Goal: Task Accomplishment & Management: Use online tool/utility

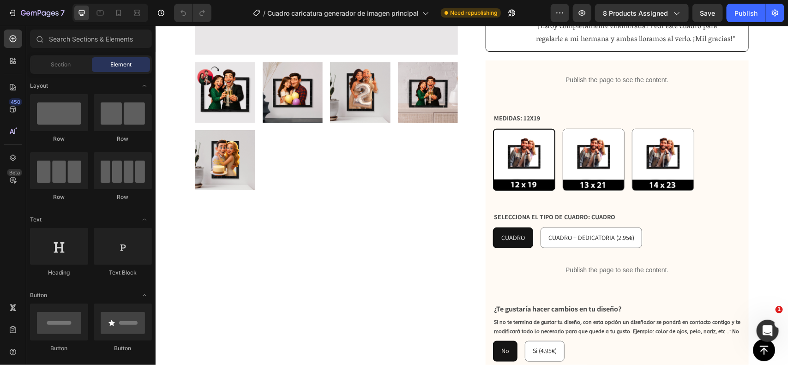
scroll to position [287, 0]
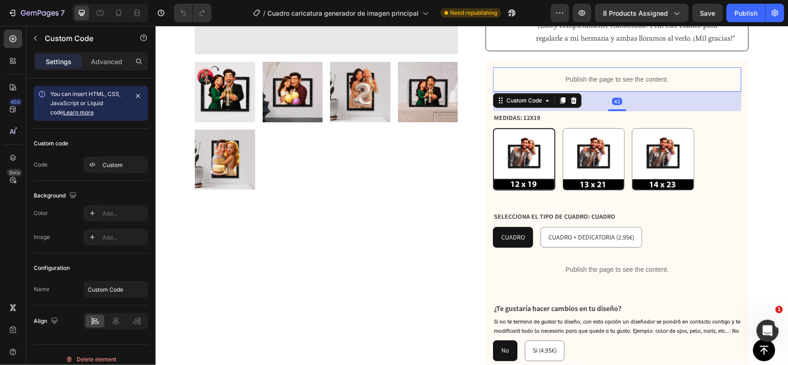
click at [621, 74] on p "Publish the page to see the content." at bounding box center [617, 79] width 248 height 10
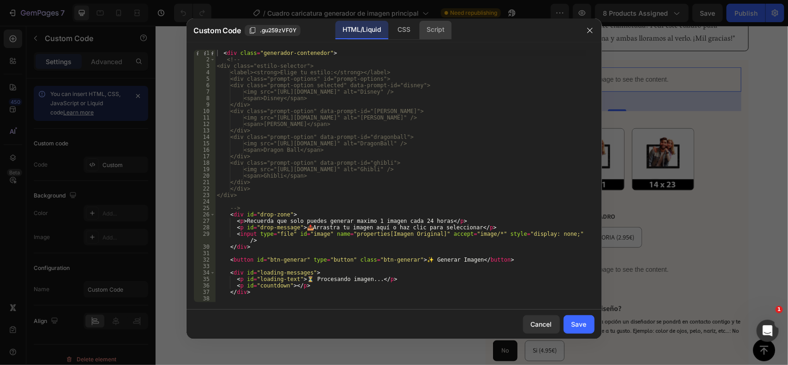
click at [444, 31] on div "Script" at bounding box center [436, 30] width 32 height 18
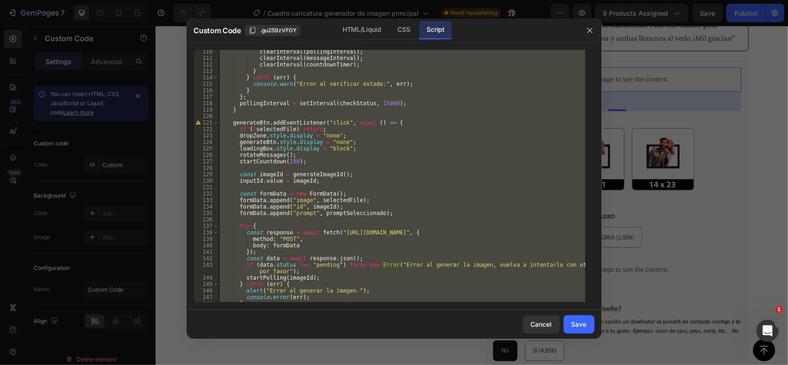
scroll to position [949, 0]
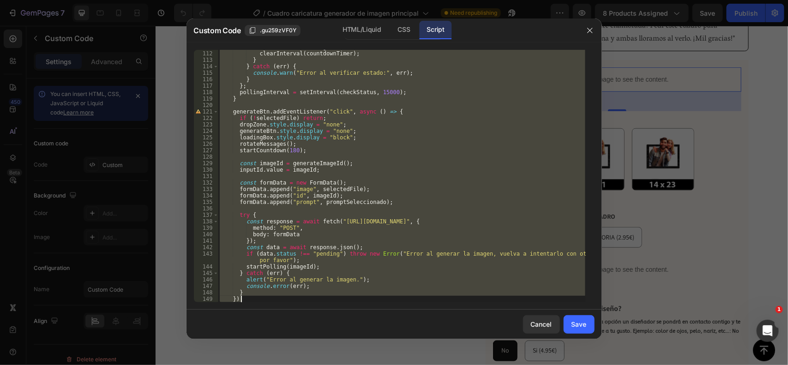
click at [437, 171] on div "clearInterval ( messageInterval ) ; clearInterval ( countdownTimer ) ; } } catc…" at bounding box center [402, 176] width 368 height 253
type textarea "inputId.value = imageId;"
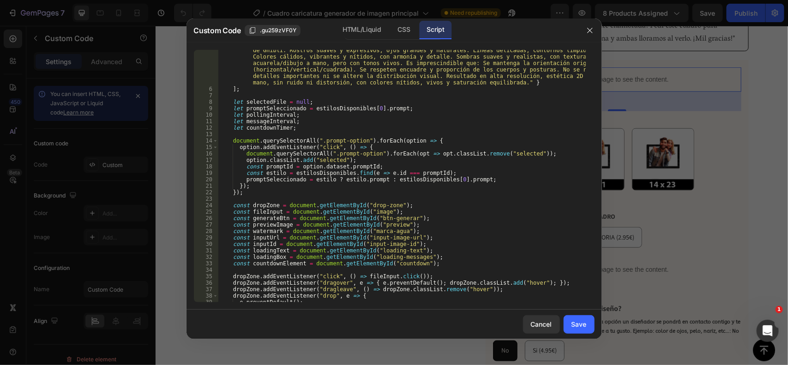
scroll to position [229, 0]
click at [593, 24] on button "button" at bounding box center [590, 30] width 15 height 15
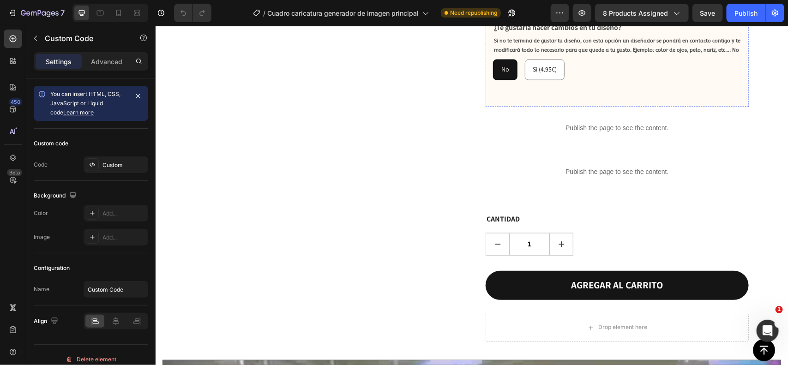
scroll to position [569, 0]
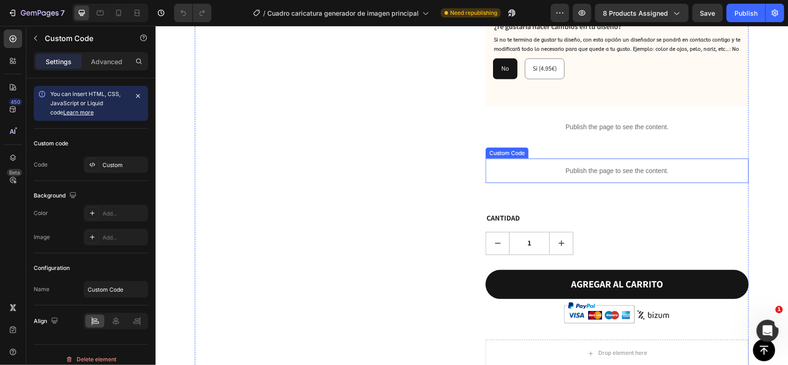
click at [592, 166] on p "Publish the page to see the content." at bounding box center [616, 171] width 263 height 10
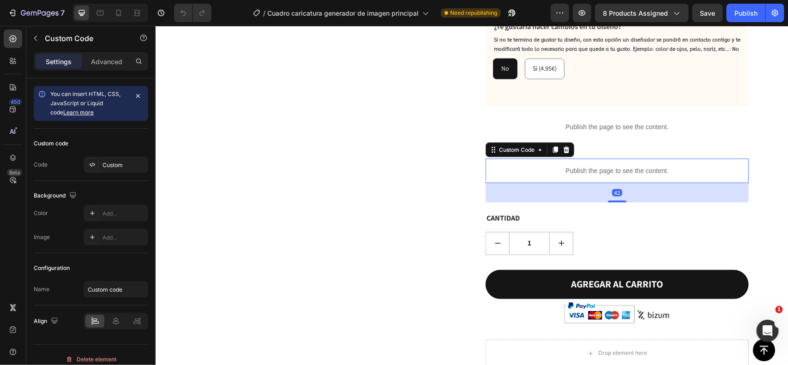
click at [592, 166] on p "Publish the page to see the content." at bounding box center [616, 171] width 263 height 10
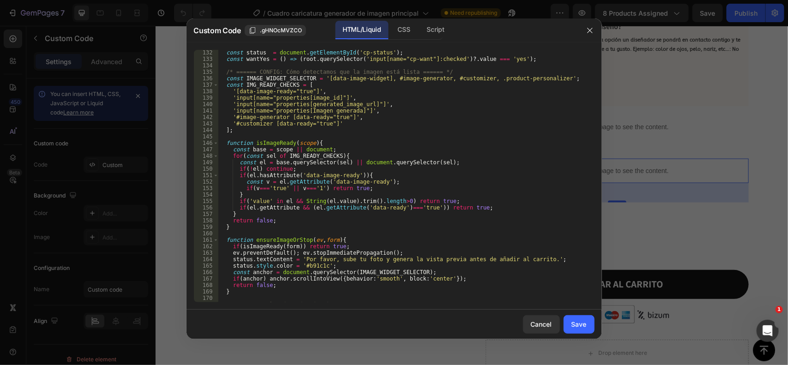
scroll to position [912, 0]
click at [329, 96] on div "const status = document . getElementById ( 'cp-status' ) ; const wantYes = ( ) …" at bounding box center [402, 182] width 368 height 266
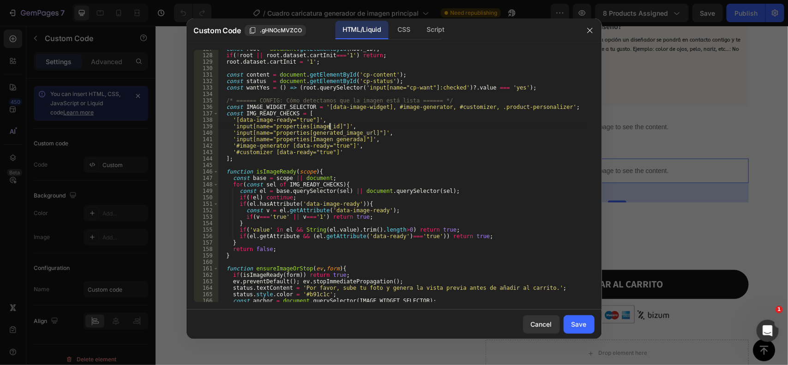
scroll to position [888, 0]
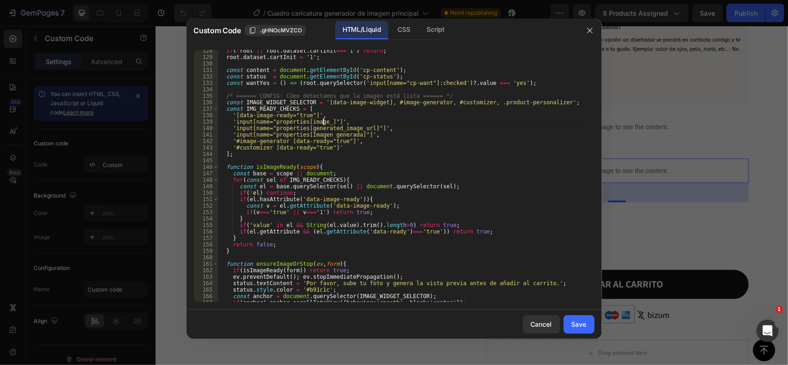
type textarea "'input[name="properties[image]"]',"
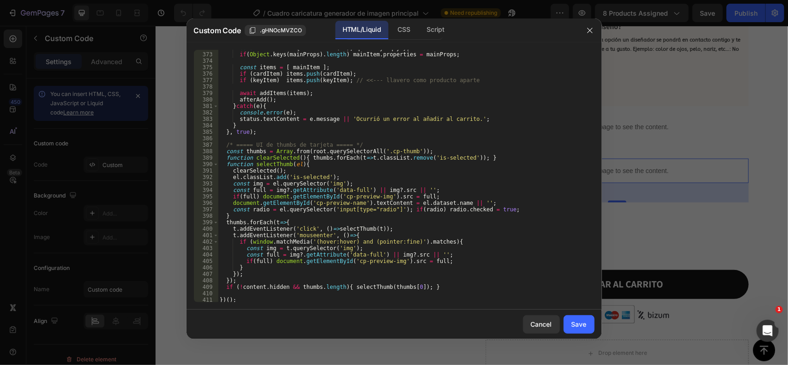
scroll to position [2501, 0]
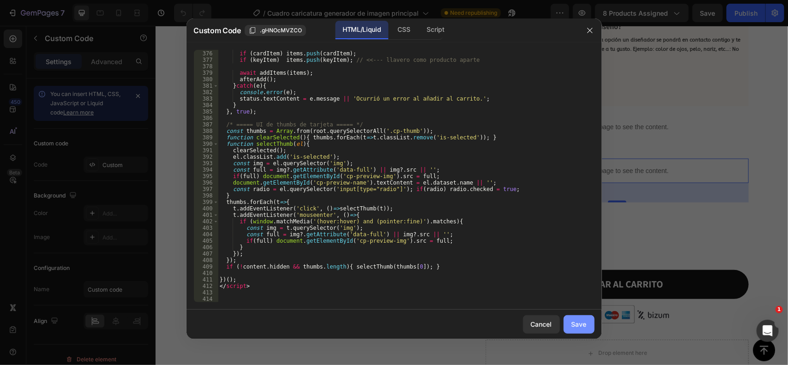
click at [575, 323] on div "Save" at bounding box center [579, 325] width 15 height 10
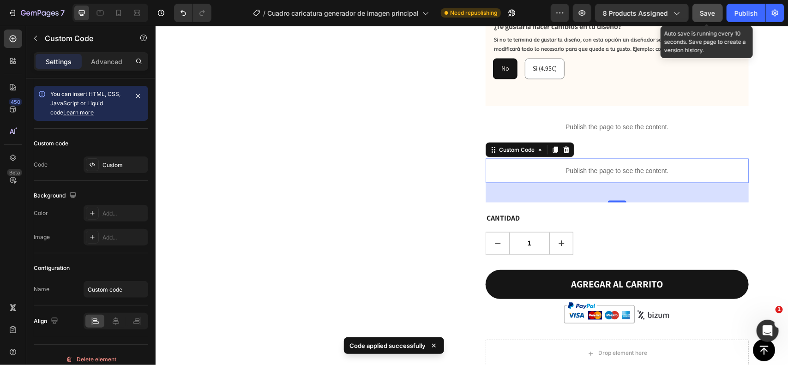
click at [712, 13] on span "Save" at bounding box center [708, 13] width 15 height 8
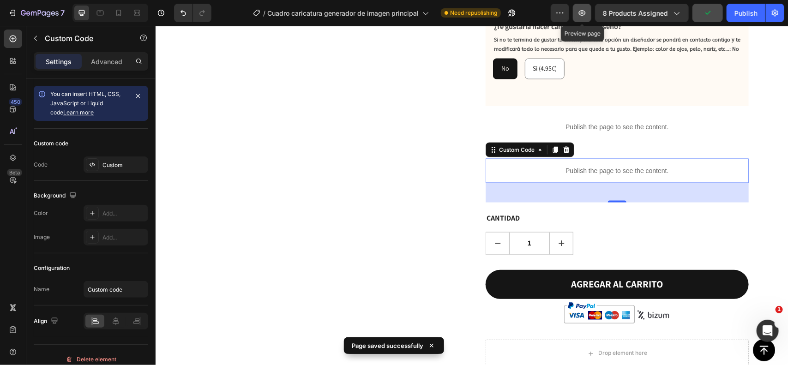
click at [587, 11] on icon "button" at bounding box center [582, 12] width 9 height 9
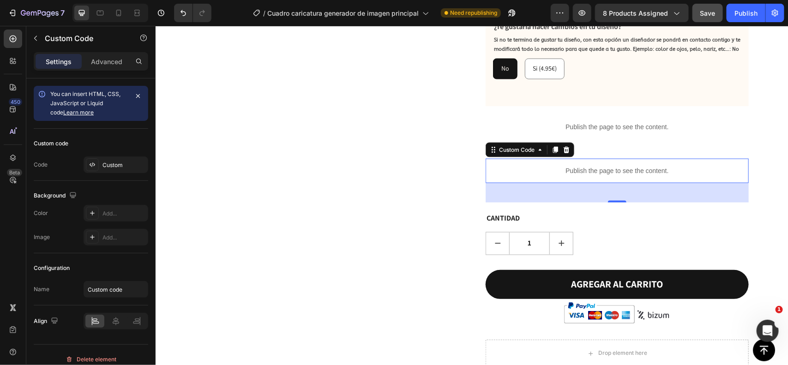
click at [594, 166] on p "Publish the page to see the content." at bounding box center [616, 171] width 263 height 10
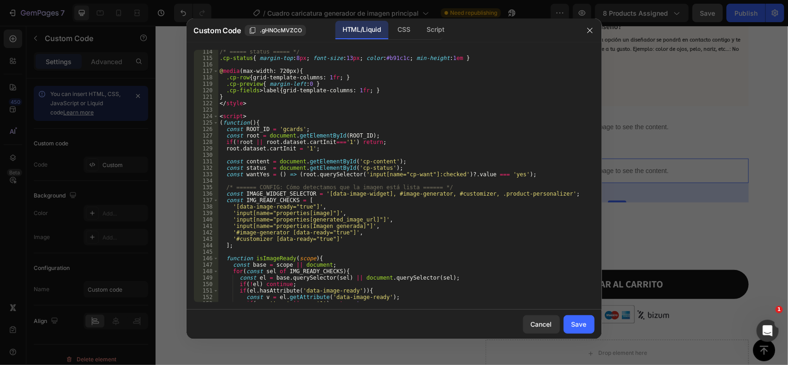
scroll to position [866, 0]
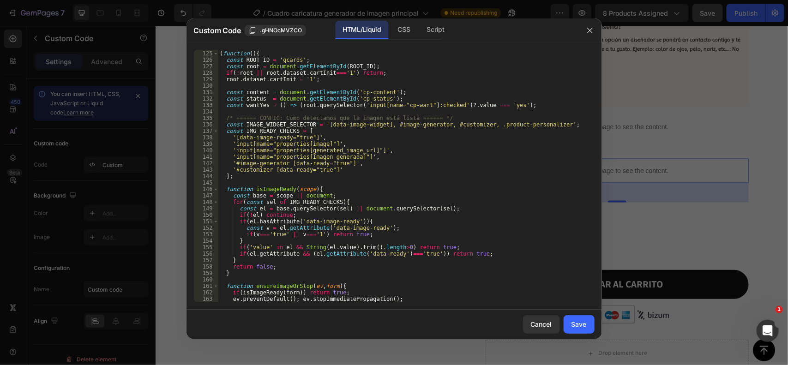
click at [321, 141] on div "< script > ( function ( ) { const ROOT_ID = 'gcards' ; const root = document . …" at bounding box center [402, 177] width 368 height 266
click at [409, 178] on div "< script > ( function ( ) { const ROOT_ID = 'gcards' ; const root = document . …" at bounding box center [402, 177] width 368 height 266
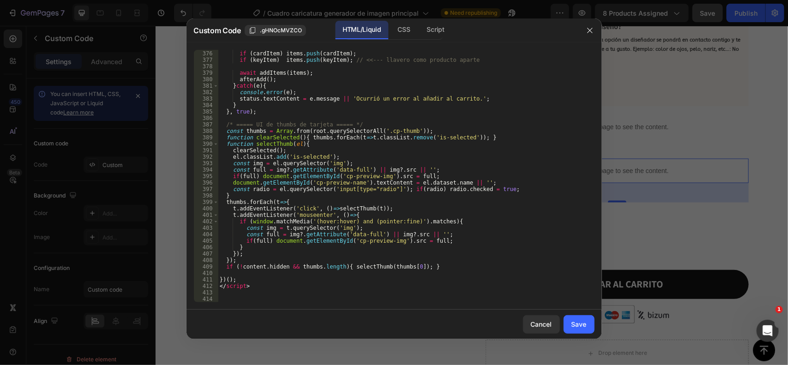
scroll to position [2501, 0]
type textarea "];"
click at [581, 326] on div "Save" at bounding box center [579, 325] width 15 height 10
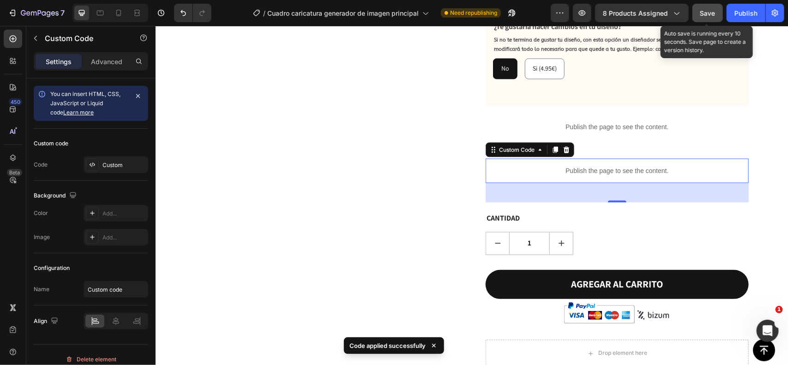
click at [710, 17] on span "Save" at bounding box center [708, 13] width 15 height 8
click at [585, 10] on icon "button" at bounding box center [582, 12] width 9 height 9
click at [566, 166] on p "Publish the page to see the content." at bounding box center [616, 171] width 263 height 10
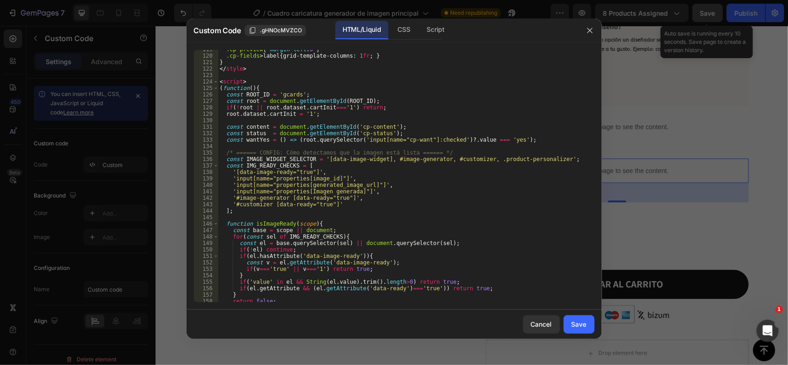
scroll to position [900, 0]
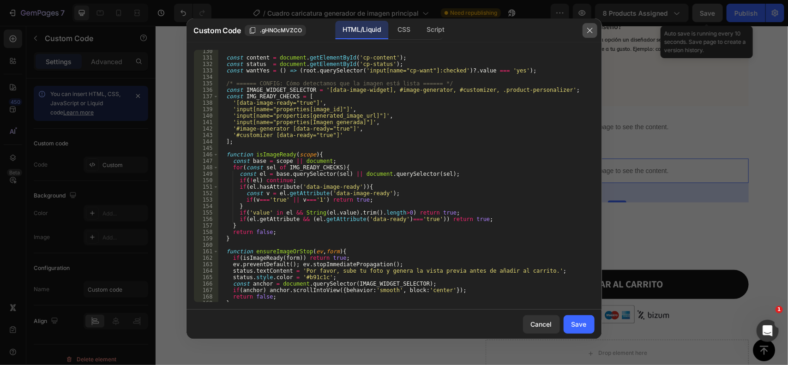
click at [590, 31] on icon "button" at bounding box center [589, 30] width 7 height 7
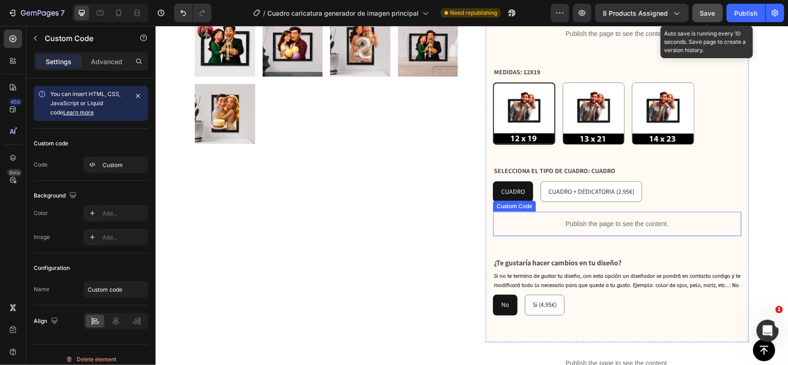
scroll to position [223, 0]
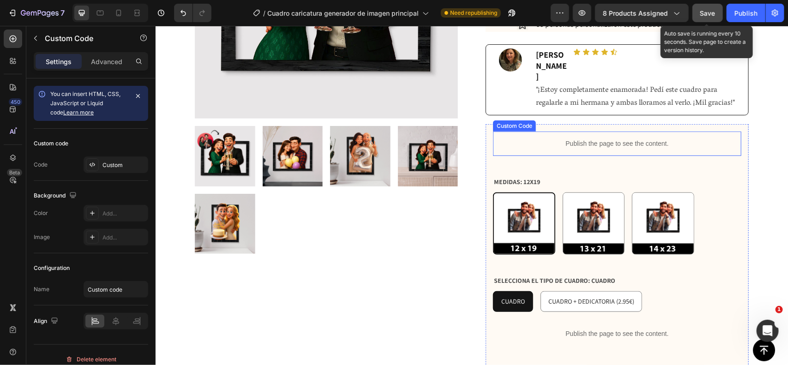
click at [592, 139] on p "Publish the page to see the content." at bounding box center [617, 144] width 248 height 10
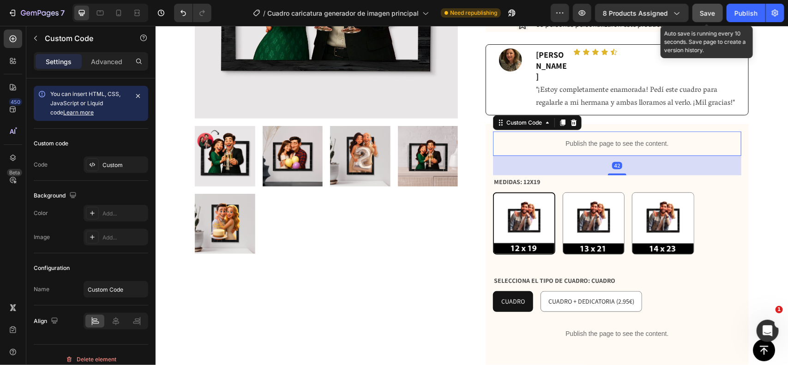
click at [592, 139] on p "Publish the page to see the content." at bounding box center [617, 144] width 248 height 10
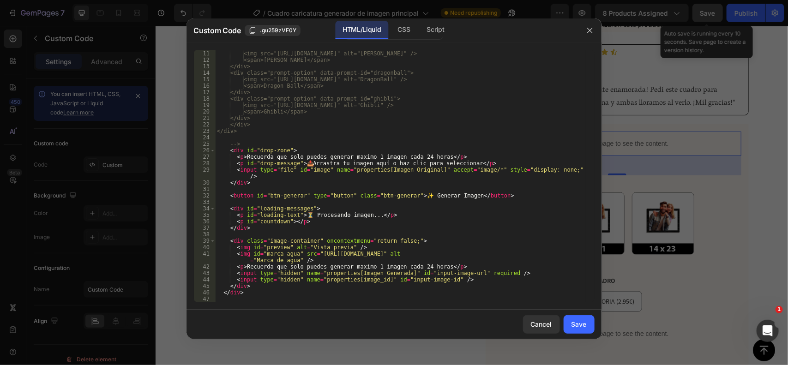
scroll to position [64, 0]
click at [429, 29] on div "Script" at bounding box center [436, 30] width 32 height 18
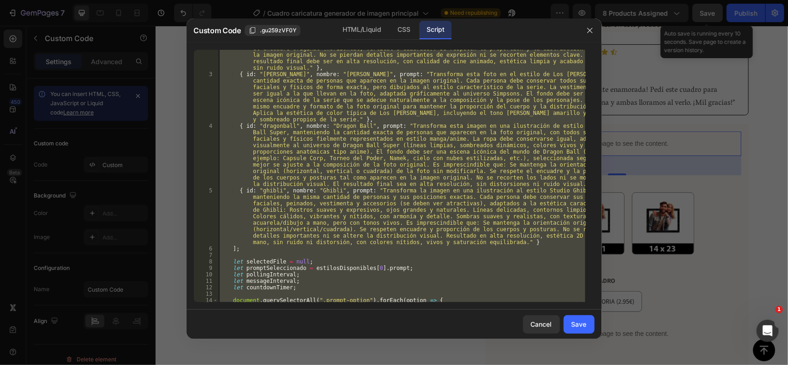
scroll to position [208, 0]
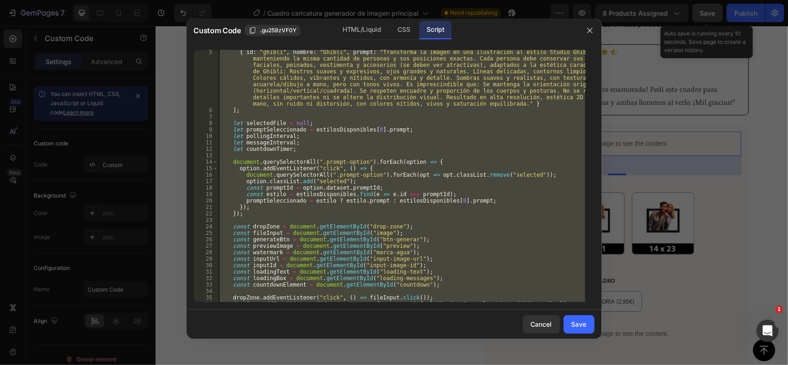
click at [399, 210] on div "{ id : "ghibli" , nombre : "Ghibli" , prompt : "Transforma la imagen en una ilu…" at bounding box center [402, 176] width 368 height 253
type textarea "});"
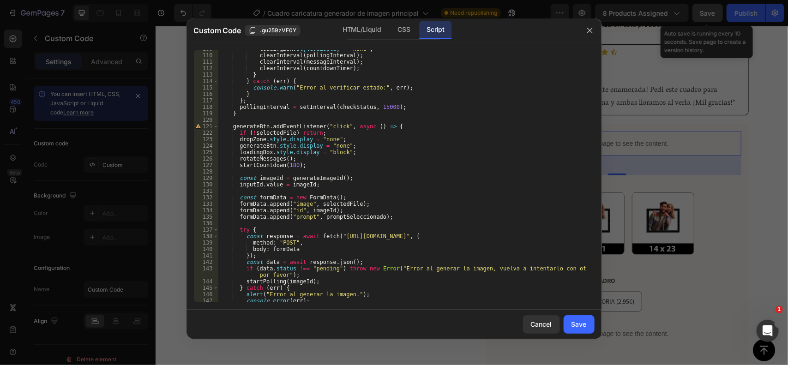
scroll to position [949, 0]
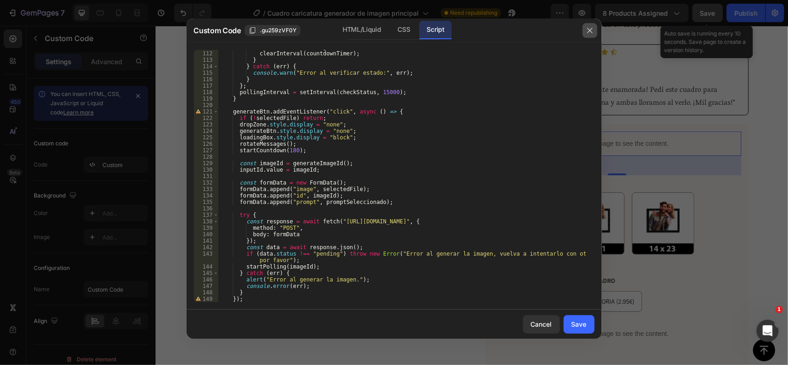
click at [589, 30] on icon "button" at bounding box center [589, 30] width 7 height 7
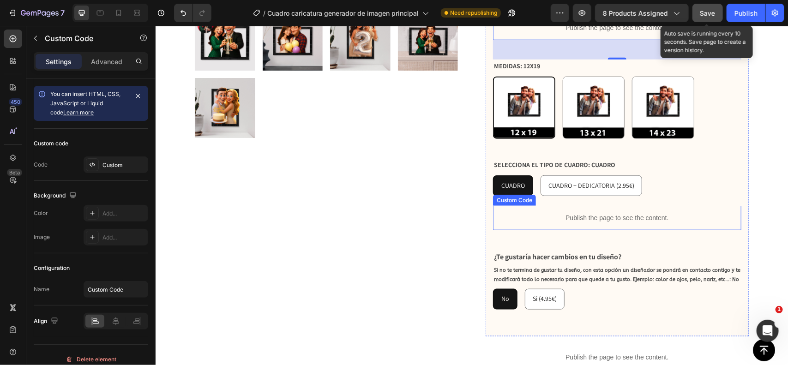
scroll to position [569, 0]
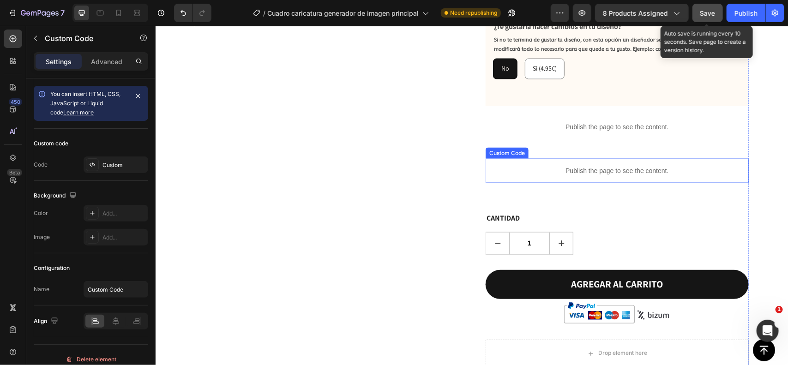
click at [615, 166] on p "Publish the page to see the content." at bounding box center [616, 171] width 263 height 10
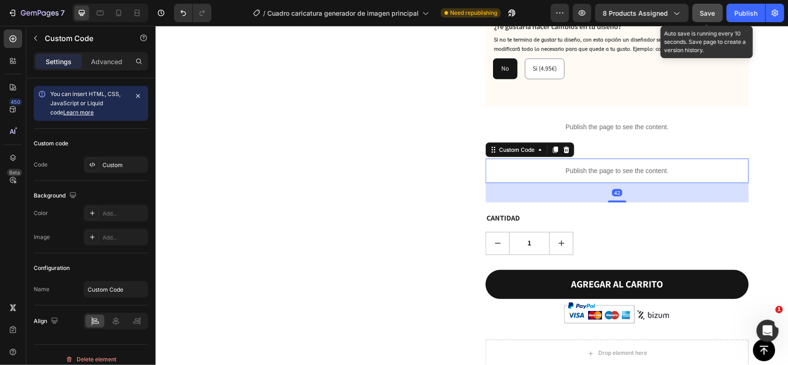
click at [615, 166] on p "Publish the page to see the content." at bounding box center [616, 171] width 263 height 10
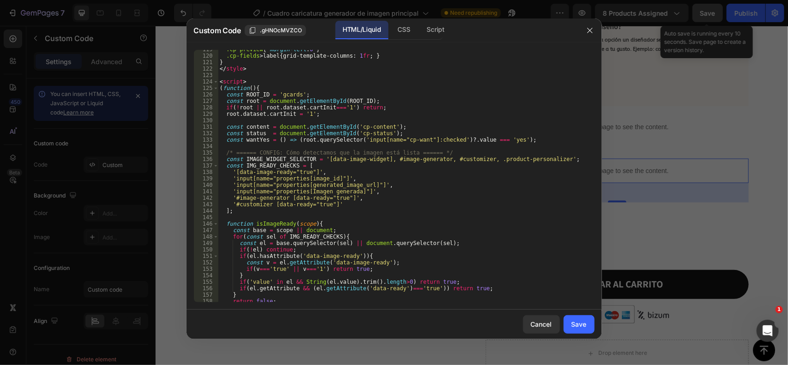
scroll to position [866, 0]
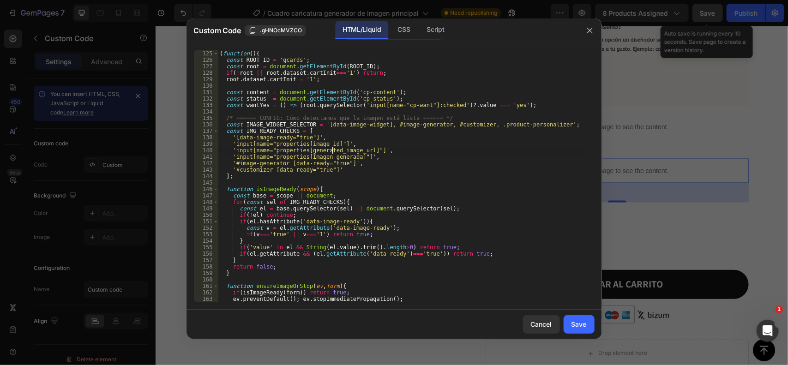
click at [332, 148] on div "< script > ( function ( ) { const ROOT_ID = 'gcards' ; const root = document . …" at bounding box center [402, 177] width 368 height 266
click at [328, 142] on div "< script > ( function ( ) { const ROOT_ID = 'gcards' ; const root = document . …" at bounding box center [402, 177] width 368 height 266
click at [386, 150] on div "< script > ( function ( ) { const ROOT_ID = 'gcards' ; const root = document . …" at bounding box center [402, 177] width 368 height 266
click at [417, 160] on div "< script > ( function ( ) { const ROOT_ID = 'gcards' ; const root = document . …" at bounding box center [402, 177] width 368 height 266
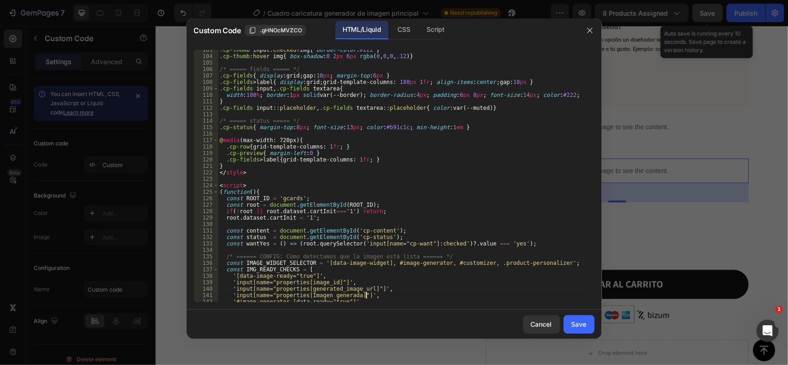
scroll to position [693, 0]
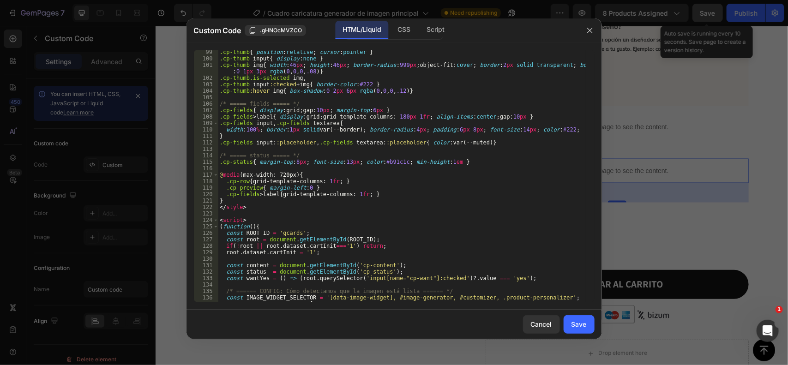
click at [218, 220] on div "'input[name="properties[Imagen generada]"]', 99 100 101 102 103 104 105 106 107…" at bounding box center [394, 176] width 401 height 253
click at [220, 219] on div ".cp-thumb { position : relative ; cursor : pointer } .cp-thumb input { display …" at bounding box center [402, 182] width 368 height 266
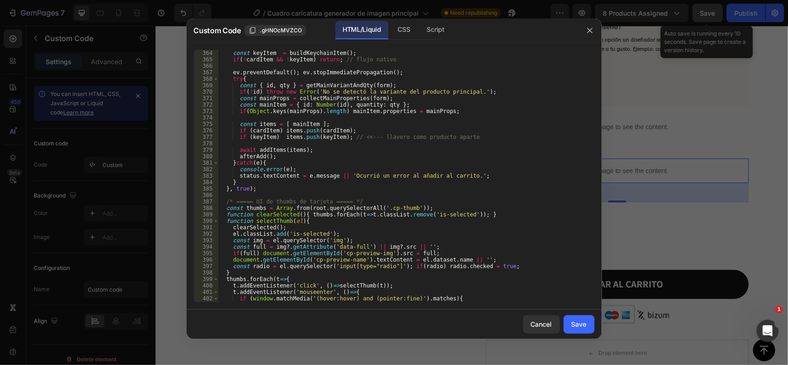
scroll to position [2501, 0]
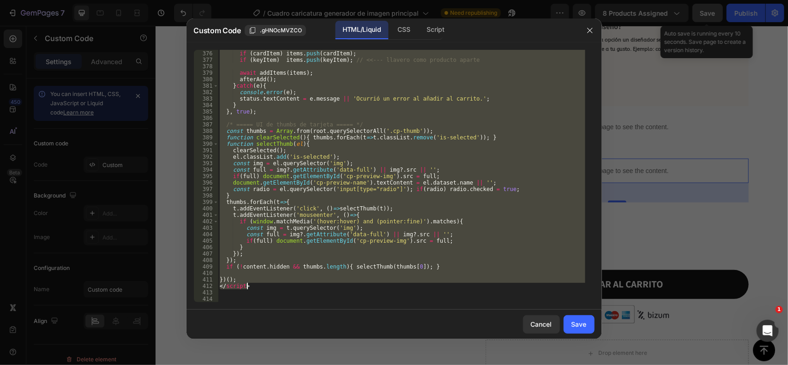
click at [262, 283] on div "const items = [ mainItem ] ; if ( cardItem ) items . push ( cardItem ) ; if ( k…" at bounding box center [402, 177] width 368 height 266
click at [395, 216] on div "const items = [ mainItem ] ; if ( cardItem ) items . push ( cardItem ) ; if ( k…" at bounding box center [402, 176] width 368 height 253
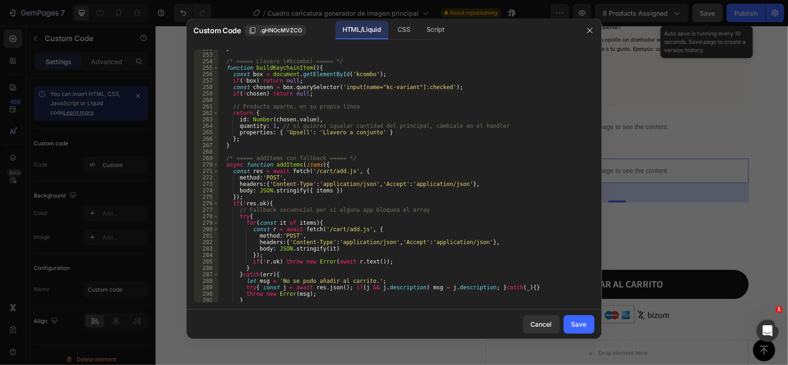
scroll to position [1705, 0]
click at [345, 171] on div "} /* ===== Llavero (#kcombo) ===== */ function buildKeychainItem ( ) { const bo…" at bounding box center [402, 178] width 368 height 266
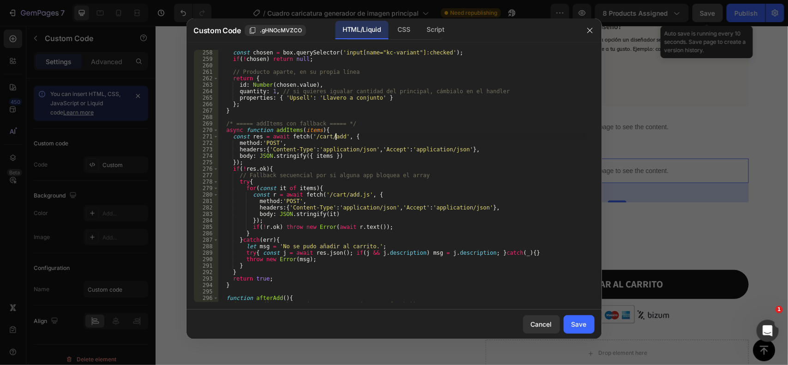
scroll to position [1739, 0]
click at [357, 194] on div "const chosen = box . querySelector ( 'input[name="kc-variant"]:checked' ) ; if …" at bounding box center [402, 182] width 368 height 266
type textarea "const r = await fetch('/cart/add', {"
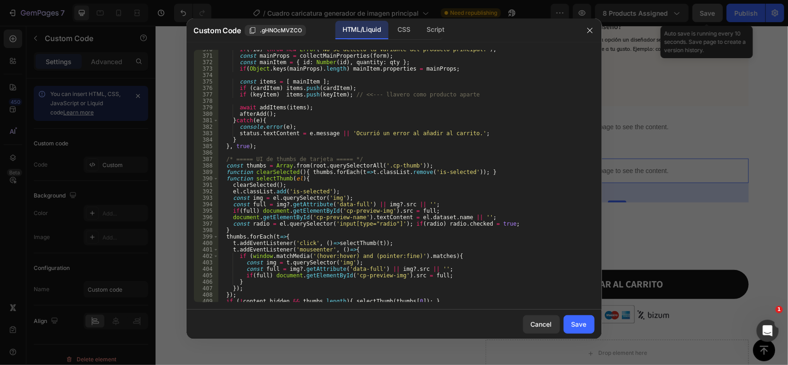
scroll to position [2501, 0]
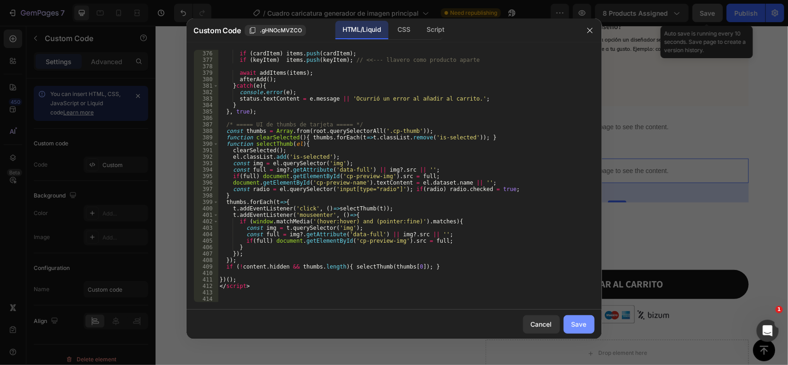
click at [575, 321] on div "Save" at bounding box center [579, 325] width 15 height 10
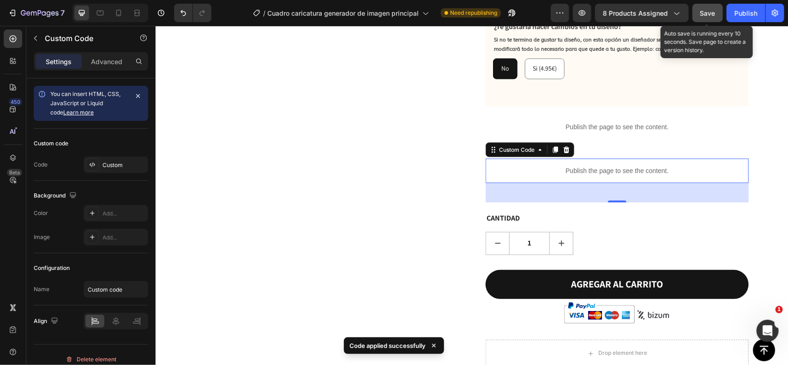
click at [710, 6] on button "Save" at bounding box center [708, 13] width 30 height 18
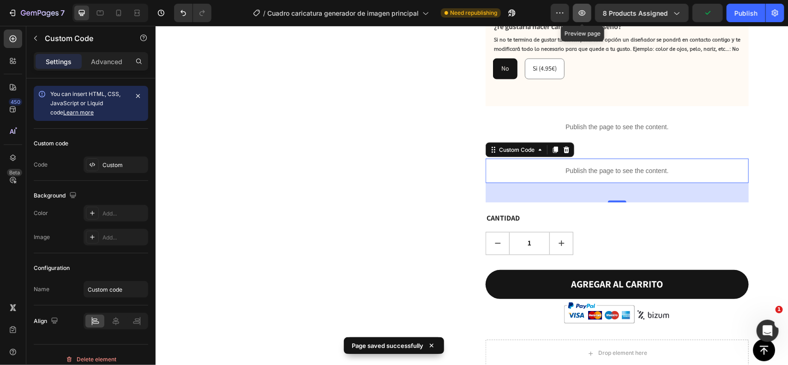
click at [587, 10] on icon "button" at bounding box center [582, 12] width 9 height 9
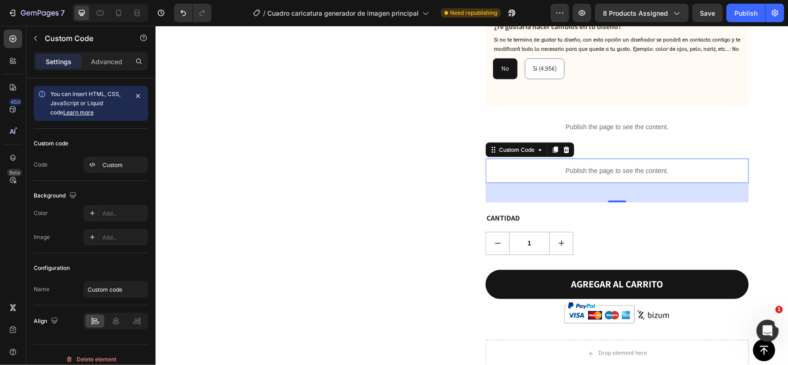
click at [541, 158] on div "Publish the page to see the content." at bounding box center [616, 170] width 263 height 24
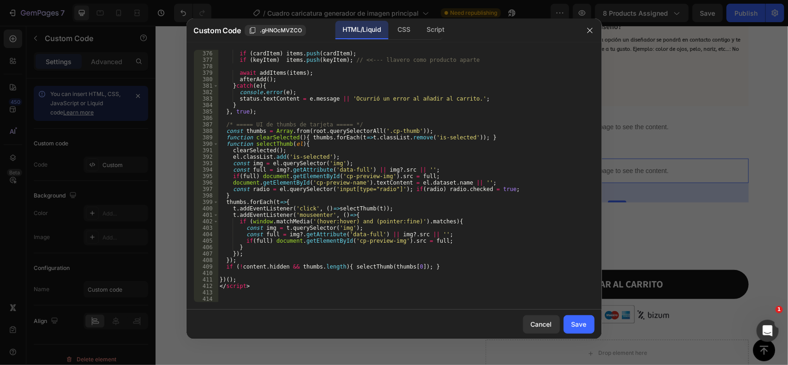
click at [400, 170] on div "const items = [ mainItem ] ; if ( cardItem ) items . push ( cardItem ) ; if ( k…" at bounding box center [402, 177] width 368 height 266
click at [396, 174] on div "const items = [ mainItem ] ; if ( cardItem ) items . push ( cardItem ) ; if ( k…" at bounding box center [402, 177] width 368 height 266
click at [448, 232] on div "const items = [ mainItem ] ; if ( cardItem ) items . push ( cardItem ) ; if ( k…" at bounding box center [402, 177] width 368 height 266
type textarea "const full = img?.getAttribute('data-full') || img?.src || '';"
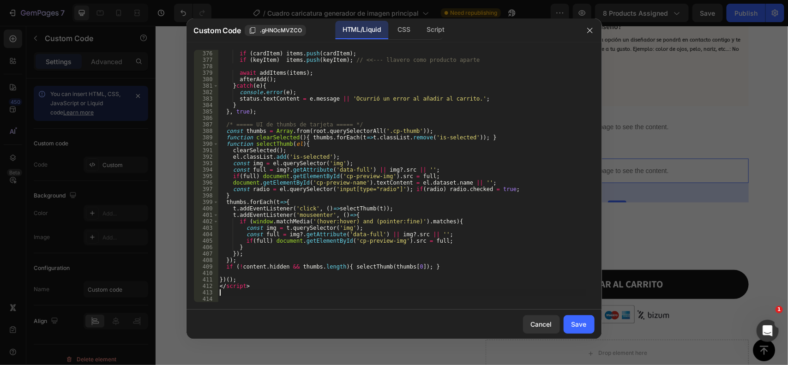
click at [283, 293] on div "const items = [ mainItem ] ; if ( cardItem ) items . push ( cardItem ) ; if ( k…" at bounding box center [402, 177] width 368 height 266
click at [266, 290] on div "const items = [ mainItem ] ; if ( cardItem ) items . push ( cardItem ) ; if ( k…" at bounding box center [402, 177] width 368 height 266
click at [262, 285] on div "const items = [ mainItem ] ; if ( cardItem ) items . push ( cardItem ) ; if ( k…" at bounding box center [402, 177] width 368 height 266
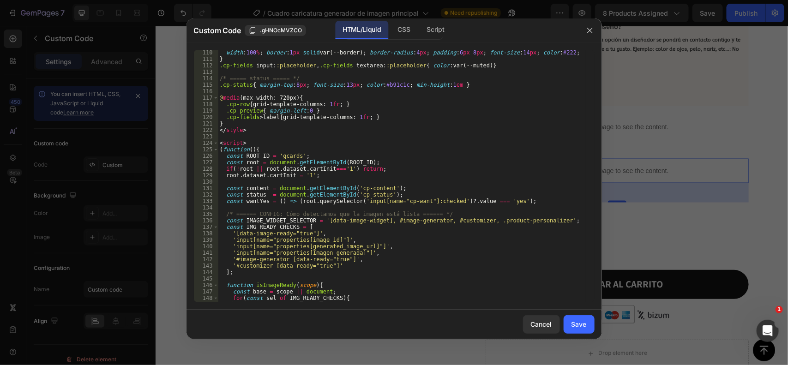
scroll to position [701, 0]
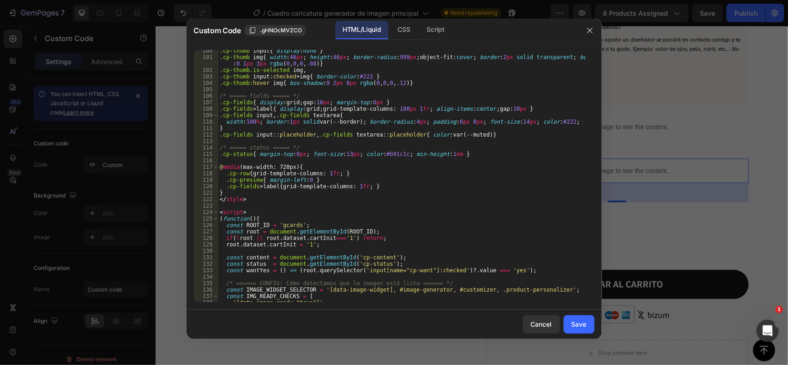
click at [220, 211] on div ".cp-thumb input { display : none } .cp-thumb img { width : 46 px ; height : 46 …" at bounding box center [402, 181] width 368 height 266
type textarea "<script> (function(){"
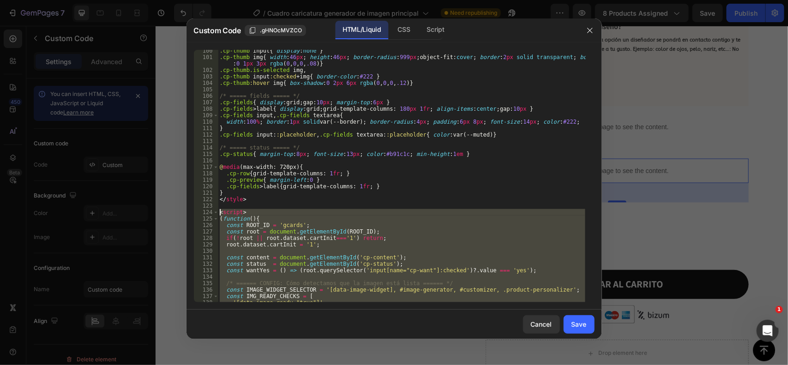
paste textarea
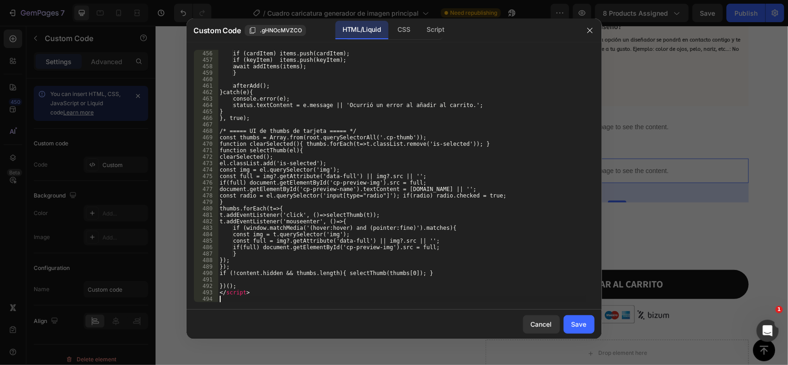
scroll to position [3019, 0]
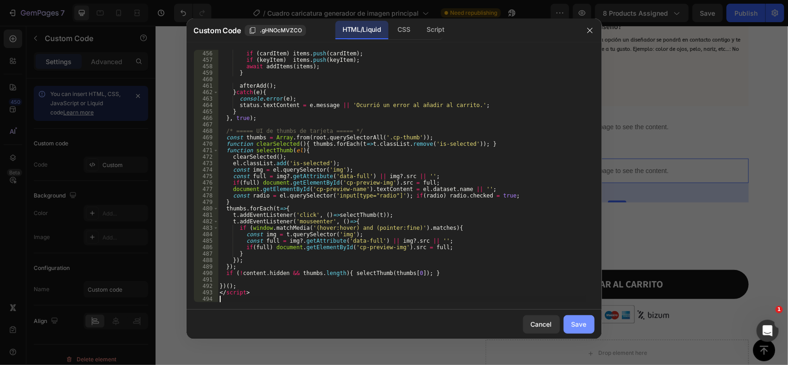
click at [574, 320] on div "Save" at bounding box center [579, 325] width 15 height 10
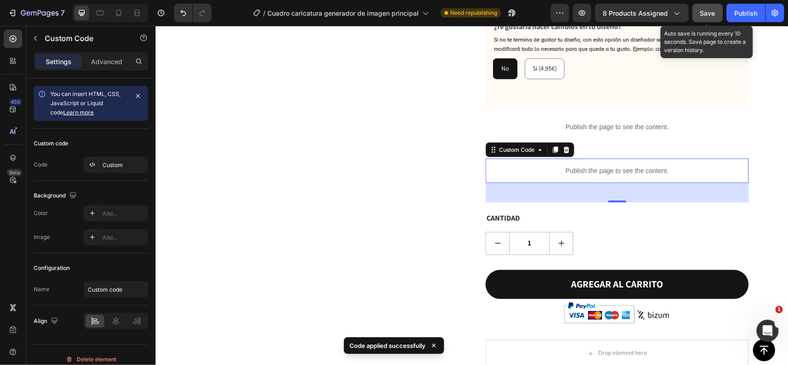
click at [696, 14] on button "Save" at bounding box center [708, 13] width 30 height 18
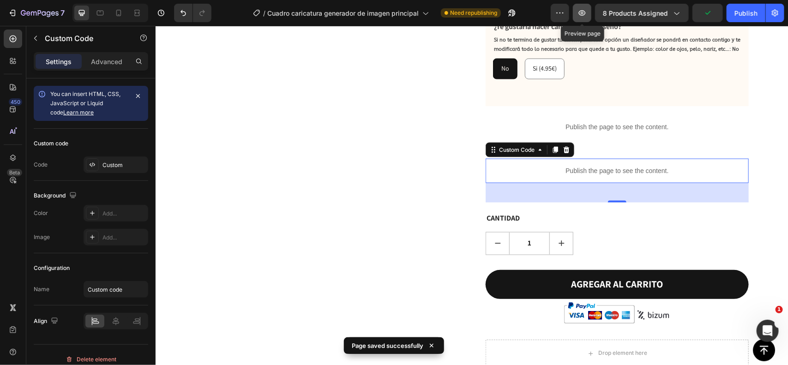
click at [582, 17] on icon "button" at bounding box center [582, 12] width 9 height 9
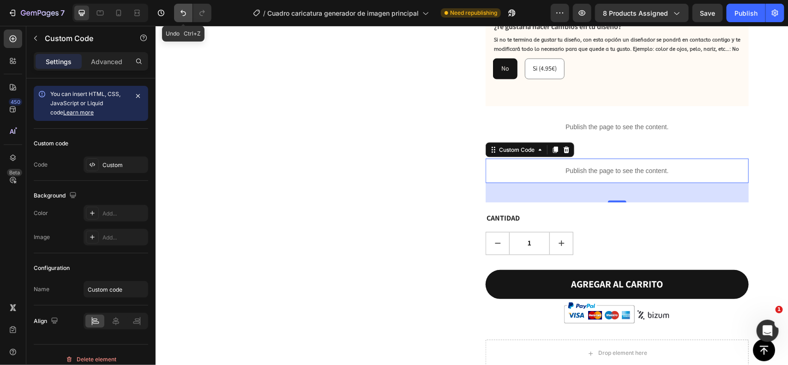
click at [179, 10] on icon "Undo/Redo" at bounding box center [183, 12] width 9 height 9
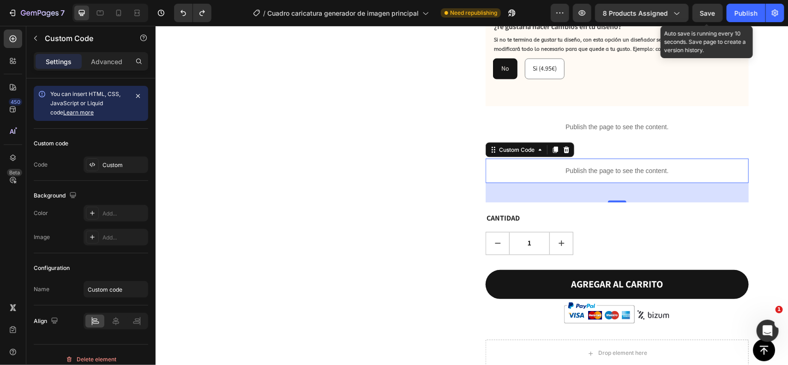
drag, startPoint x: 708, startPoint y: 9, endPoint x: 495, endPoint y: 30, distance: 214.3
click at [708, 9] on span "Save" at bounding box center [708, 13] width 15 height 8
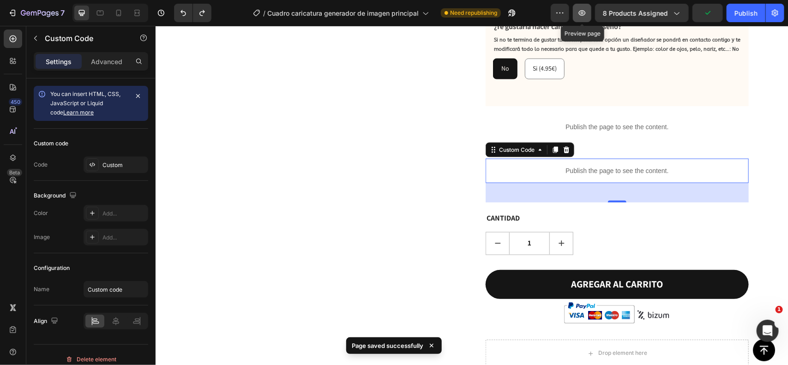
click at [581, 14] on icon "button" at bounding box center [582, 13] width 7 height 6
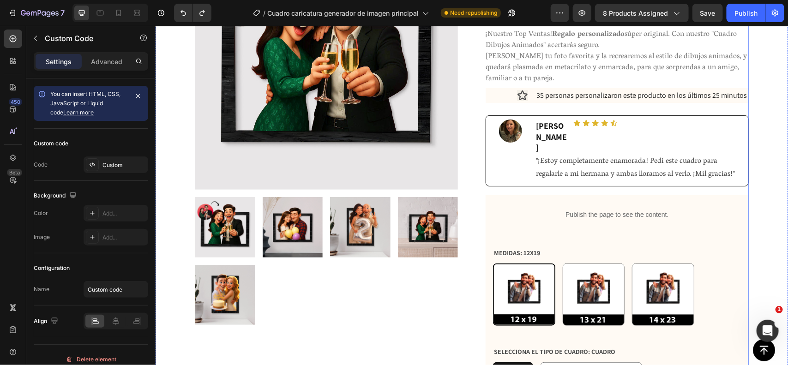
scroll to position [165, 0]
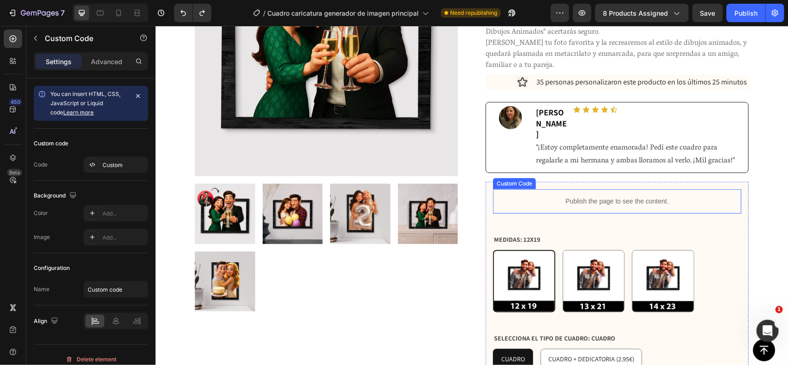
click at [613, 196] on p "Publish the page to see the content." at bounding box center [617, 201] width 248 height 10
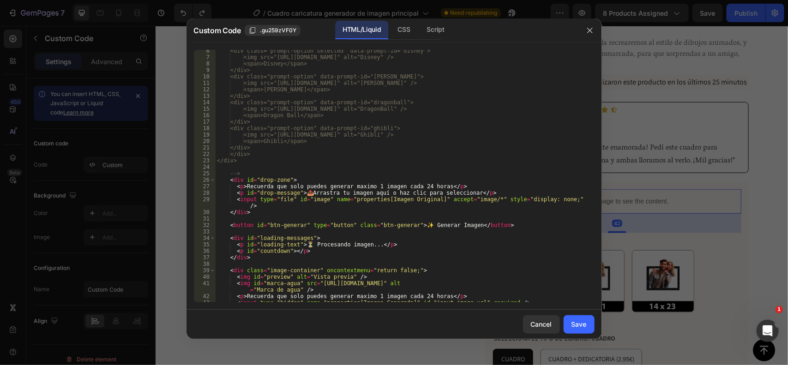
scroll to position [64, 0]
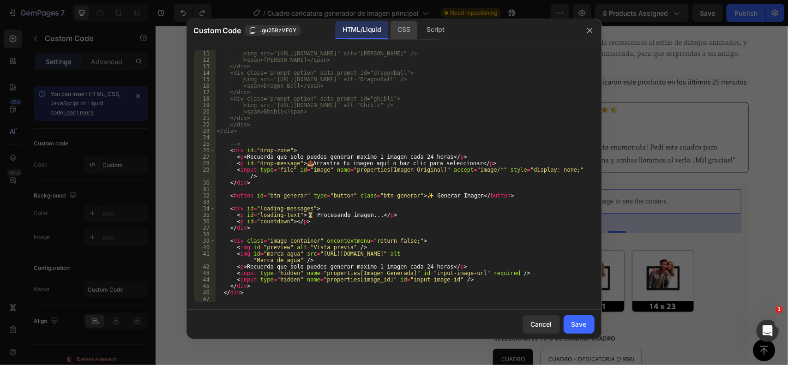
click at [420, 24] on div "CSS" at bounding box center [436, 30] width 32 height 18
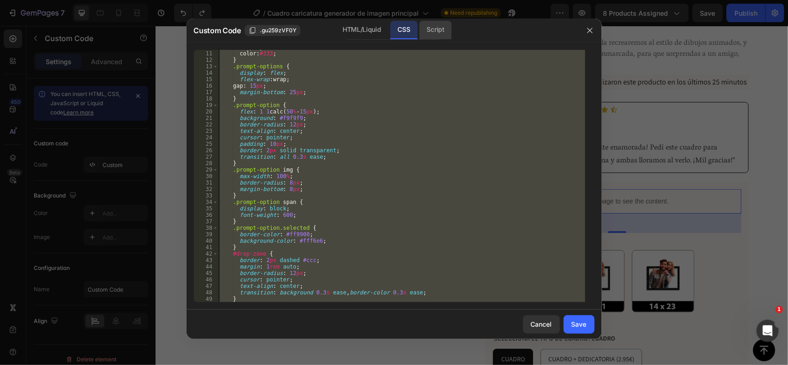
click at [435, 29] on div "Script" at bounding box center [436, 30] width 32 height 18
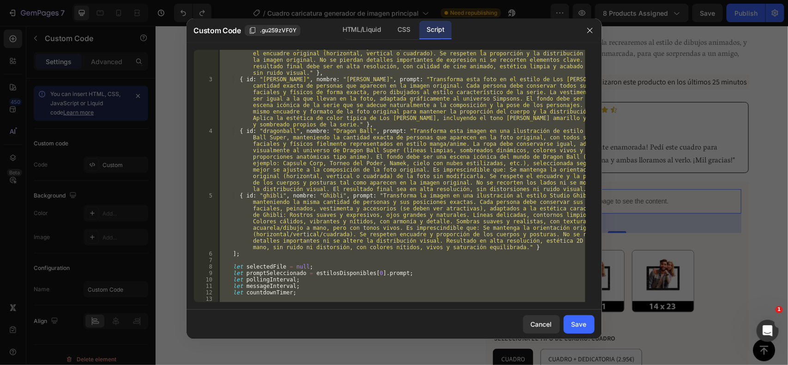
type textarea "} });"
click at [408, 123] on div "{ id : "disney" , nombre : "Disney" , prompt : "Transforma esta imagen en una i…" at bounding box center [402, 176] width 368 height 253
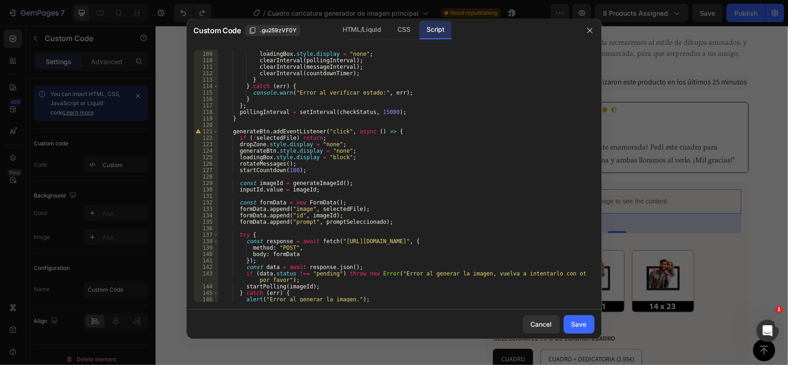
scroll to position [826, 0]
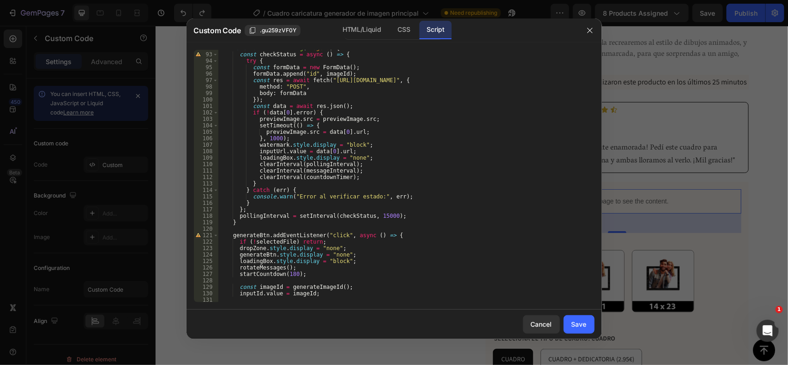
click at [423, 169] on div "function startPolling ( imageId ) { const checkStatus = async ( ) => { try { co…" at bounding box center [402, 178] width 368 height 266
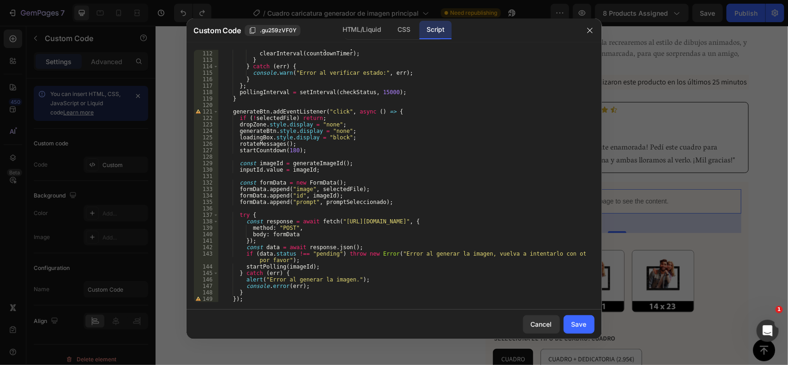
scroll to position [949, 0]
click at [331, 170] on div "clearInterval ( messageInterval ) ; clearInterval ( countdownTimer ) ; } } catc…" at bounding box center [402, 177] width 368 height 266
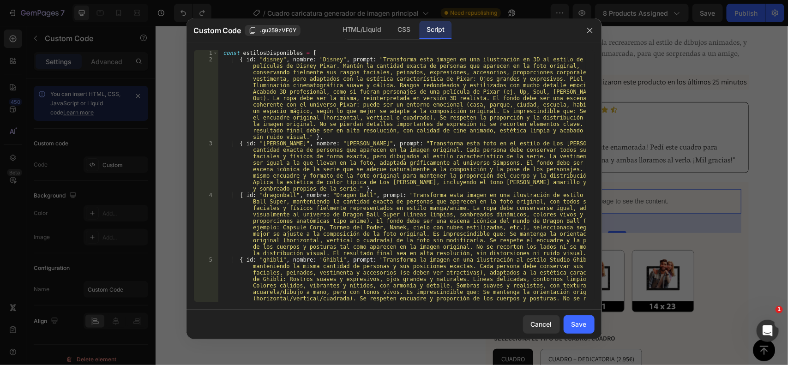
scroll to position [173, 0]
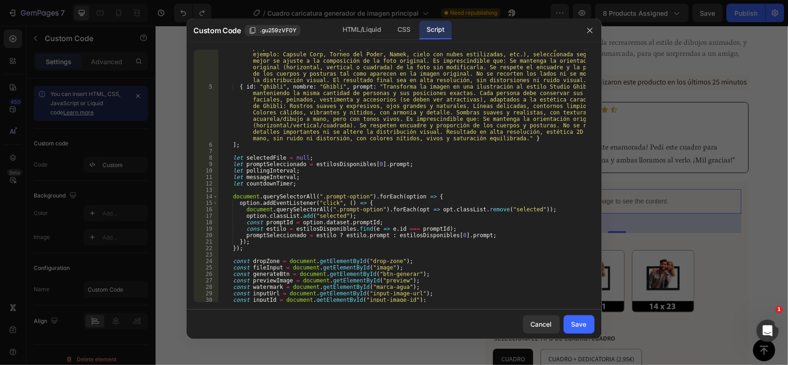
click at [296, 157] on div "{ id : "dragonball" , nombre : "Dragon Ball" , prompt : "Transforma esta imagen…" at bounding box center [402, 181] width 368 height 324
type textarea "let selectedFile = true;"
click at [587, 326] on button "Save" at bounding box center [579, 324] width 31 height 18
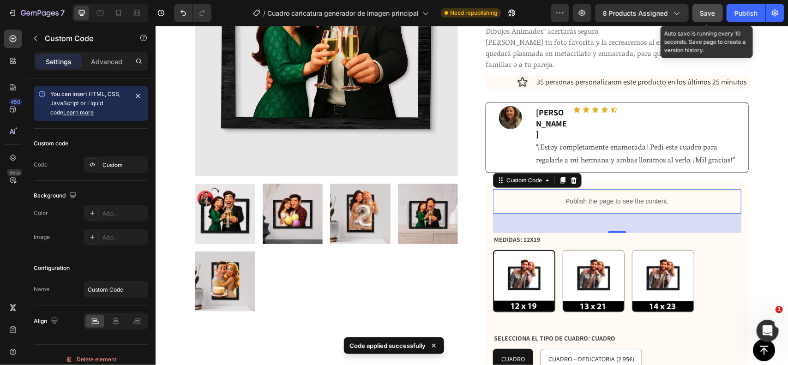
click at [699, 15] on button "Save" at bounding box center [708, 13] width 30 height 18
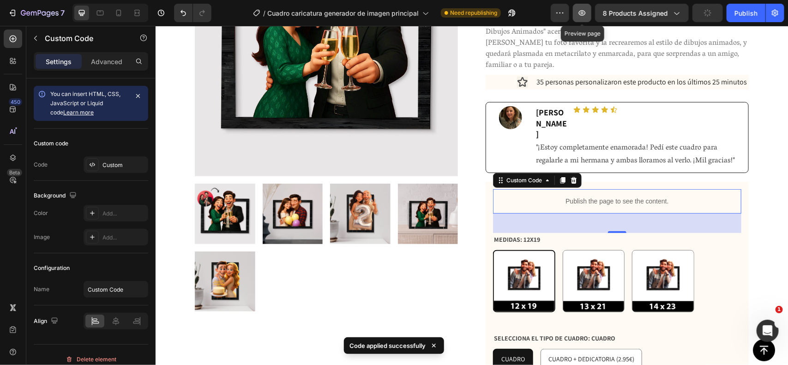
click at [589, 16] on button "button" at bounding box center [582, 13] width 18 height 18
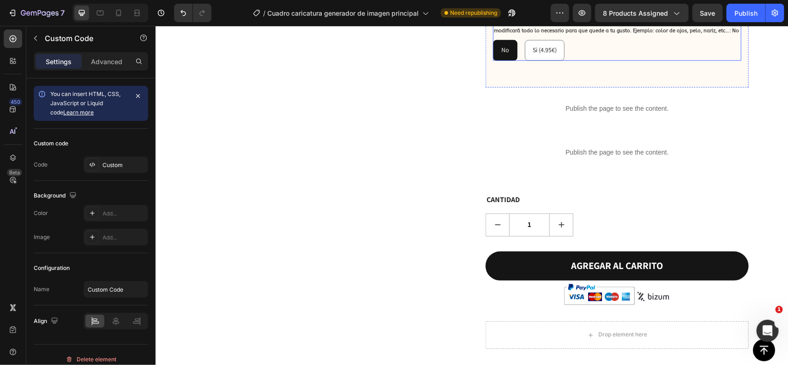
scroll to position [453, 0]
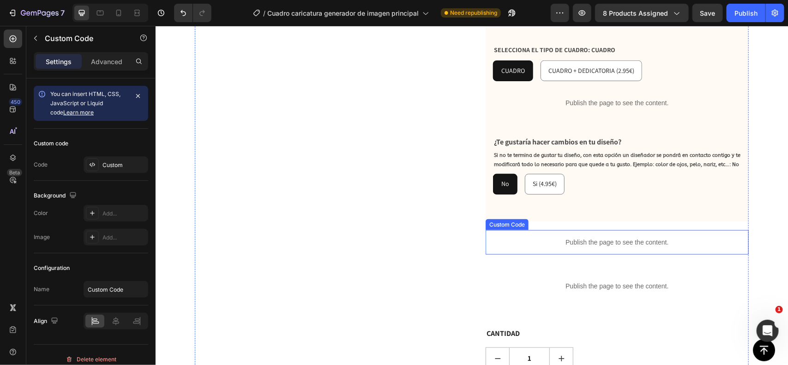
click at [590, 237] on p "Publish the page to see the content." at bounding box center [616, 242] width 263 height 10
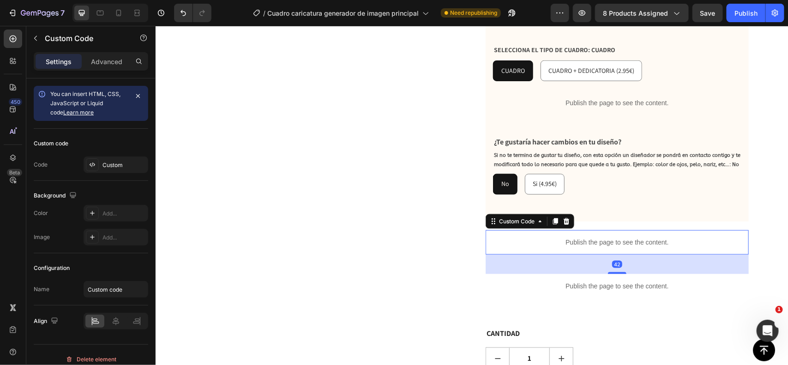
click at [590, 237] on p "Publish the page to see the content." at bounding box center [616, 242] width 263 height 10
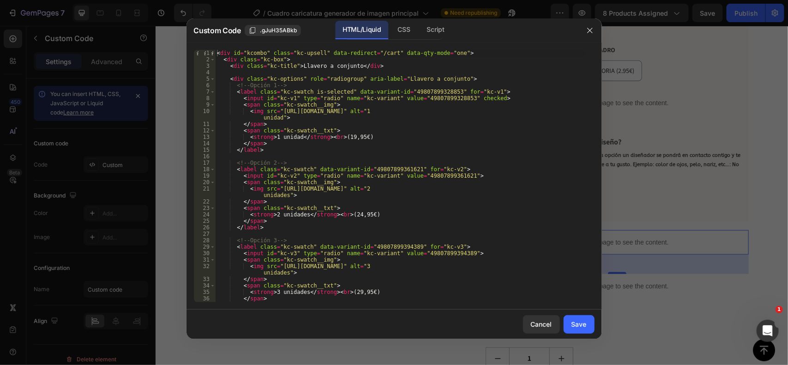
scroll to position [44, 0]
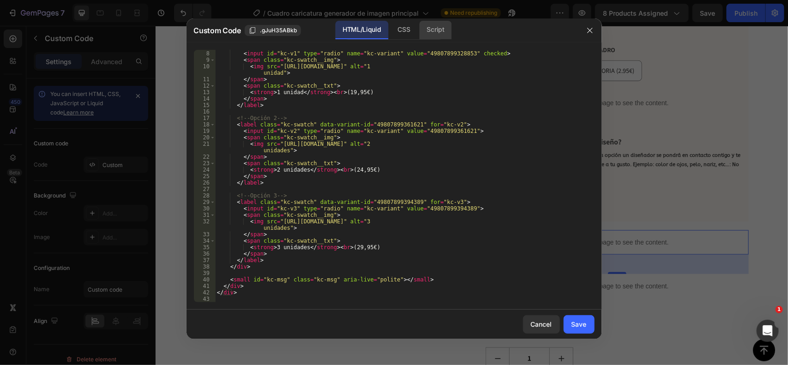
click at [441, 21] on div "Script" at bounding box center [436, 30] width 32 height 18
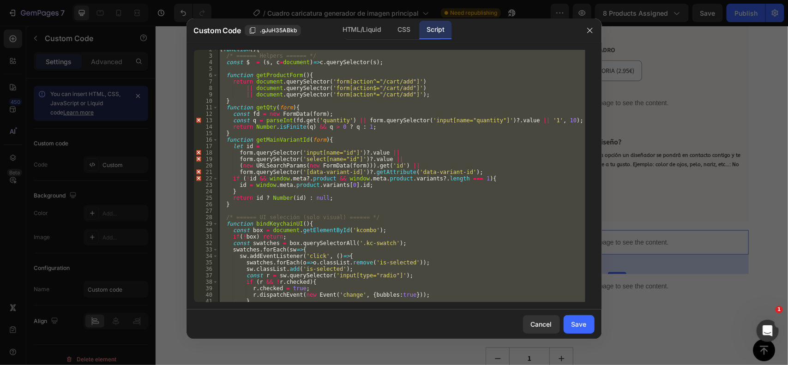
scroll to position [0, 0]
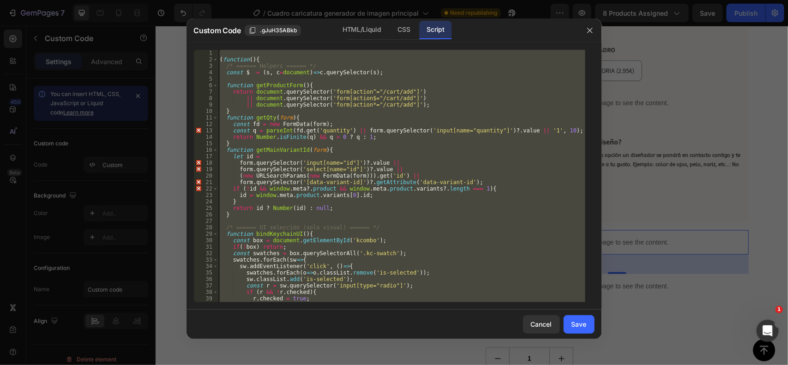
click at [402, 121] on div "( function ( ) { /* ====== Helpers ====== */ const $ = ( s , c = document ) => …" at bounding box center [402, 176] width 368 height 253
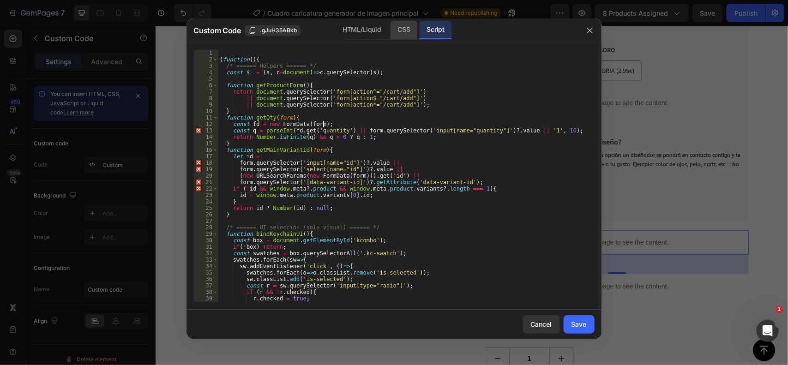
click at [398, 31] on div "CSS" at bounding box center [404, 30] width 27 height 18
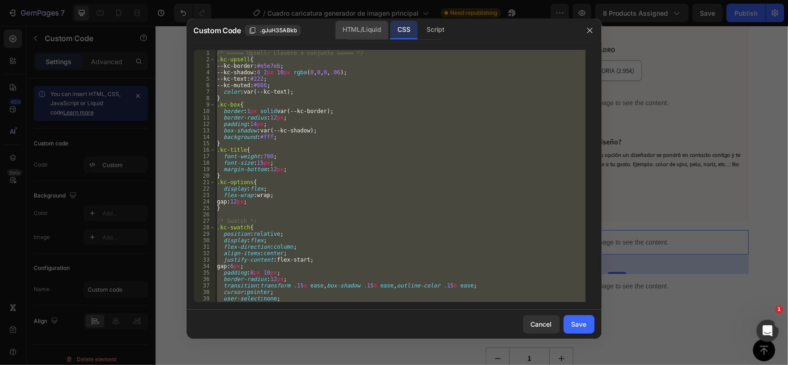
click at [363, 29] on div "HTML/Liquid" at bounding box center [361, 30] width 53 height 18
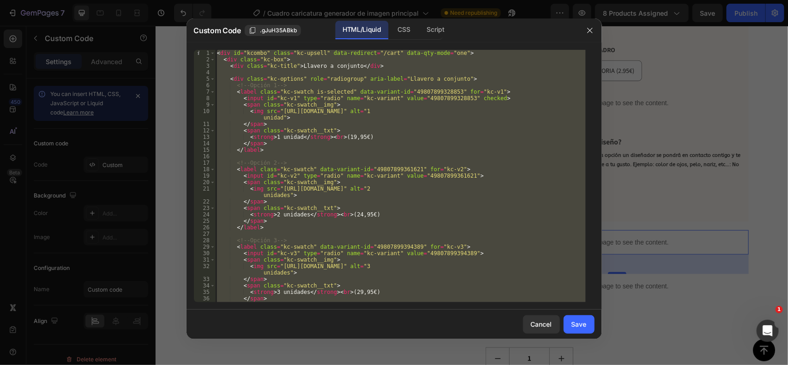
click at [396, 151] on div "< div id = "kcombo" class = "kc-upsell" data-redirect = "/cart" data-qty-mode =…" at bounding box center [400, 176] width 371 height 253
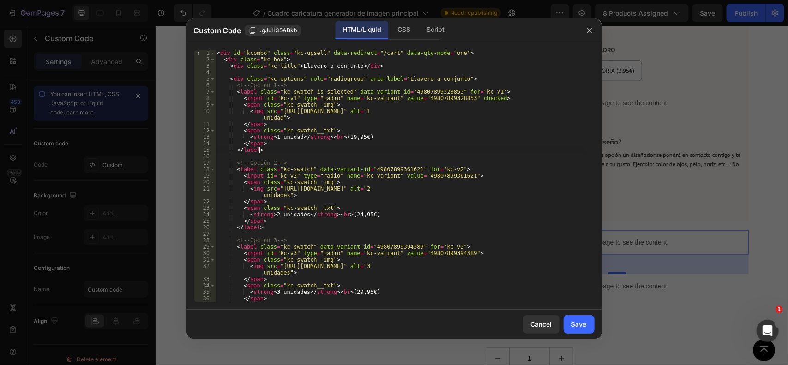
click at [474, 97] on div "< div id = "kcombo" class = "kc-upsell" data-redirect = "/cart" data-qty-mode =…" at bounding box center [400, 183] width 371 height 266
type textarea "<input id="kc-v1" type="radio" name="kc-variant" value="49807899328853" >"
click at [572, 320] on div "Save" at bounding box center [579, 325] width 15 height 10
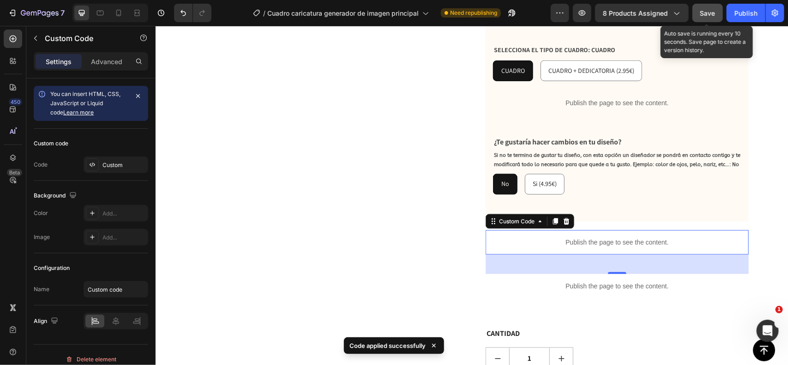
click at [708, 20] on button "Save" at bounding box center [708, 13] width 30 height 18
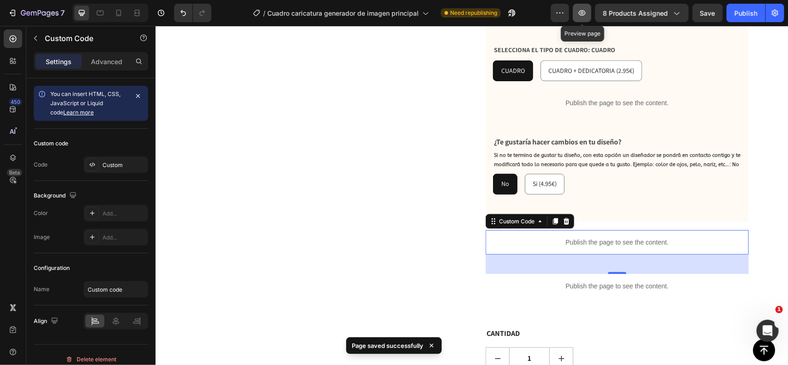
click at [587, 8] on icon "button" at bounding box center [582, 12] width 9 height 9
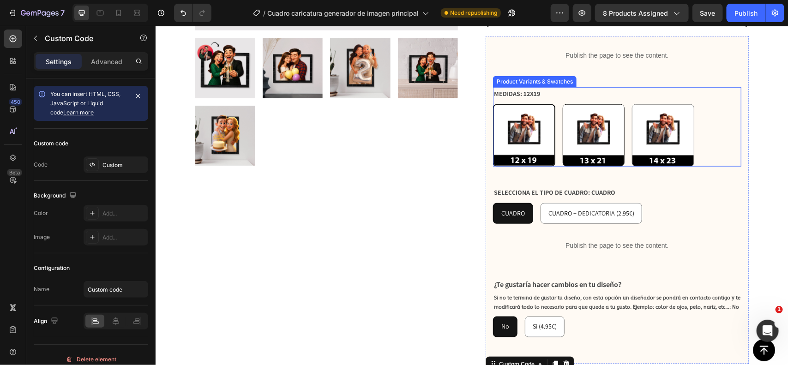
scroll to position [223, 0]
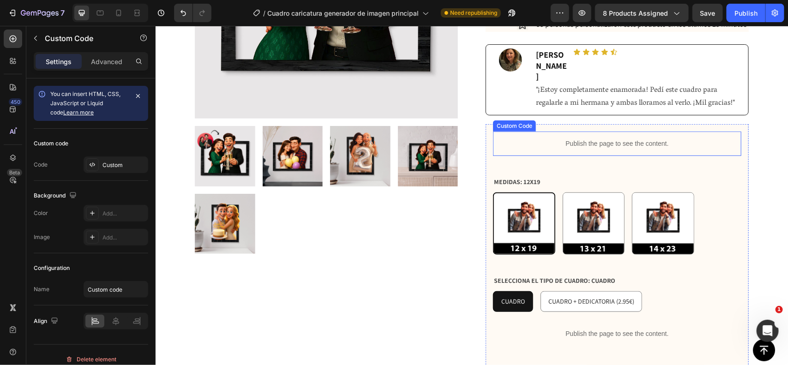
click at [583, 139] on p "Publish the page to see the content." at bounding box center [617, 144] width 248 height 10
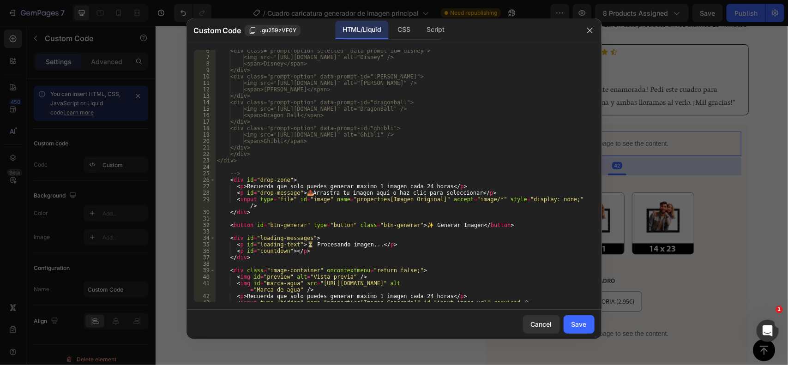
scroll to position [64, 0]
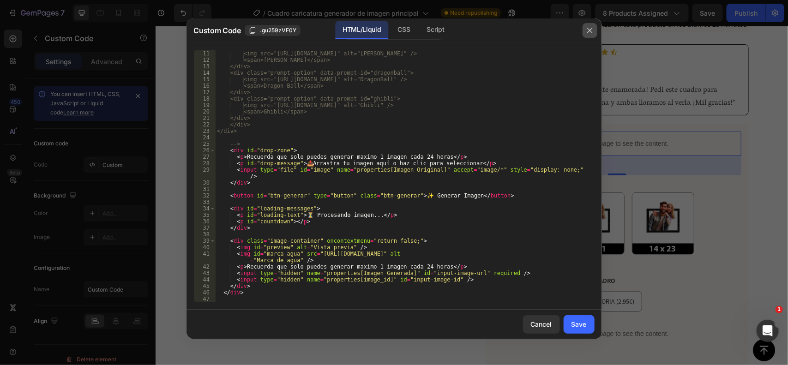
click at [583, 30] on button "button" at bounding box center [590, 30] width 15 height 15
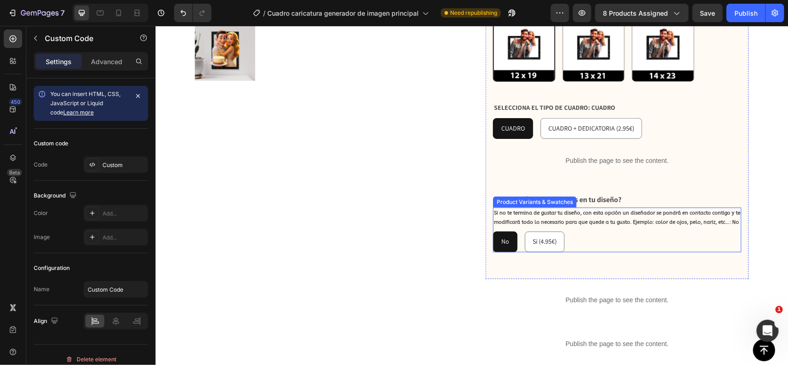
scroll to position [569, 0]
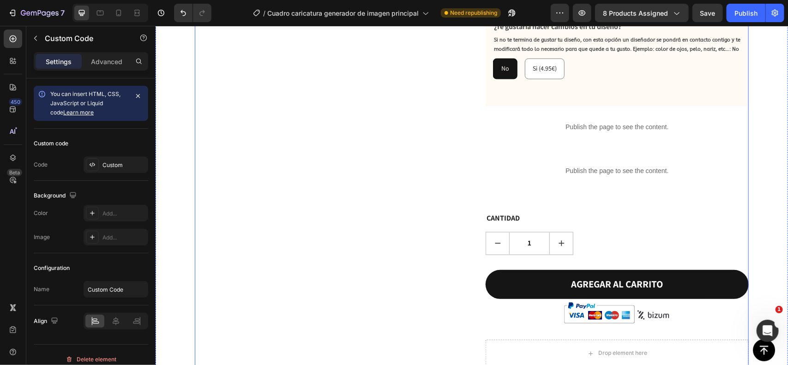
click at [616, 122] on p "Publish the page to see the content." at bounding box center [616, 127] width 263 height 10
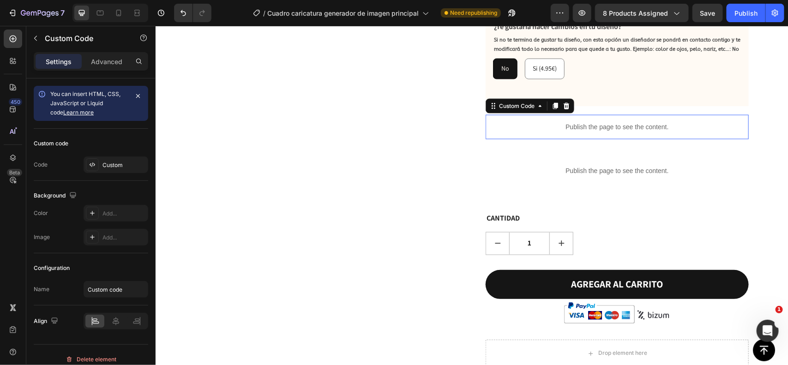
click at [616, 122] on p "Publish the page to see the content." at bounding box center [616, 127] width 263 height 10
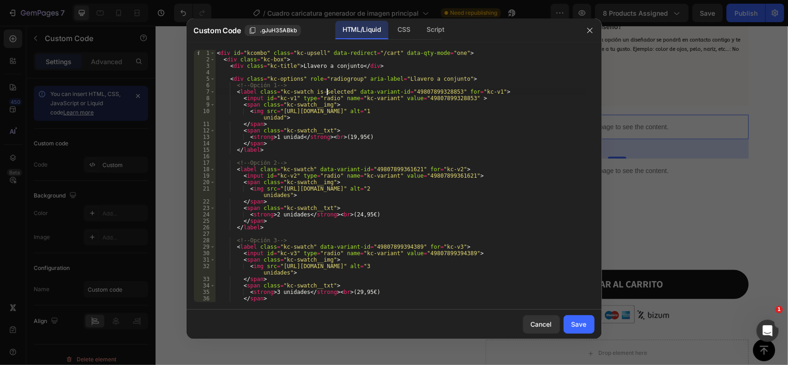
click at [328, 91] on div "< div id = "kcombo" class = "kc-upsell" data-redirect = "/cart" data-qty-mode =…" at bounding box center [400, 183] width 371 height 266
type textarea "<label class="kc-swatch" data-variant-id="49807899328853" for="kc-v1">"
click at [573, 319] on button "Save" at bounding box center [579, 324] width 31 height 18
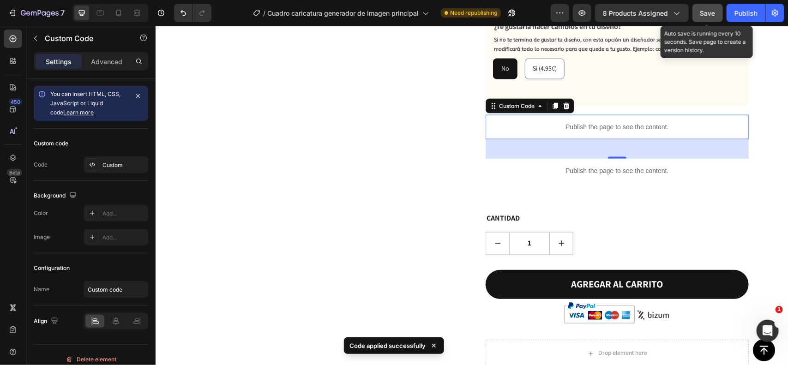
click at [716, 11] on button "Save" at bounding box center [708, 13] width 30 height 18
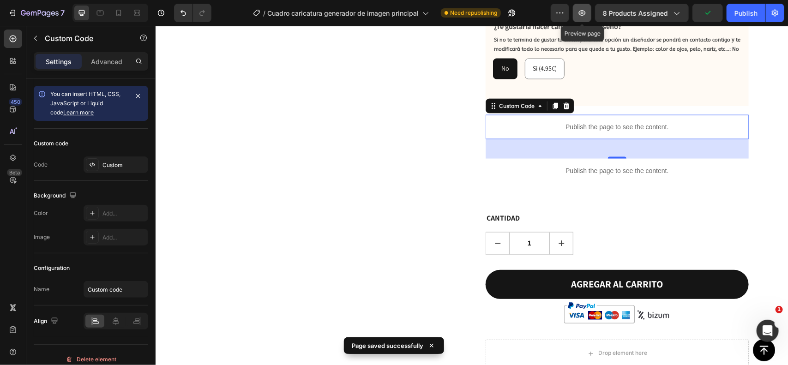
click at [587, 12] on icon "button" at bounding box center [582, 12] width 9 height 9
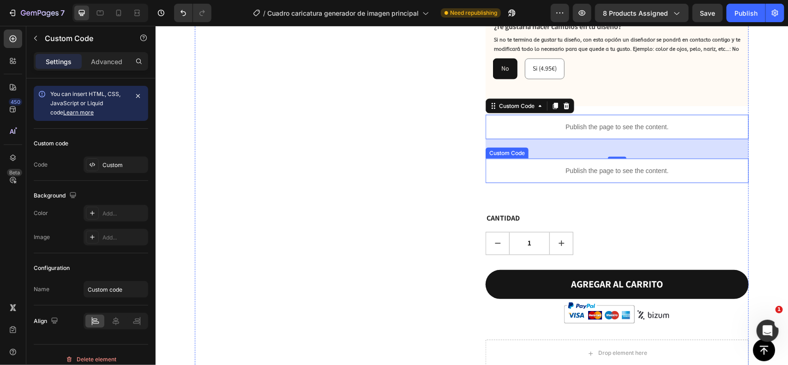
click at [622, 166] on p "Publish the page to see the content." at bounding box center [616, 171] width 263 height 10
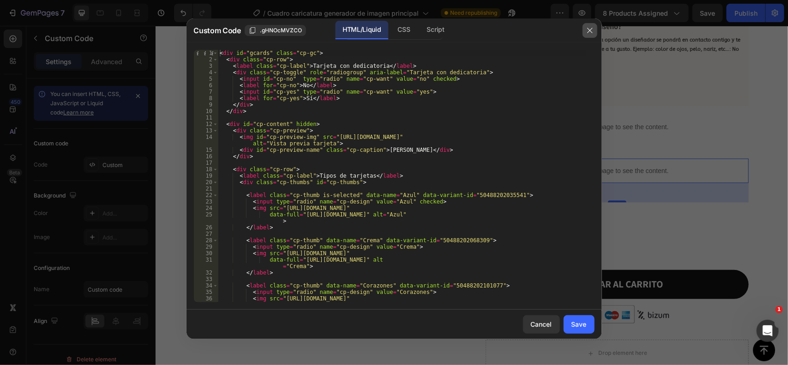
click at [586, 28] on icon "button" at bounding box center [589, 30] width 7 height 7
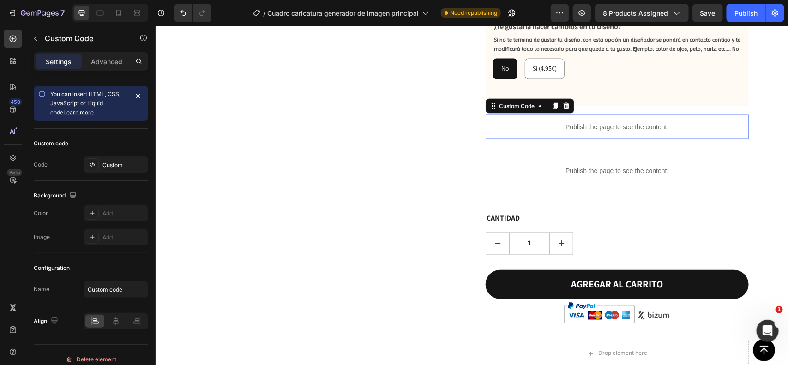
click at [636, 122] on p "Publish the page to see the content." at bounding box center [616, 127] width 263 height 10
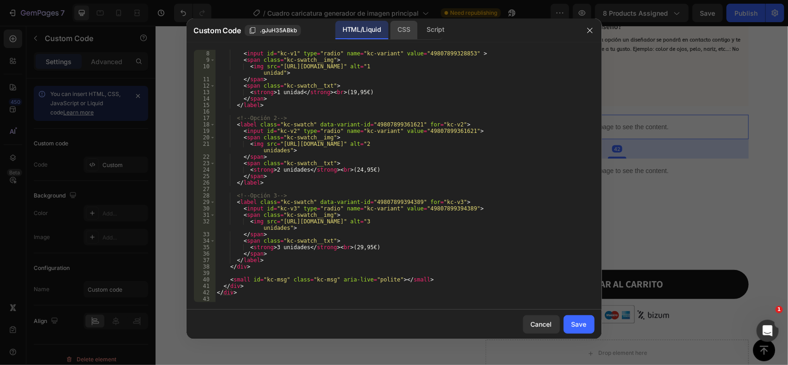
scroll to position [44, 0]
click at [439, 35] on div "Script" at bounding box center [436, 30] width 32 height 18
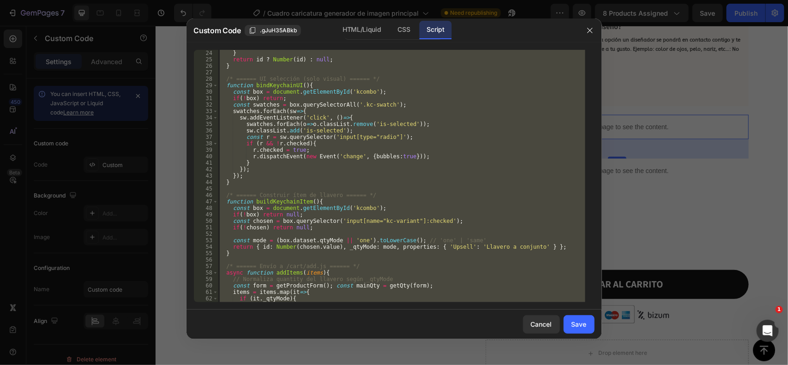
scroll to position [149, 0]
click at [373, 193] on div "id = window . meta . product . variants [ 0 ] . id ; } return id ? Number ( id …" at bounding box center [402, 176] width 368 height 253
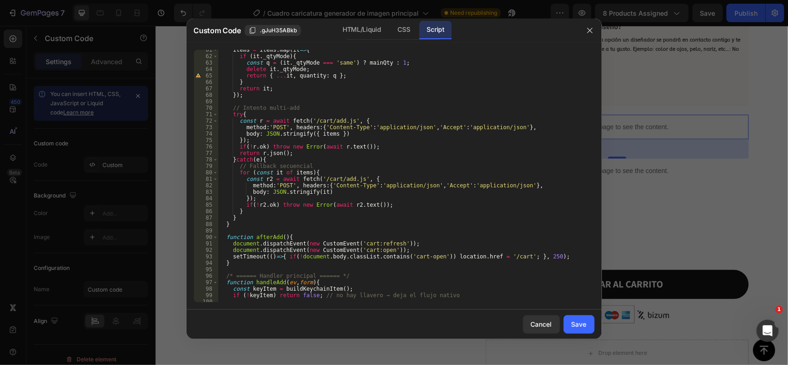
scroll to position [426, 0]
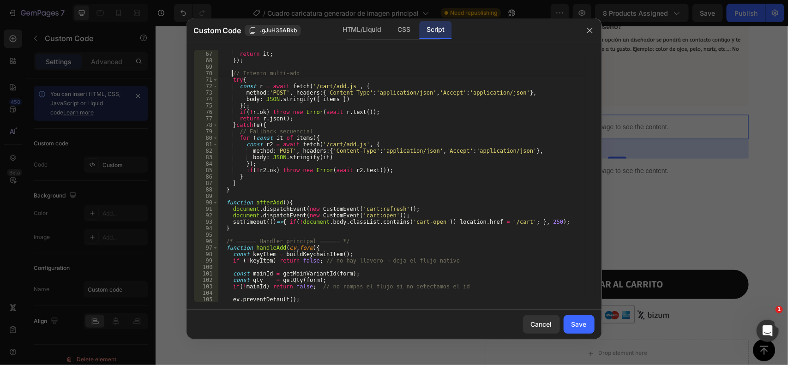
click at [231, 72] on div "} return it ; }) ; // Intento multi-add try { const r = await fetch ( '/cart/ad…" at bounding box center [402, 177] width 368 height 266
click at [239, 197] on div "} return it ; }) ; // Intento multi-add try { const r = await fetch ( '/cart/ad…" at bounding box center [402, 177] width 368 height 266
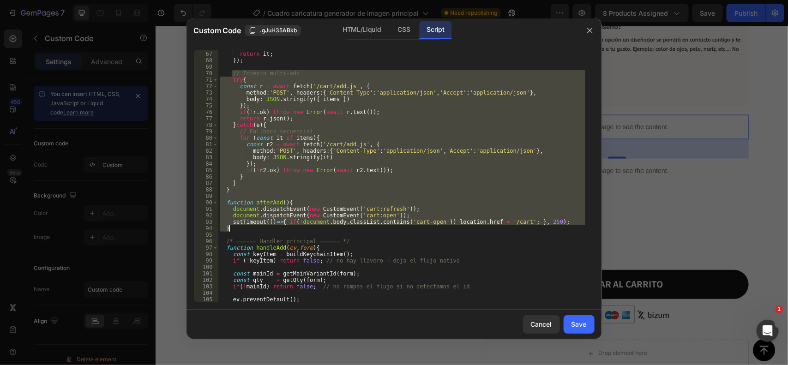
click at [232, 231] on div "} return it ; }) ; // Intento multi-add try { const r = await fetch ( '/cart/ad…" at bounding box center [402, 177] width 368 height 266
type textarea "setTimeout(()=>{ if(!document.body.classList.contains('cart-open')) location.hr…"
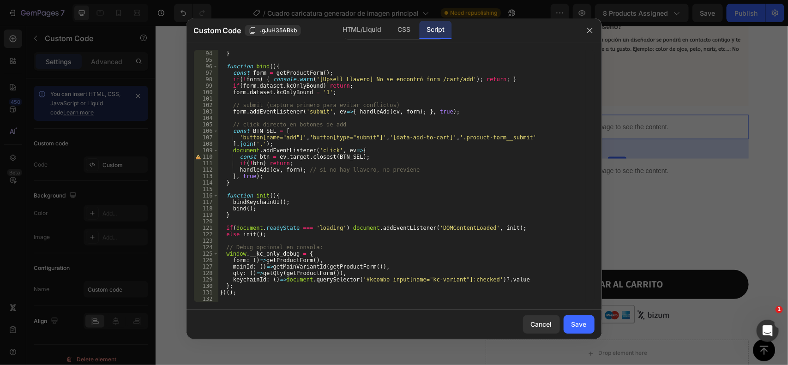
scroll to position [600, 0]
click at [281, 235] on div "return true ; } function bind ( ) { const form = getProductForm ( ) ; if ( ! fo…" at bounding box center [402, 177] width 368 height 266
type textarea "if(document.readyState === 'loading') document.addEventListener('DOMContentLoad…"
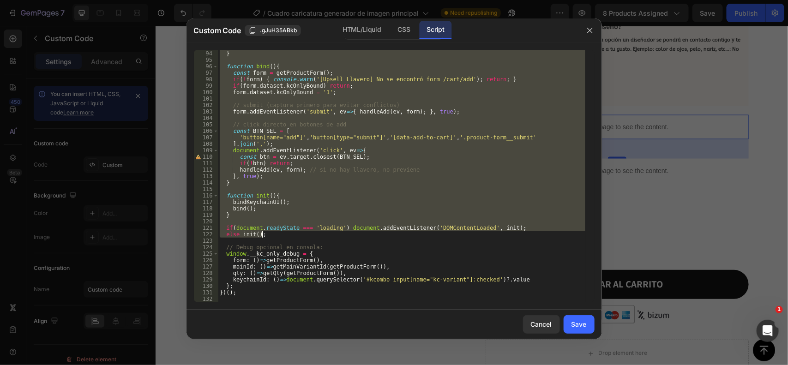
scroll to position [264, 0]
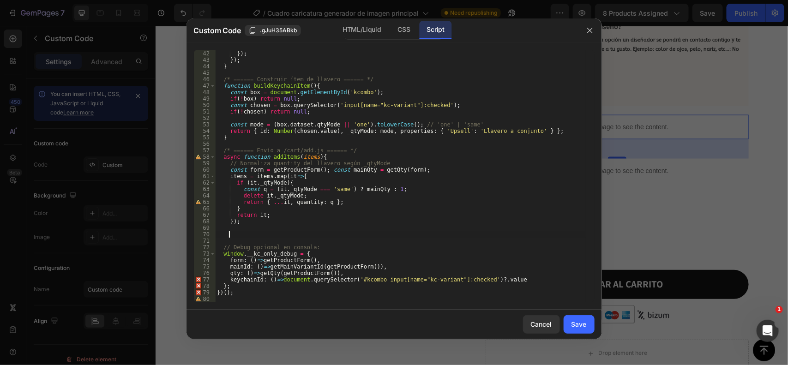
click at [251, 285] on div "} }) ; }) ; } /* ====== Construir ítem de llavero ====== */ function buildKeych…" at bounding box center [400, 177] width 371 height 266
type textarea "keychainId: ()=>document.querySelector('#kcombo input[name="kc-variant"]:checke…"
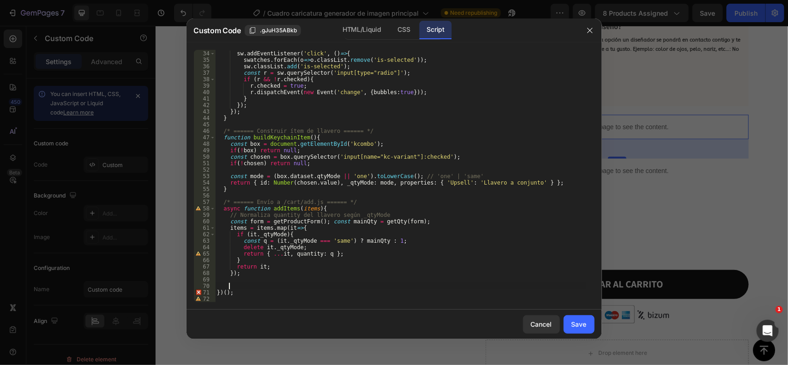
scroll to position [212, 0]
click at [223, 129] on div "swatches . forEach ( sw => { sw . addEventListener ( 'click' , ( ) => { swatche…" at bounding box center [400, 177] width 371 height 266
type textarea "/* ====== Construir ítem de llavero ====== */ function buildKeychainItem(){"
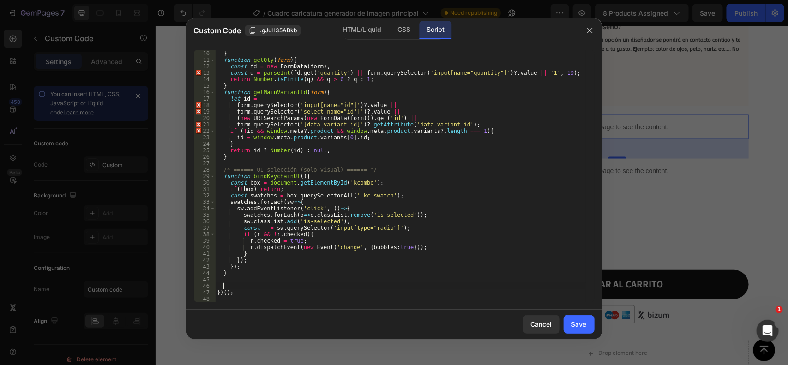
scroll to position [0, 0]
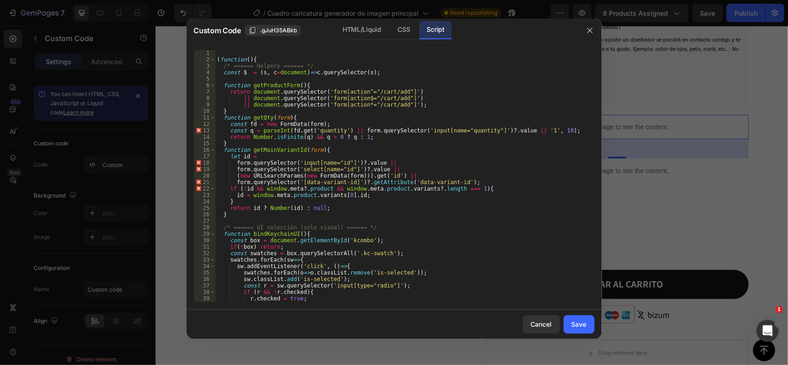
click at [257, 174] on div "( function ( ) { /* ====== Helpers ====== */ const $ = ( s , c = document ) => …" at bounding box center [400, 183] width 371 height 266
click at [223, 84] on div "( function ( ) { /* ====== Helpers ====== */ const $ = ( s , c = document ) => …" at bounding box center [400, 183] width 371 height 266
click at [232, 142] on div "( function ( ) { /* ====== Helpers ====== */ const $ = ( s , c = document ) => …" at bounding box center [400, 183] width 371 height 266
type textarea "return Number.isFinite(q) && q > 0 ? q : 1; }"
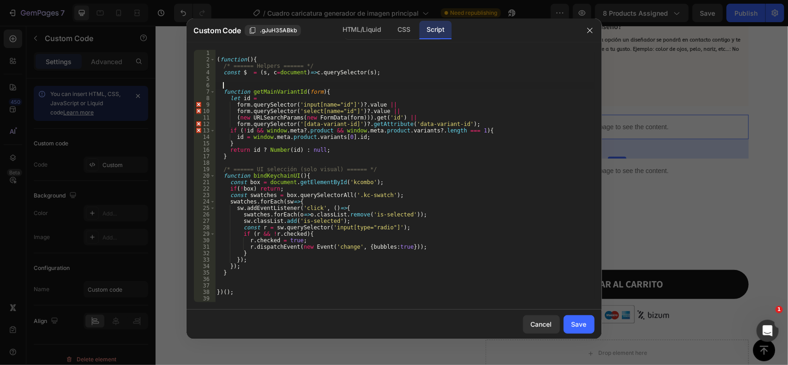
click at [239, 155] on div "( function ( ) { /* ====== Helpers ====== */ const $ = ( s , c = document ) => …" at bounding box center [405, 183] width 380 height 266
type textarea "return id ? Number(id) : null; }"
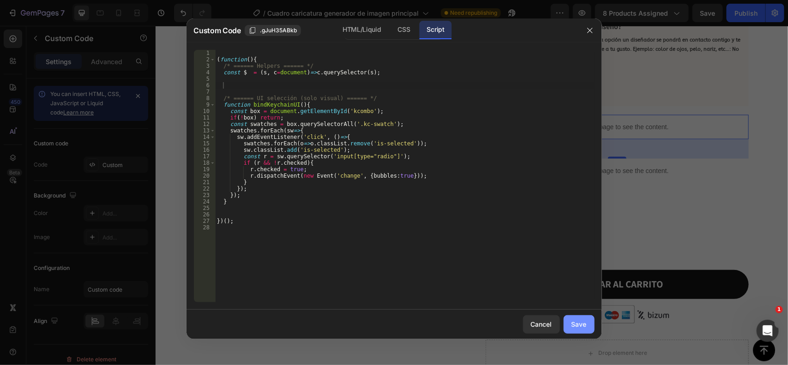
click at [578, 327] on div "Save" at bounding box center [579, 325] width 15 height 10
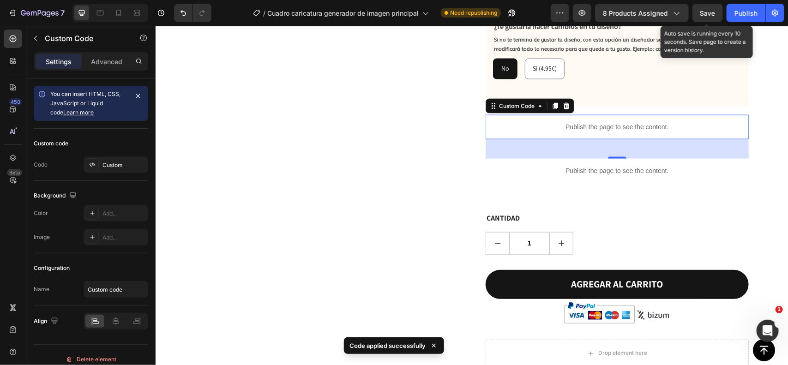
click at [712, 13] on span "Save" at bounding box center [708, 13] width 15 height 8
click at [589, 12] on button "button" at bounding box center [582, 13] width 18 height 18
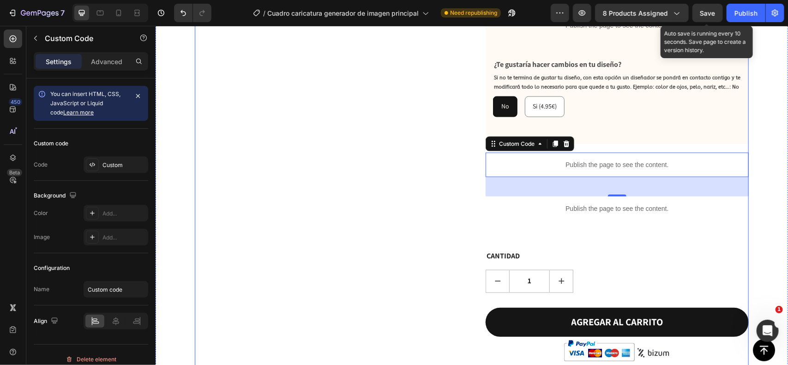
scroll to position [569, 0]
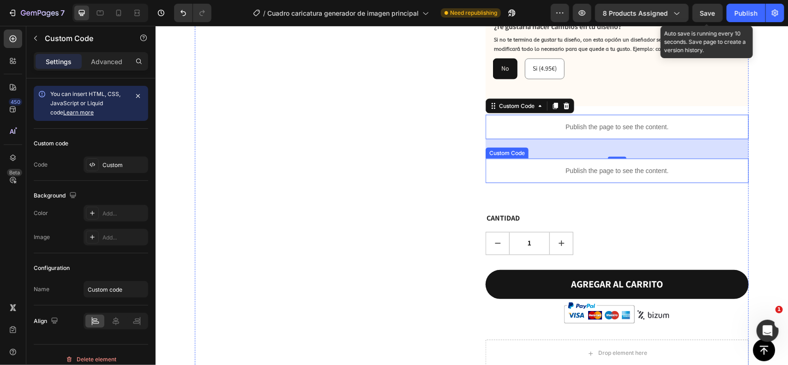
click at [598, 166] on p "Publish the page to see the content." at bounding box center [616, 171] width 263 height 10
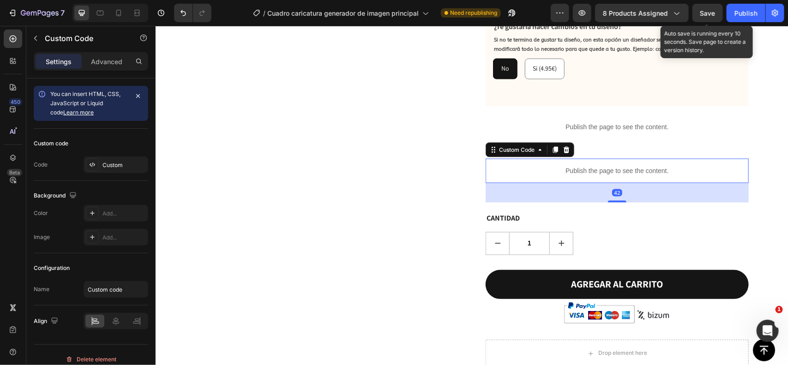
click at [598, 166] on p "Publish the page to see the content." at bounding box center [616, 171] width 263 height 10
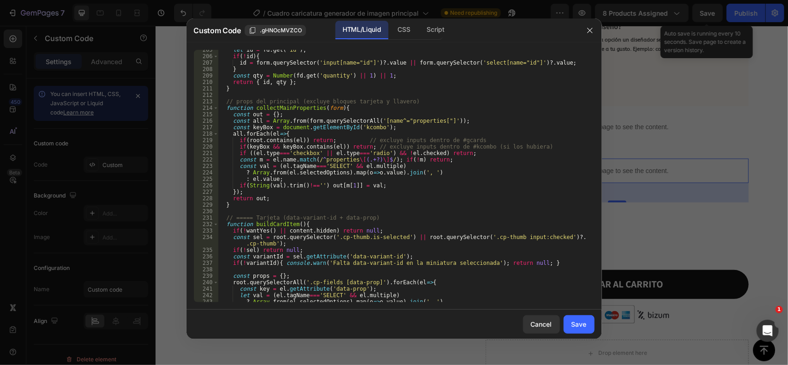
scroll to position [1393, 0]
drag, startPoint x: 347, startPoint y: 176, endPoint x: 308, endPoint y: 166, distance: 40.0
click at [348, 175] on div "let id = fd . get ( 'id' ) ; if ( ! id ) { id = form . querySelector ( 'input[n…" at bounding box center [402, 180] width 368 height 266
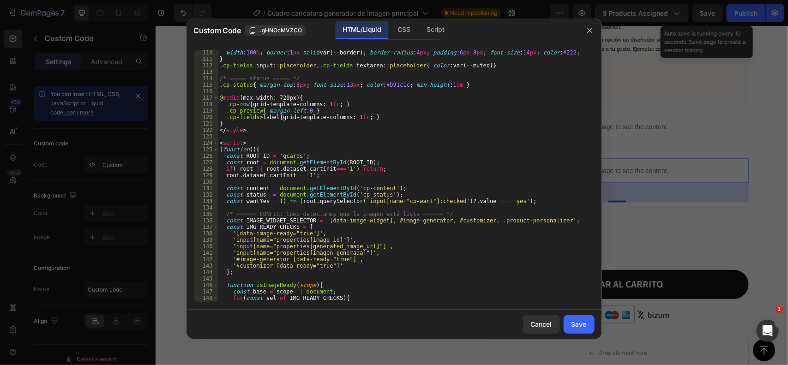
scroll to position [735, 0]
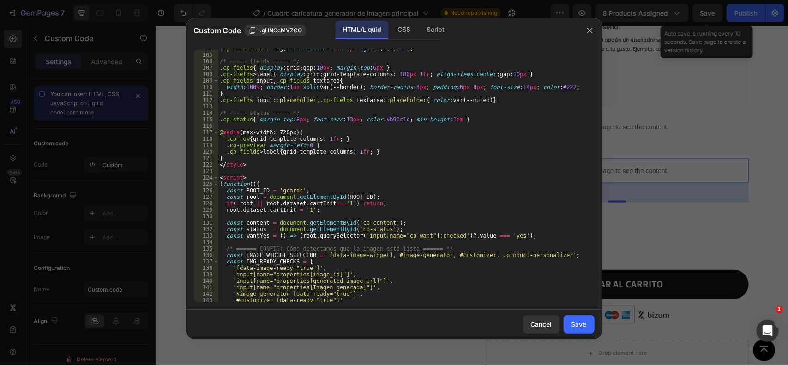
click at [218, 179] on div ".cp-thumb :hover img { box-shadow : 0 2 px 6 px rgba ( 0 , 0 , 0 , .12 ) } /* =…" at bounding box center [402, 178] width 368 height 266
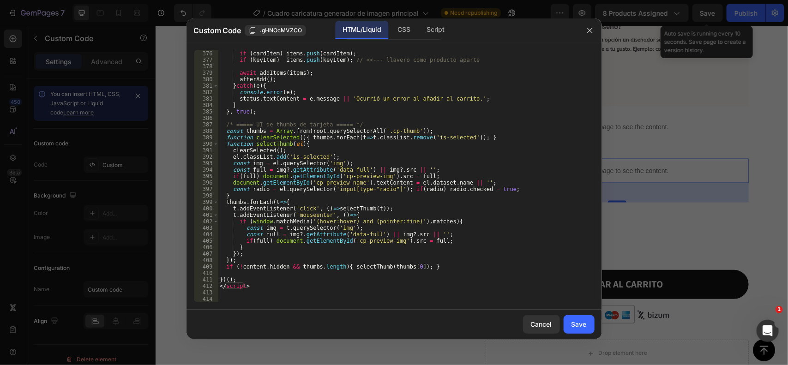
scroll to position [2501, 0]
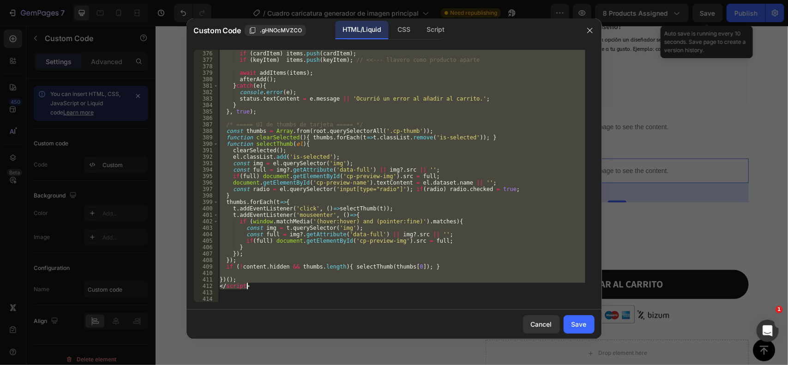
click at [264, 285] on div "const items = [ mainItem ] ; if ( cardItem ) items . push ( cardItem ) ; if ( k…" at bounding box center [402, 177] width 368 height 266
type textarea "})(); </script>"
paste textarea
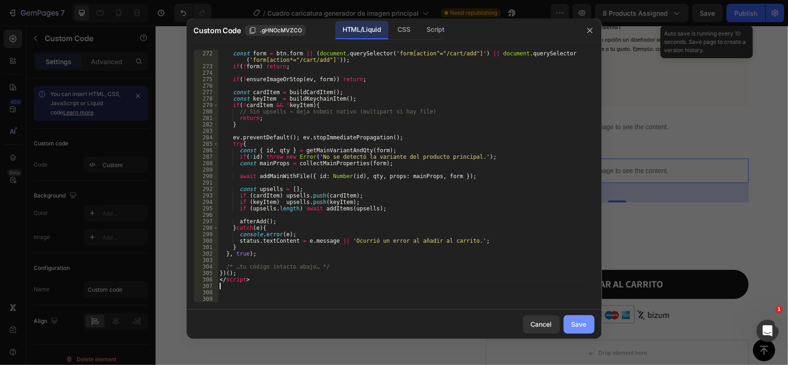
click at [574, 332] on button "Save" at bounding box center [579, 324] width 31 height 18
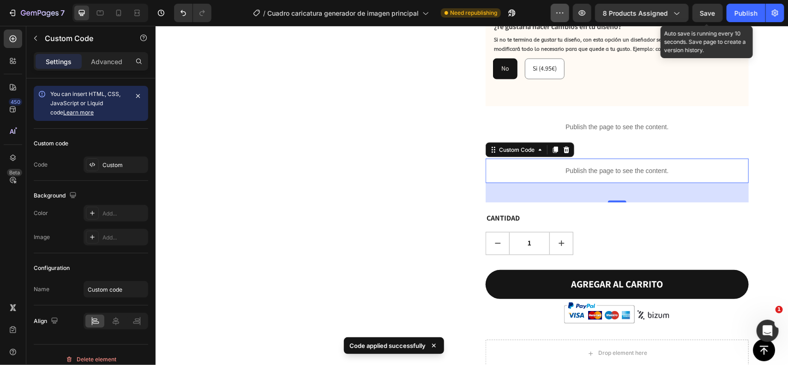
click at [714, 9] on span "Save" at bounding box center [708, 13] width 15 height 8
click at [580, 12] on icon "button" at bounding box center [582, 13] width 7 height 6
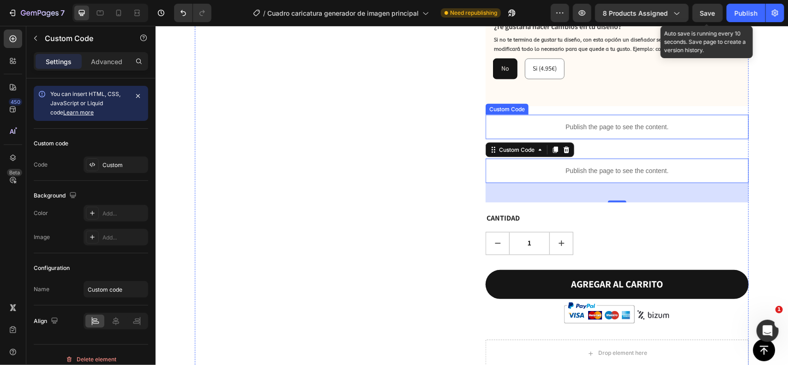
click at [635, 115] on div "Publish the page to see the content." at bounding box center [616, 127] width 263 height 24
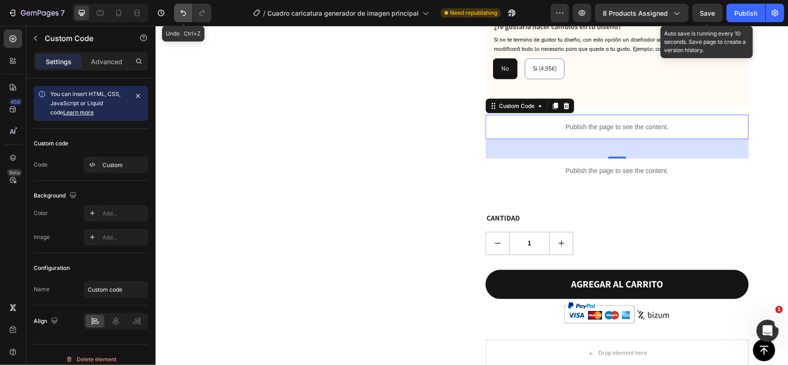
click at [181, 18] on button "Undo/Redo" at bounding box center [183, 13] width 18 height 18
click at [182, 18] on button "Undo/Redo" at bounding box center [183, 13] width 18 height 18
click at [602, 122] on p "Publish the page to see the content." at bounding box center [616, 127] width 263 height 10
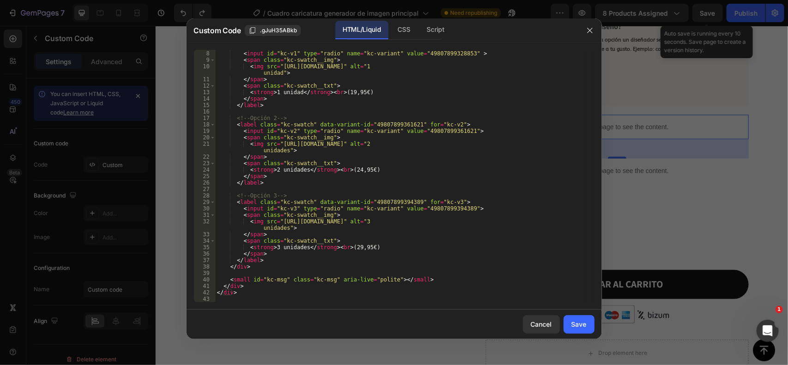
scroll to position [44, 0]
click at [435, 25] on div "Script" at bounding box center [436, 30] width 32 height 18
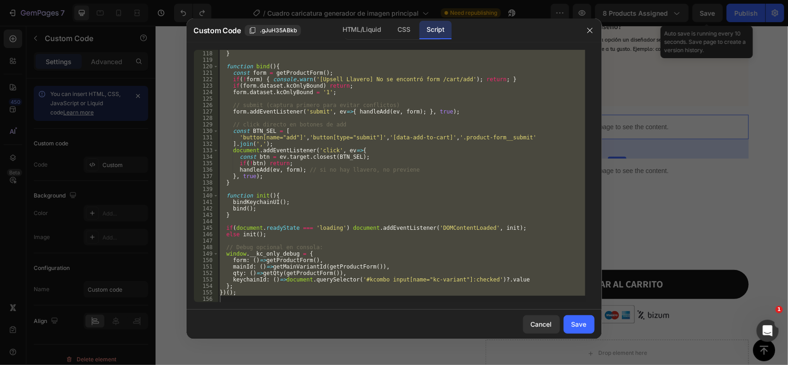
scroll to position [755, 0]
click at [594, 33] on button "button" at bounding box center [590, 30] width 15 height 15
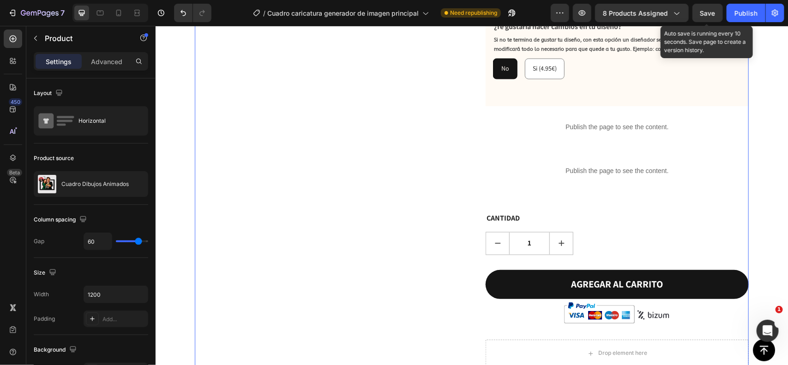
click at [705, 12] on span "Save" at bounding box center [708, 13] width 15 height 8
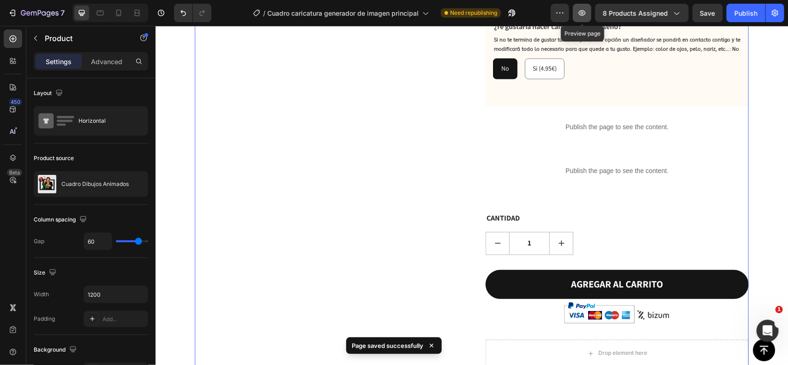
click at [587, 10] on icon "button" at bounding box center [582, 12] width 9 height 9
click at [585, 18] on button "button" at bounding box center [582, 13] width 18 height 18
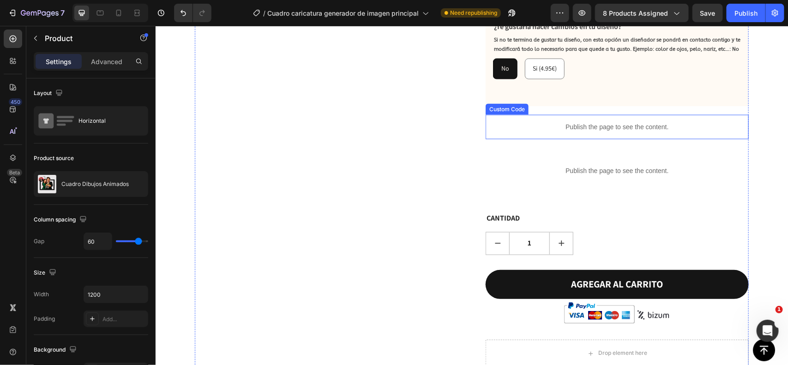
click at [580, 122] on p "Publish the page to see the content." at bounding box center [616, 127] width 263 height 10
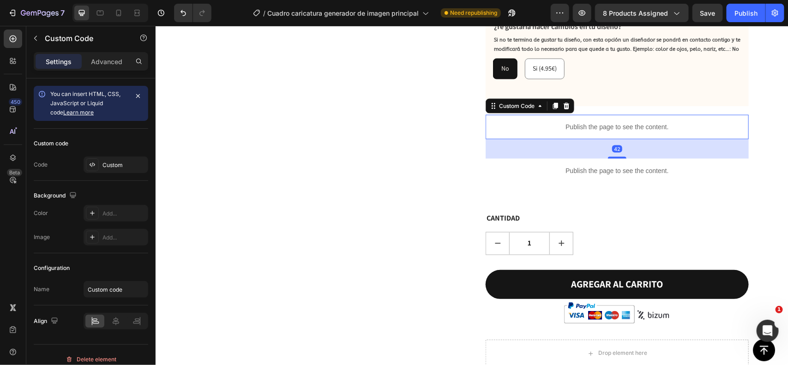
click at [580, 122] on p "Publish the page to see the content." at bounding box center [616, 127] width 263 height 10
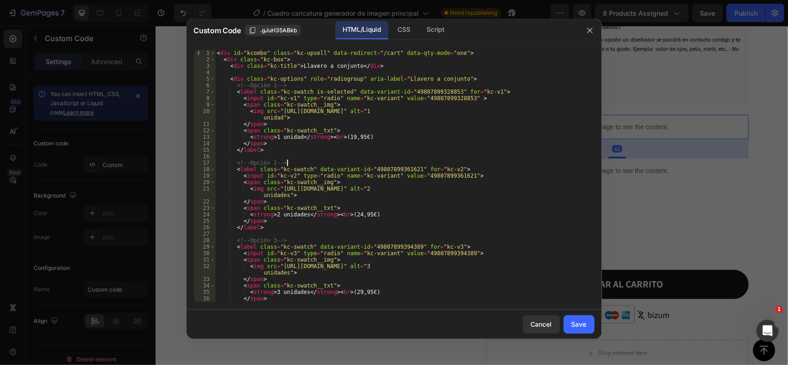
click at [335, 165] on div "< div id = "kcombo" class = "kc-upsell" data-redirect = "/cart" data-qty-mode =…" at bounding box center [400, 183] width 371 height 266
click at [337, 90] on div "< div id = "kcombo" class = "kc-upsell" data-redirect = "/cart" data-qty-mode =…" at bounding box center [400, 183] width 371 height 266
type textarea "<label class="kc-swatch" data-variant-id="49807899328853" for="kc-v1">"
click at [582, 325] on div "Save" at bounding box center [579, 325] width 15 height 10
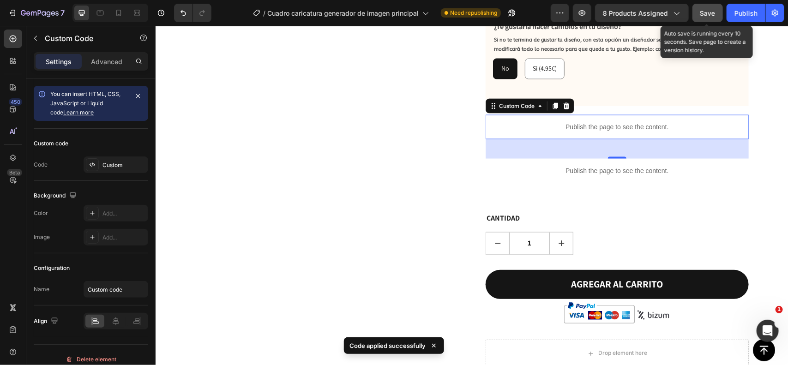
click at [712, 5] on button "Save" at bounding box center [708, 13] width 30 height 18
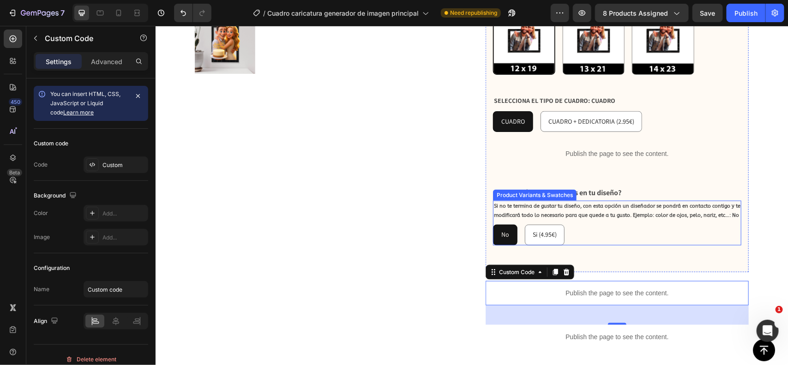
scroll to position [396, 0]
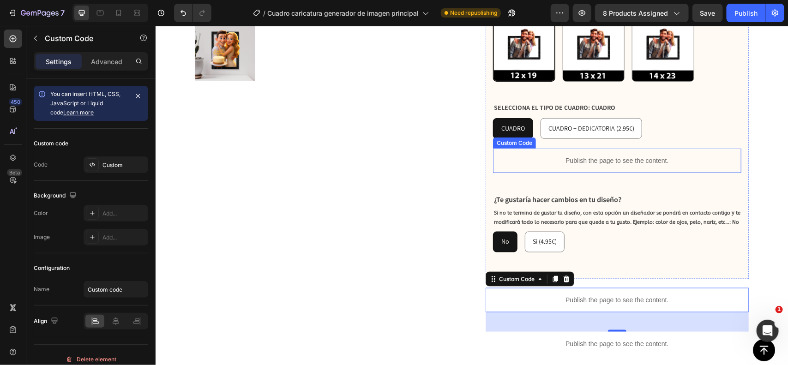
click at [571, 156] on p "Publish the page to see the content." at bounding box center [617, 161] width 248 height 10
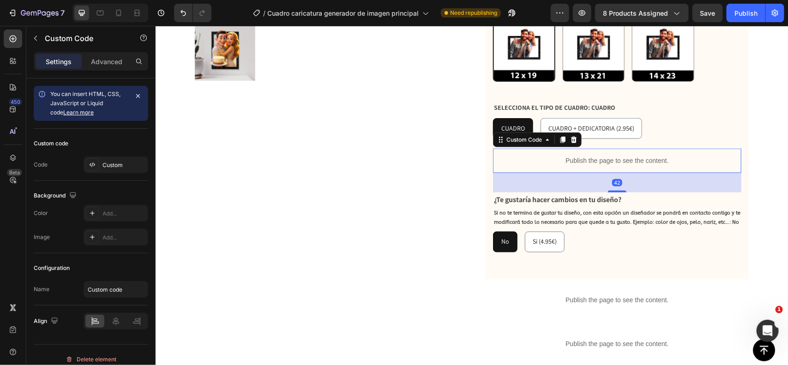
click at [571, 156] on p "Publish the page to see the content." at bounding box center [617, 161] width 248 height 10
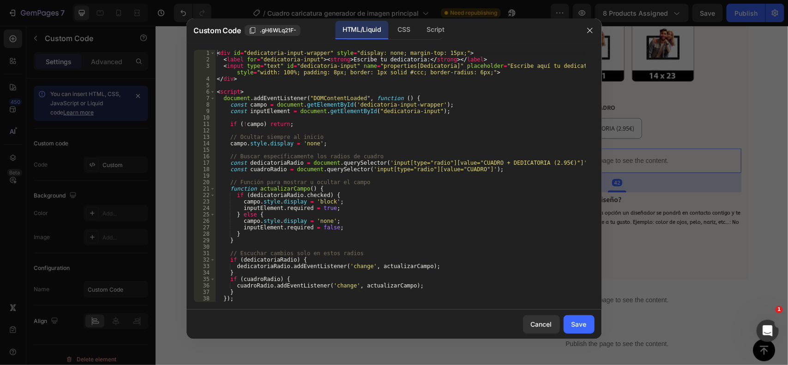
click at [571, 140] on div "< div id = "dedicatoria-input-wrapper" style = "display: none; margin-top: 15px…" at bounding box center [400, 183] width 371 height 266
type textarea "// Ocultar siempre al inicio"
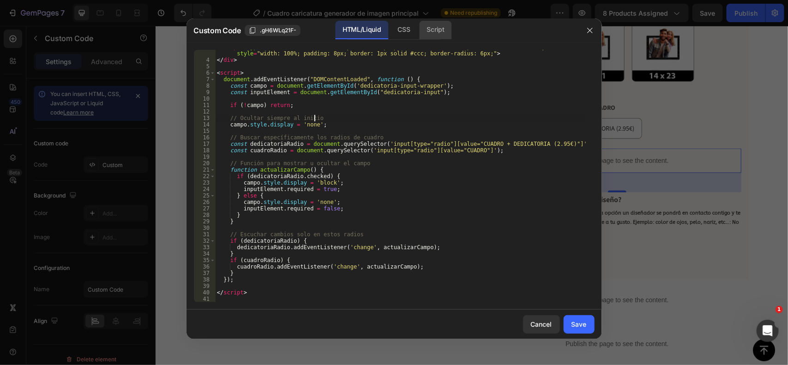
click at [429, 29] on div "Script" at bounding box center [436, 30] width 32 height 18
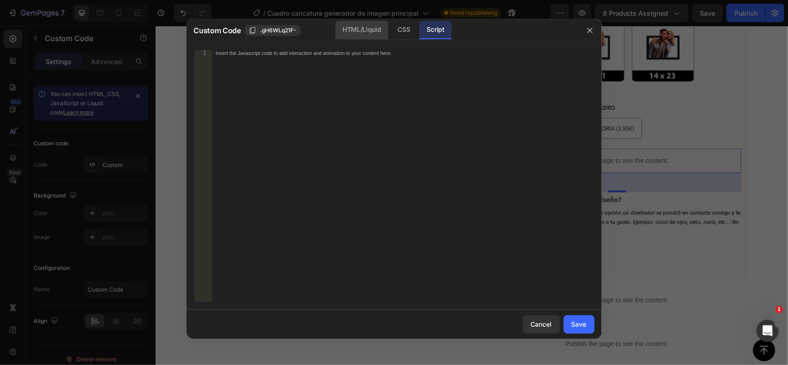
click at [391, 29] on div "HTML/Liquid" at bounding box center [404, 30] width 27 height 18
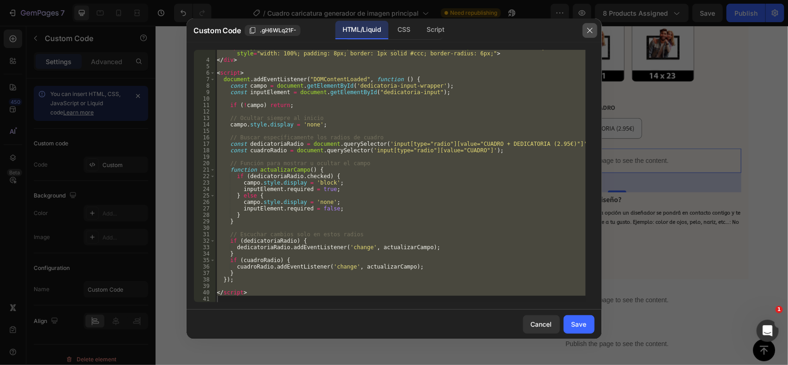
click at [594, 28] on button "button" at bounding box center [590, 30] width 15 height 15
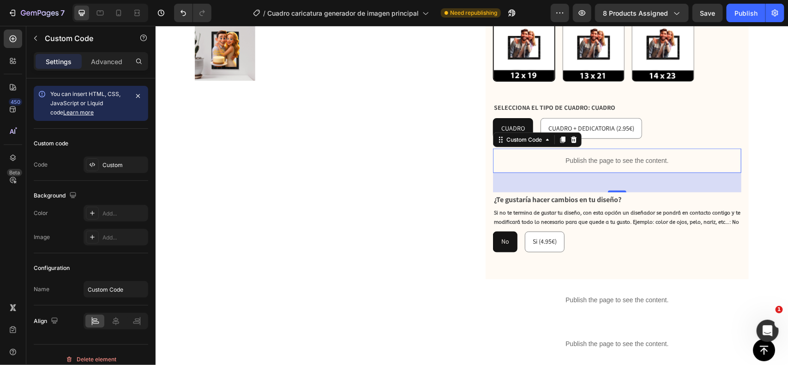
scroll to position [165, 0]
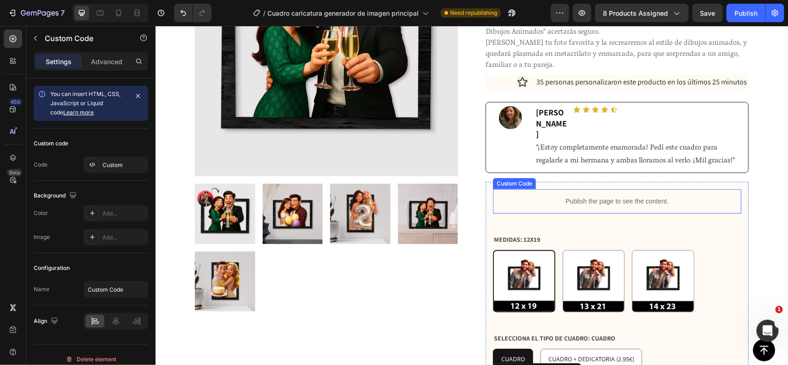
click at [598, 196] on p "Publish the page to see the content." at bounding box center [617, 201] width 248 height 10
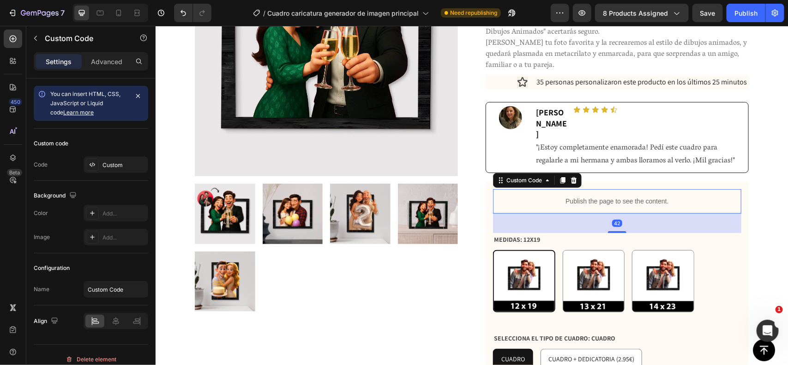
click at [598, 196] on p "Publish the page to see the content." at bounding box center [617, 201] width 248 height 10
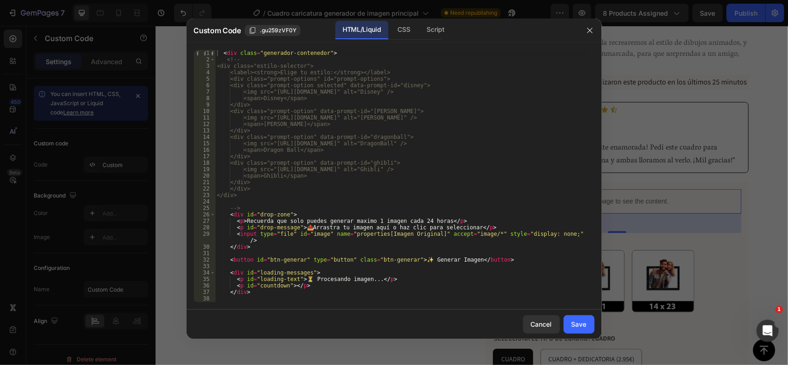
scroll to position [64, 0]
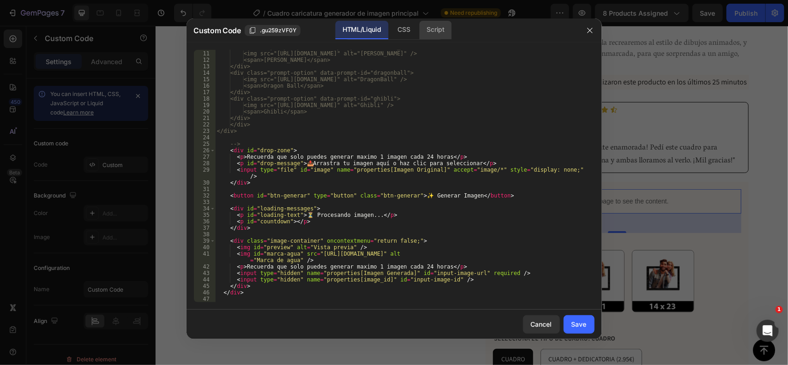
click at [425, 28] on div "Script" at bounding box center [436, 30] width 32 height 18
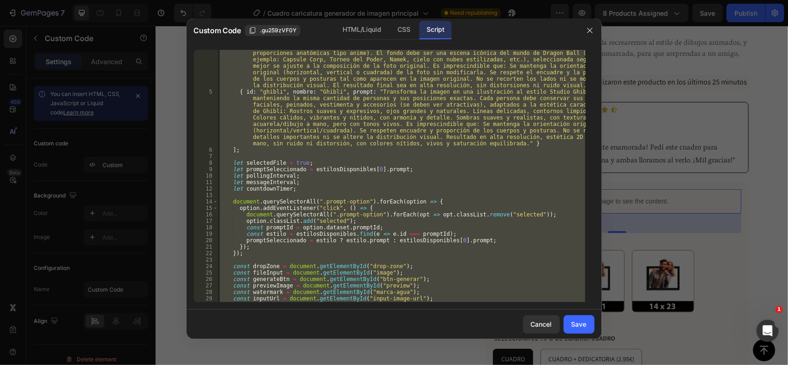
scroll to position [202, 0]
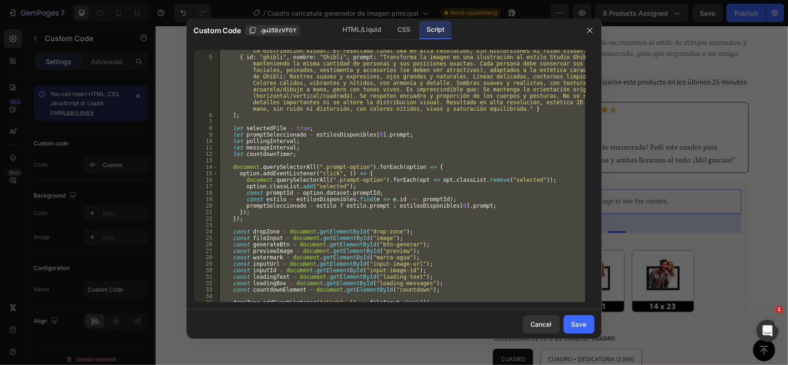
click at [296, 126] on div "{ id : "dragonball" , nombre : "Dragon Ball" , prompt : "Transforma esta imagen…" at bounding box center [402, 176] width 368 height 253
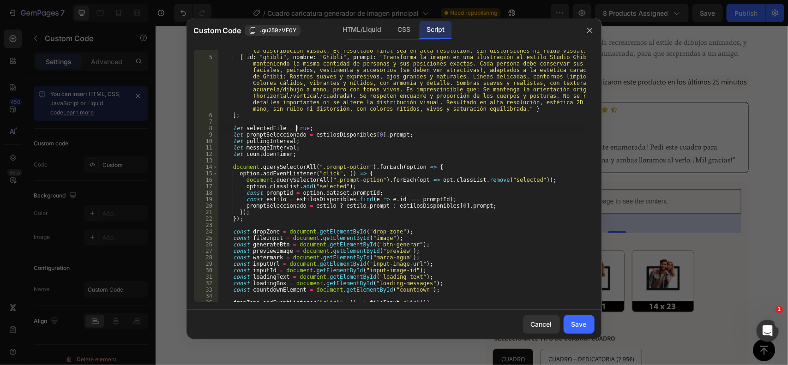
click at [296, 126] on div "{ id : "dragonball" , nombre : "Dragon Ball" , prompt : "Transforma esta imagen…" at bounding box center [402, 151] width 368 height 324
click at [358, 146] on div "{ id : "dragonball" , nombre : "Dragon Ball" , prompt : "Transforma esta imagen…" at bounding box center [402, 151] width 368 height 324
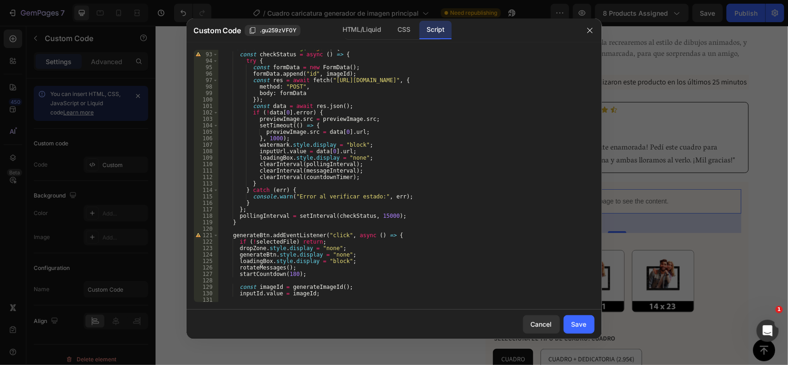
scroll to position [860, 0]
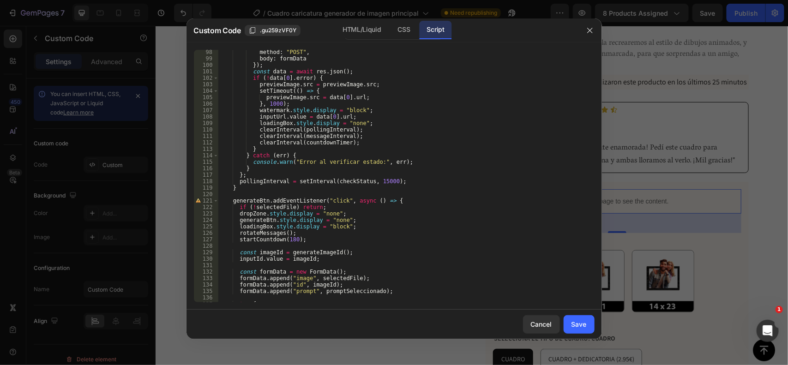
click at [329, 116] on div "method : "POST" , body : formData }) ; const data = await res . json ( ) ; if (…" at bounding box center [402, 182] width 368 height 266
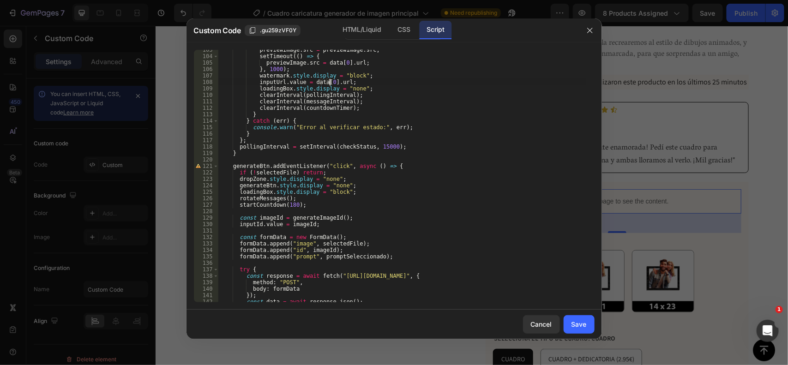
scroll to position [949, 0]
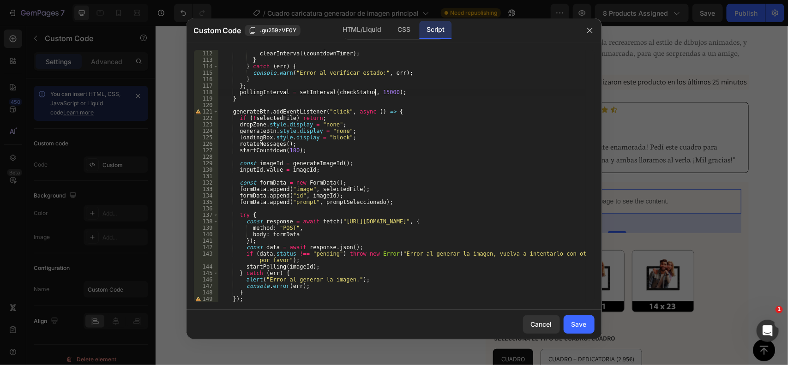
click at [374, 93] on div "clearInterval ( messageInterval ) ; clearInterval ( countdownTimer ) ; } } catc…" at bounding box center [402, 177] width 368 height 266
type textarea "pollingInterval = setInterval(checkStatus, 10000);"
click at [414, 156] on div "clearInterval ( messageInterval ) ; clearInterval ( countdownTimer ) ; } } catc…" at bounding box center [402, 177] width 368 height 266
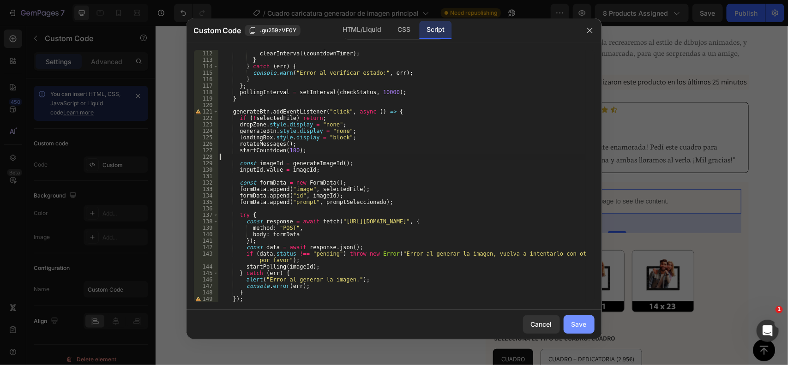
click at [580, 329] on div "Save" at bounding box center [579, 325] width 15 height 10
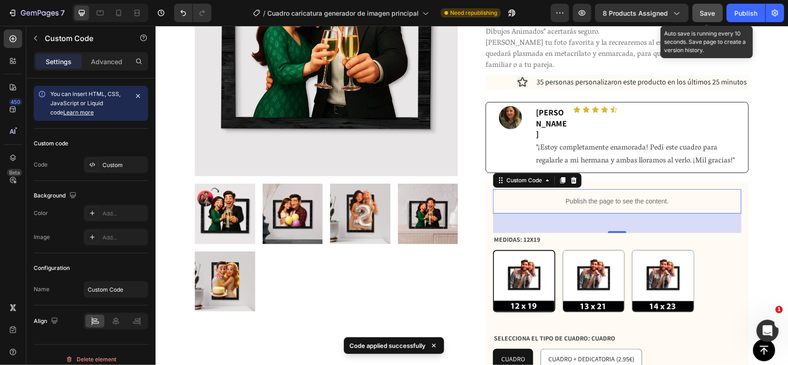
click at [709, 18] on button "Save" at bounding box center [708, 13] width 30 height 18
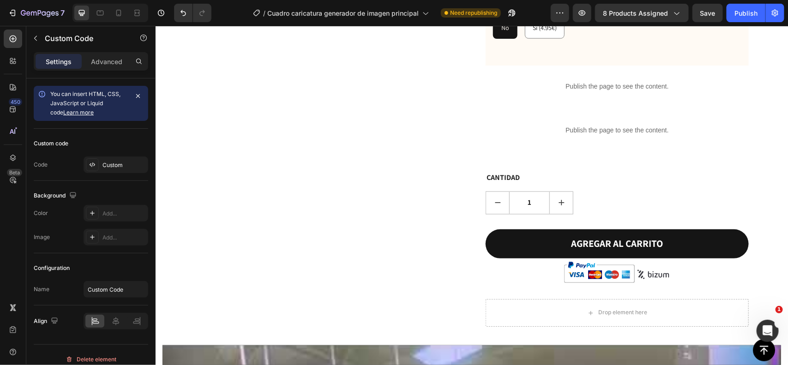
scroll to position [610, 0]
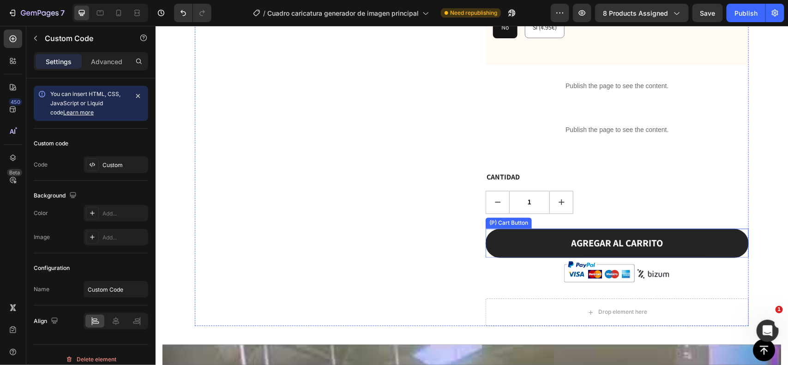
click at [693, 229] on button "AGREGAR AL CARRITO" at bounding box center [616, 244] width 263 height 30
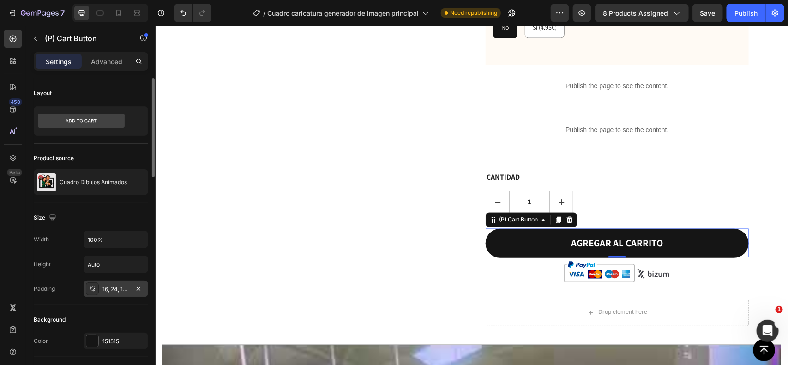
click at [109, 292] on div "16, 24, 16, 24" at bounding box center [116, 289] width 27 height 8
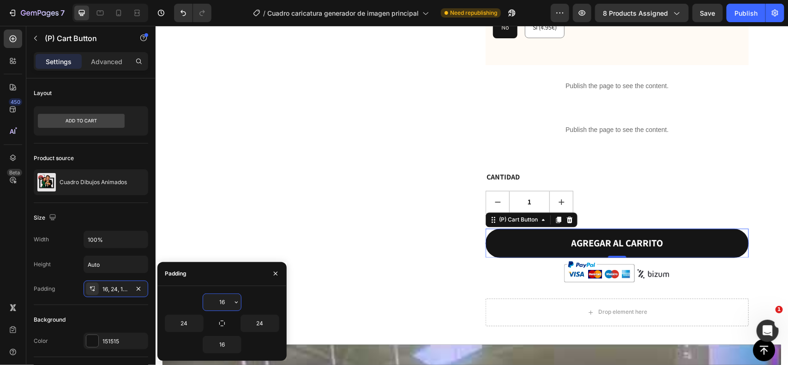
click at [229, 307] on input "16" at bounding box center [222, 302] width 38 height 17
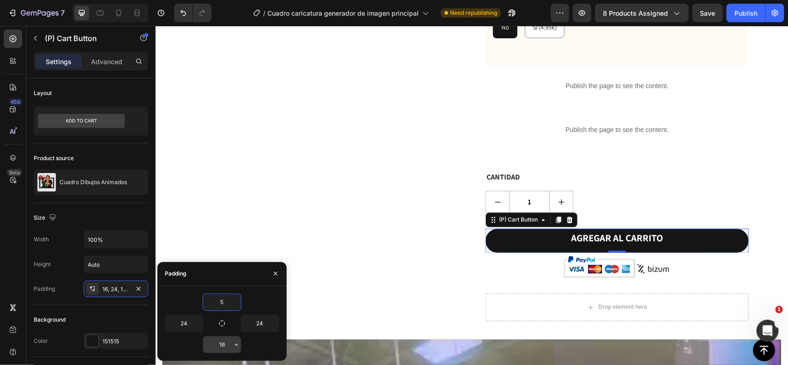
type input "5"
click at [223, 339] on input "16" at bounding box center [222, 345] width 38 height 17
type input "5"
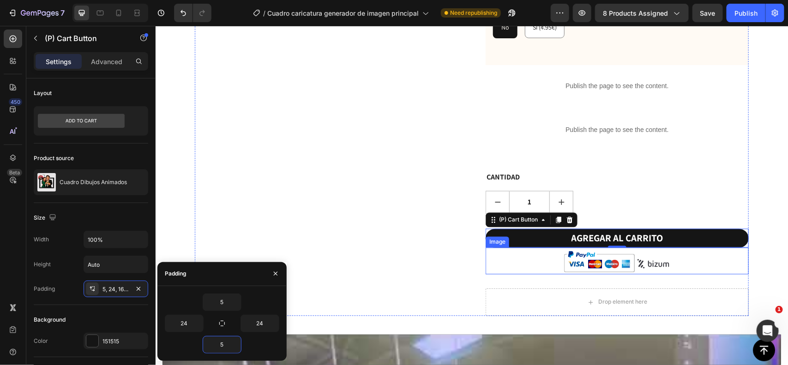
click at [602, 248] on img at bounding box center [617, 261] width 110 height 27
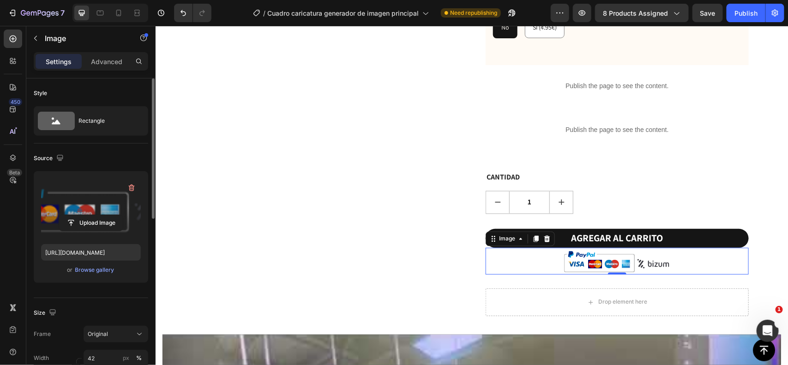
click at [66, 209] on label at bounding box center [91, 208] width 100 height 58
click at [66, 215] on input "file" at bounding box center [91, 223] width 64 height 16
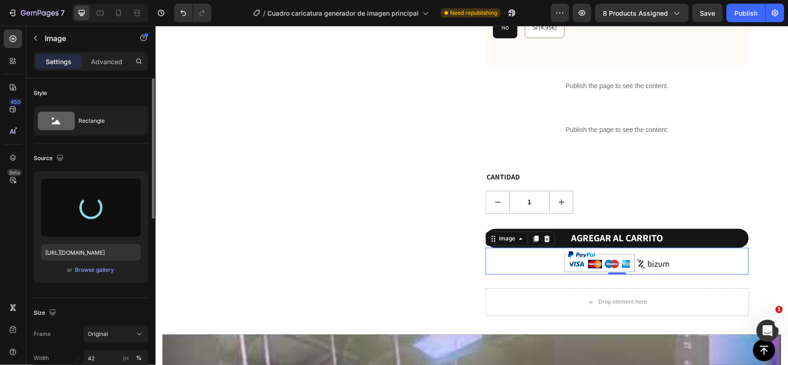
type input "https://cdn.shopify.com/s/files/1/0825/8315/9125/files/gempages_483376536569775…"
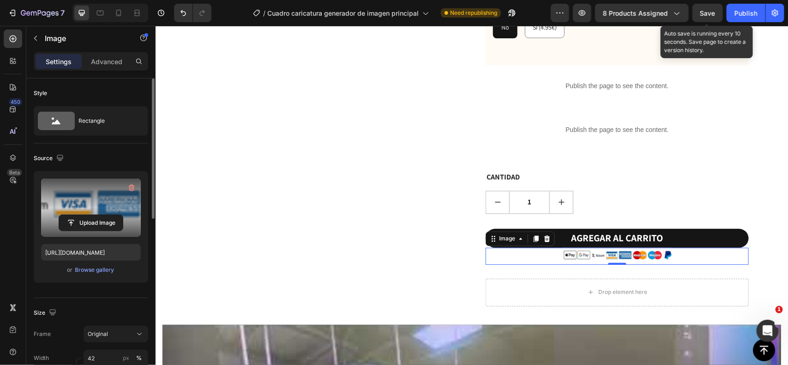
click at [714, 14] on span "Save" at bounding box center [708, 13] width 15 height 8
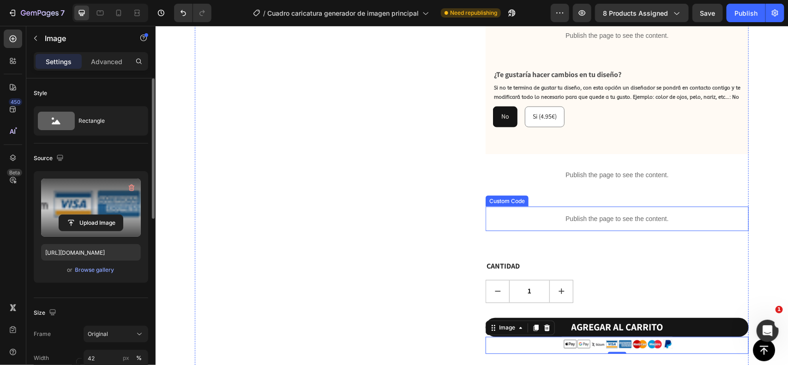
scroll to position [515, 0]
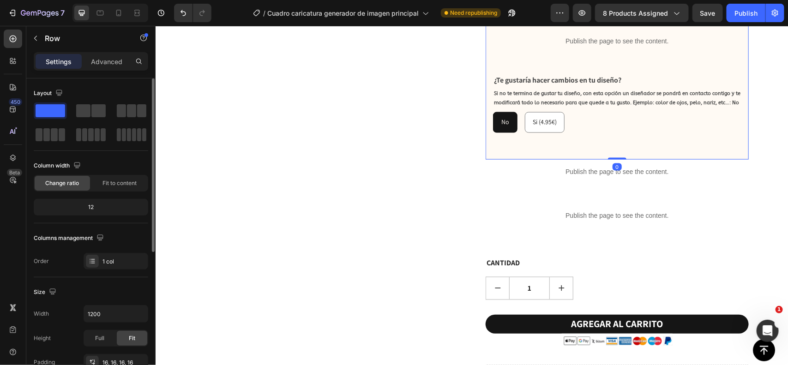
drag, startPoint x: 614, startPoint y: 145, endPoint x: 582, endPoint y: 201, distance: 64.2
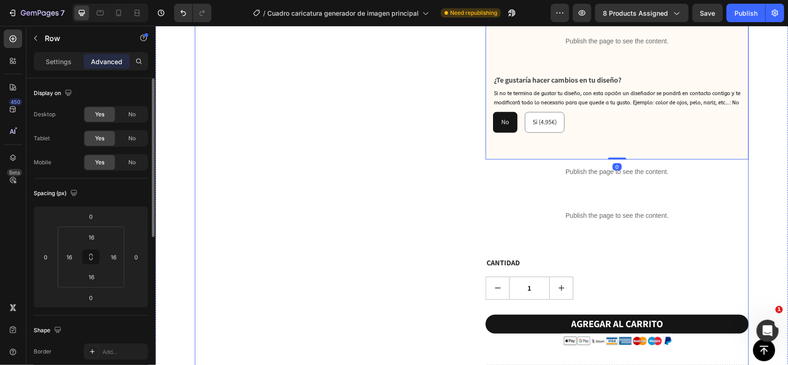
click at [589, 256] on div "CANTIDAD" at bounding box center [616, 262] width 263 height 13
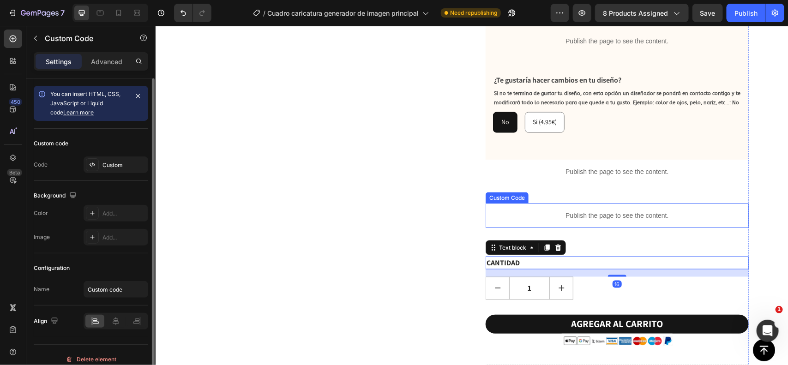
click at [622, 211] on p "Publish the page to see the content." at bounding box center [616, 216] width 263 height 10
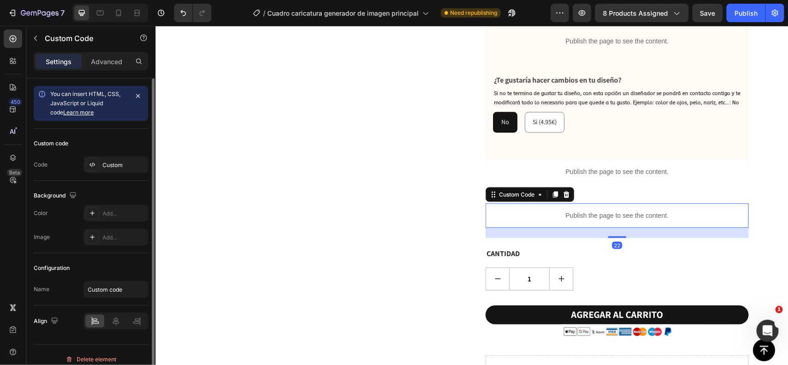
drag, startPoint x: 610, startPoint y: 225, endPoint x: 622, endPoint y: 181, distance: 45.6
click at [610, 236] on div at bounding box center [617, 237] width 18 height 2
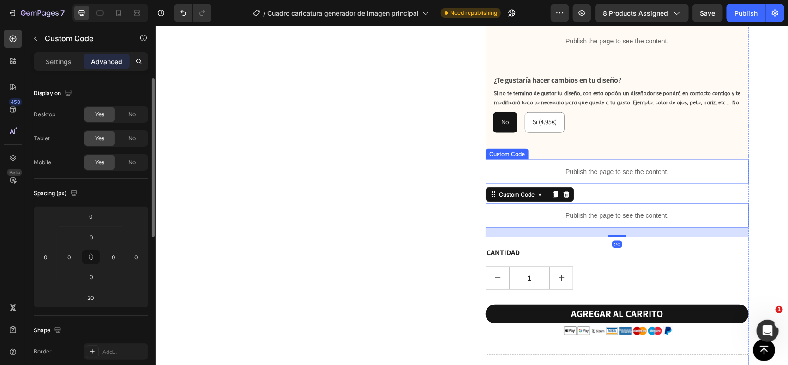
click at [626, 159] on div "Publish the page to see the content." at bounding box center [616, 171] width 263 height 24
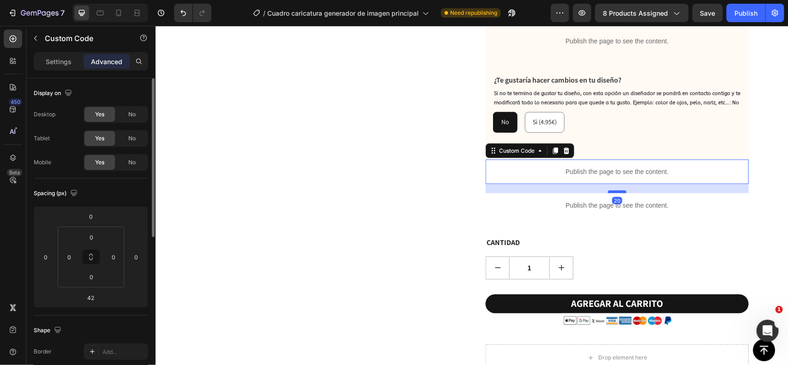
drag, startPoint x: 615, startPoint y: 180, endPoint x: 616, endPoint y: 169, distance: 10.3
click at [616, 190] on div at bounding box center [617, 191] width 18 height 3
type input "20"
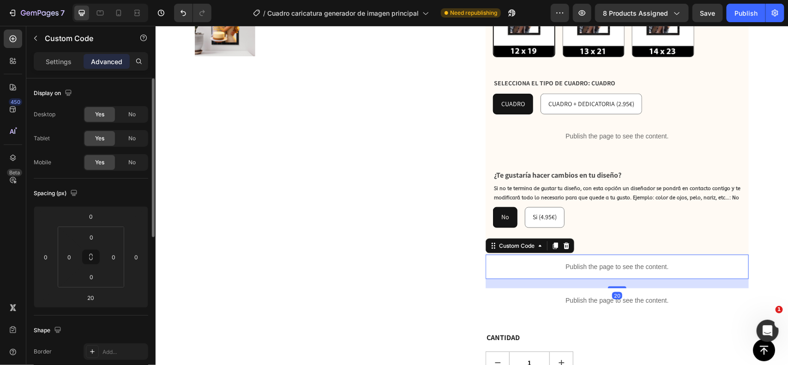
scroll to position [412, 0]
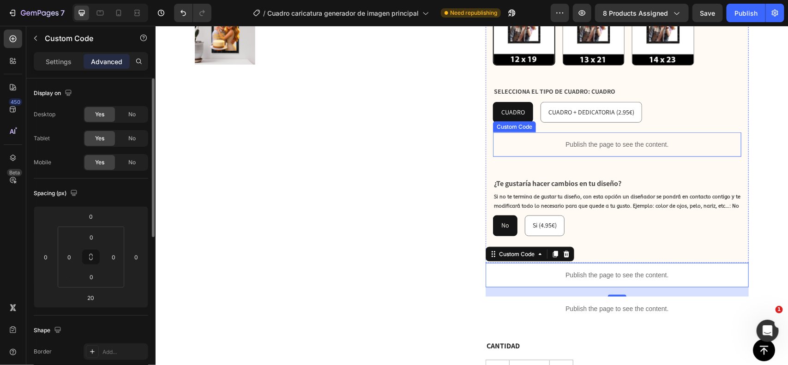
click at [609, 139] on p "Publish the page to see the content." at bounding box center [617, 144] width 248 height 10
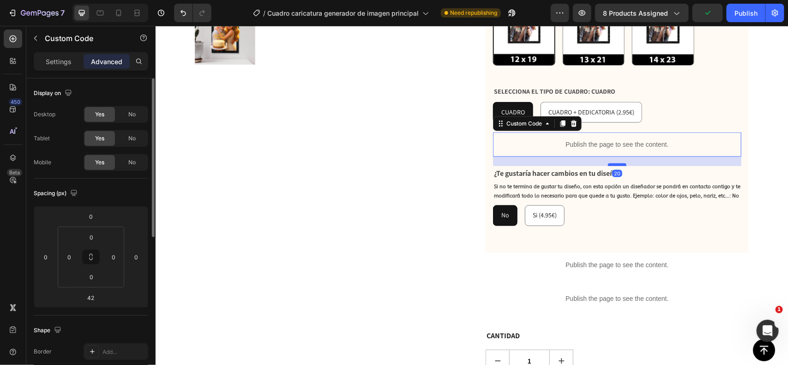
drag, startPoint x: 613, startPoint y: 152, endPoint x: 610, endPoint y: 143, distance: 10.1
click at [610, 163] on div at bounding box center [617, 164] width 18 height 3
type input "20"
click at [659, 102] on div "CUADRO CUADRO CUADRO CUADRO + DEDICATORIA (2.95€) CUADRO + DEDICATORIA (2.95€) …" at bounding box center [617, 112] width 248 height 21
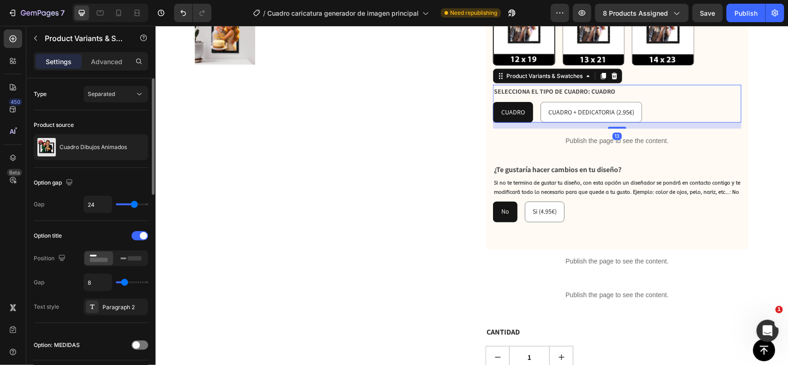
drag, startPoint x: 610, startPoint y: 109, endPoint x: 649, endPoint y: 89, distance: 44.4
click at [611, 127] on div at bounding box center [617, 128] width 18 height 2
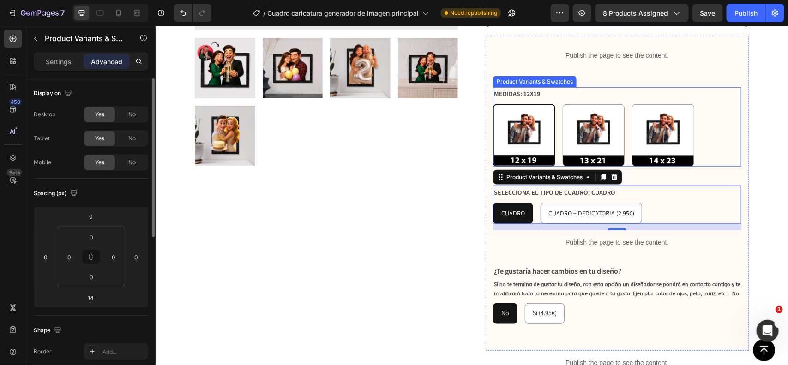
scroll to position [278, 0]
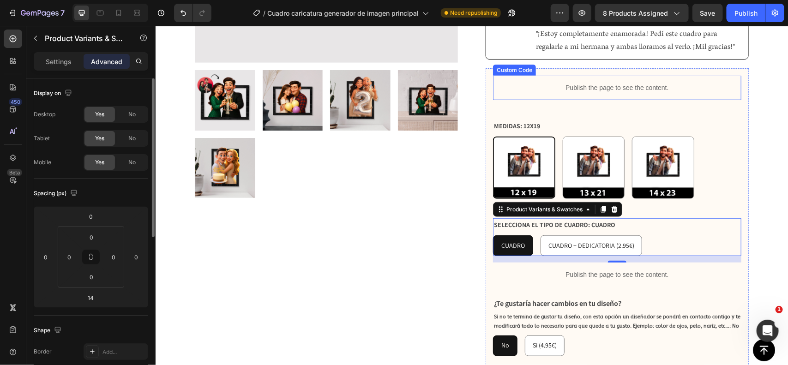
click at [670, 83] on p "Publish the page to see the content." at bounding box center [617, 88] width 248 height 10
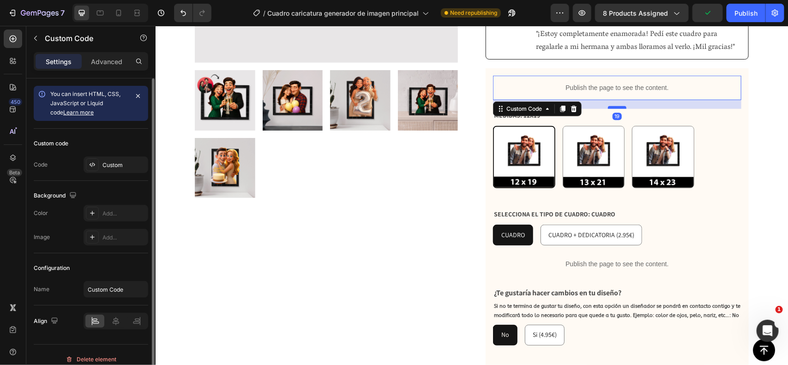
drag, startPoint x: 610, startPoint y: 96, endPoint x: 614, endPoint y: 85, distance: 11.2
click at [614, 106] on div at bounding box center [617, 107] width 18 height 3
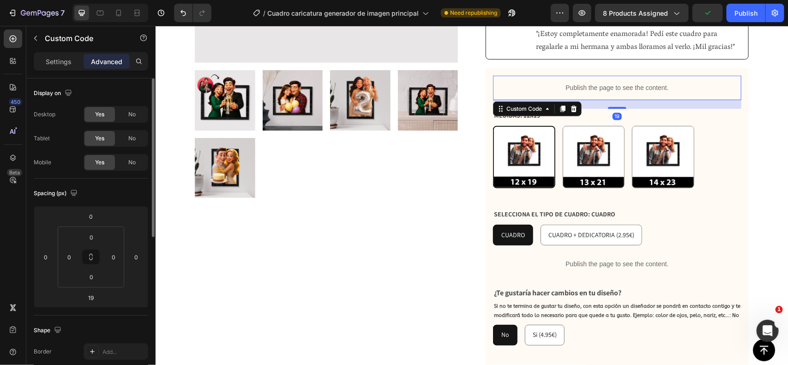
scroll to position [148, 0]
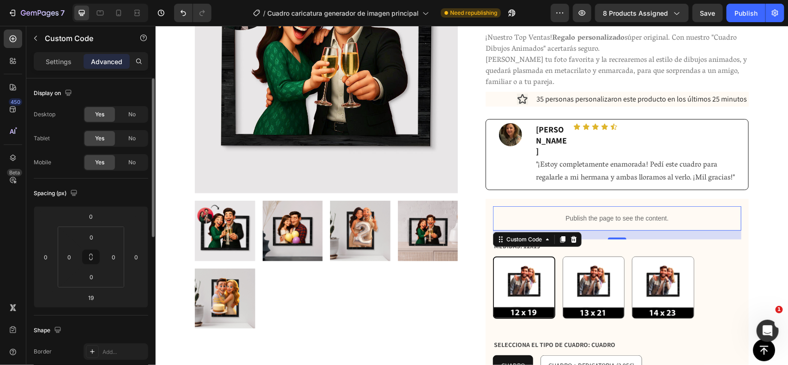
click at [612, 230] on div "19" at bounding box center [617, 230] width 248 height 0
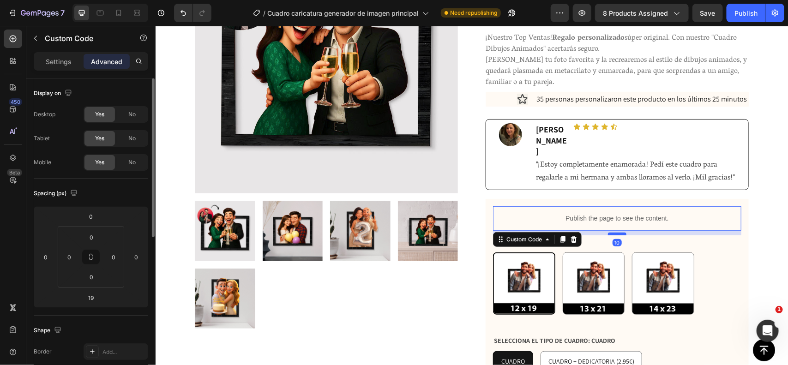
click at [612, 232] on div at bounding box center [617, 233] width 18 height 3
type input "10"
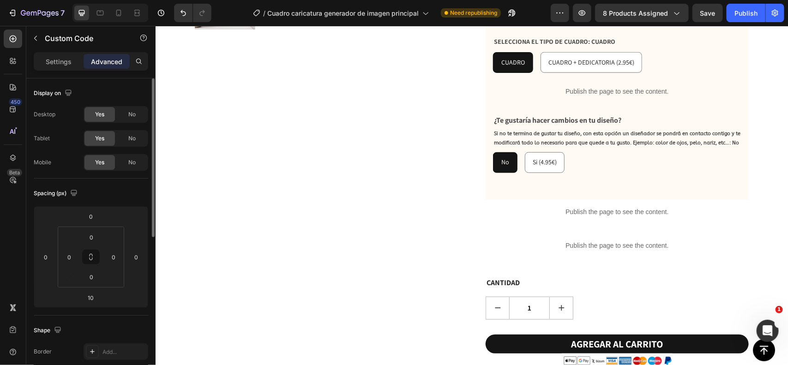
scroll to position [480, 0]
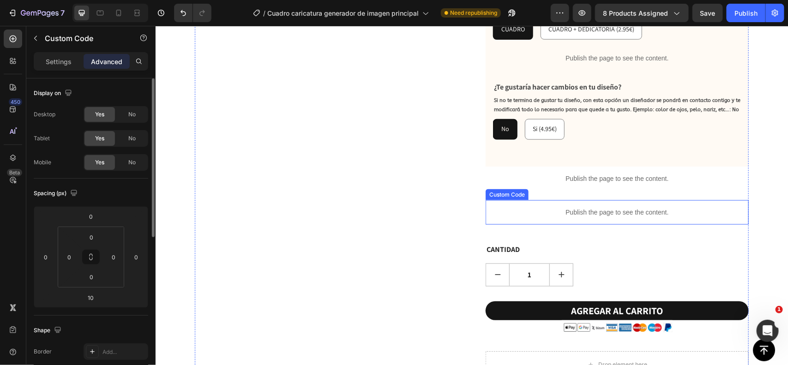
click at [583, 207] on p "Publish the page to see the content." at bounding box center [616, 212] width 263 height 10
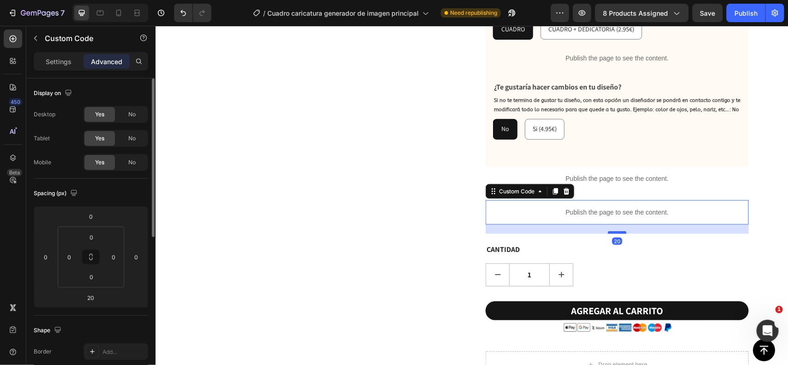
drag, startPoint x: 610, startPoint y: 212, endPoint x: 607, endPoint y: 204, distance: 8.9
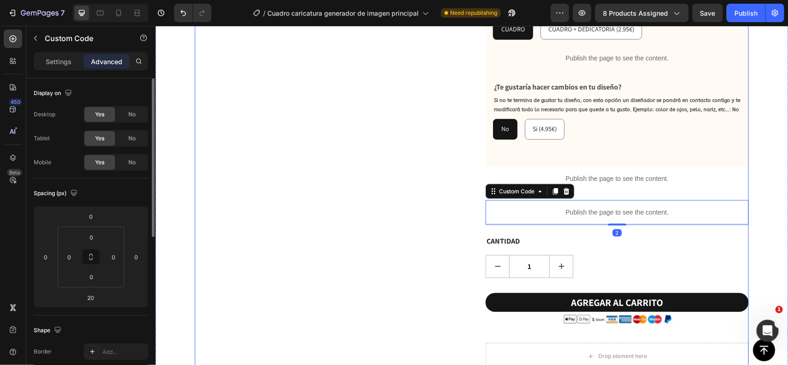
type input "2"
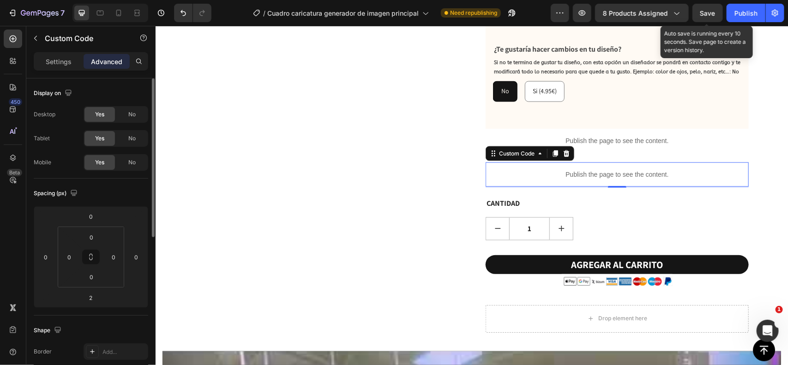
click at [709, 9] on span "Save" at bounding box center [708, 13] width 15 height 8
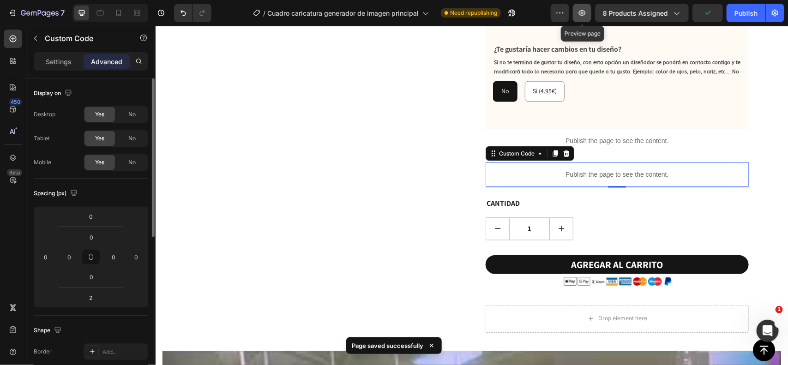
click at [580, 7] on button "button" at bounding box center [582, 13] width 18 height 18
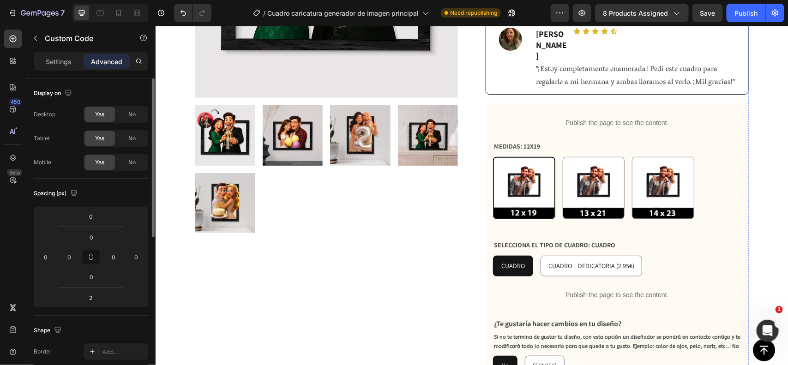
scroll to position [245, 0]
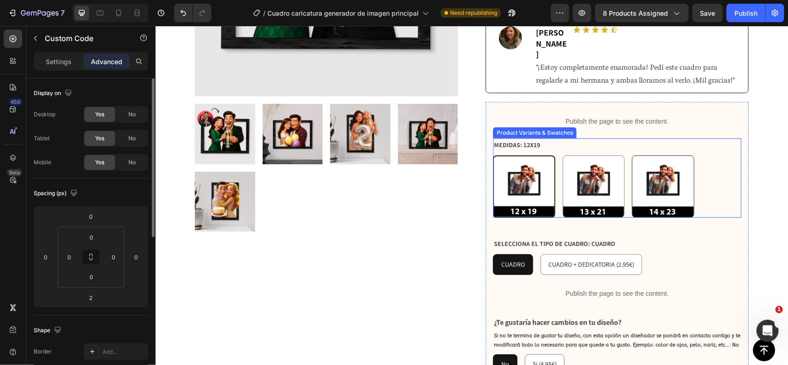
click at [643, 182] on img at bounding box center [662, 186] width 61 height 61
click at [632, 155] on input "14X23 14X23" at bounding box center [631, 155] width 0 height 0
radio input "true"
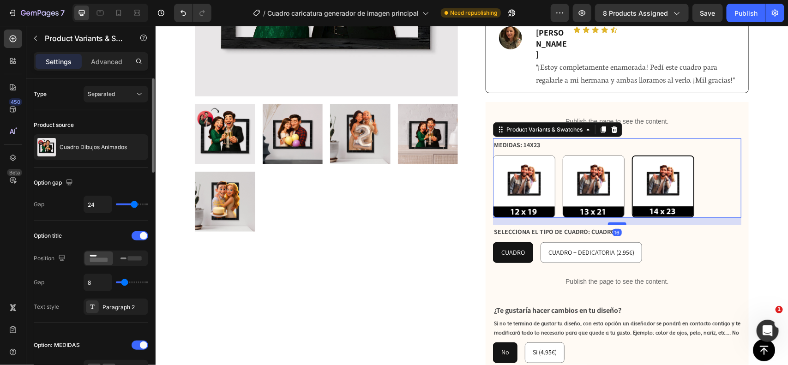
drag, startPoint x: 616, startPoint y: 213, endPoint x: 608, endPoint y: 201, distance: 14.1
click at [608, 222] on div at bounding box center [617, 223] width 18 height 3
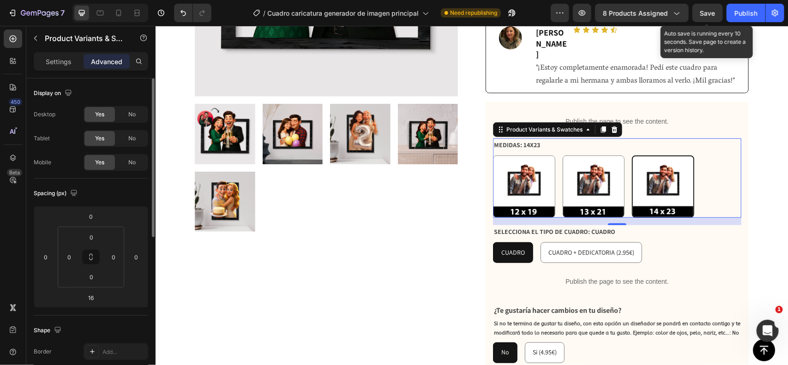
click at [705, 15] on span "Save" at bounding box center [708, 13] width 15 height 8
click at [714, 9] on span "Save" at bounding box center [708, 13] width 15 height 8
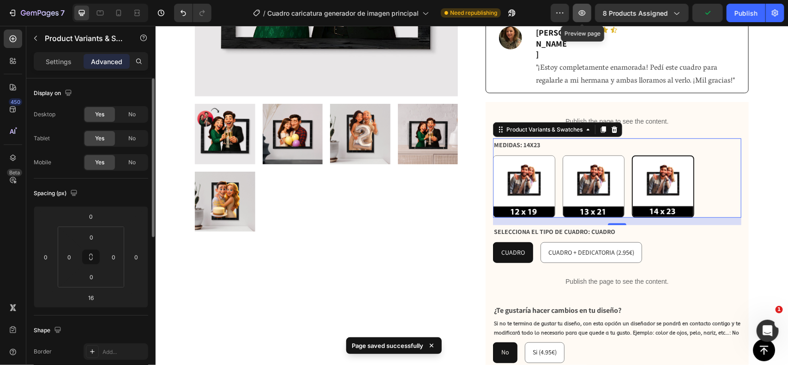
click at [580, 14] on icon "button" at bounding box center [582, 13] width 7 height 6
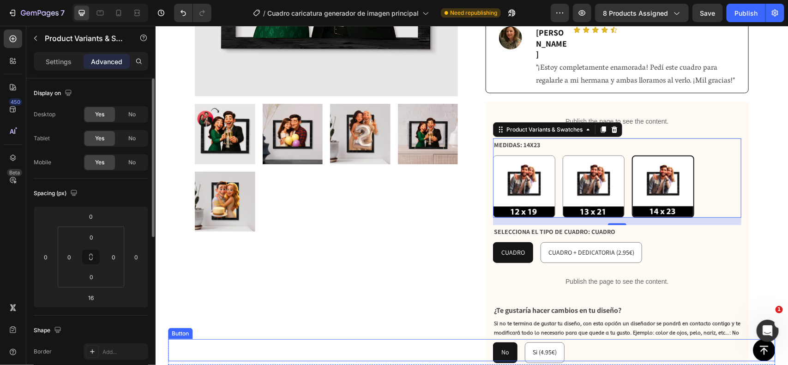
scroll to position [395, 0]
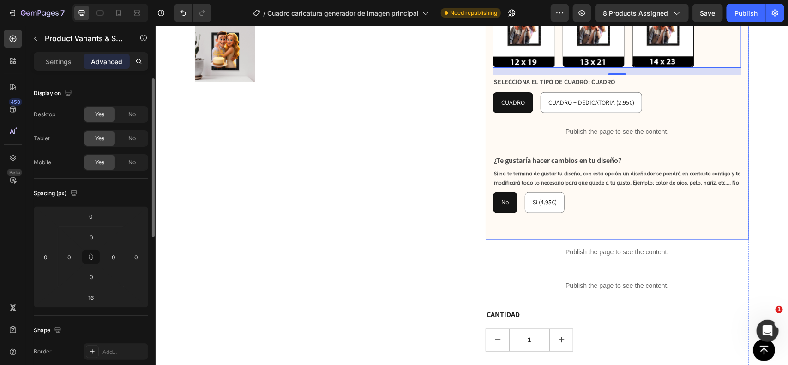
click at [661, 92] on div "Publish the page to see the content. Custom Code MEDIDAS: 14X23 12X19 12X19 13X…" at bounding box center [617, 95] width 248 height 273
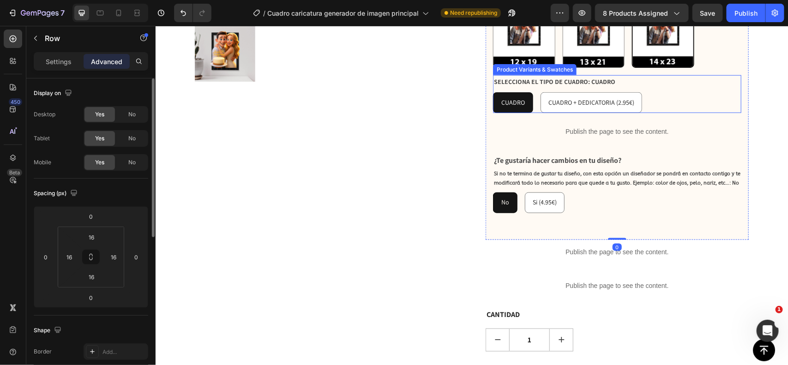
click at [664, 92] on div "CUADRO CUADRO CUADRO CUADRO + DEDICATORIA (2.95€) CUADRO + DEDICATORIA (2.95€) …" at bounding box center [617, 102] width 248 height 21
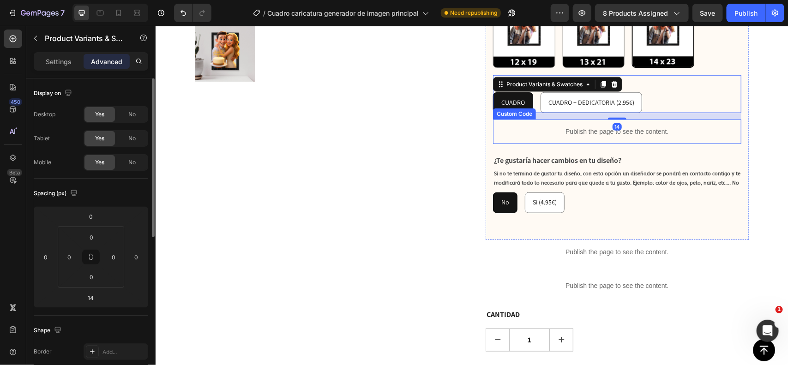
click at [608, 119] on div "Publish the page to see the content." at bounding box center [617, 131] width 248 height 24
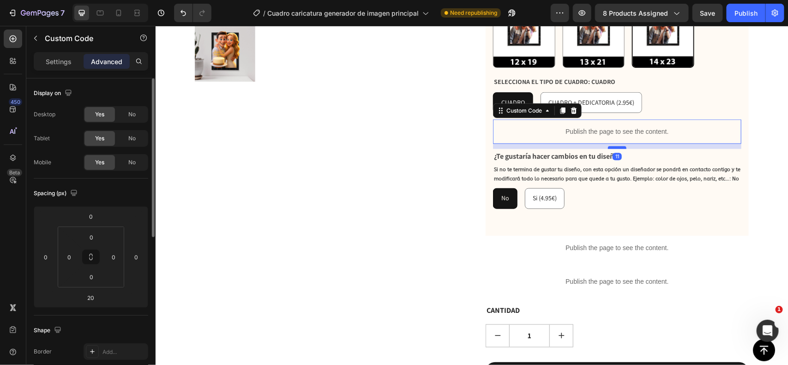
click at [616, 146] on div at bounding box center [617, 147] width 18 height 3
type input "11"
click at [672, 92] on div "CUADRO CUADRO CUADRO CUADRO + DEDICATORIA (2.95€) CUADRO + DEDICATORIA (2.95€) …" at bounding box center [617, 102] width 248 height 21
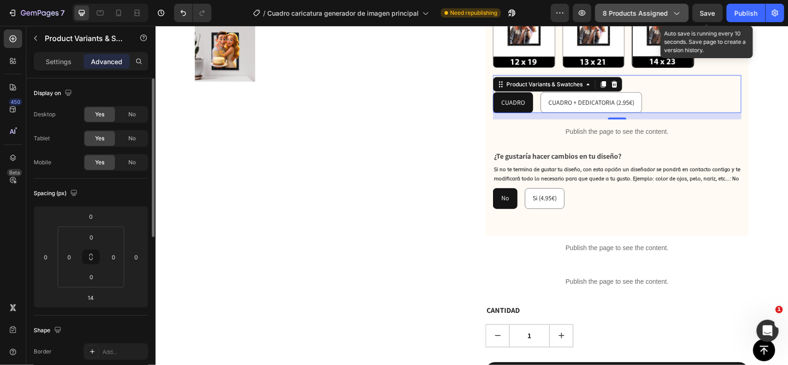
click at [712, 14] on span "Save" at bounding box center [708, 13] width 15 height 8
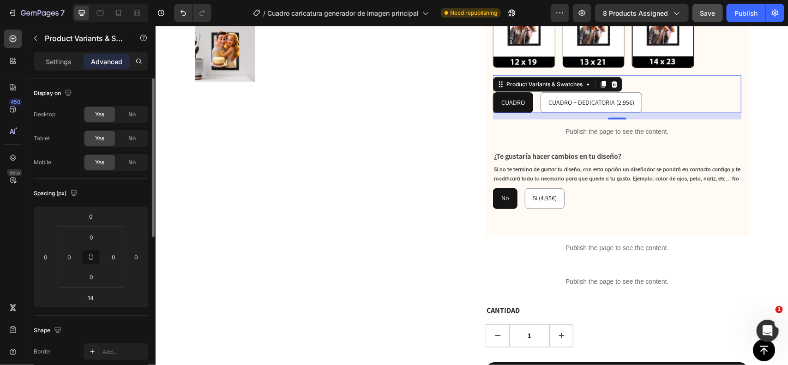
drag, startPoint x: 716, startPoint y: 5, endPoint x: 712, endPoint y: 7, distance: 5.2
click at [714, 6] on button "Save" at bounding box center [708, 13] width 30 height 18
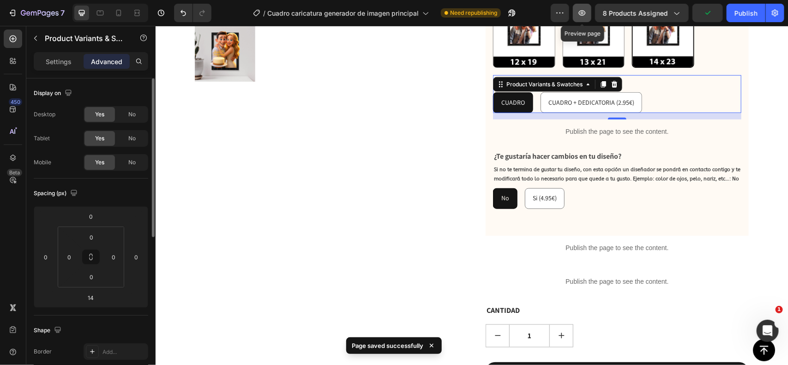
click at [580, 7] on button "button" at bounding box center [582, 13] width 18 height 18
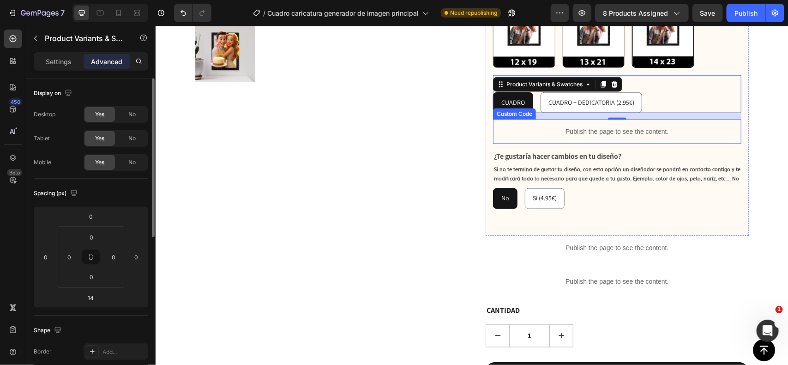
click at [624, 127] on p "Publish the page to see the content." at bounding box center [617, 132] width 248 height 10
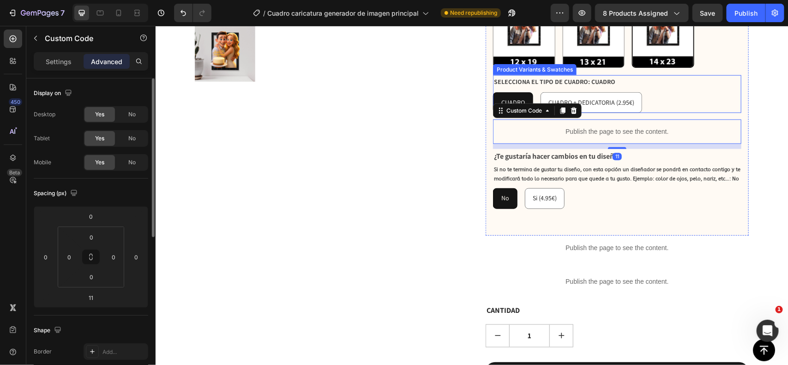
click at [646, 92] on div "CUADRO CUADRO CUADRO CUADRO + DEDICATORIA (2.95€) CUADRO + DEDICATORIA (2.95€) …" at bounding box center [617, 102] width 248 height 21
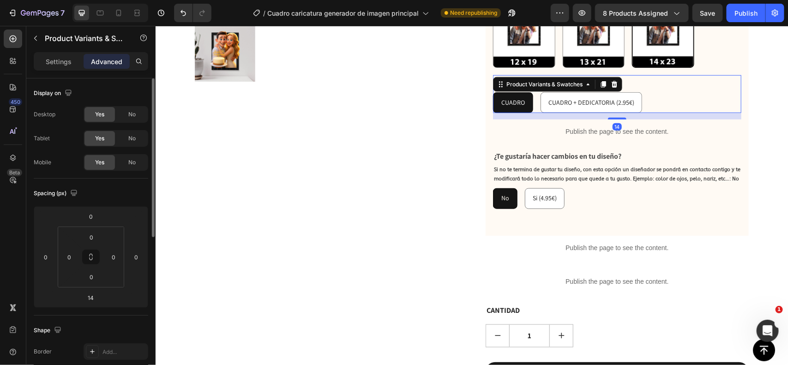
click at [613, 123] on div "14" at bounding box center [616, 126] width 9 height 7
click at [633, 127] on p "Publish the page to see the content." at bounding box center [617, 132] width 248 height 10
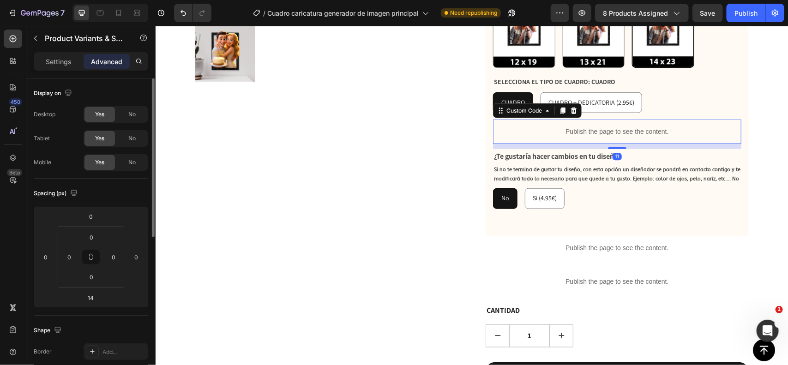
click at [633, 127] on p "Publish the page to see the content." at bounding box center [617, 132] width 248 height 10
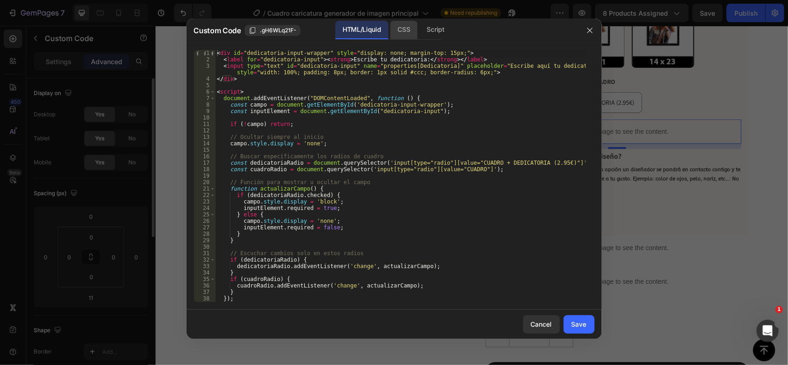
click at [420, 32] on div "CSS" at bounding box center [436, 30] width 32 height 18
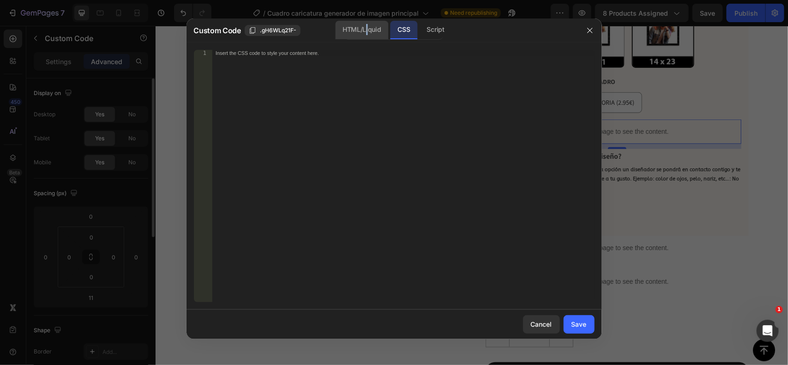
click at [367, 37] on div "HTML/Liquid" at bounding box center [361, 30] width 53 height 18
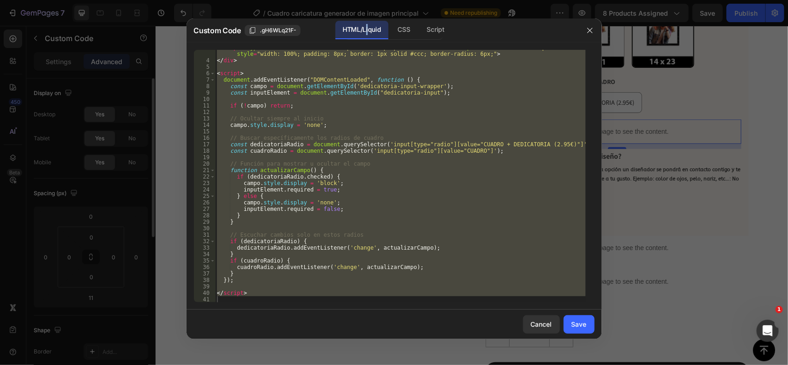
scroll to position [0, 0]
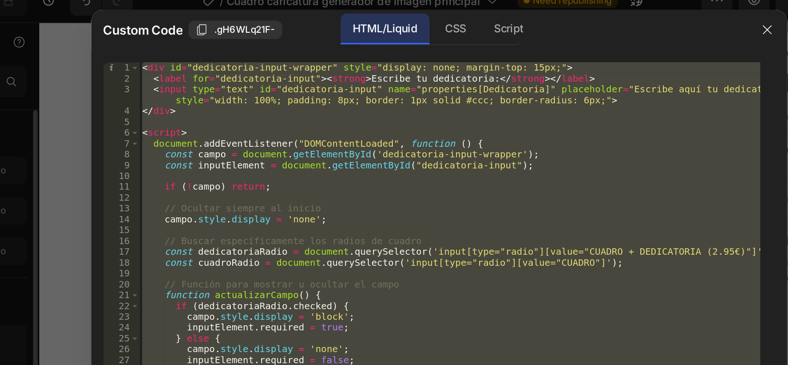
click at [431, 54] on div "< div id = "dedicatoria-input-wrapper" style = "display: none; margin-top: 15px…" at bounding box center [400, 176] width 371 height 253
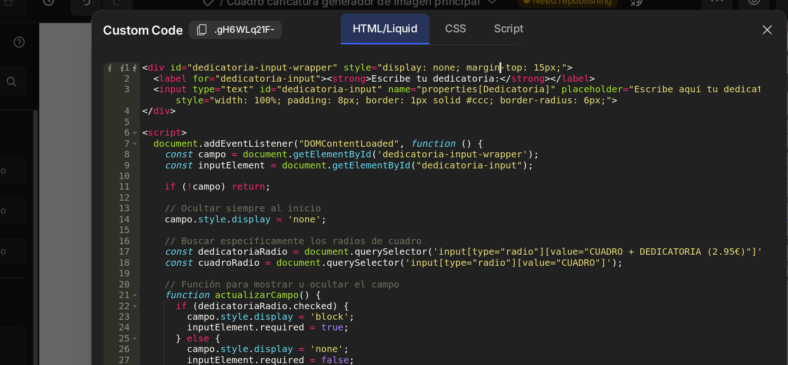
click at [433, 54] on div "< div id = "dedicatoria-input-wrapper" style = "display: none; margin-top: 15px…" at bounding box center [400, 183] width 371 height 266
type textarea "<div id="dedicatoria-input-wrapper" style="display: none; margin-top: 5px;">"
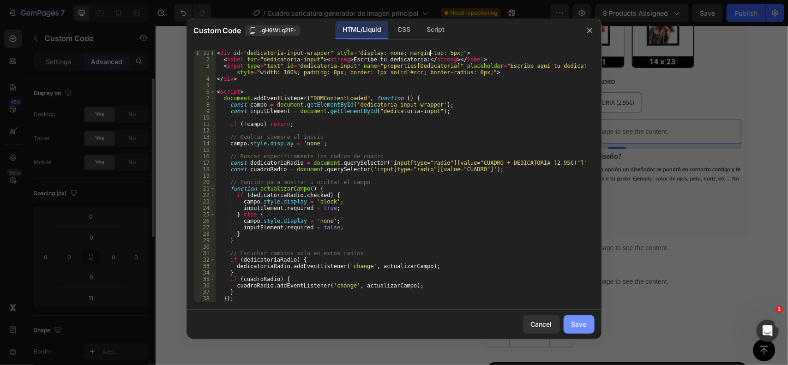
drag, startPoint x: 578, startPoint y: 320, endPoint x: 372, endPoint y: 291, distance: 207.4
click at [578, 320] on div "Save" at bounding box center [579, 325] width 15 height 10
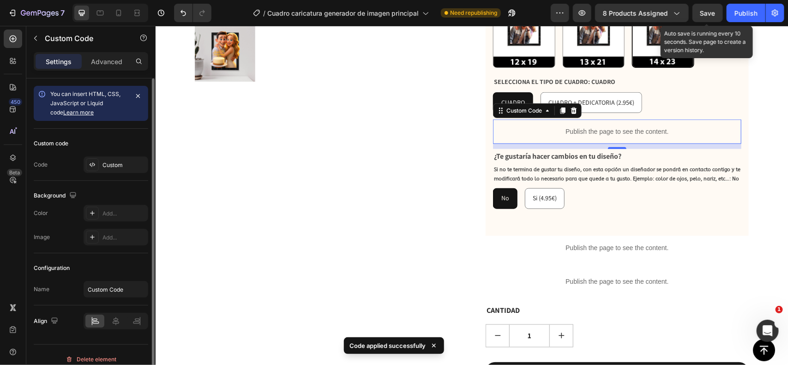
click at [713, 9] on span "Save" at bounding box center [708, 13] width 15 height 8
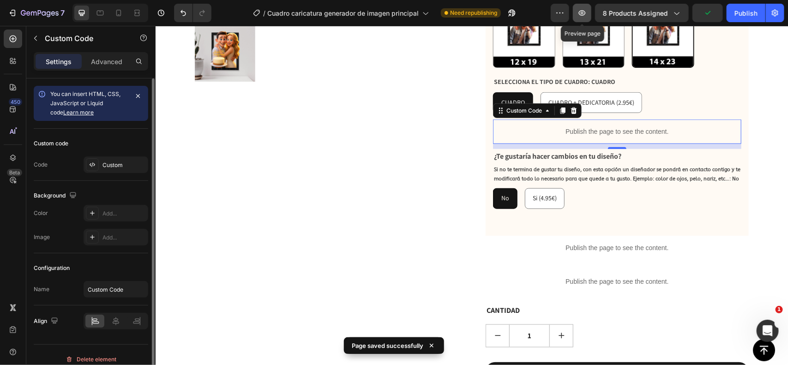
click at [587, 12] on icon "button" at bounding box center [582, 12] width 9 height 9
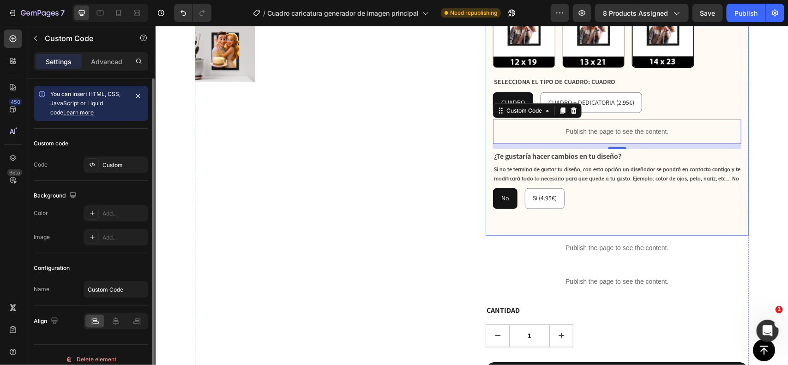
click at [653, 92] on div "CUADRO CUADRO CUADRO CUADRO + DEDICATORIA (2.95€) CUADRO + DEDICATORIA (2.95€) …" at bounding box center [617, 102] width 248 height 21
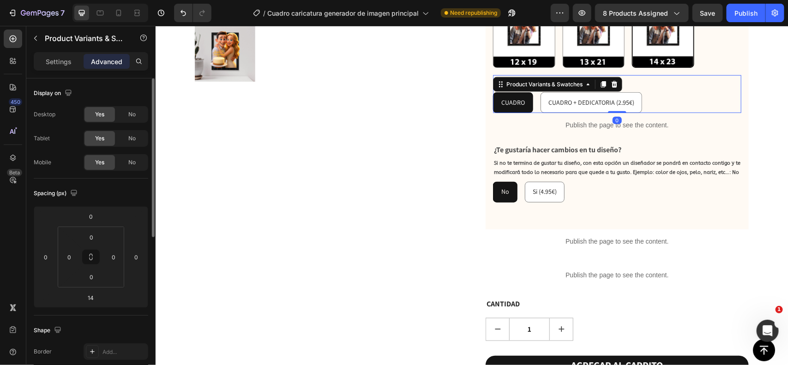
drag, startPoint x: 610, startPoint y: 97, endPoint x: 670, endPoint y: 72, distance: 65.2
click at [613, 84] on div "SELECCIONA EL TIPO DE CUADRO: CUADRO CUADRO CUADRO CUADRO CUADRO + DEDICATORIA …" at bounding box center [617, 94] width 248 height 38
type input "0"
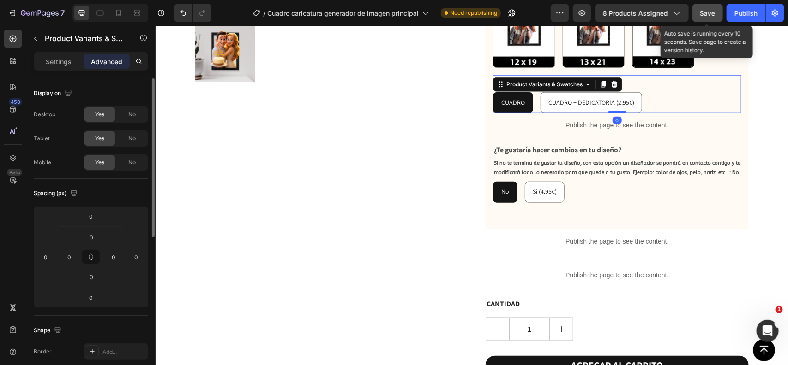
click at [708, 7] on button "Save" at bounding box center [708, 13] width 30 height 18
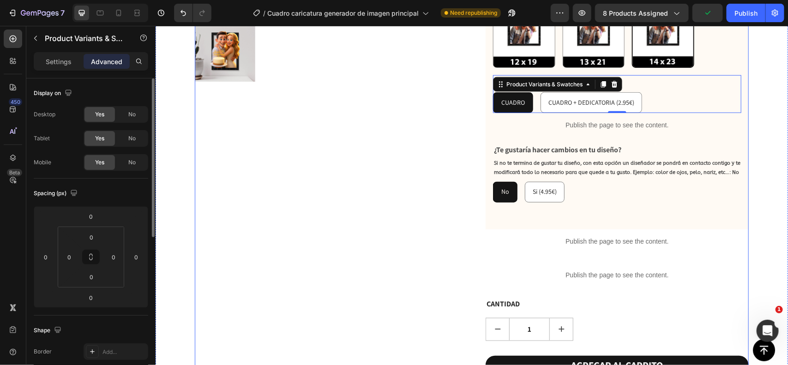
click at [382, 107] on div "Product Images" at bounding box center [325, 58] width 263 height 750
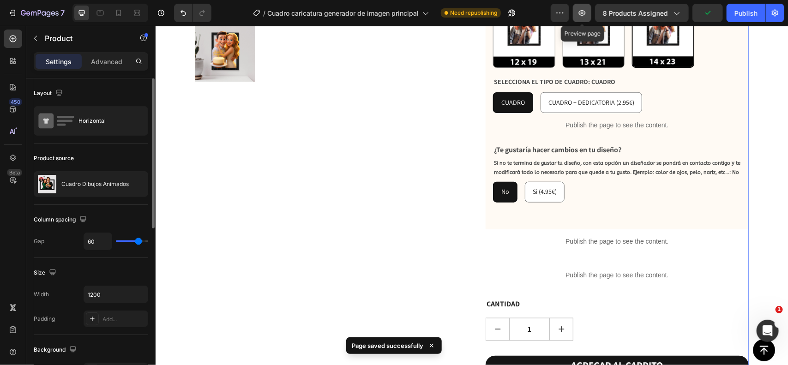
click at [586, 19] on button "button" at bounding box center [582, 13] width 18 height 18
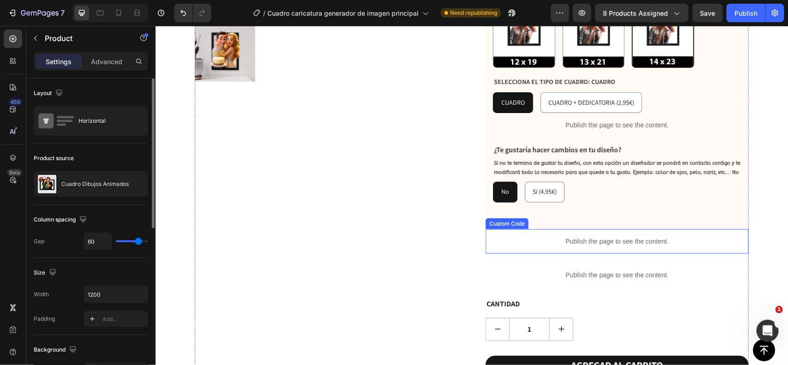
click at [628, 229] on div "Publish the page to see the content." at bounding box center [616, 241] width 263 height 24
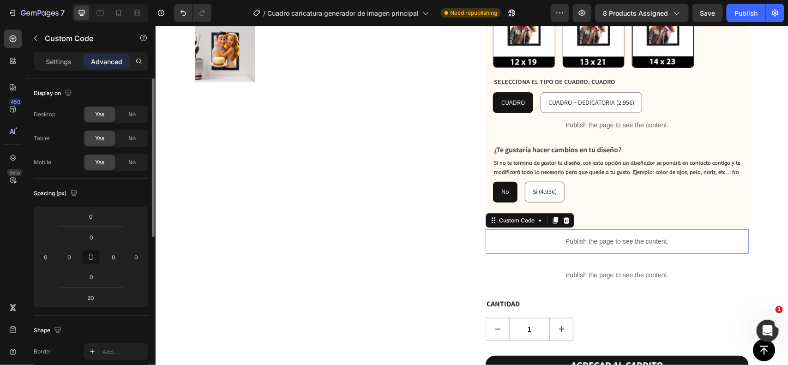
click at [628, 229] on div "Publish the page to see the content." at bounding box center [616, 241] width 263 height 24
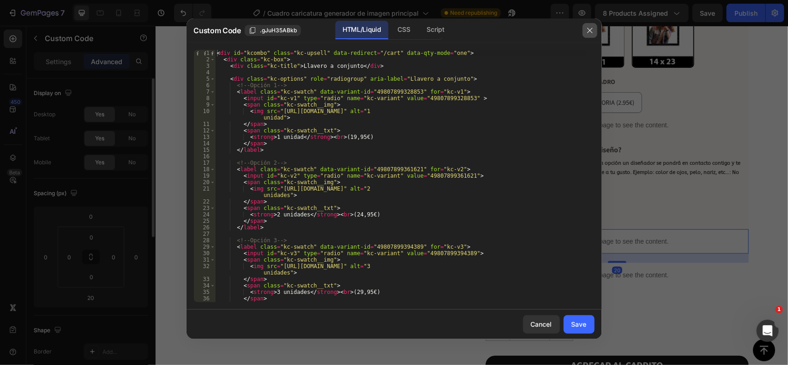
click at [588, 32] on icon "button" at bounding box center [589, 30] width 5 height 5
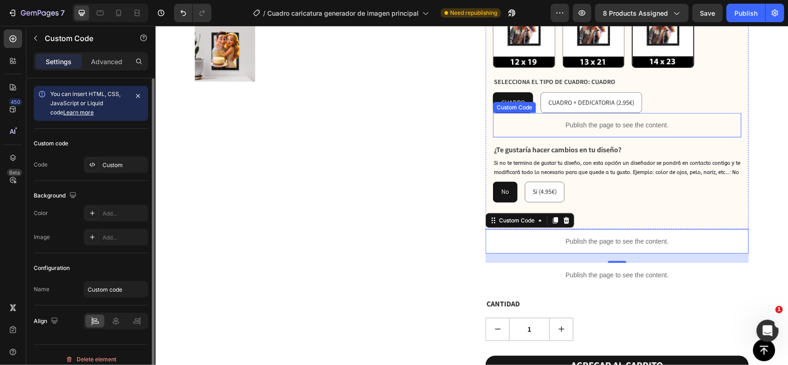
click at [605, 120] on p "Publish the page to see the content." at bounding box center [617, 125] width 248 height 10
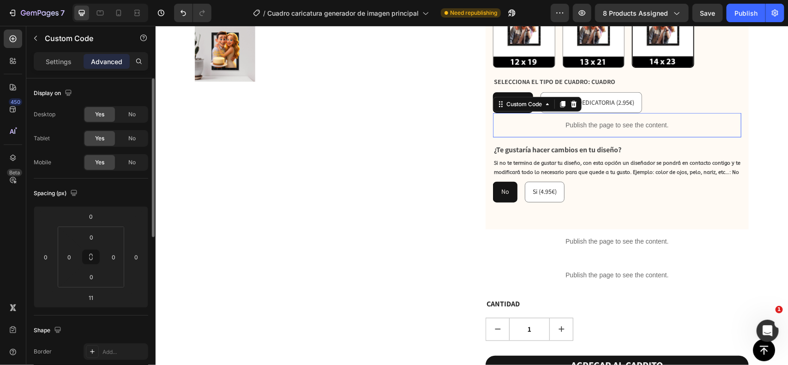
click at [605, 120] on p "Publish the page to see the content." at bounding box center [617, 125] width 248 height 10
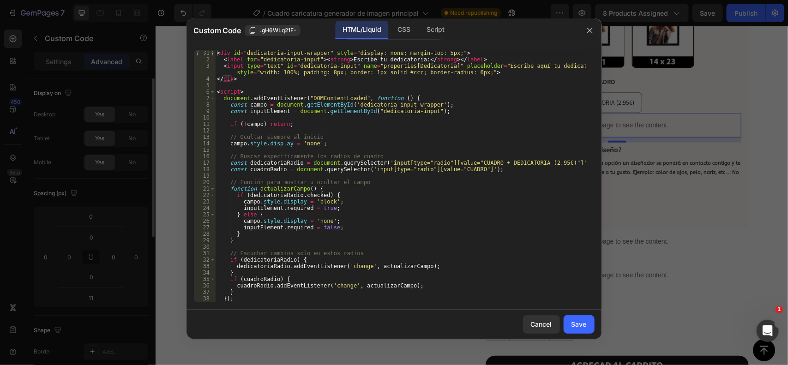
type textarea "const dedicatoriaRadio = document.querySelector('input[type="radio"][value="CUA…"
click at [525, 164] on div "< div id = "dedicatoria-input-wrapper" style = "display: none; margin-top: 5px;…" at bounding box center [400, 183] width 371 height 266
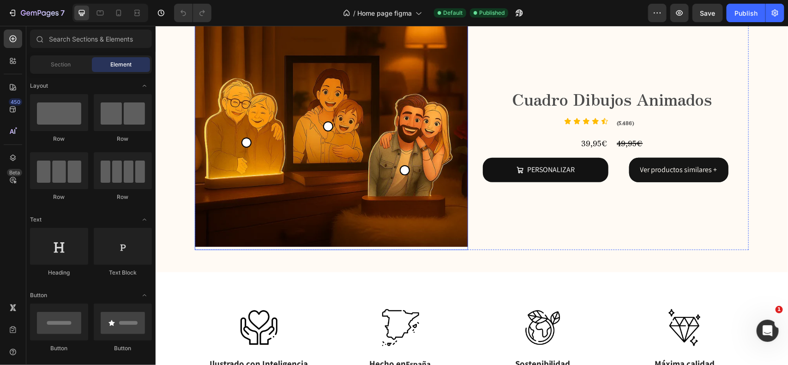
scroll to position [3386, 0]
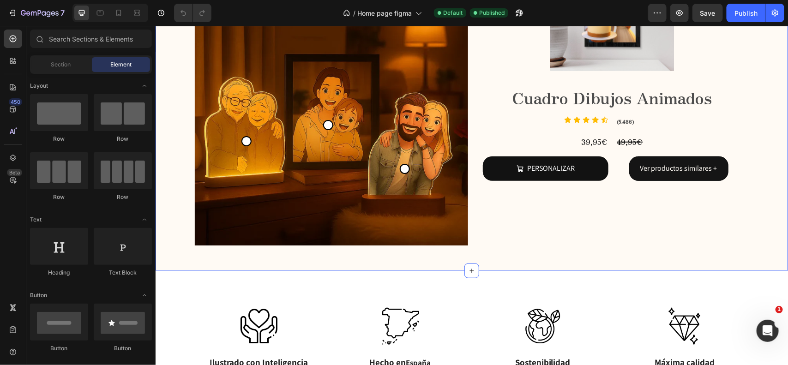
drag, startPoint x: 754, startPoint y: 258, endPoint x: 596, endPoint y: 243, distance: 158.2
click at [754, 258] on div "REGALOS QUE CUENTAN HISTORIAS Text Block HAZ CLICK EN TU FAVORITO PARA PERSONAL…" at bounding box center [471, 79] width 633 height 381
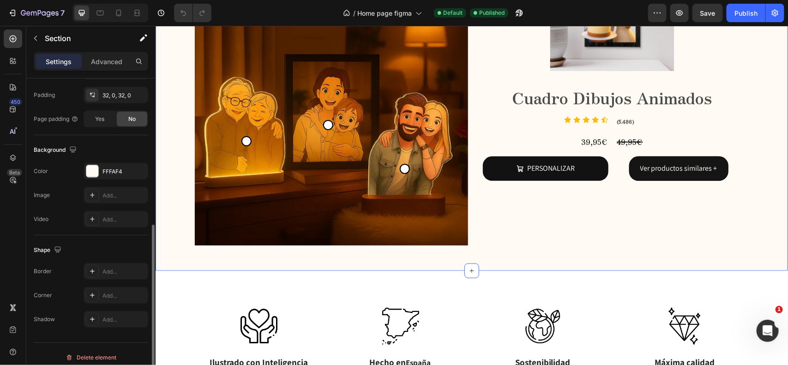
scroll to position [251, 0]
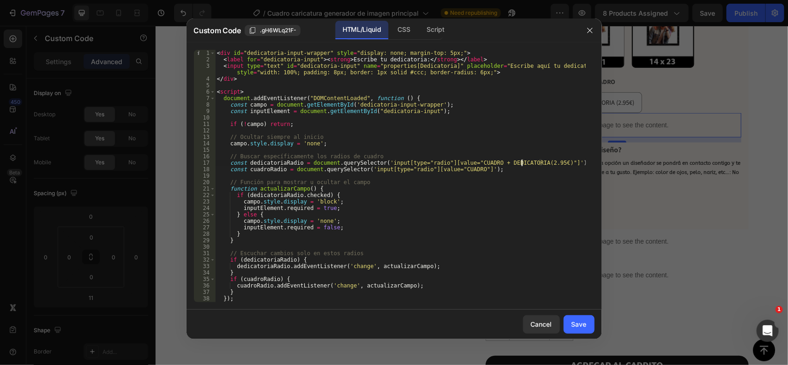
scroll to position [0, 25]
type textarea "const dedicatoriaRadio = document.querySelector('input[type="radio"][value="CUA…"
drag, startPoint x: 513, startPoint y: 20, endPoint x: 483, endPoint y: 29, distance: 31.4
click at [483, 29] on div "HTML/Liquid CSS Script" at bounding box center [482, 30] width 192 height 19
click at [576, 328] on div "Save" at bounding box center [579, 325] width 15 height 10
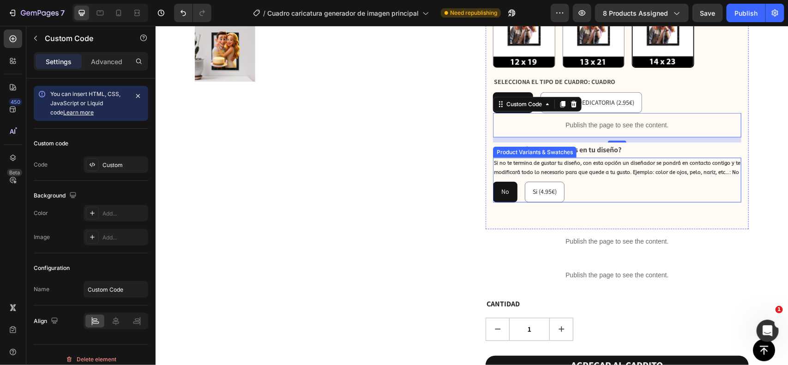
click at [396, 124] on div "Product Images" at bounding box center [325, 49] width 263 height 733
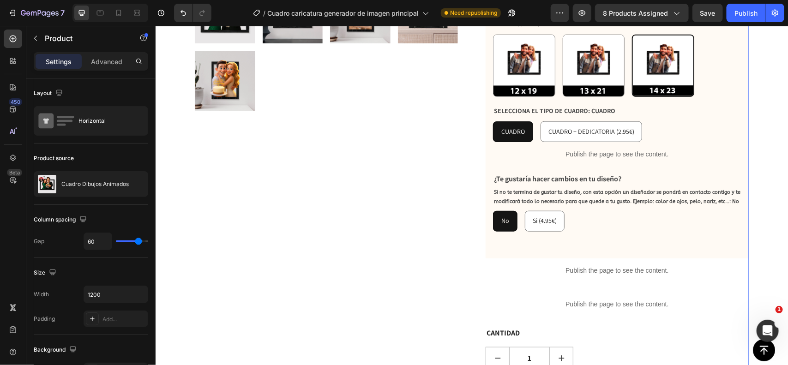
scroll to position [367, 0]
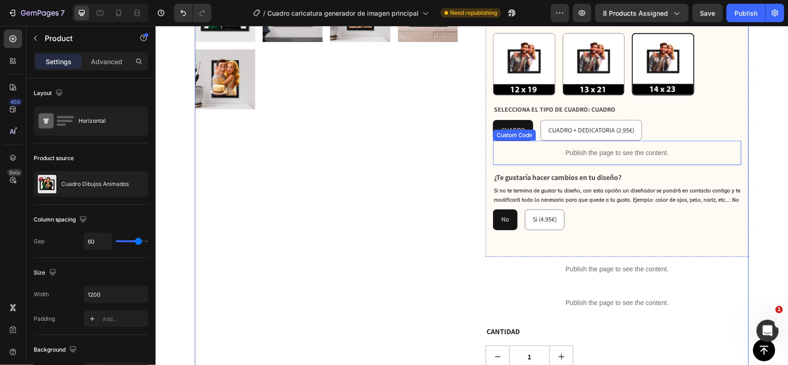
click at [586, 148] on p "Publish the page to see the content." at bounding box center [617, 153] width 248 height 10
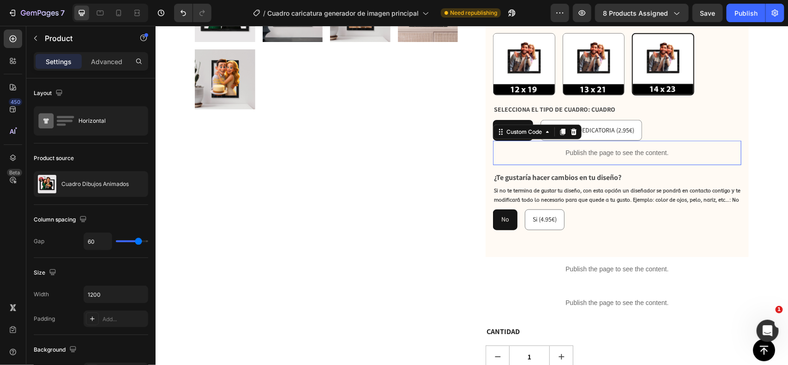
click at [586, 148] on p "Publish the page to see the content." at bounding box center [617, 153] width 248 height 10
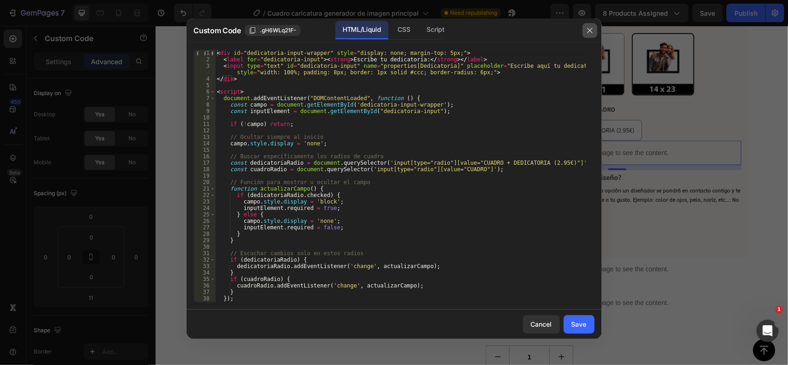
click at [591, 34] on button "button" at bounding box center [590, 30] width 15 height 15
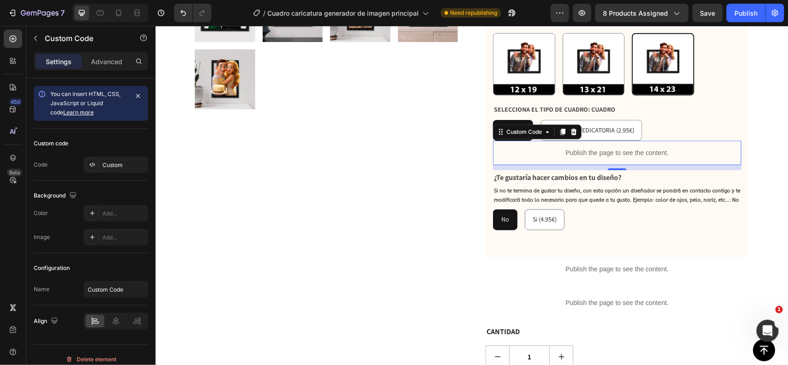
click at [612, 148] on p "Publish the page to see the content." at bounding box center [617, 153] width 248 height 10
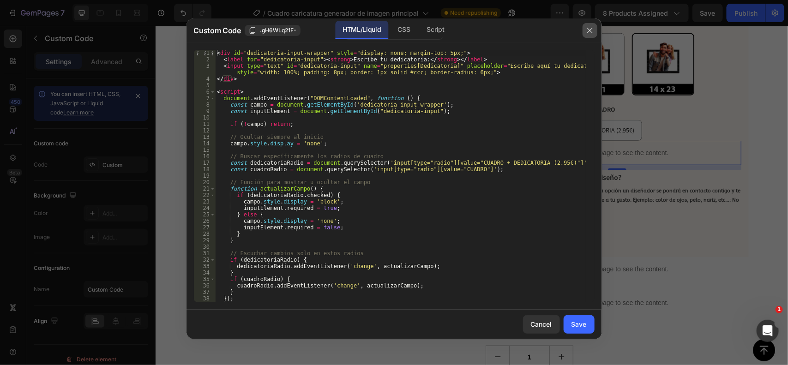
click at [590, 26] on button "button" at bounding box center [590, 30] width 15 height 15
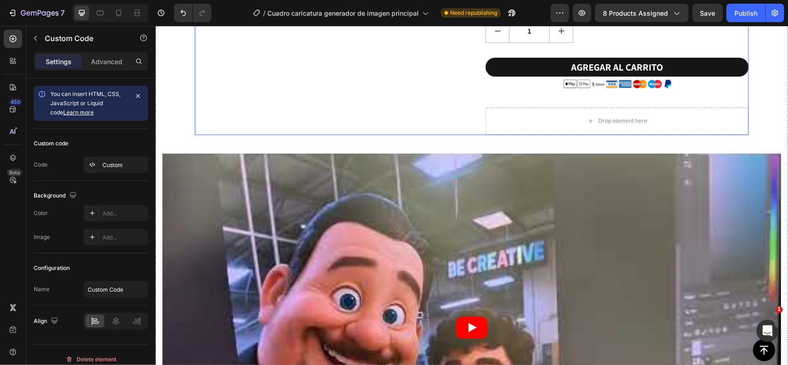
scroll to position [694, 0]
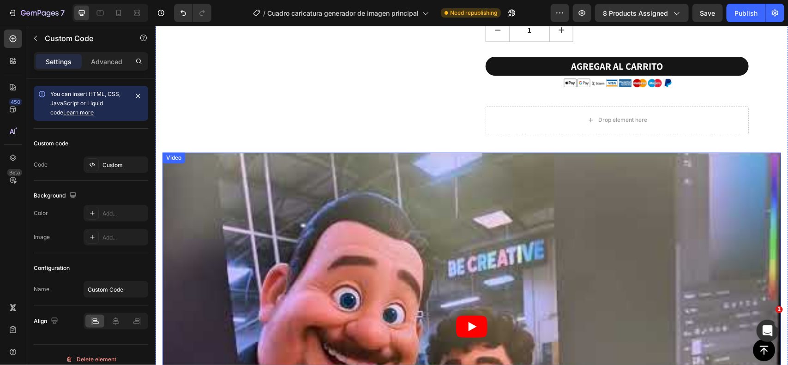
click at [319, 180] on article at bounding box center [471, 326] width 619 height 348
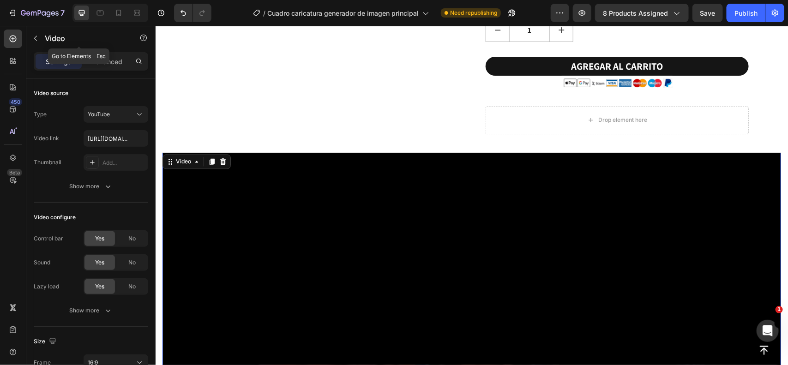
click at [57, 37] on p "Video" at bounding box center [84, 38] width 79 height 11
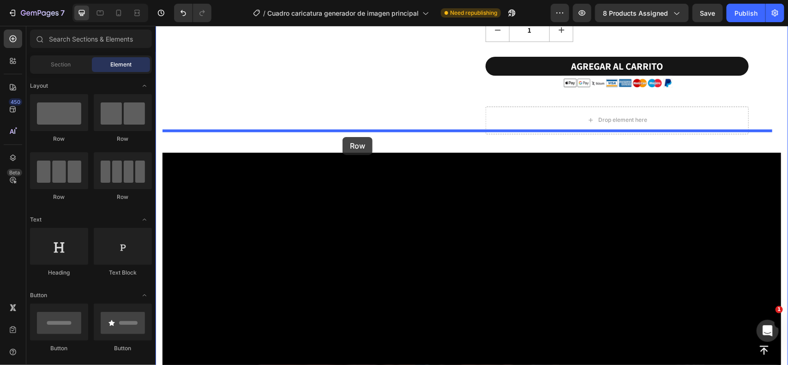
drag, startPoint x: 224, startPoint y: 130, endPoint x: 342, endPoint y: 137, distance: 117.5
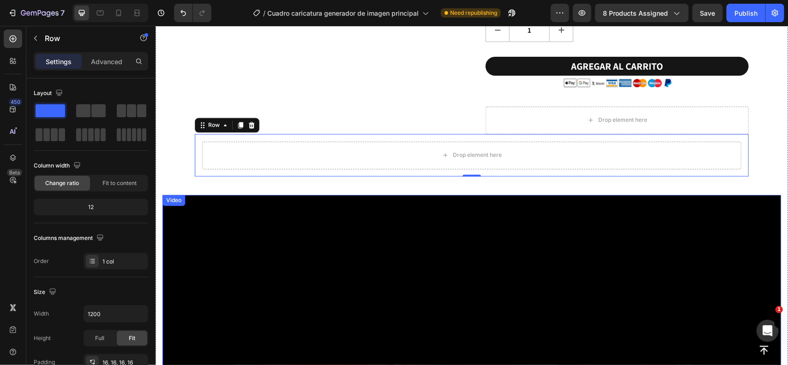
click at [176, 196] on div "Video" at bounding box center [173, 200] width 19 height 8
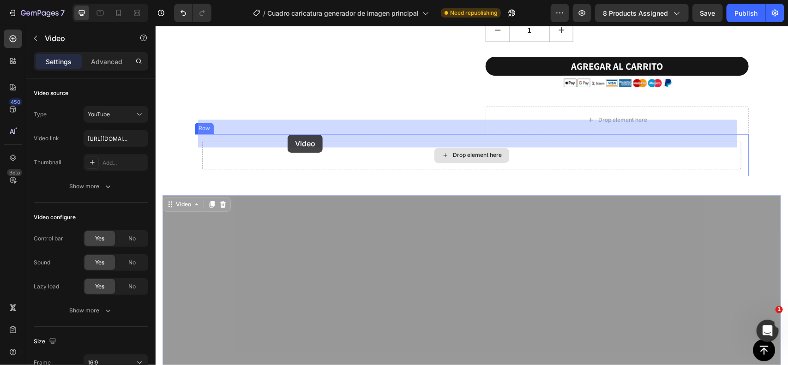
drag, startPoint x: 181, startPoint y: 186, endPoint x: 287, endPoint y: 134, distance: 117.9
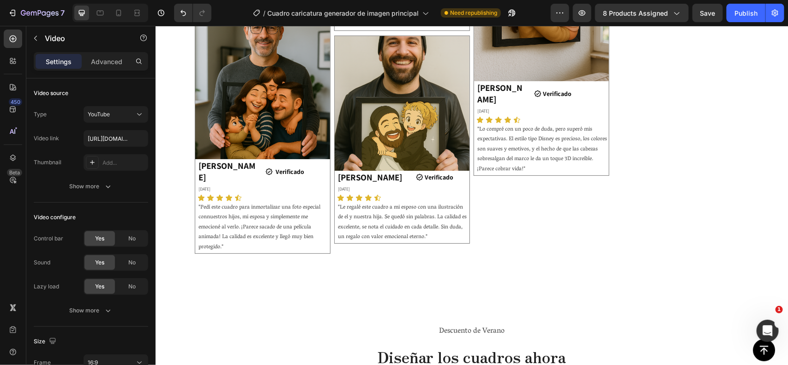
scroll to position [1753, 0]
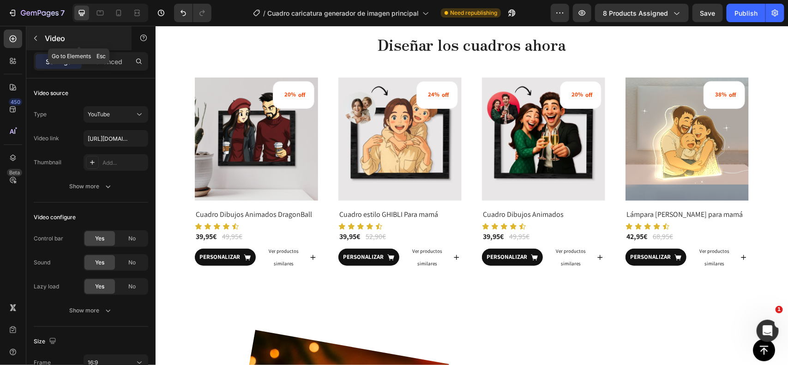
click at [67, 44] on div "Video" at bounding box center [78, 38] width 105 height 24
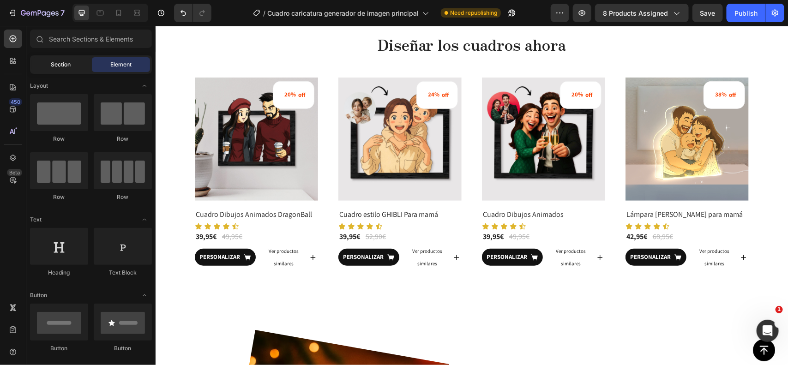
click at [45, 68] on div "Section" at bounding box center [61, 64] width 58 height 15
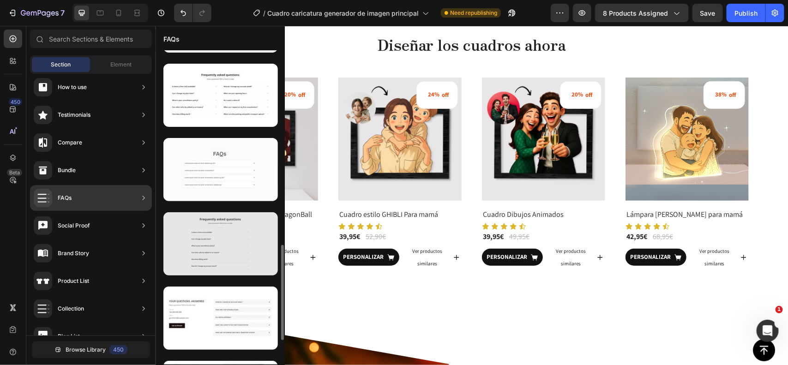
scroll to position [654, 0]
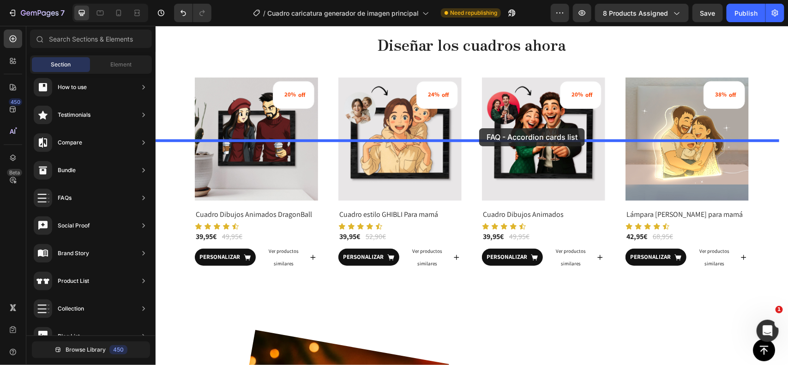
drag, startPoint x: 381, startPoint y: 200, endPoint x: 479, endPoint y: 128, distance: 121.2
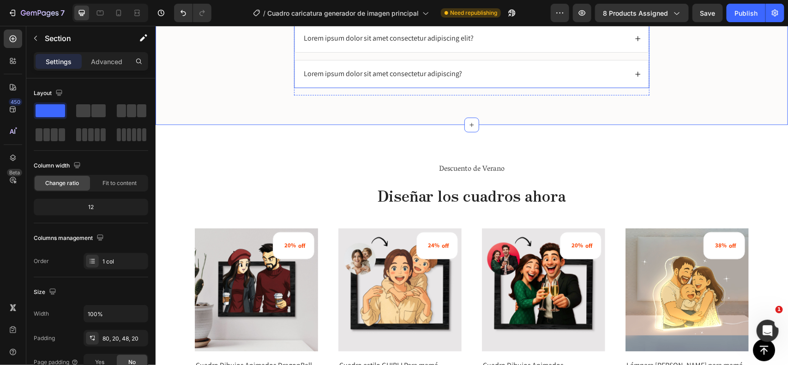
scroll to position [1808, 0]
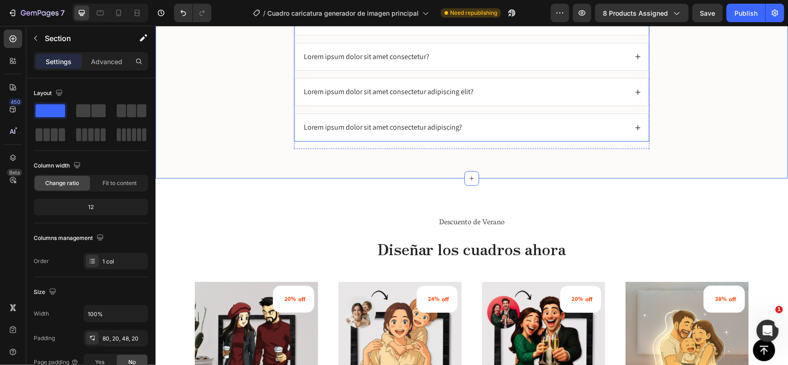
click at [500, 35] on div "Lorem ipsum dolor sit amet adipiscing elit?" at bounding box center [472, 20] width 354 height 27
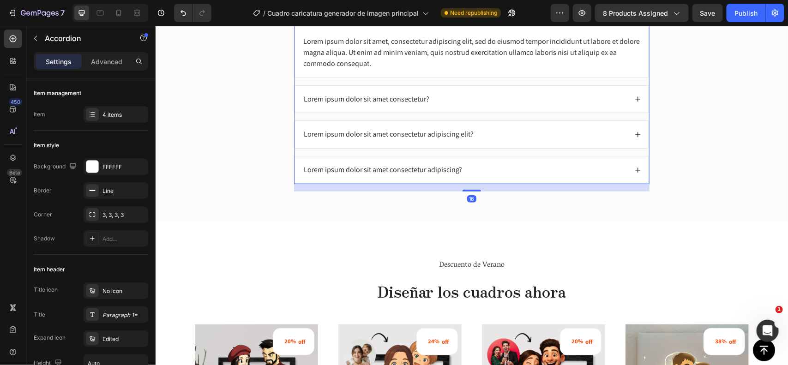
click at [428, 26] on p "Lorem ipsum dolor sit amet adipiscing elit?" at bounding box center [369, 21] width 132 height 10
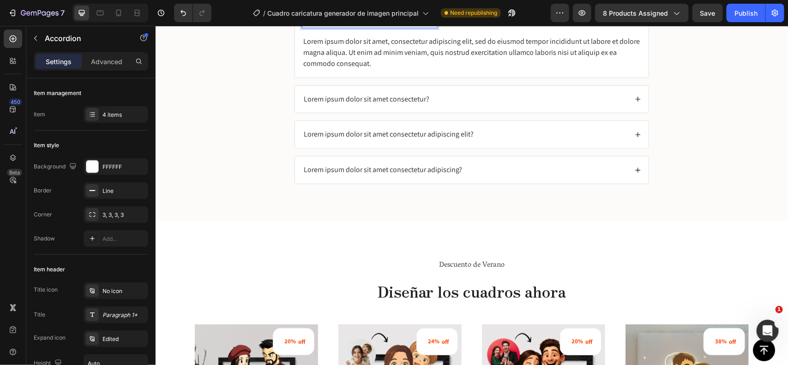
click at [465, 27] on div "Lorem ipsum dolor sit amet adipiscing elit?" at bounding box center [464, 21] width 325 height 12
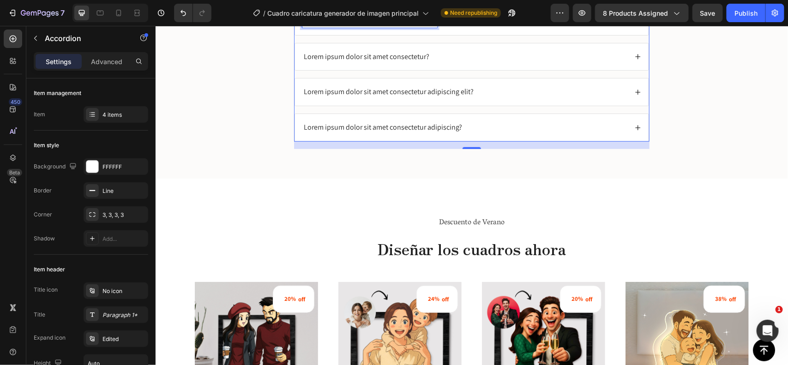
click at [416, 26] on p "Lorem ipsum dolor sit amet adipiscing elit?" at bounding box center [369, 21] width 132 height 10
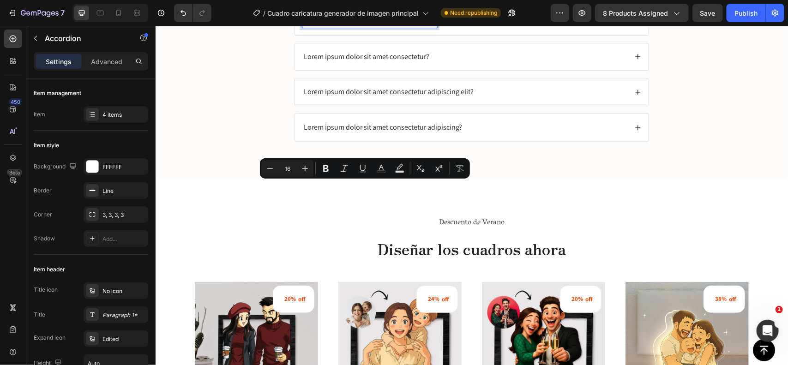
type input "9"
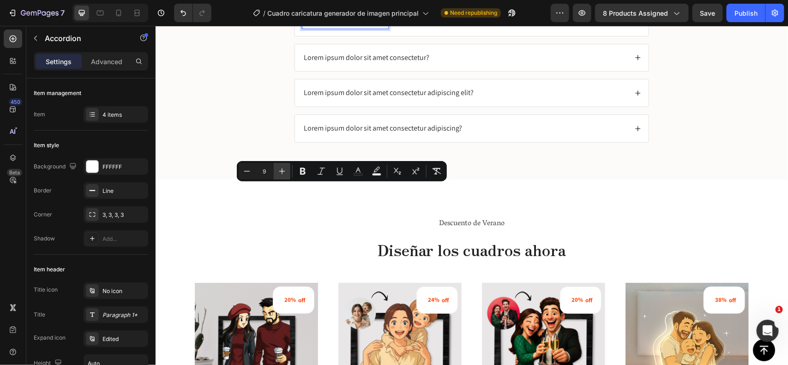
click at [282, 174] on icon "Editor contextual toolbar" at bounding box center [282, 172] width 6 height 6
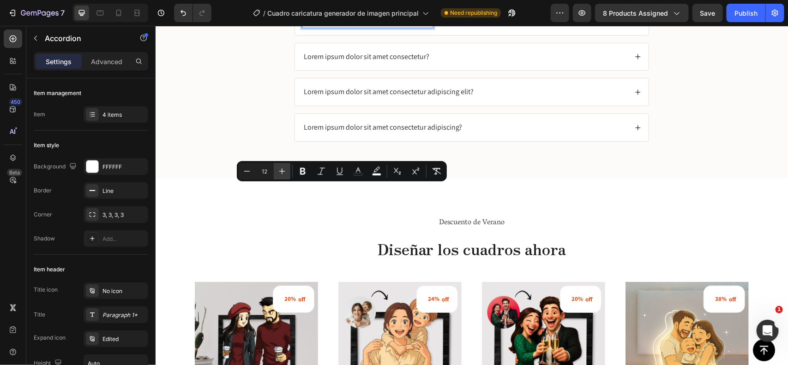
type input "14"
click at [592, 27] on div "¿Por qué un Regalo Personalizado es lo Mejor?" at bounding box center [464, 21] width 325 height 12
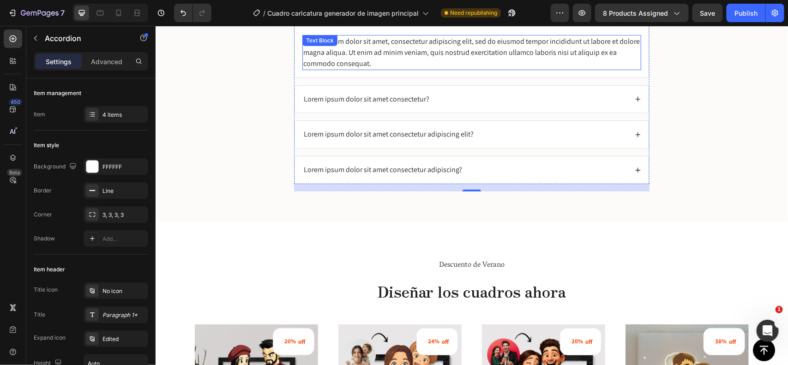
click at [421, 70] on div "Lorem ipsum dolor sit amet, consectetur adipiscing elit, sed do eiusmod tempor …" at bounding box center [471, 52] width 339 height 35
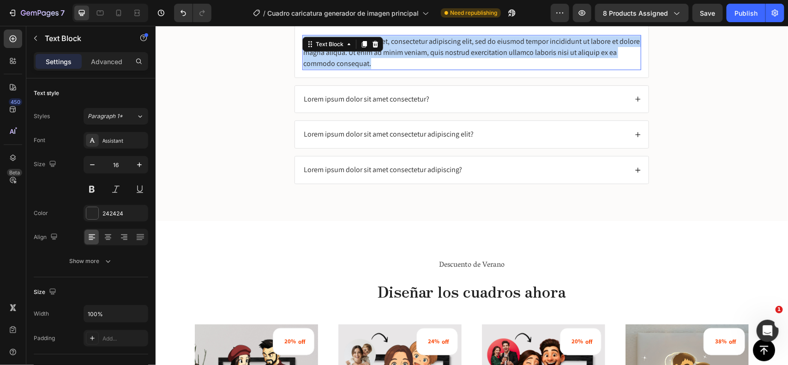
click at [421, 69] on p "Lorem ipsum dolor sit amet, consectetur adipiscing elit, sed do eiusmod tempor …" at bounding box center [471, 52] width 337 height 33
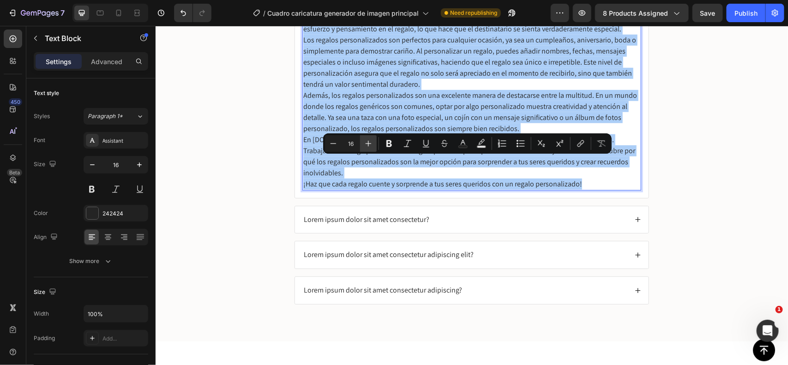
click at [364, 145] on button "Plus" at bounding box center [368, 143] width 17 height 17
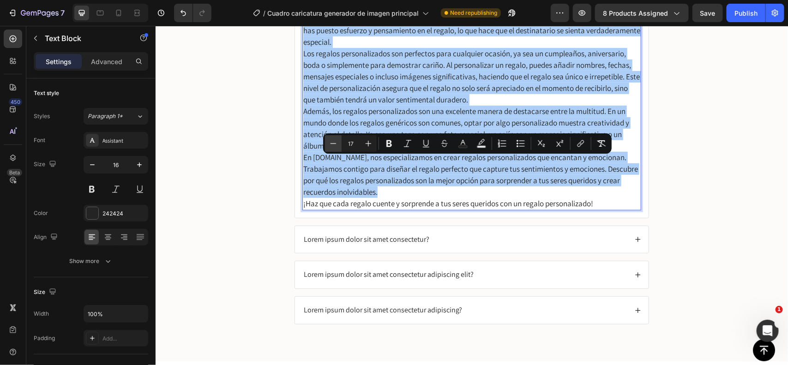
click at [335, 139] on icon "Editor contextual toolbar" at bounding box center [333, 143] width 9 height 9
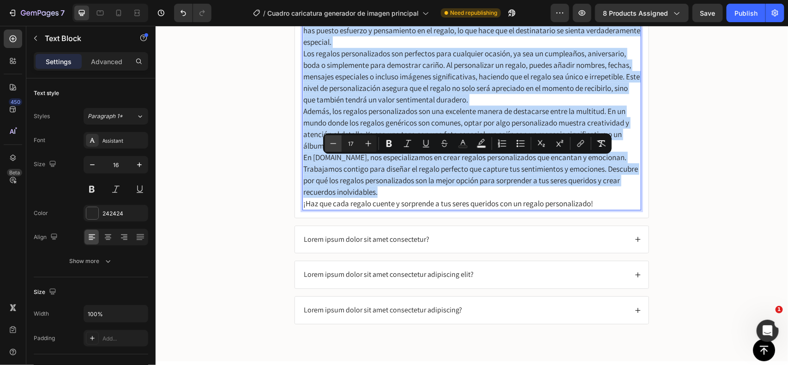
type input "16"
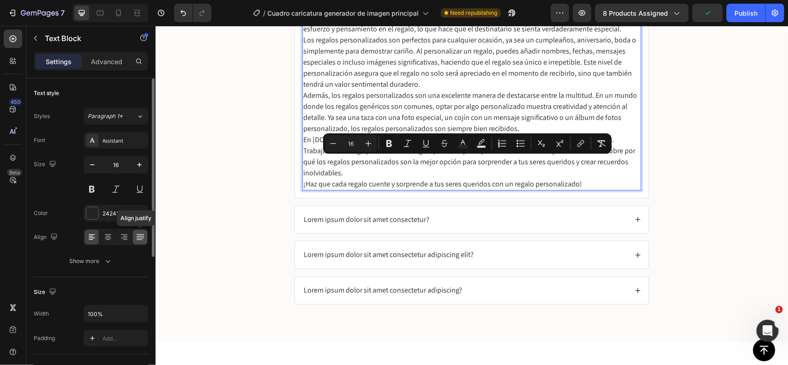
click at [140, 240] on icon at bounding box center [139, 240] width 6 height 0
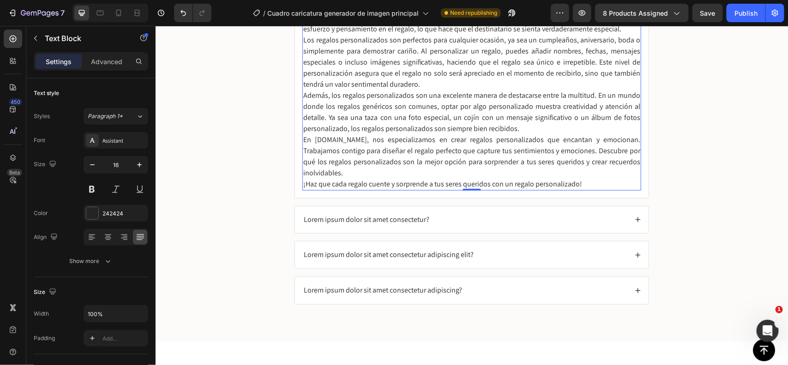
click at [603, 34] on p "Un regalo personalizado es la mejor manera de mostrar cuánto te importa alguien…" at bounding box center [471, 12] width 337 height 44
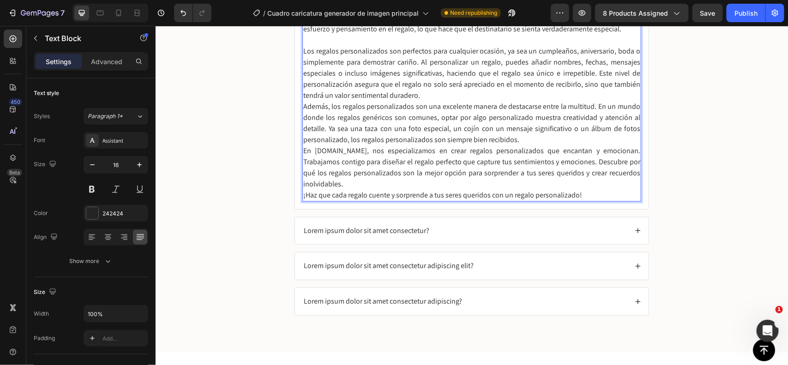
click at [435, 101] on p "Los regalos personalizados son perfectos para cualquier ocasión, ya sea un cump…" at bounding box center [471, 72] width 337 height 55
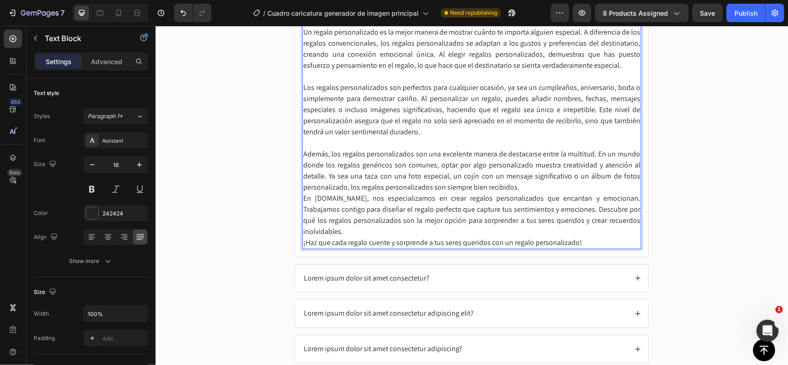
scroll to position [1984, 0]
click at [518, 189] on p "Además, los regalos personalizados son una excelente manera de destacarse entre…" at bounding box center [471, 170] width 337 height 44
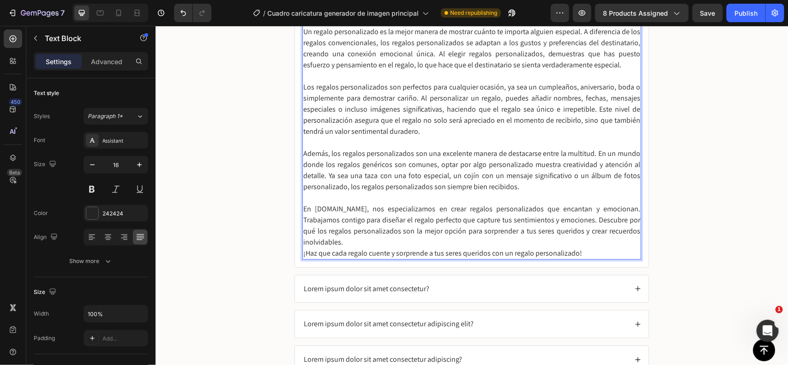
click at [382, 244] on p "En personalizaregalo.com, nos especializamos en crear regalos personalizados qu…" at bounding box center [471, 225] width 337 height 44
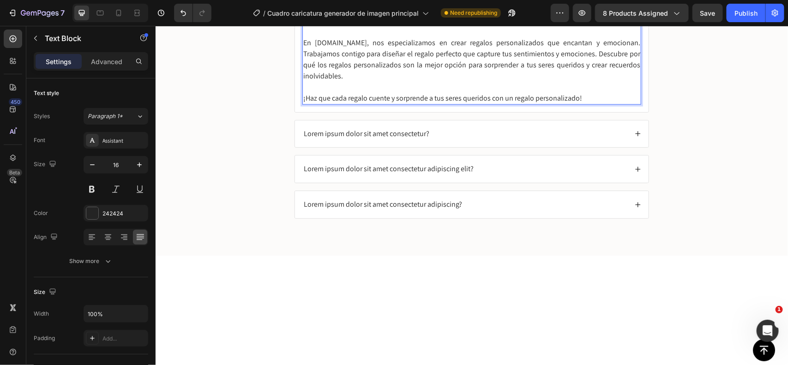
scroll to position [1800, 0]
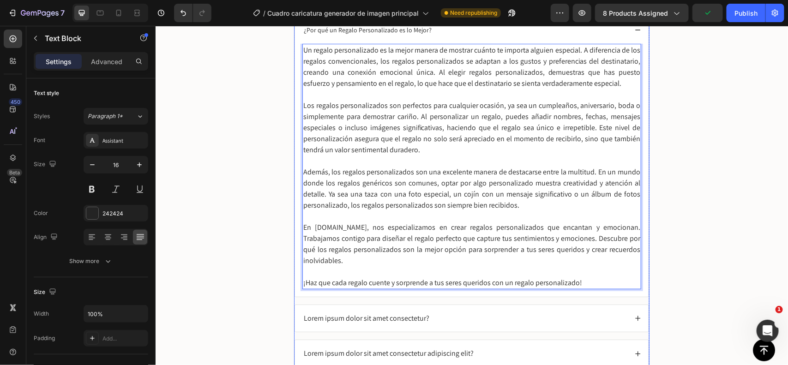
click at [521, 36] on div "¿Por qué un Regalo Personalizado es lo Mejor?" at bounding box center [464, 30] width 325 height 12
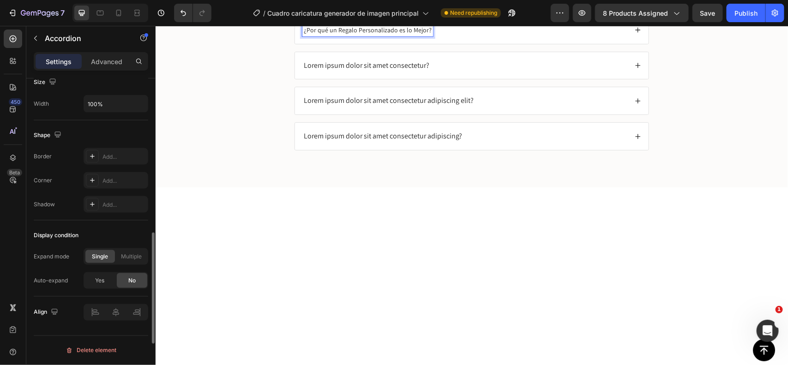
scroll to position [568, 0]
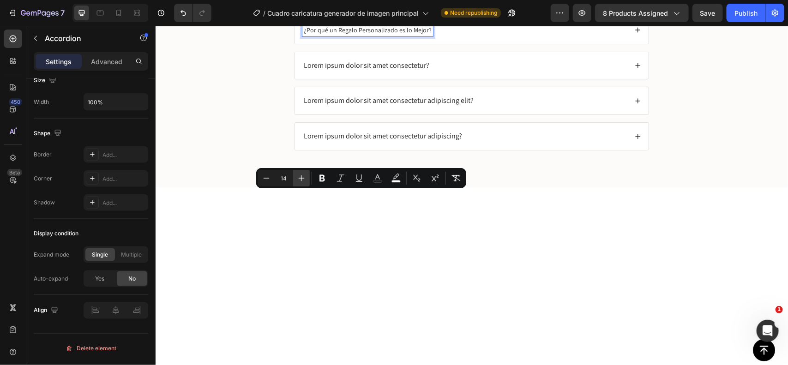
click at [298, 181] on icon "Editor contextual toolbar" at bounding box center [301, 178] width 9 height 9
type input "17"
click at [513, 36] on div "¿Por qué un Regalo Personalizado es lo Mejor?" at bounding box center [464, 30] width 325 height 13
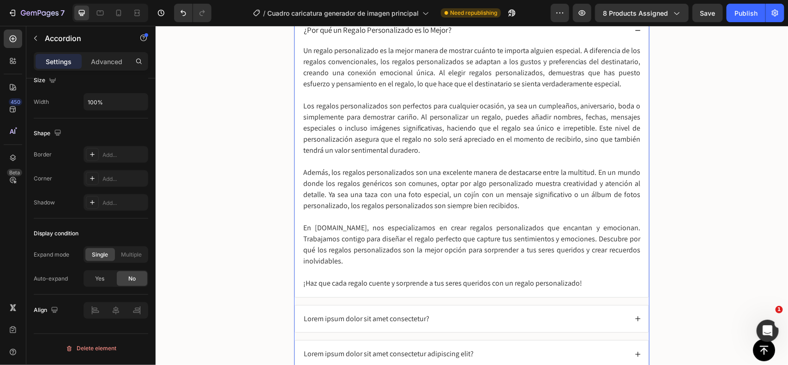
click at [571, 36] on div "¿Por qué un Regalo Personalizado es lo Mejor?" at bounding box center [464, 30] width 325 height 13
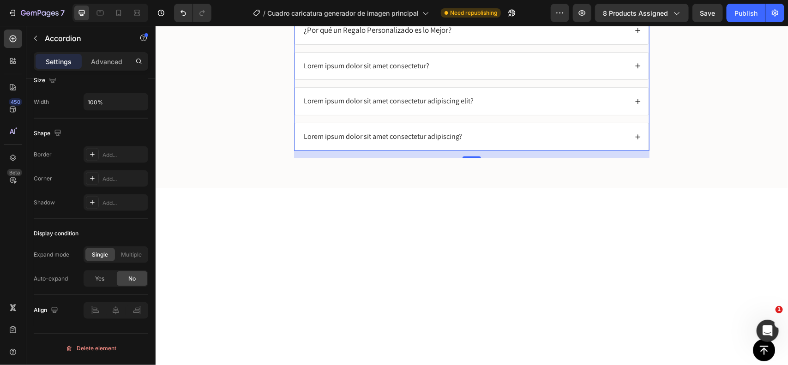
click at [361, 35] on span "¿Por qué un Regalo Personalizado es lo Mejor?" at bounding box center [377, 29] width 148 height 10
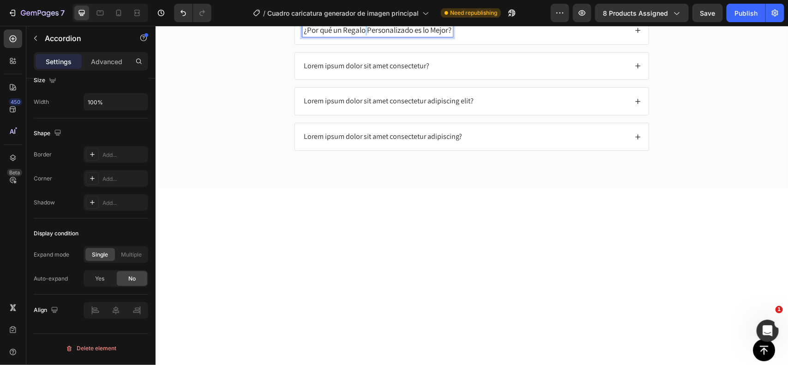
click at [361, 35] on span "¿Por qué un Regalo Personalizado es lo Mejor?" at bounding box center [377, 29] width 148 height 10
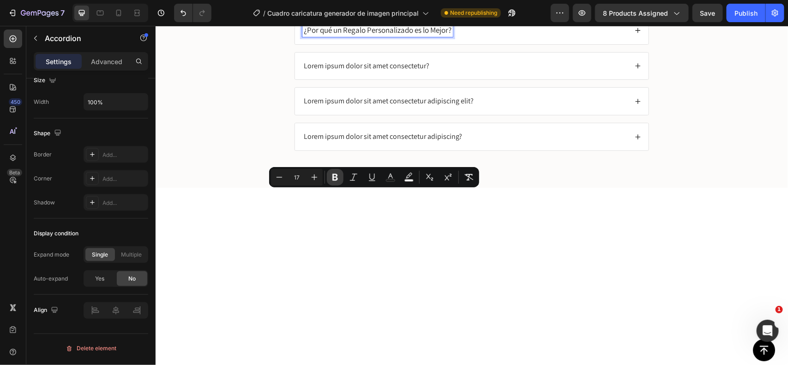
click at [336, 178] on icon "Editor contextual toolbar" at bounding box center [335, 177] width 6 height 7
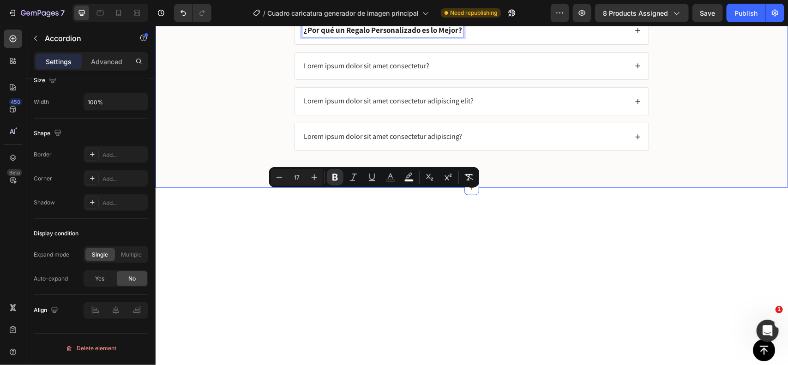
click at [682, 160] on div "FAQs Heading ¿Por qué un Regalo Personalizado es lo Mejor? Lorem ipsum dolor si…" at bounding box center [471, 65] width 614 height 200
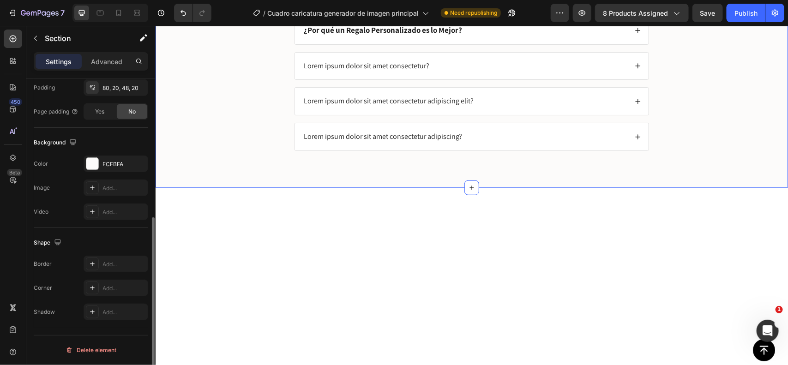
scroll to position [0, 0]
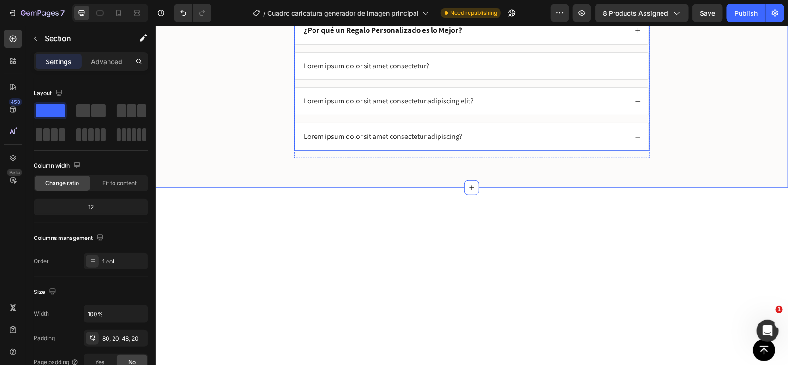
click at [383, 71] on p "Lorem ipsum dolor sit amet consectetur?" at bounding box center [366, 66] width 126 height 10
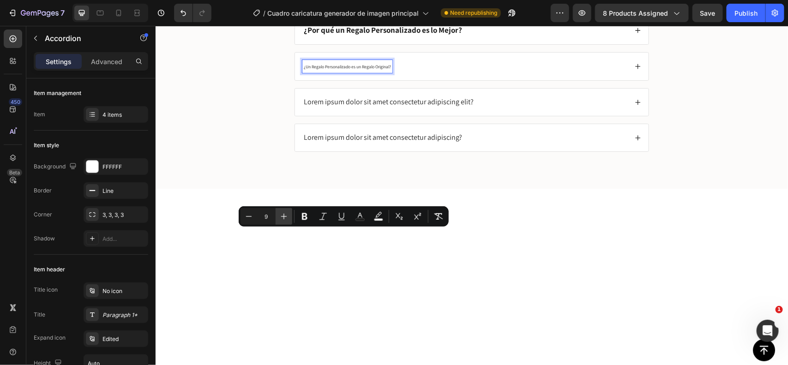
click at [287, 217] on icon "Editor contextual toolbar" at bounding box center [283, 216] width 9 height 9
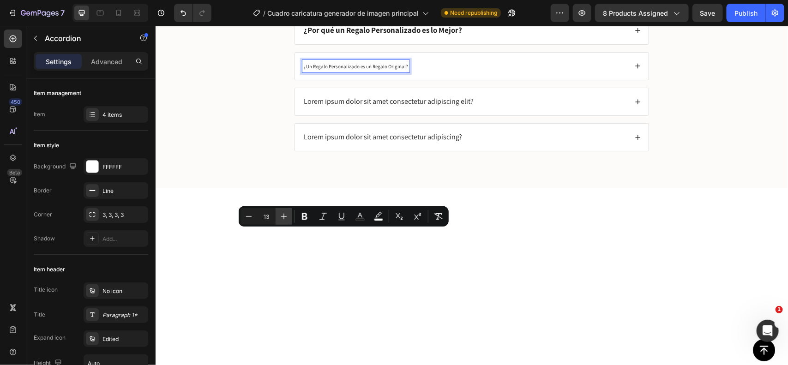
click at [287, 217] on icon "Editor contextual toolbar" at bounding box center [283, 216] width 9 height 9
type input "17"
click at [455, 35] on strong "¿Por qué un Regalo Personalizado es lo Mejor?" at bounding box center [382, 29] width 158 height 10
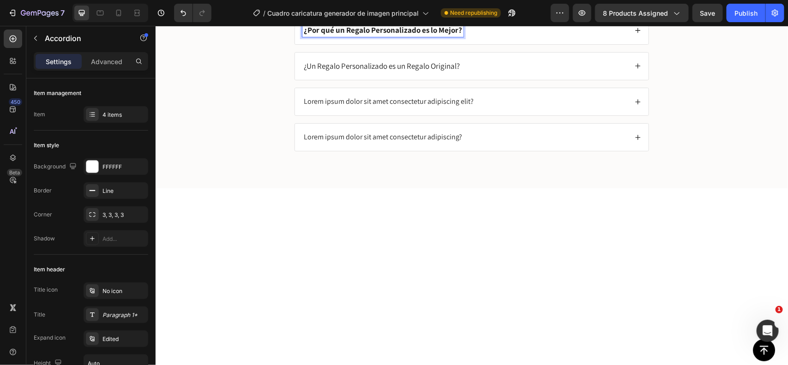
click at [451, 35] on strong "¿Por qué un Regalo Personalizado es lo Mejor?" at bounding box center [382, 29] width 158 height 10
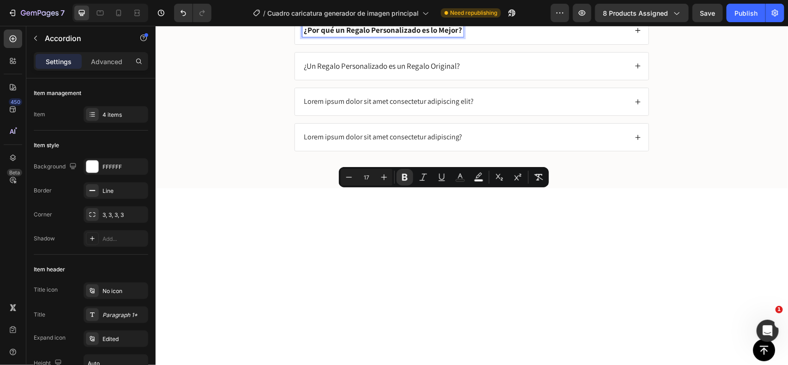
click at [382, 71] on span "¿Un Regalo Personalizado es un Regalo Original?" at bounding box center [381, 65] width 156 height 10
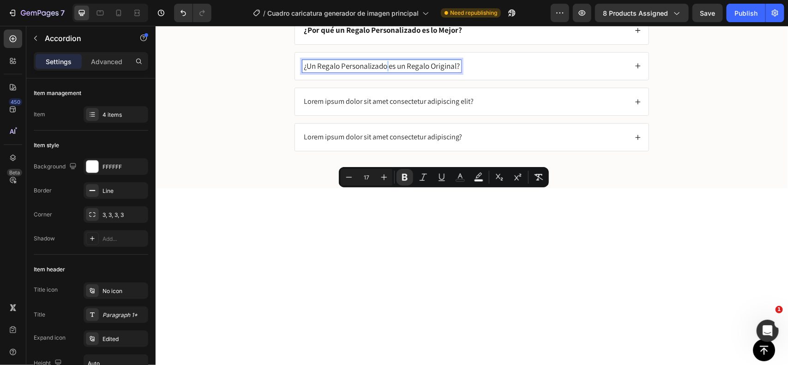
click at [382, 71] on span "¿Un Regalo Personalizado es un Regalo Original?" at bounding box center [381, 65] width 156 height 10
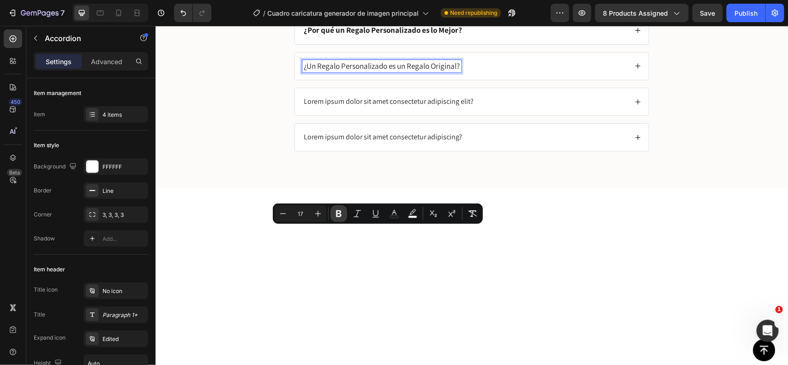
click at [338, 214] on icon "Editor contextual toolbar" at bounding box center [338, 213] width 9 height 9
click at [586, 72] on div "¿Un Regalo Personalizado es un Regalo Original?" at bounding box center [464, 66] width 325 height 13
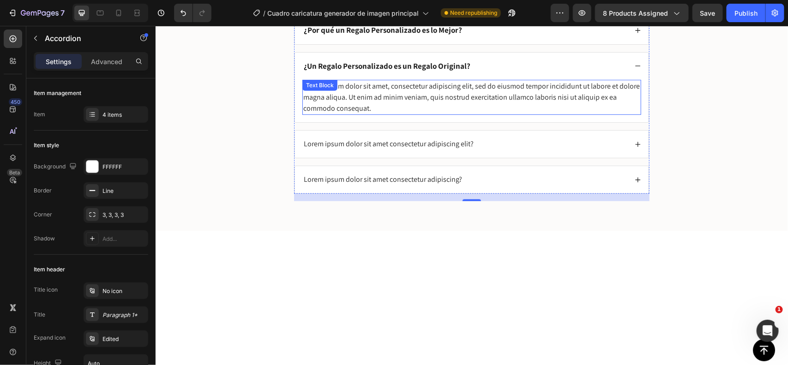
click at [451, 115] on div "Lorem ipsum dolor sit amet, consectetur adipiscing elit, sed do eiusmod tempor …" at bounding box center [471, 96] width 339 height 35
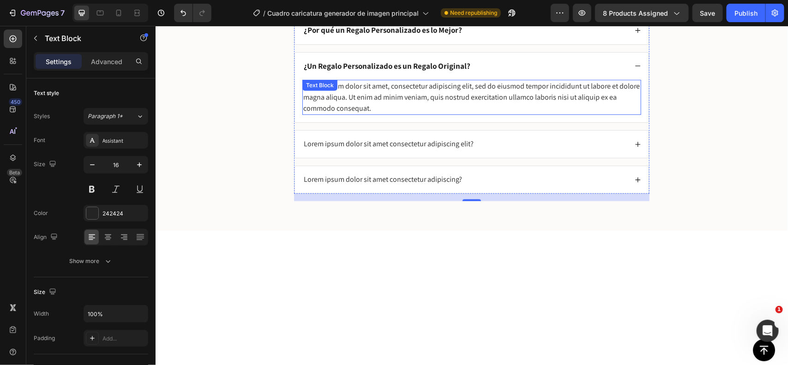
click at [451, 115] on div "Lorem ipsum dolor sit amet, consectetur adipiscing elit, sed do eiusmod tempor …" at bounding box center [471, 96] width 339 height 35
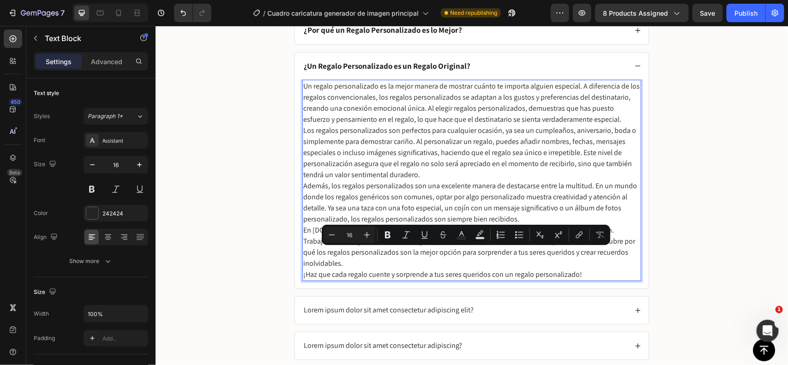
scroll to position [1891, 0]
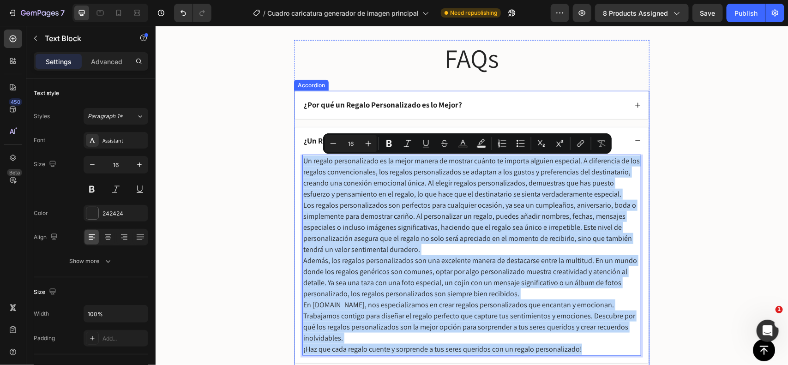
click at [496, 97] on div "¿Por qué un Regalo Personalizado es lo Mejor?" at bounding box center [472, 105] width 354 height 28
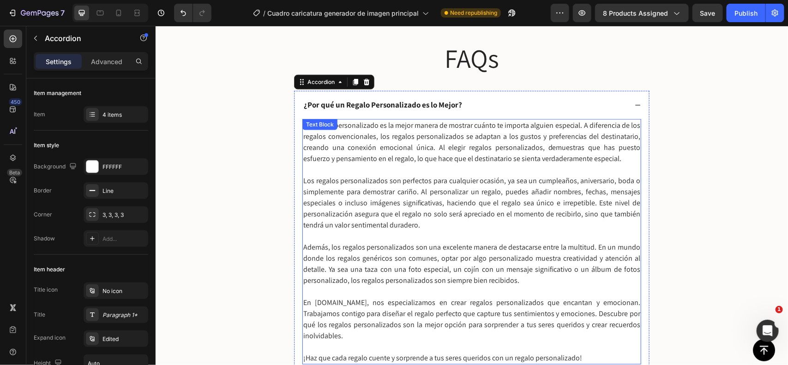
click at [429, 183] on span "Los regalos personalizados son perfectos para cualquier ocasión, ya sea un cump…" at bounding box center [471, 202] width 337 height 54
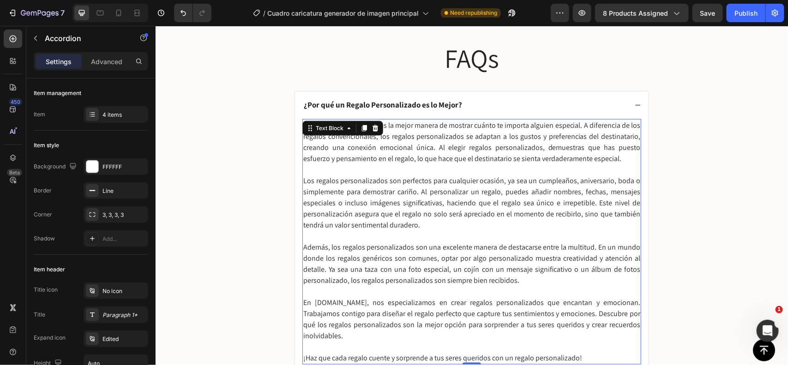
click at [429, 183] on span "Los regalos personalizados son perfectos para cualquier ocasión, ya sea un cump…" at bounding box center [471, 202] width 337 height 54
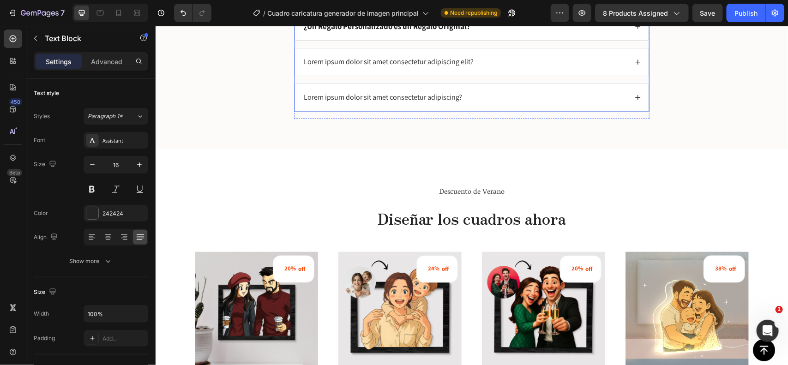
scroll to position [2192, 0]
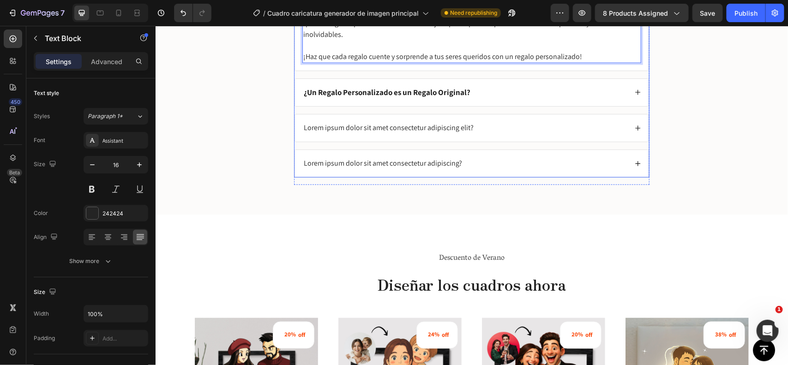
click at [546, 96] on div "¿Un Regalo Personalizado es un Regalo Original?" at bounding box center [464, 92] width 325 height 13
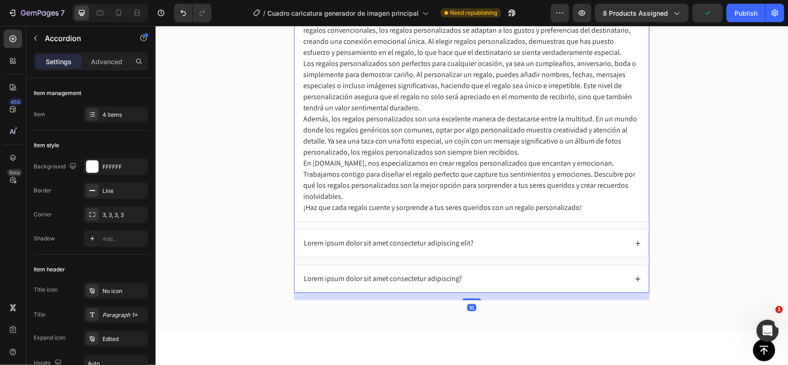
scroll to position [2032, 0]
click at [469, 150] on p "Además, los regalos personalizados son una excelente manera de destacarse entre…" at bounding box center [471, 136] width 337 height 44
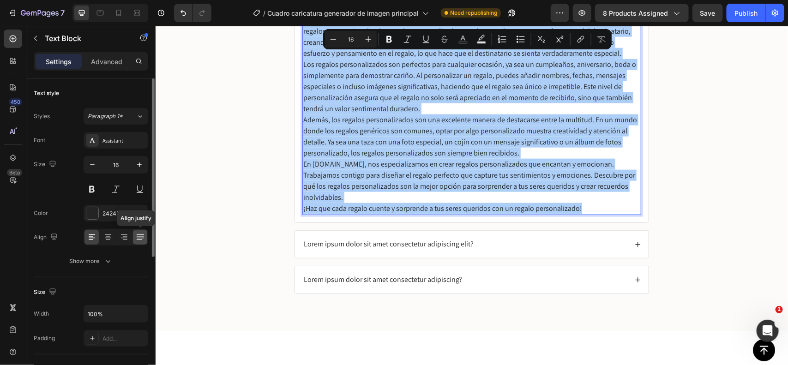
click at [133, 241] on div at bounding box center [140, 237] width 14 height 15
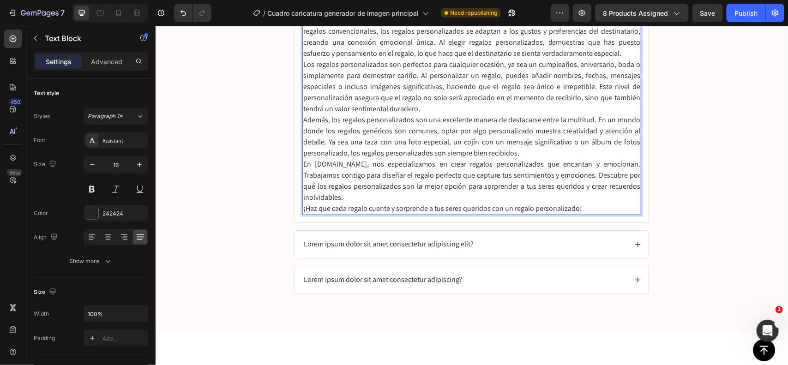
click at [374, 124] on p "Además, los regalos personalizados son una excelente manera de destacarse entre…" at bounding box center [471, 136] width 337 height 44
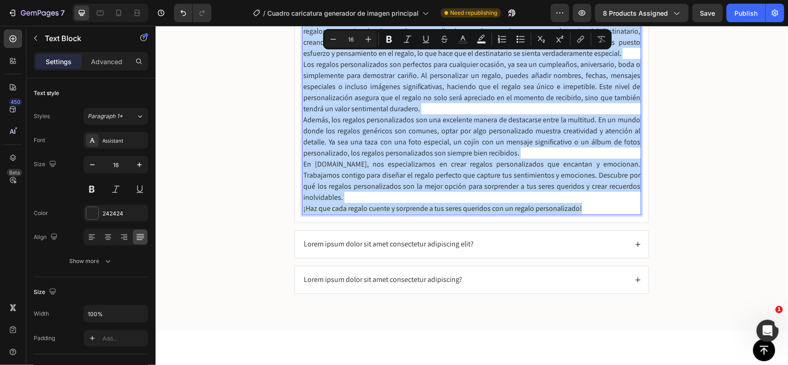
click at [452, 114] on p "Los regalos personalizados son perfectos para cualquier ocasión, ya sea un cump…" at bounding box center [471, 86] width 337 height 55
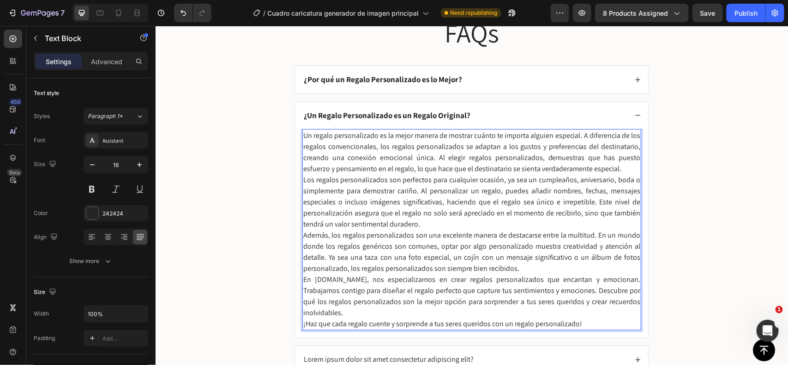
scroll to position [1915, 0]
click at [593, 173] on p "Un regalo personalizado es la mejor manera de mostrar cuánto te importa alguien…" at bounding box center [471, 153] width 337 height 44
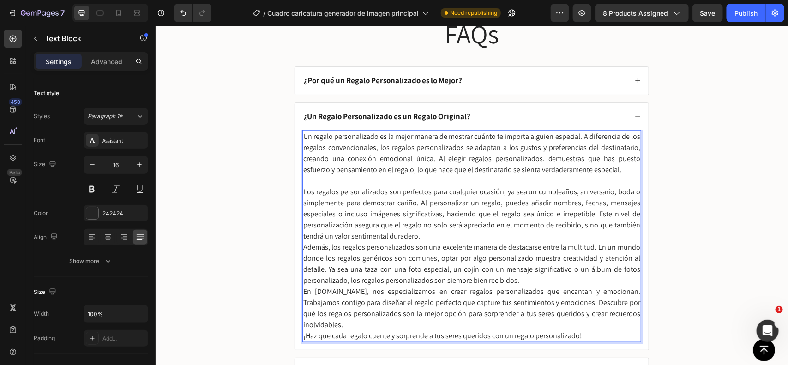
click at [470, 230] on p "Los regalos personalizados son perfectos para cualquier ocasión, ya sea un cump…" at bounding box center [471, 213] width 337 height 55
click at [447, 238] on p "Los regalos personalizados son perfectos para cualquier ocasión, ya sea un cump…" at bounding box center [471, 213] width 337 height 55
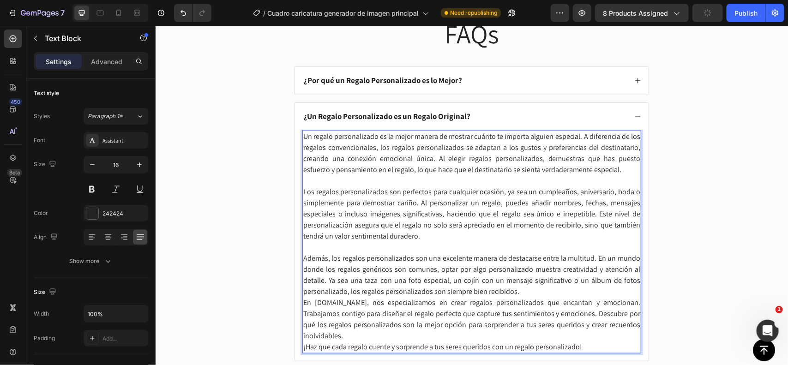
click at [522, 286] on p "Además, los regalos personalizados son una excelente manera de destacarse entre…" at bounding box center [471, 275] width 337 height 44
click at [517, 291] on p "Además, los regalos personalizados son una excelente manera de destacarse entre…" at bounding box center [471, 275] width 337 height 44
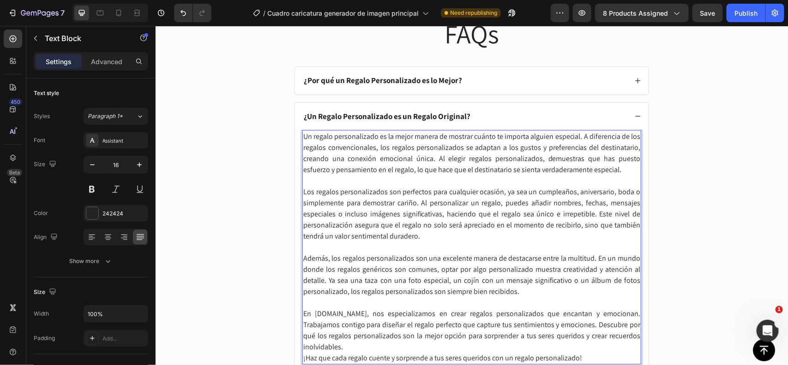
scroll to position [2026, 0]
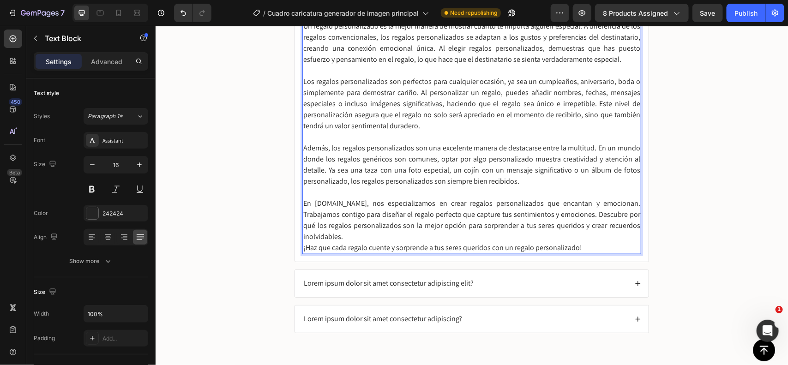
click at [356, 240] on p "En personalizaregalo.com, nos especializamos en crear regalos personalizados qu…" at bounding box center [471, 220] width 337 height 44
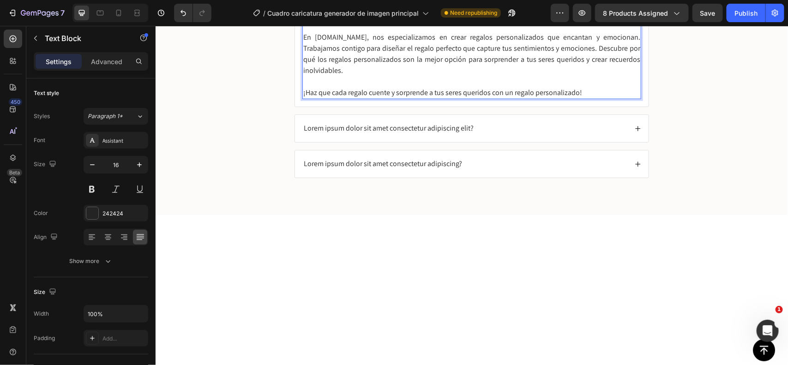
scroll to position [1807, 0]
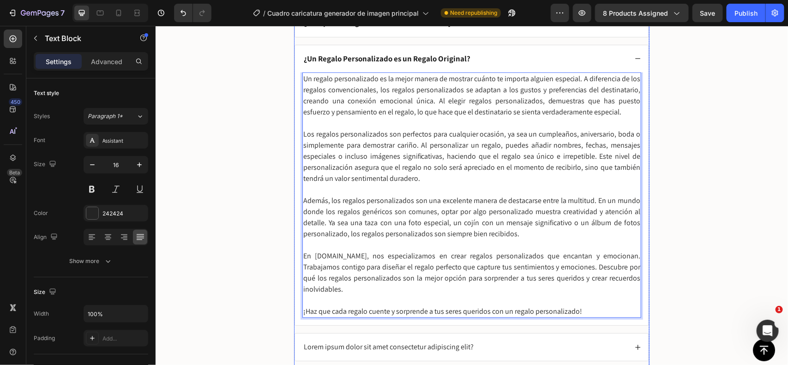
click at [633, 72] on div "¿Un Regalo Personalizado es un Regalo Original?" at bounding box center [472, 59] width 354 height 28
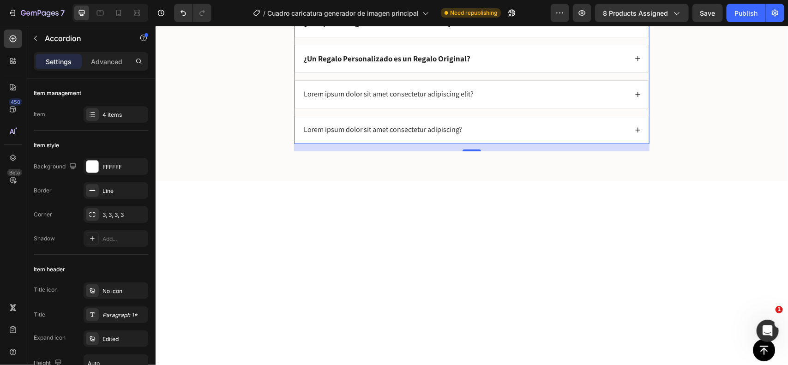
click at [502, 65] on div "¿Un Regalo Personalizado es un Regalo Original?" at bounding box center [464, 58] width 325 height 13
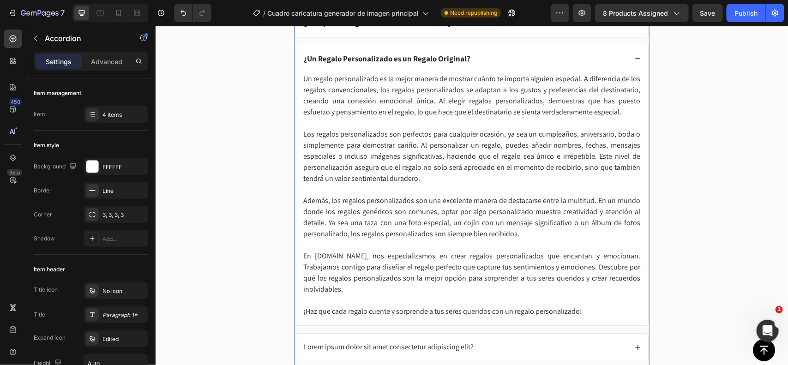
click at [484, 29] on div "¿Por qué un Regalo Personalizado es lo Mejor?" at bounding box center [464, 22] width 325 height 13
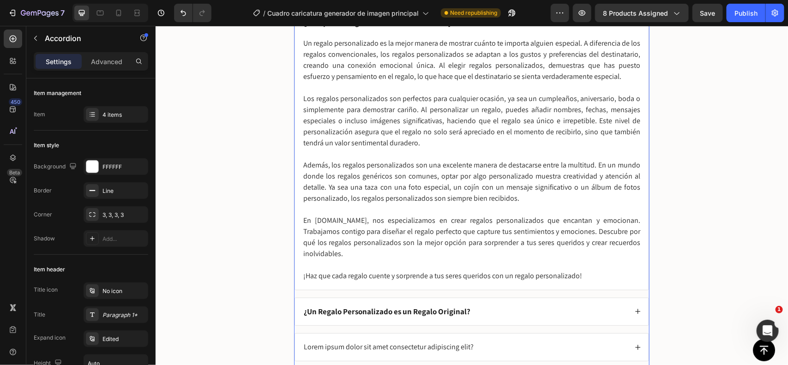
click at [484, 29] on div "¿Por qué un Regalo Personalizado es lo Mejor?" at bounding box center [464, 22] width 325 height 13
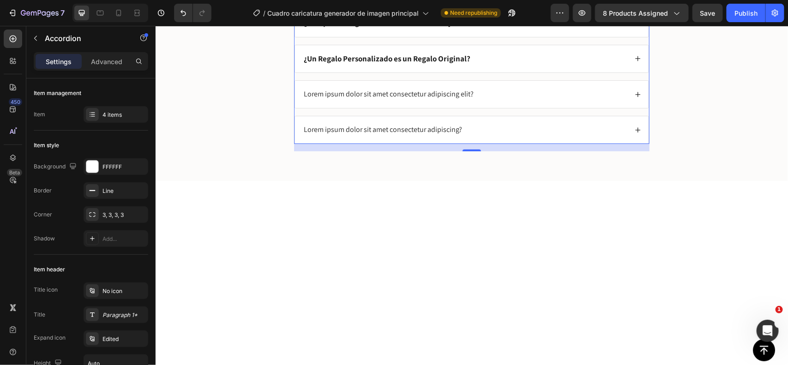
click at [488, 65] on div "¿Un Regalo Personalizado es un Regalo Original?" at bounding box center [464, 58] width 325 height 13
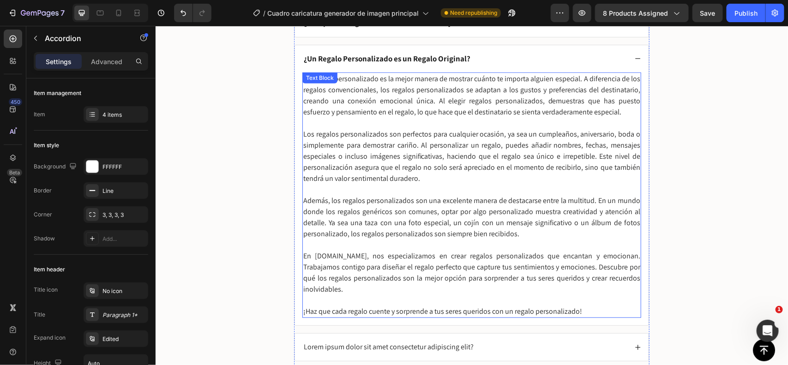
click at [362, 117] on p "Un regalo personalizado es la mejor manera de mostrar cuánto te importa alguien…" at bounding box center [471, 95] width 337 height 44
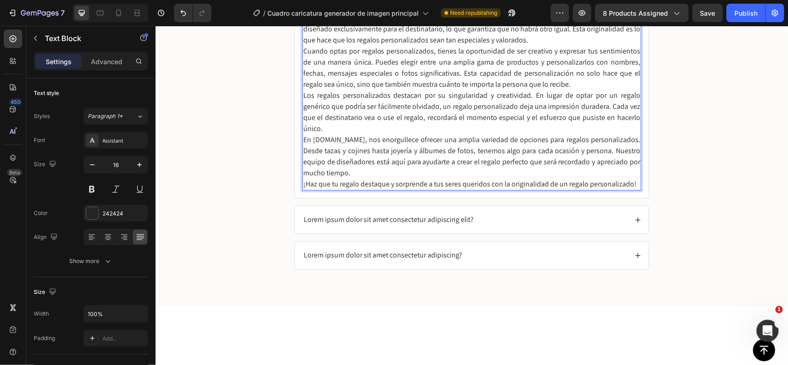
scroll to position [1868, 0]
click at [538, 45] on p "¡Definitivamente! Un regalo personalizado es siempre un regalo original. Cada p…" at bounding box center [471, 28] width 337 height 33
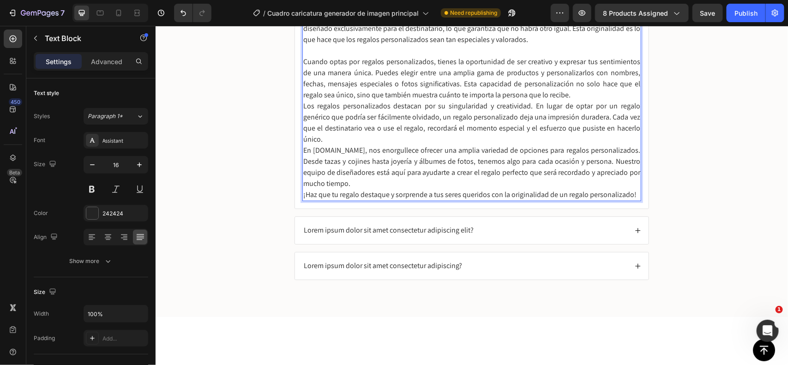
click at [548, 100] on p "Cuando optas por regalos personalizados, tienes la oportunidad de ser creativo …" at bounding box center [471, 78] width 337 height 44
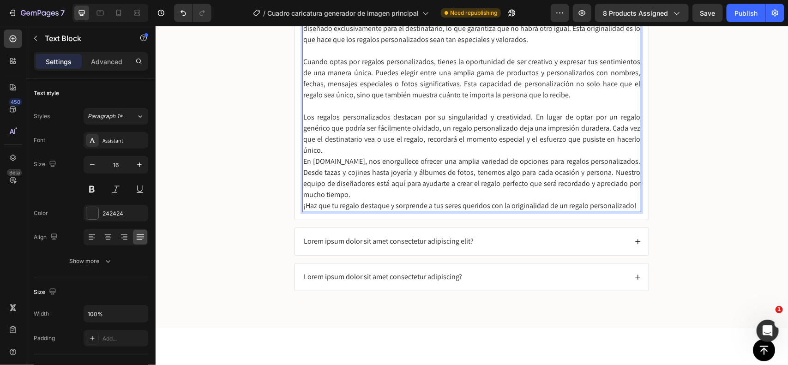
click at [471, 156] on p "Los regalos personalizados destacan por su singularidad y creatividad. En lugar…" at bounding box center [471, 133] width 337 height 44
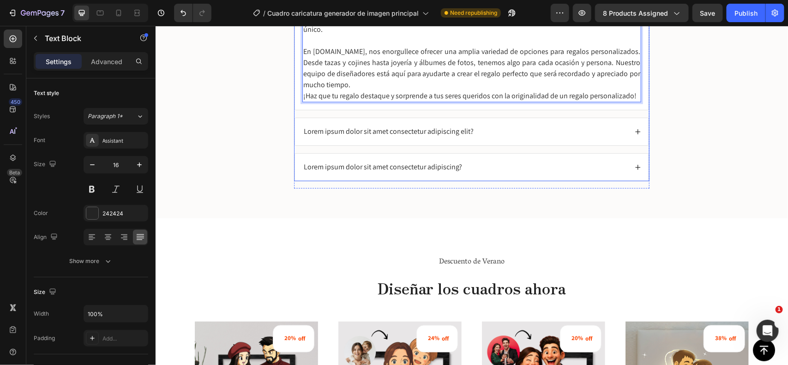
scroll to position [2118, 0]
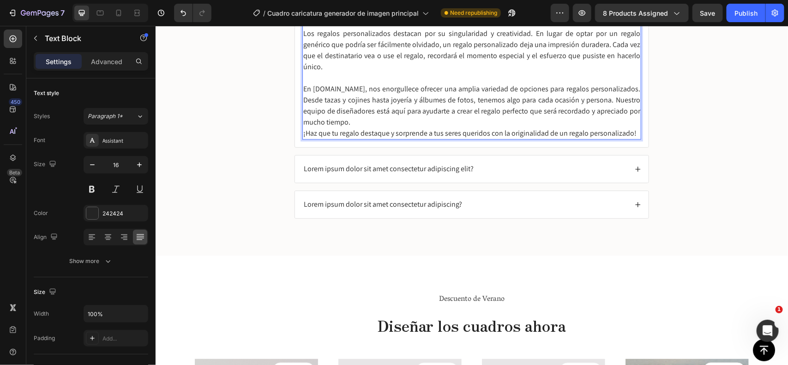
click at [414, 121] on p "En personalizaregalo.com, nos enorgullece ofrecer una amplia variedad de opcion…" at bounding box center [471, 105] width 337 height 44
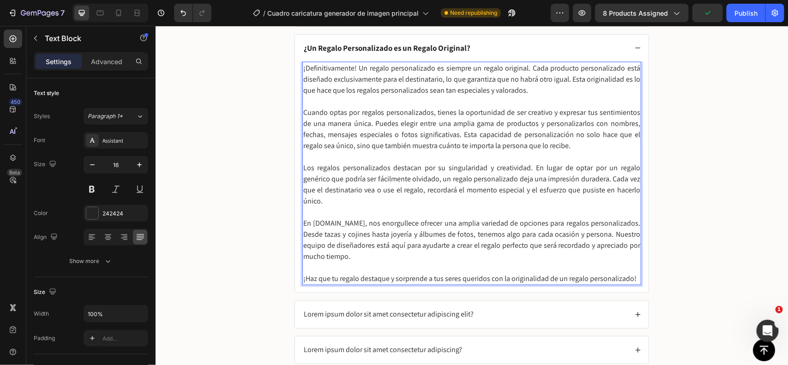
scroll to position [1936, 0]
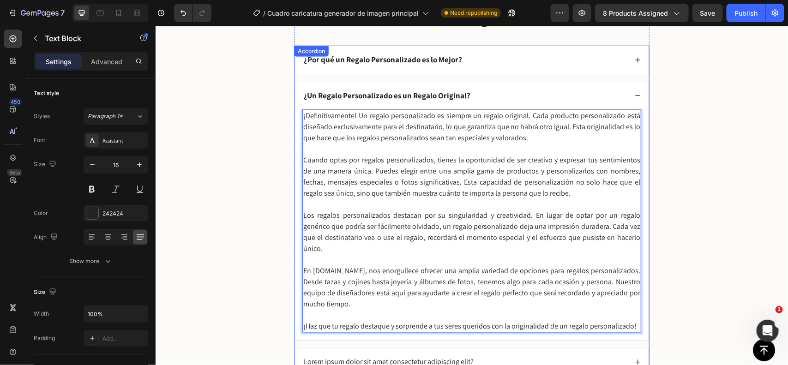
click at [634, 97] on icon at bounding box center [637, 95] width 6 height 6
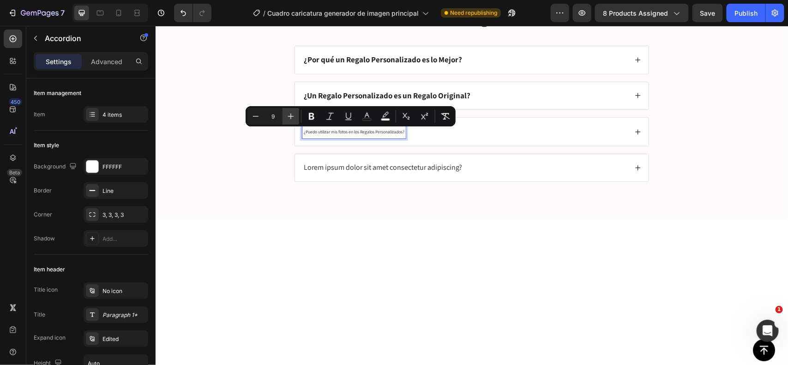
click at [290, 118] on icon "Editor contextual toolbar" at bounding box center [290, 116] width 9 height 9
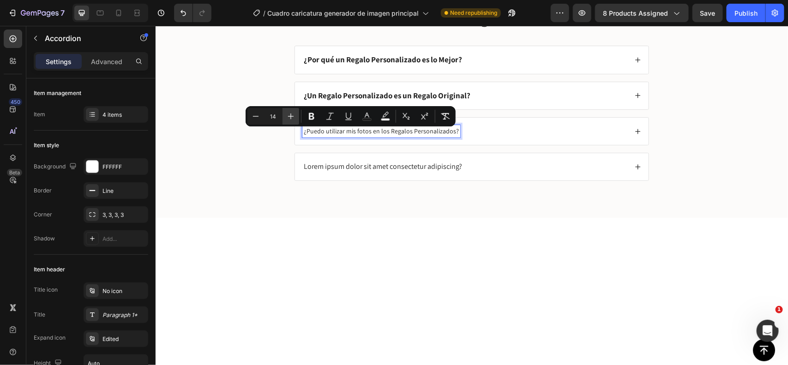
click at [290, 118] on icon "Editor contextual toolbar" at bounding box center [290, 116] width 9 height 9
type input "17"
click at [313, 116] on icon "Editor contextual toolbar" at bounding box center [311, 116] width 9 height 9
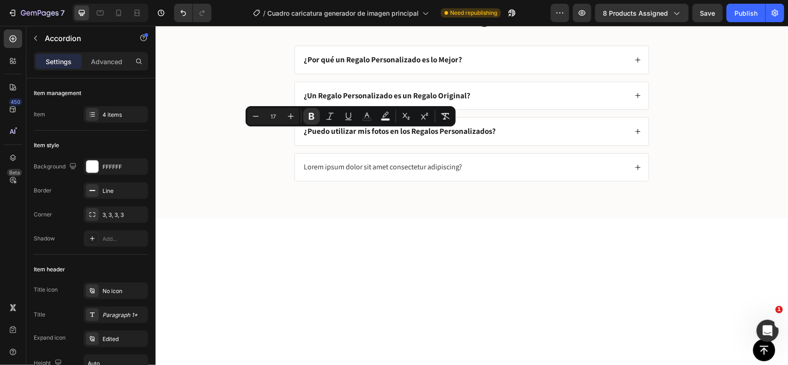
click at [575, 137] on div "¿Puedo utilizar mis fotos en los Regalos Personalizados?" at bounding box center [464, 131] width 325 height 13
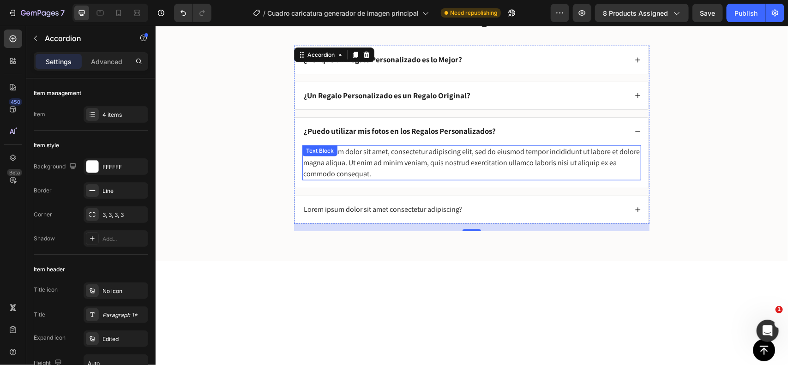
click at [420, 159] on div "Lorem ipsum dolor sit amet, consectetur adipiscing elit, sed do eiusmod tempor …" at bounding box center [471, 162] width 339 height 35
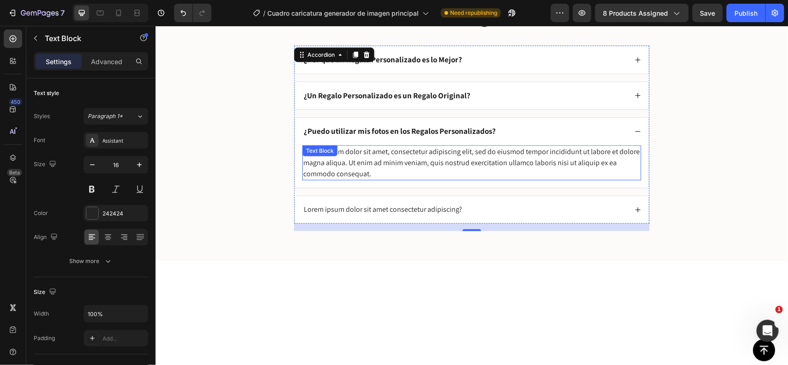
click at [420, 159] on div "Lorem ipsum dolor sit amet, consectetur adipiscing elit, sed do eiusmod tempor …" at bounding box center [471, 162] width 339 height 35
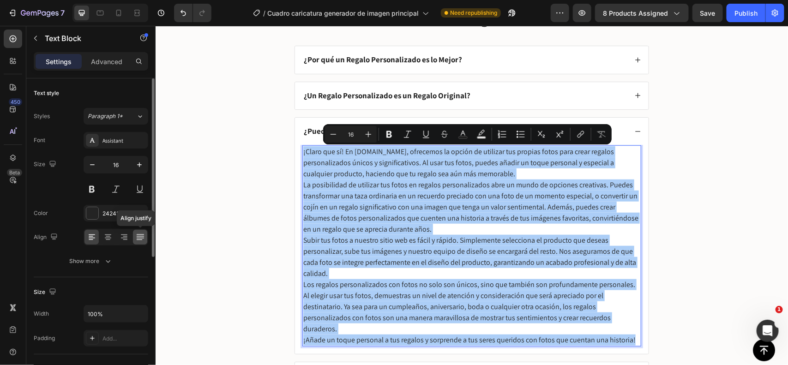
click at [143, 239] on icon at bounding box center [140, 237] width 9 height 9
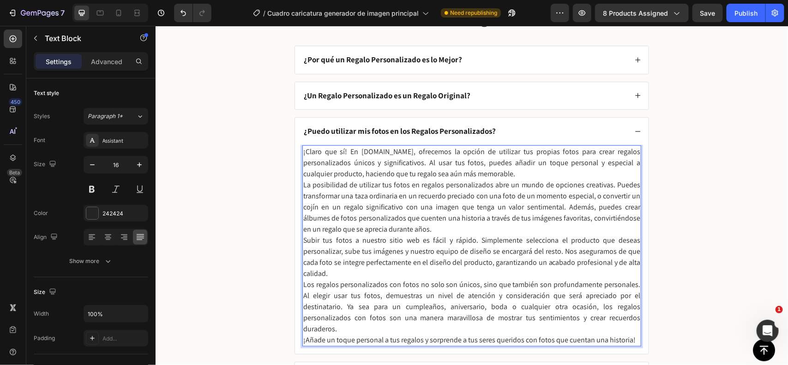
click at [537, 173] on p "¡Claro que sí! En personalizaregalo.com, ofrecemos la opción de utilizar tus pr…" at bounding box center [471, 162] width 337 height 33
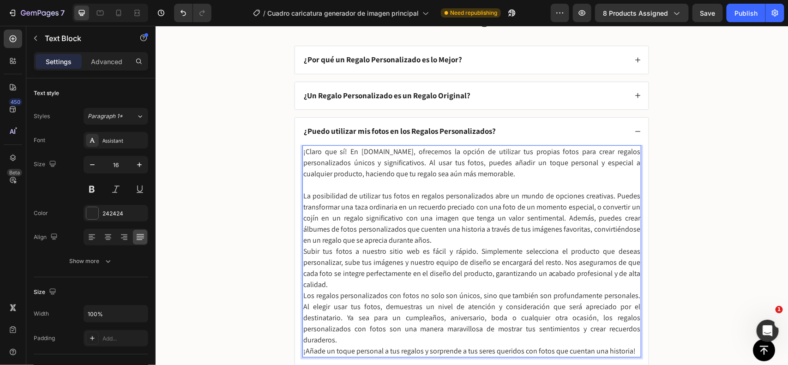
click at [430, 240] on p "La posibilidad de utilizar tus fotos en regalos personalizados abre un mundo de…" at bounding box center [471, 217] width 337 height 55
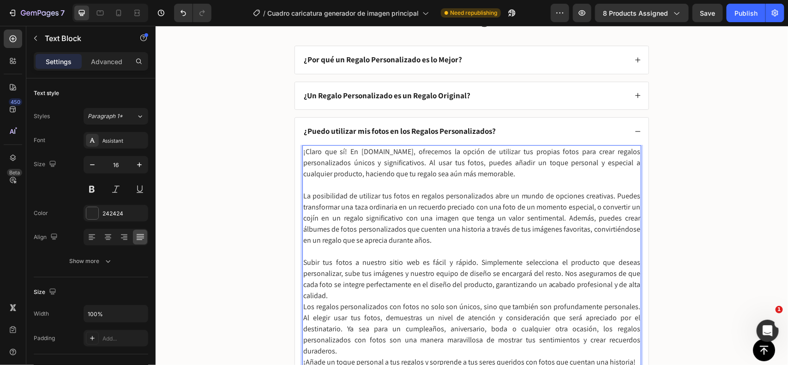
click at [363, 296] on p "Subir tus fotos a nuestro sitio web es fácil y rápido. Simplemente selecciona e…" at bounding box center [471, 279] width 337 height 44
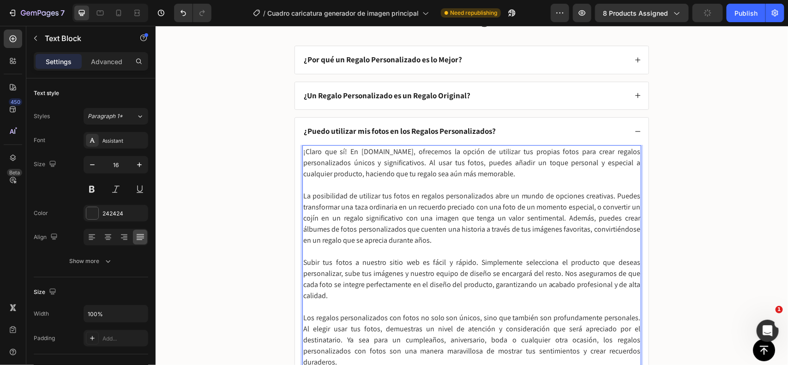
scroll to position [1987, 0]
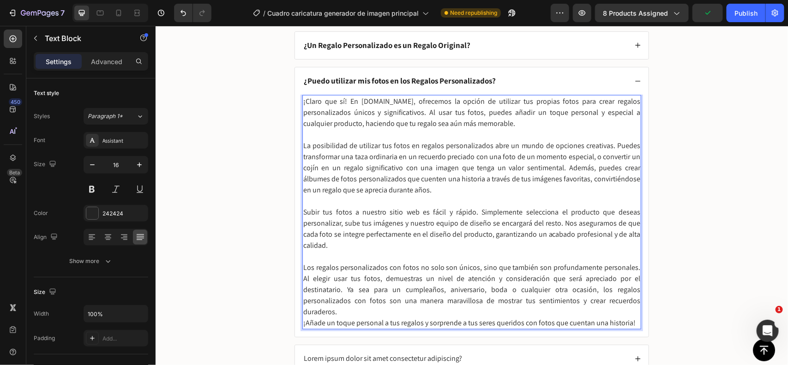
click at [573, 300] on p "Los regalos personalizados con fotos no solo son únicos, sino que también son p…" at bounding box center [471, 289] width 337 height 55
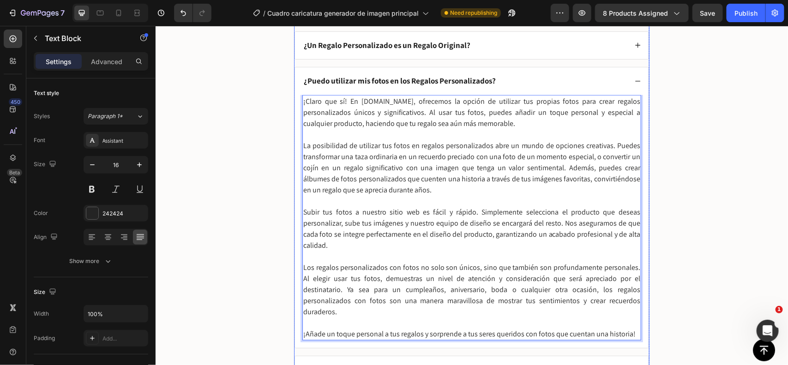
click at [635, 83] on icon at bounding box center [637, 81] width 6 height 6
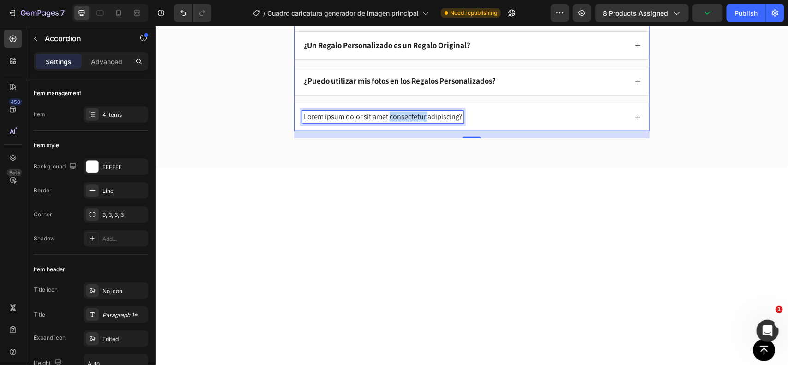
click at [384, 121] on p "Lorem ipsum dolor sit amet consectetur adipiscing?" at bounding box center [382, 117] width 158 height 10
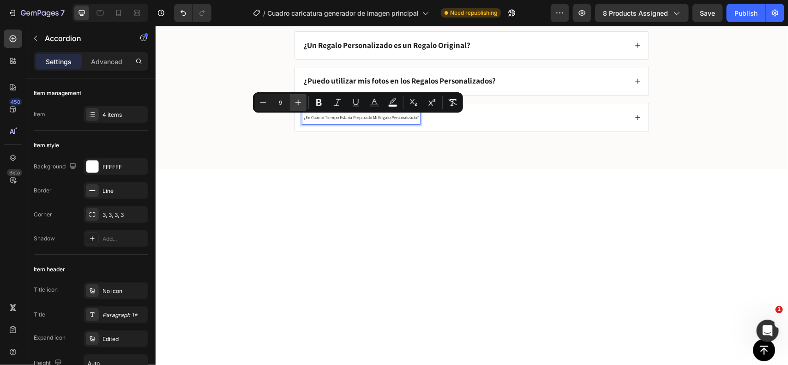
click at [294, 105] on icon "Editor contextual toolbar" at bounding box center [298, 102] width 9 height 9
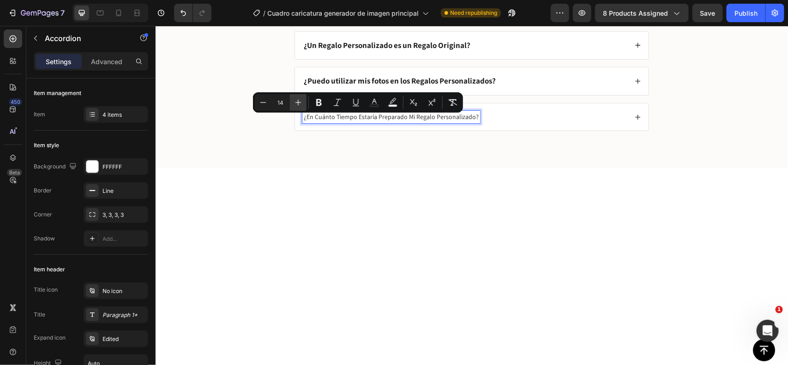
click at [294, 105] on icon "Editor contextual toolbar" at bounding box center [298, 102] width 9 height 9
type input "17"
click at [316, 102] on icon "Editor contextual toolbar" at bounding box center [318, 102] width 9 height 9
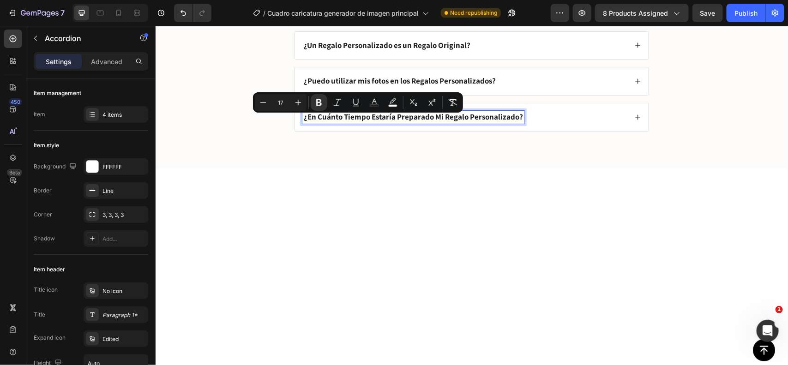
click at [552, 117] on div "¿En Cuánto Tiempo Estaría Preparado Mi Regalo Personalizado?" at bounding box center [464, 116] width 325 height 13
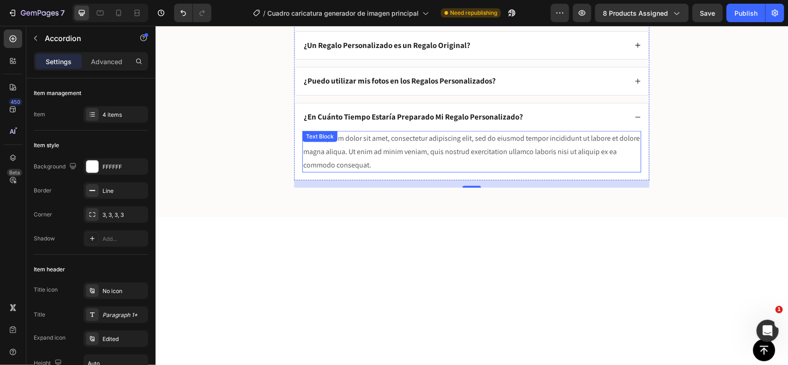
click at [409, 145] on div "Lorem ipsum dolor sit amet, consectetur adipiscing elit, sed do eiusmod tempor …" at bounding box center [471, 152] width 339 height 42
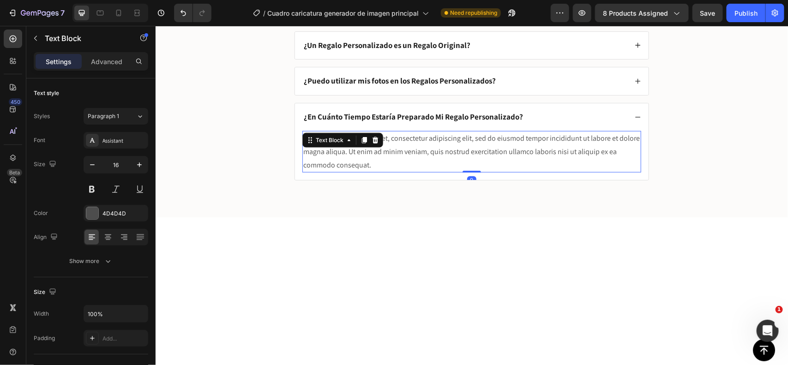
click at [409, 145] on div "Lorem ipsum dolor sit amet, consectetur adipiscing elit, sed do eiusmod tempor …" at bounding box center [471, 152] width 339 height 42
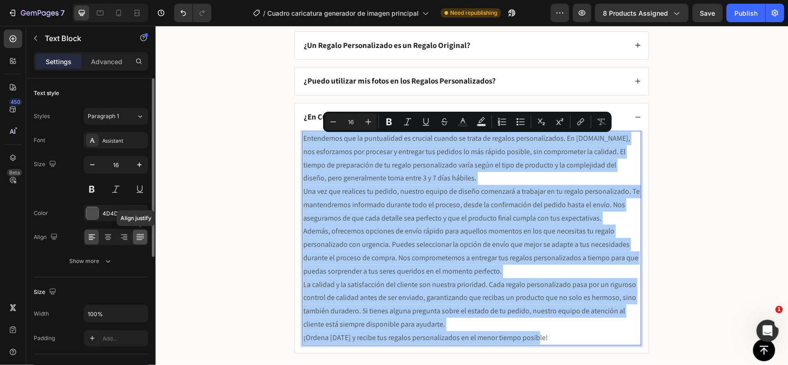
click at [139, 236] on icon at bounding box center [139, 236] width 7 height 0
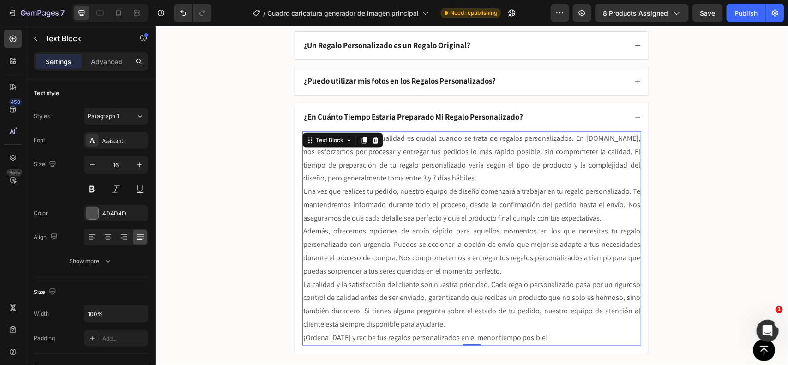
click at [537, 179] on p "Entendemos que la puntualidad es crucial cuando se trata de regalos personaliza…" at bounding box center [471, 158] width 337 height 53
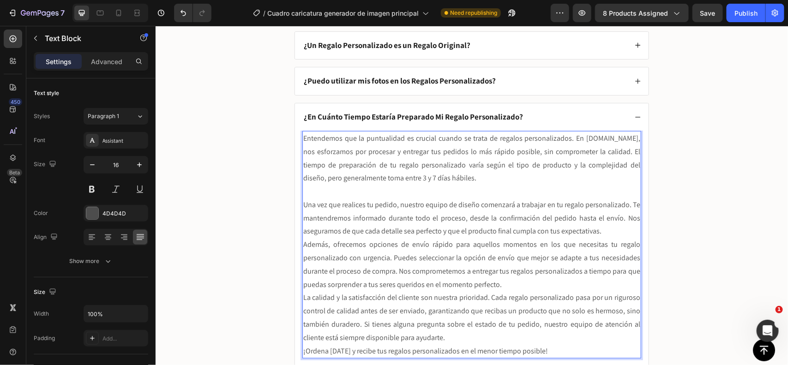
click at [608, 236] on p "Una vez que realices tu pedido, nuestro equipo de diseño comenzará a trabajar e…" at bounding box center [471, 218] width 337 height 40
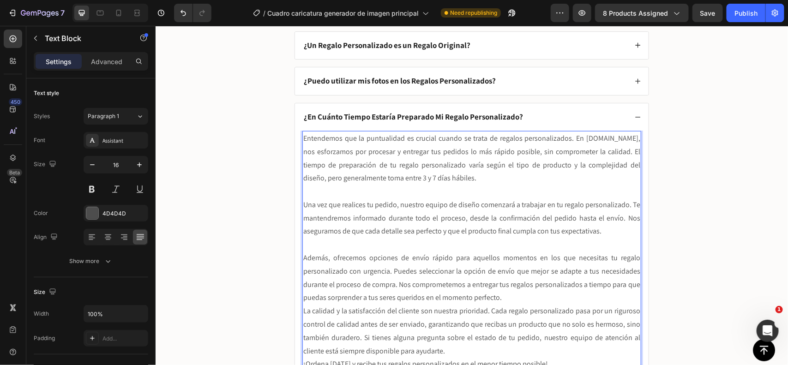
click at [514, 302] on p "Además, ofrecemos opciones de envío rápido para aquellos momentos en los que ne…" at bounding box center [471, 277] width 337 height 53
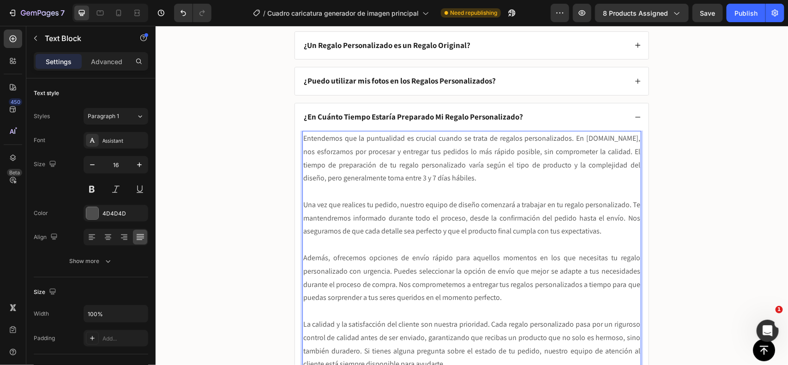
scroll to position [2226, 0]
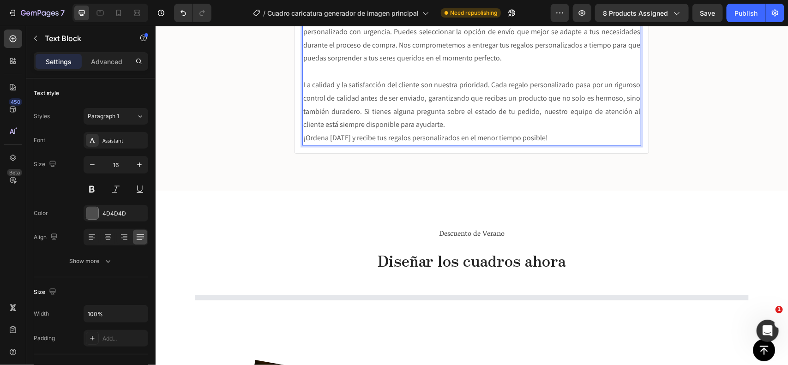
click at [448, 125] on p "La calidad y la satisfacción del cliente son nuestra prioridad. Cada regalo per…" at bounding box center [471, 104] width 337 height 53
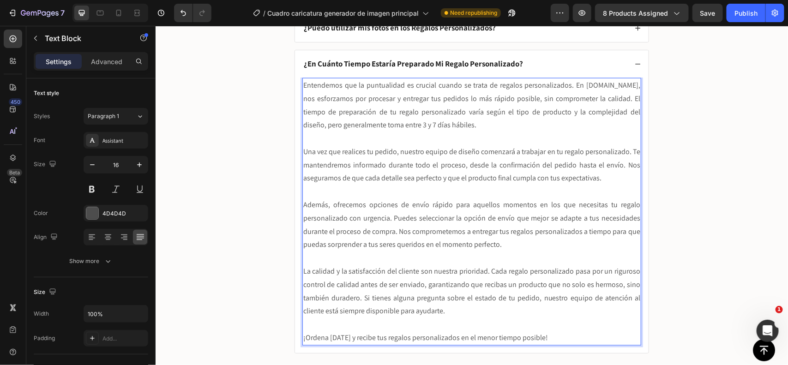
scroll to position [2037, 0]
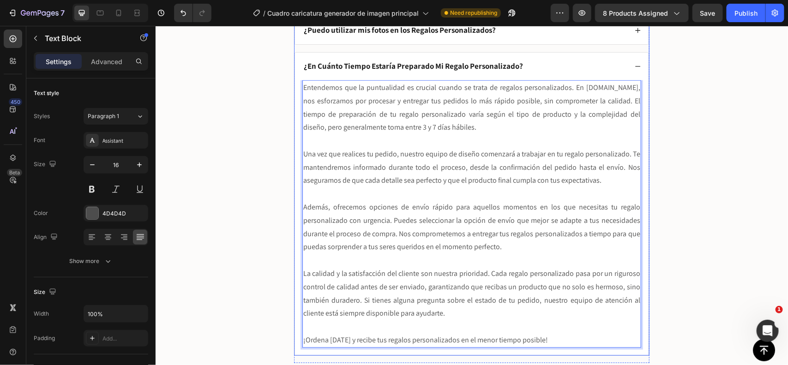
click at [637, 70] on div "¿En Cuánto Tiempo Estaría Preparado Mi Regalo Personalizado?" at bounding box center [472, 66] width 354 height 28
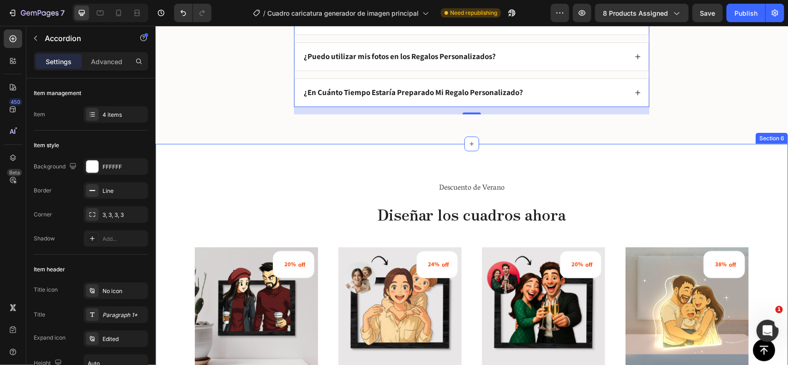
scroll to position [1844, 0]
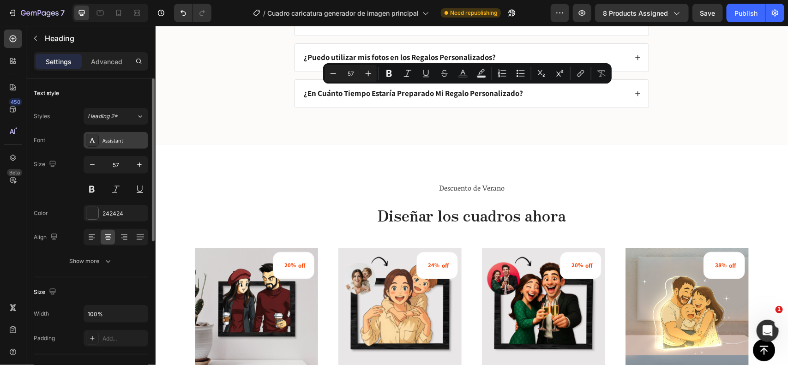
click at [125, 143] on div "Assistant" at bounding box center [124, 141] width 43 height 8
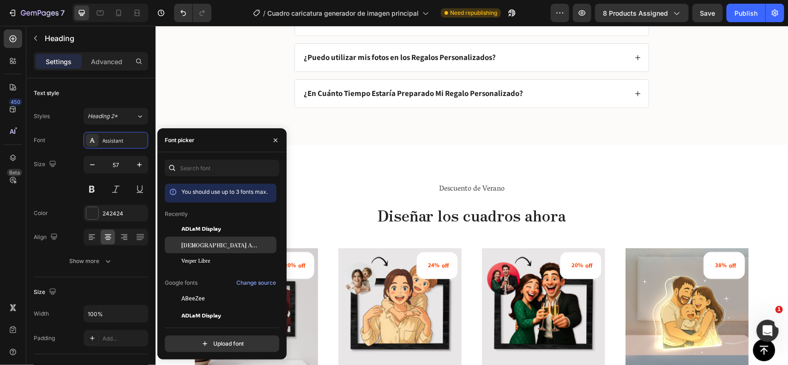
click at [208, 246] on span "Zen Antique" at bounding box center [219, 245] width 77 height 8
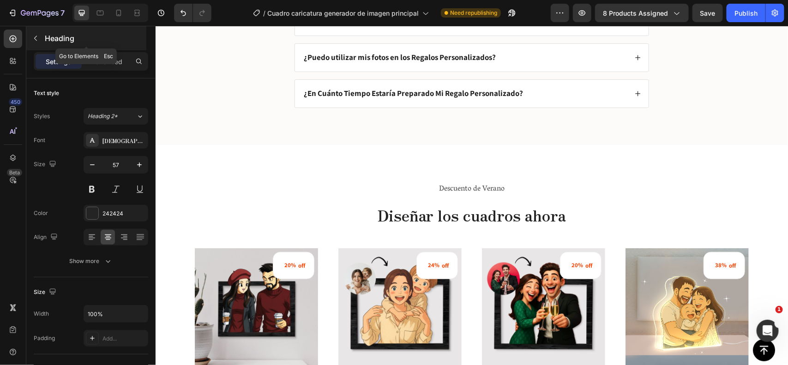
click at [71, 33] on p "Heading" at bounding box center [95, 38] width 100 height 11
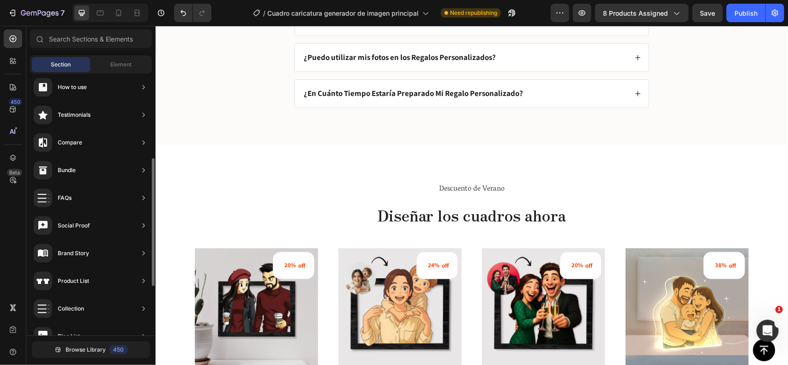
scroll to position [51, 0]
click at [112, 65] on span "Element" at bounding box center [120, 64] width 21 height 8
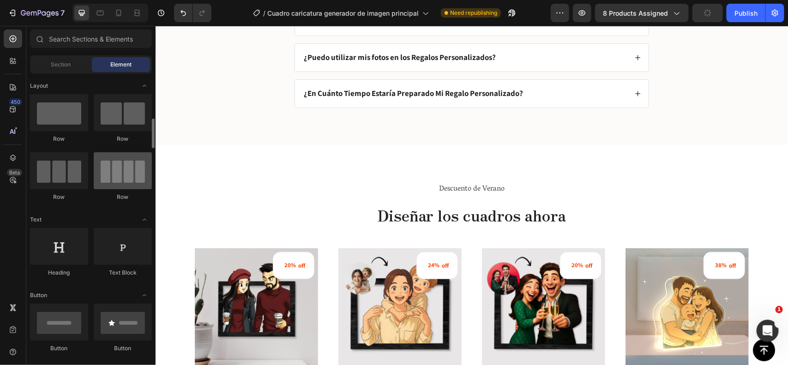
scroll to position [41, 0]
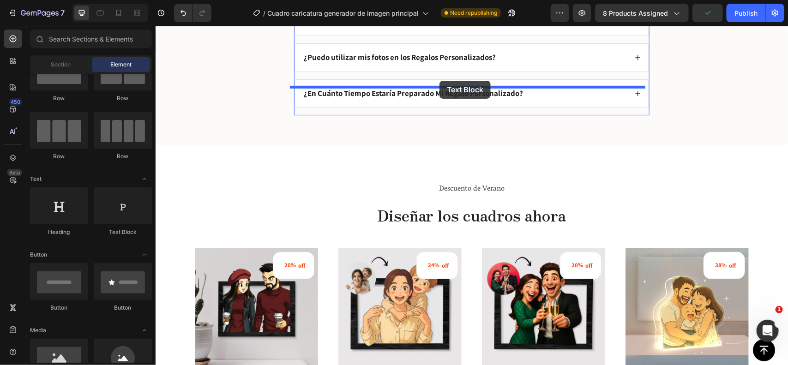
drag, startPoint x: 324, startPoint y: 80, endPoint x: 463, endPoint y: 84, distance: 139.5
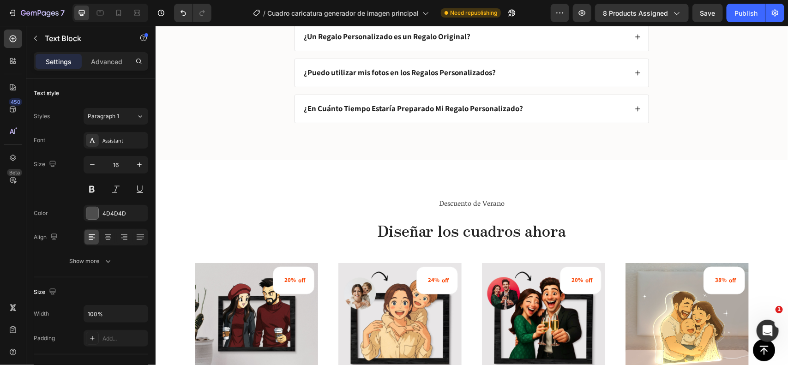
drag, startPoint x: 467, startPoint y: 115, endPoint x: 465, endPoint y: 95, distance: 20.9
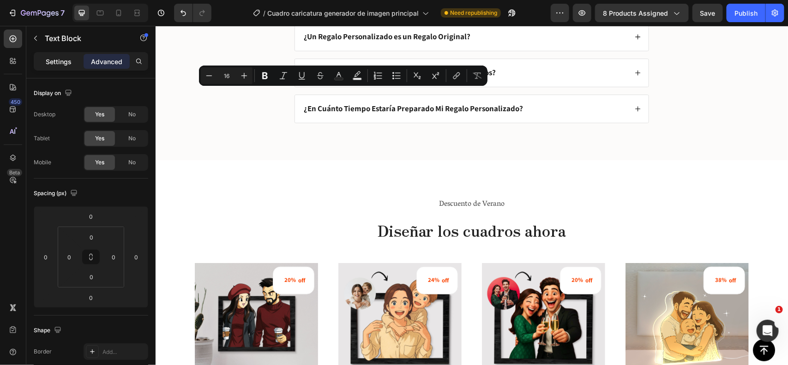
click at [71, 63] on p "Settings" at bounding box center [59, 62] width 26 height 10
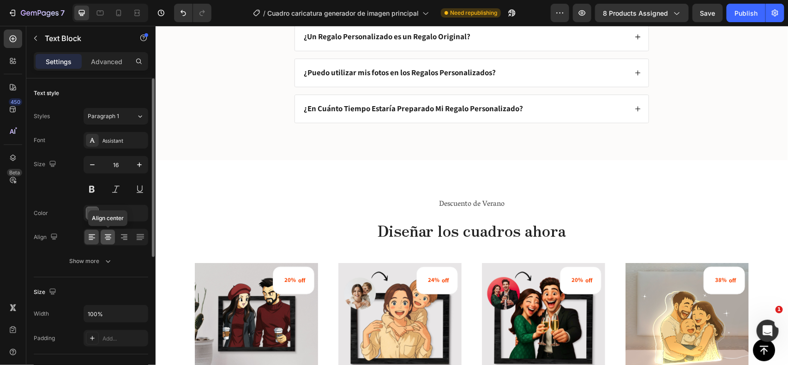
click at [110, 236] on icon at bounding box center [107, 237] width 9 height 9
click at [271, 85] on div "Replace this text with your content Text Block 0 ELEGINOS Heading ¿Por qué un R…" at bounding box center [471, 22] width 633 height 276
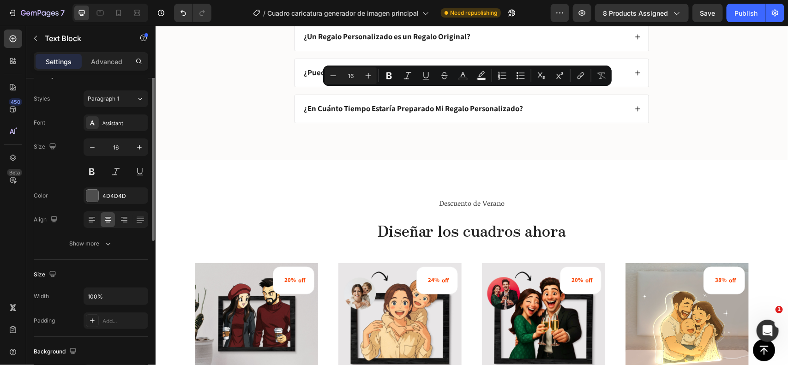
scroll to position [0, 0]
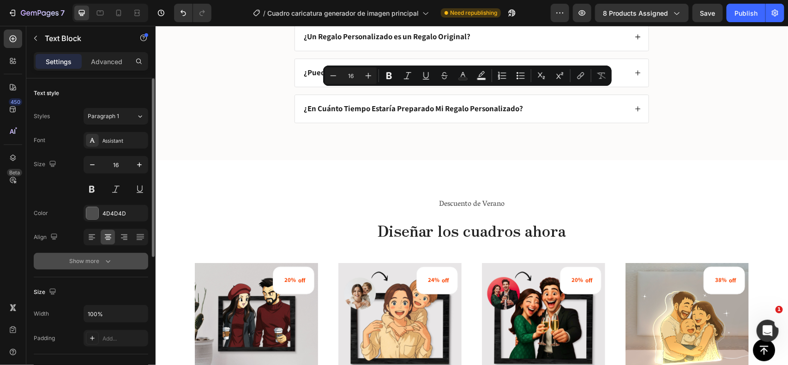
click at [77, 263] on div "Show more" at bounding box center [91, 261] width 43 height 9
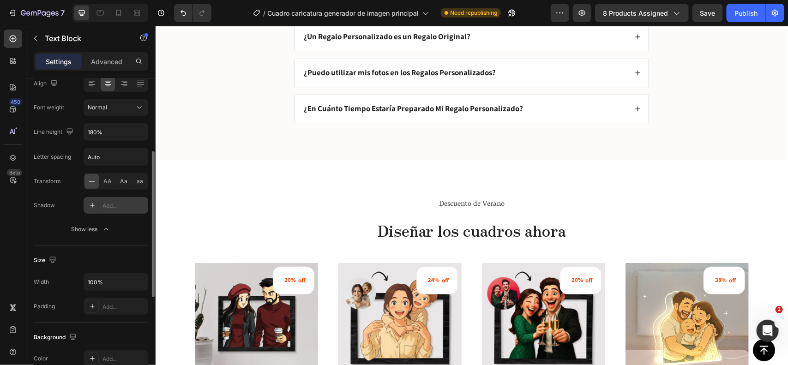
scroll to position [155, 0]
click at [107, 179] on span "AA" at bounding box center [108, 180] width 8 height 8
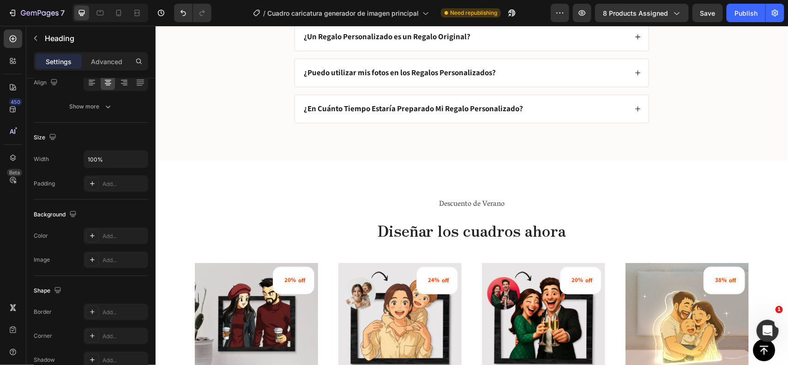
scroll to position [0, 0]
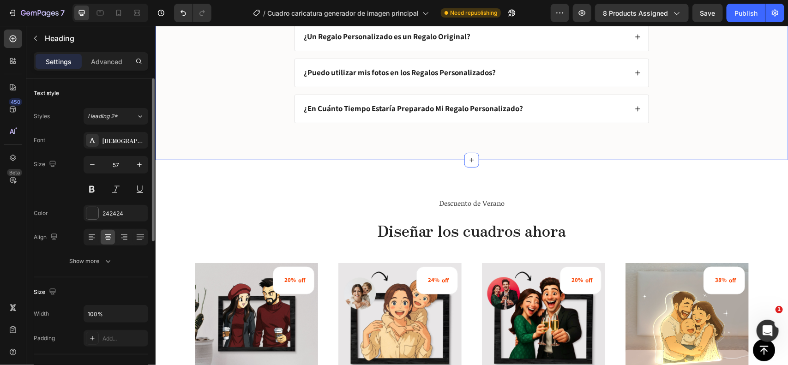
click at [703, 115] on div "necesitas ayuda? Text Block ELEGINOS Heading 32 ¿Por qué un Regalo Personalizad…" at bounding box center [471, 29] width 614 height 217
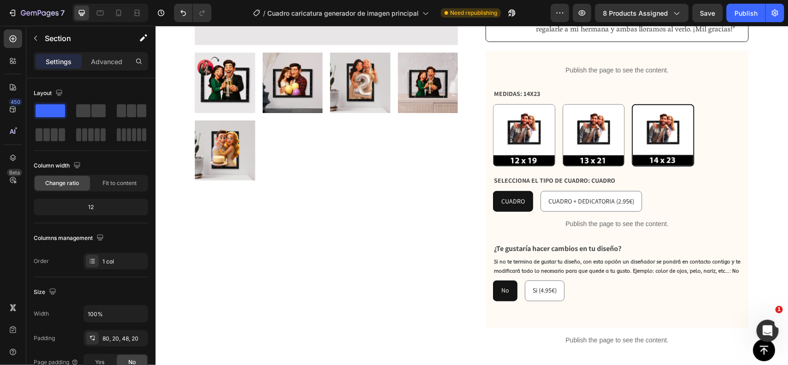
scroll to position [248, 0]
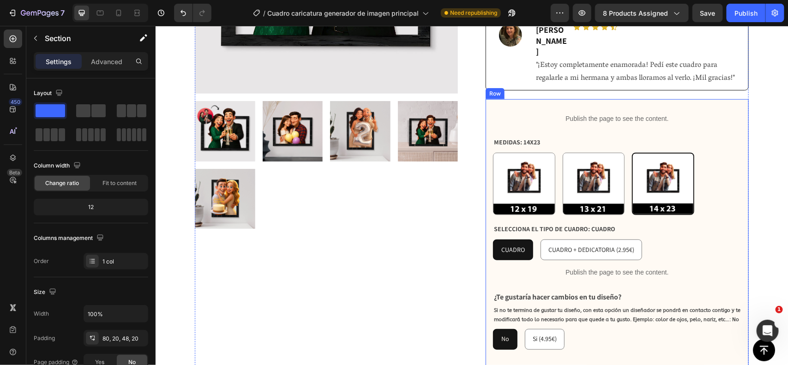
click at [737, 106] on div "Publish the page to see the content." at bounding box center [617, 118] width 248 height 24
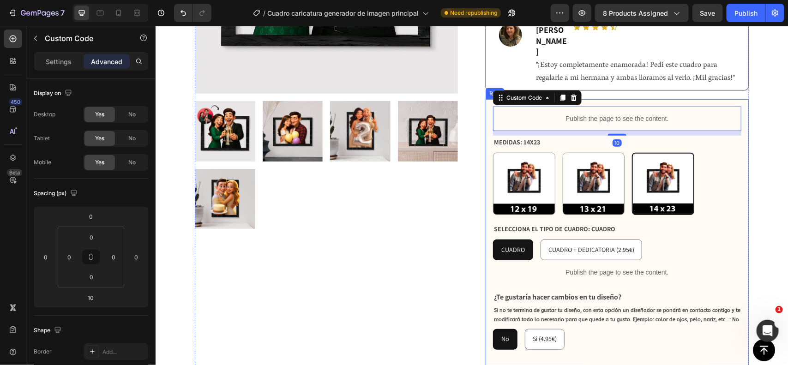
click at [738, 99] on div "Publish the page to see the content. Custom Code 10 MEDIDAS: 14X23 12X19 12X19 …" at bounding box center [616, 237] width 263 height 277
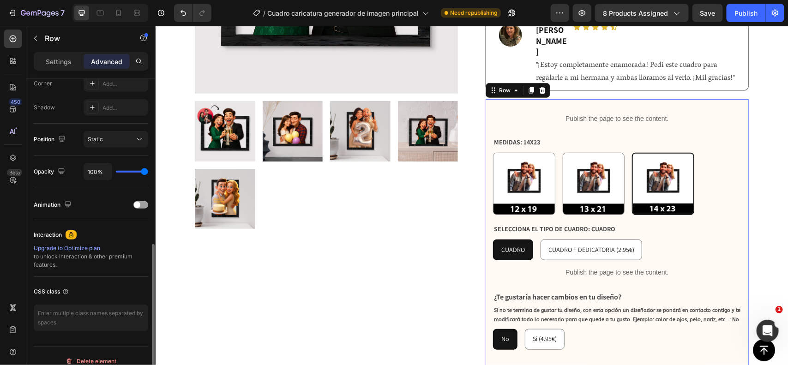
scroll to position [304, 0]
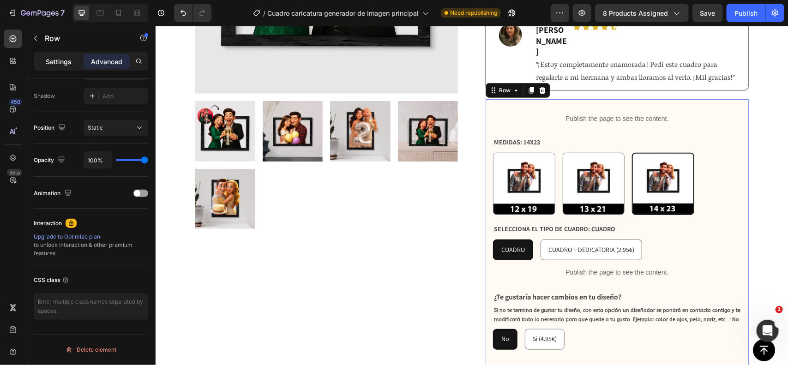
click at [65, 58] on p "Settings" at bounding box center [59, 62] width 26 height 10
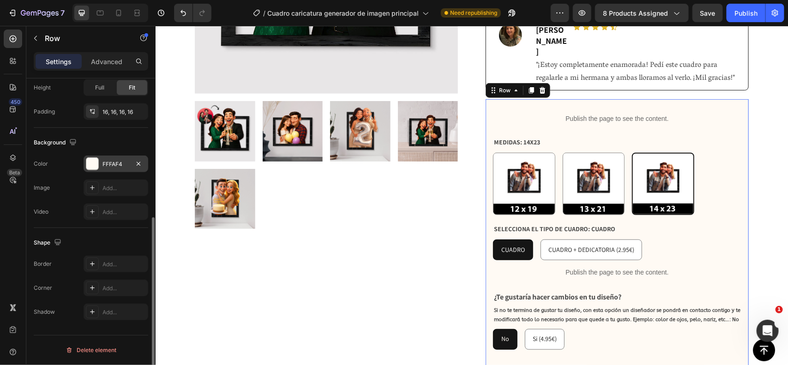
scroll to position [251, 0]
click at [120, 163] on div "FFFAF4" at bounding box center [116, 164] width 27 height 8
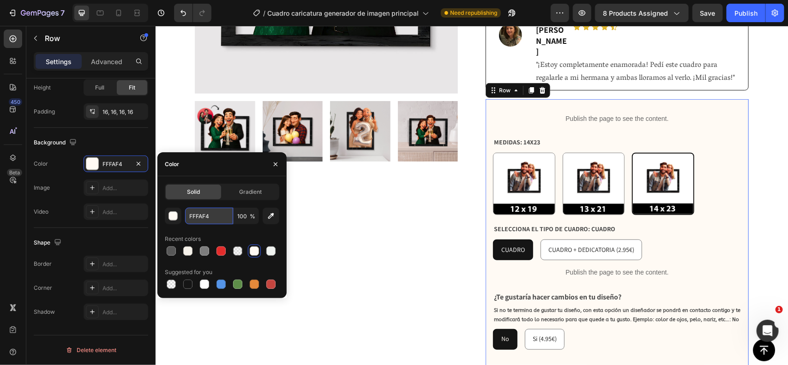
click at [202, 214] on input "FFFAF4" at bounding box center [209, 216] width 48 height 17
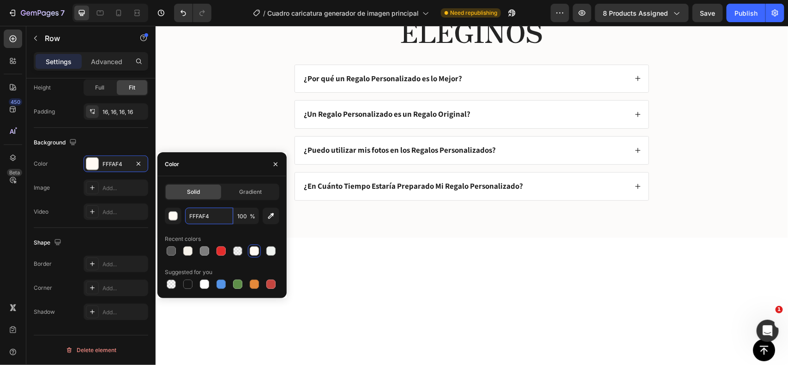
scroll to position [1804, 0]
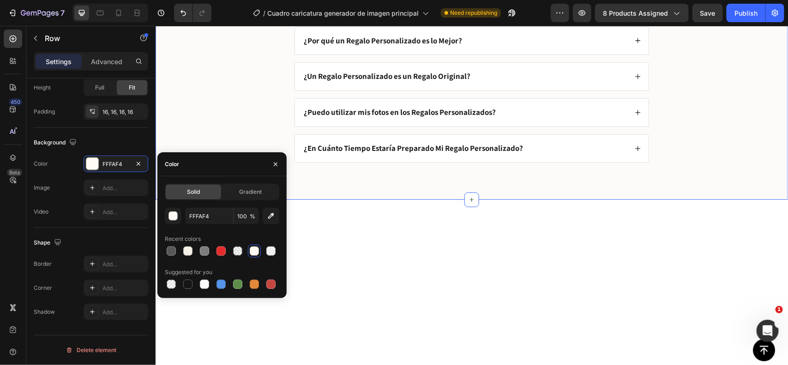
click at [758, 118] on div "necesitas ayuda? Text Block ELEGINOS Heading ¿Por qué un Regalo Personalizado e…" at bounding box center [471, 61] width 633 height 276
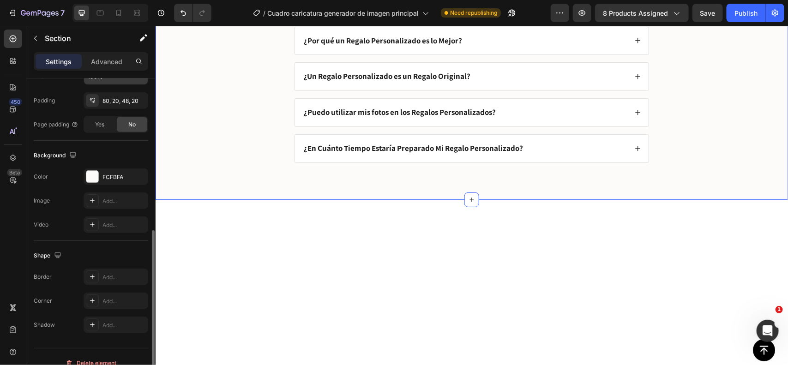
scroll to position [251, 0]
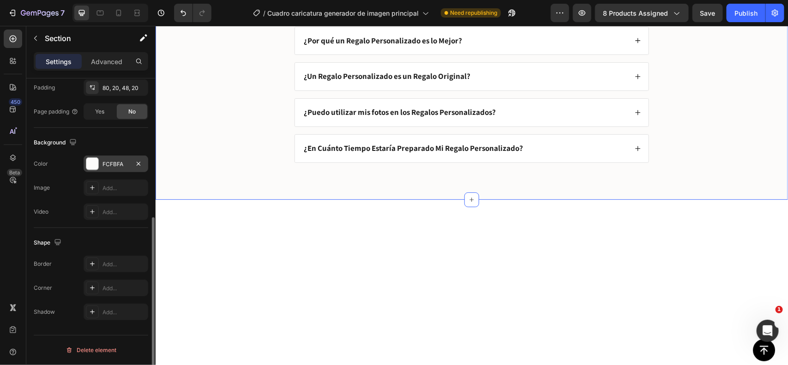
click at [107, 165] on div "FCFBFA" at bounding box center [116, 164] width 27 height 8
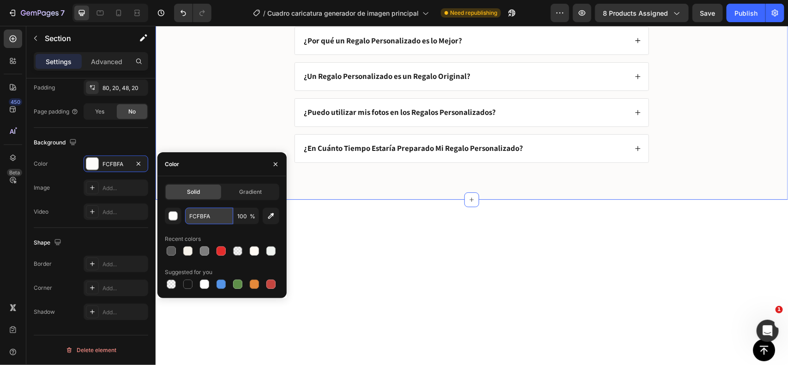
click at [220, 220] on input "FCFBFA" at bounding box center [209, 216] width 48 height 17
paste input "FFAF4"
type input "FFFAF4"
click at [684, 146] on div "necesitas ayuda? Text Block ELEGINOS Heading ¿Por qué un Regalo Personalizado e…" at bounding box center [471, 68] width 614 height 217
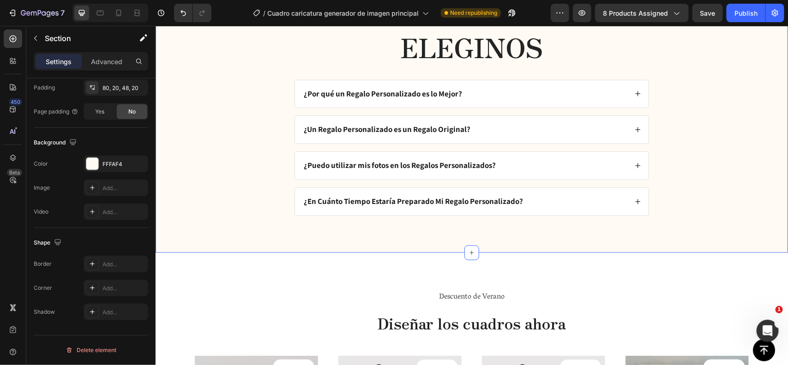
scroll to position [2048, 0]
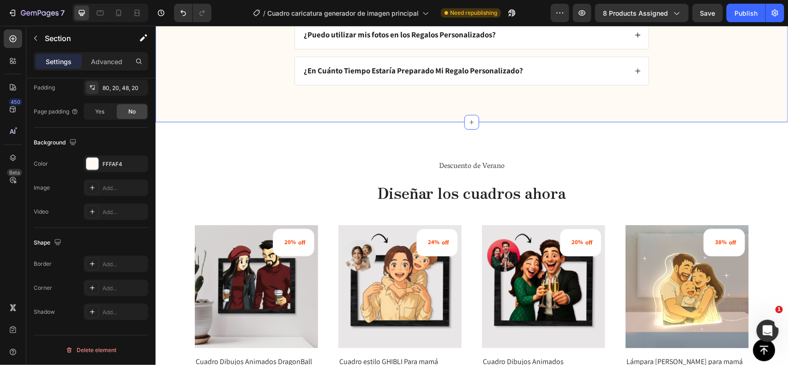
click at [126, 14] on div at bounding box center [110, 13] width 76 height 18
click at [123, 14] on icon at bounding box center [118, 12] width 9 height 9
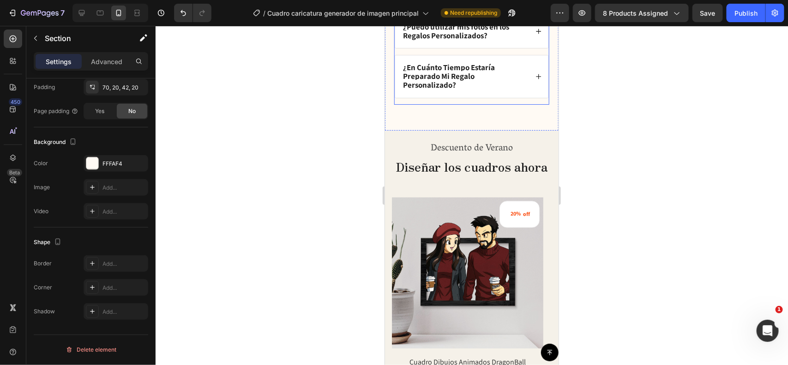
scroll to position [2321, 0]
click at [321, 174] on div at bounding box center [472, 195] width 633 height 339
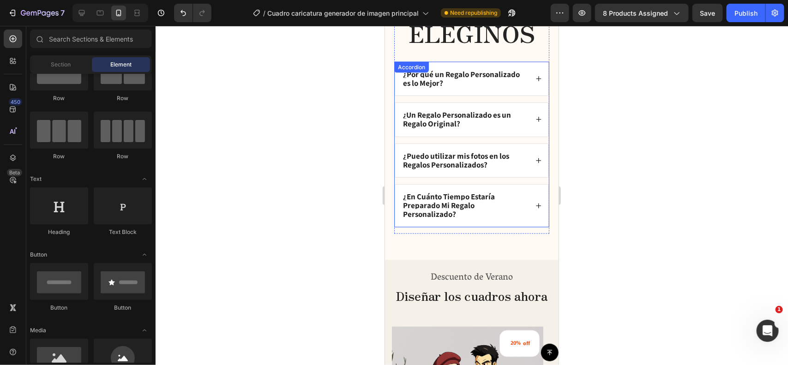
scroll to position [2191, 0]
click at [513, 93] on div "¿Por qué un Regalo Personalizado es lo Mejor?" at bounding box center [471, 78] width 153 height 33
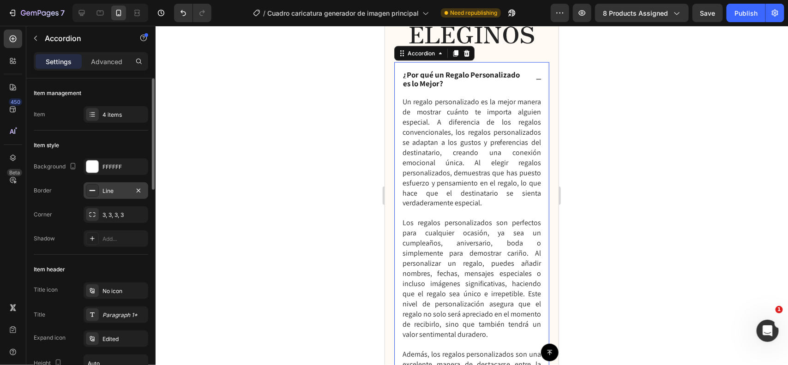
click at [112, 188] on div "Line" at bounding box center [116, 191] width 27 height 8
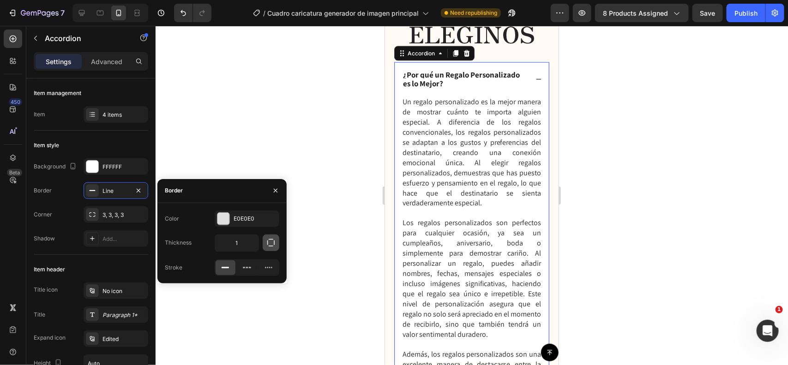
click at [273, 246] on icon "button" at bounding box center [270, 242] width 9 height 9
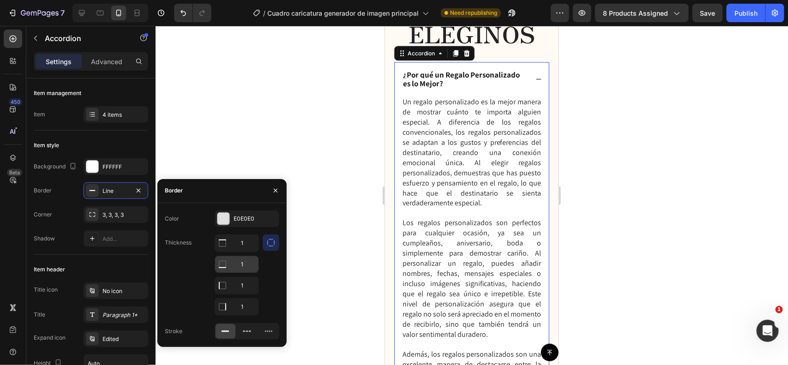
click at [244, 252] on input "1" at bounding box center [236, 243] width 43 height 17
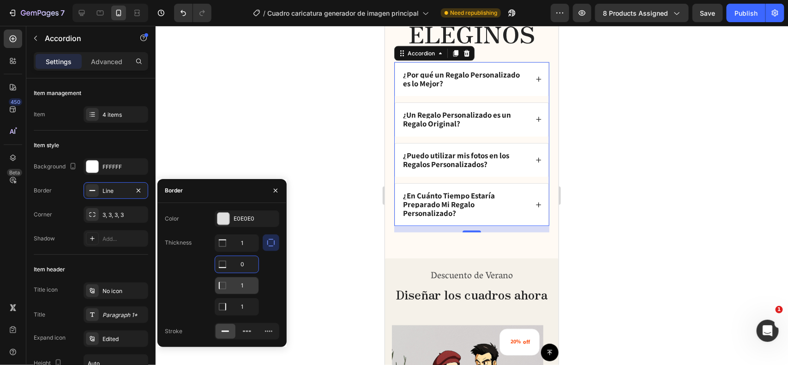
type input "0"
click at [249, 252] on input "1" at bounding box center [236, 243] width 43 height 17
type input "0"
click at [246, 252] on input "1" at bounding box center [236, 243] width 43 height 17
type input "0"
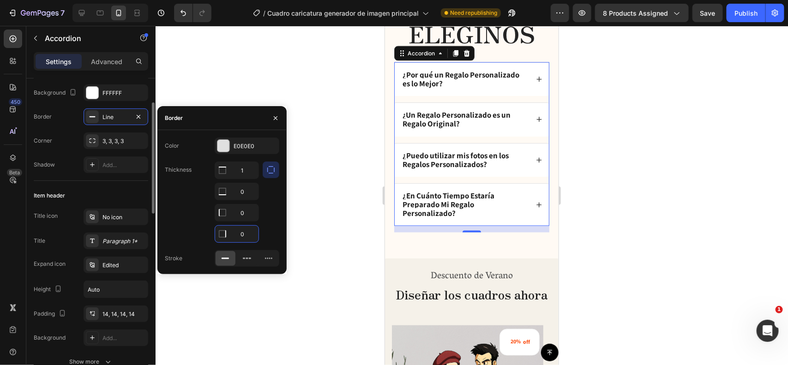
scroll to position [72, 0]
click at [114, 95] on div "FFFFFF" at bounding box center [116, 95] width 27 height 8
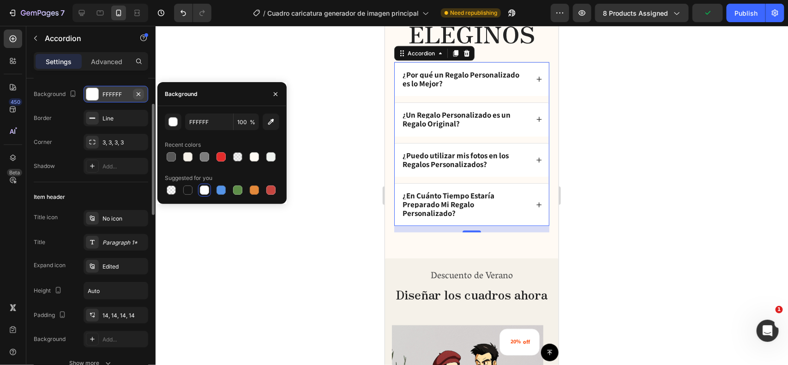
click at [140, 93] on icon "button" at bounding box center [138, 94] width 7 height 7
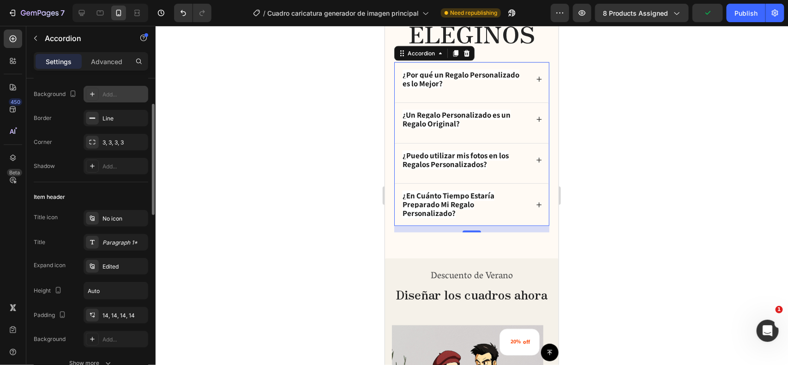
click at [333, 126] on div at bounding box center [472, 195] width 633 height 339
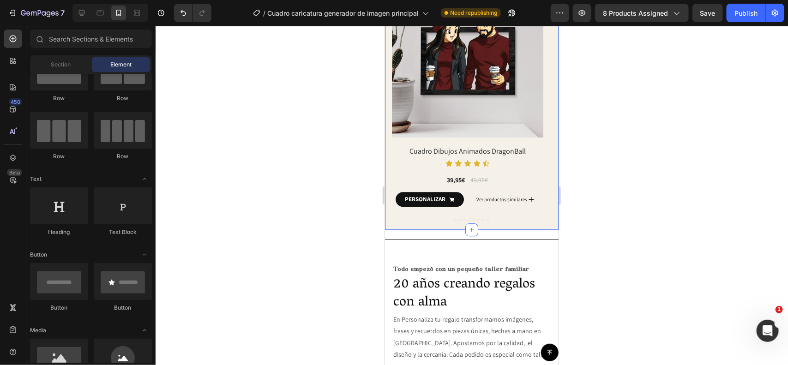
scroll to position [2533, 0]
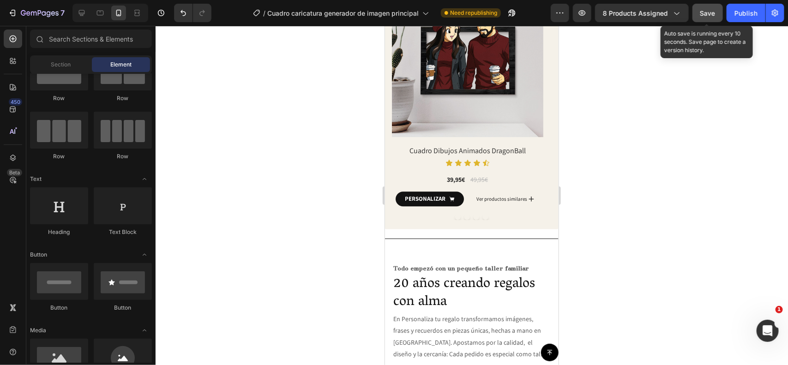
click at [713, 15] on span "Save" at bounding box center [708, 13] width 15 height 8
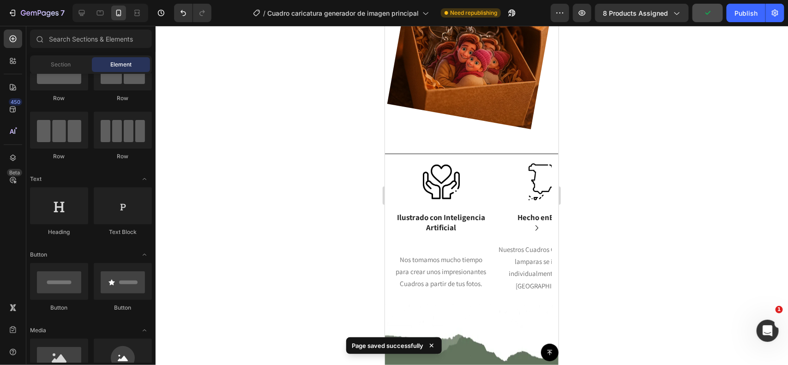
scroll to position [3036, 0]
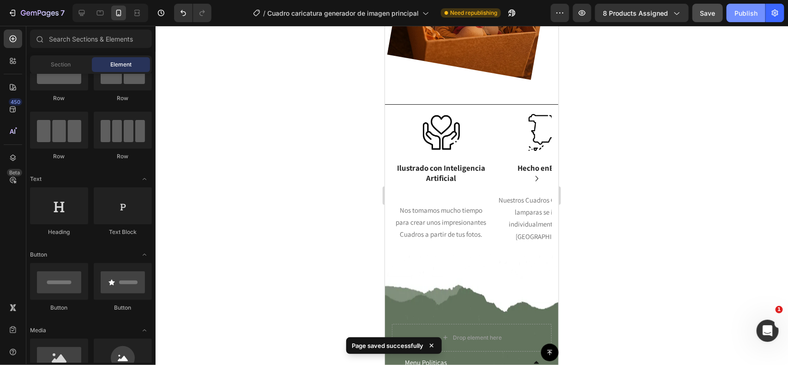
click at [739, 15] on div "Publish" at bounding box center [746, 13] width 23 height 10
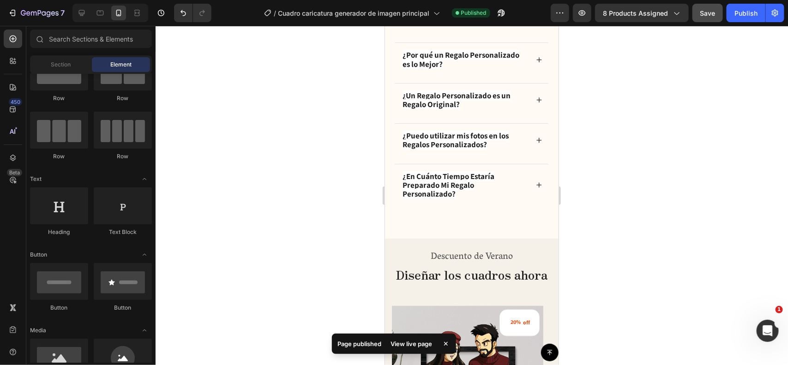
scroll to position [2117, 0]
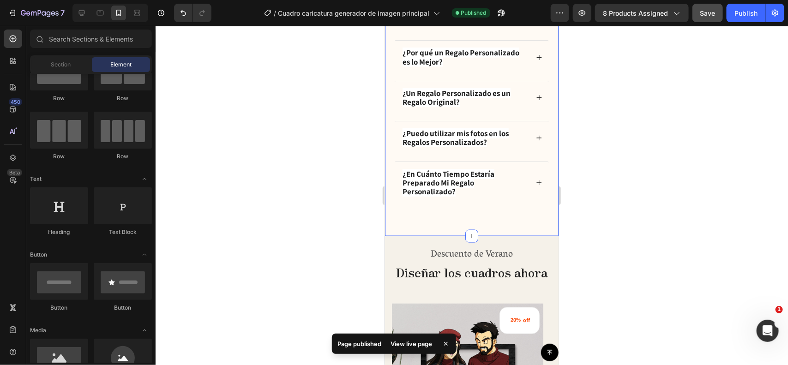
click at [517, 222] on div "necesitas ayuda? Text Block ELEGINOS Heading ¿Por qué un Regalo Personalizado e…" at bounding box center [472, 92] width 174 height 287
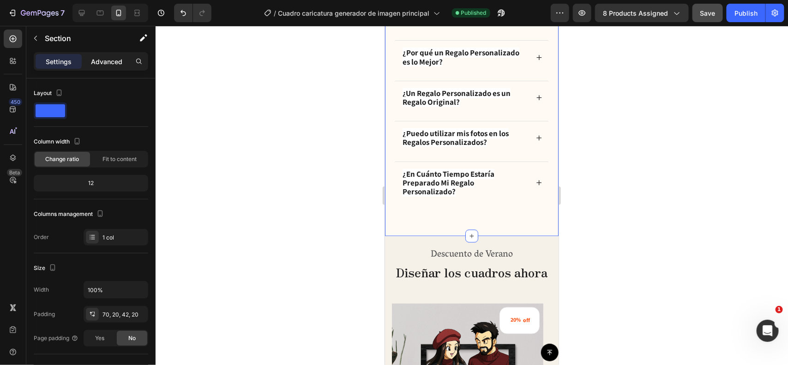
drag, startPoint x: 96, startPoint y: 59, endPoint x: 104, endPoint y: 65, distance: 10.3
click at [97, 59] on p "Advanced" at bounding box center [106, 62] width 31 height 10
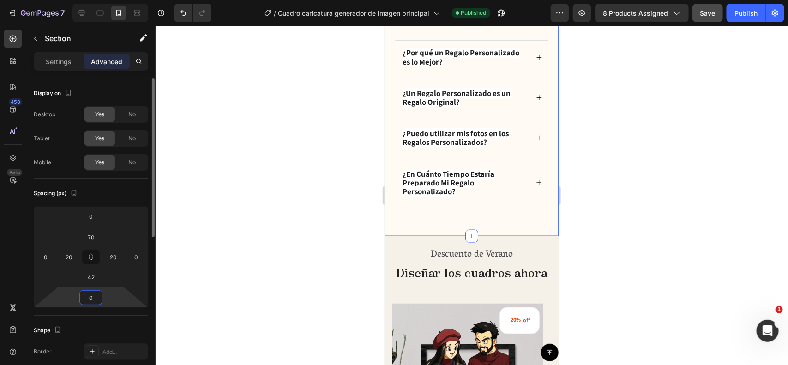
click at [91, 293] on input "0" at bounding box center [91, 298] width 18 height 14
click at [93, 278] on input "42" at bounding box center [91, 277] width 18 height 14
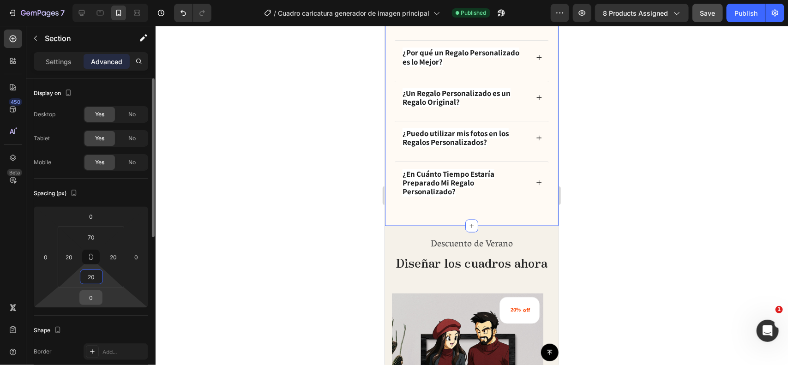
type input "20"
click at [91, 304] on input "0" at bounding box center [91, 298] width 18 height 14
type input "20"
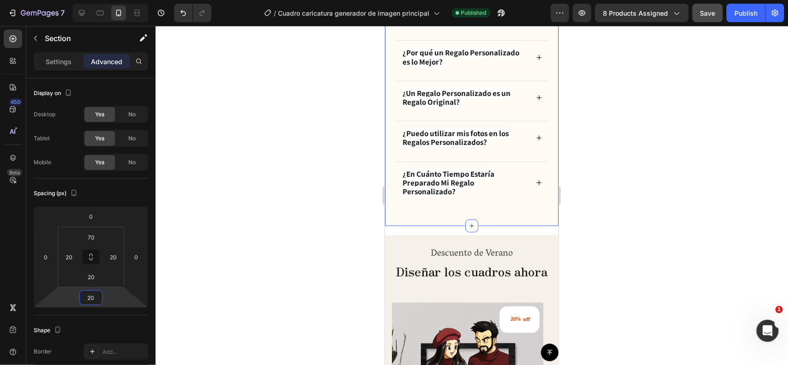
click at [338, 235] on div at bounding box center [472, 195] width 633 height 339
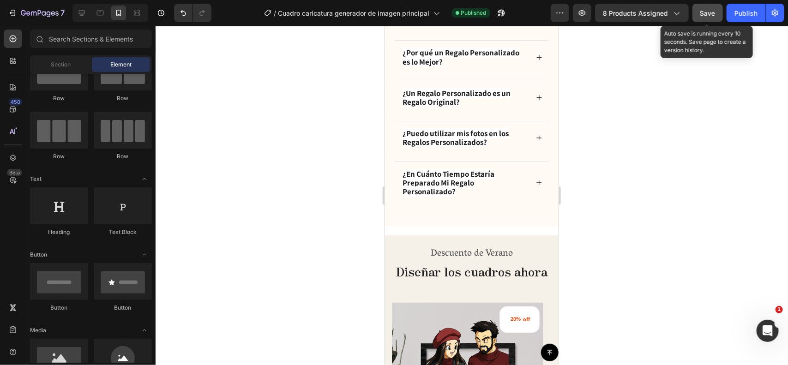
click at [716, 12] on button "Save" at bounding box center [708, 13] width 30 height 18
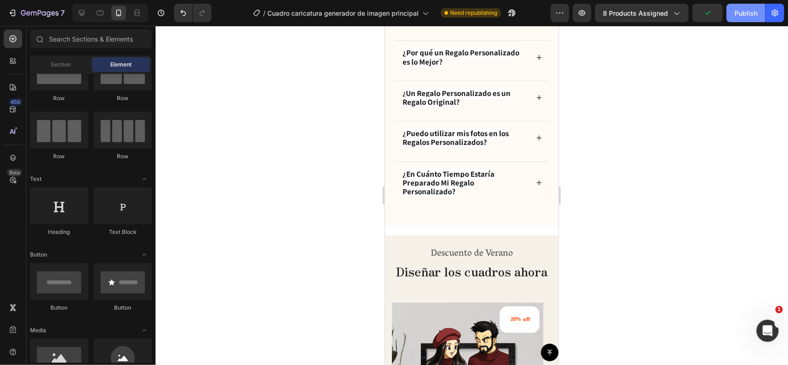
click at [735, 10] on button "Publish" at bounding box center [746, 13] width 39 height 18
click at [83, 14] on icon at bounding box center [82, 13] width 6 height 6
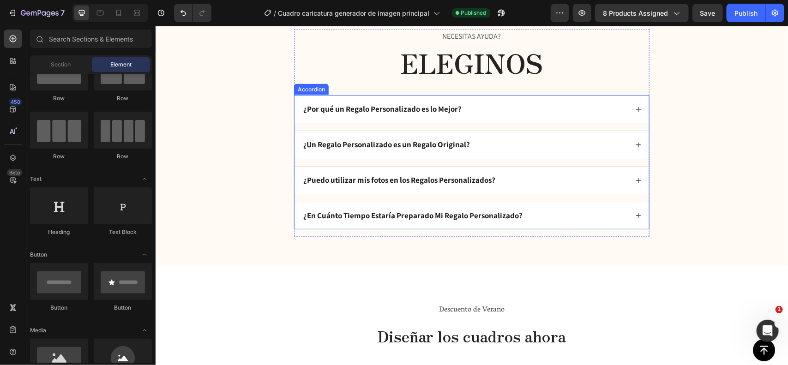
click at [546, 109] on div "¿Por qué un Regalo Personalizado es lo Mejor?" at bounding box center [465, 109] width 326 height 13
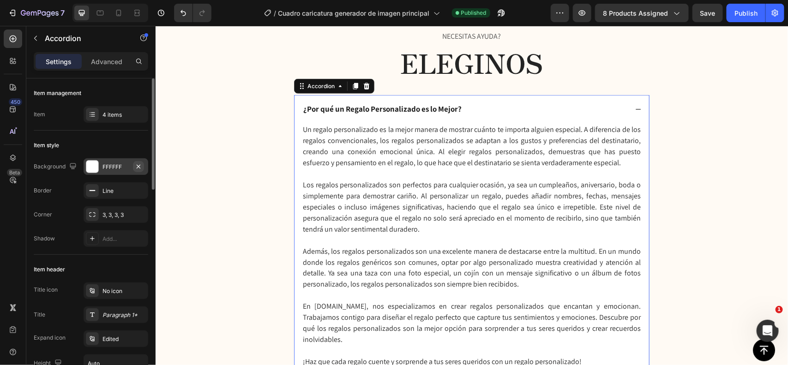
click at [138, 169] on icon "button" at bounding box center [138, 166] width 7 height 7
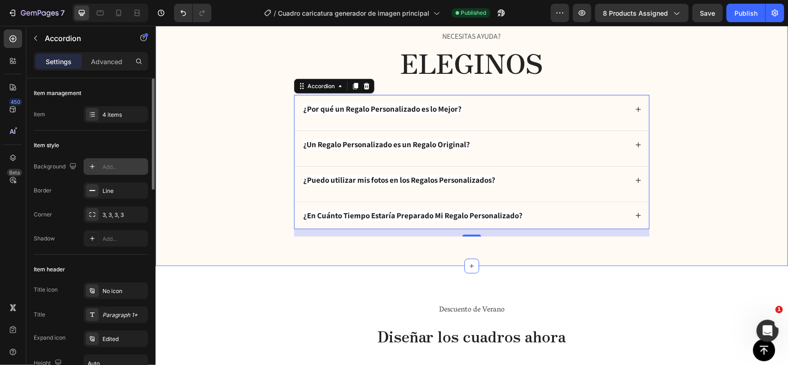
click at [231, 166] on div "necesitas ayuda? Text Block ELEGINOS Heading ¿Por qué un Regalo Personalizado e…" at bounding box center [471, 136] width 614 height 215
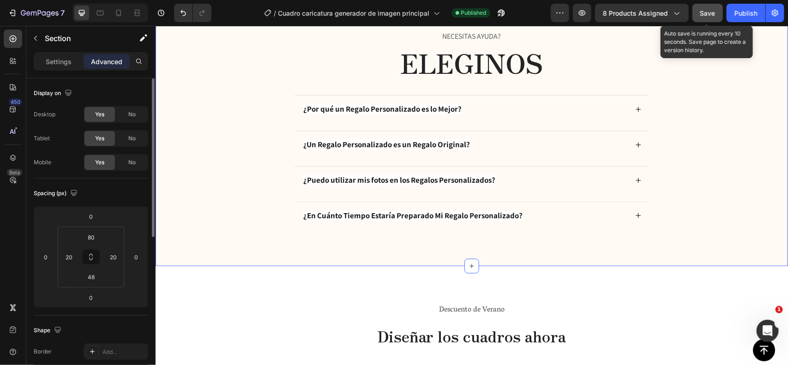
click at [716, 10] on button "Save" at bounding box center [708, 13] width 30 height 18
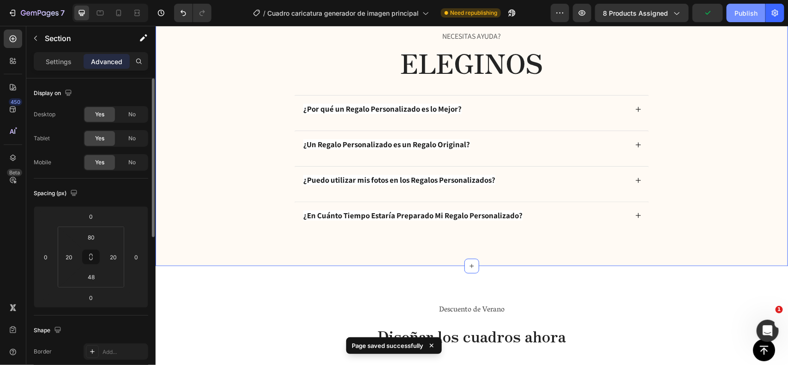
click at [738, 16] on div "Publish" at bounding box center [746, 13] width 23 height 10
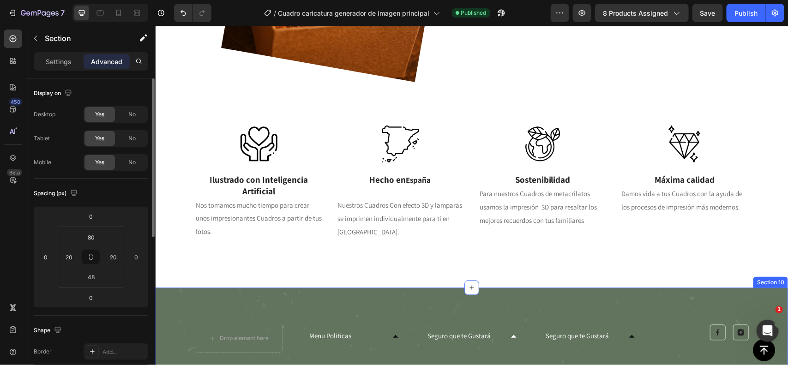
scroll to position [2293, 0]
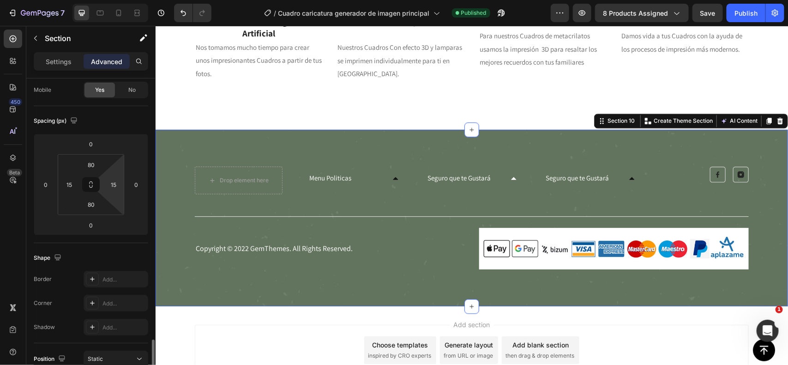
scroll to position [231, 0]
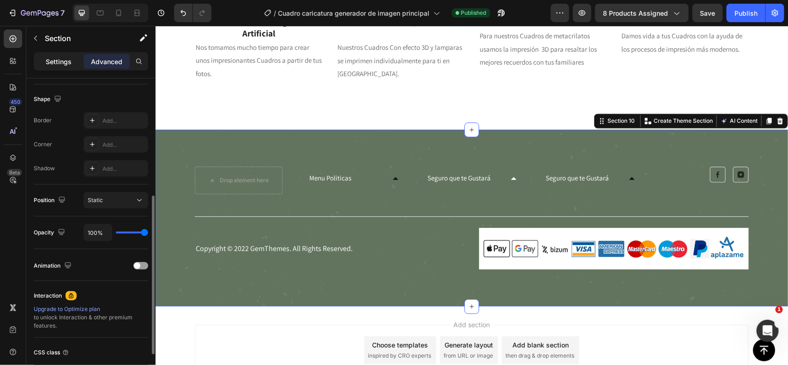
click at [58, 54] on div "Settings" at bounding box center [59, 61] width 46 height 15
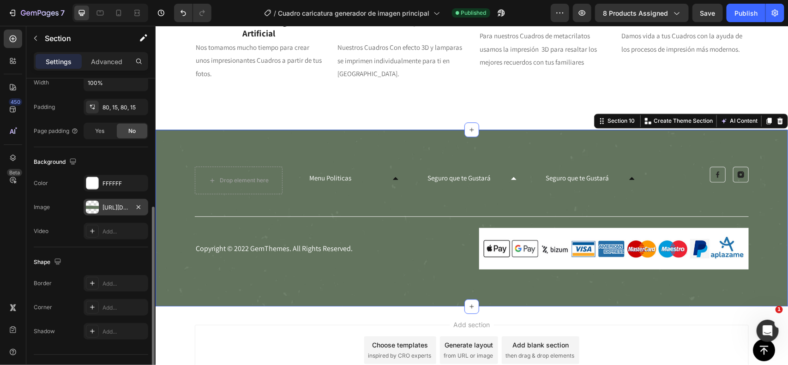
click at [111, 204] on div "https://cdn.shopify.com/s/files/1/0825/8315/9125/files/gempages_483376536569775…" at bounding box center [116, 208] width 27 height 8
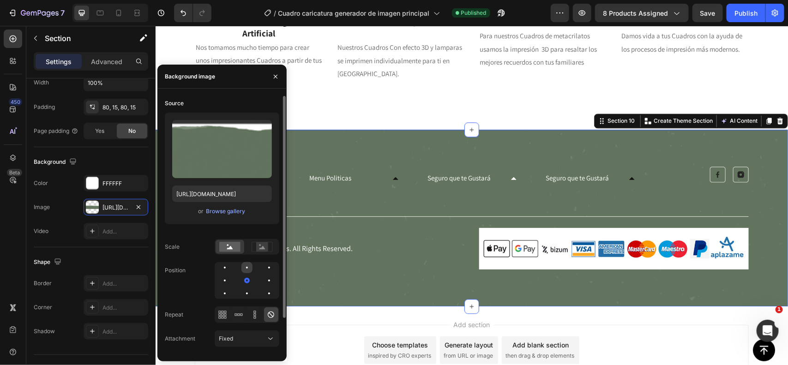
click at [264, 265] on div at bounding box center [269, 267] width 11 height 11
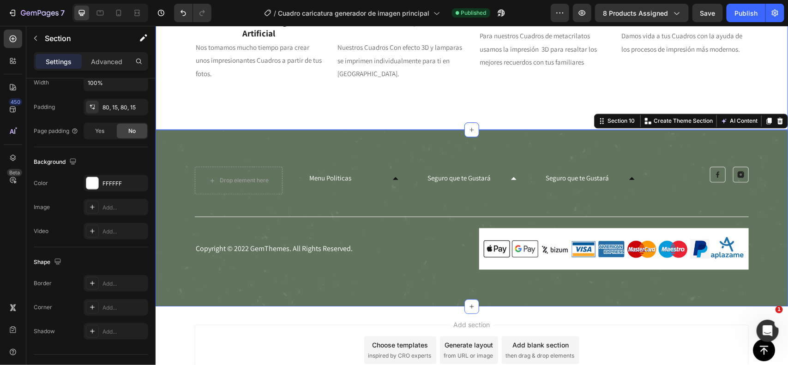
click at [339, 105] on div "Image Ilustrado con Inteligencia Artificial Text Block Nos tomamos mucho tiempo…" at bounding box center [471, 29] width 633 height 199
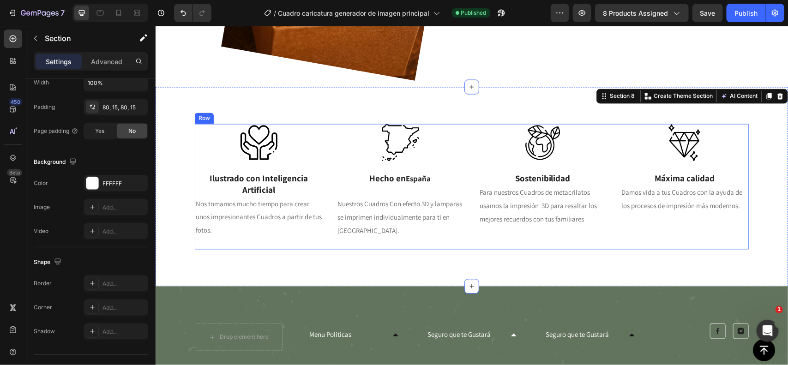
scroll to position [2368, 0]
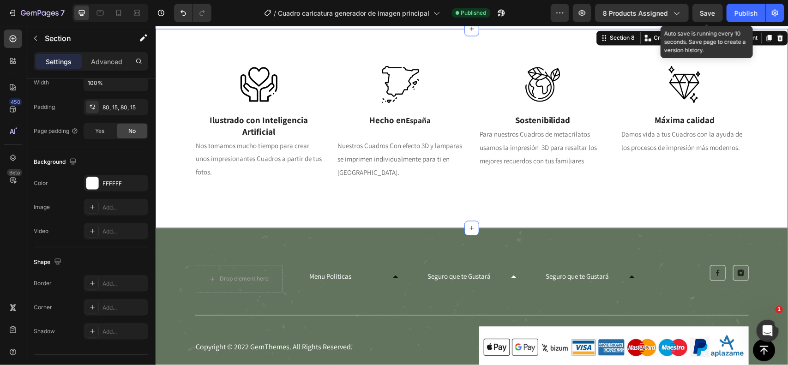
click at [710, 10] on span "Save" at bounding box center [708, 13] width 15 height 8
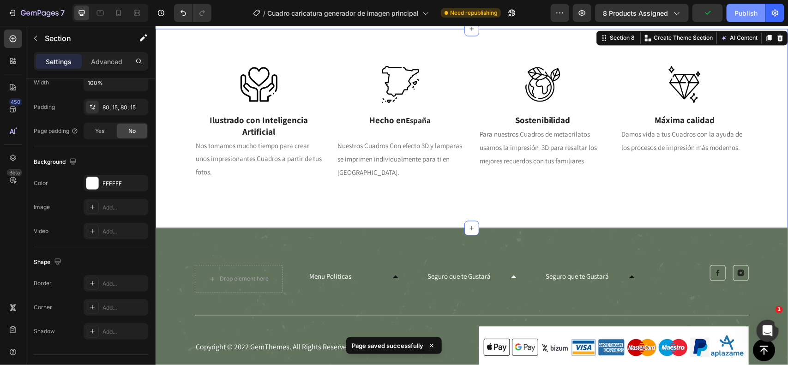
click at [755, 12] on div "Publish" at bounding box center [746, 13] width 23 height 10
drag, startPoint x: 337, startPoint y: 48, endPoint x: 347, endPoint y: 49, distance: 9.8
click at [338, 48] on div "Image Ilustrado con Inteligencia Artificial Text Block Nos tomamos mucho tiempo…" at bounding box center [471, 128] width 633 height 199
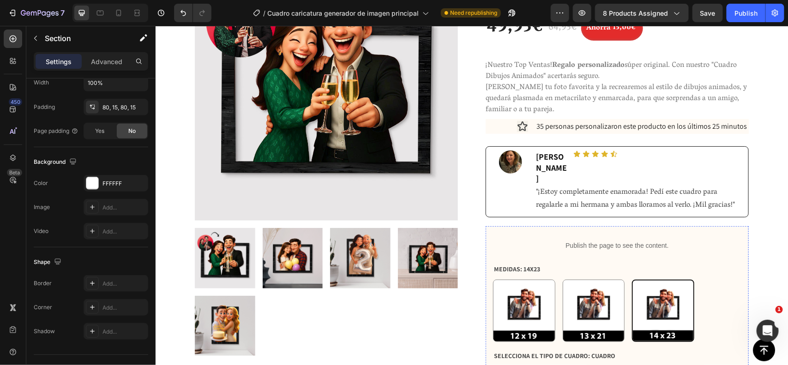
scroll to position [120, 0]
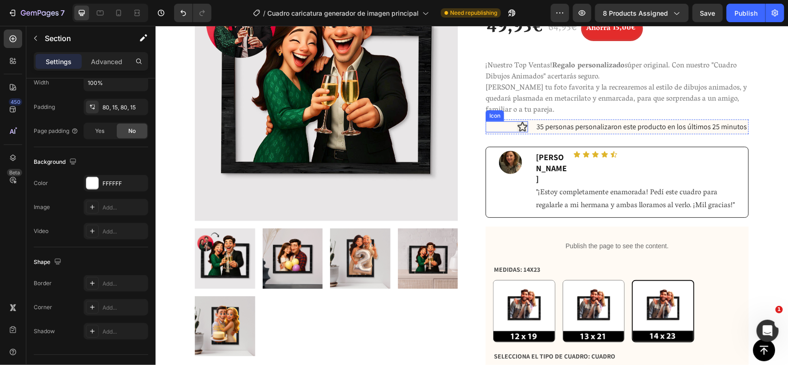
click at [495, 126] on div "Icon" at bounding box center [506, 126] width 42 height 11
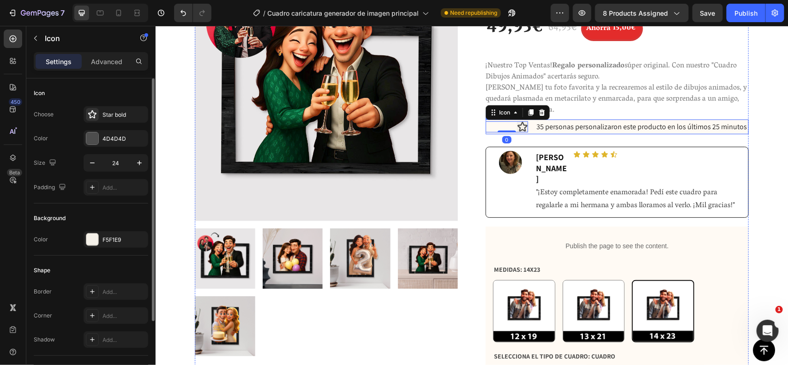
click at [525, 121] on div "Icon 0 35 personas personalizaron este producto en los últimos 25 minutos Text …" at bounding box center [616, 126] width 263 height 15
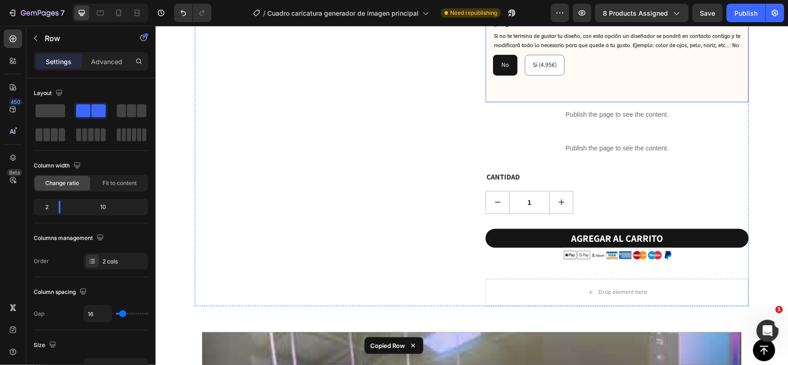
scroll to position [545, 0]
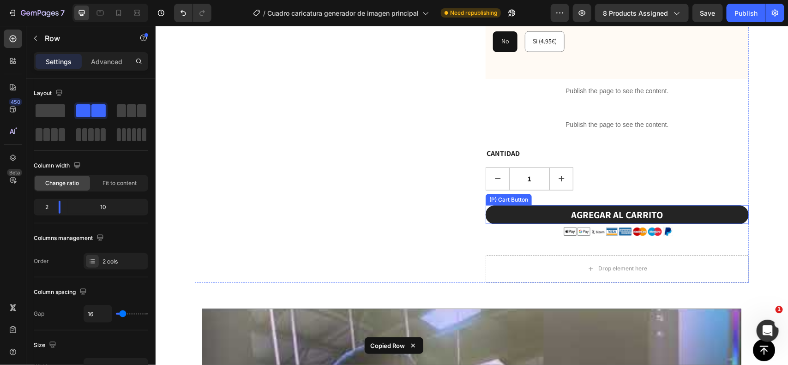
click at [695, 205] on button "AGREGAR AL CARRITO" at bounding box center [616, 214] width 263 height 19
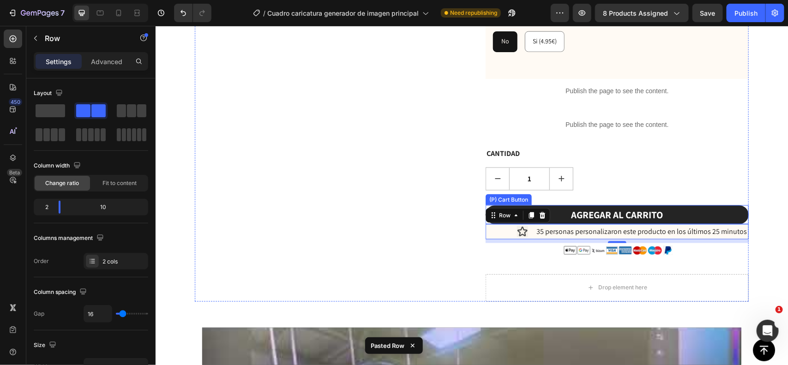
click at [709, 205] on button "AGREGAR AL CARRITO" at bounding box center [616, 214] width 263 height 19
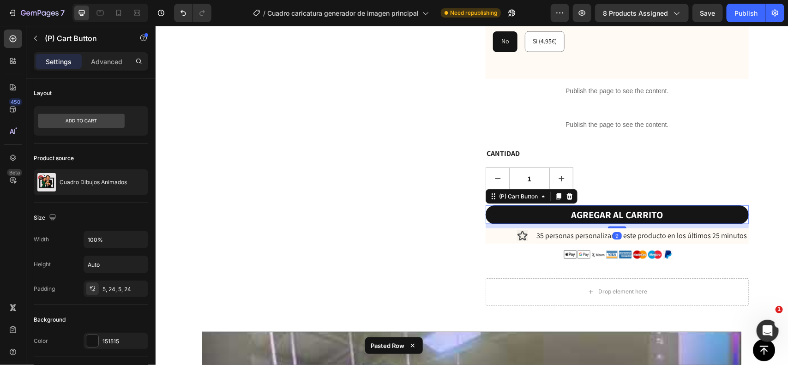
click at [616, 226] on div at bounding box center [617, 227] width 18 height 2
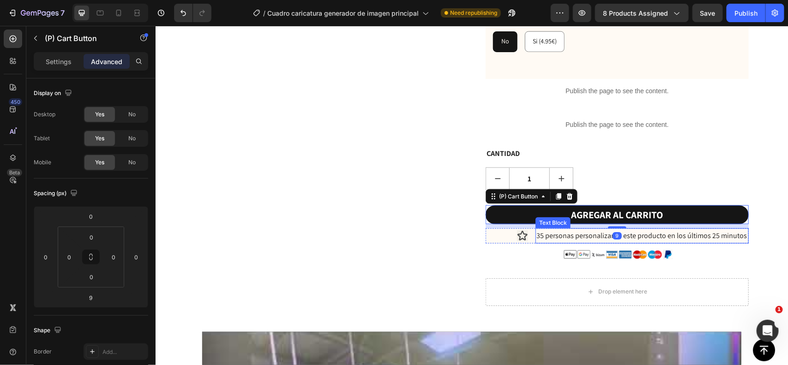
click at [661, 229] on p "35 personas personalizaron este producto en los últimos 25 minutos" at bounding box center [641, 235] width 211 height 13
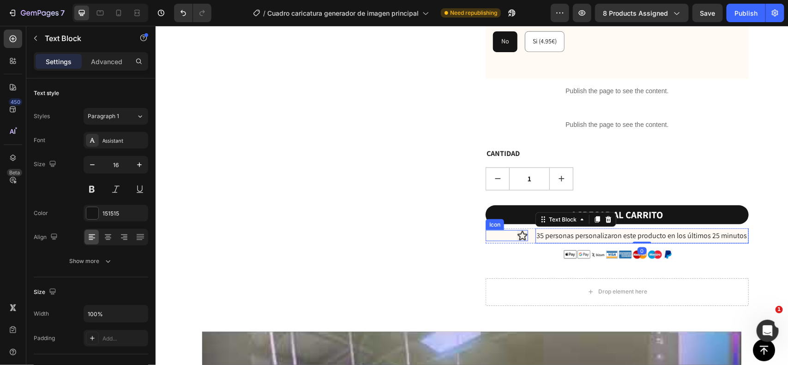
click at [511, 230] on div "Icon" at bounding box center [506, 235] width 42 height 11
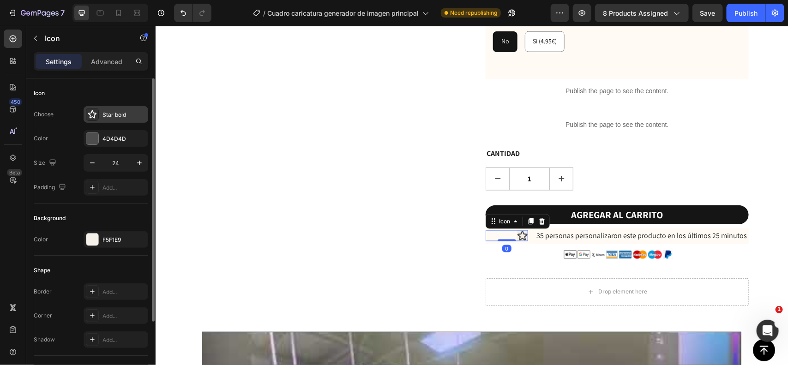
click at [100, 118] on div "Star bold" at bounding box center [116, 114] width 65 height 17
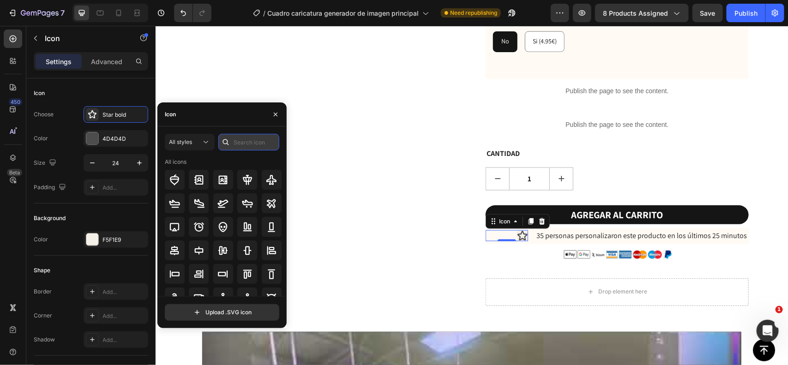
click at [257, 145] on input "text" at bounding box center [248, 142] width 61 height 17
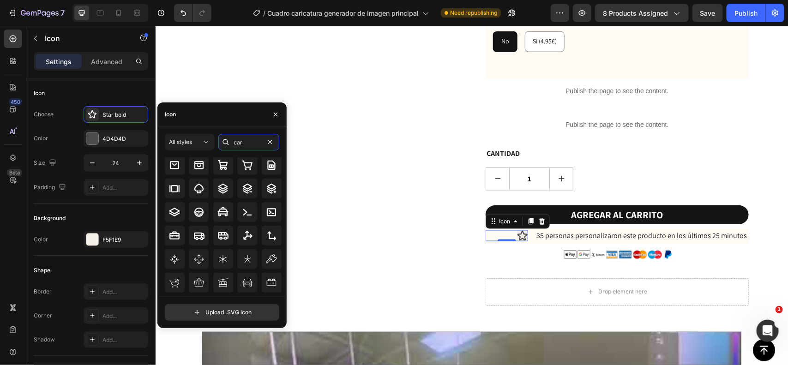
scroll to position [286, 0]
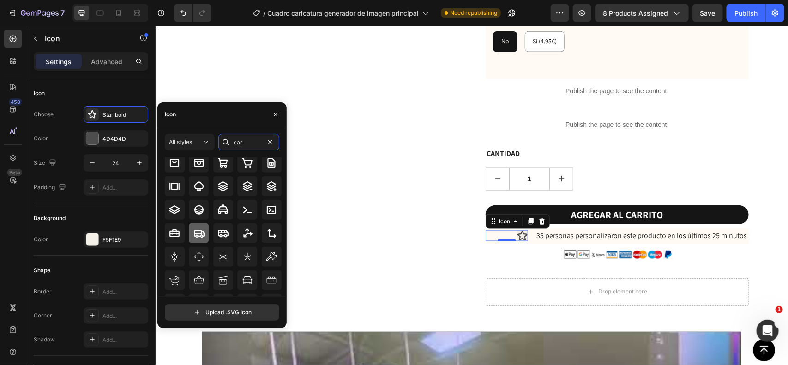
type input "car"
click at [197, 236] on icon at bounding box center [199, 233] width 11 height 7
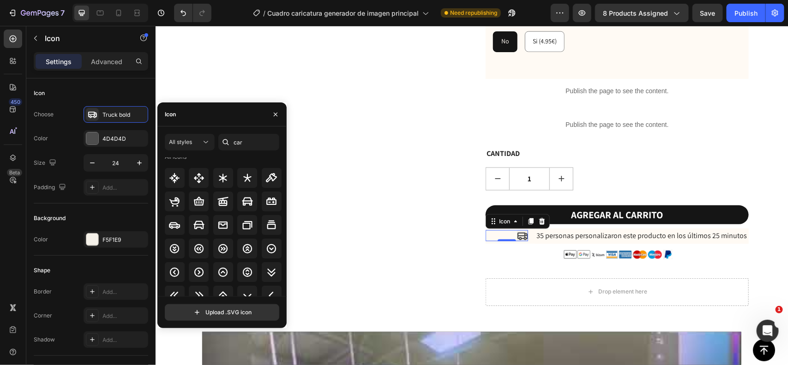
scroll to position [0, 0]
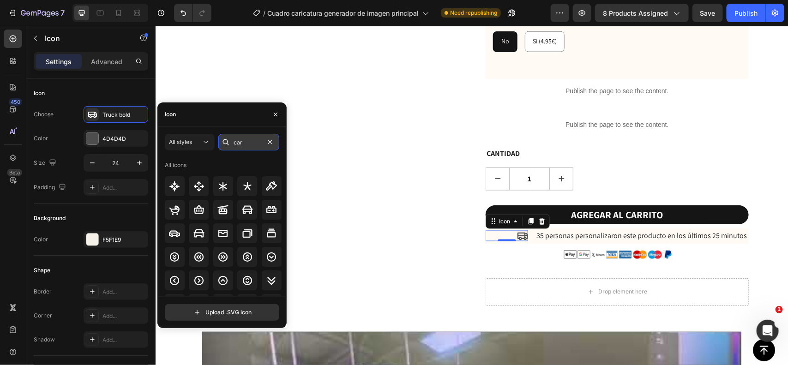
click at [246, 142] on input "car" at bounding box center [248, 142] width 61 height 17
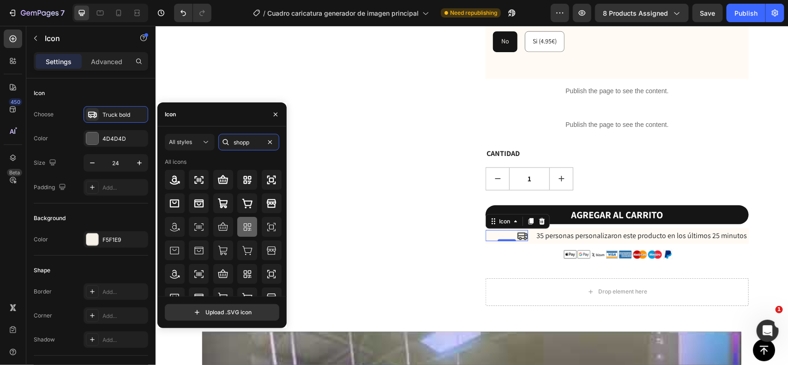
scroll to position [58, 0]
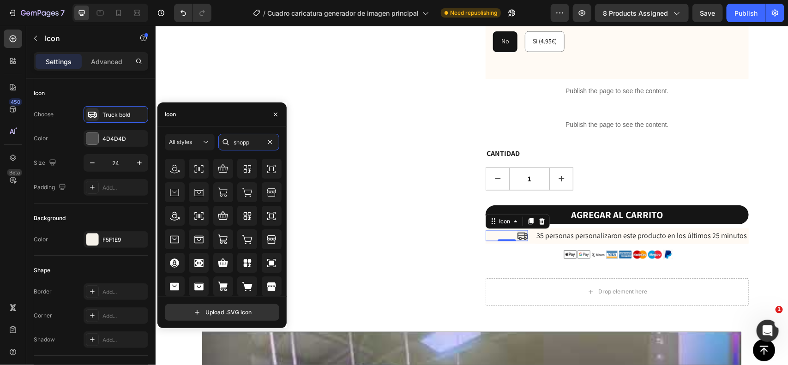
type input "shop"
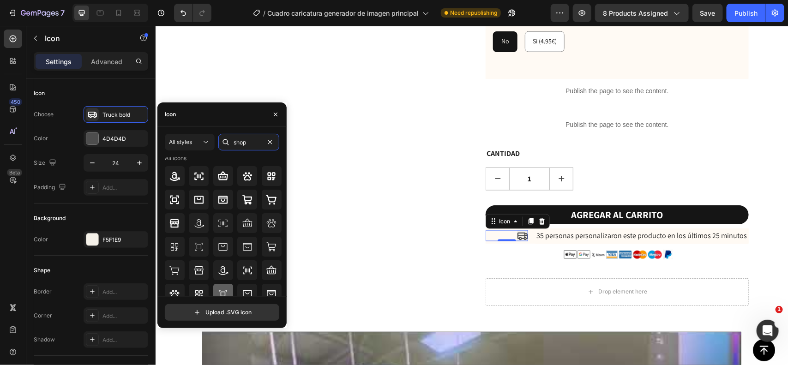
scroll to position [0, 0]
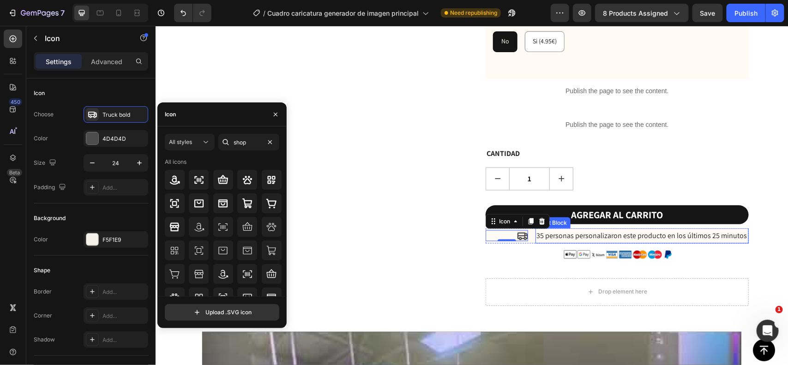
click at [553, 229] on p "35 personas personalizaron este producto en los últimos 25 minutos" at bounding box center [641, 235] width 211 height 13
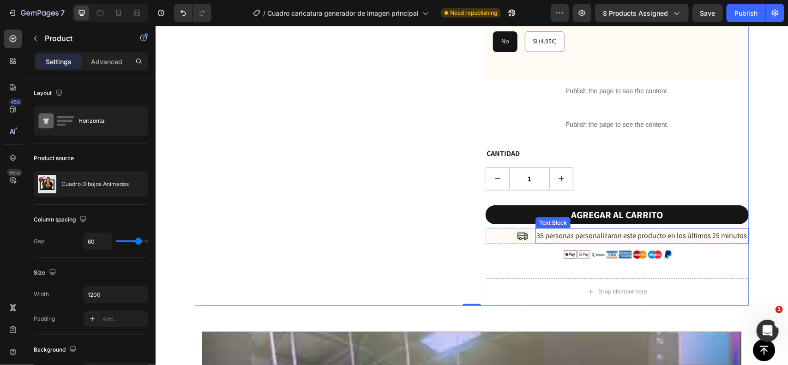
click at [596, 229] on p "35 personas personalizaron este producto en los últimos 25 minutos" at bounding box center [641, 235] width 211 height 13
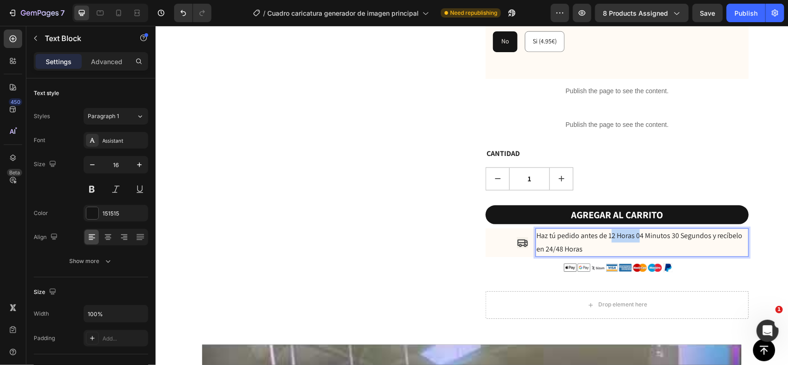
drag, startPoint x: 605, startPoint y: 214, endPoint x: 633, endPoint y: 215, distance: 27.7
click at [633, 229] on p "Haz tú pedido antes de 12 Horas 04 Minutos 30 Segundos y recíbelo en 24/48 Horas" at bounding box center [641, 242] width 211 height 27
click at [603, 229] on p "Haz tú pedido antes de 12 Horas 04 Minutos 30 Segundos y recíbelo en 24/48 Horas" at bounding box center [641, 242] width 211 height 27
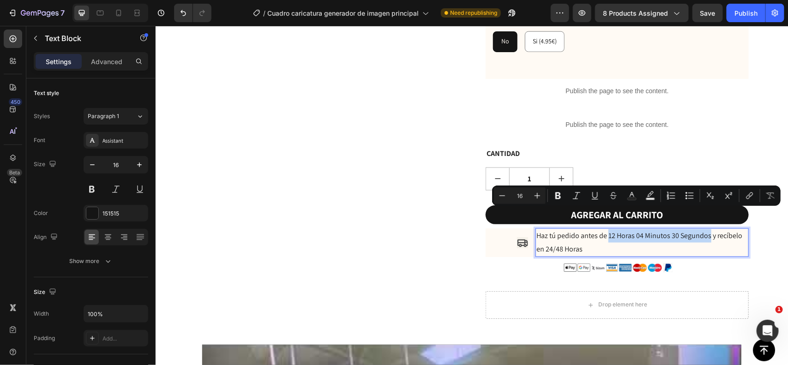
drag, startPoint x: 604, startPoint y: 215, endPoint x: 703, endPoint y: 217, distance: 99.3
click at [703, 229] on p "Haz tú pedido antes de 12 Horas 04 Minutos 30 Segundos y recíbelo en 24/48 Horas" at bounding box center [641, 242] width 211 height 27
click at [562, 199] on icon "Editor contextual toolbar" at bounding box center [558, 195] width 9 height 9
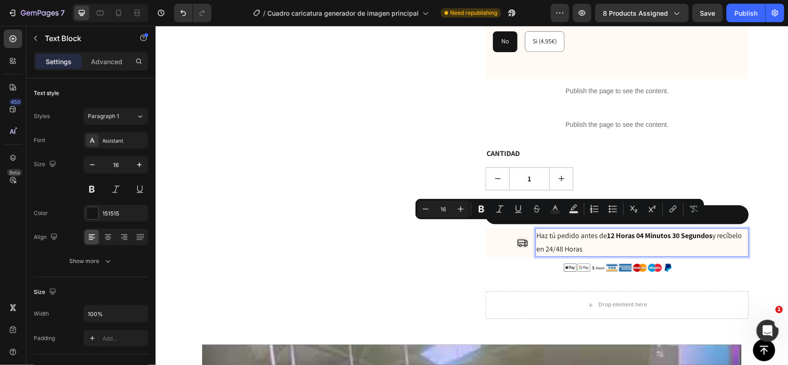
drag, startPoint x: 579, startPoint y: 227, endPoint x: 542, endPoint y: 228, distance: 37.0
click at [542, 229] on p "Haz tú pedido antes de 12 Horas 04 Minutos 30 Segundos y recíbelo en 24/48 Horas" at bounding box center [641, 242] width 211 height 27
click at [483, 209] on icon "Editor contextual toolbar" at bounding box center [482, 209] width 6 height 7
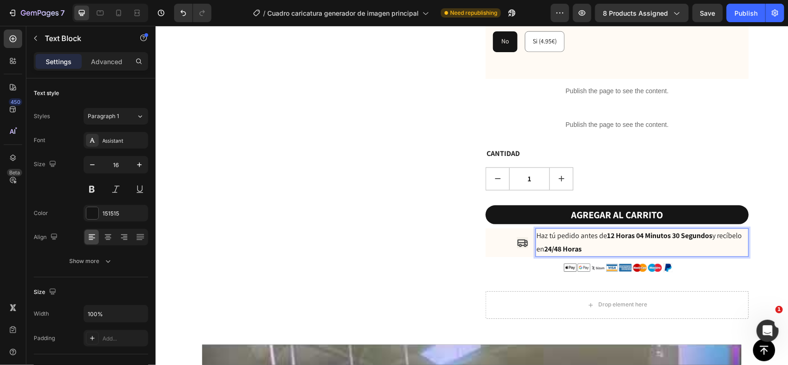
click at [576, 244] on strong "24/48 Horas" at bounding box center [562, 249] width 37 height 10
click at [504, 237] on div "Icon" at bounding box center [506, 242] width 42 height 11
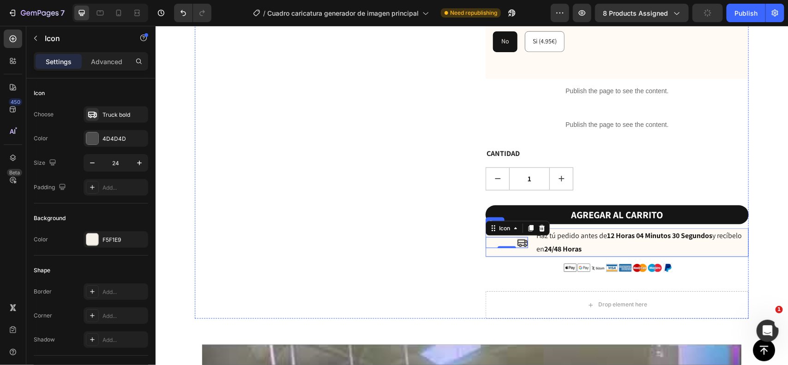
click at [529, 228] on div "Icon 0 Haz tú pedido antes de 12 Horas 04 Minutos 30 Segundos y recíbelo en 24/…" at bounding box center [616, 242] width 263 height 29
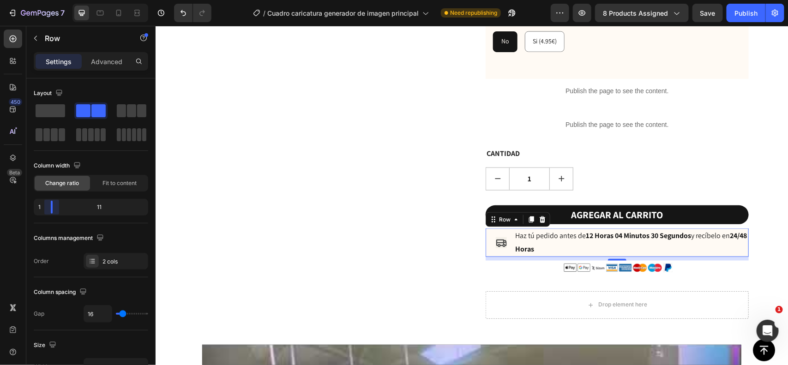
drag, startPoint x: 59, startPoint y: 206, endPoint x: 38, endPoint y: 208, distance: 20.4
click at [38, 0] on body "7 Version history / Cuadro caricatura generador de imagen principal Need republ…" at bounding box center [394, 0] width 788 height 0
click at [549, 229] on p "Haz tú pedido antes de 12 Horas 04 Minutos 30 Segundos y recíbelo en 24/48 Horas" at bounding box center [631, 242] width 233 height 27
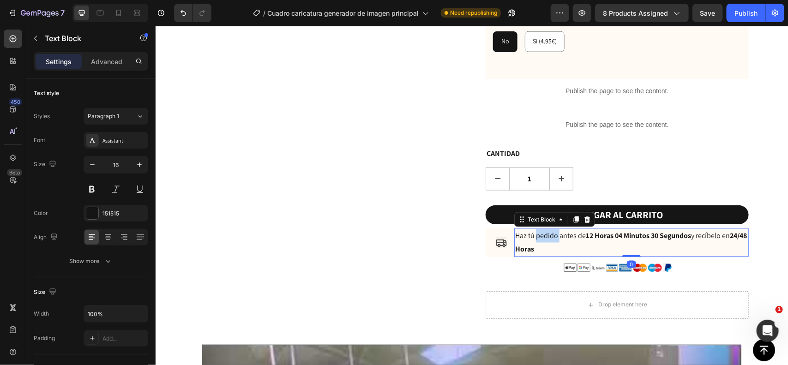
click at [541, 229] on p "Haz tú pedido antes de 12 Horas 04 Minutos 30 Segundos y recíbelo en 24/48 Horas" at bounding box center [631, 242] width 233 height 27
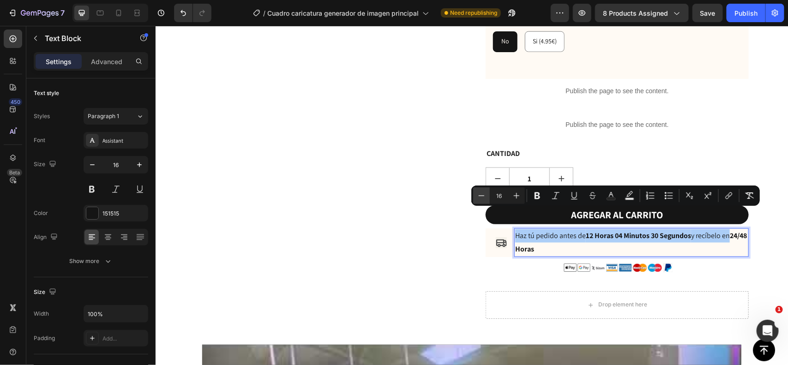
click at [479, 193] on icon "Editor contextual toolbar" at bounding box center [481, 195] width 9 height 9
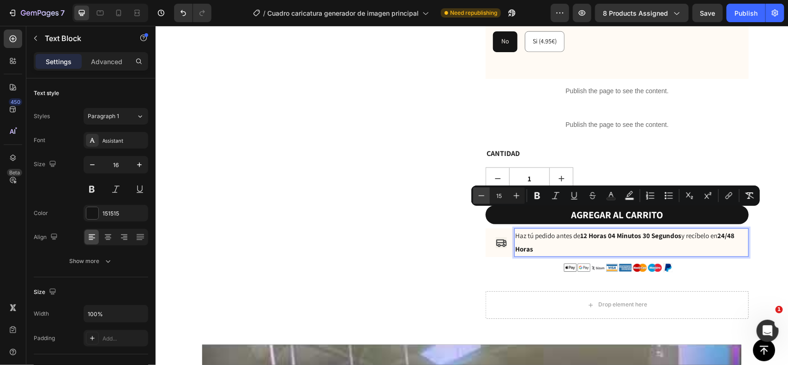
click at [479, 193] on icon "Editor contextual toolbar" at bounding box center [481, 195] width 9 height 9
type input "14"
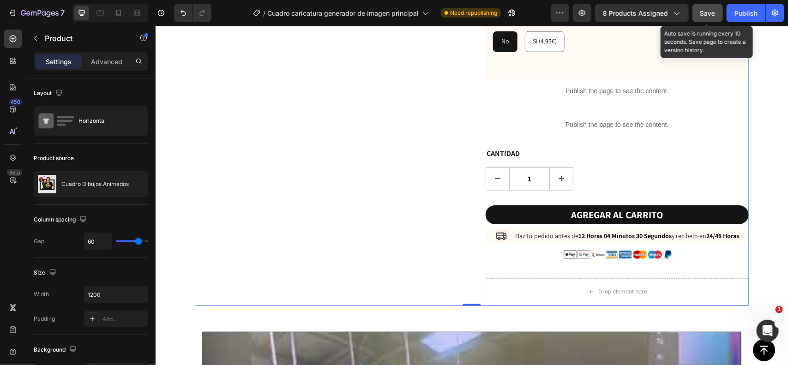
click at [698, 9] on button "Save" at bounding box center [708, 13] width 30 height 18
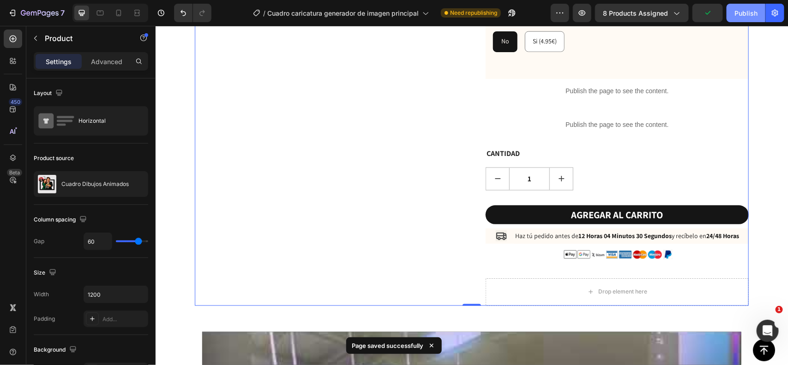
click at [741, 9] on div "Publish" at bounding box center [746, 13] width 23 height 10
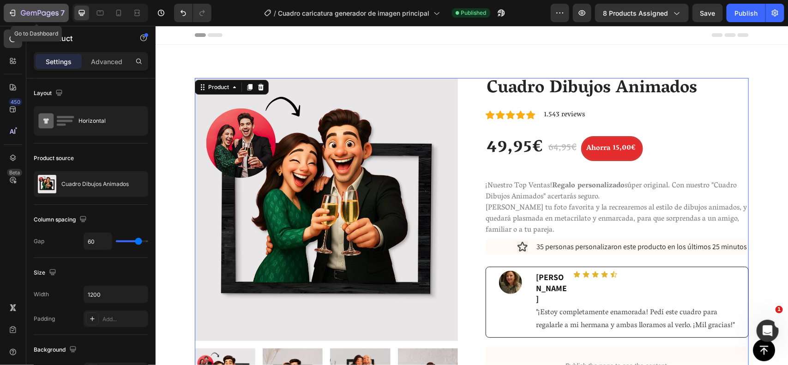
click at [47, 14] on icon "button" at bounding box center [49, 14] width 4 height 6
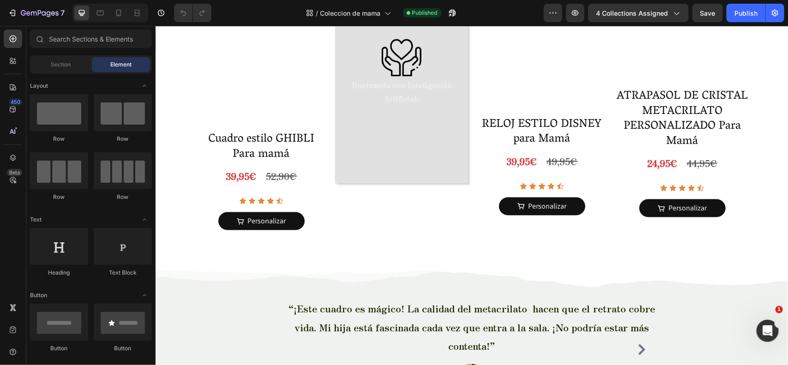
scroll to position [571, 0]
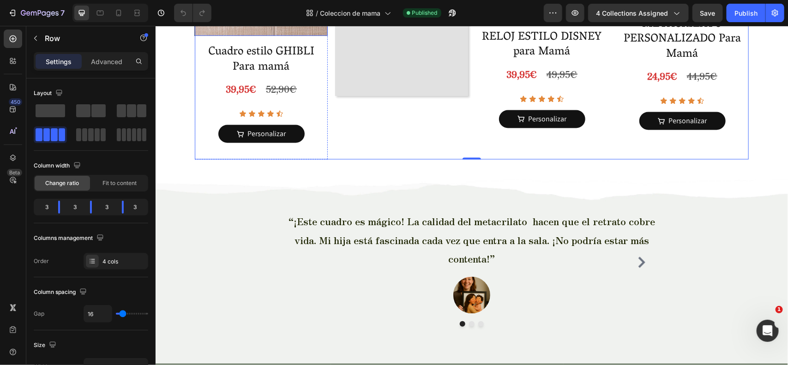
scroll to position [544, 0]
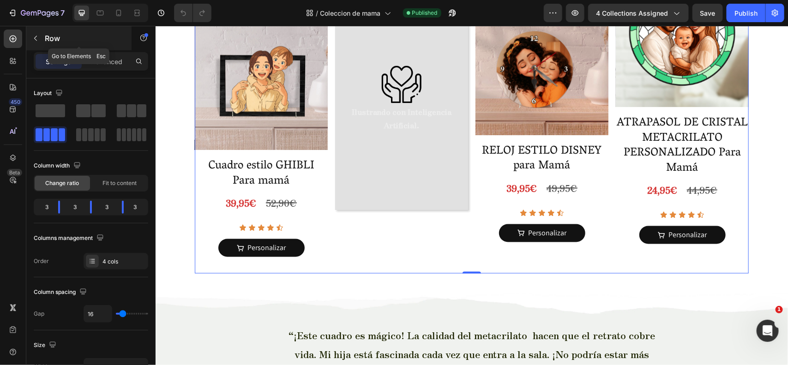
click at [59, 39] on p "Row" at bounding box center [84, 38] width 79 height 11
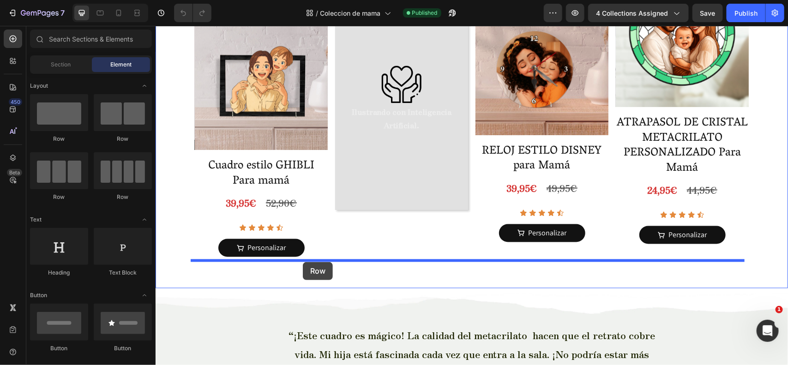
drag, startPoint x: 280, startPoint y: 204, endPoint x: 302, endPoint y: 262, distance: 62.3
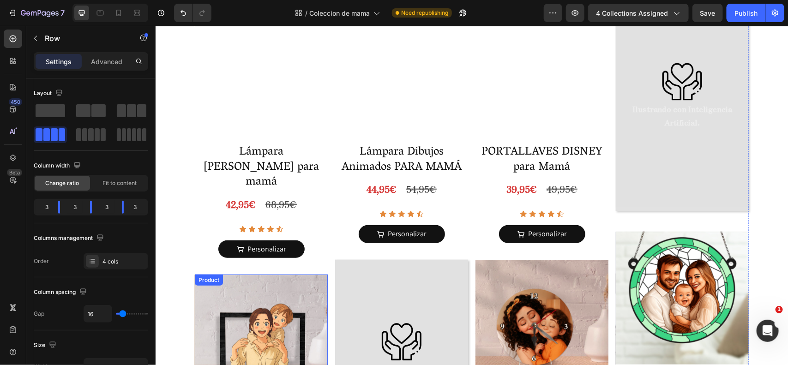
scroll to position [285, 0]
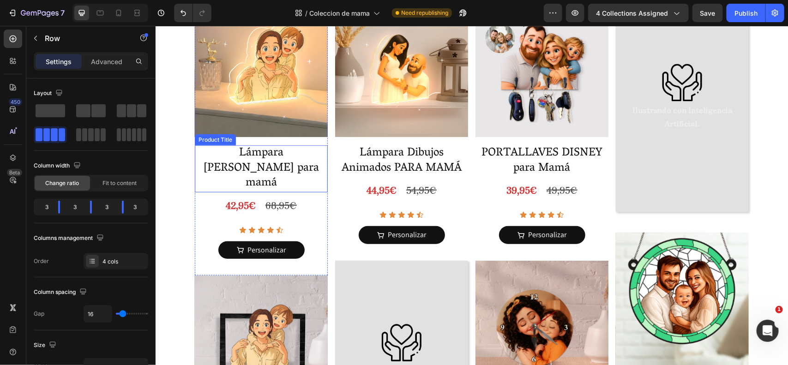
click at [260, 151] on h2 "Lámpara [PERSON_NAME] para mamá" at bounding box center [260, 168] width 133 height 47
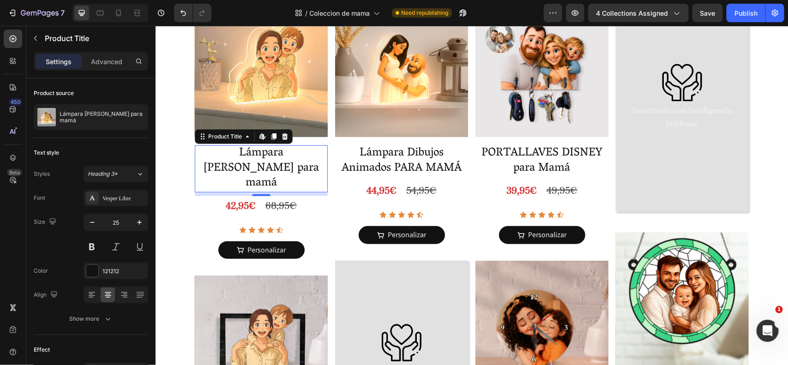
click at [245, 151] on h2 "Lámpara [PERSON_NAME] para mamá" at bounding box center [260, 168] width 133 height 47
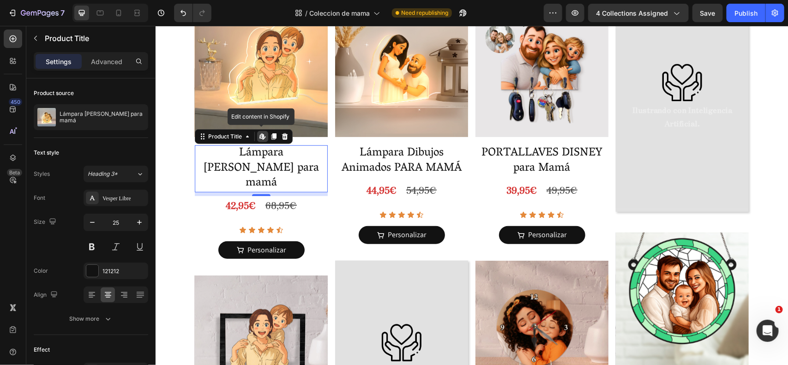
click at [245, 151] on h2 "Lámpara [PERSON_NAME] para mamá" at bounding box center [260, 168] width 133 height 47
click at [270, 150] on h2 "Lámpara [PERSON_NAME] para mamá" at bounding box center [260, 168] width 133 height 47
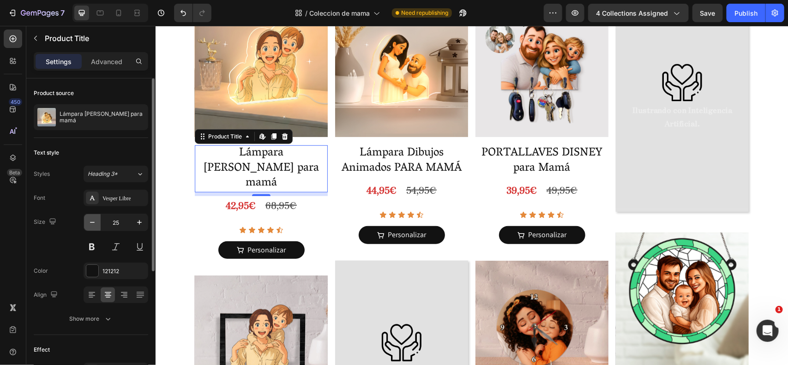
click at [91, 227] on icon "button" at bounding box center [92, 222] width 9 height 9
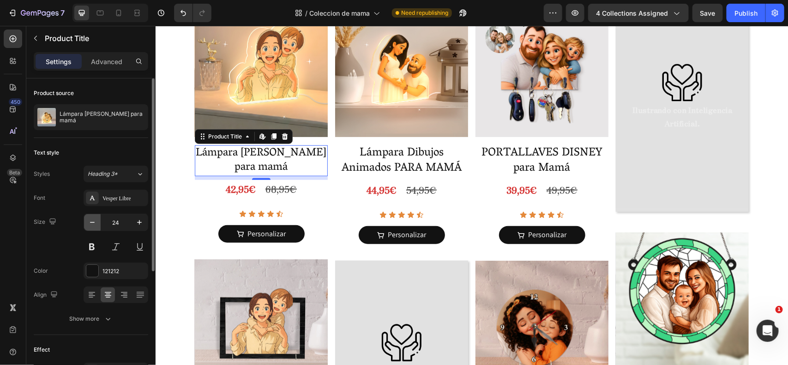
click at [91, 227] on icon "button" at bounding box center [92, 222] width 9 height 9
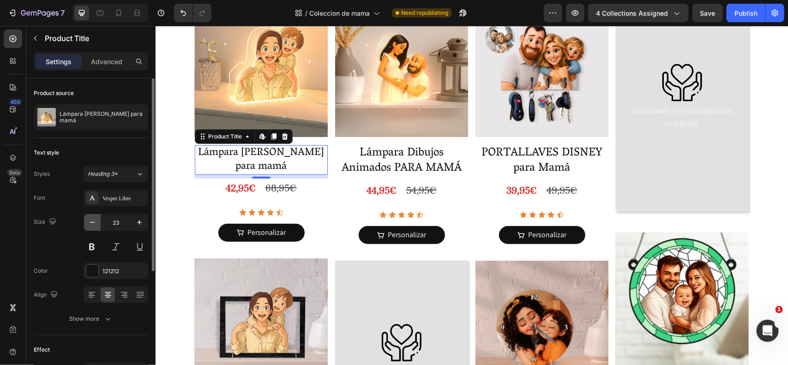
click at [91, 227] on icon "button" at bounding box center [92, 222] width 9 height 9
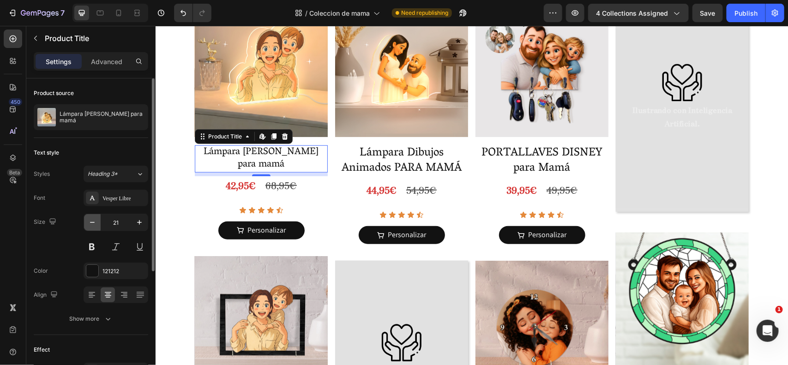
click at [91, 227] on icon "button" at bounding box center [92, 222] width 9 height 9
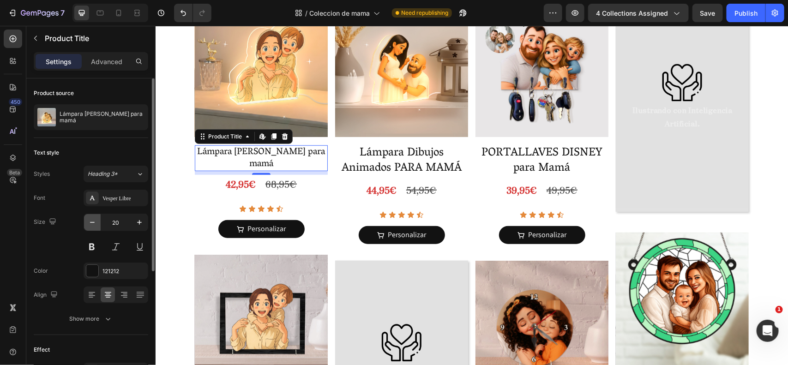
click at [91, 227] on icon "button" at bounding box center [92, 222] width 9 height 9
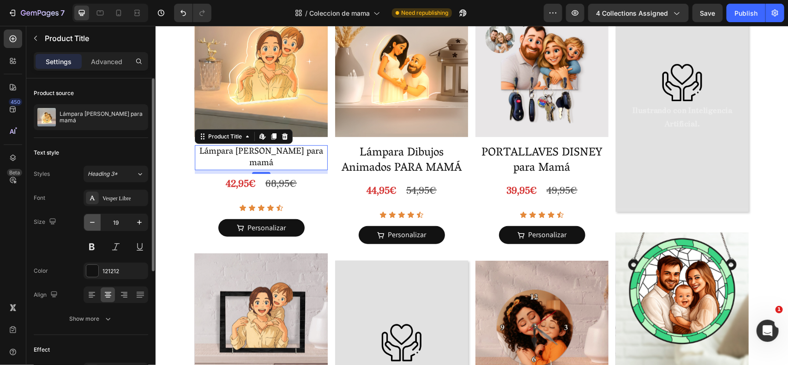
click at [91, 227] on icon "button" at bounding box center [92, 222] width 9 height 9
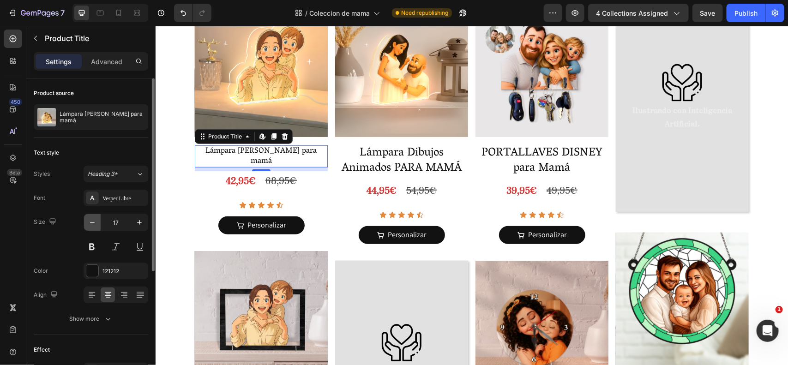
click at [91, 227] on icon "button" at bounding box center [92, 222] width 9 height 9
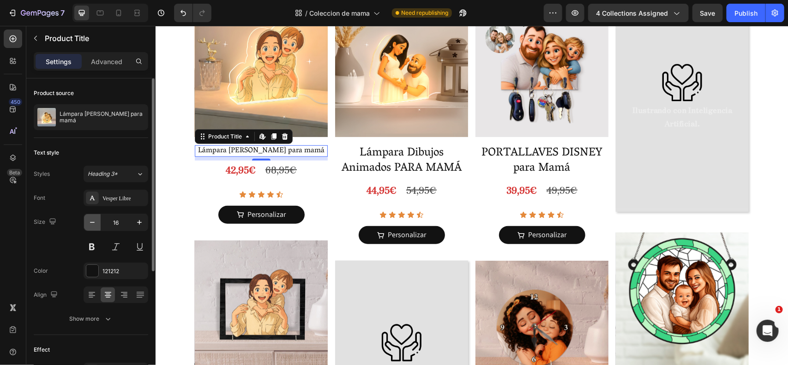
click at [91, 227] on icon "button" at bounding box center [92, 222] width 9 height 9
click at [142, 220] on icon "button" at bounding box center [139, 222] width 9 height 9
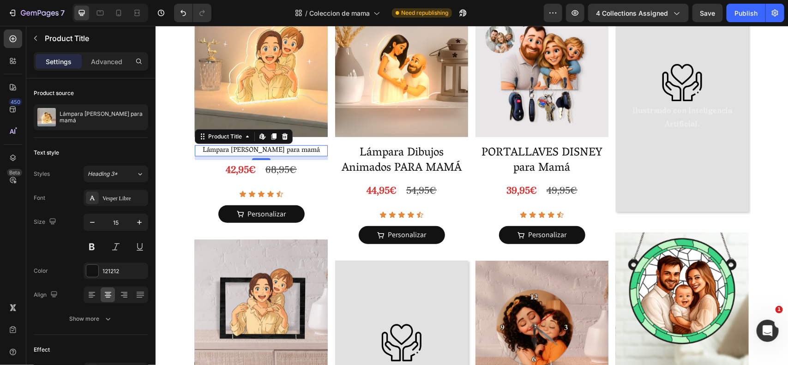
type input "16"
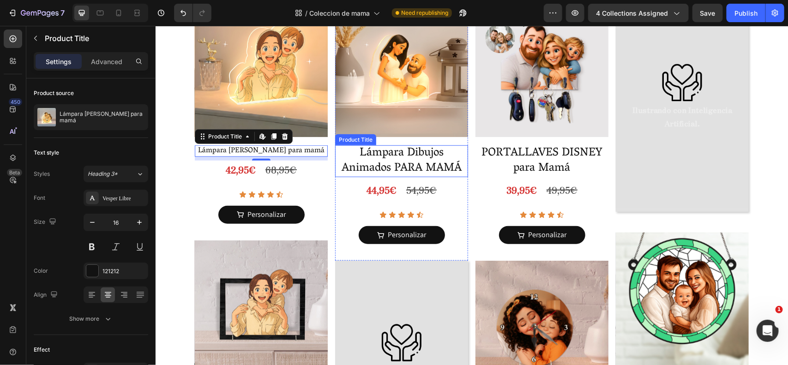
click at [375, 150] on h2 "Lámpara Dibujos Animados PARA MAMÁ" at bounding box center [401, 161] width 133 height 32
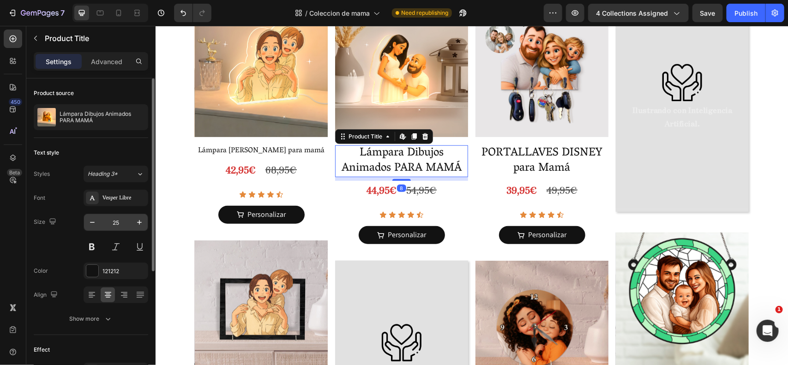
click at [117, 223] on input "25" at bounding box center [116, 222] width 30 height 17
type input "16"
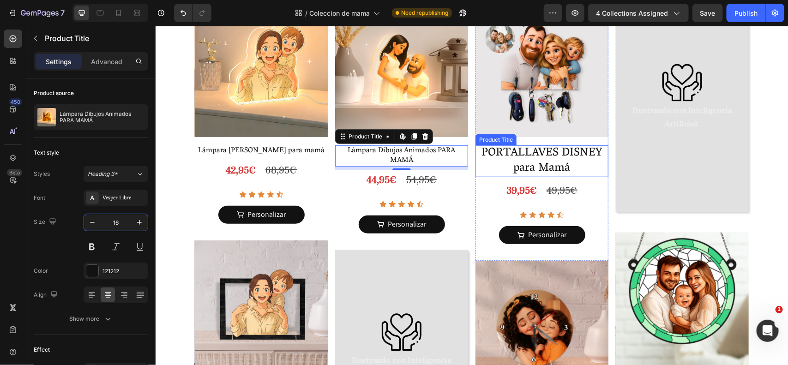
drag, startPoint x: 526, startPoint y: 153, endPoint x: 165, endPoint y: 234, distance: 370.0
click at [526, 153] on h2 "PORTALLAVES DISNEY para Mamá" at bounding box center [541, 161] width 133 height 32
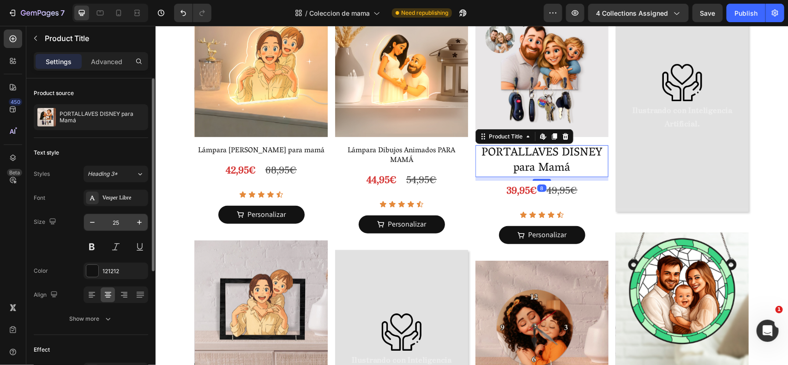
click at [115, 223] on input "25" at bounding box center [116, 222] width 30 height 17
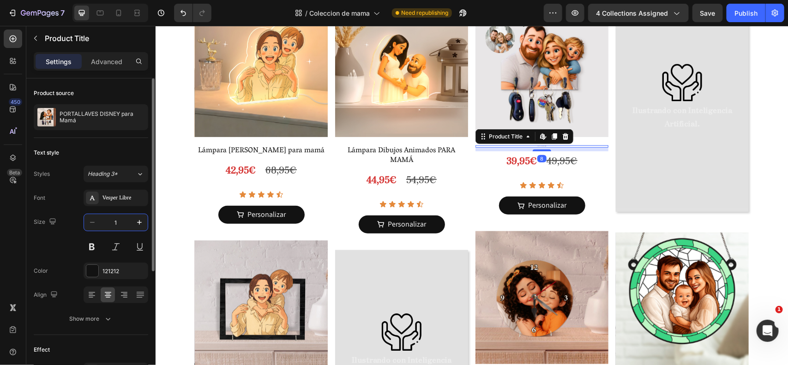
type input "16"
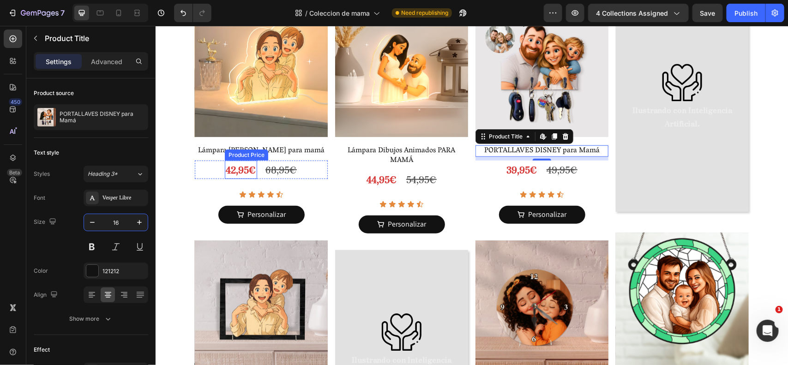
click at [242, 169] on div "42,95€" at bounding box center [240, 169] width 32 height 18
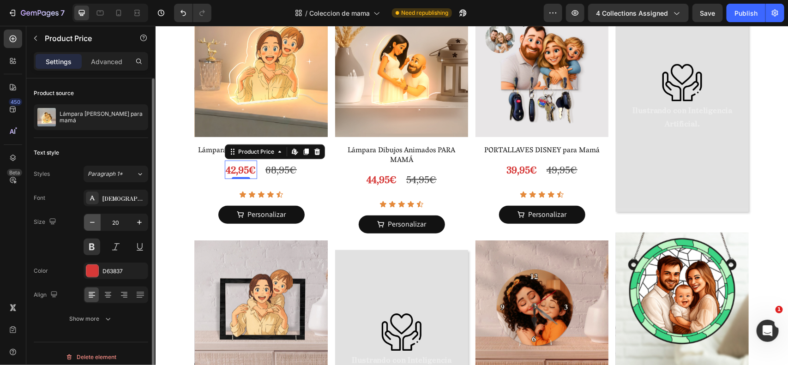
click at [97, 224] on button "button" at bounding box center [92, 222] width 17 height 17
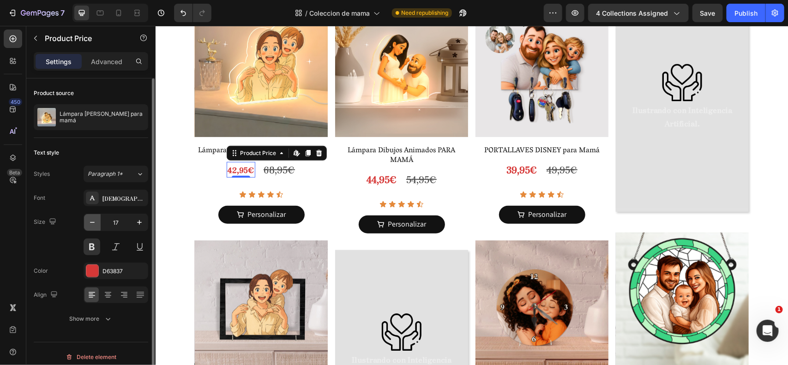
click at [97, 224] on button "button" at bounding box center [92, 222] width 17 height 17
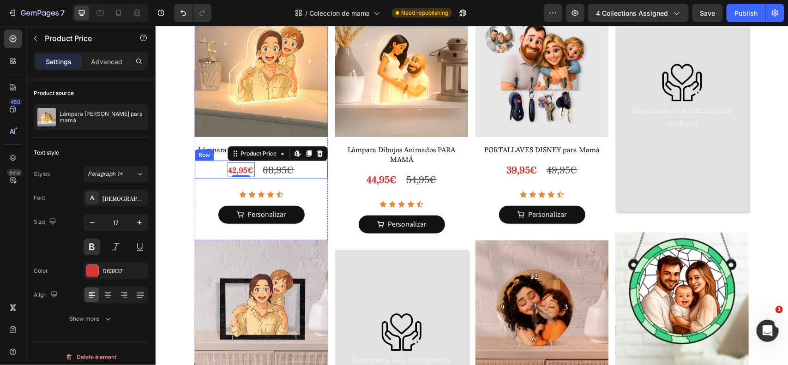
type input "16"
click at [285, 169] on div "68,95€" at bounding box center [278, 169] width 33 height 18
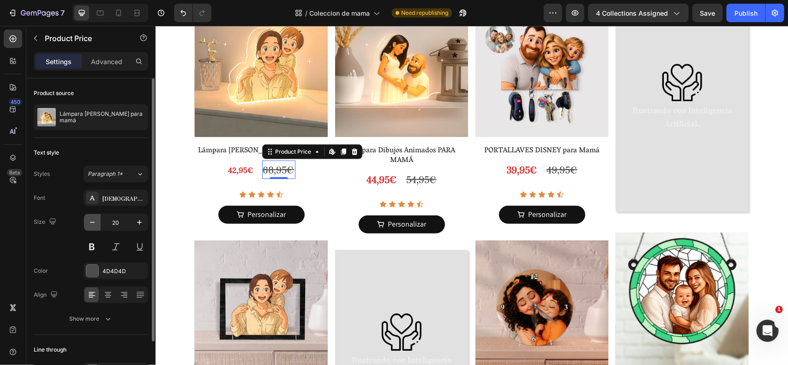
click at [97, 222] on button "button" at bounding box center [92, 222] width 17 height 17
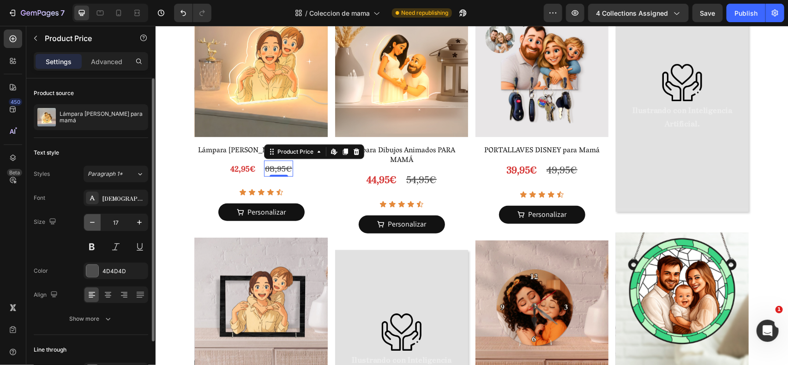
click at [85, 218] on button "button" at bounding box center [92, 222] width 17 height 17
type input "16"
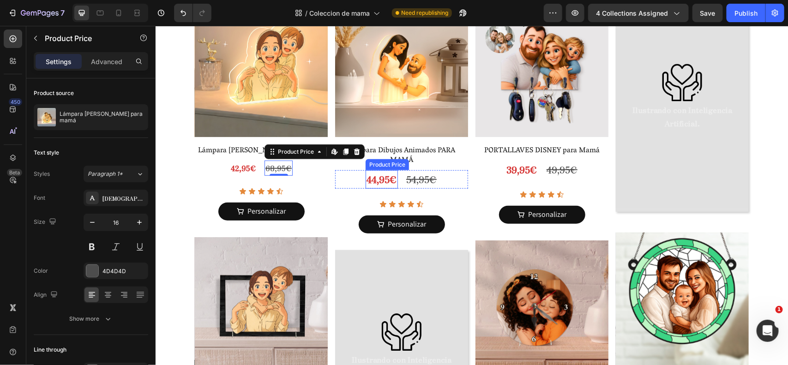
click at [375, 181] on div "44,95€" at bounding box center [381, 179] width 32 height 18
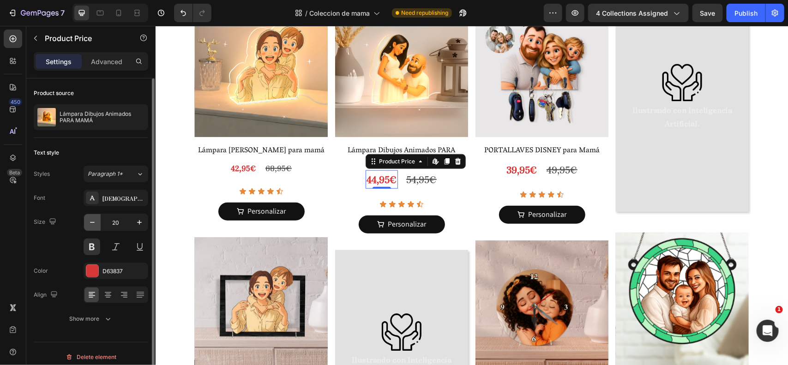
click at [93, 223] on icon "button" at bounding box center [92, 222] width 5 height 1
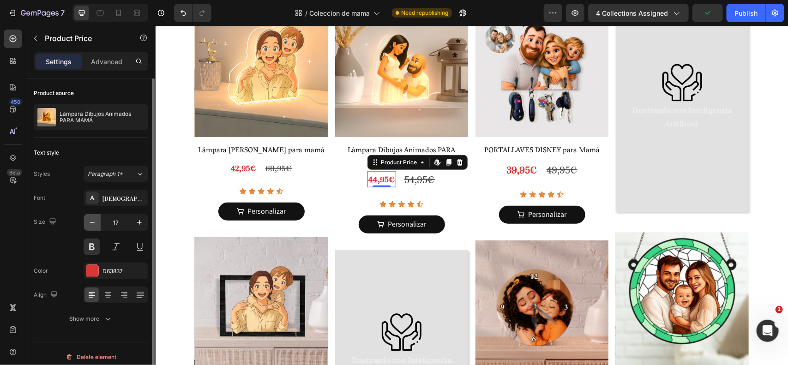
click at [92, 228] on button "button" at bounding box center [92, 222] width 17 height 17
type input "16"
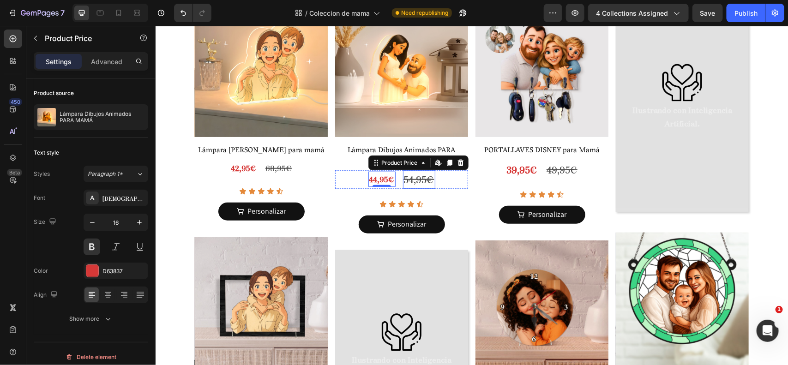
click at [426, 178] on div "54,95€" at bounding box center [419, 179] width 32 height 18
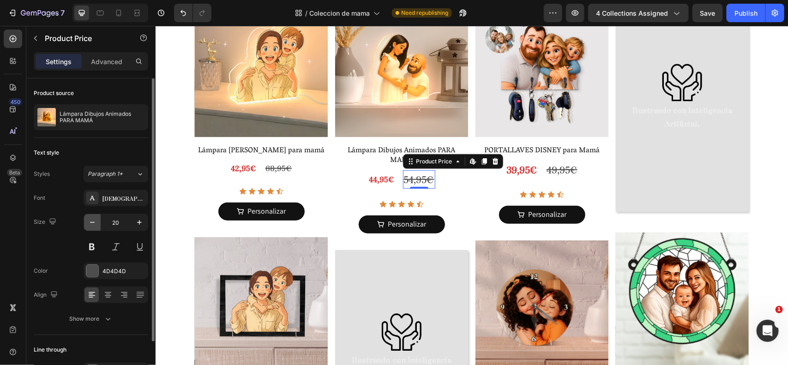
click at [93, 217] on button "button" at bounding box center [92, 222] width 17 height 17
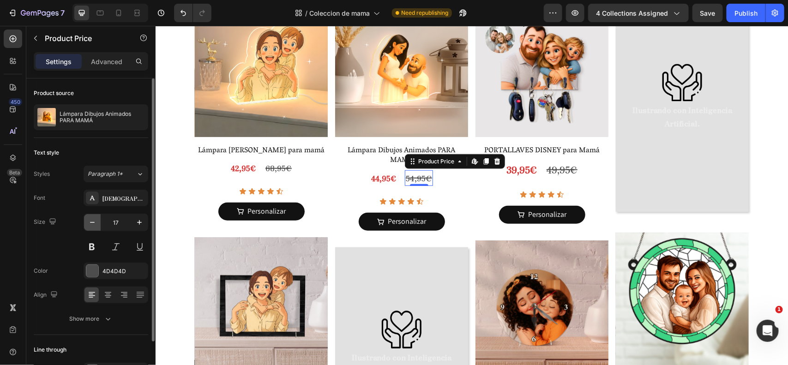
click at [93, 217] on button "button" at bounding box center [92, 222] width 17 height 17
type input "16"
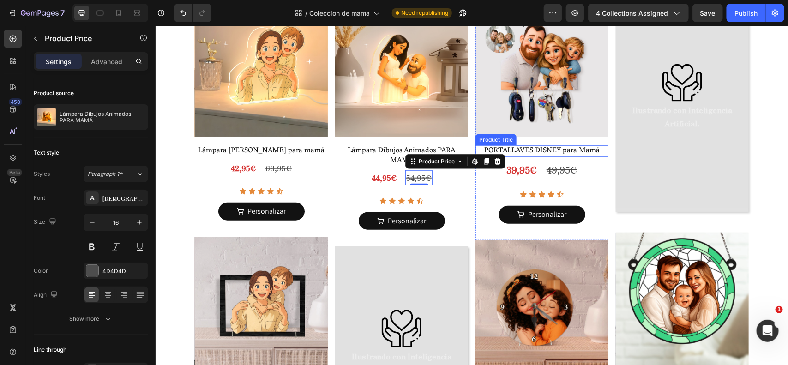
click at [548, 151] on h2 "PORTALLAVES DISNEY para Mamá" at bounding box center [541, 151] width 133 height 12
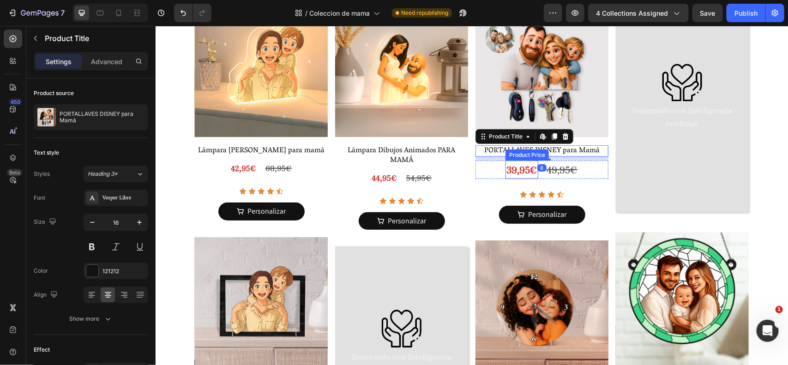
click at [515, 169] on div "39,95€" at bounding box center [521, 169] width 33 height 18
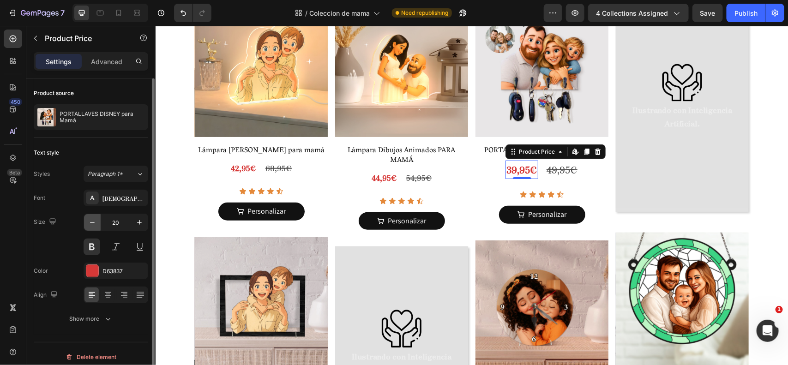
click at [89, 228] on button "button" at bounding box center [92, 222] width 17 height 17
type input "16"
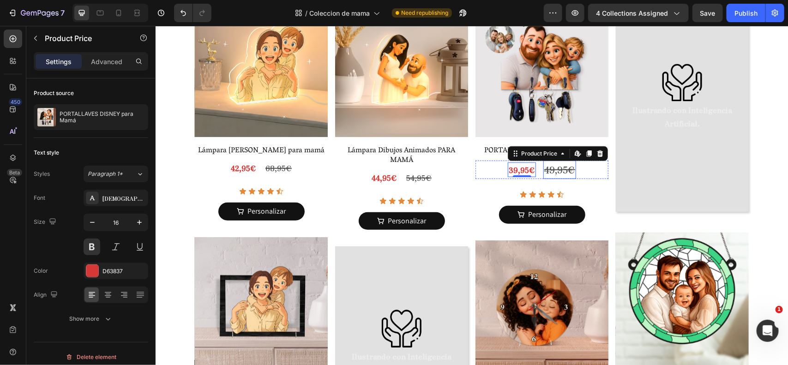
click at [552, 176] on div "49,95€" at bounding box center [559, 169] width 33 height 18
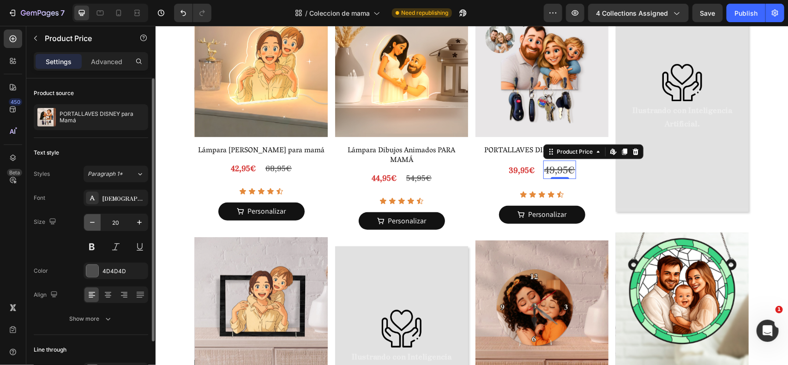
click at [93, 227] on icon "button" at bounding box center [92, 222] width 9 height 9
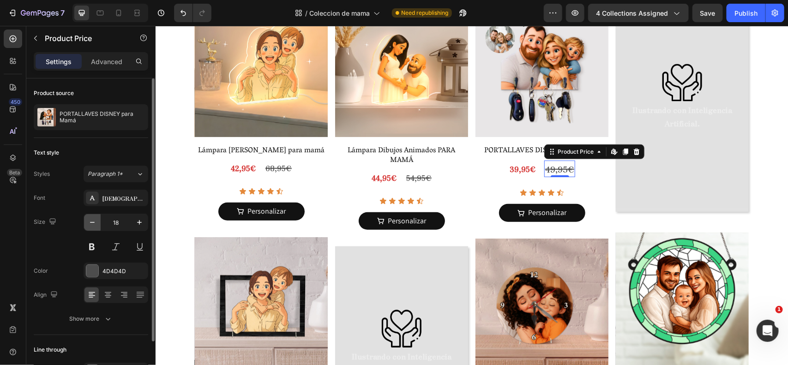
click at [93, 227] on icon "button" at bounding box center [92, 222] width 9 height 9
type input "16"
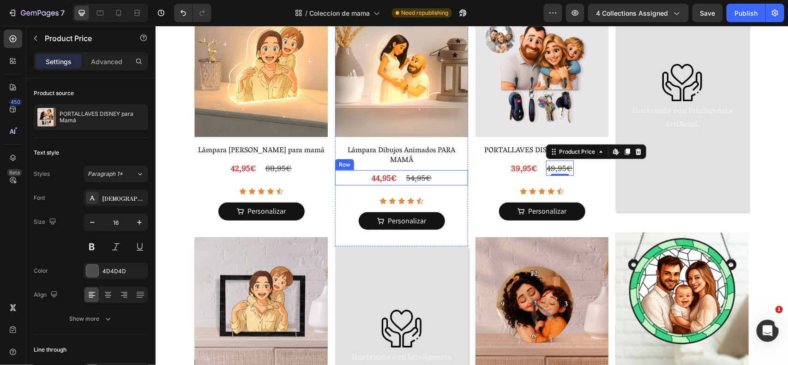
click at [431, 178] on div "44,95€ Product Price Product Price 54,95€ Product Price Product Price Row" at bounding box center [401, 177] width 133 height 15
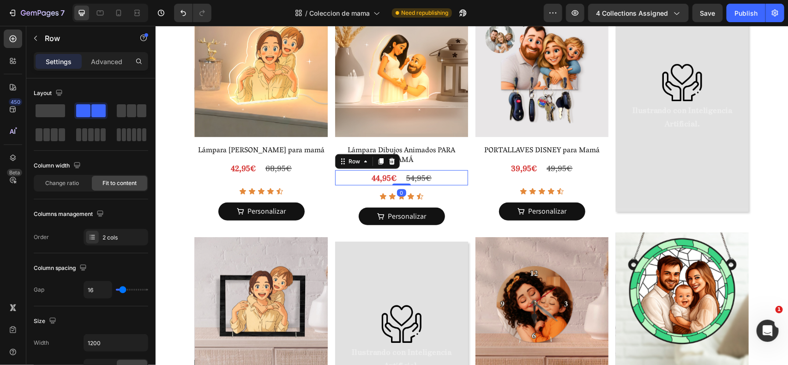
drag, startPoint x: 400, startPoint y: 189, endPoint x: 396, endPoint y: 159, distance: 29.9
click at [396, 159] on div "Lámpara Dibujos Animados PARA MAMÁ Product Title 44,95€ Product Price Product P…" at bounding box center [401, 193] width 133 height 97
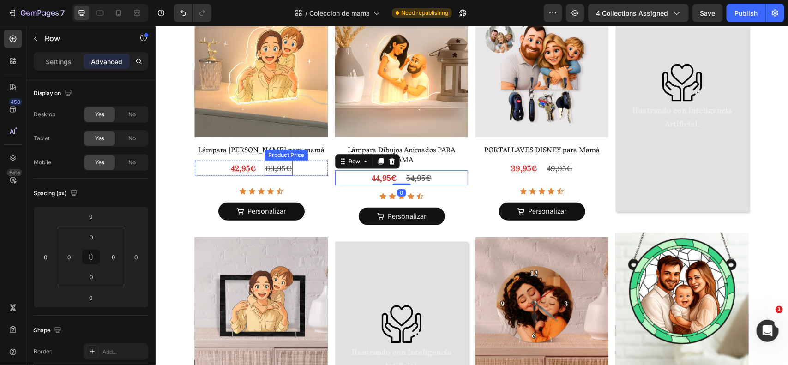
click at [266, 174] on div "68,95€" at bounding box center [278, 167] width 28 height 15
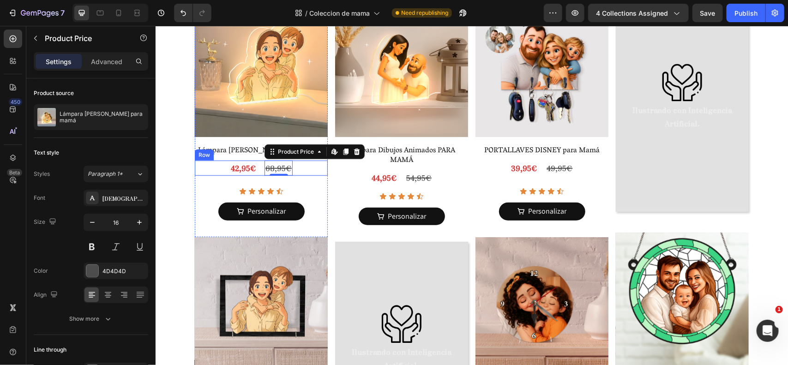
click at [258, 171] on div "42,95€ Product Price Product Price 68,95€ Product Price Edit content in Shopify…" at bounding box center [260, 167] width 133 height 15
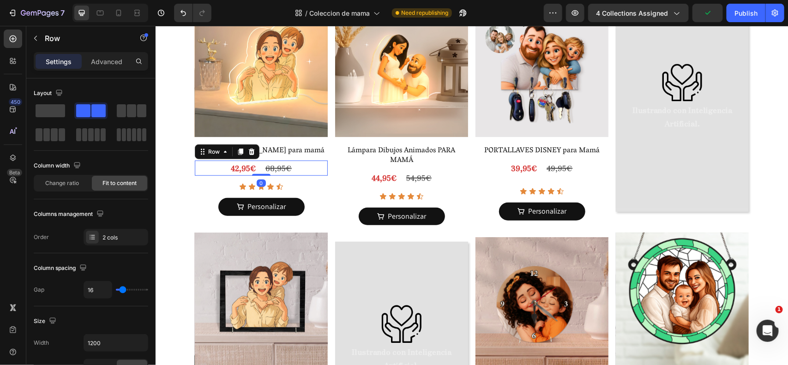
drag, startPoint x: 256, startPoint y: 179, endPoint x: 257, endPoint y: 132, distance: 46.6
click at [257, 133] on div "Product Images Lámpara Estilo Ghibli para mamá Product Title 42,95€ Product Pri…" at bounding box center [260, 118] width 133 height 228
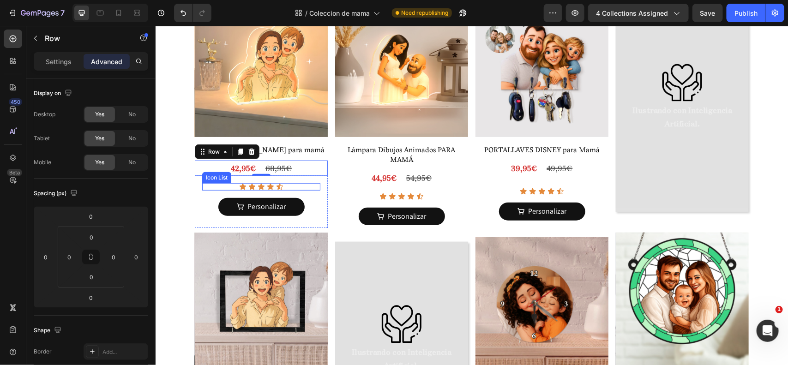
click at [285, 183] on div "Icon Icon Icon Icon Icon" at bounding box center [261, 186] width 118 height 7
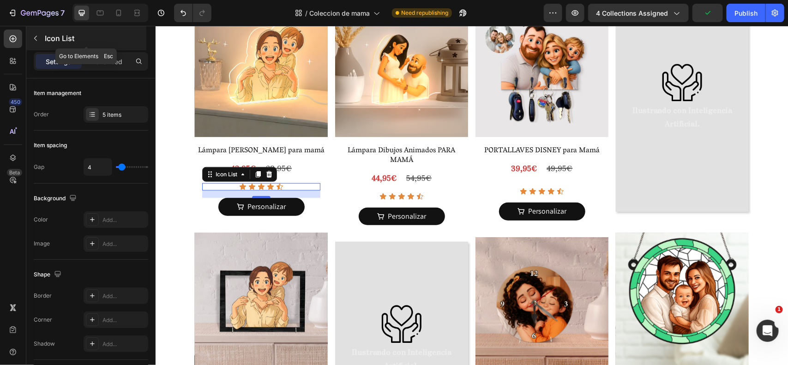
click at [59, 46] on div "Icon List" at bounding box center [86, 38] width 120 height 24
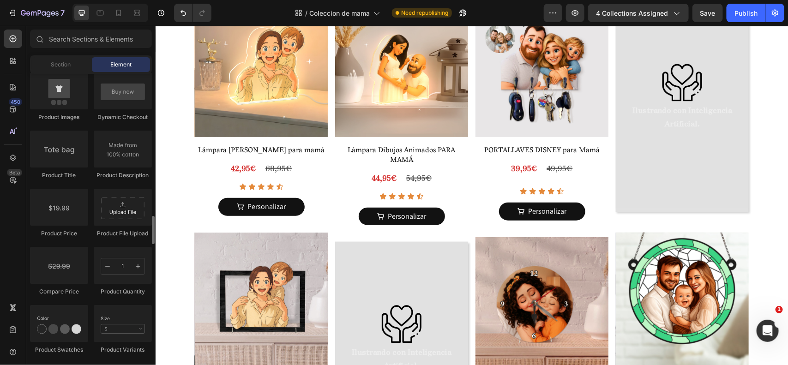
scroll to position [1432, 0]
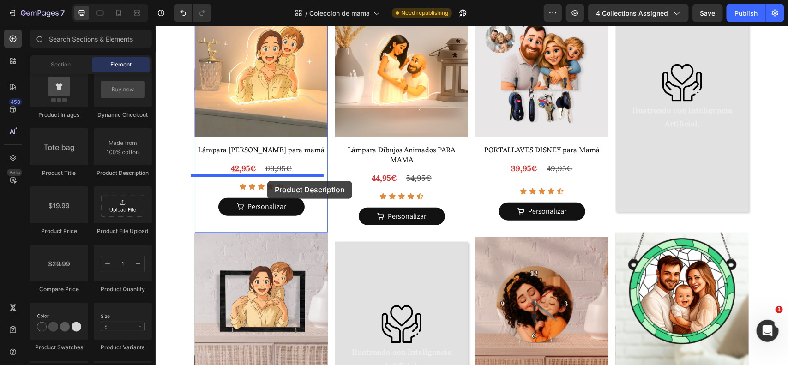
drag, startPoint x: 281, startPoint y: 182, endPoint x: 267, endPoint y: 181, distance: 14.0
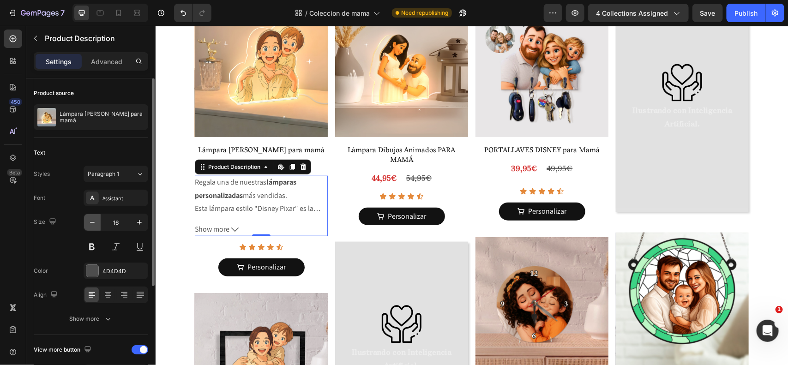
click at [88, 220] on icon "button" at bounding box center [92, 222] width 9 height 9
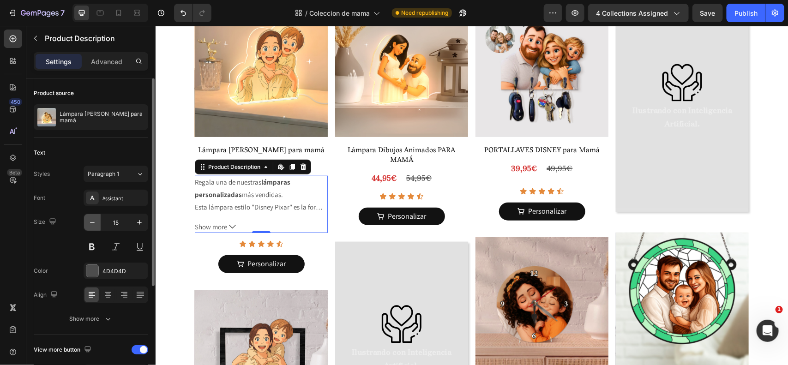
click at [88, 220] on icon "button" at bounding box center [92, 222] width 9 height 9
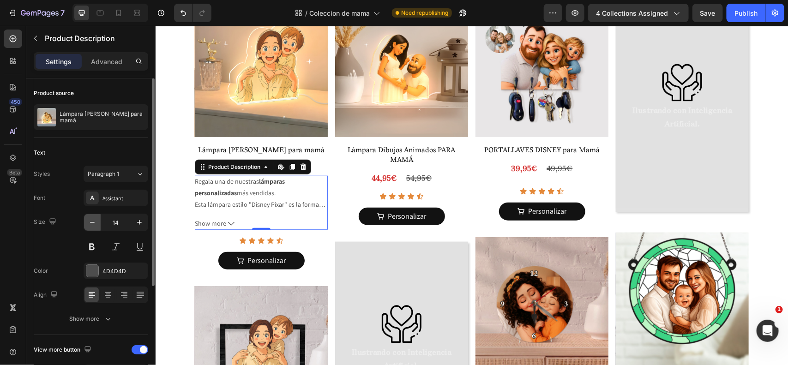
type input "13"
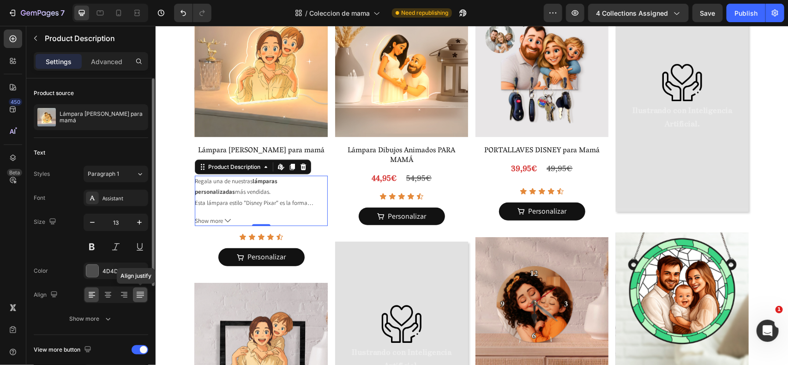
click at [136, 297] on icon at bounding box center [140, 294] width 9 height 9
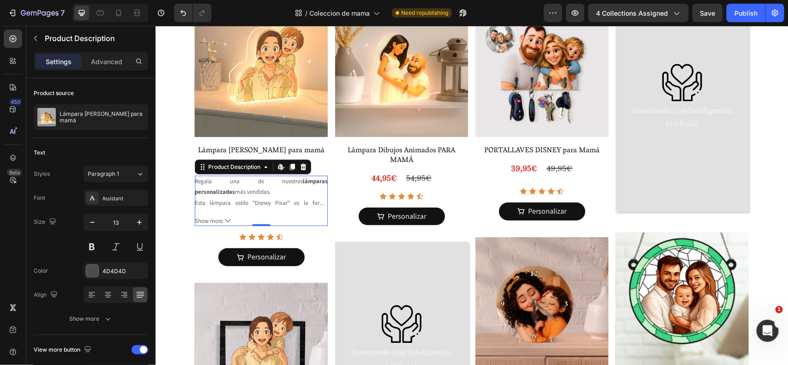
click at [229, 189] on div "Regala una de nuestras lámparas personalizadas más vendidas. Esta lámpara estil…" at bounding box center [260, 191] width 133 height 32
click at [228, 192] on div "Regala una de nuestras lámparas personalizadas más vendidas. Esta lámpara estil…" at bounding box center [260, 191] width 133 height 32
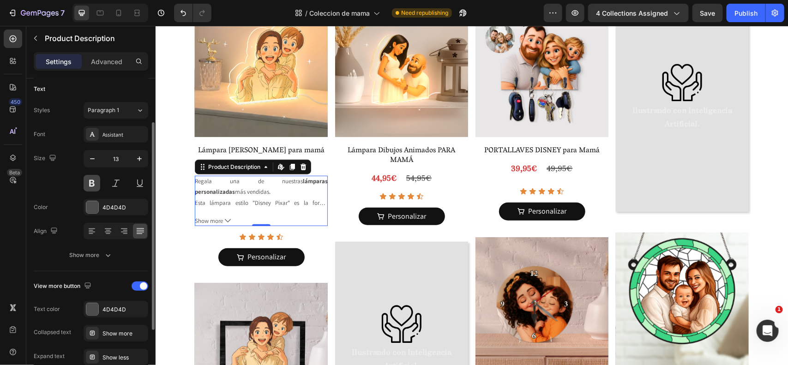
scroll to position [66, 0]
click at [107, 132] on div "Assistant" at bounding box center [124, 133] width 43 height 8
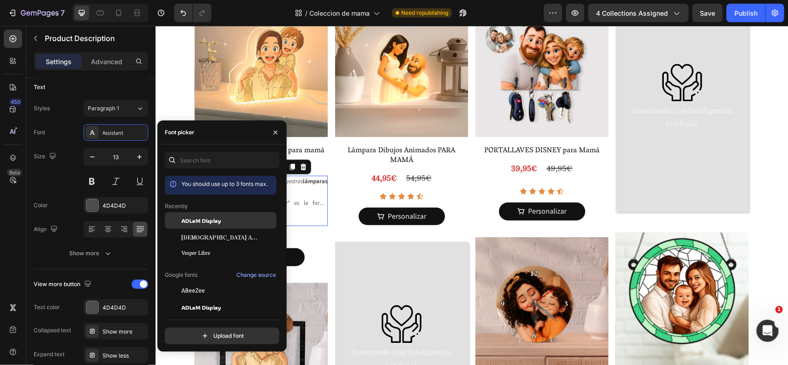
click at [193, 225] on span "ADLaM Display" at bounding box center [201, 221] width 40 height 8
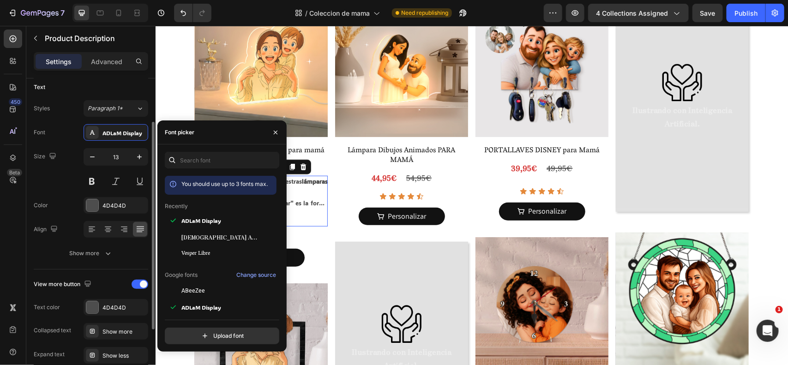
click at [81, 126] on div "Font ADLaM Display" at bounding box center [91, 132] width 115 height 17
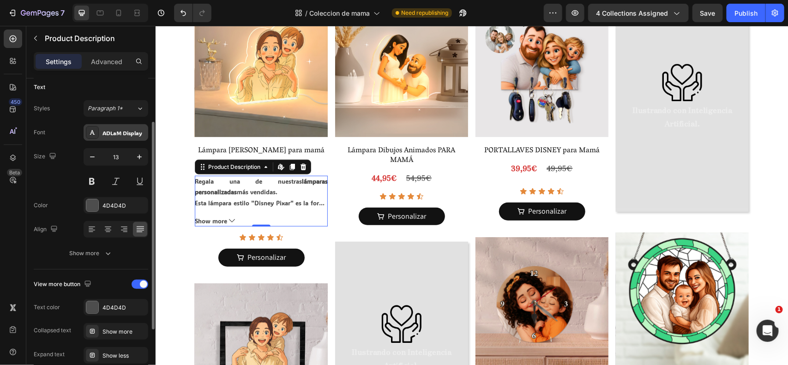
click at [116, 132] on div "ADLaM Display" at bounding box center [124, 133] width 43 height 8
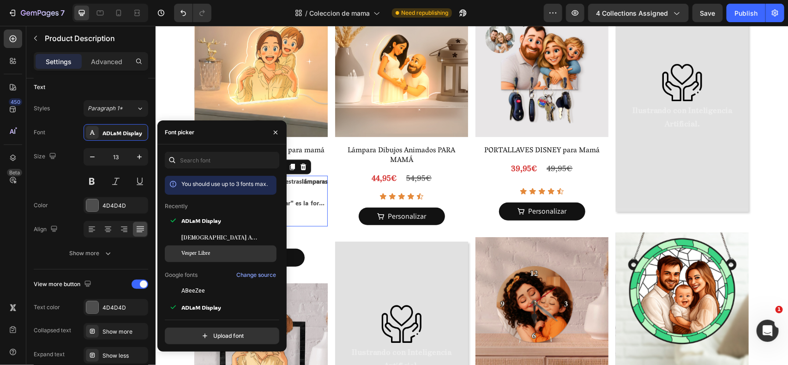
click at [206, 257] on span "Vesper Libre" at bounding box center [195, 254] width 29 height 8
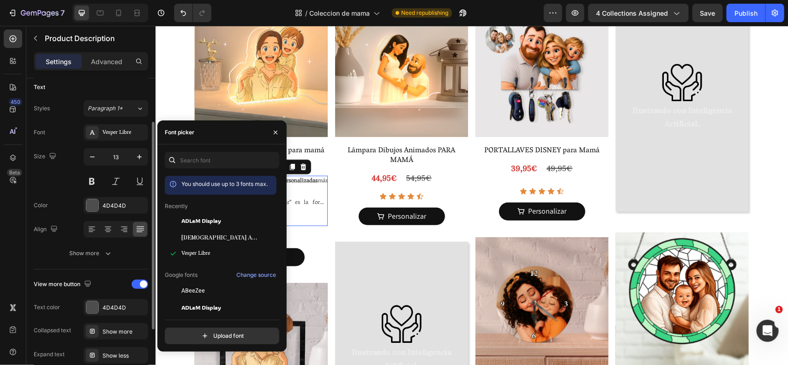
click at [66, 129] on div "Font Vesper Libre" at bounding box center [91, 132] width 115 height 17
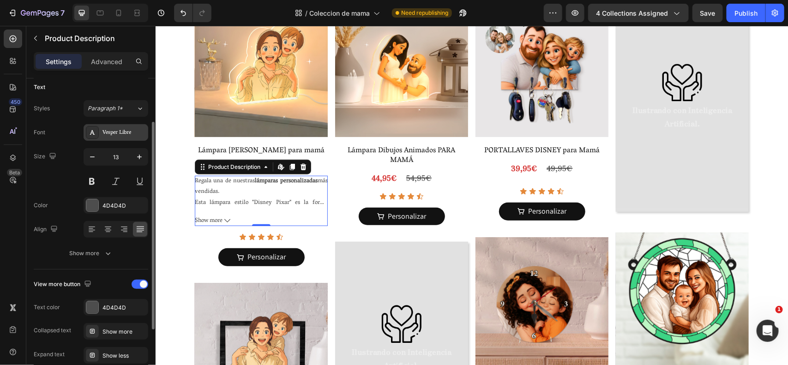
click at [114, 138] on div "Vesper Libre" at bounding box center [116, 132] width 65 height 17
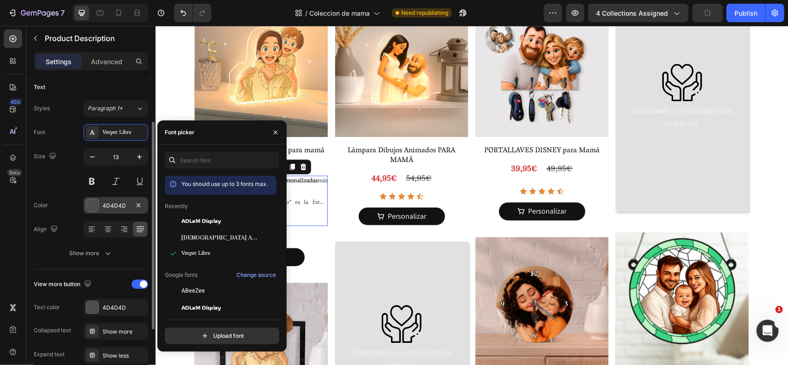
click at [194, 233] on span "[DEMOGRAPHIC_DATA] Antique" at bounding box center [219, 237] width 77 height 8
drag, startPoint x: 60, startPoint y: 128, endPoint x: 65, endPoint y: 129, distance: 4.7
click at [61, 128] on div "Font Zen Antique" at bounding box center [91, 132] width 115 height 17
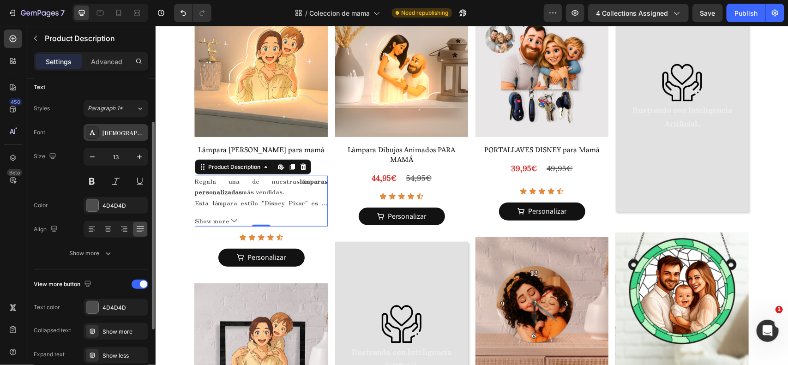
click at [111, 137] on div "[DEMOGRAPHIC_DATA] Antique" at bounding box center [116, 132] width 65 height 17
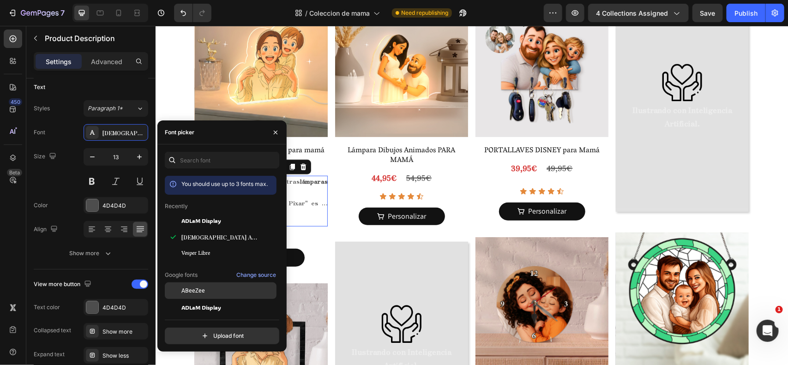
click at [211, 292] on div "ABeeZee" at bounding box center [227, 291] width 93 height 8
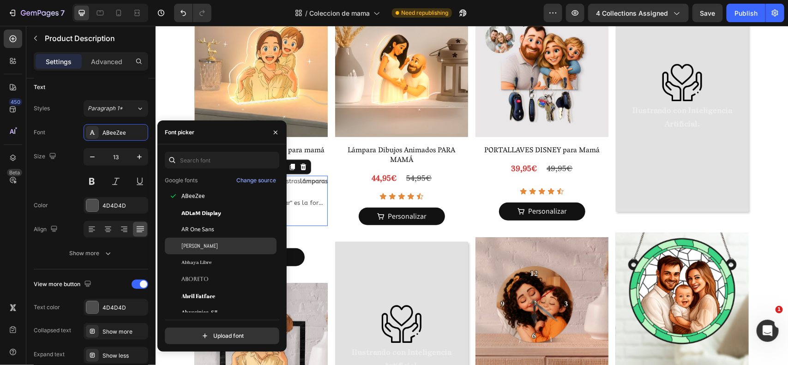
click at [200, 242] on div "Abel" at bounding box center [227, 246] width 93 height 8
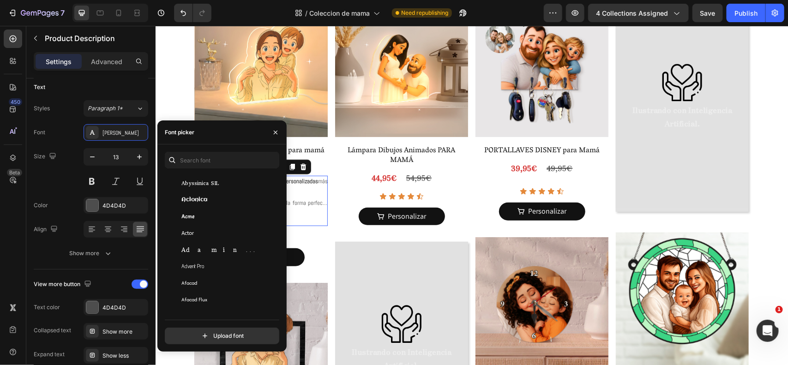
scroll to position [0, 0]
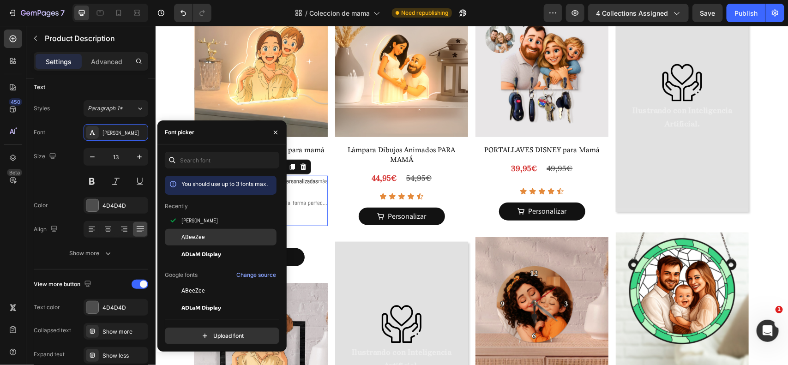
click at [208, 332] on div "ABeeZee" at bounding box center [221, 340] width 112 height 17
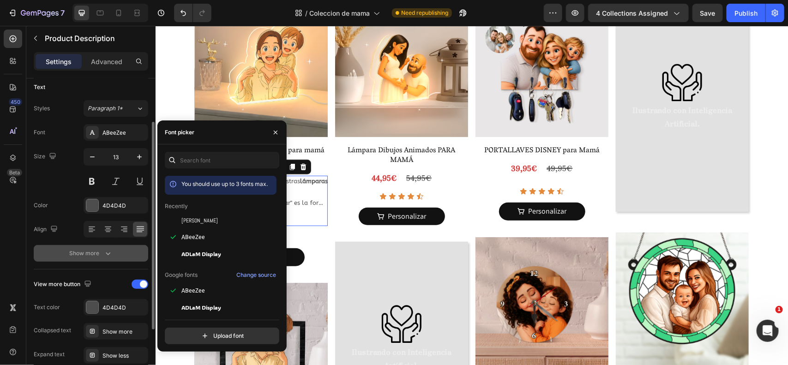
click at [87, 257] on div "Show more" at bounding box center [91, 253] width 43 height 9
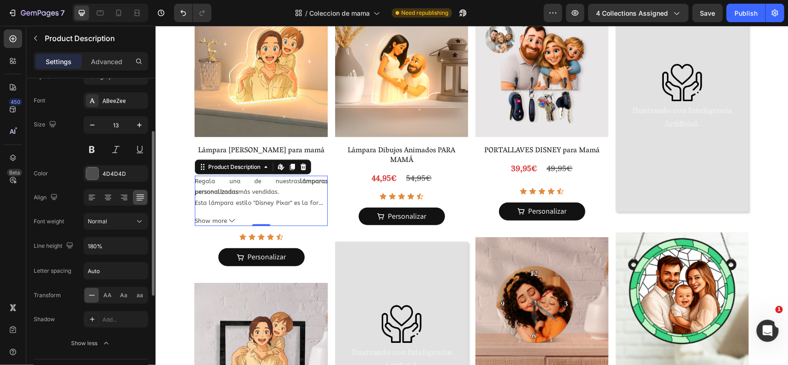
scroll to position [98, 0]
click at [117, 244] on input "180%" at bounding box center [116, 245] width 64 height 17
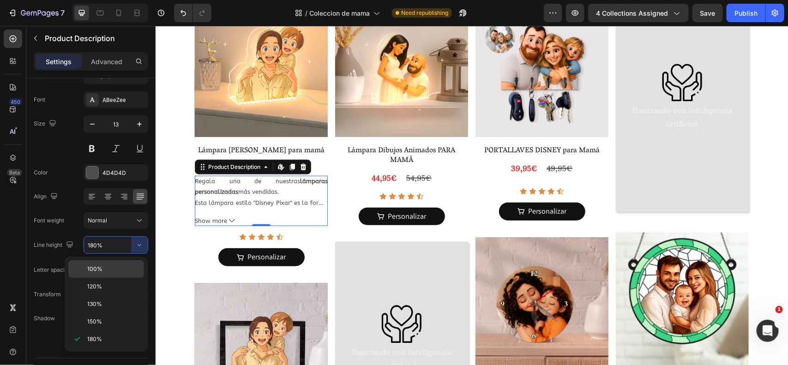
click at [112, 271] on p "100%" at bounding box center [113, 269] width 53 height 8
type input "100%"
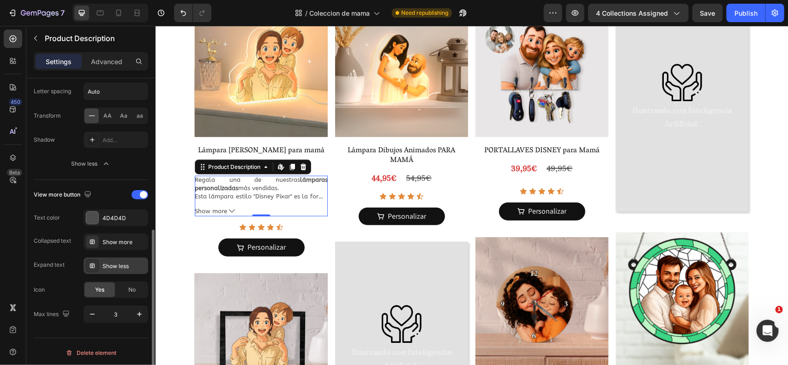
scroll to position [280, 0]
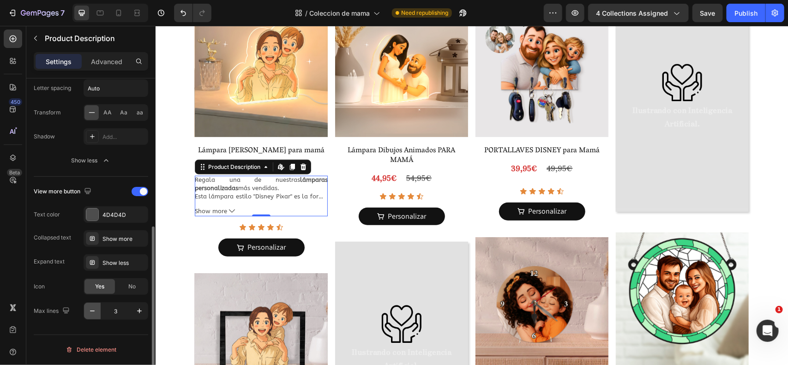
click at [96, 311] on icon "button" at bounding box center [92, 311] width 9 height 9
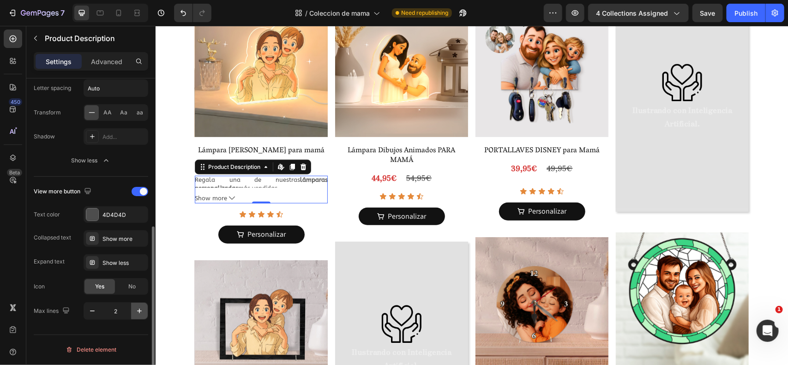
click at [140, 308] on icon "button" at bounding box center [139, 311] width 9 height 9
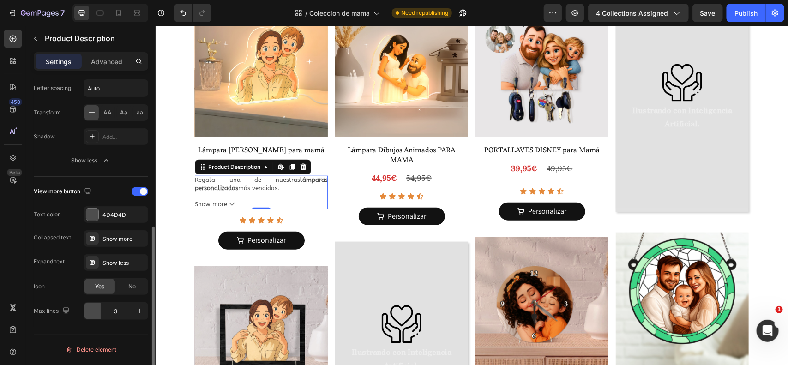
click at [93, 319] on button "button" at bounding box center [92, 311] width 17 height 17
type input "2"
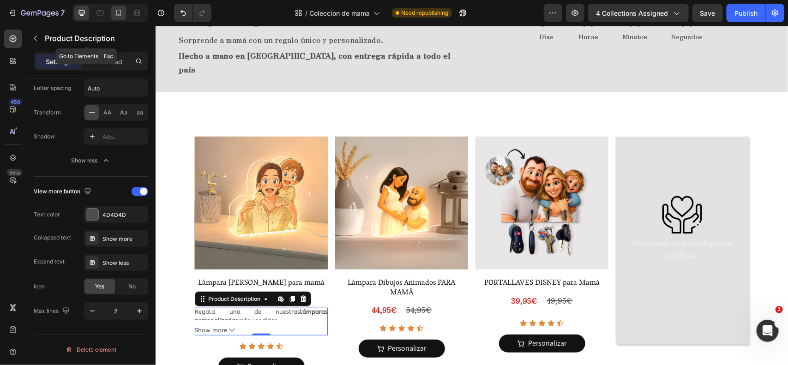
scroll to position [167, 0]
click at [120, 11] on icon at bounding box center [118, 12] width 9 height 9
type input "14"
type input "180%"
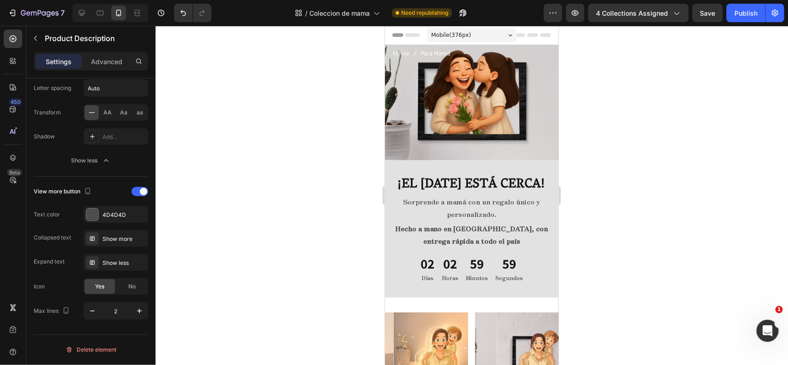
scroll to position [123, 0]
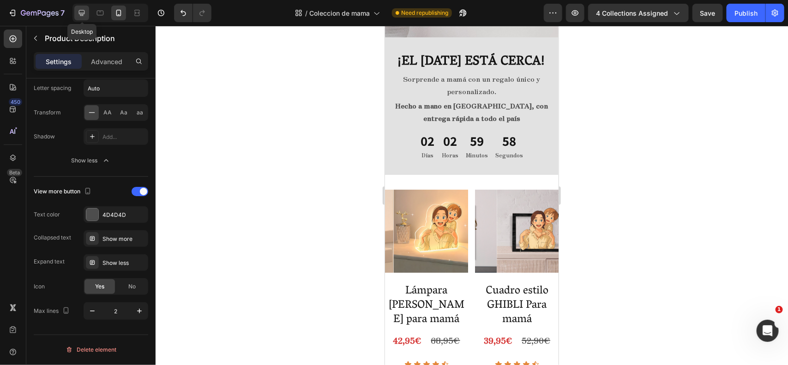
click at [85, 11] on icon at bounding box center [81, 12] width 9 height 9
type input "13"
type input "100%"
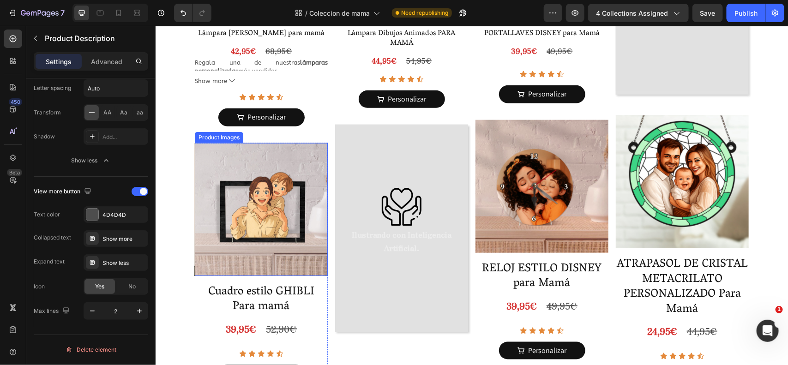
scroll to position [311, 0]
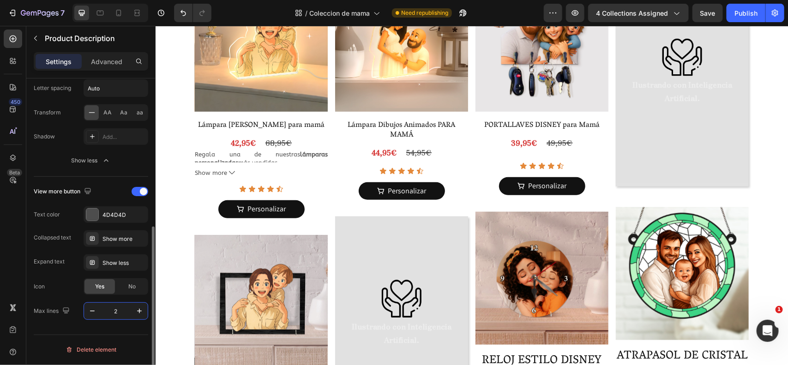
click at [116, 313] on input "2" at bounding box center [116, 311] width 30 height 17
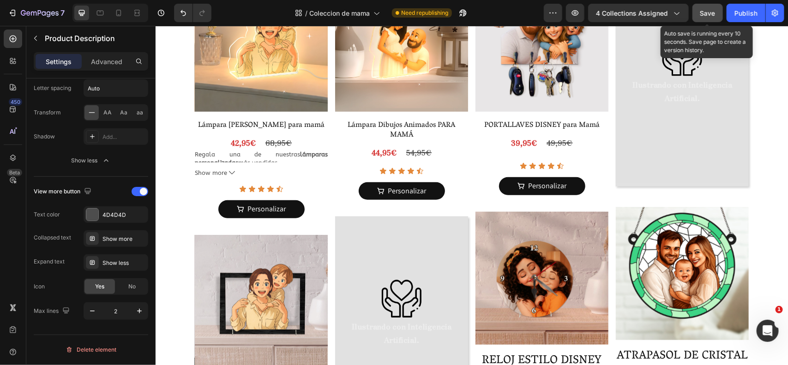
click at [710, 8] on div "Save" at bounding box center [708, 13] width 15 height 10
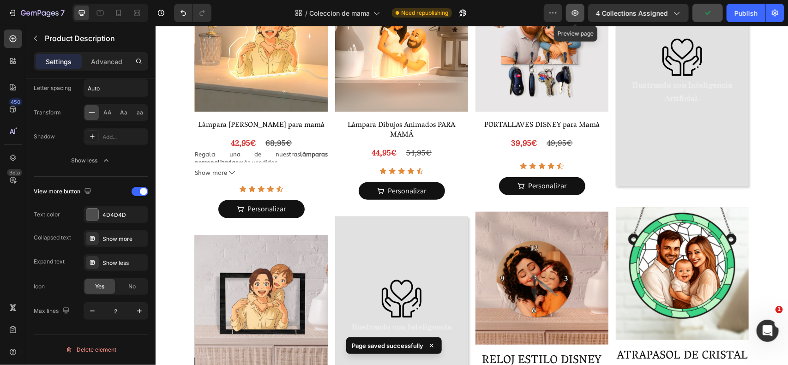
click at [578, 10] on icon "button" at bounding box center [575, 12] width 9 height 9
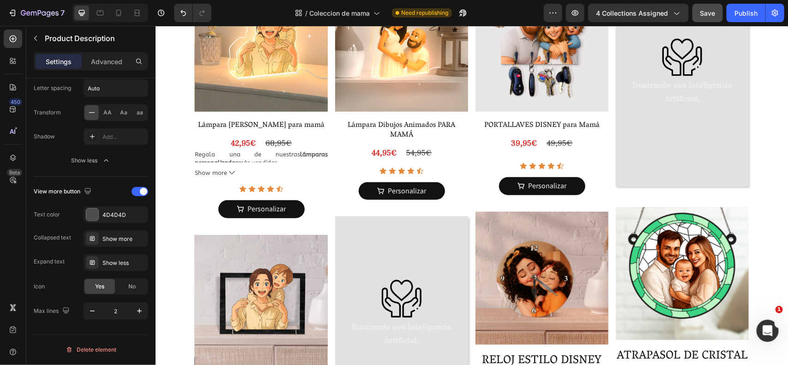
click at [238, 155] on p "Regala una de nuestras lámparas personalizadas más vendidas." at bounding box center [260, 158] width 133 height 15
click at [261, 155] on p "Regala una de nuestras lámparas personalizadas más vendidas." at bounding box center [260, 158] width 133 height 15
click at [400, 133] on h2 "Lámpara Dibujos Animados PARA MAMÁ" at bounding box center [401, 130] width 133 height 21
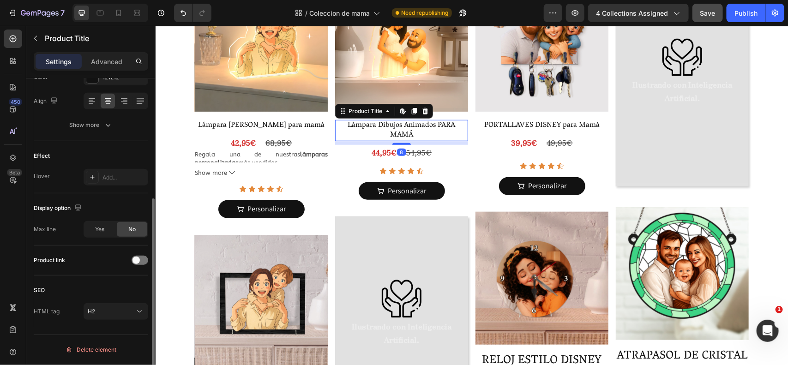
scroll to position [0, 0]
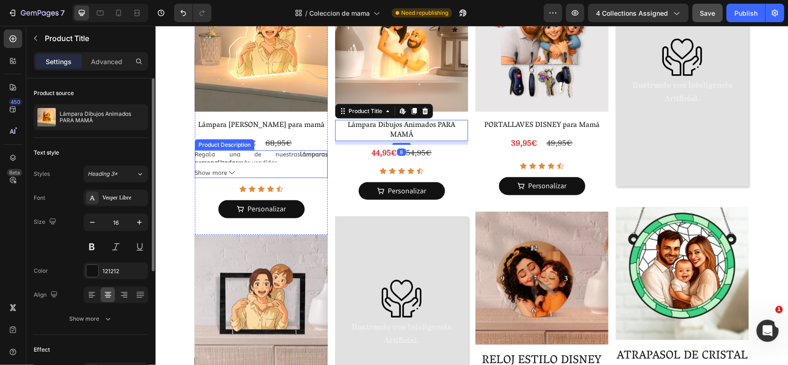
click at [273, 152] on p "Regala una de nuestras lámparas personalizadas más vendidas." at bounding box center [260, 158] width 133 height 15
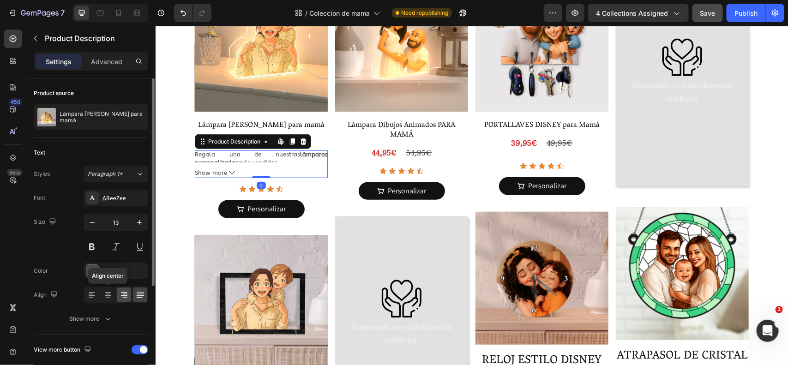
click at [109, 296] on icon at bounding box center [108, 296] width 6 height 1
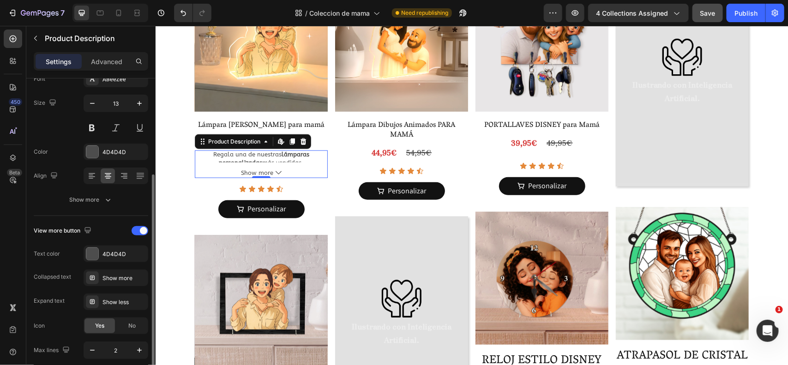
scroll to position [139, 0]
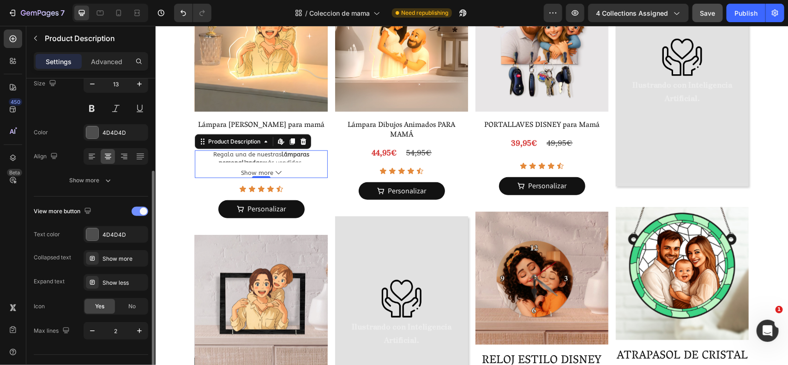
click at [139, 213] on div at bounding box center [140, 211] width 17 height 9
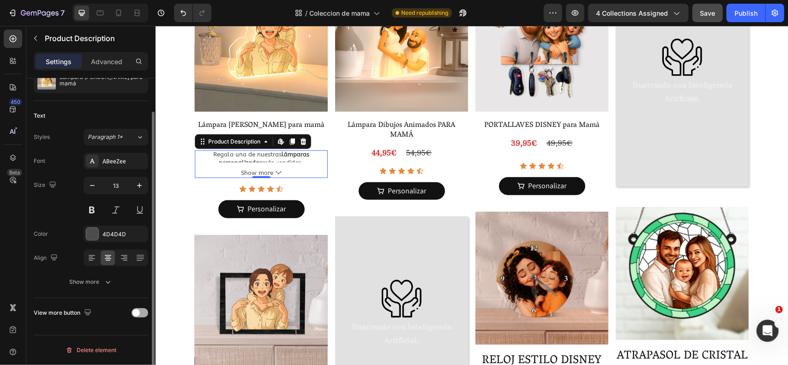
scroll to position [37, 0]
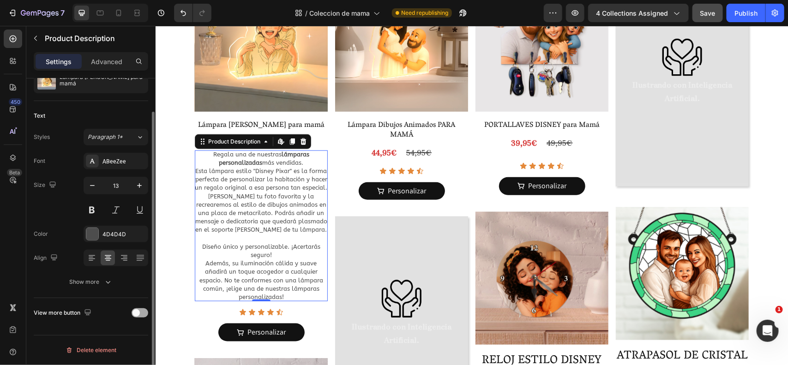
click at [139, 314] on span at bounding box center [136, 312] width 7 height 7
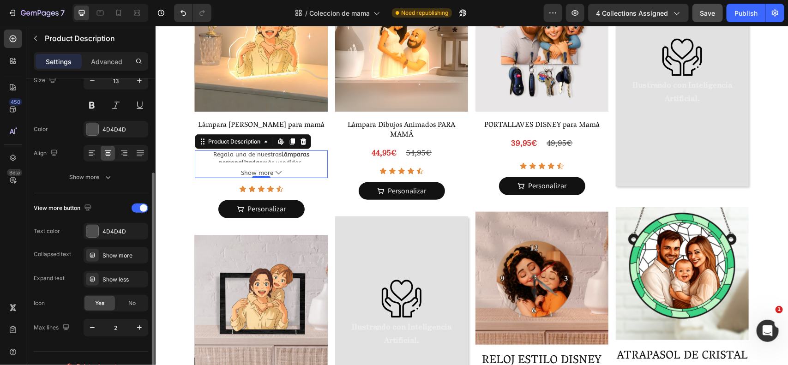
scroll to position [144, 0]
click at [127, 298] on div "No" at bounding box center [132, 301] width 30 height 15
click at [91, 302] on div "Yes" at bounding box center [100, 301] width 30 height 15
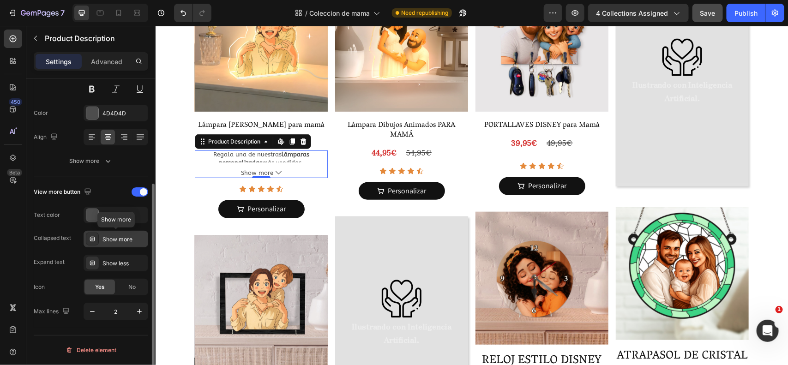
click at [114, 239] on div "Show more" at bounding box center [124, 240] width 43 height 8
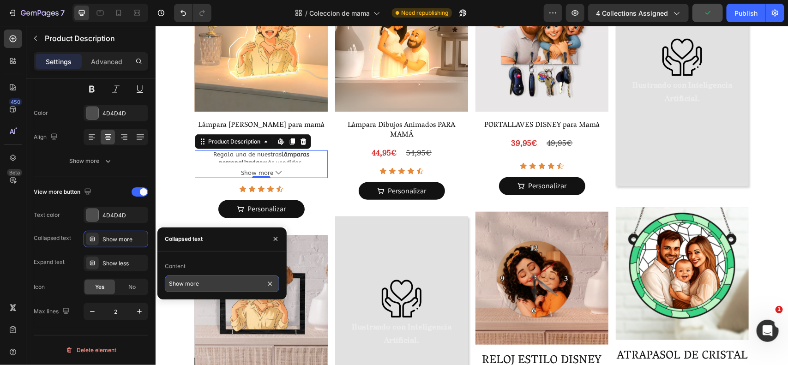
click at [196, 276] on input "Show more" at bounding box center [222, 284] width 115 height 17
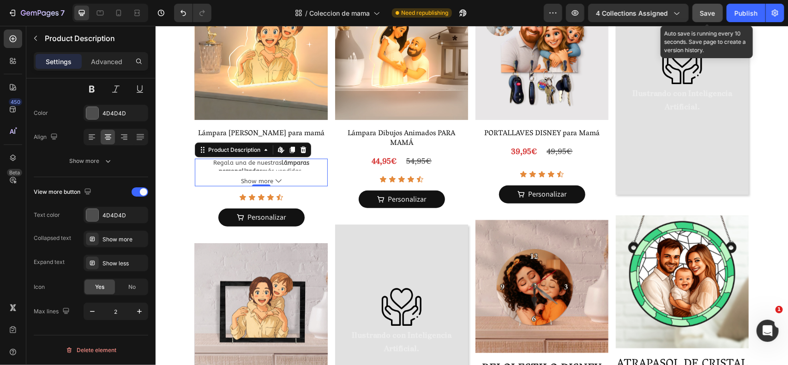
click at [714, 10] on span "Save" at bounding box center [708, 13] width 15 height 8
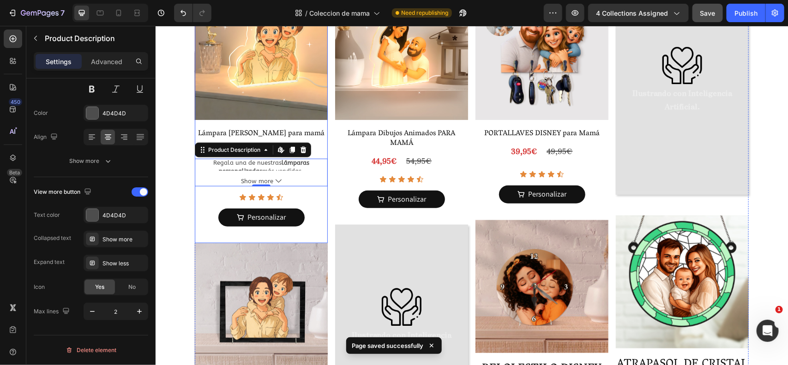
click at [316, 122] on div "Product Images" at bounding box center [260, 55] width 133 height 136
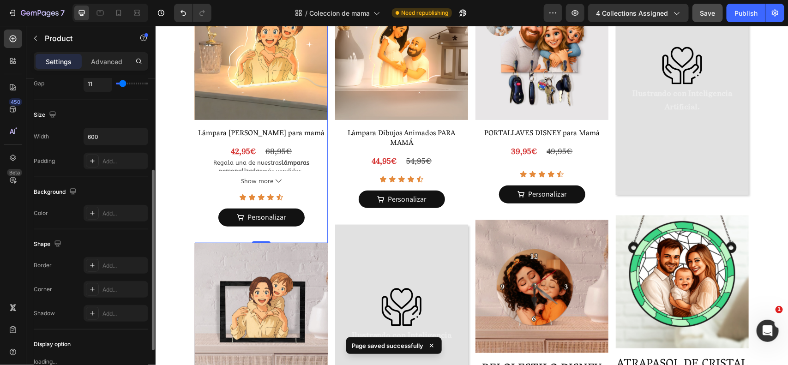
scroll to position [0, 0]
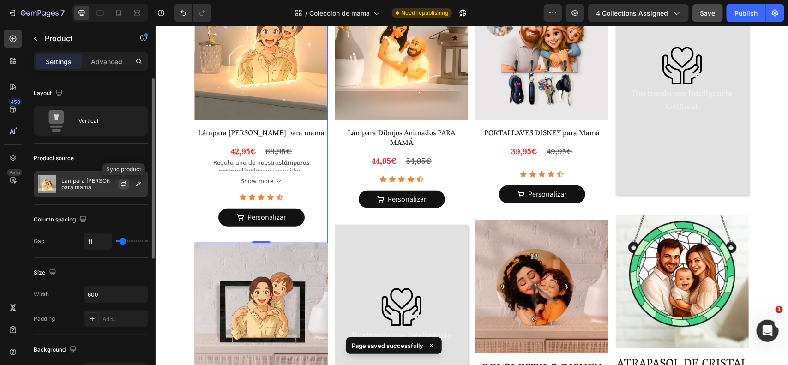
click at [124, 186] on icon "button" at bounding box center [123, 184] width 7 height 7
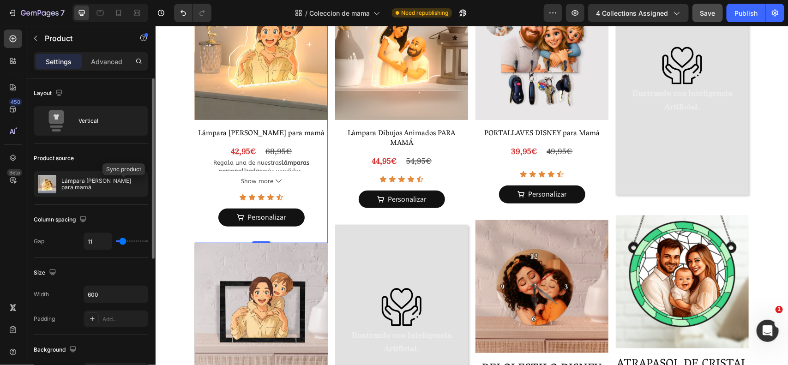
click at [0, 0] on icon "button" at bounding box center [0, 0] width 0 height 0
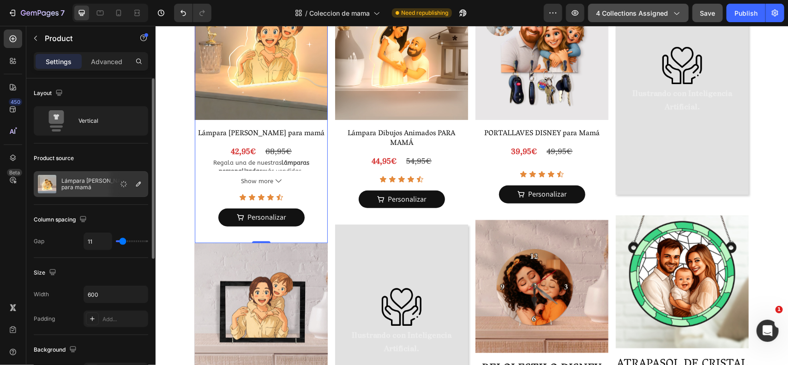
click at [662, 11] on span "4 collections assigned" at bounding box center [632, 13] width 72 height 10
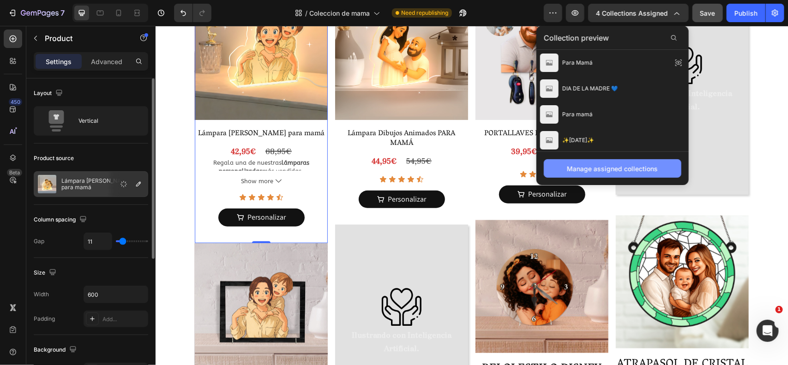
click at [611, 167] on div "Manage assigned collections" at bounding box center [613, 169] width 91 height 10
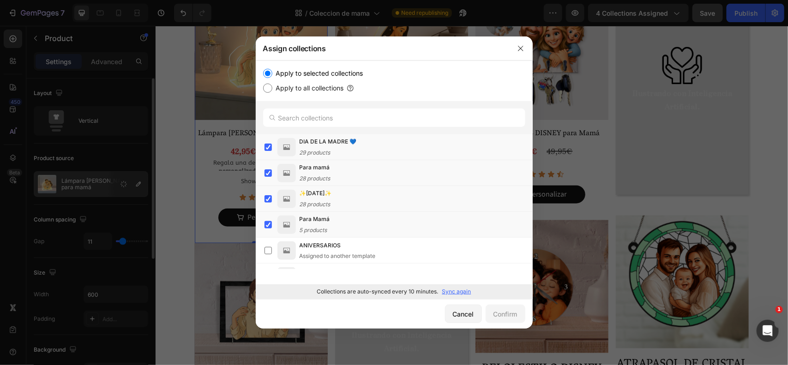
click at [454, 294] on p "Sync again" at bounding box center [456, 292] width 29 height 8
click at [522, 48] on icon "button" at bounding box center [520, 48] width 7 height 7
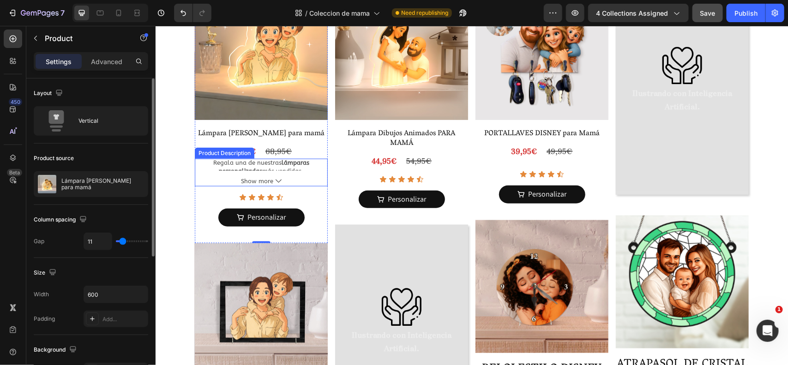
click at [268, 182] on span "Show more" at bounding box center [257, 181] width 32 height 6
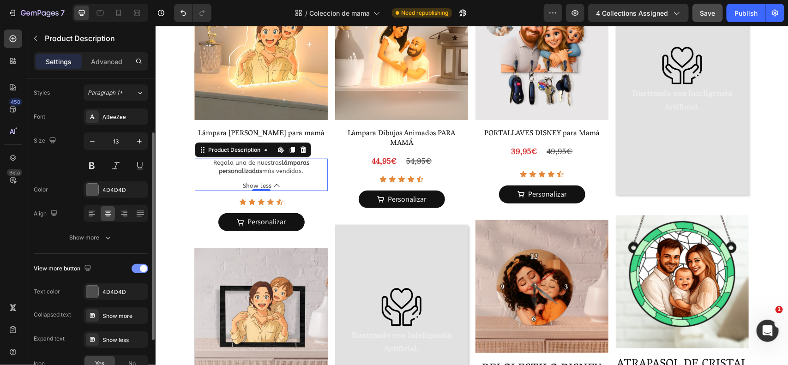
click at [135, 267] on div at bounding box center [140, 268] width 17 height 9
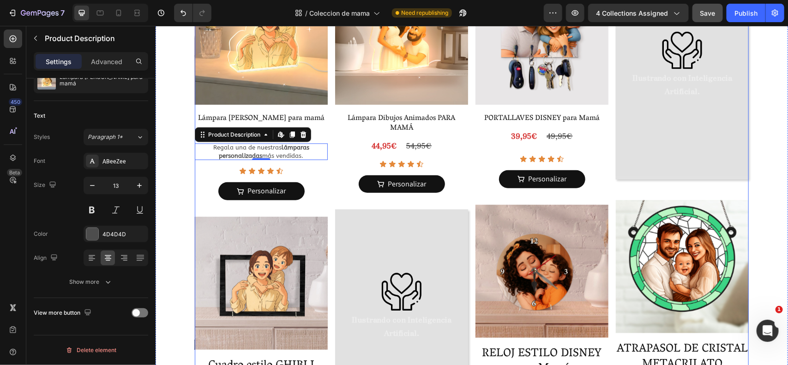
scroll to position [305, 0]
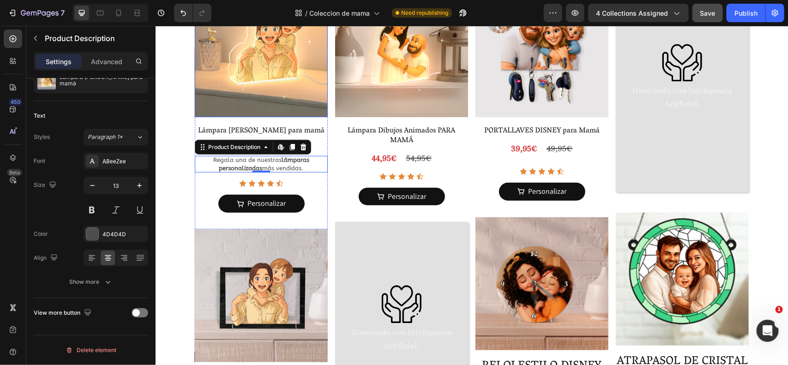
drag, startPoint x: 310, startPoint y: 112, endPoint x: 296, endPoint y: 108, distance: 14.3
click at [309, 112] on img at bounding box center [260, 50] width 133 height 133
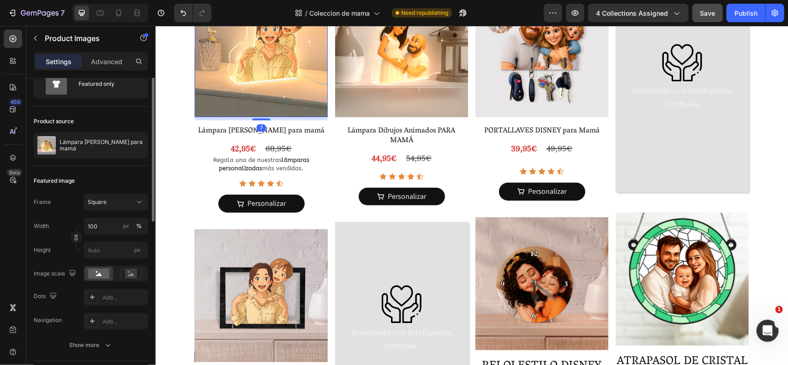
scroll to position [0, 0]
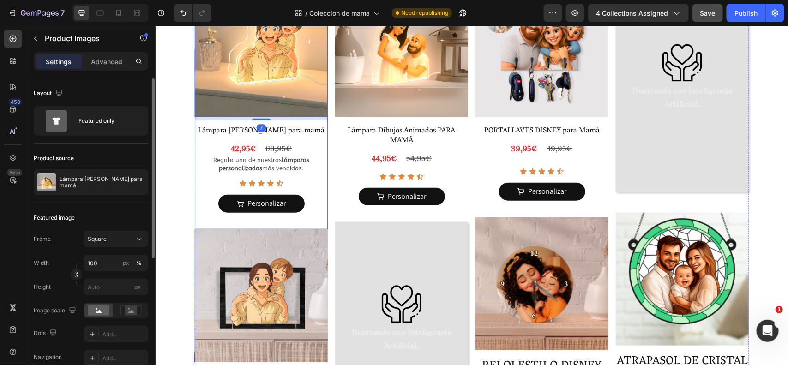
click at [265, 129] on h2 "Lámpara [PERSON_NAME] para mamá" at bounding box center [260, 131] width 133 height 12
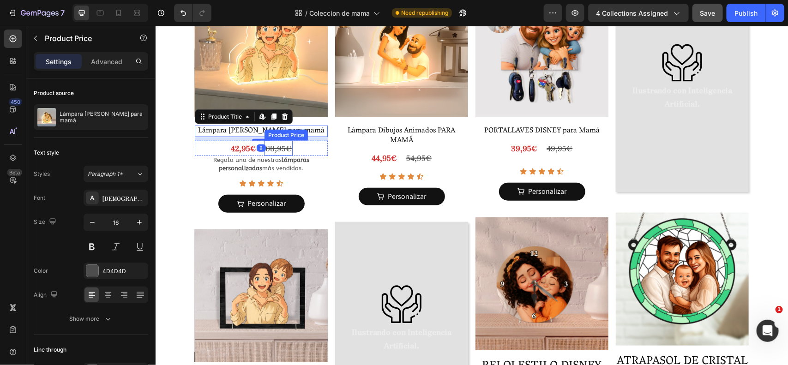
click at [264, 140] on div "68,95€" at bounding box center [278, 147] width 28 height 15
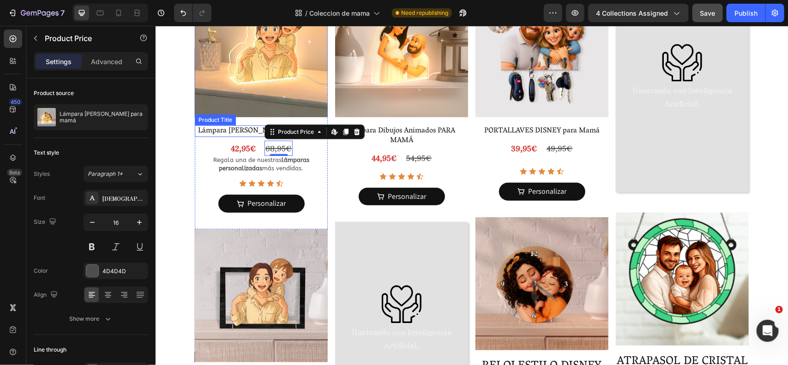
click at [246, 133] on h2 "Lámpara [PERSON_NAME] para mamá" at bounding box center [260, 131] width 133 height 12
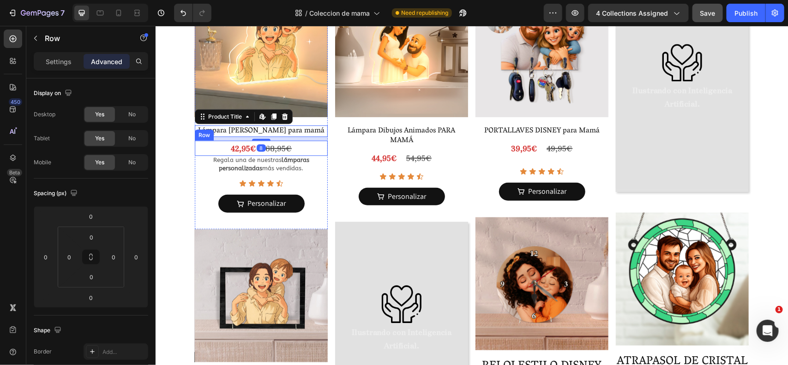
click at [255, 139] on div "Lámpara Estilo Ghibli para mamá Product Title Edit content in Shopify 8 42,95€ …" at bounding box center [260, 177] width 133 height 104
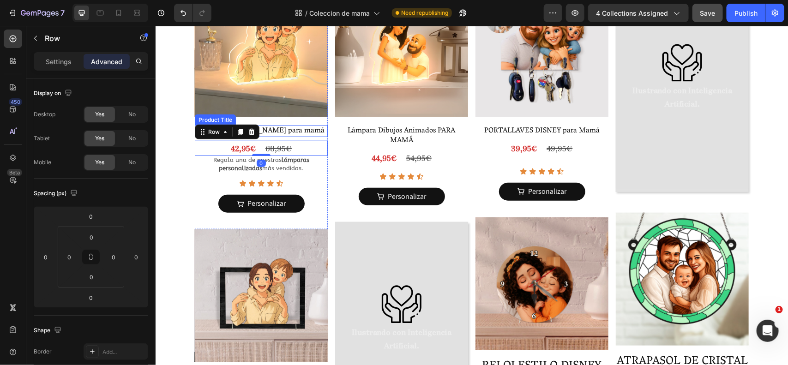
click at [273, 132] on h2 "Lámpara [PERSON_NAME] para mamá" at bounding box center [260, 131] width 133 height 12
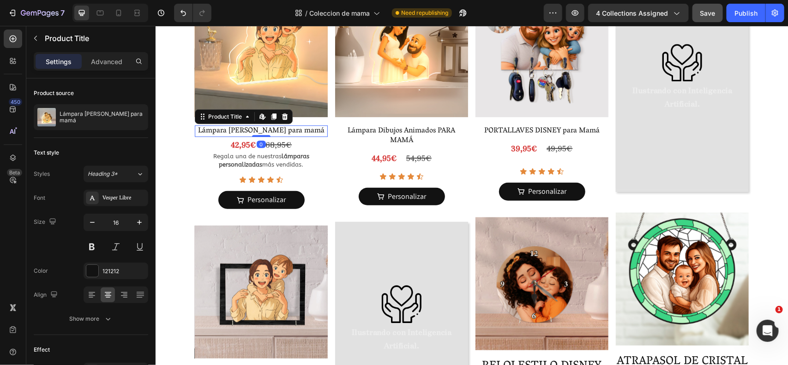
drag, startPoint x: 256, startPoint y: 139, endPoint x: 291, endPoint y: 143, distance: 35.3
click at [255, 126] on div "Lámpara Estilo Ghibli para mamá Product Title Edit content in Shopify 0" at bounding box center [260, 131] width 133 height 12
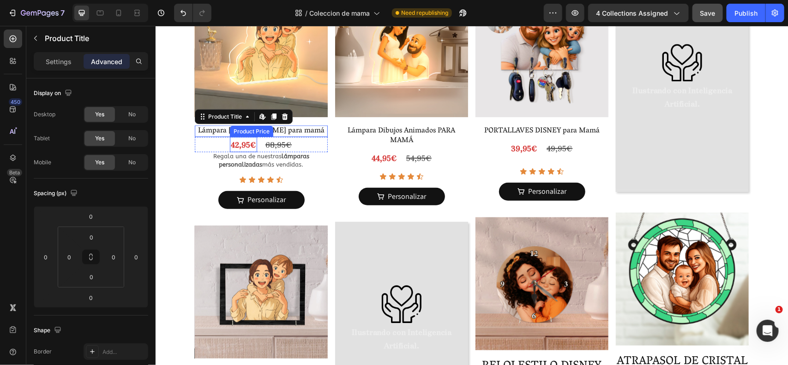
click at [241, 142] on div "42,95€" at bounding box center [243, 144] width 27 height 15
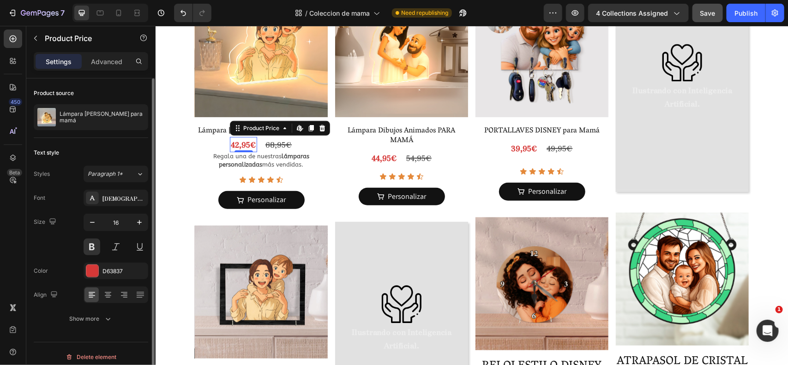
scroll to position [7, 0]
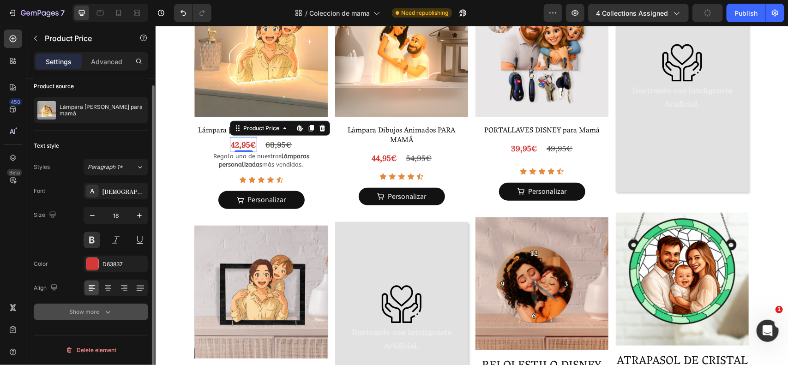
click at [72, 310] on div "Show more" at bounding box center [91, 312] width 43 height 9
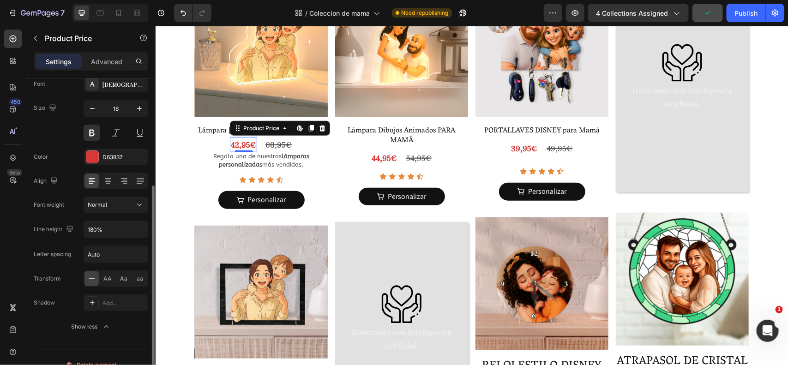
scroll to position [129, 0]
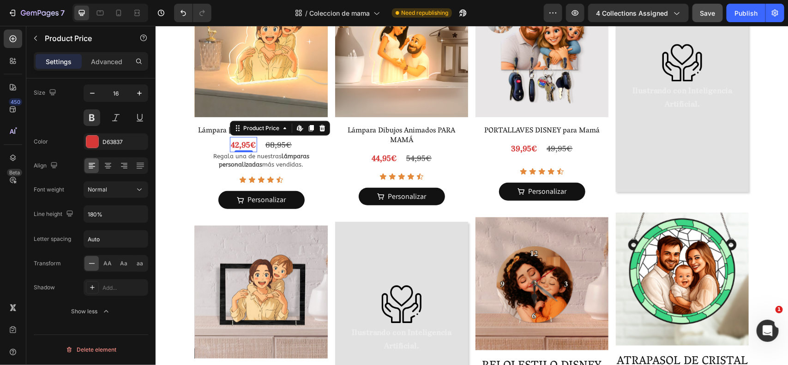
click at [233, 139] on div "42,95€" at bounding box center [243, 144] width 27 height 15
click at [282, 201] on button "Personalizar" at bounding box center [261, 200] width 86 height 18
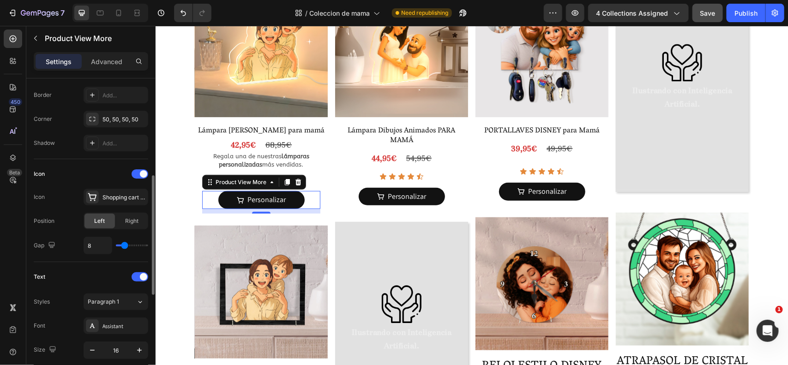
scroll to position [258, 0]
click at [122, 222] on div "Right" at bounding box center [132, 220] width 30 height 15
type input "17"
type input "18"
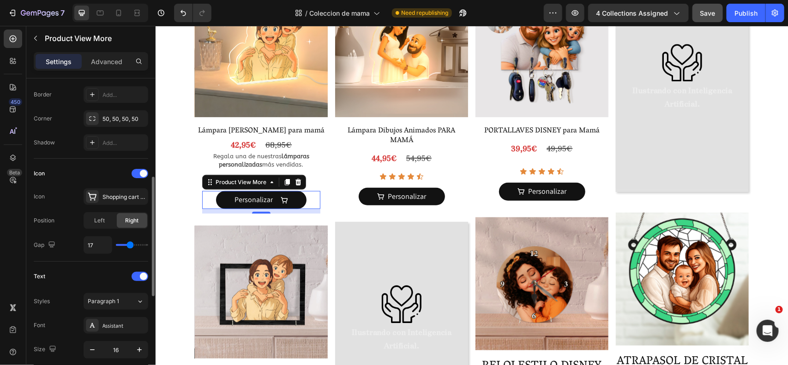
type input "18"
type input "19"
type input "20"
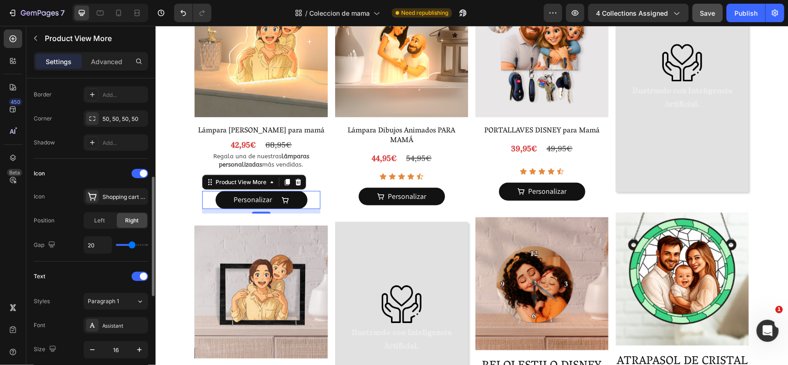
type input "21"
drag, startPoint x: 127, startPoint y: 248, endPoint x: 132, endPoint y: 246, distance: 5.8
type input "20"
click at [132, 246] on input "range" at bounding box center [132, 245] width 32 height 2
type input "11"
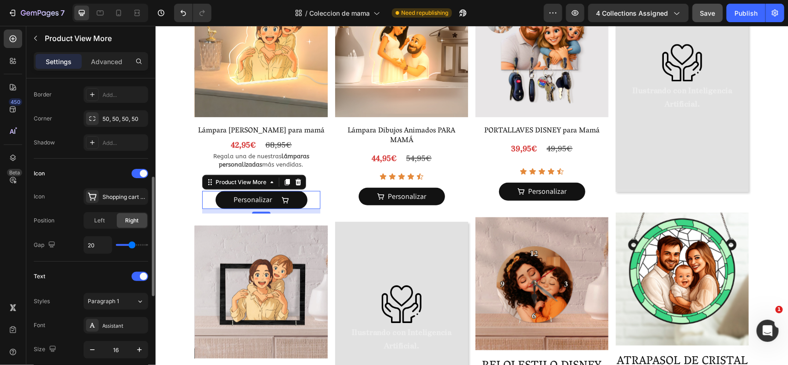
type input "11"
type input "15"
type input "17"
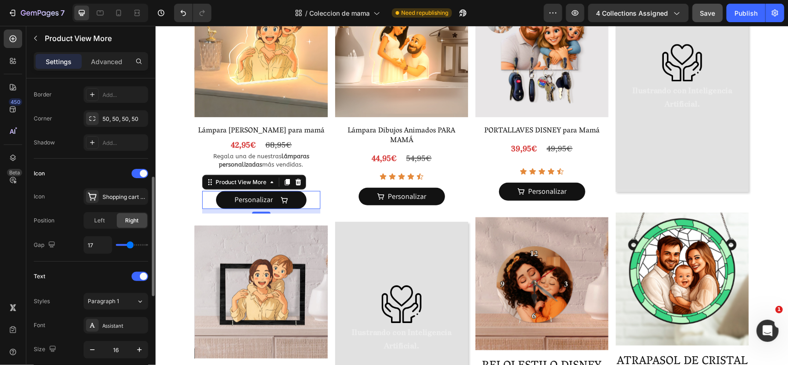
type input "18"
type input "21"
type input "22"
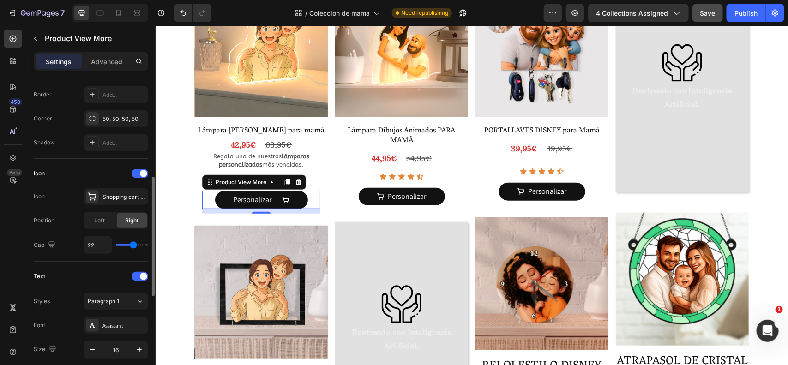
drag, startPoint x: 126, startPoint y: 245, endPoint x: 133, endPoint y: 245, distance: 6.9
type input "22"
click at [133, 245] on input "range" at bounding box center [132, 245] width 32 height 2
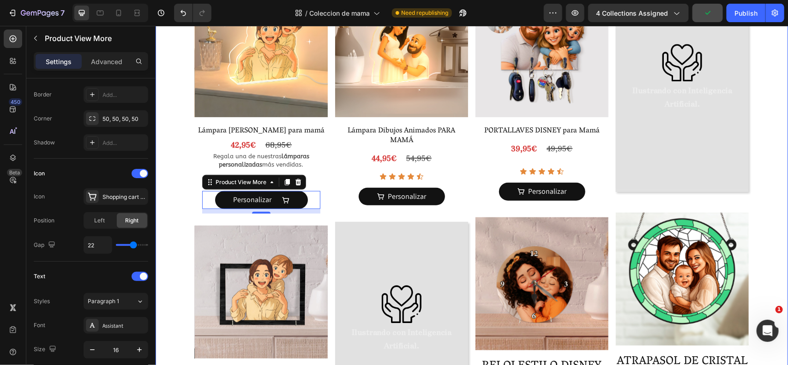
click at [169, 162] on div "Product Images Lámpara Estilo Ghibli para mamá Product Title 42,95€ Product Pri…" at bounding box center [471, 255] width 633 height 543
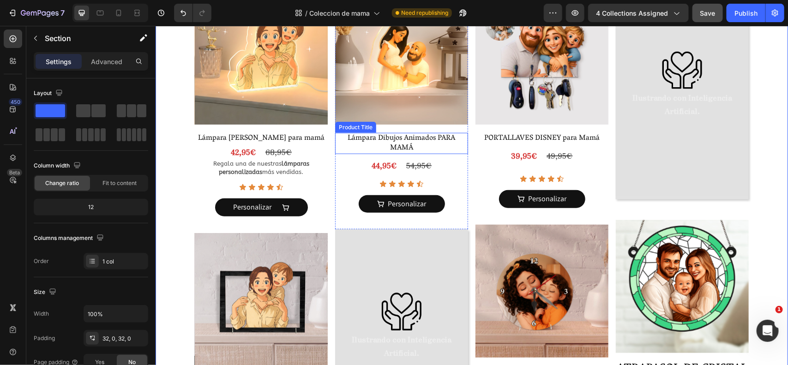
scroll to position [298, 0]
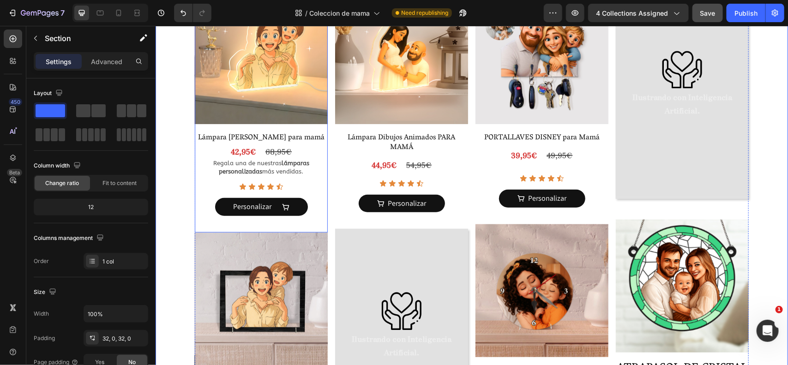
click at [315, 129] on div "Product Images Lámpara Estilo Ghibli para mamá Product Title 42,95€ Product Pri…" at bounding box center [260, 112] width 133 height 242
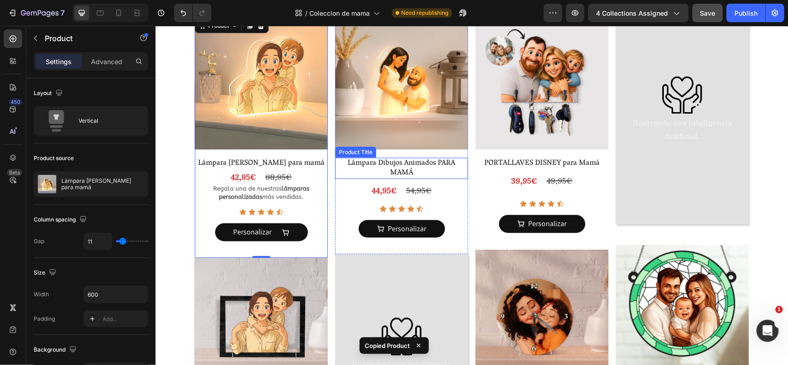
scroll to position [218, 0]
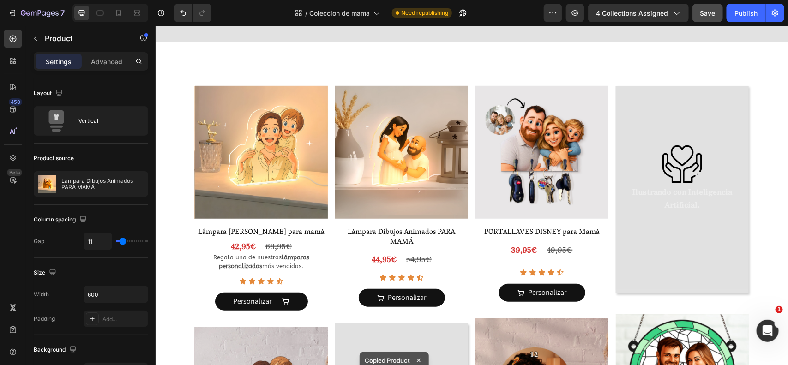
click at [455, 206] on div "Product Images" at bounding box center [401, 153] width 133 height 136
click at [452, 208] on div "Product Images Lámpara Dibujos Animados PARA MAMÁ Product Title 44,95€ Product …" at bounding box center [401, 204] width 133 height 238
click at [449, 251] on div "44,95€ Product Price Product Price 54,95€ Product Price Product Price Row" at bounding box center [401, 258] width 133 height 15
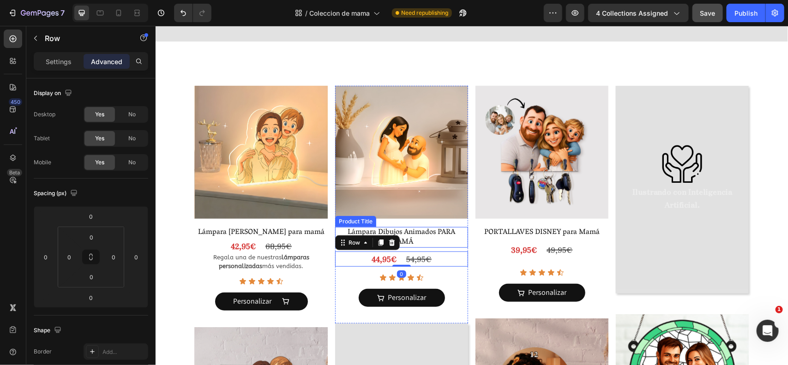
click at [455, 209] on div "Product Images Lámpara Dibujos Animados PARA MAMÁ Product Title 44,95€ Product …" at bounding box center [401, 204] width 133 height 238
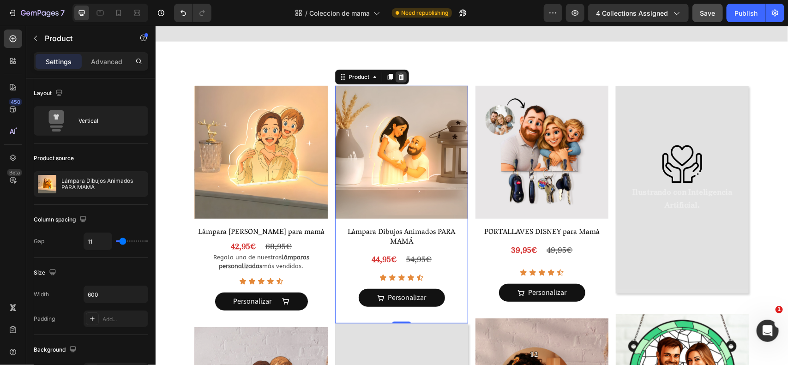
click at [399, 73] on icon at bounding box center [401, 76] width 6 height 6
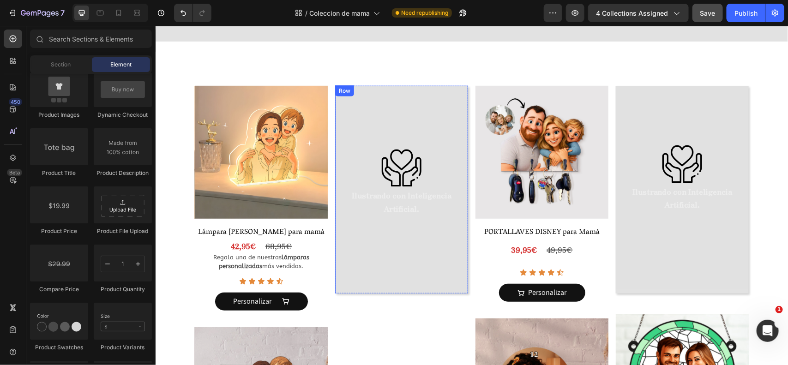
drag, startPoint x: 458, startPoint y: 84, endPoint x: 447, endPoint y: 84, distance: 11.6
click at [457, 85] on div "Image Ilustrando con Inteligencia Artificial. Text Block Row" at bounding box center [401, 189] width 133 height 209
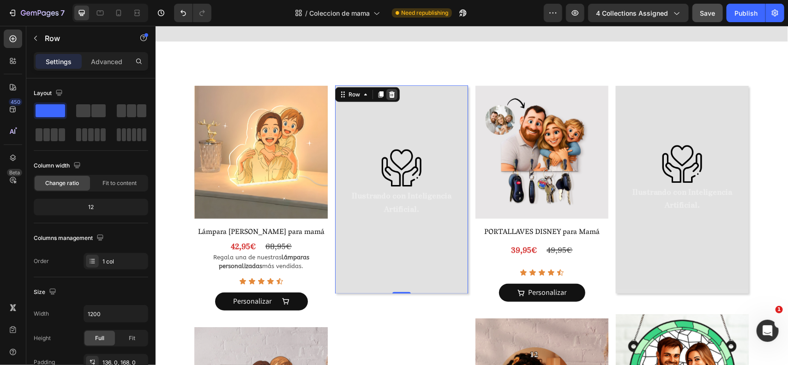
click at [389, 91] on icon at bounding box center [392, 94] width 6 height 6
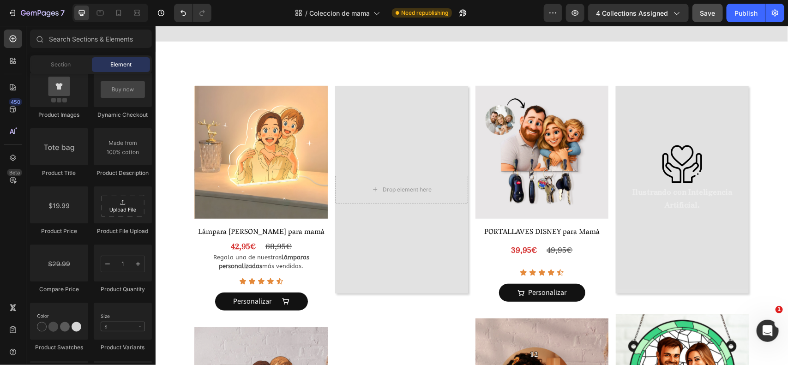
click at [388, 85] on video "Background Image" at bounding box center [401, 184] width 133 height 199
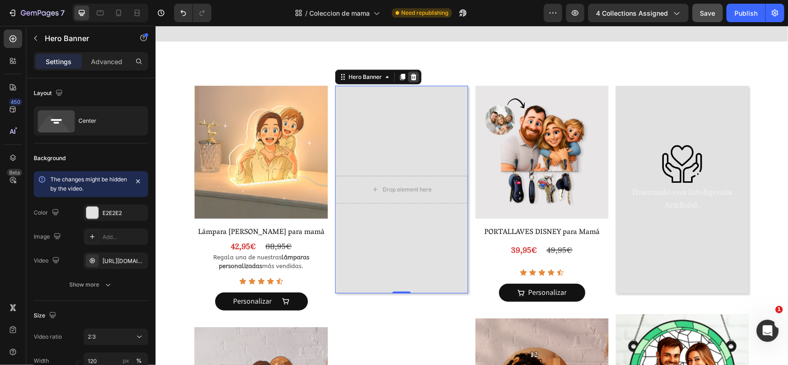
click at [411, 73] on icon at bounding box center [414, 76] width 6 height 6
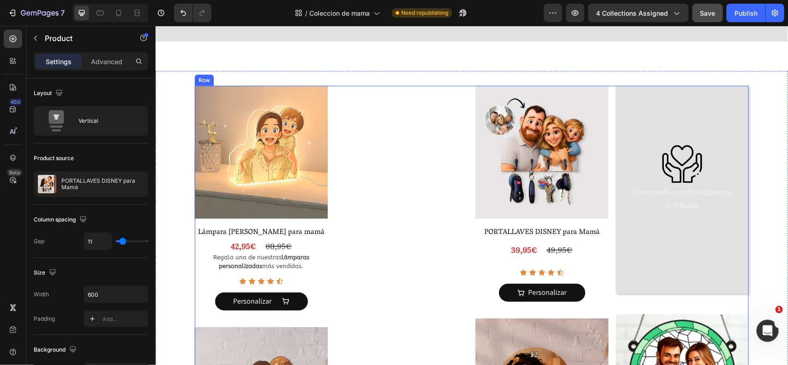
click at [459, 202] on div "Product Images PORTALLAVES DISNEY para Mamá Product Title 39,95€ Product Price …" at bounding box center [401, 342] width 133 height 515
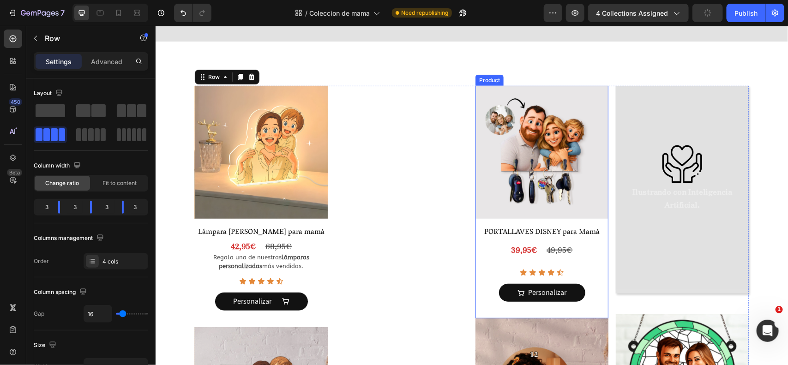
click at [485, 208] on div "Product Images PORTALLAVES DISNEY para Mamá Product Title 39,95€ Product Price …" at bounding box center [541, 201] width 133 height 233
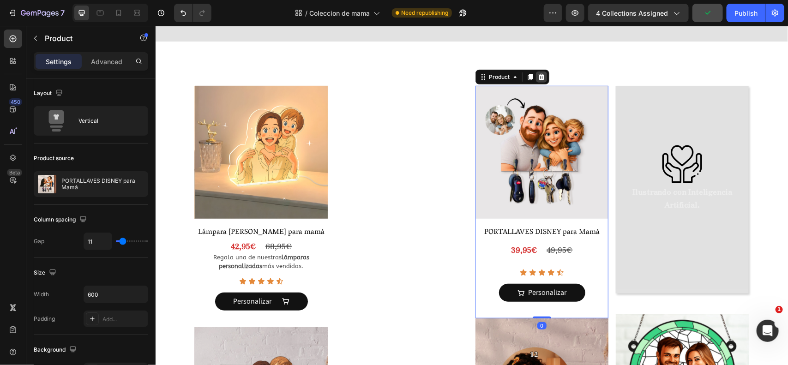
click at [538, 73] on icon at bounding box center [541, 76] width 6 height 6
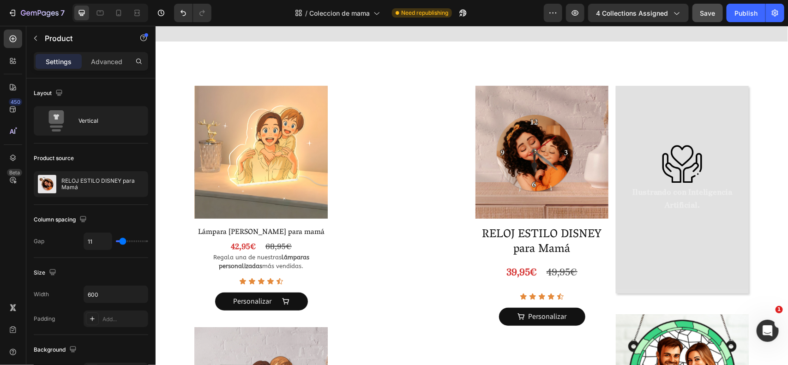
click at [486, 227] on h2 "RELOJ ESTILO DISNEY para Mamá" at bounding box center [541, 243] width 133 height 32
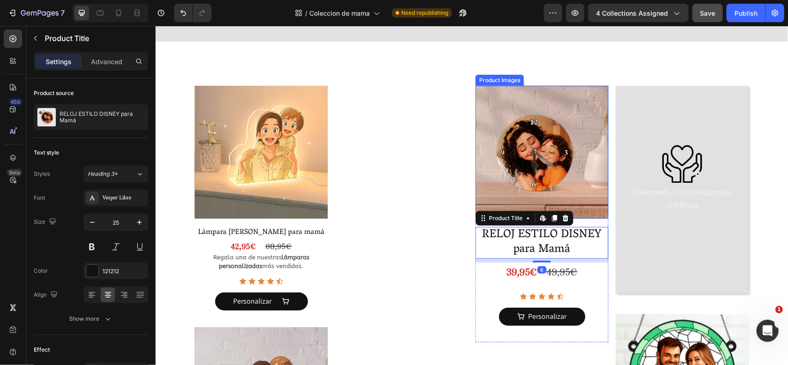
click at [593, 204] on img at bounding box center [541, 151] width 133 height 133
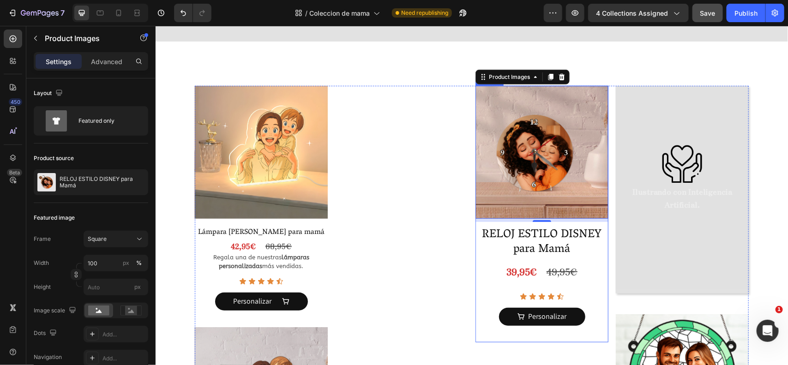
click at [488, 325] on div "RELOJ ESTILO DISNEY para Mamá Product Title 39,95€ Product Price Product Price …" at bounding box center [541, 284] width 133 height 115
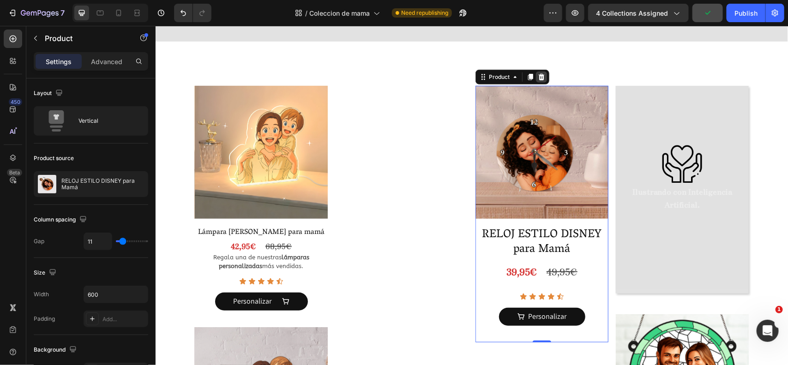
click at [539, 73] on icon at bounding box center [541, 76] width 6 height 6
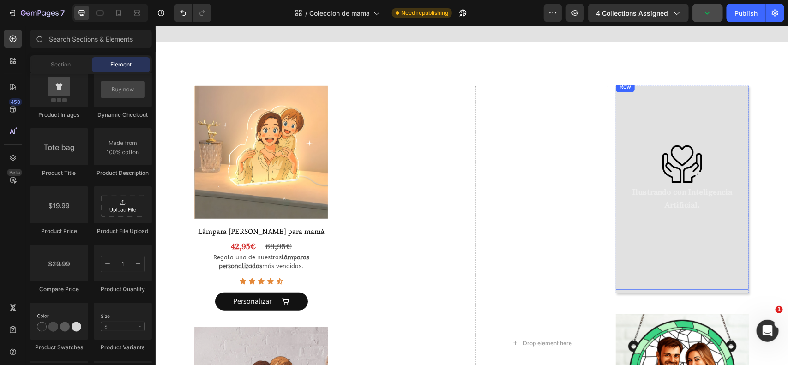
click at [639, 120] on div "Image Ilustrando con Inteligencia Artificial. Text Block Row" at bounding box center [682, 185] width 133 height 209
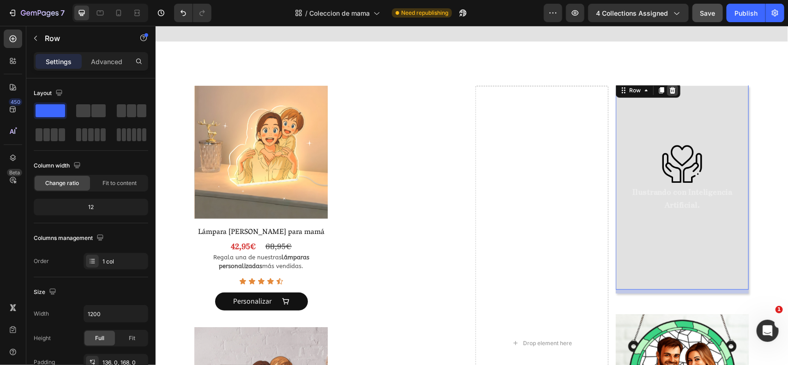
click at [667, 85] on div at bounding box center [672, 90] width 11 height 11
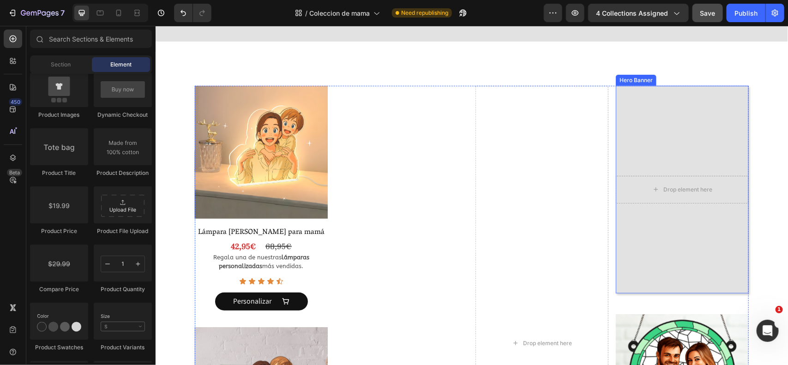
click at [623, 120] on video "Background Image" at bounding box center [682, 184] width 133 height 199
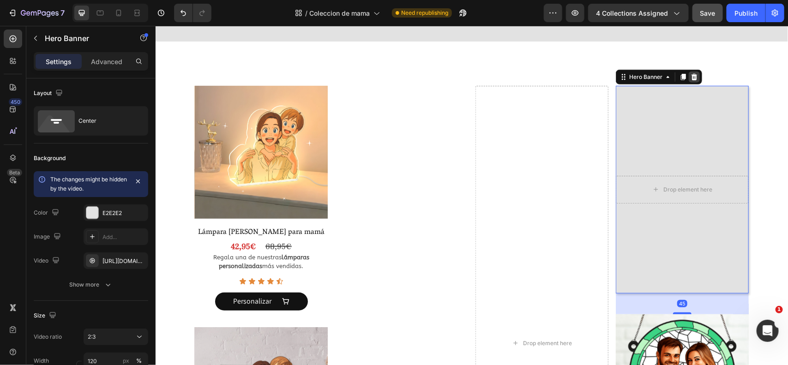
click at [691, 73] on icon at bounding box center [694, 76] width 6 height 6
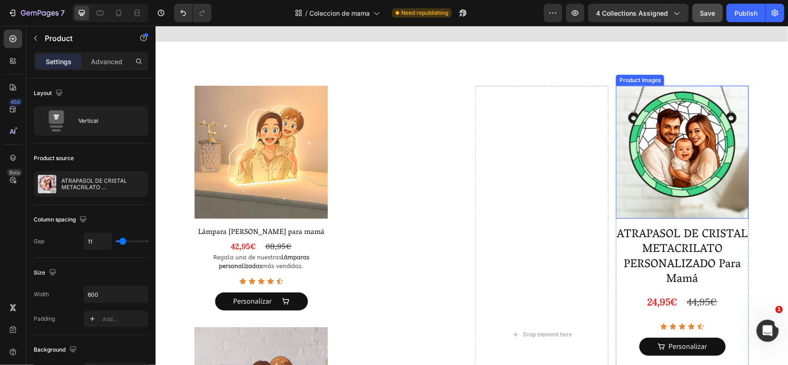
click at [652, 102] on img at bounding box center [682, 151] width 133 height 133
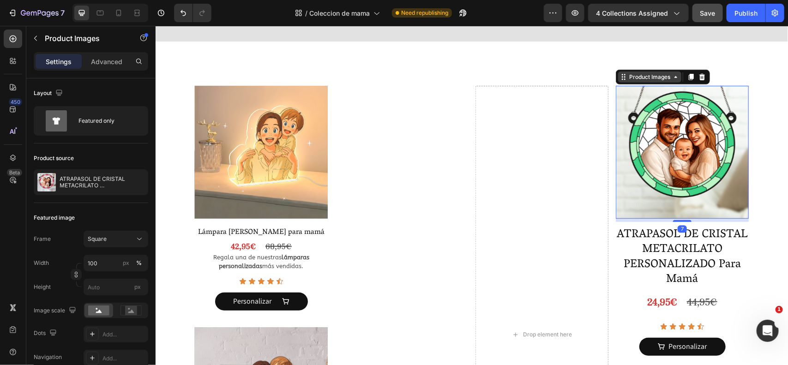
click at [663, 72] on div "Product Images" at bounding box center [649, 76] width 45 height 8
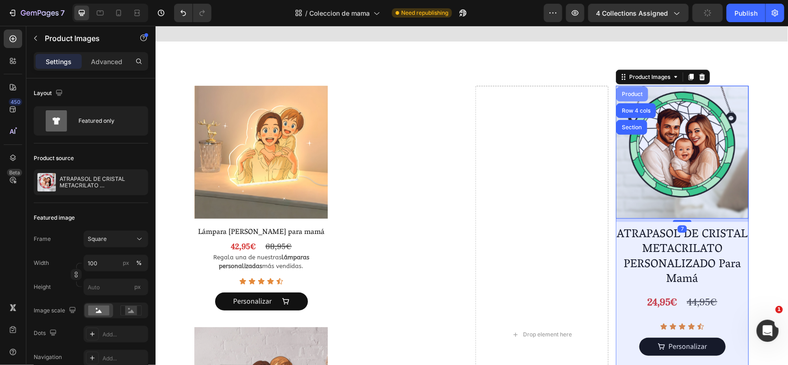
click at [635, 86] on div "Product" at bounding box center [632, 93] width 32 height 15
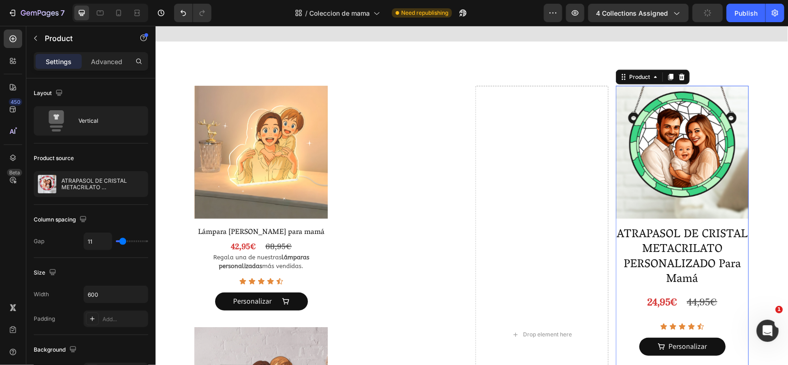
drag, startPoint x: 674, startPoint y: 62, endPoint x: 673, endPoint y: 68, distance: 5.6
click at [678, 73] on icon at bounding box center [681, 76] width 7 height 7
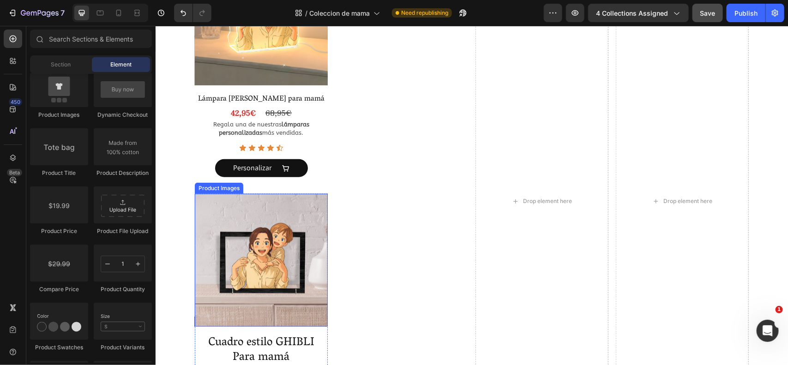
scroll to position [535, 0]
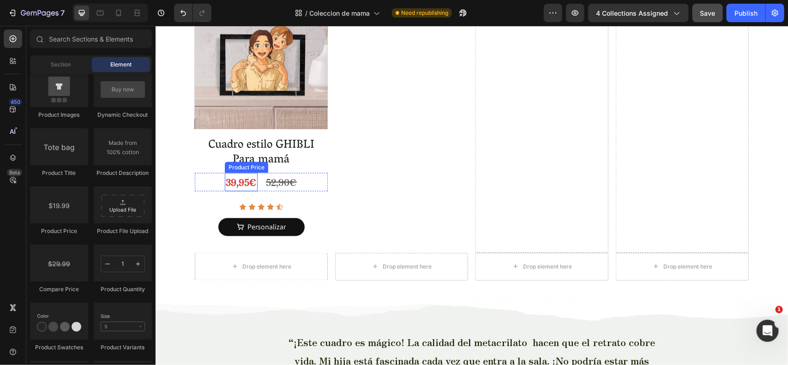
click at [250, 171] on div "Cuadro estilo GHIBLI Para mamá Product Title 39,95€ Product Price Product Price…" at bounding box center [260, 194] width 133 height 115
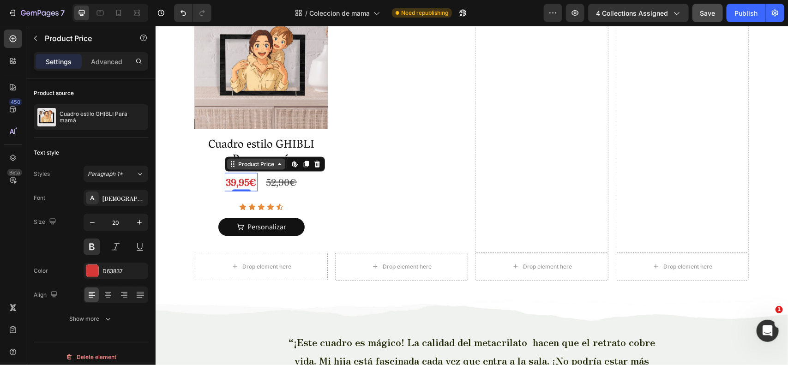
click at [269, 167] on div "Product Price" at bounding box center [256, 163] width 58 height 11
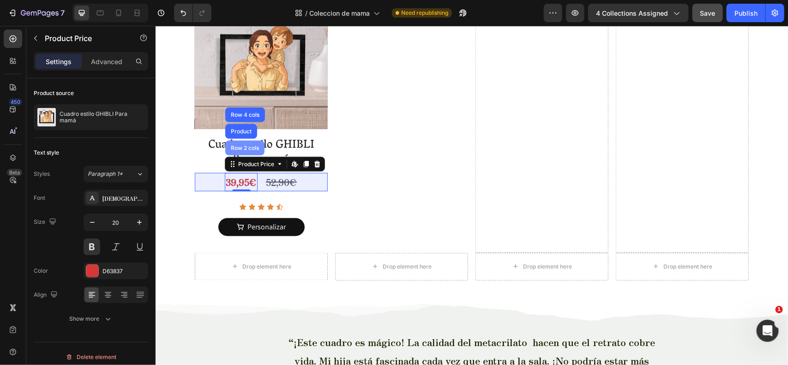
click at [240, 145] on div "Row 2 cols" at bounding box center [245, 148] width 32 height 6
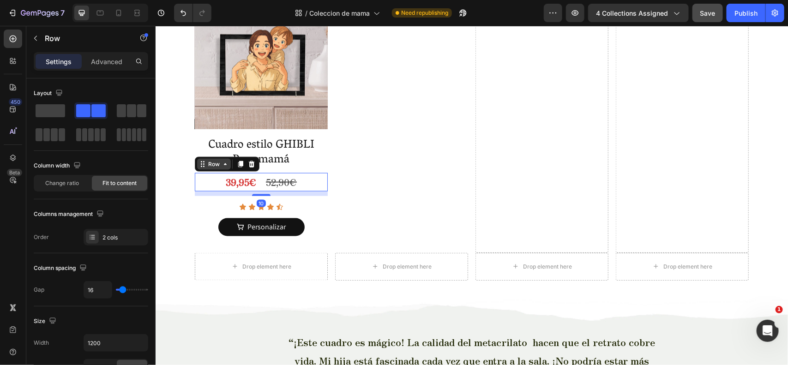
click at [222, 162] on icon at bounding box center [224, 163] width 7 height 7
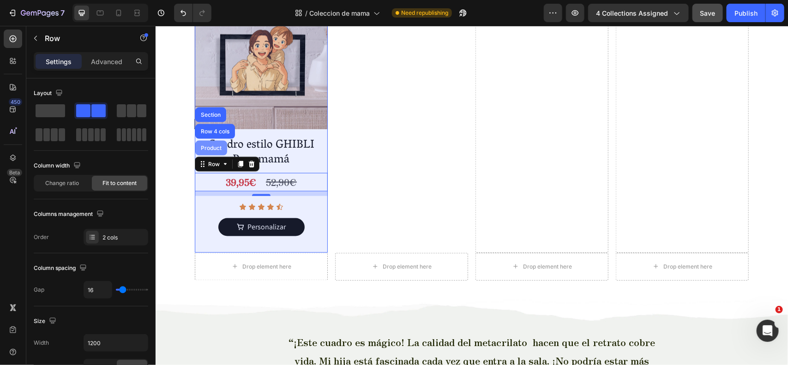
click at [217, 151] on div "Product" at bounding box center [211, 147] width 32 height 15
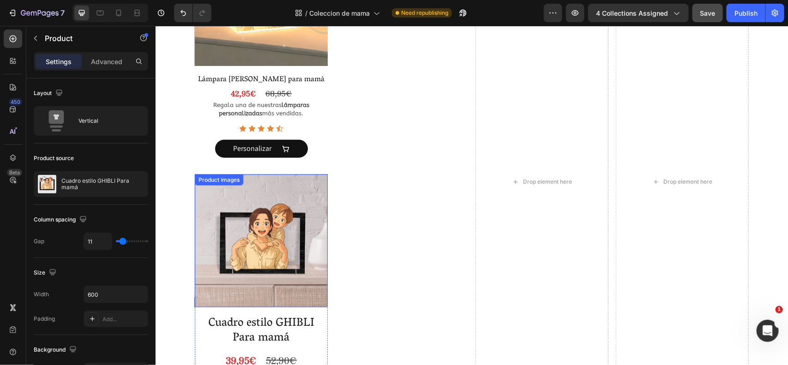
scroll to position [356, 0]
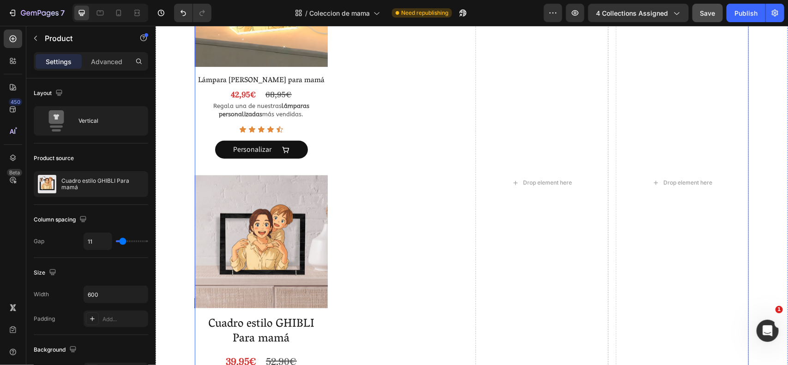
click at [398, 199] on div "Product Images PORTALLAVES DISNEY para Mamá Product Title 39,95€ Product Price …" at bounding box center [401, 183] width 133 height 498
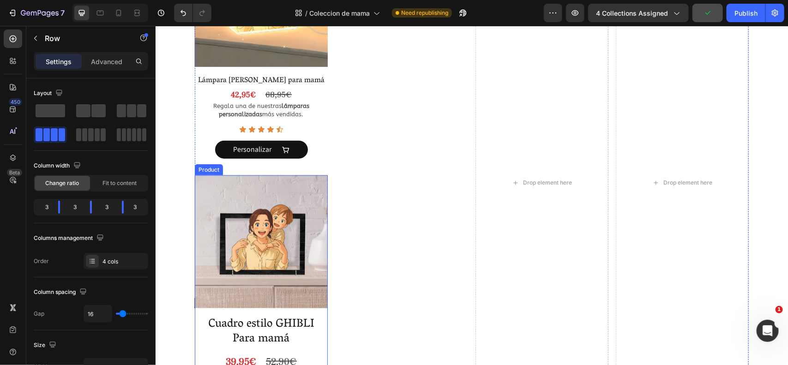
click at [311, 312] on div "Product Images Cuadro estilo GHIBLI Para mamá Product Title 39,95€ Product Pric…" at bounding box center [260, 303] width 133 height 257
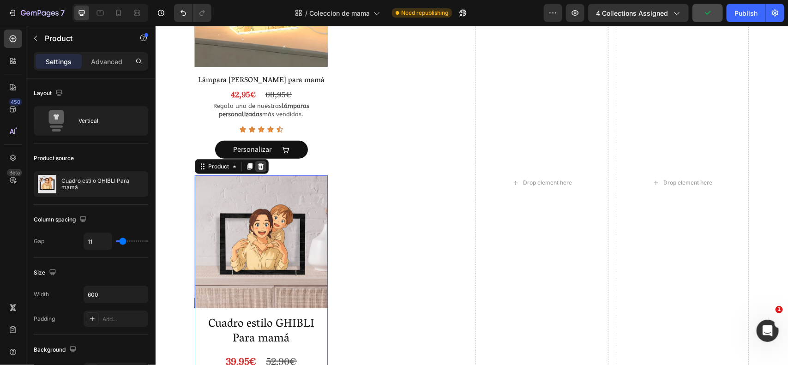
click at [258, 169] on icon at bounding box center [261, 166] width 6 height 6
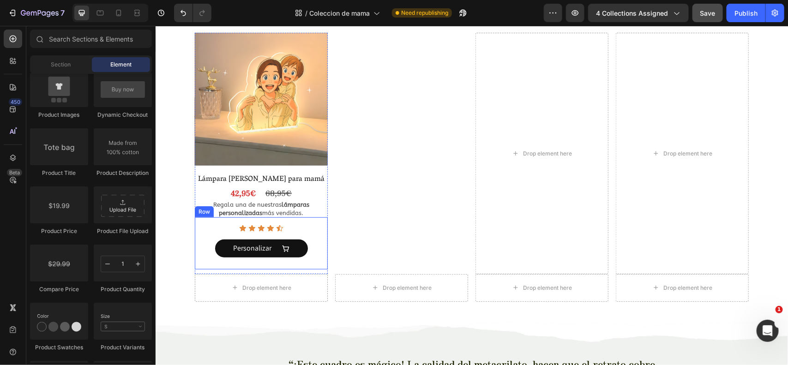
scroll to position [242, 0]
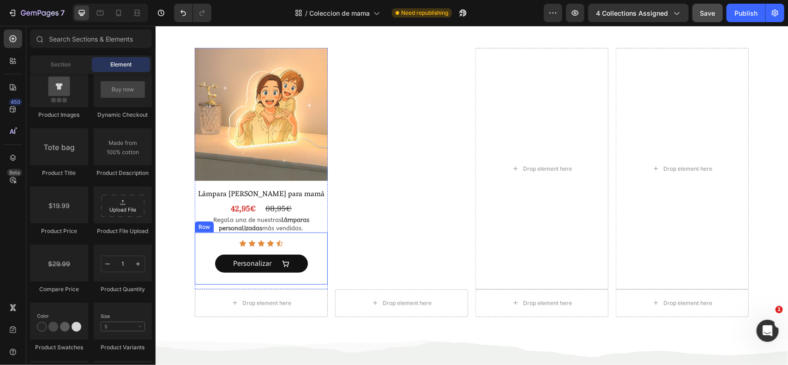
click at [289, 232] on div "Icon Icon Icon Icon Icon Icon List Personalizar Product View More Row" at bounding box center [260, 258] width 133 height 52
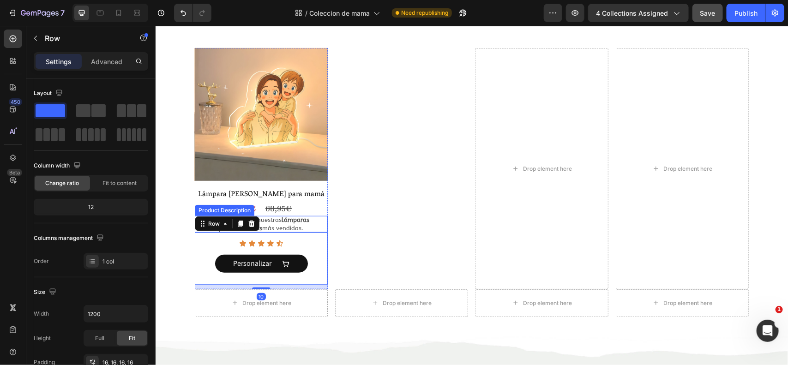
click at [301, 229] on div "Regala una de nuestras lámparas personalizadas más vendidas." at bounding box center [260, 224] width 133 height 17
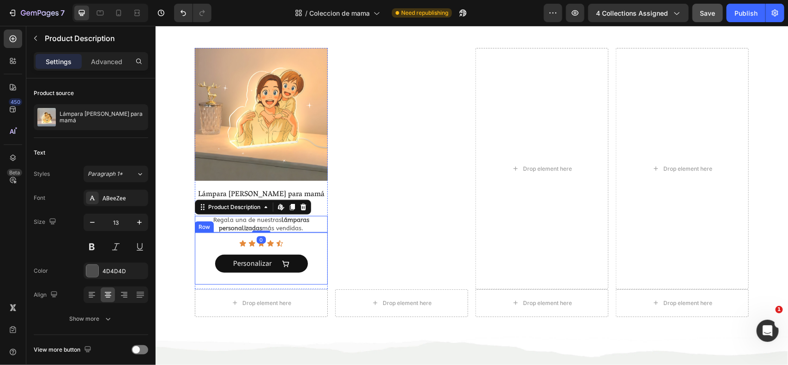
click at [318, 234] on div "Icon Icon Icon Icon Icon Icon List Personalizar Product View More Row" at bounding box center [260, 258] width 133 height 52
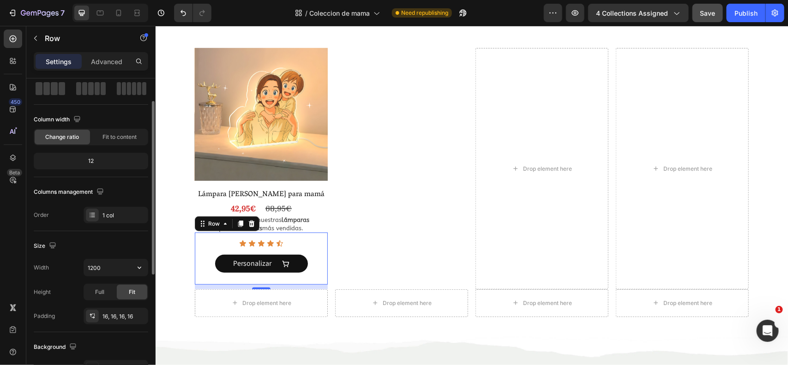
scroll to position [48, 0]
click at [105, 64] on p "Advanced" at bounding box center [106, 62] width 31 height 10
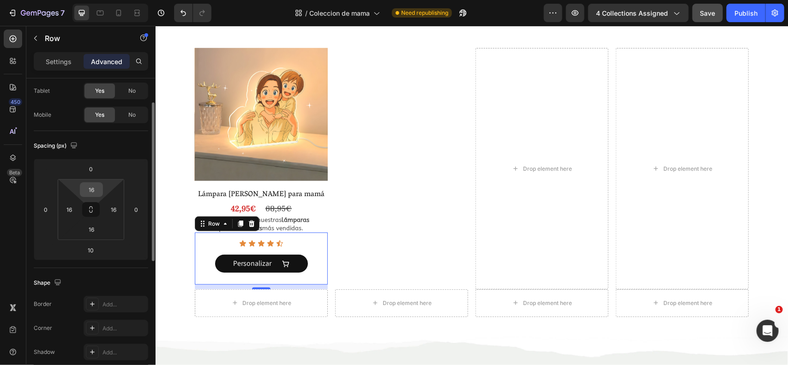
click at [92, 196] on input "16" at bounding box center [91, 190] width 18 height 14
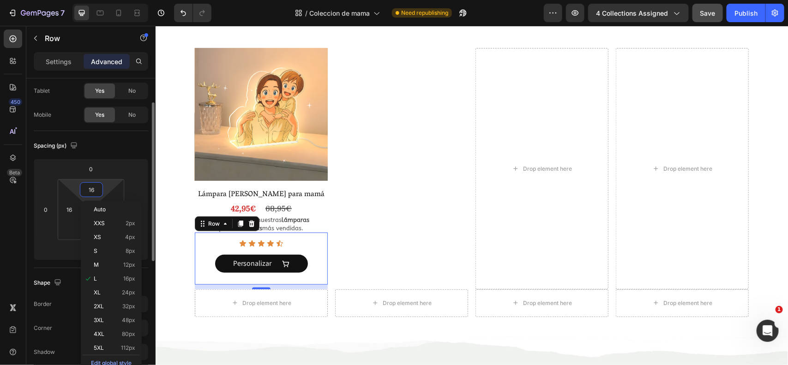
type input "0"
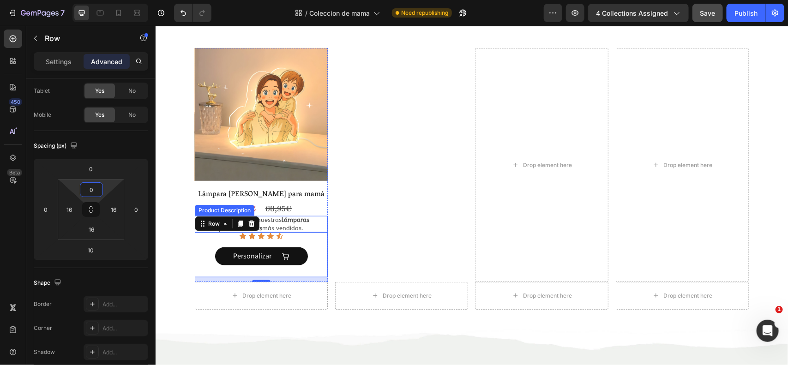
click at [304, 226] on div "Regala una de nuestras lámparas personalizadas más vendidas." at bounding box center [260, 224] width 133 height 17
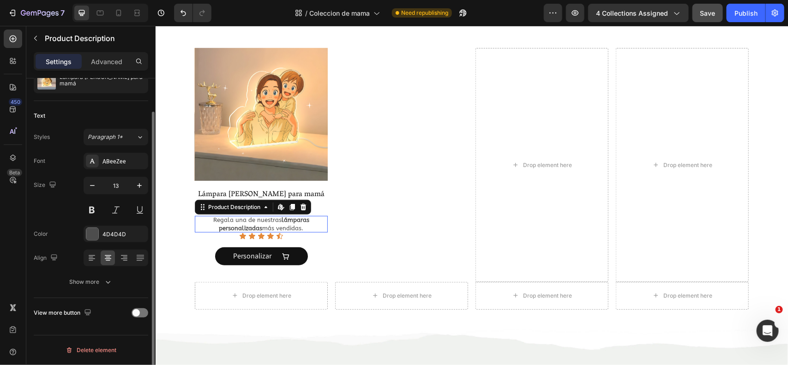
scroll to position [0, 0]
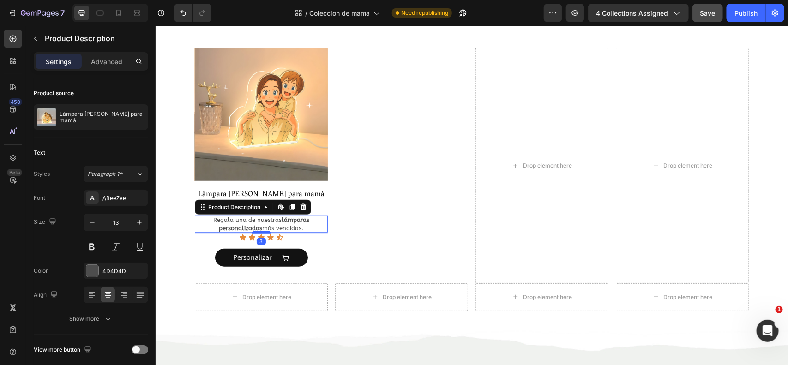
click at [262, 233] on div at bounding box center [261, 232] width 18 height 3
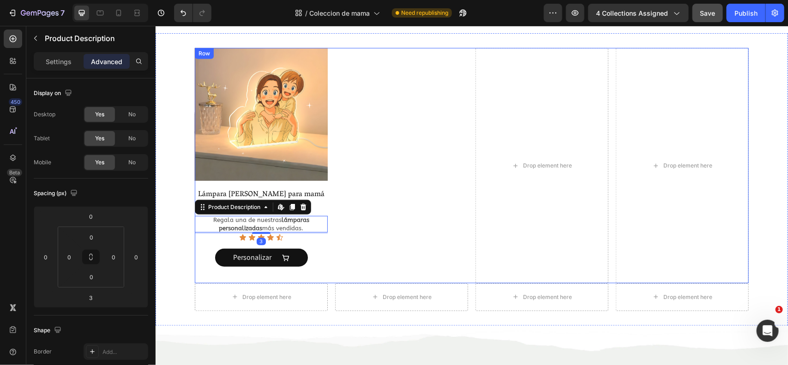
click at [368, 226] on div "Product Images PORTALLAVES DISNEY para Mamá Product Title 39,95€ Product Price …" at bounding box center [401, 166] width 133 height 236
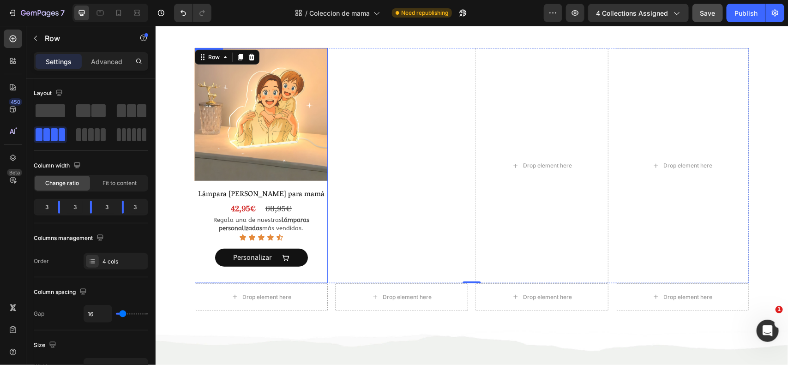
click at [320, 182] on div "Product Images" at bounding box center [260, 116] width 133 height 136
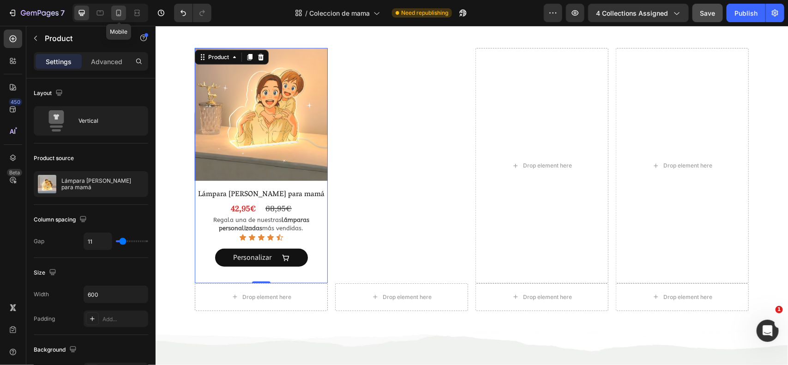
click at [121, 14] on icon at bounding box center [118, 12] width 9 height 9
type input "16"
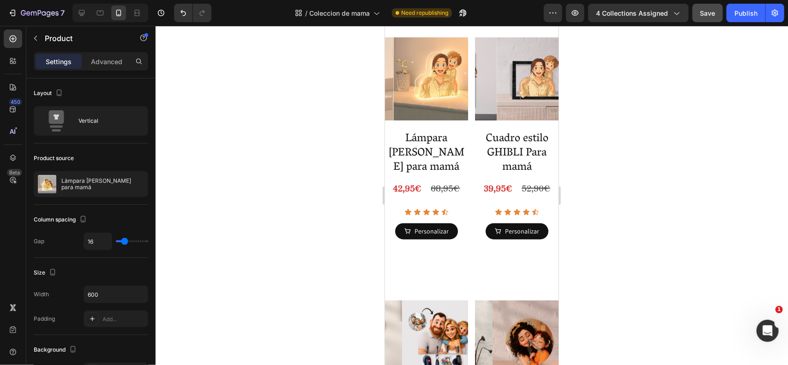
scroll to position [274, 0]
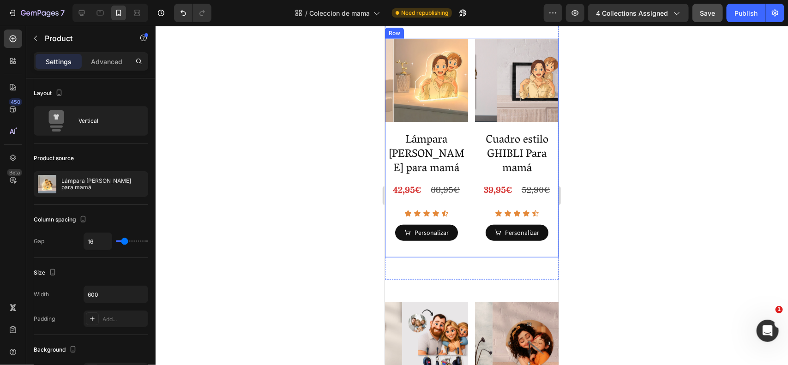
click at [466, 135] on div "Product Images Lámpara Estilo Ghibli para mamá Product Title 42,95€ Product Pri…" at bounding box center [472, 147] width 174 height 219
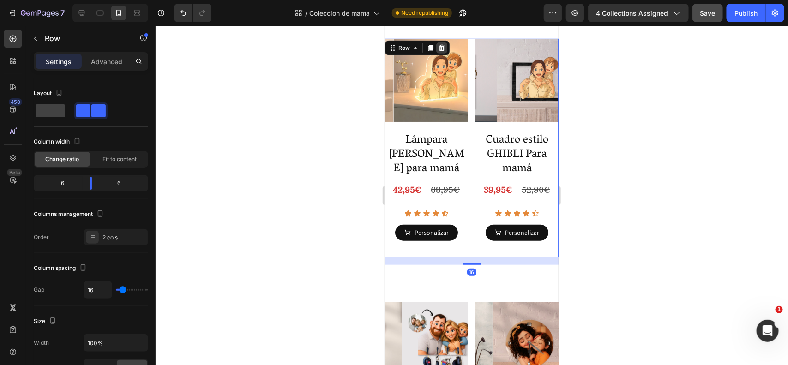
click at [440, 51] on icon at bounding box center [442, 47] width 6 height 6
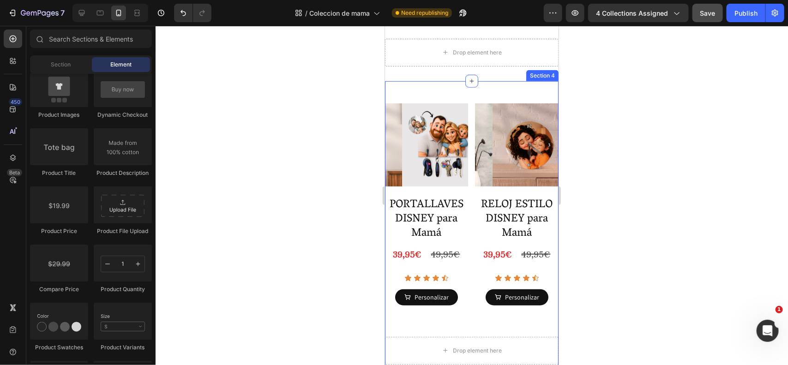
click at [465, 104] on div "Product Images Lámpara Estilo Ghibli para mamá Product Title 42,95€ Product Pri…" at bounding box center [472, 314] width 174 height 466
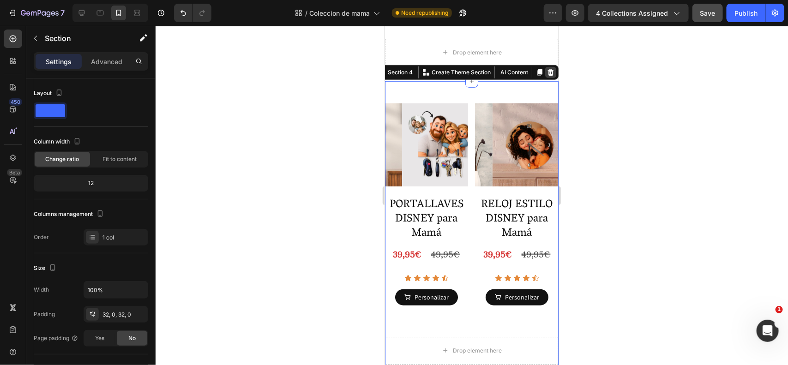
click at [548, 75] on icon at bounding box center [551, 72] width 6 height 6
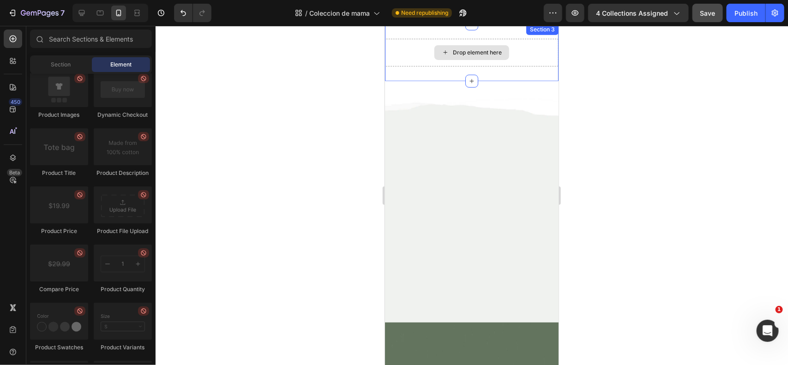
click at [464, 56] on div "Drop element here" at bounding box center [477, 51] width 49 height 7
click at [454, 60] on div "Drop element here" at bounding box center [471, 52] width 75 height 15
click at [420, 50] on div "Drop element here Section 3" at bounding box center [472, 52] width 174 height 57
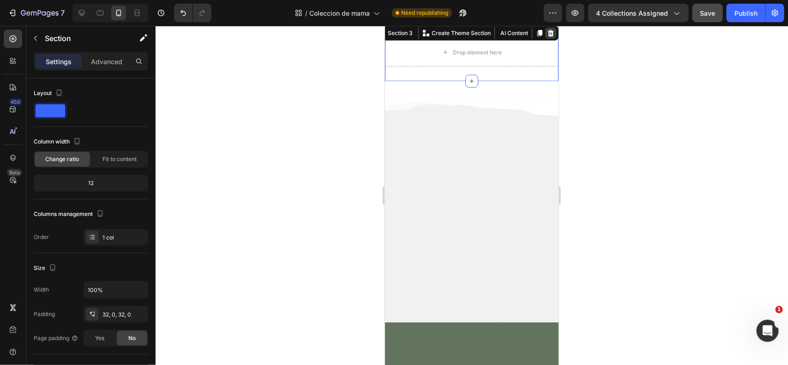
click at [547, 36] on icon at bounding box center [550, 32] width 7 height 7
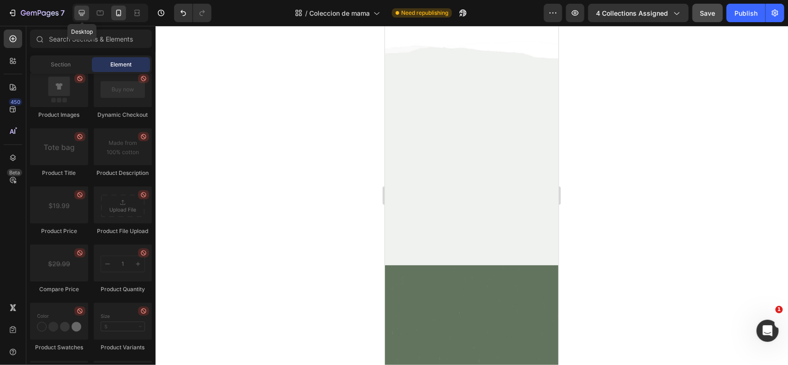
click at [80, 11] on icon at bounding box center [81, 12] width 9 height 9
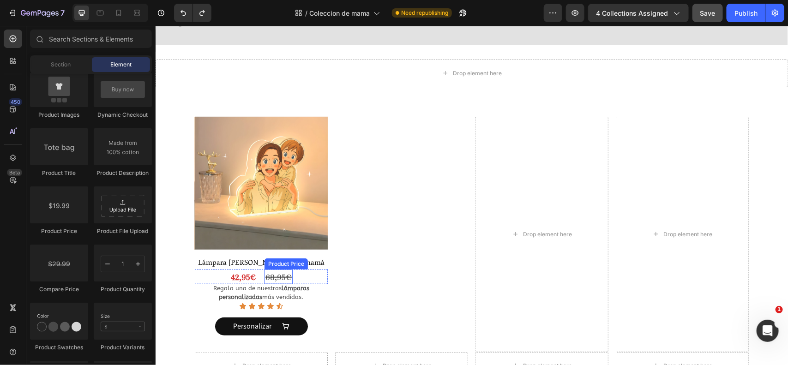
scroll to position [215, 0]
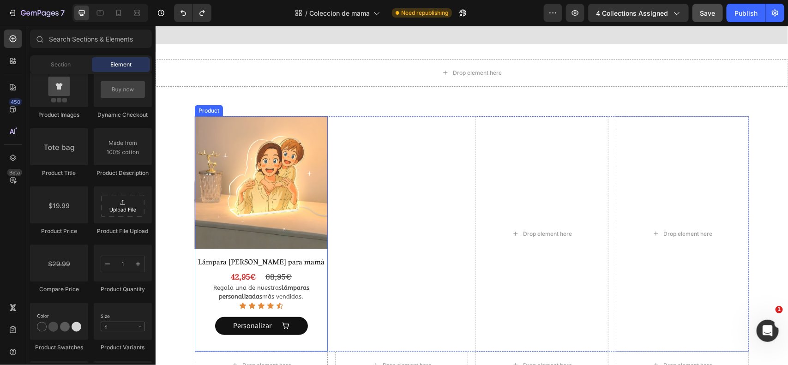
click at [313, 240] on div "Product Images Lámpara Estilo Ghibli para mamá Product Title 42,95€ Product Pri…" at bounding box center [260, 234] width 133 height 236
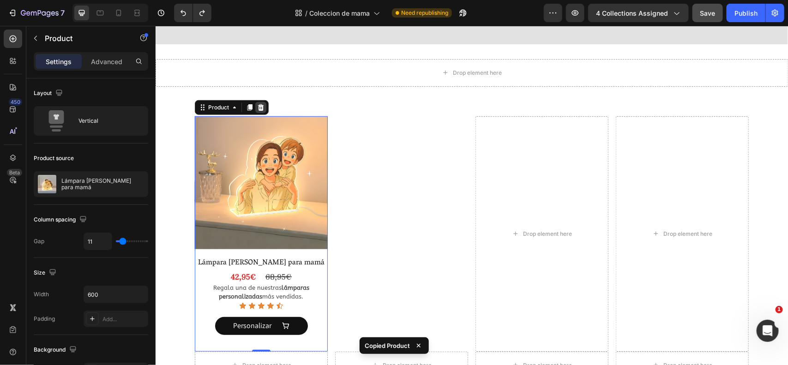
click at [257, 103] on icon at bounding box center [260, 106] width 7 height 7
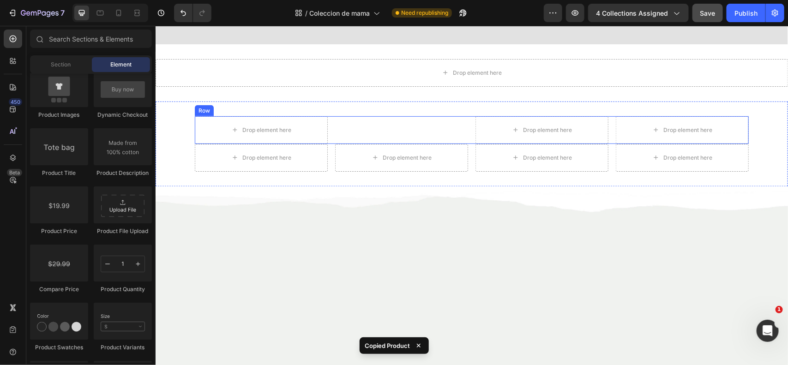
click at [366, 116] on div "Product Images PORTALLAVES DISNEY para Mamá Product Title 39,95€ Product Price …" at bounding box center [401, 130] width 133 height 28
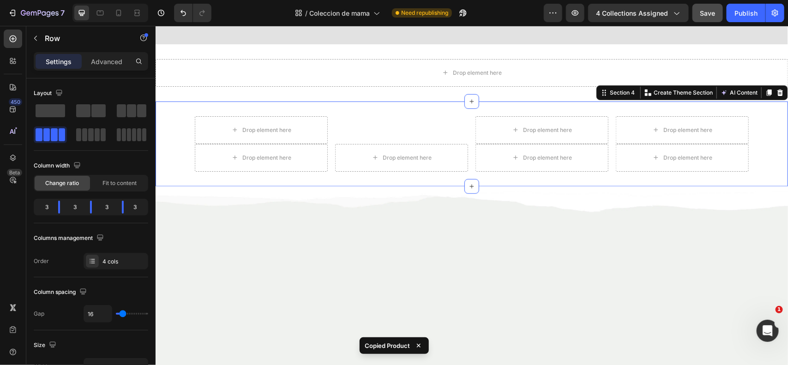
click at [345, 101] on div "Drop element here Product Images PORTALLAVES DISNEY para Mamá Product Title 39,…" at bounding box center [471, 143] width 633 height 85
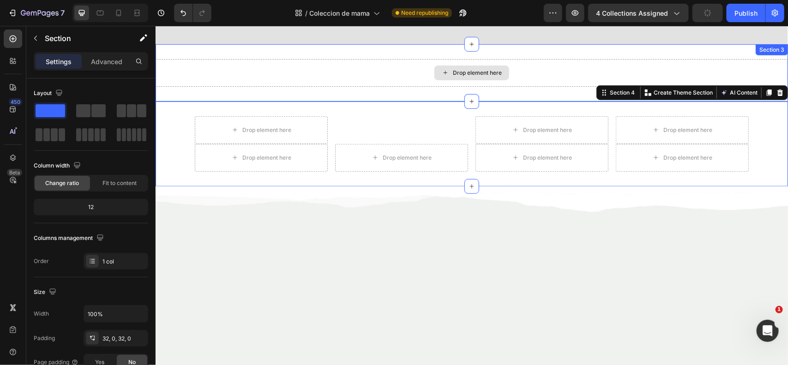
click at [616, 59] on div "Drop element here" at bounding box center [471, 73] width 633 height 28
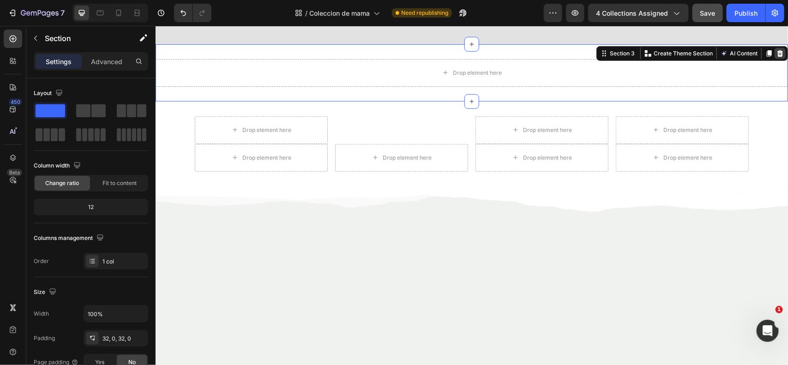
click at [776, 49] on icon at bounding box center [779, 52] width 7 height 7
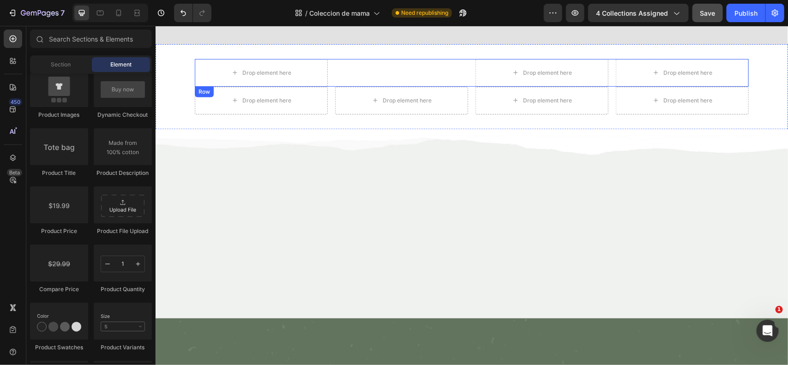
click at [398, 65] on div "Product Images PORTALLAVES DISNEY para Mamá Product Title 39,95€ Product Price …" at bounding box center [401, 73] width 133 height 28
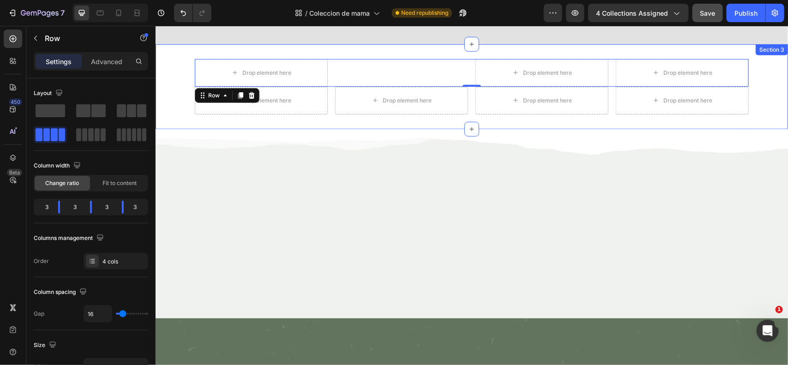
click at [753, 60] on div "Drop element here Product Images PORTALLAVES DISNEY para Mamá Product Title 39,…" at bounding box center [471, 86] width 633 height 55
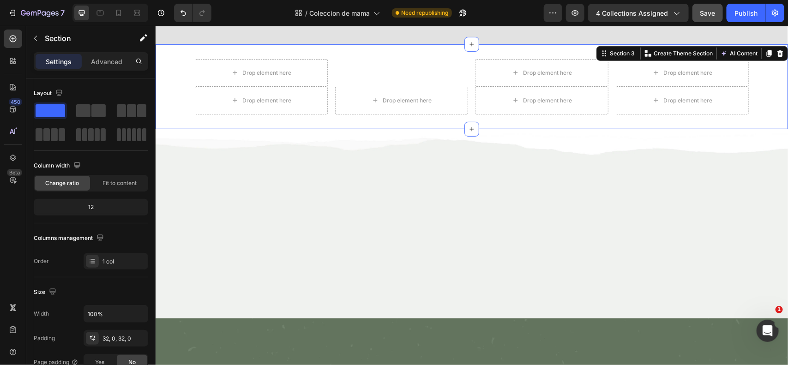
click at [777, 46] on div "Section 3 You can create reusable sections Create Theme Section AI Content Writ…" at bounding box center [692, 53] width 192 height 15
click at [777, 50] on icon at bounding box center [780, 53] width 6 height 6
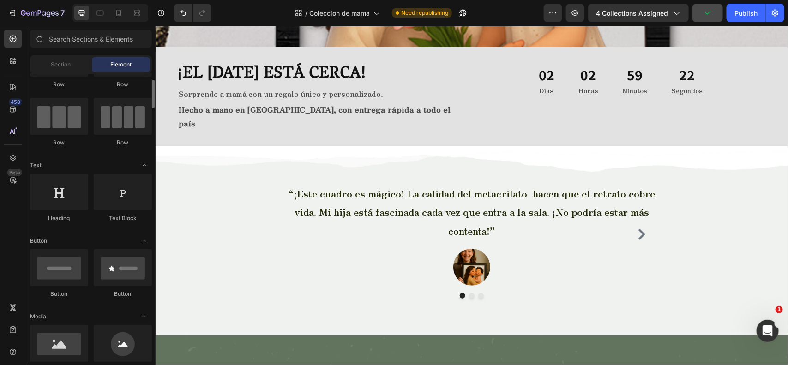
scroll to position [0, 0]
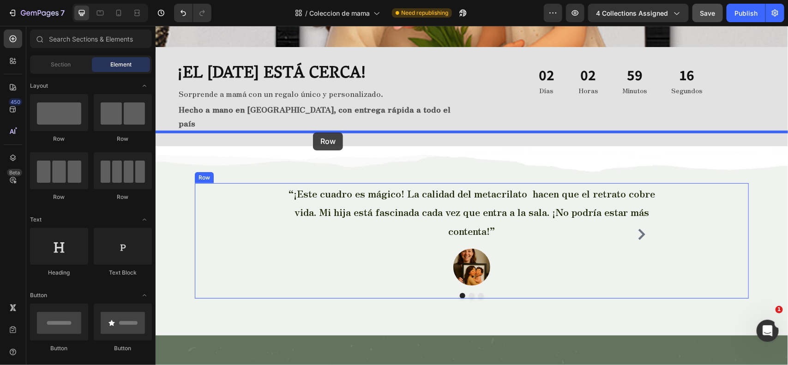
drag, startPoint x: 263, startPoint y: 200, endPoint x: 313, endPoint y: 132, distance: 84.0
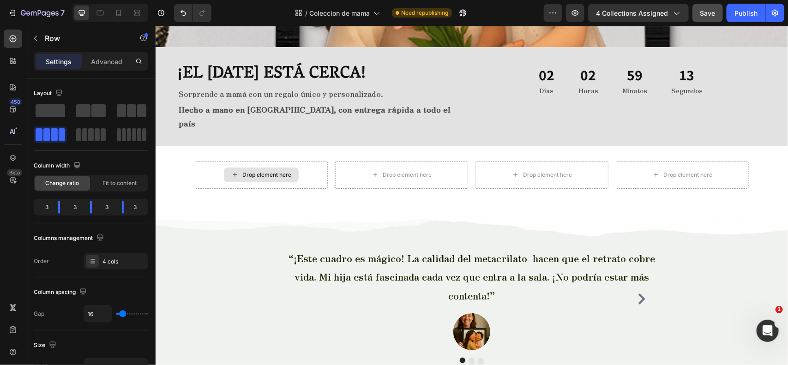
click at [245, 171] on div "Drop element here" at bounding box center [266, 174] width 49 height 7
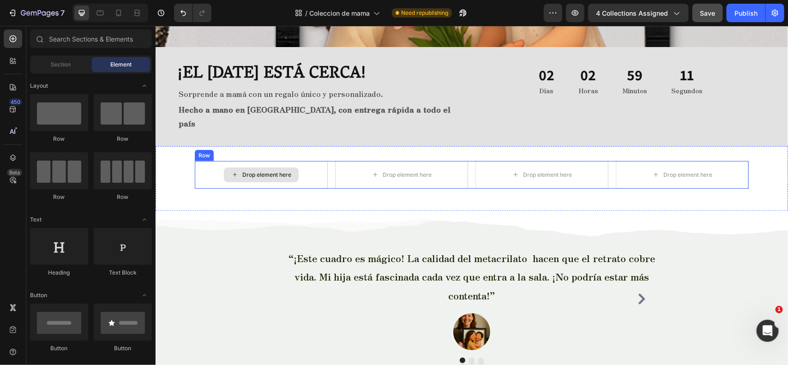
click at [201, 161] on div "Drop element here" at bounding box center [260, 175] width 133 height 28
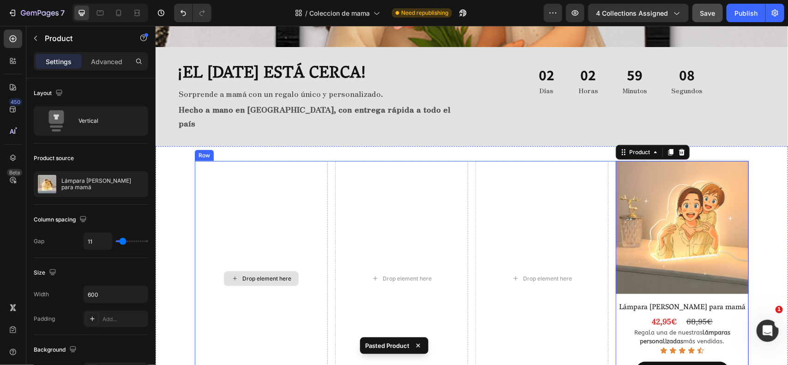
click at [257, 236] on div "Drop element here" at bounding box center [260, 279] width 133 height 236
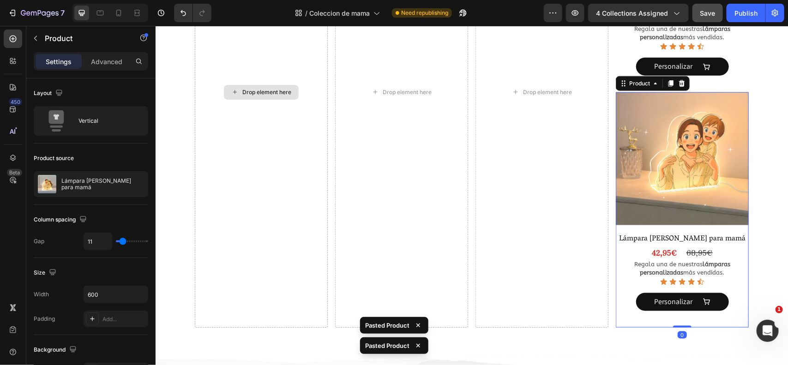
scroll to position [437, 0]
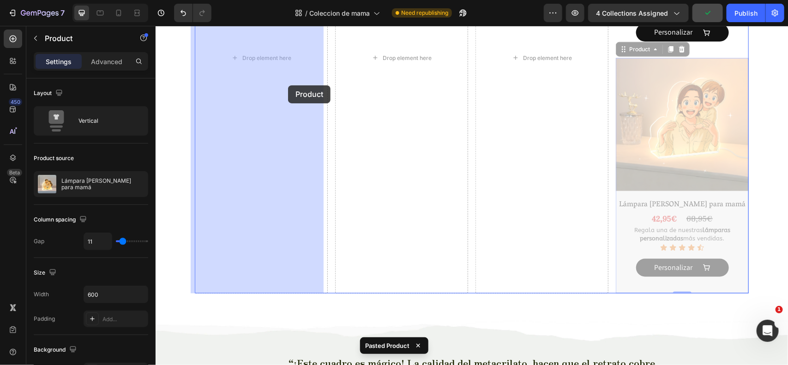
drag, startPoint x: 628, startPoint y: 48, endPoint x: 435, endPoint y: 108, distance: 202.4
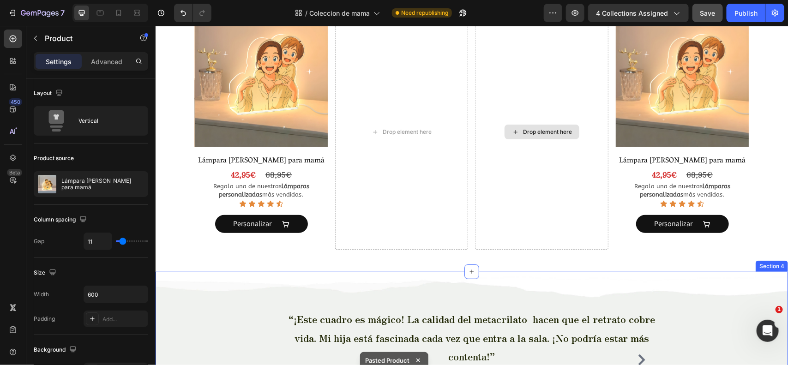
scroll to position [245, 0]
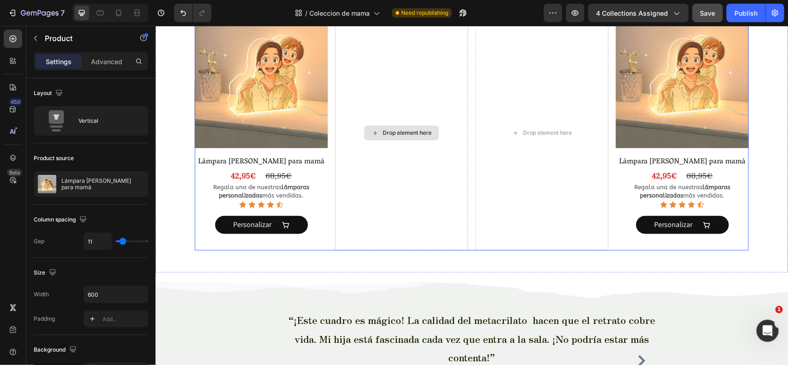
click at [394, 124] on div "Drop element here" at bounding box center [401, 133] width 133 height 236
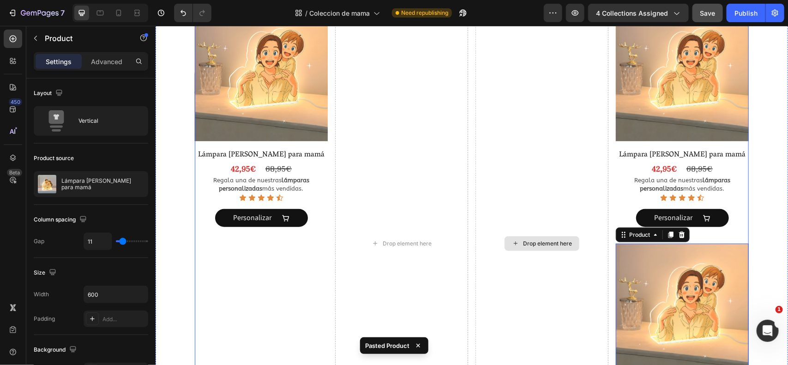
scroll to position [437, 0]
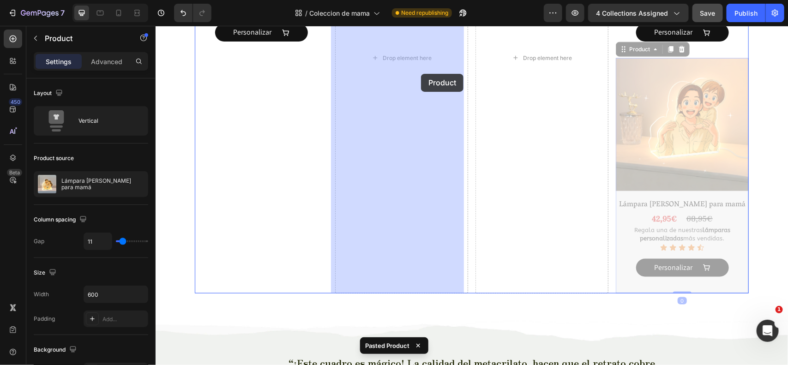
drag, startPoint x: 637, startPoint y: 49, endPoint x: 418, endPoint y: 73, distance: 220.2
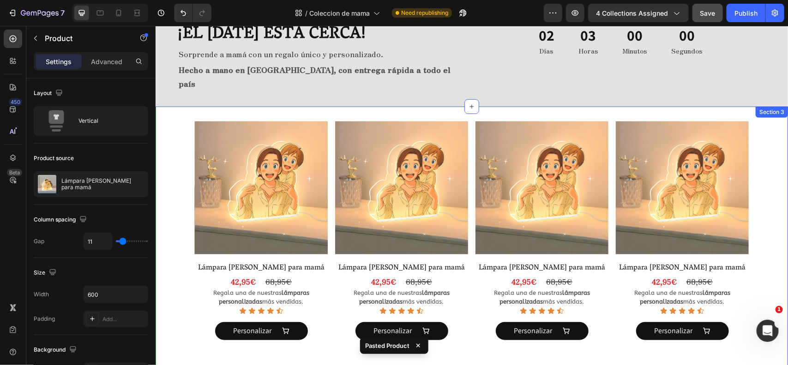
scroll to position [151, 0]
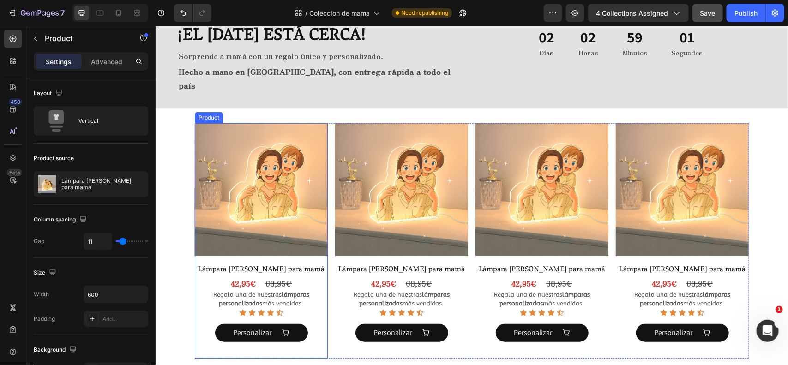
click at [313, 245] on div "Product Images Lámpara Estilo Ghibli para mamá Product Title 42,95€ Product Pri…" at bounding box center [260, 241] width 133 height 236
click at [455, 245] on div "Product Images Lámpara Estilo Ghibli para mamá Product Title 42,95€ Product Pri…" at bounding box center [401, 241] width 133 height 236
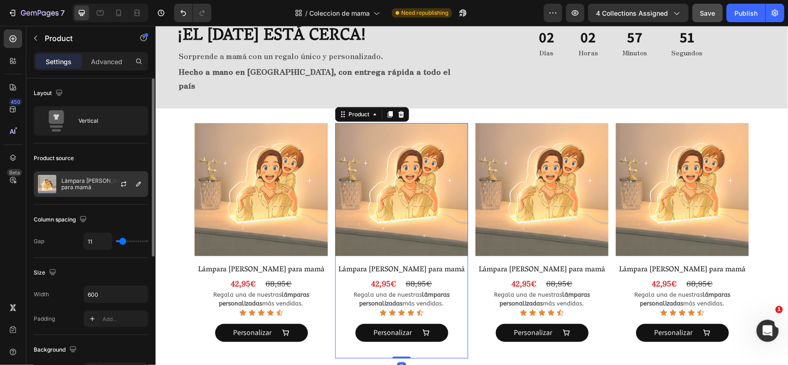
click at [93, 191] on div "Lámpara [PERSON_NAME] para mamá" at bounding box center [91, 184] width 115 height 26
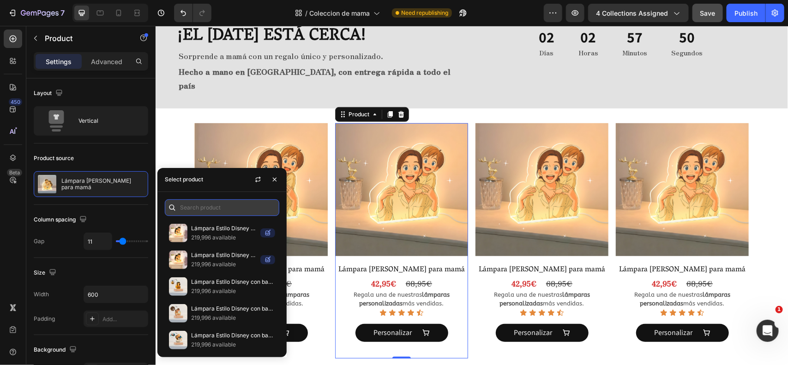
click at [215, 205] on input "text" at bounding box center [222, 207] width 115 height 17
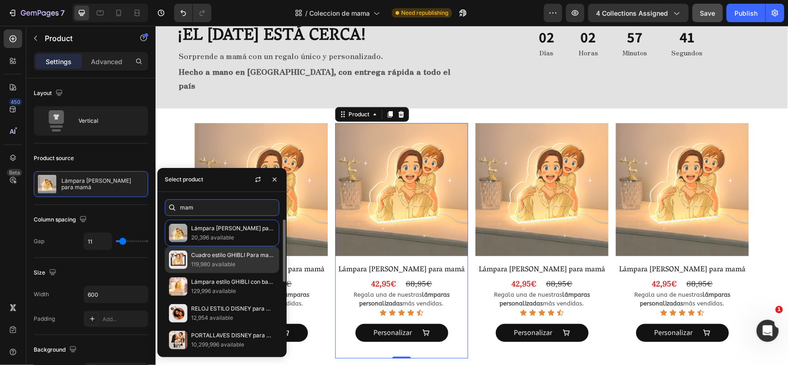
type input "mam"
click at [216, 260] on p "119,980 available" at bounding box center [233, 264] width 84 height 9
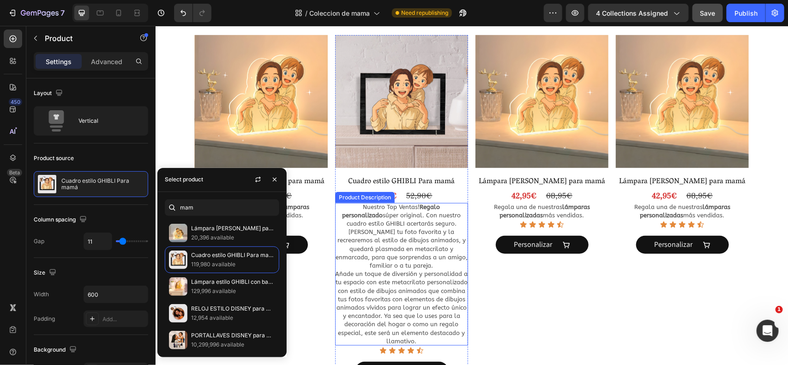
scroll to position [227, 0]
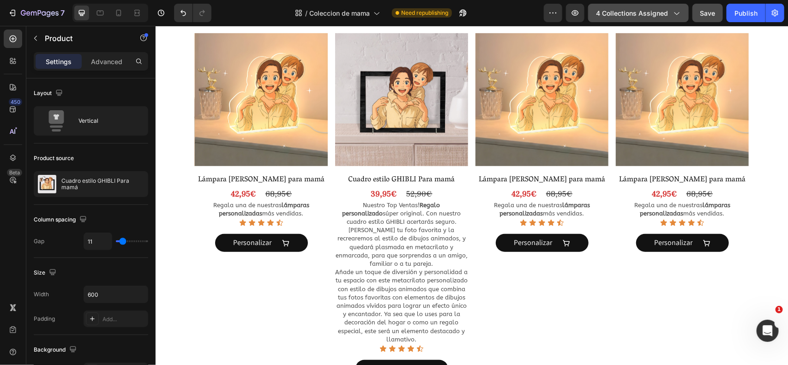
click at [636, 14] on span "4 collections assigned" at bounding box center [632, 13] width 72 height 10
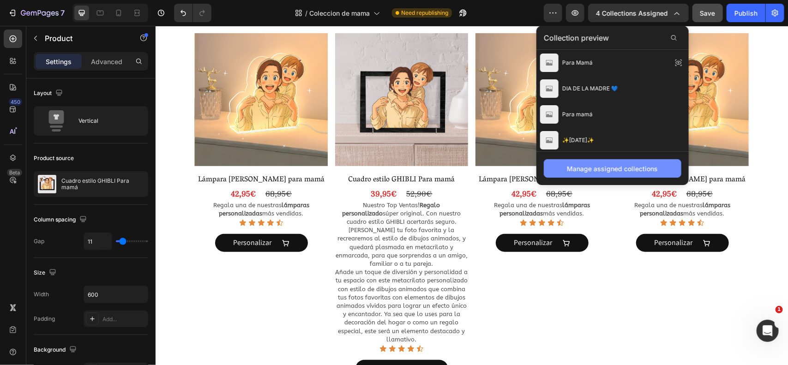
click at [606, 169] on div "Manage assigned collections" at bounding box center [613, 169] width 91 height 10
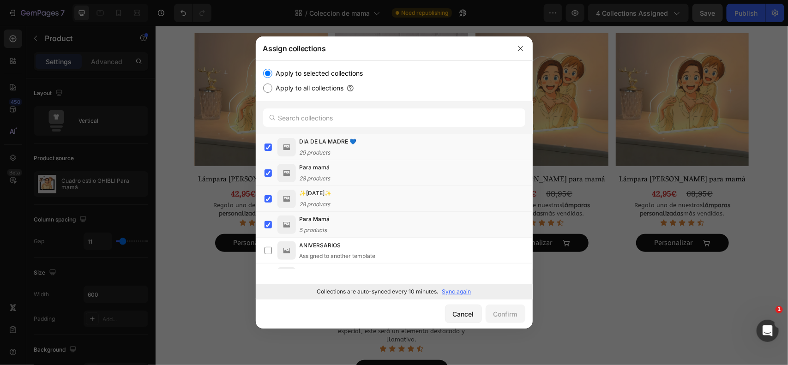
click at [447, 293] on p "Sync again" at bounding box center [456, 292] width 29 height 8
click at [519, 52] on button "button" at bounding box center [520, 48] width 15 height 15
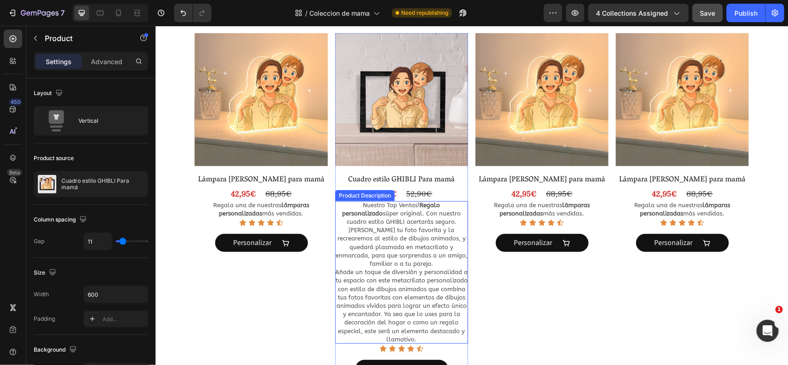
click at [407, 238] on p "Elige tu foto favorita y la recrearemos al estilo de dibujos animados, y quedar…" at bounding box center [401, 246] width 132 height 41
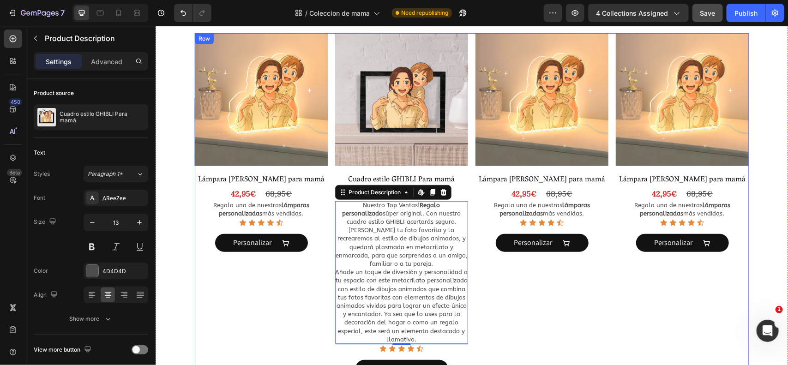
click at [489, 294] on div "Product Images Lámpara Estilo Ghibli para mamá Product Title 42,95€ Product Pri…" at bounding box center [541, 214] width 133 height 362
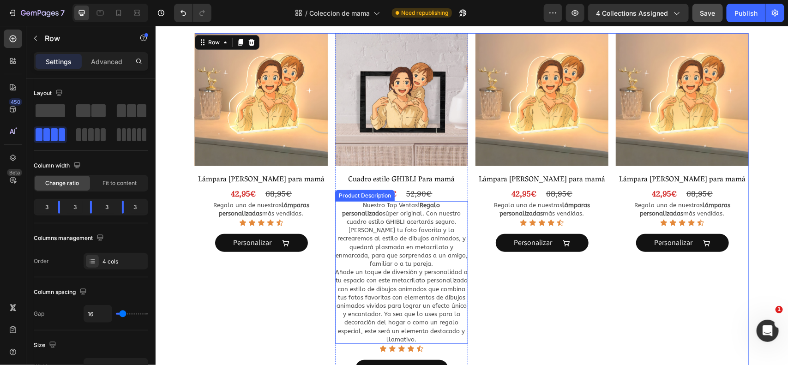
click at [416, 237] on p "Elige tu foto favorita y la recrearemos al estilo de dibujos animados, y quedar…" at bounding box center [401, 246] width 132 height 41
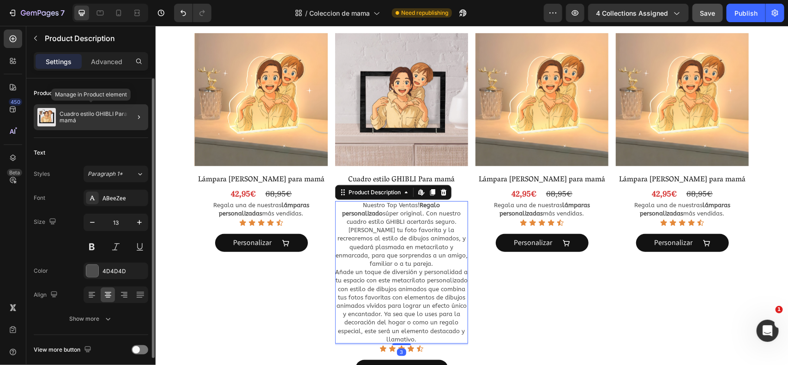
click at [121, 115] on p "Cuadro estilo GHIBLI Para mamá" at bounding box center [102, 117] width 85 height 13
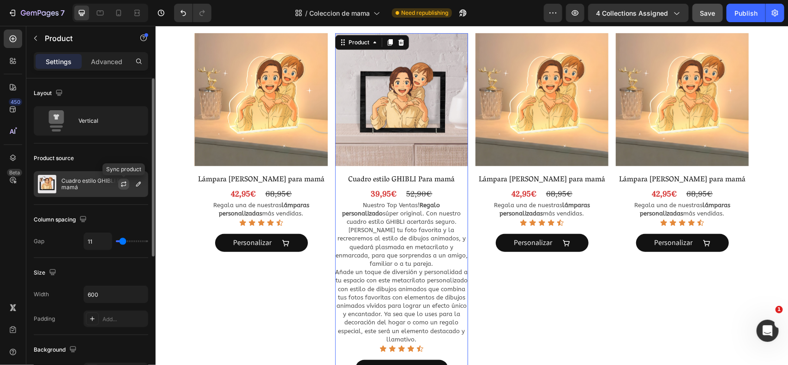
click at [125, 185] on icon "button" at bounding box center [123, 184] width 7 height 7
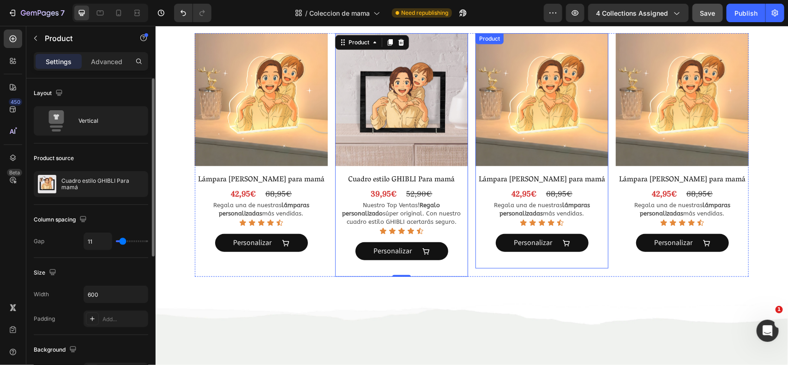
click at [597, 173] on div "Product Images Lámpara Estilo Ghibli para mamá Product Title 42,95€ Product Pri…" at bounding box center [541, 151] width 133 height 236
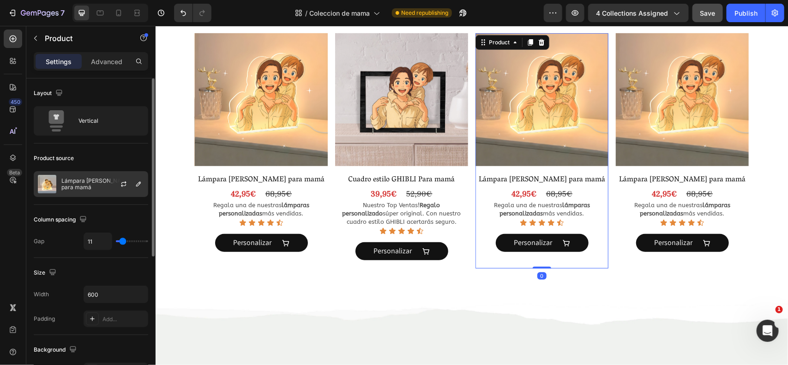
click at [107, 189] on div at bounding box center [127, 184] width 41 height 25
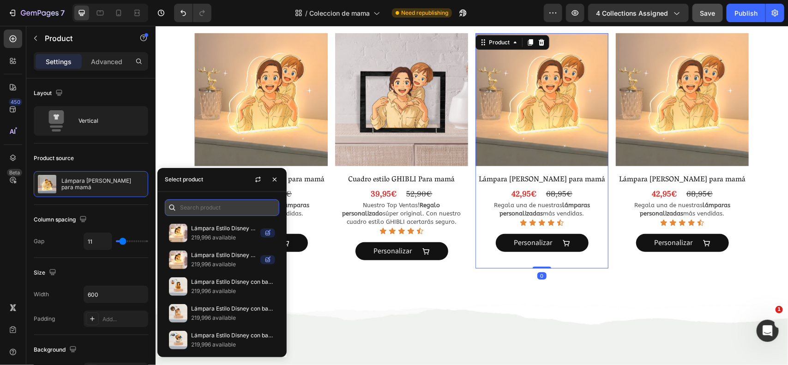
click at [214, 211] on input "text" at bounding box center [222, 207] width 115 height 17
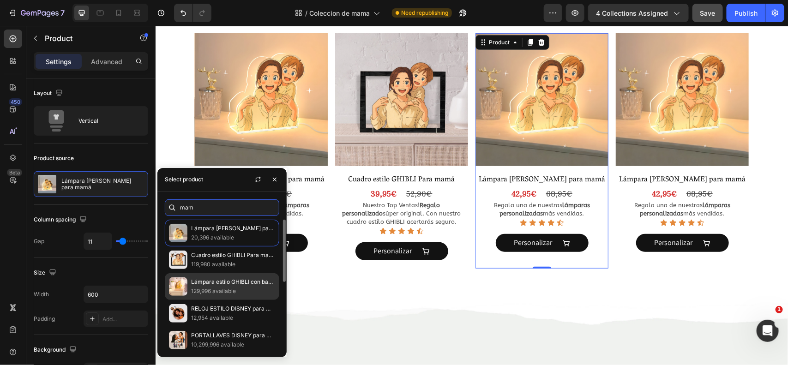
type input "mam"
click at [222, 280] on p "Lámpara estilo GHIBLI con base [PERSON_NAME] para Mamá" at bounding box center [233, 282] width 84 height 9
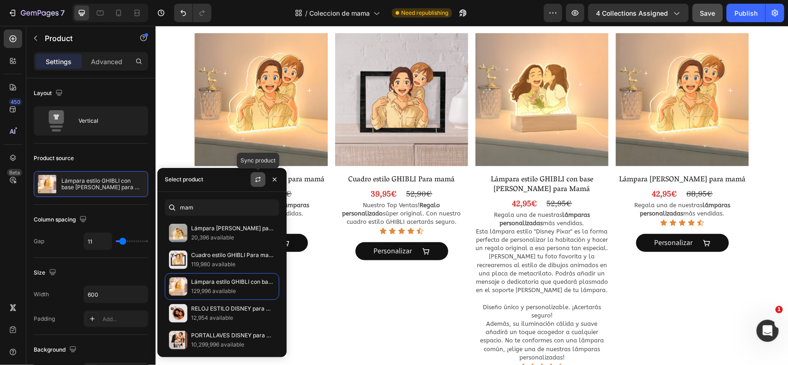
click at [257, 182] on icon "button" at bounding box center [257, 179] width 7 height 7
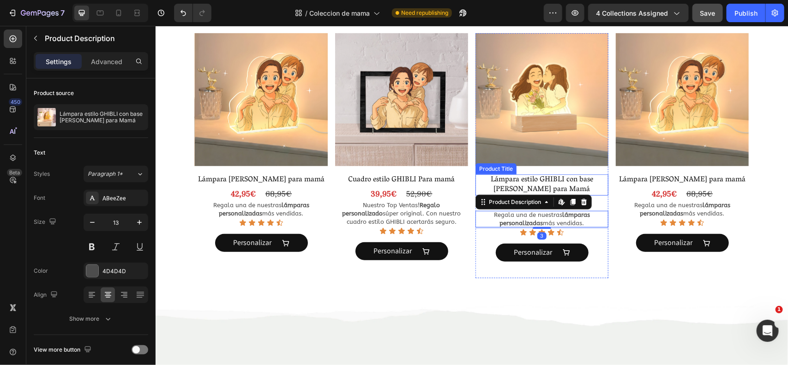
click at [604, 181] on h2 "Lámpara estilo GHIBLI con base [PERSON_NAME] para Mamá" at bounding box center [541, 184] width 133 height 21
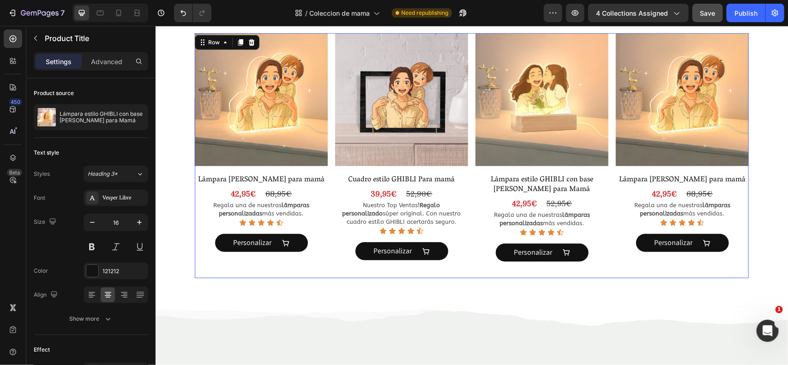
click at [608, 181] on div "Product Images Lámpara Estilo Ghibli para mamá Product Title 42,95€ Product Pri…" at bounding box center [471, 155] width 554 height 245
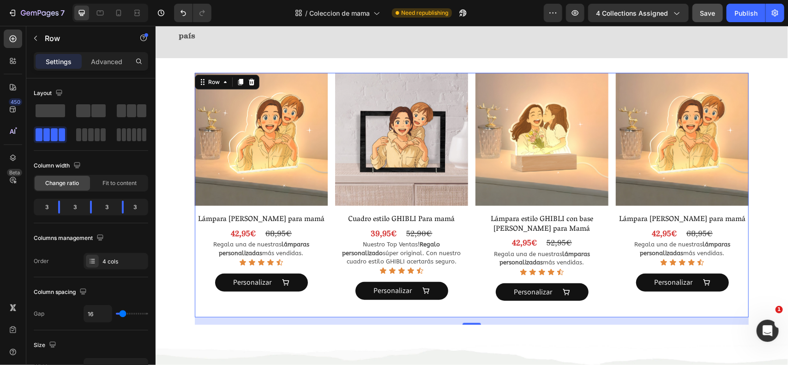
scroll to position [201, 0]
click at [685, 196] on div "Product Images Lámpara Estilo Ghibli para mamá Product Title 42,95€ Product Pri…" at bounding box center [682, 191] width 133 height 236
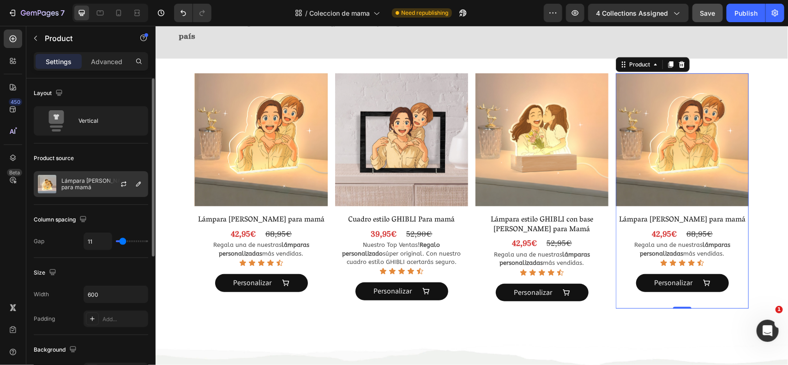
click at [89, 179] on p "Lámpara [PERSON_NAME] para mamá" at bounding box center [102, 184] width 83 height 13
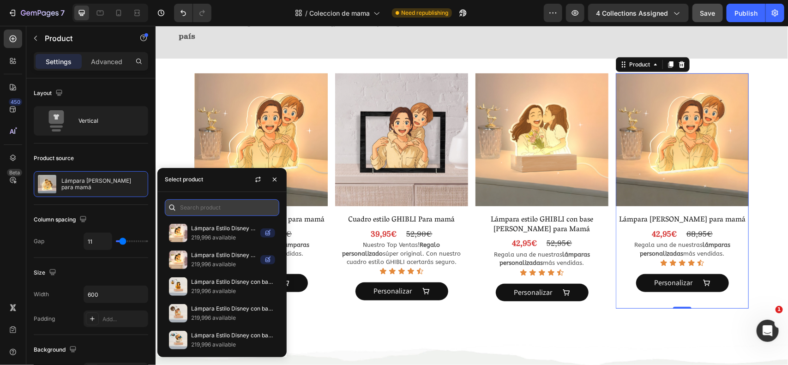
click at [185, 207] on input "text" at bounding box center [222, 207] width 115 height 17
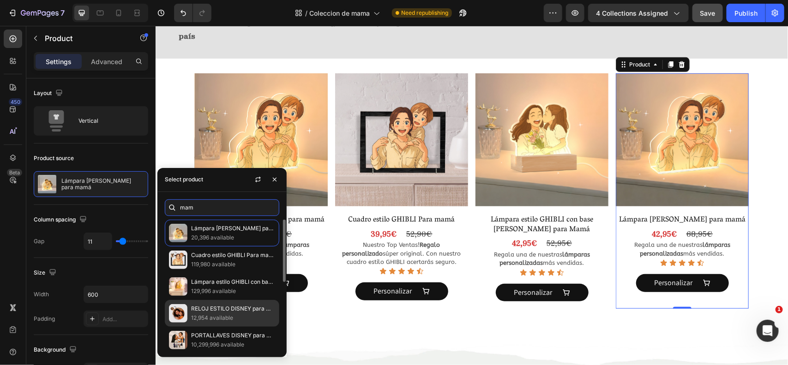
type input "mam"
click at [224, 313] on p "RELOJ ESTILO DISNEY para Mamá" at bounding box center [233, 308] width 84 height 9
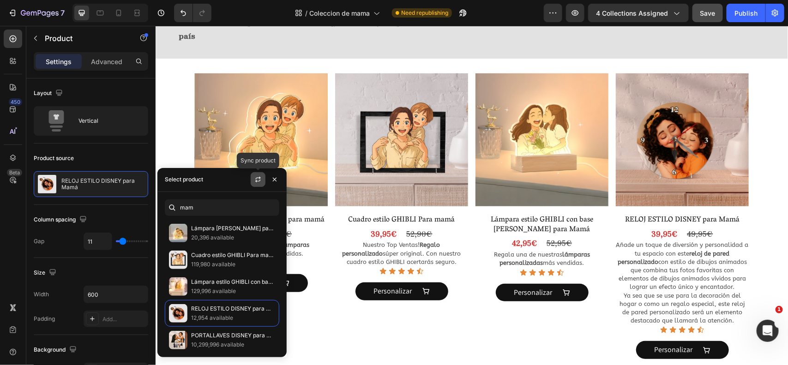
click at [261, 180] on icon "button" at bounding box center [257, 179] width 7 height 7
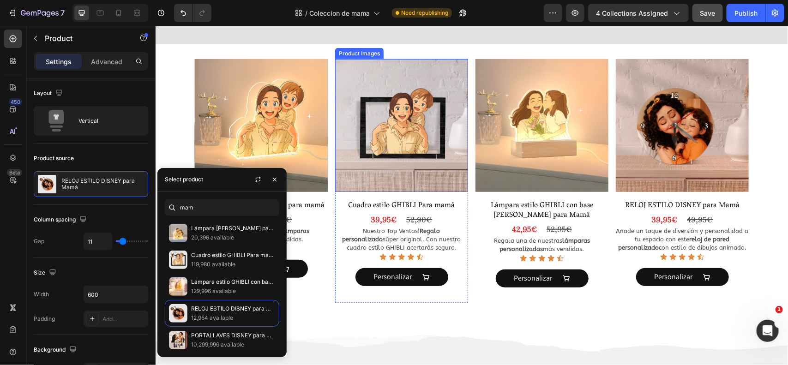
scroll to position [257, 0]
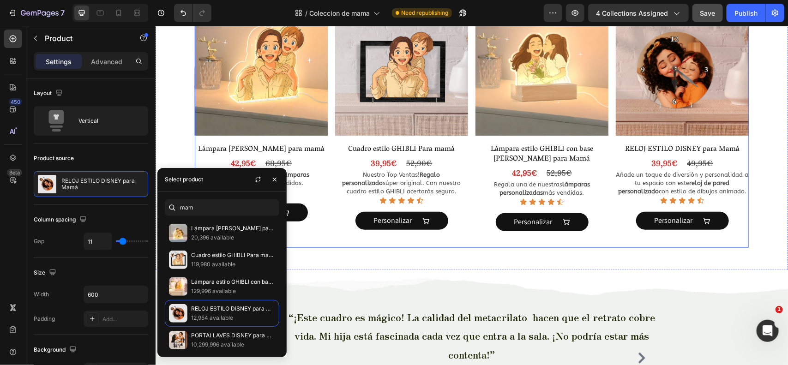
click at [326, 191] on div "Product Images Lámpara Estilo Ghibli para mamá Product Title 42,95€ Product Pri…" at bounding box center [471, 124] width 554 height 245
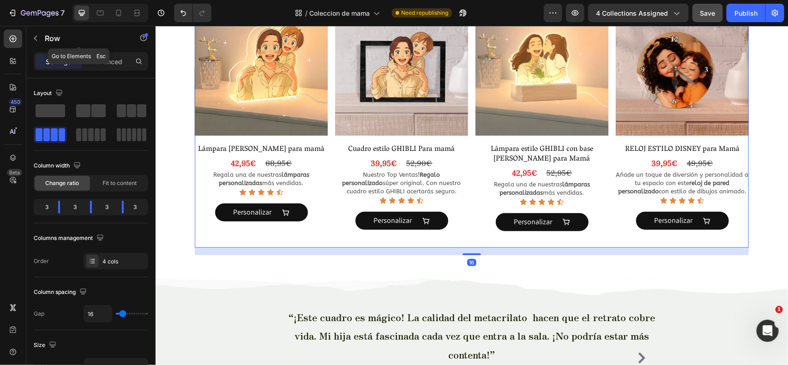
click at [45, 36] on p "Row" at bounding box center [84, 38] width 79 height 11
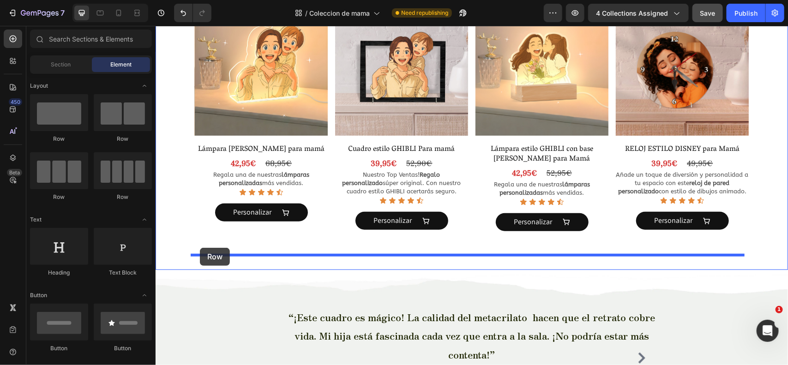
drag, startPoint x: 272, startPoint y: 202, endPoint x: 199, endPoint y: 248, distance: 85.3
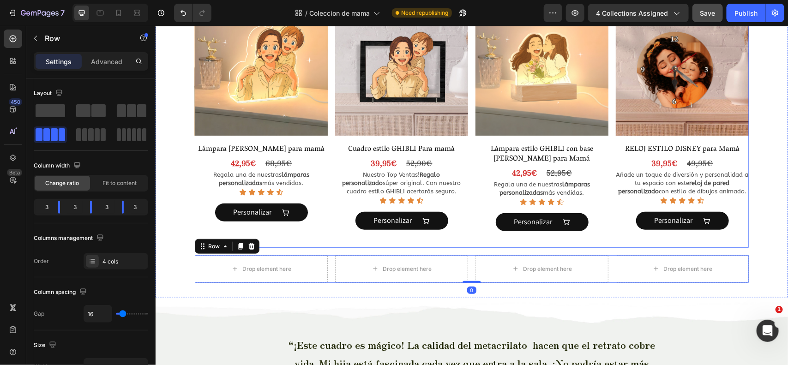
click at [281, 245] on div "Product Images Lámpara Estilo Ghibli para mamá Product Title 42,95€ Product Pri…" at bounding box center [260, 124] width 133 height 245
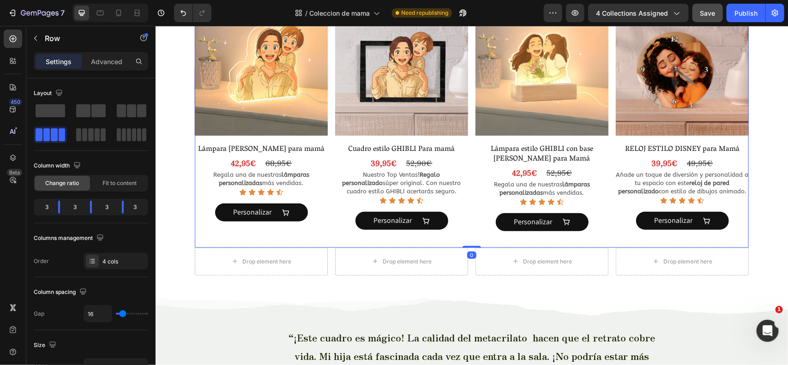
drag, startPoint x: 467, startPoint y: 252, endPoint x: 411, endPoint y: 243, distance: 57.0
click at [470, 238] on div "Product Images Lámpara Estilo Ghibli para mamá Product Title 42,95€ Product Pri…" at bounding box center [471, 124] width 554 height 245
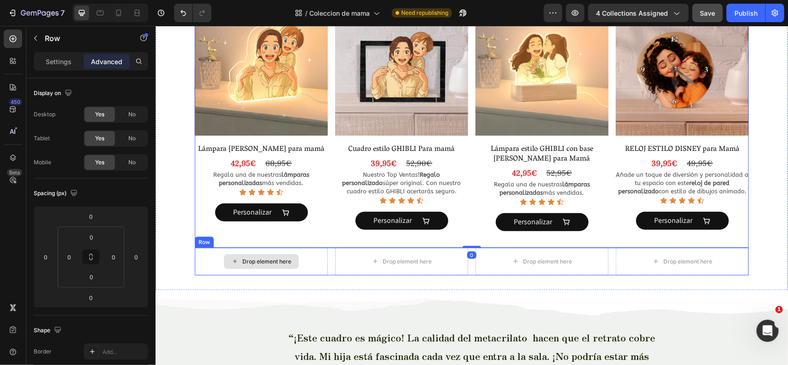
click at [298, 261] on div "Drop element here" at bounding box center [260, 262] width 133 height 28
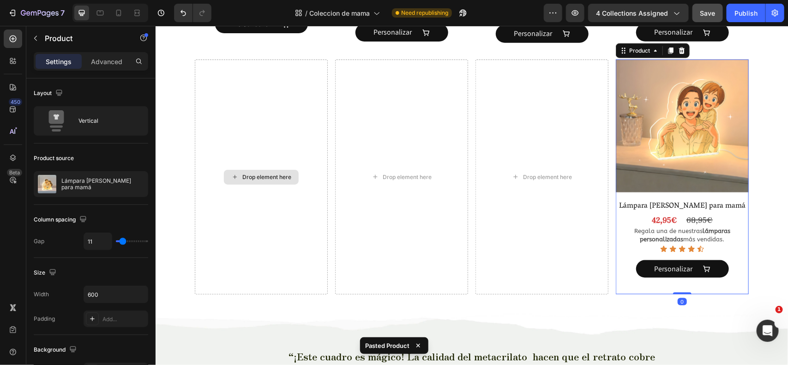
scroll to position [447, 0]
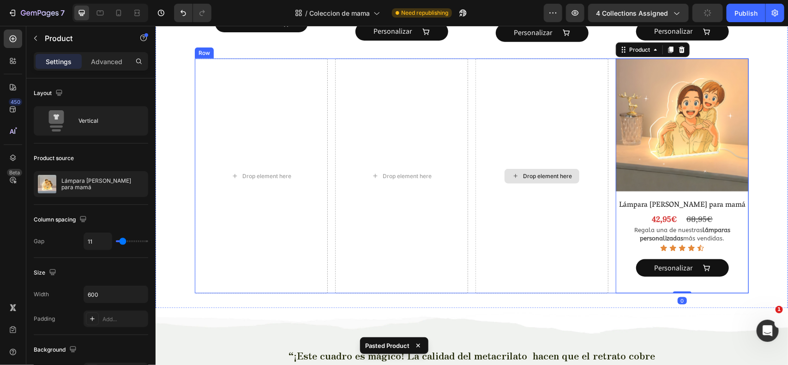
click at [500, 108] on div "Drop element here" at bounding box center [541, 176] width 133 height 236
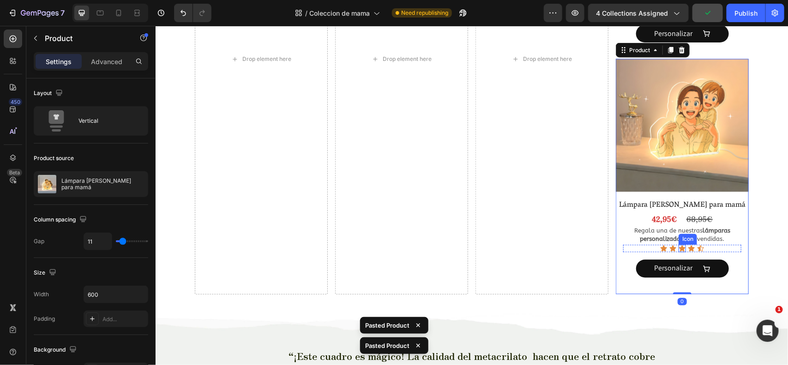
scroll to position [682, 0]
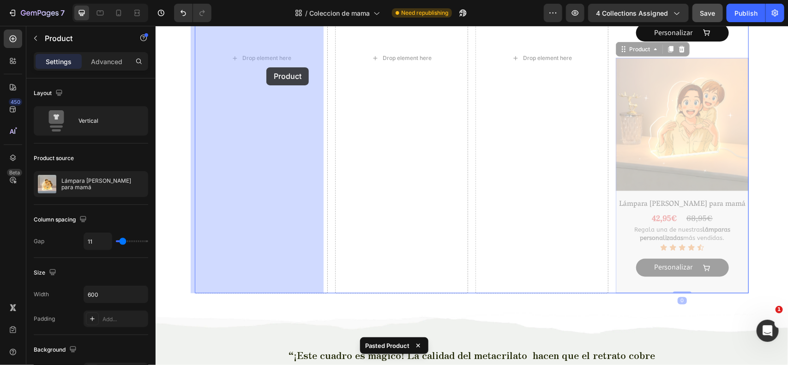
drag, startPoint x: 634, startPoint y: 51, endPoint x: 283, endPoint y: 71, distance: 351.5
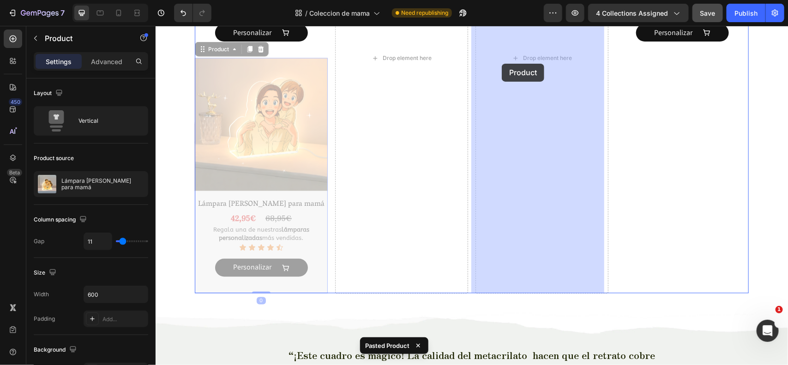
drag, startPoint x: 208, startPoint y: 49, endPoint x: 501, endPoint y: 63, distance: 293.6
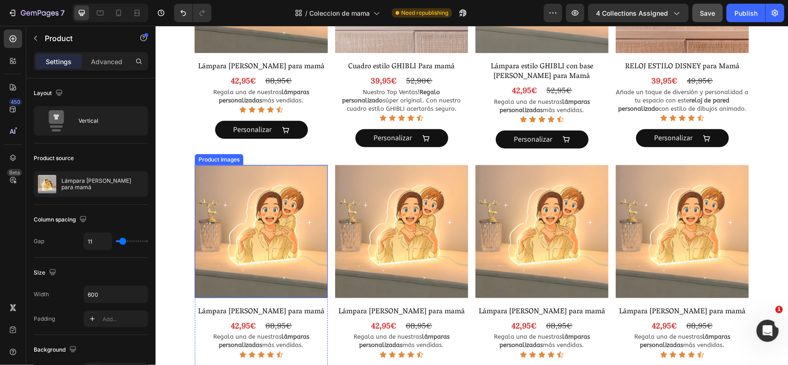
scroll to position [430, 0]
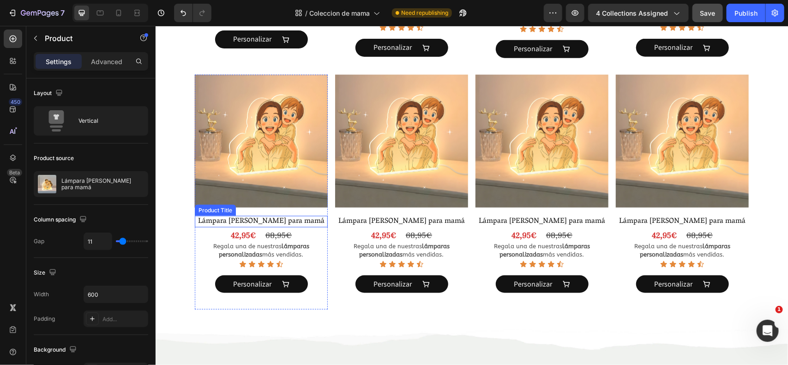
click at [315, 216] on h2 "Lámpara [PERSON_NAME] para mamá" at bounding box center [260, 222] width 133 height 12
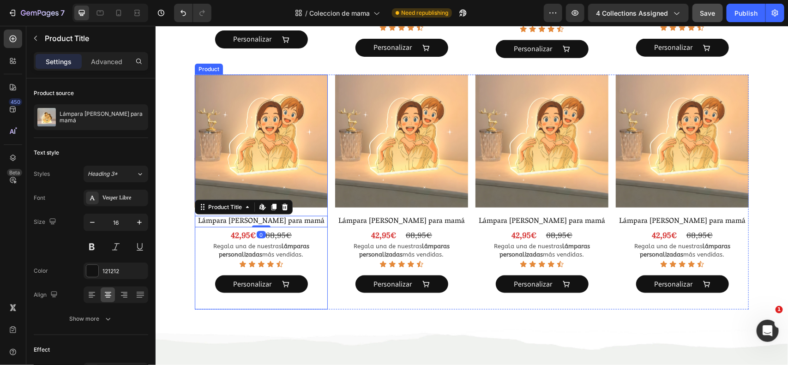
click at [315, 212] on div "Product Images Lámpara Estilo Ghibli para mamá Product Title Edit content in Sh…" at bounding box center [260, 192] width 133 height 236
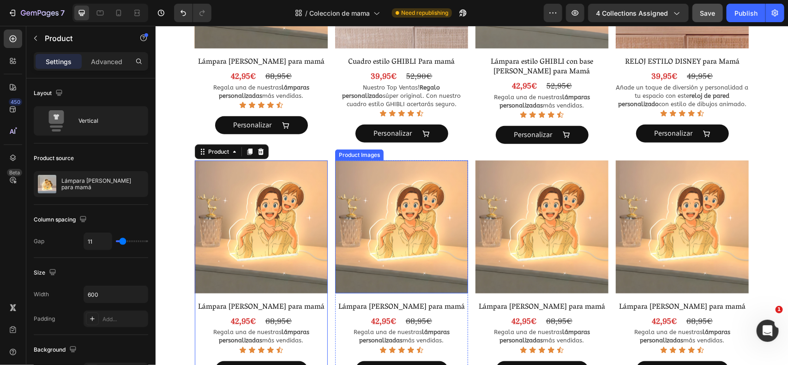
scroll to position [345, 0]
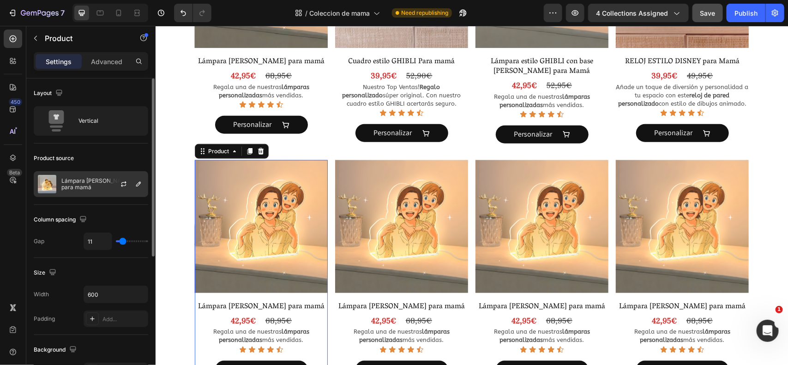
click at [116, 193] on div at bounding box center [127, 184] width 41 height 25
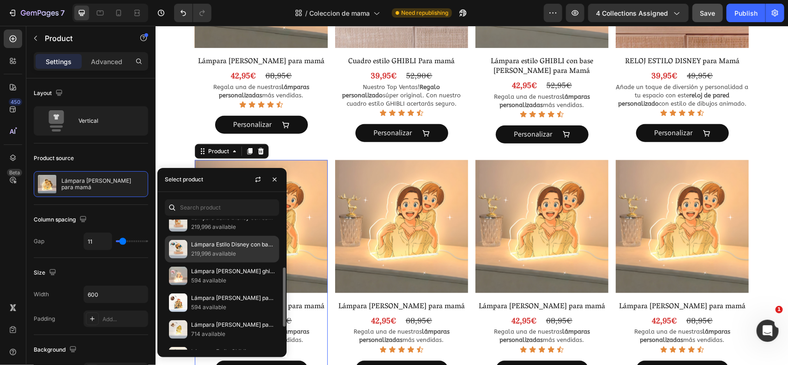
scroll to position [119, 0]
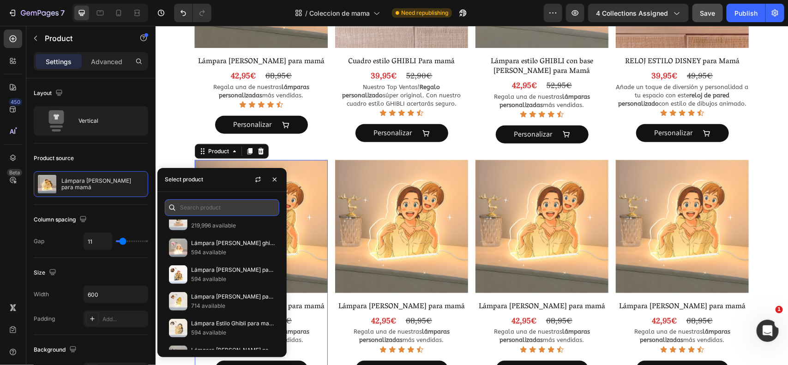
click at [211, 210] on input "text" at bounding box center [222, 207] width 115 height 17
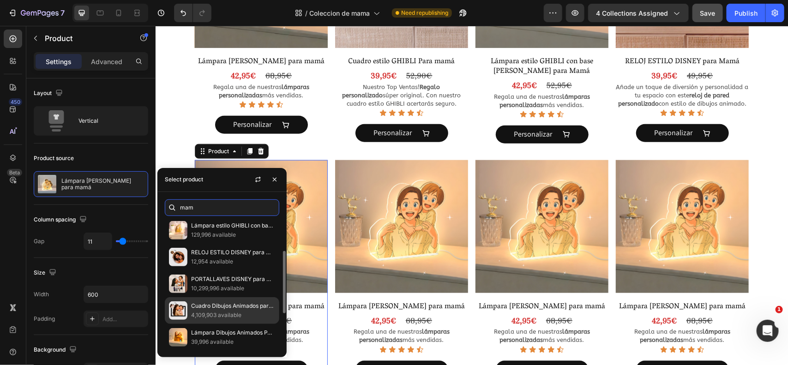
scroll to position [54, 0]
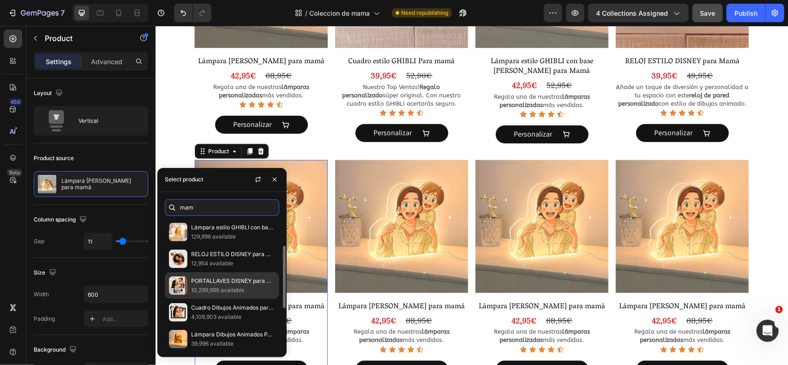
type input "mam"
click at [214, 285] on p "PORTALLAVES DISNEY para Mamá" at bounding box center [233, 281] width 84 height 9
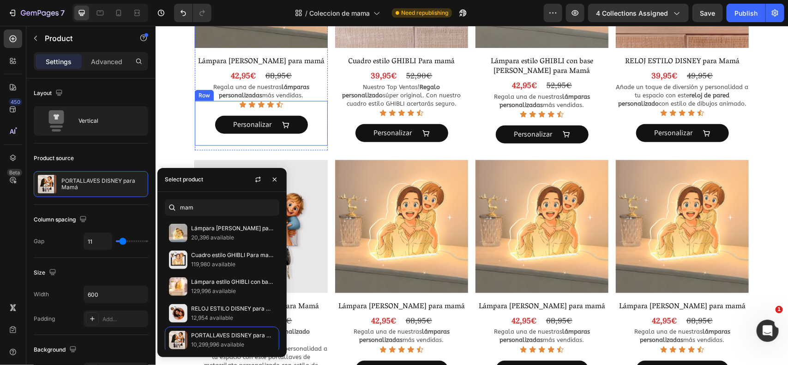
scroll to position [54, 0]
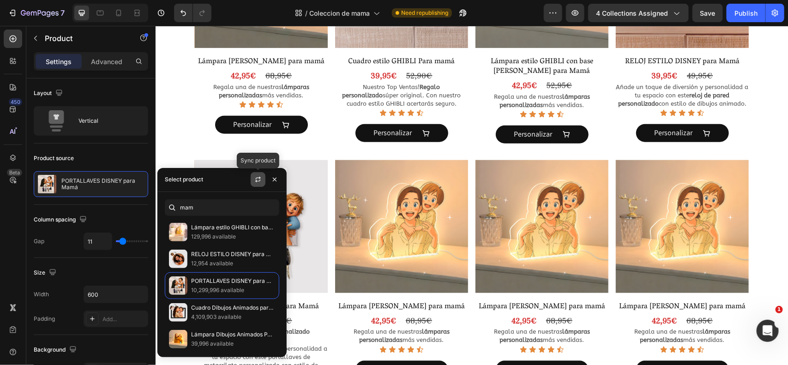
click at [253, 182] on button "button" at bounding box center [258, 179] width 15 height 15
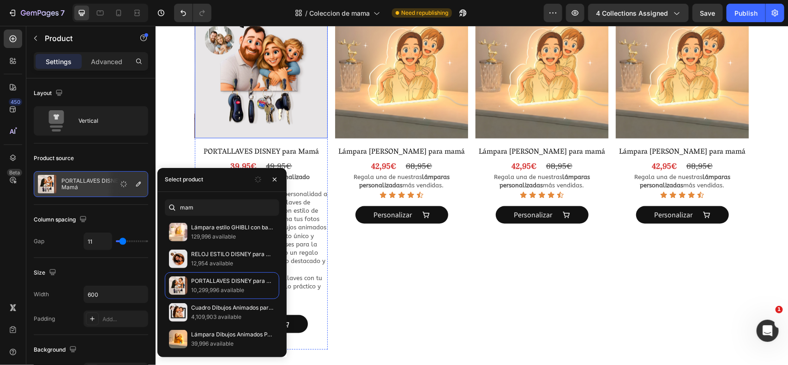
scroll to position [455, 0]
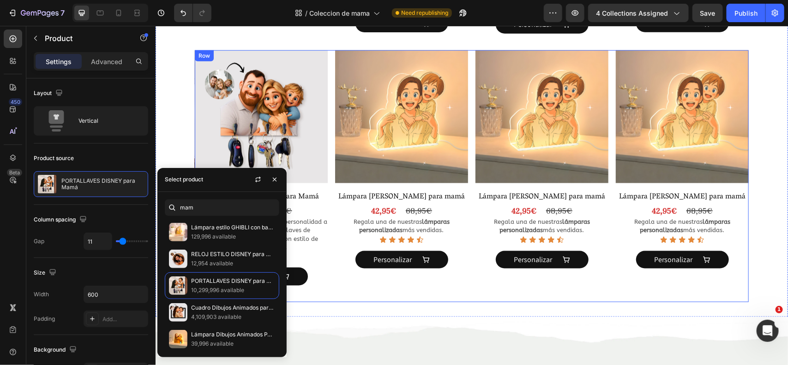
click at [328, 84] on div "Product Images PORTALLAVES DISNEY para Mamá Product Title 39,95€ Product Price …" at bounding box center [471, 176] width 554 height 252
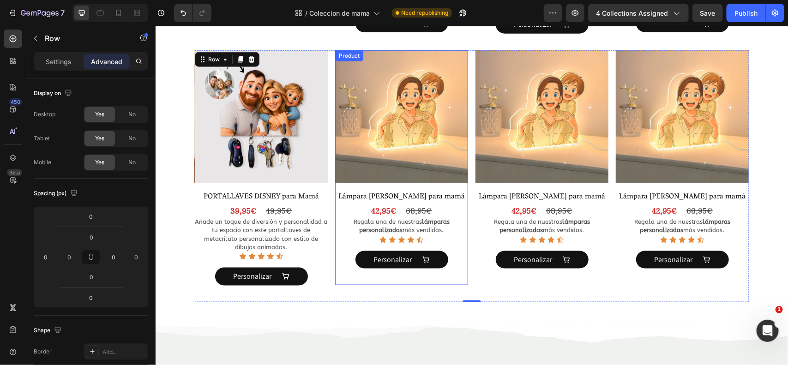
click at [454, 187] on div "Product Images Lámpara Estilo Ghibli para mamá Product Title 42,95€ Product Pri…" at bounding box center [401, 168] width 133 height 236
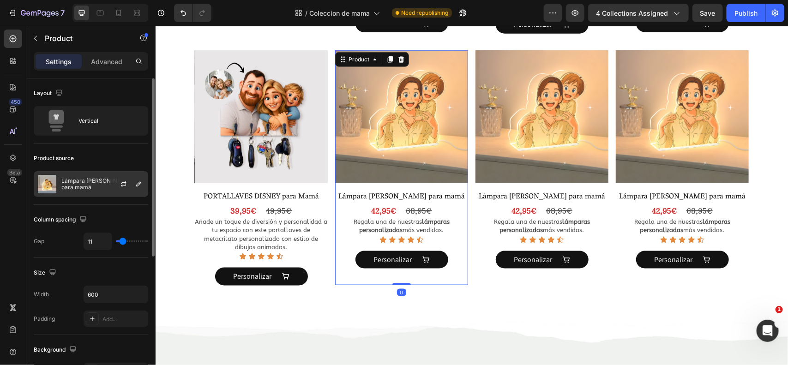
drag, startPoint x: 91, startPoint y: 191, endPoint x: 100, endPoint y: 189, distance: 9.9
click at [91, 190] on div "Lámpara [PERSON_NAME] para mamá" at bounding box center [91, 184] width 115 height 26
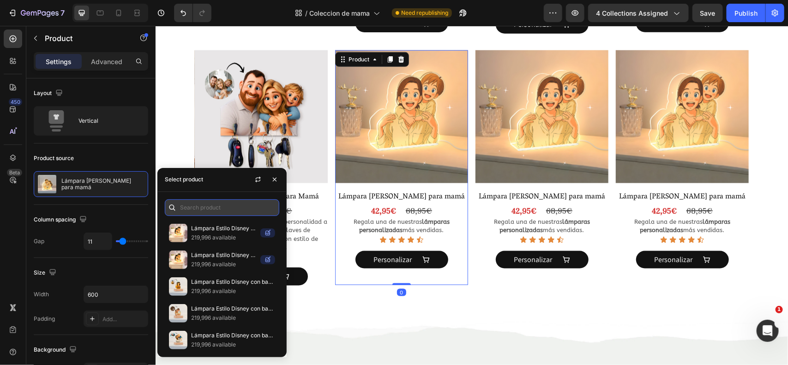
click at [192, 213] on input "text" at bounding box center [222, 207] width 115 height 17
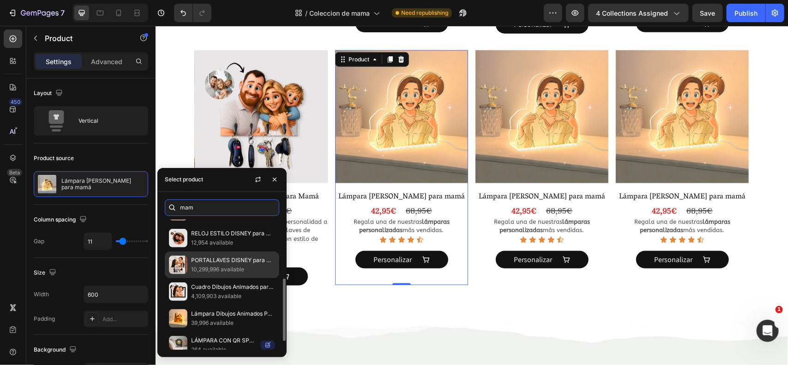
scroll to position [106, 0]
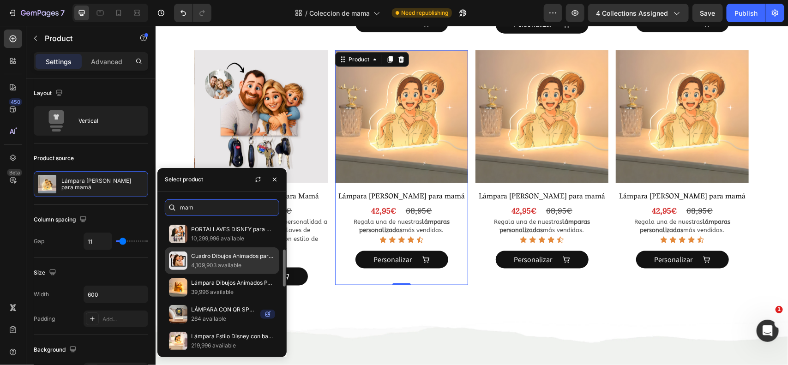
type input "mam"
click at [216, 270] on p "4,109,903 available" at bounding box center [233, 265] width 84 height 9
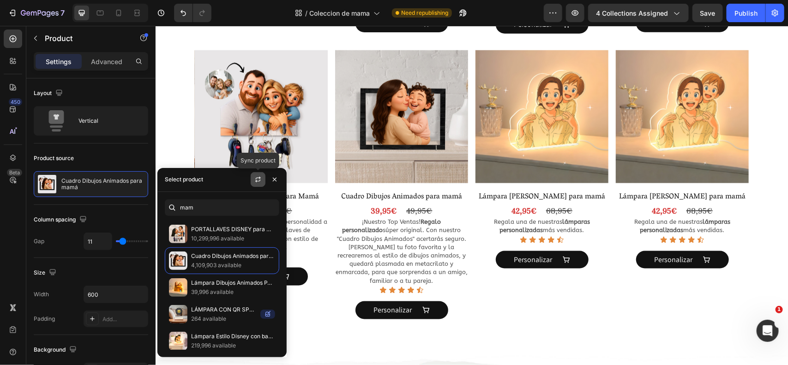
click at [254, 175] on button "button" at bounding box center [258, 179] width 15 height 15
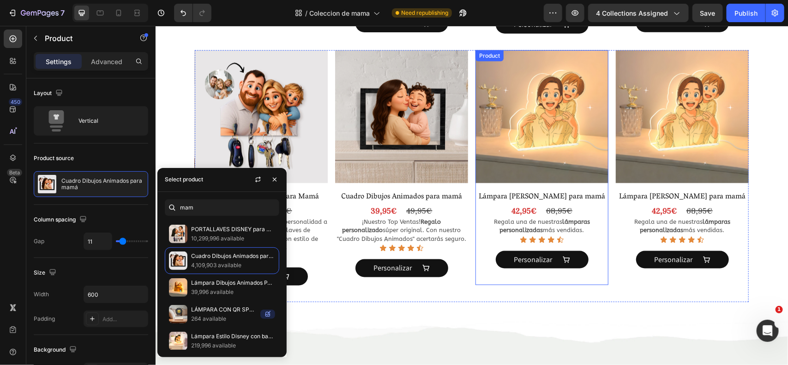
click at [590, 183] on div "Product Images" at bounding box center [541, 118] width 133 height 136
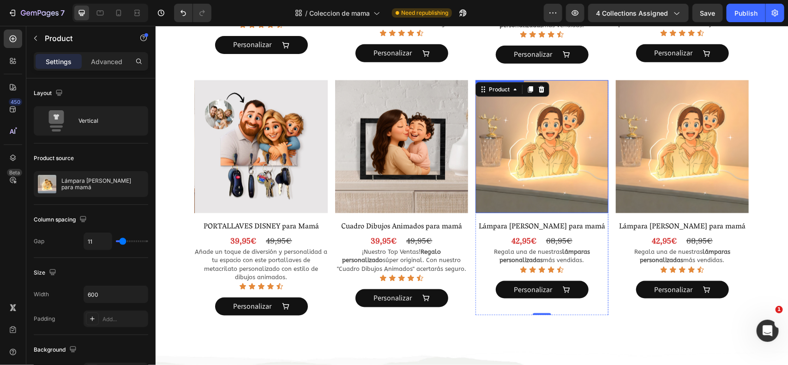
scroll to position [425, 0]
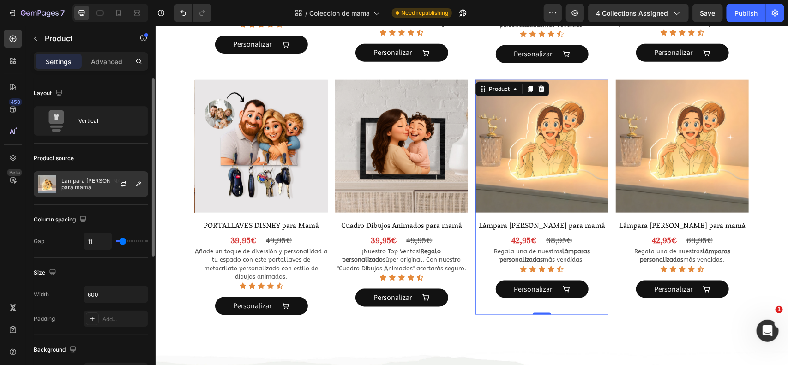
click at [96, 179] on p "Lámpara [PERSON_NAME] para mamá" at bounding box center [102, 184] width 83 height 13
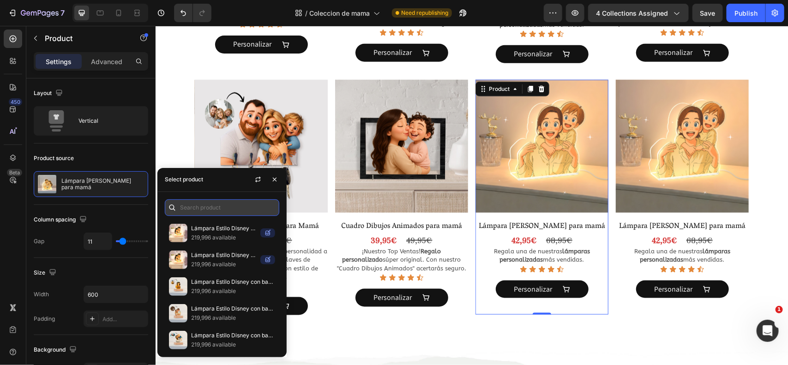
click at [224, 205] on input "text" at bounding box center [222, 207] width 115 height 17
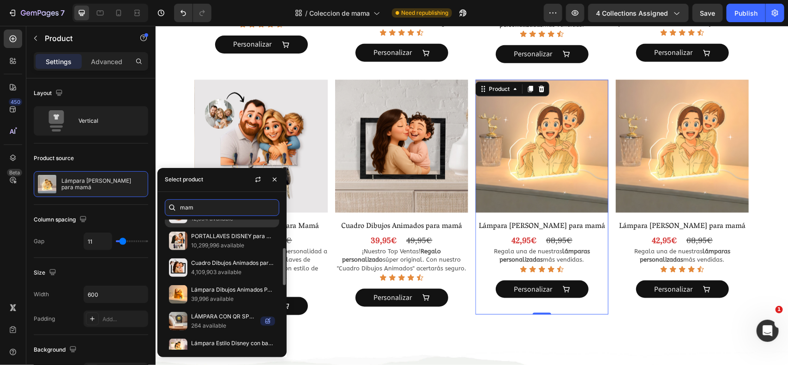
scroll to position [100, 0]
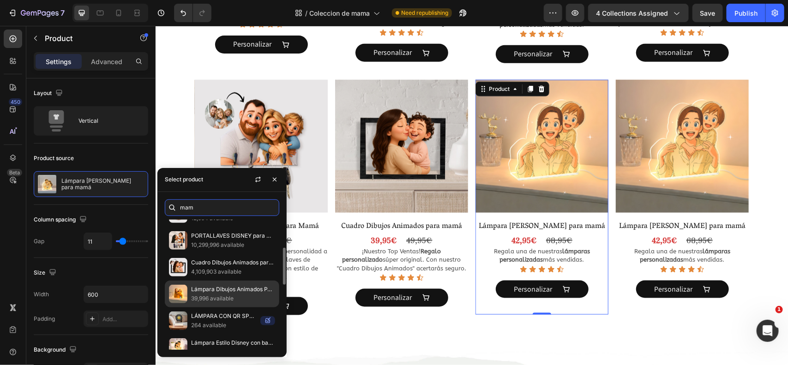
type input "mam"
click at [221, 291] on p "Lámpara Dibujos Animados PARA MAMÁ" at bounding box center [233, 289] width 84 height 9
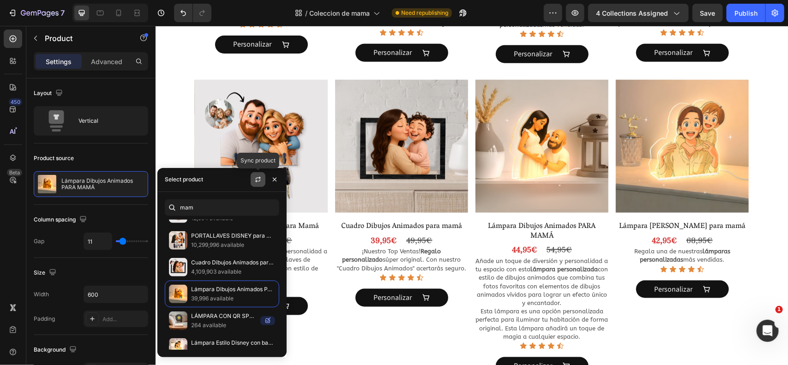
click at [259, 176] on icon "button" at bounding box center [257, 179] width 7 height 7
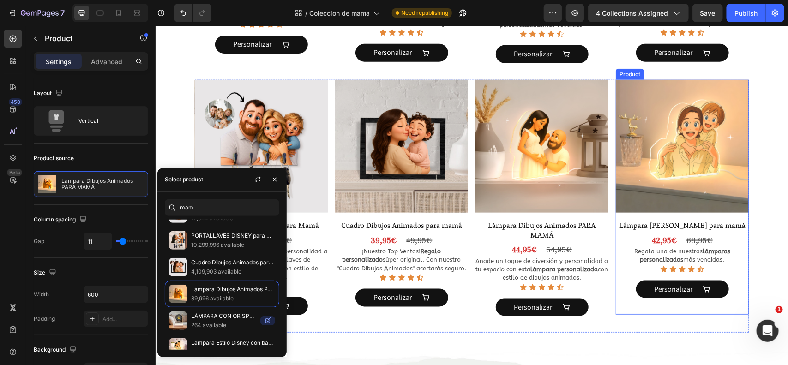
click at [689, 213] on div "Product Images" at bounding box center [682, 147] width 133 height 136
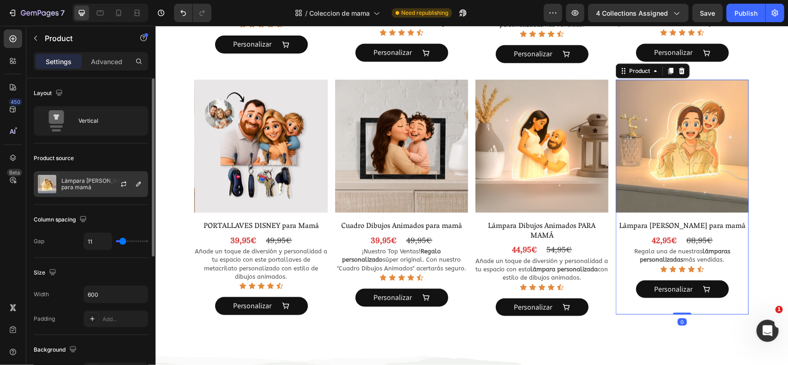
click at [77, 185] on p "Lámpara [PERSON_NAME] para mamá" at bounding box center [102, 184] width 83 height 13
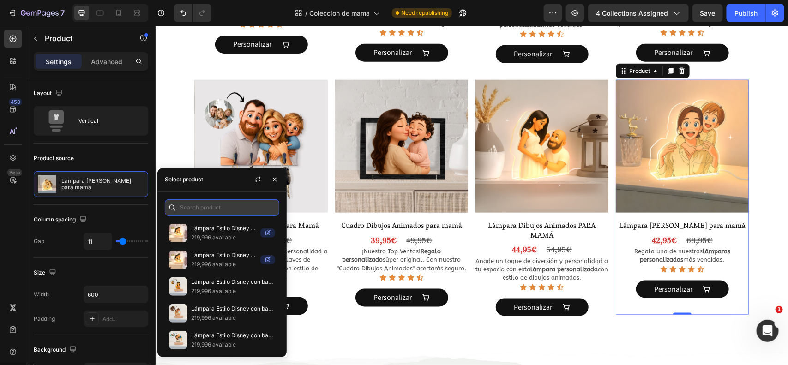
click at [221, 211] on input "text" at bounding box center [222, 207] width 115 height 17
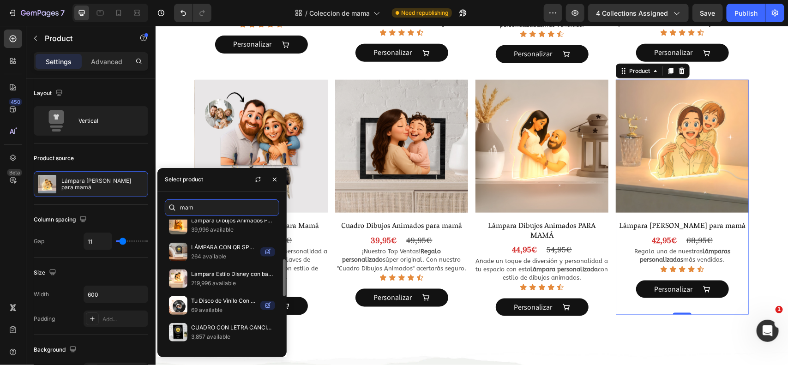
scroll to position [169, 0]
type input "mam"
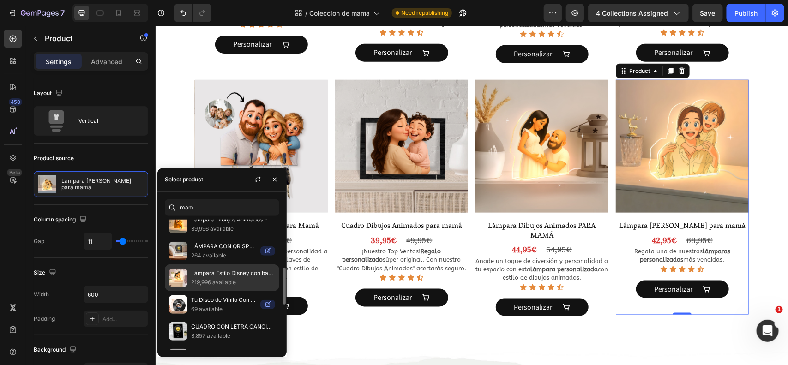
click at [218, 282] on p "219,996 available" at bounding box center [233, 282] width 84 height 9
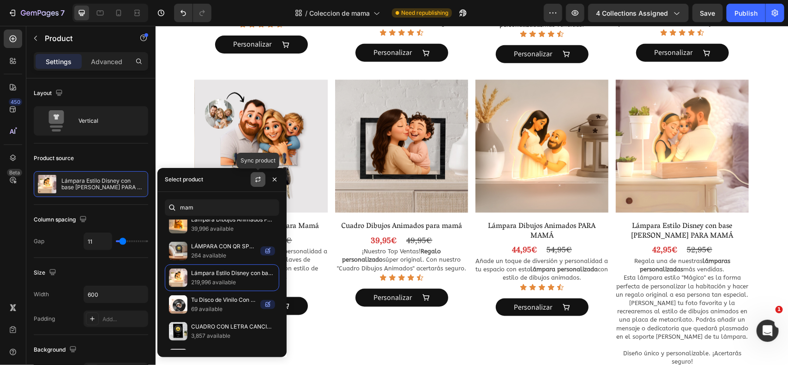
click at [260, 179] on icon "button" at bounding box center [257, 179] width 7 height 7
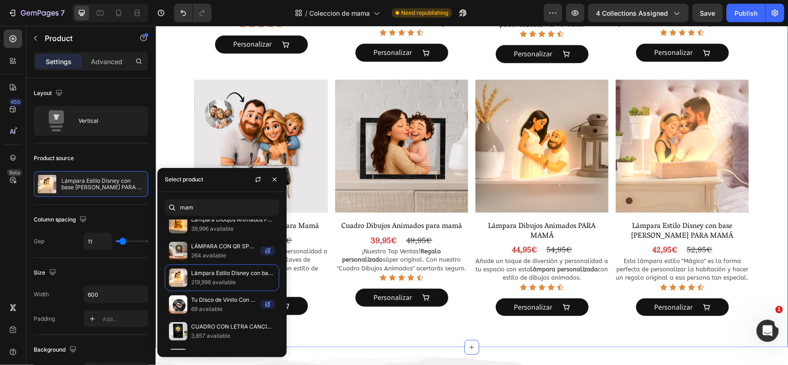
click at [179, 72] on div "Product Images Lámpara Estilo Ghibli para mamá Product Title 42,95€ Product Pri…" at bounding box center [471, 83] width 633 height 498
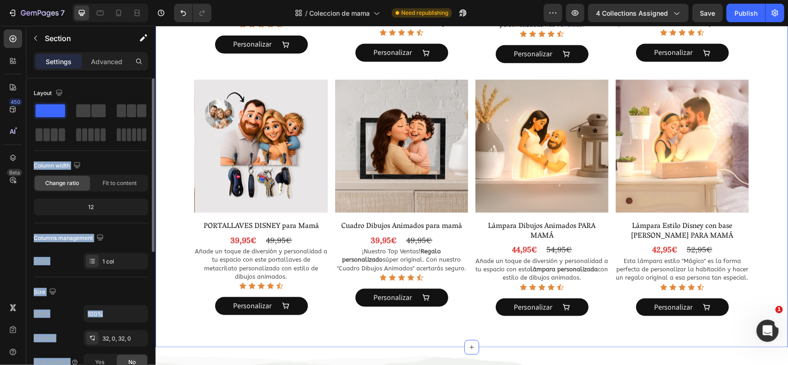
drag, startPoint x: 50, startPoint y: 137, endPoint x: 103, endPoint y: 161, distance: 58.5
click at [124, 163] on div "Layout Column width Change ratio Fit to content 12 Columns management Order 1 c…" at bounding box center [91, 178] width 115 height 184
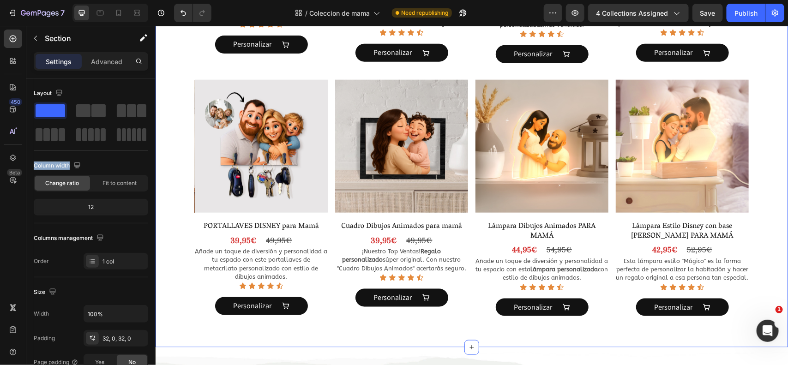
click at [183, 62] on div "Product Images Lámpara Estilo Ghibli para mamá Product Title 42,95€ Product Pri…" at bounding box center [471, 83] width 633 height 498
click at [55, 34] on p "Section" at bounding box center [83, 38] width 76 height 11
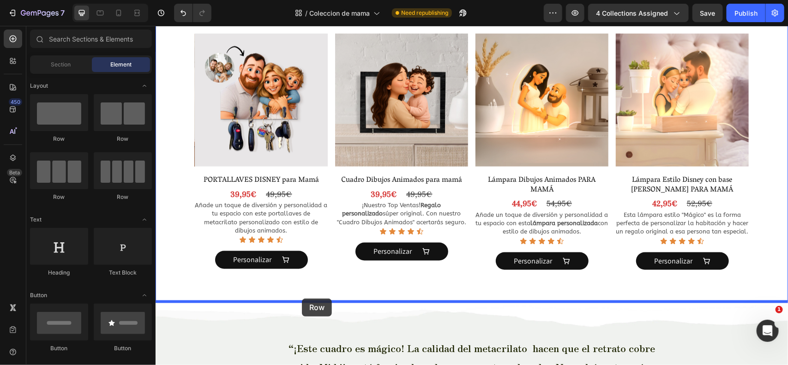
scroll to position [482, 0]
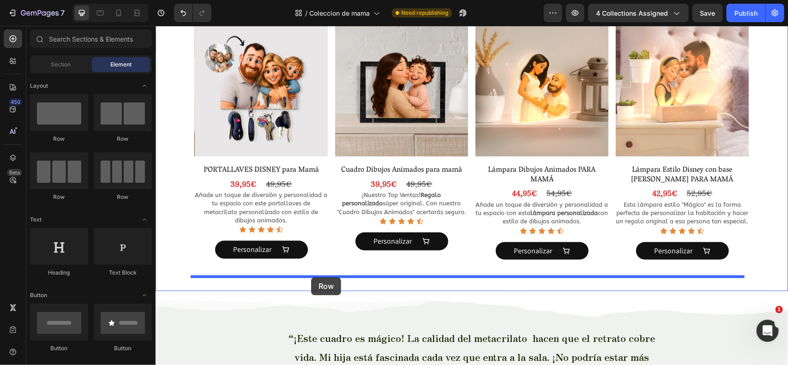
drag, startPoint x: 282, startPoint y: 202, endPoint x: 311, endPoint y: 277, distance: 80.3
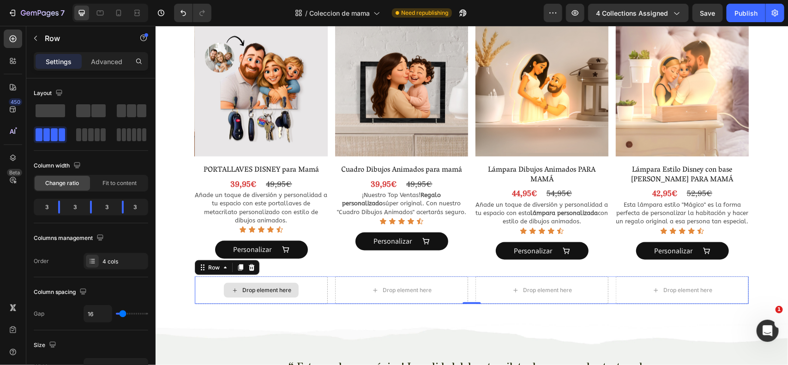
click at [305, 291] on div "Drop element here" at bounding box center [260, 290] width 133 height 28
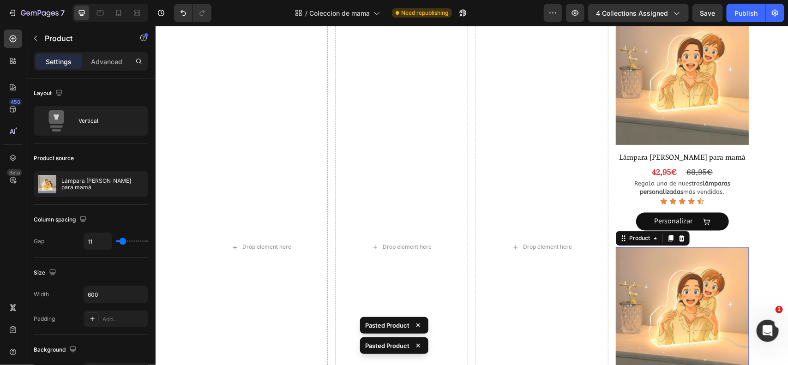
scroll to position [936, 0]
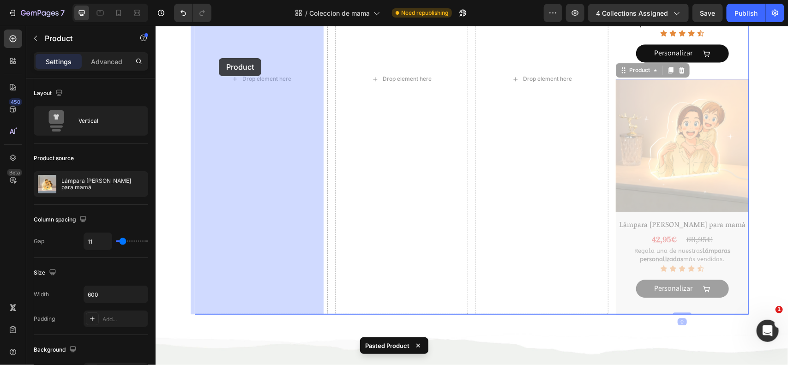
drag, startPoint x: 629, startPoint y: 44, endPoint x: 328, endPoint y: 106, distance: 307.7
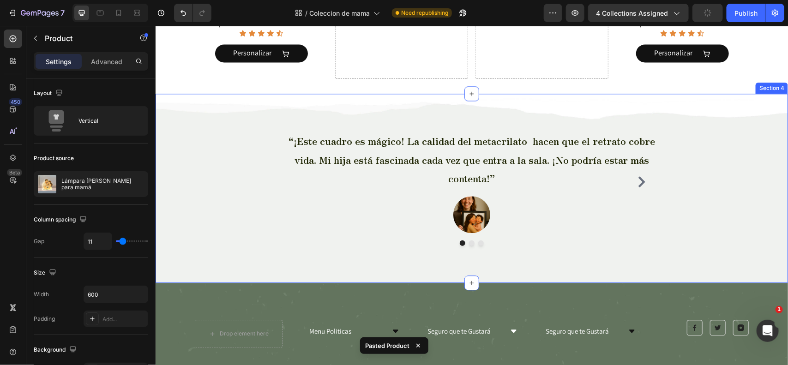
scroll to position [910, 0]
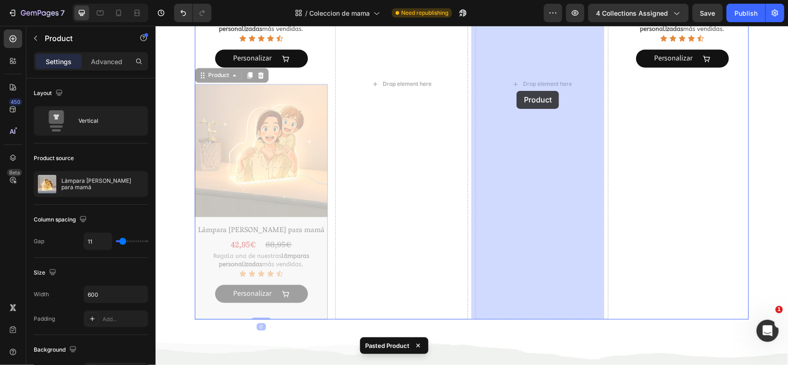
drag, startPoint x: 222, startPoint y: 77, endPoint x: 506, endPoint y: 93, distance: 284.9
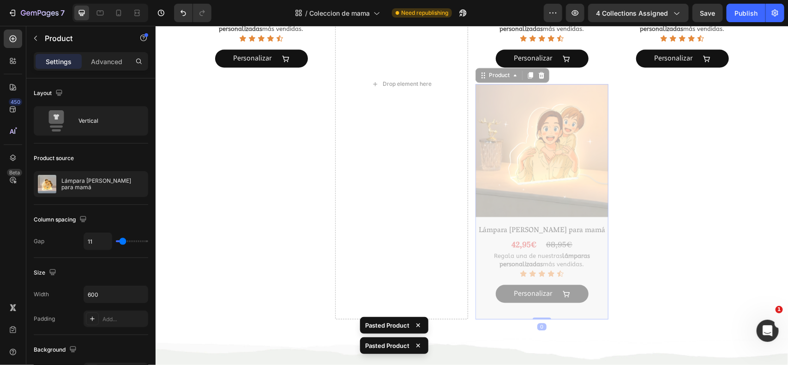
drag, startPoint x: 493, startPoint y: 76, endPoint x: 400, endPoint y: 55, distance: 95.5
click at [400, 55] on div "Product Images Lámpara Estilo Ghibli para mamá Product Title 42,95€ Product Pri…" at bounding box center [471, 83] width 554 height 471
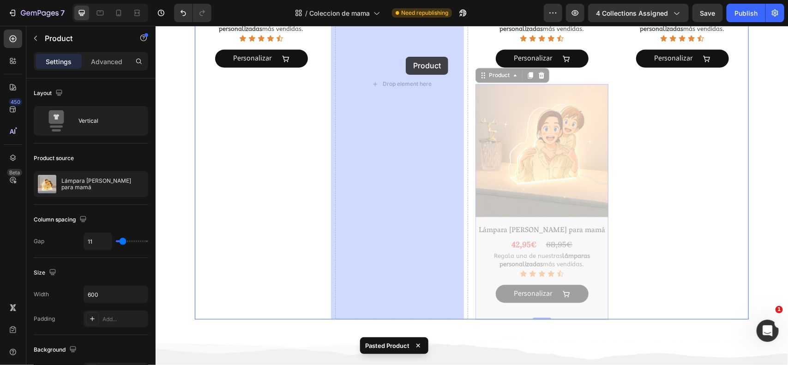
drag, startPoint x: 486, startPoint y: 70, endPoint x: 405, endPoint y: 56, distance: 81.9
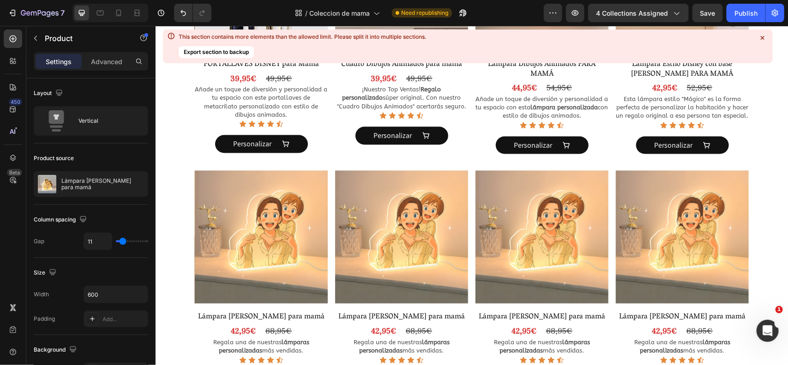
scroll to position [587, 0]
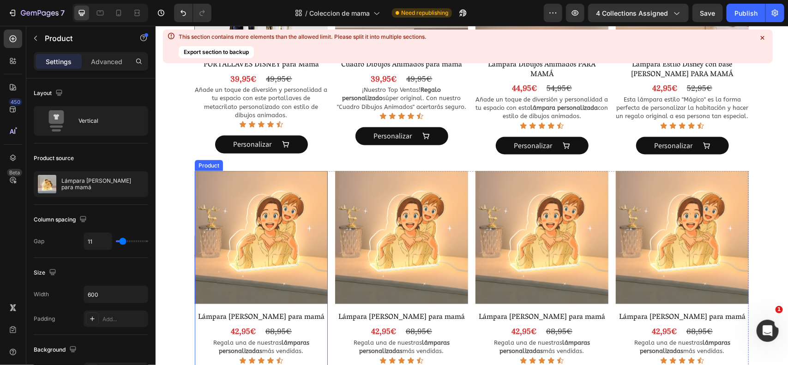
click at [310, 308] on div "Product Images Lámpara Estilo Ghibli para mamá Product Title 42,95€ Product Pri…" at bounding box center [260, 289] width 133 height 236
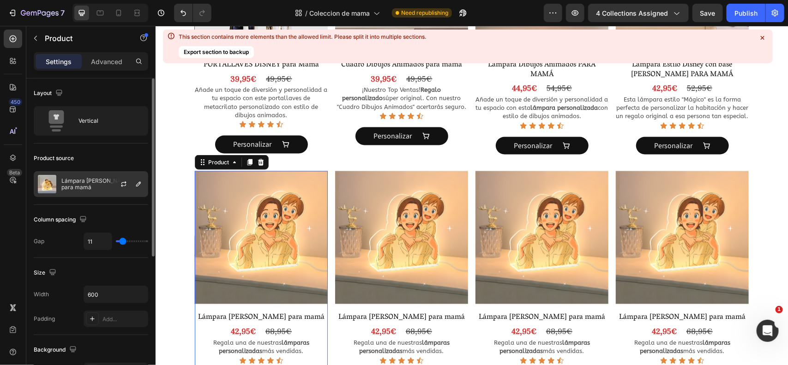
click at [101, 183] on p "Lámpara [PERSON_NAME] para mamá" at bounding box center [102, 184] width 83 height 13
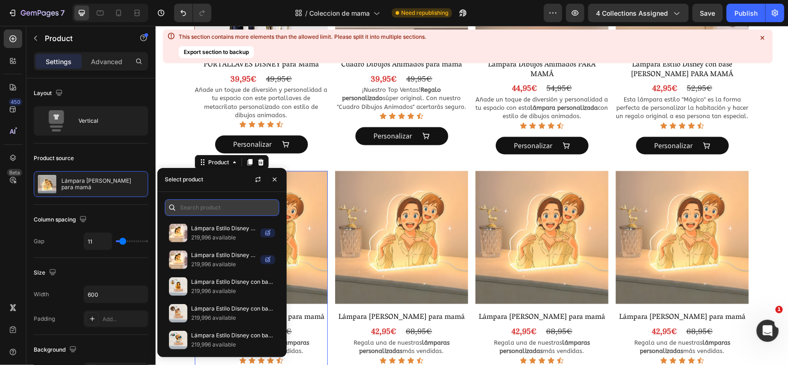
click at [213, 206] on input "text" at bounding box center [222, 207] width 115 height 17
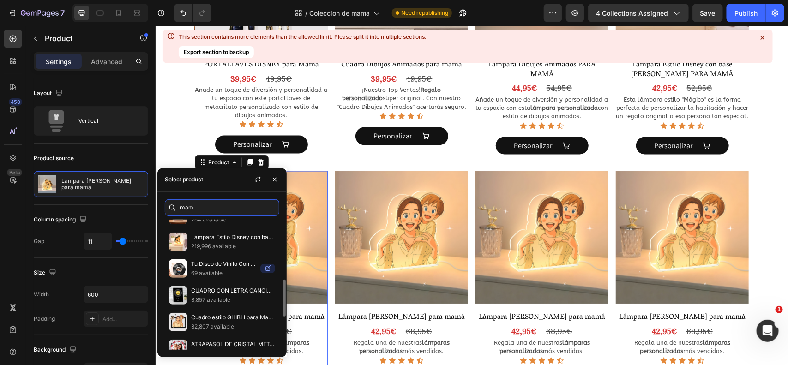
scroll to position [207, 0]
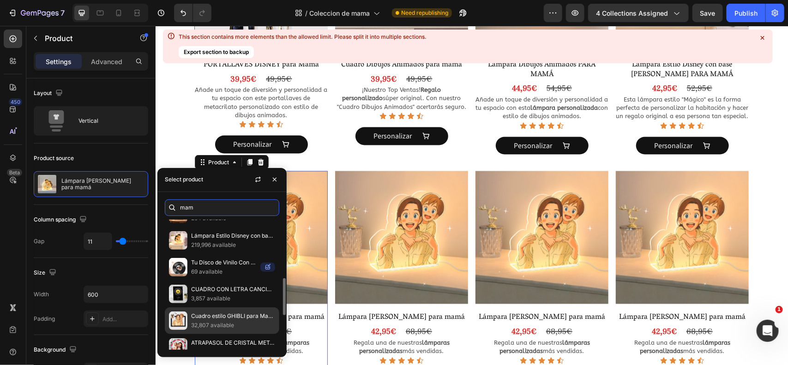
type input "mam"
click at [220, 315] on p "Cuadro estilo GHIBLI para Mamá" at bounding box center [233, 316] width 84 height 9
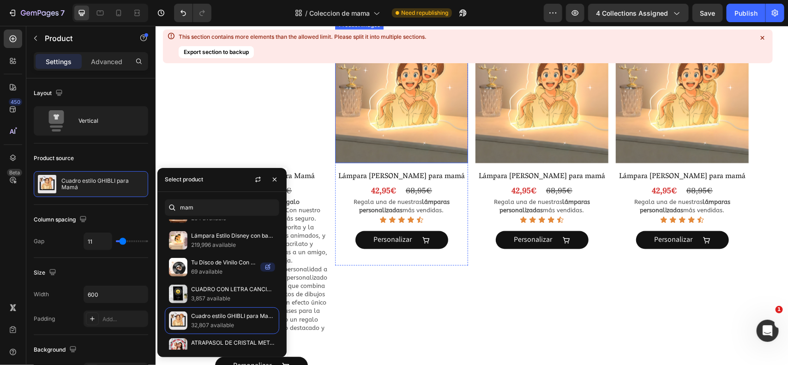
scroll to position [727, 0]
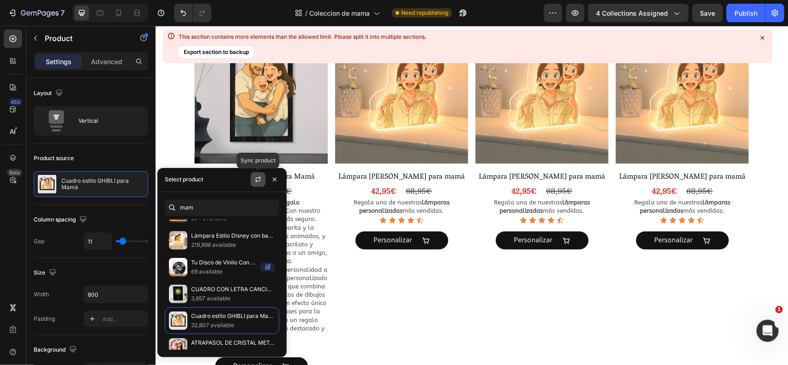
click at [255, 184] on button "button" at bounding box center [258, 179] width 15 height 15
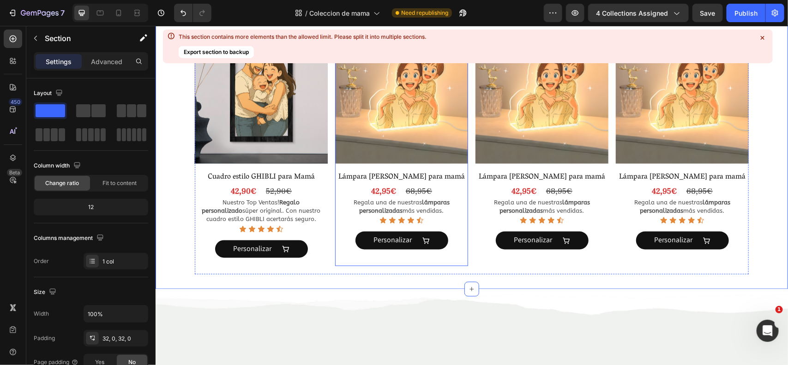
click at [453, 167] on div "Product Images" at bounding box center [401, 98] width 133 height 136
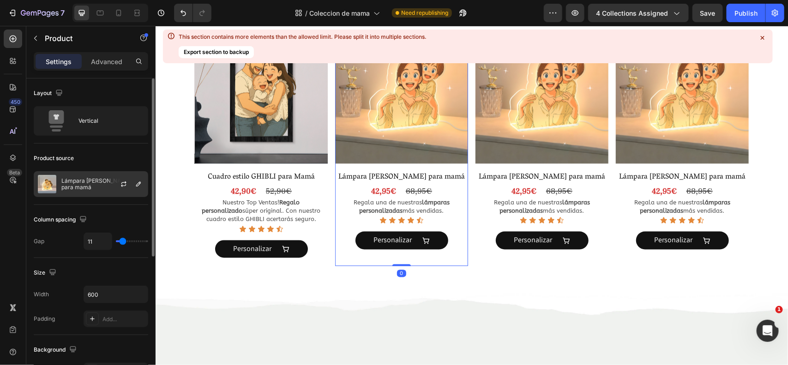
click at [89, 188] on p "Lámpara [PERSON_NAME] para mamá" at bounding box center [102, 184] width 83 height 13
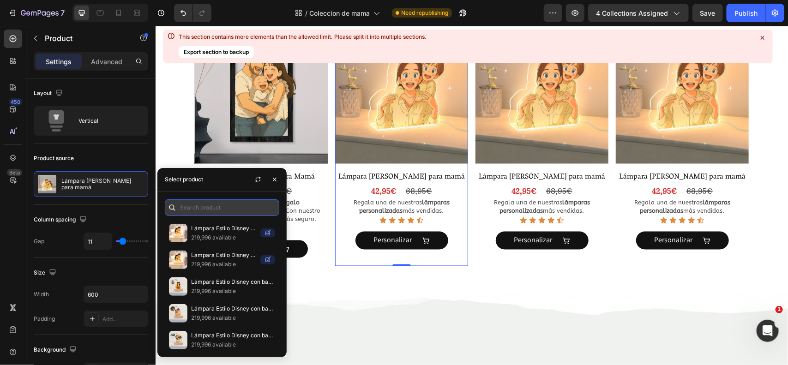
click at [212, 209] on input "text" at bounding box center [222, 207] width 115 height 17
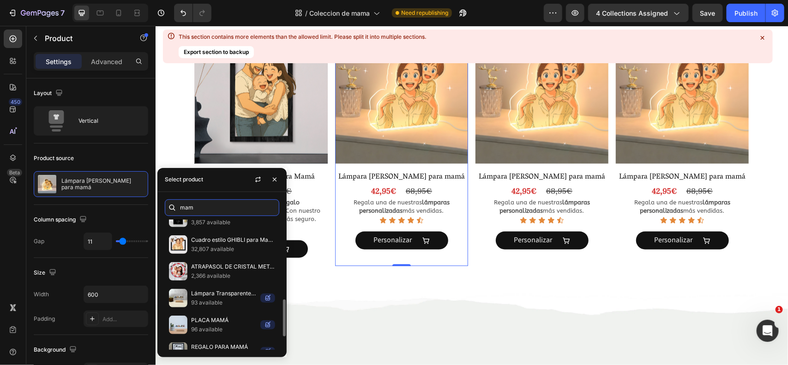
scroll to position [284, 0]
type input "mam"
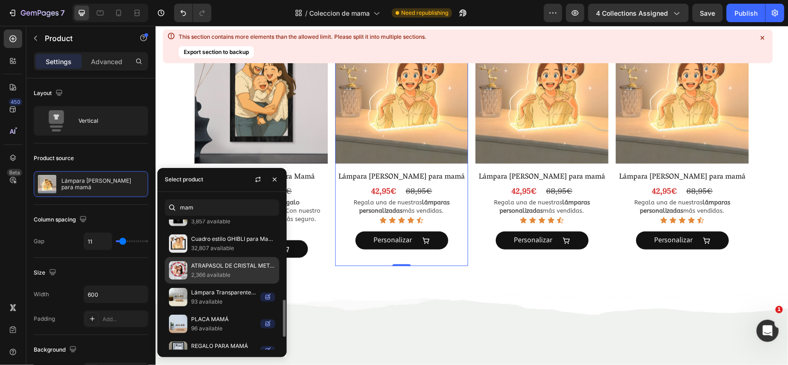
click at [234, 273] on p "2,366 available" at bounding box center [233, 275] width 84 height 9
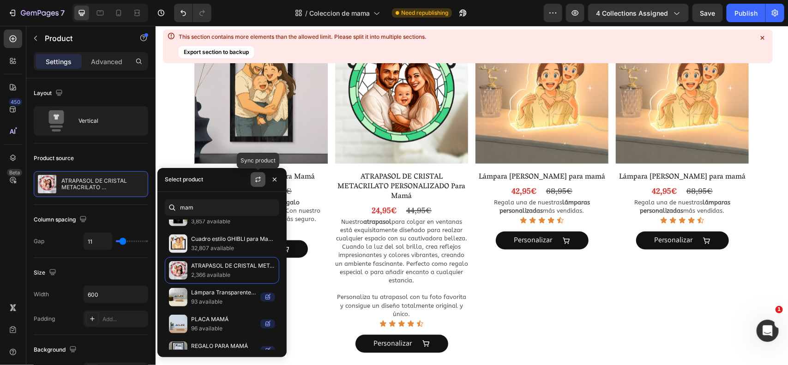
click at [251, 179] on button "button" at bounding box center [258, 179] width 15 height 15
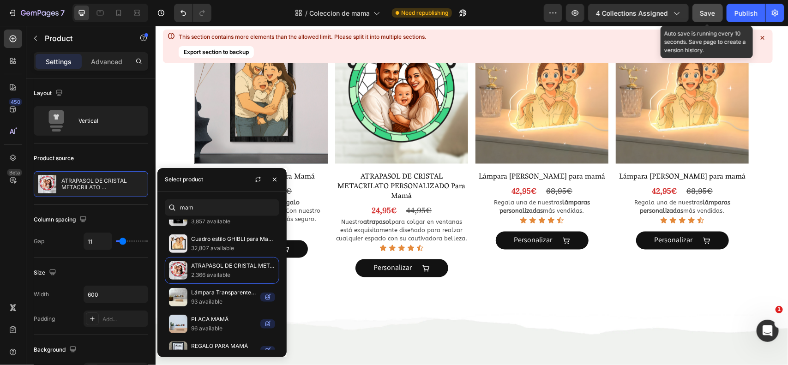
click at [705, 10] on span "Save" at bounding box center [708, 13] width 15 height 8
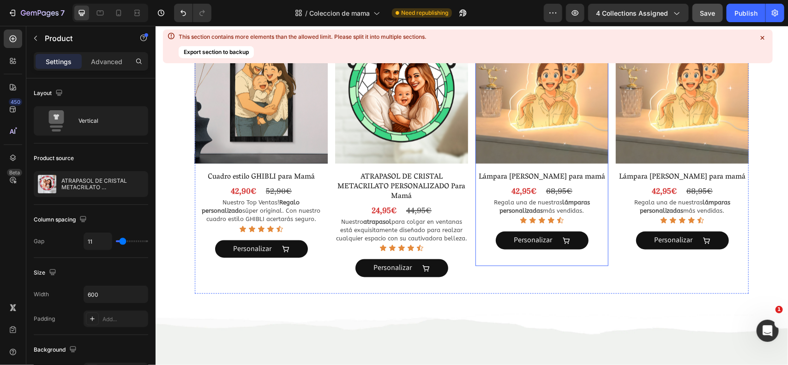
click at [589, 165] on div "Product Images" at bounding box center [541, 98] width 133 height 136
click at [70, 186] on p "Lámpara [PERSON_NAME] para mamá" at bounding box center [102, 184] width 83 height 13
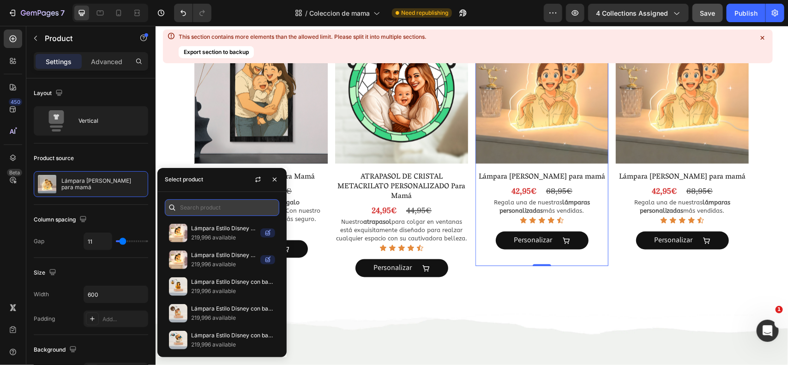
click at [213, 201] on input "text" at bounding box center [222, 207] width 115 height 17
type input "mam"
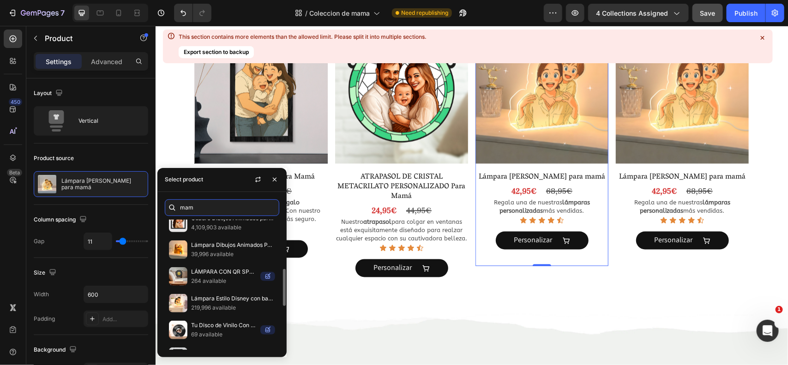
scroll to position [144, 0]
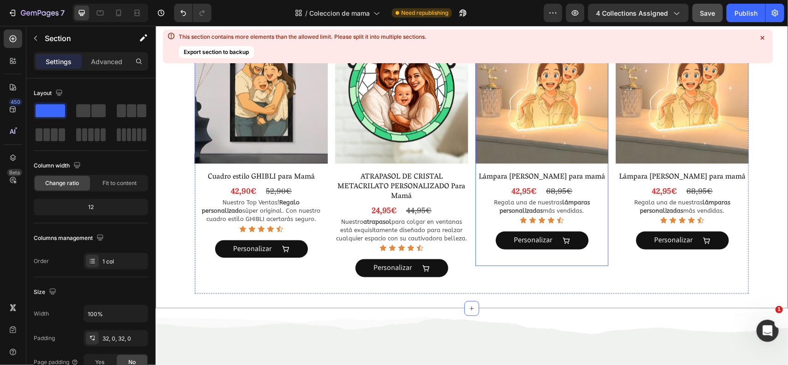
click at [597, 167] on div "Product Images Lámpara Estilo Ghibli para mamá Product Title 42,95€ Product Pri…" at bounding box center [541, 148] width 133 height 236
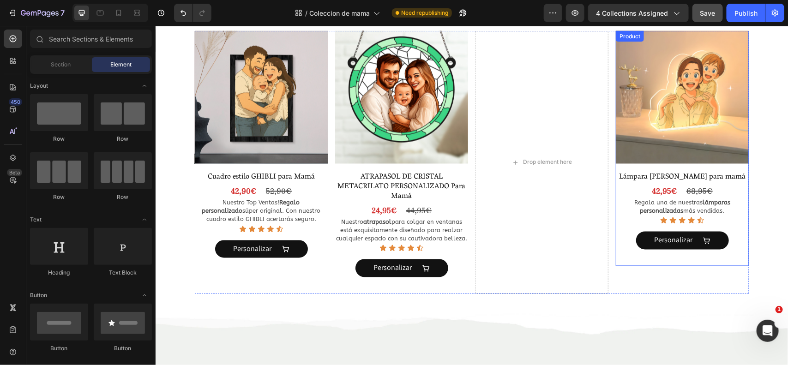
click at [698, 167] on div "Product Images Lámpara Estilo Ghibli para mamá Product Title 42,95€ Product Pri…" at bounding box center [682, 148] width 133 height 236
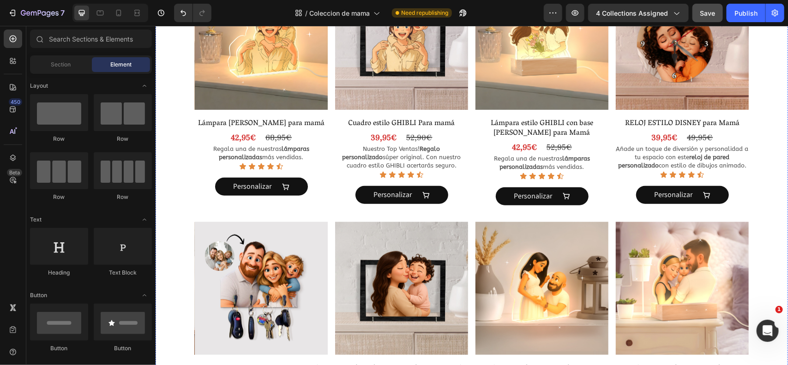
scroll to position [283, 0]
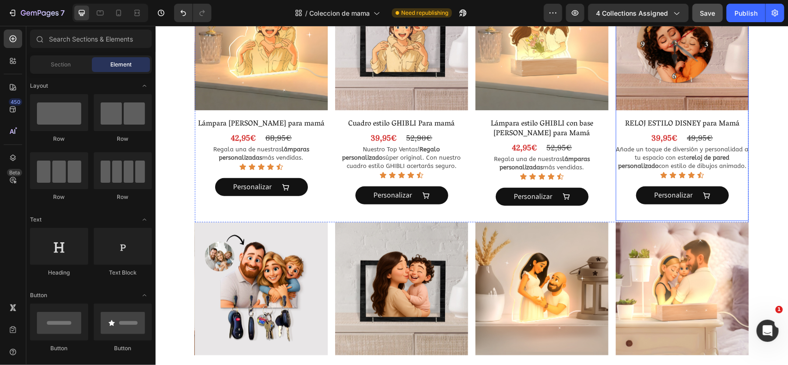
click at [622, 113] on div "Product Images" at bounding box center [682, 45] width 133 height 136
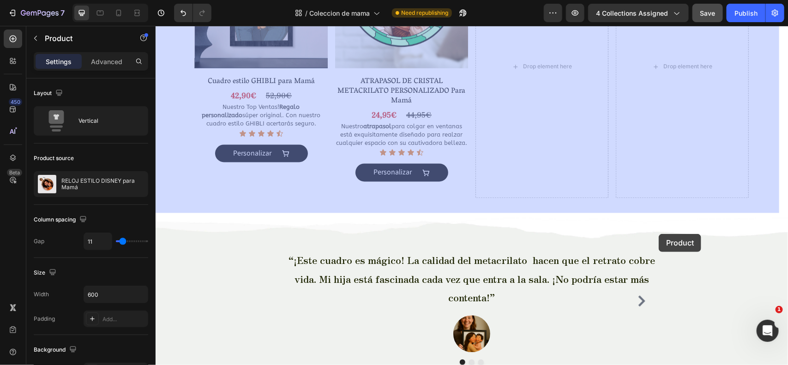
scroll to position [839, 0]
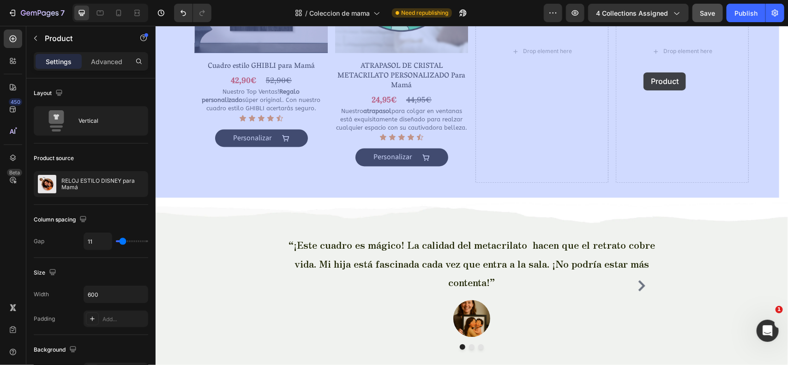
drag, startPoint x: 635, startPoint y: 81, endPoint x: 643, endPoint y: 72, distance: 11.8
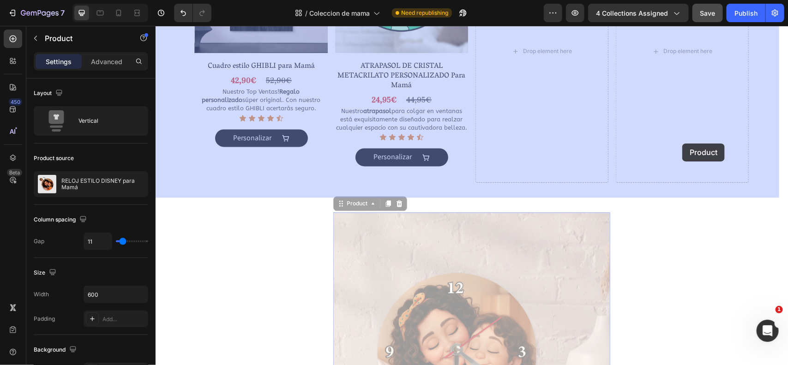
drag, startPoint x: 356, startPoint y: 204, endPoint x: 682, endPoint y: 143, distance: 332.1
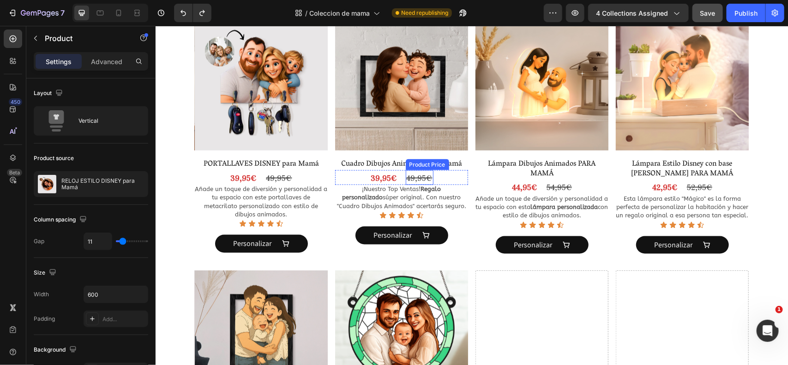
scroll to position [488, 0]
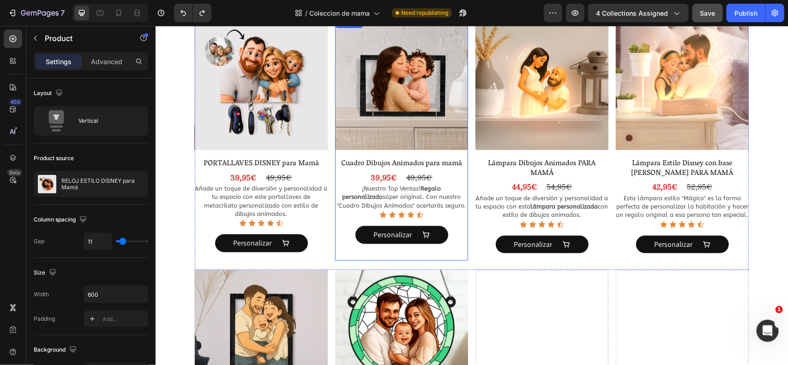
click at [442, 153] on div "Product Images Cuadro Dibujos Animados para mamá Product Title 39,95€ Product P…" at bounding box center [401, 139] width 133 height 244
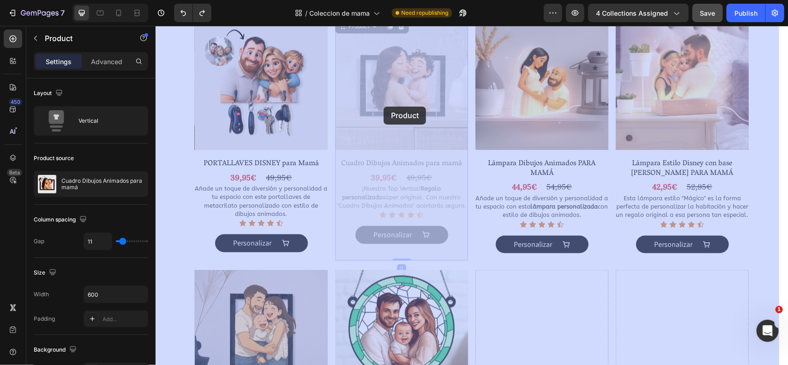
drag, startPoint x: 348, startPoint y: 30, endPoint x: 383, endPoint y: 106, distance: 84.5
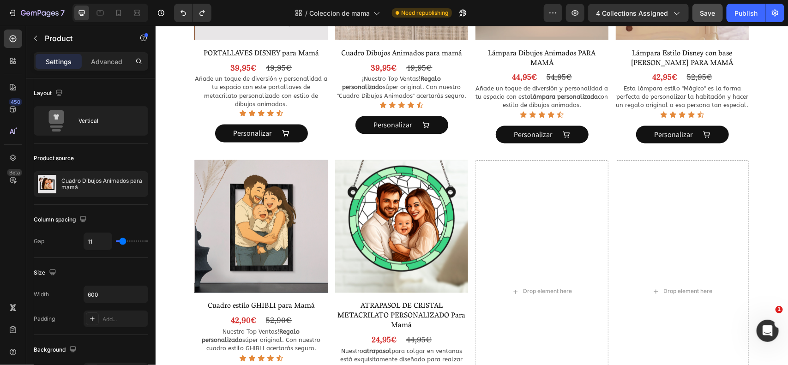
scroll to position [594, 0]
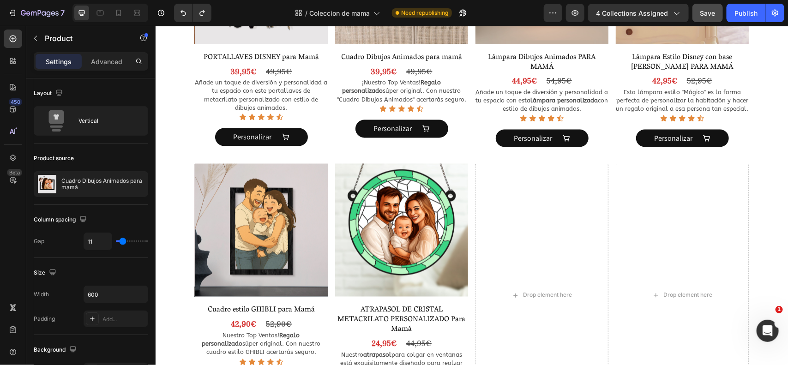
click at [451, 150] on div "Cuadro Dibujos Animados para mamá Product Title 39,95€ Product Price Product Pr…" at bounding box center [401, 103] width 133 height 103
click at [440, 141] on div "Icon Icon Icon Icon Icon Icon List Personalizar Product View More" at bounding box center [401, 123] width 118 height 37
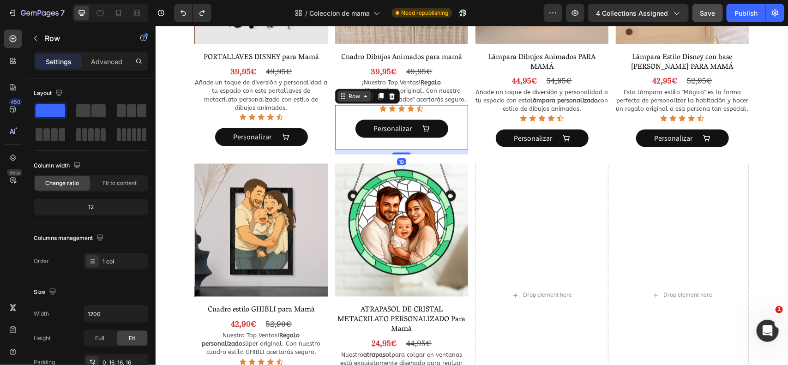
click at [362, 97] on icon at bounding box center [365, 95] width 7 height 7
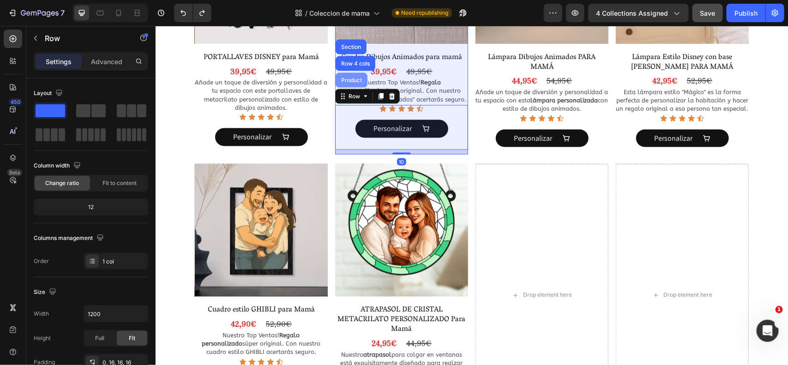
click at [350, 84] on div "Product" at bounding box center [351, 79] width 32 height 15
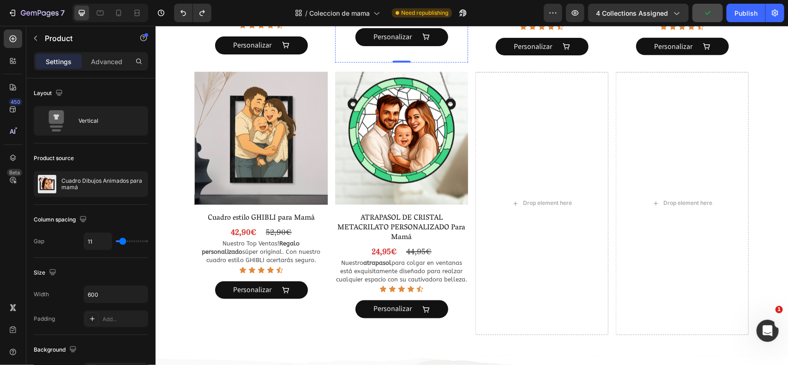
scroll to position [688, 0]
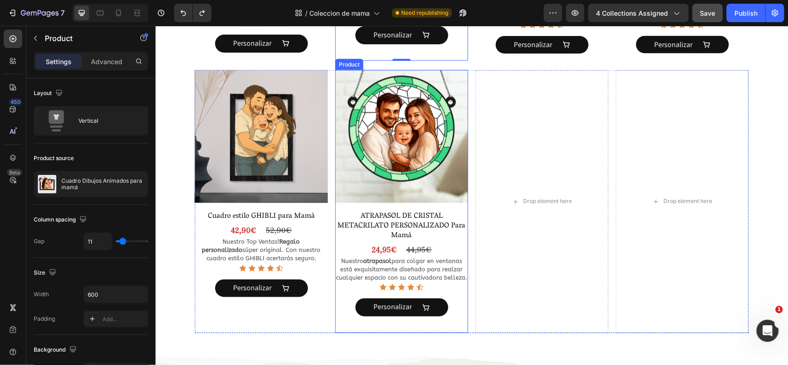
click at [449, 208] on div "Product Images ATRAPASOL DE CRISTAL METACRILATO PERSONALIZADO Para Mamá Product…" at bounding box center [401, 201] width 133 height 263
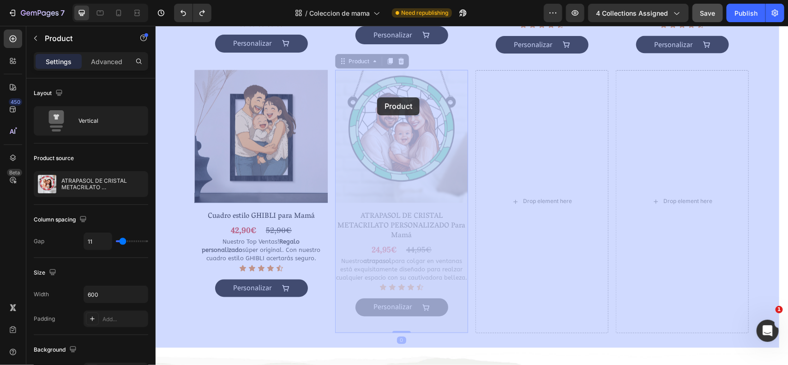
drag, startPoint x: 358, startPoint y: 65, endPoint x: 377, endPoint y: 97, distance: 37.5
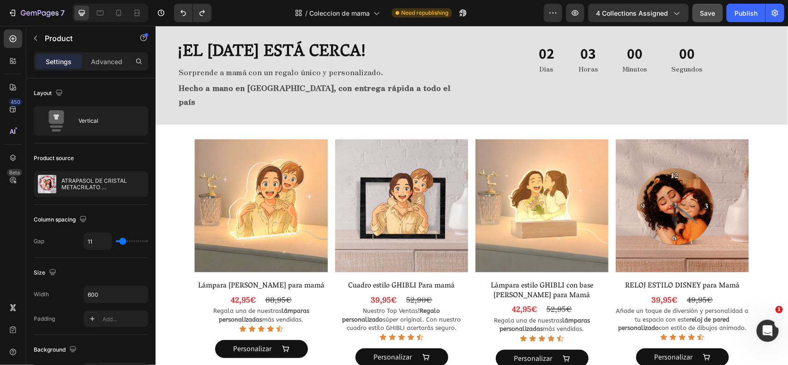
scroll to position [135, 0]
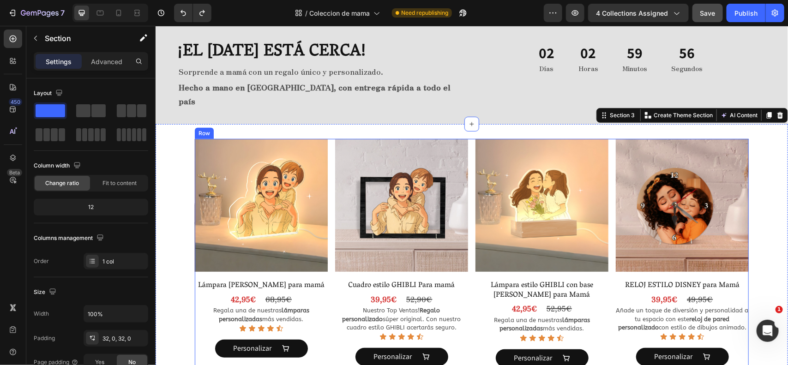
click at [326, 139] on div "Product Images Lámpara Estilo Ghibli para mamá Product Title 42,95€ Product Pri…" at bounding box center [471, 261] width 554 height 245
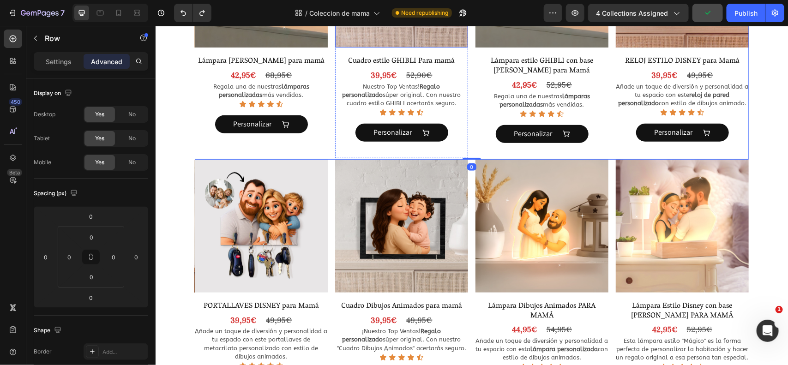
scroll to position [346, 0]
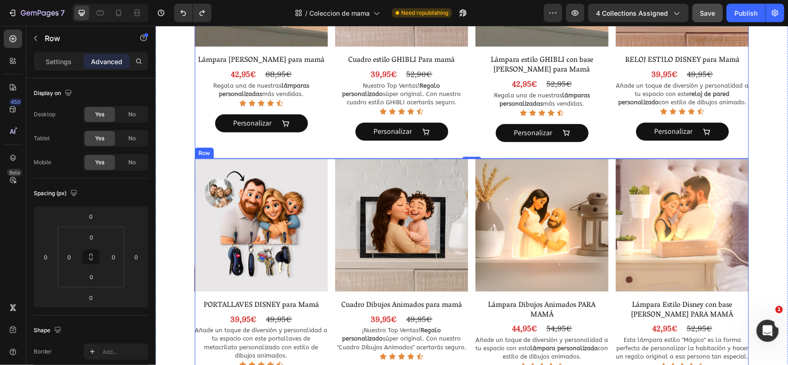
click at [327, 193] on div "Product Images PORTALLAVES DISNEY para Mamá Product Title 39,95€ Product Price …" at bounding box center [471, 285] width 554 height 254
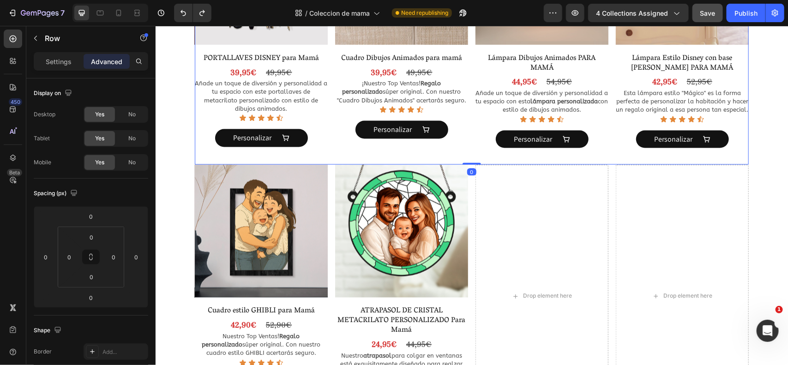
scroll to position [600, 0]
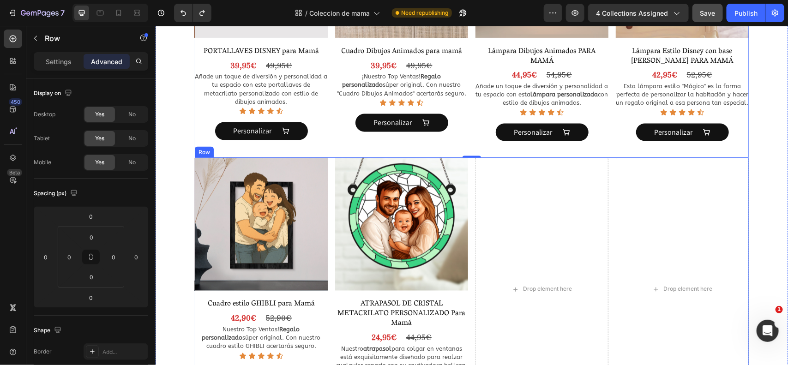
click at [329, 202] on div "Product Images Cuadro estilo GHIBLI para Mamá Product Title 42,90€ Product Pric…" at bounding box center [471, 288] width 554 height 263
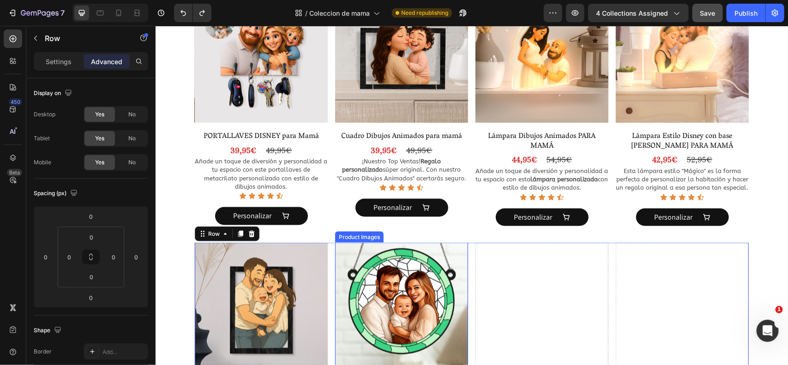
scroll to position [579, 0]
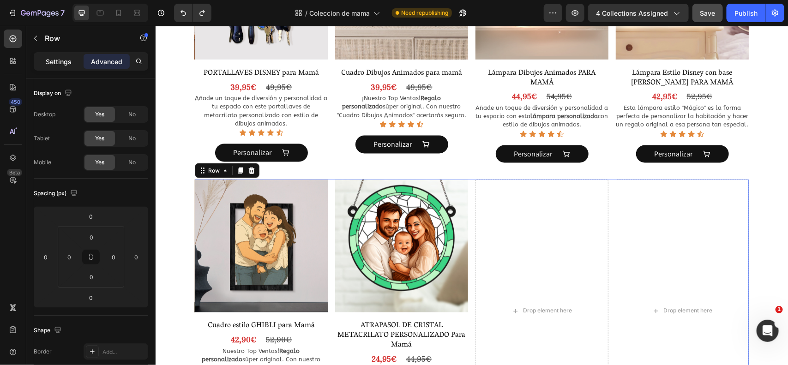
click at [67, 59] on p "Settings" at bounding box center [59, 62] width 26 height 10
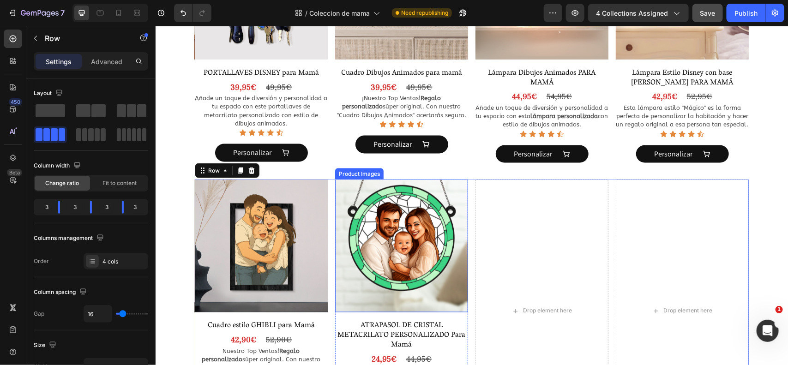
click at [340, 197] on img at bounding box center [401, 245] width 133 height 133
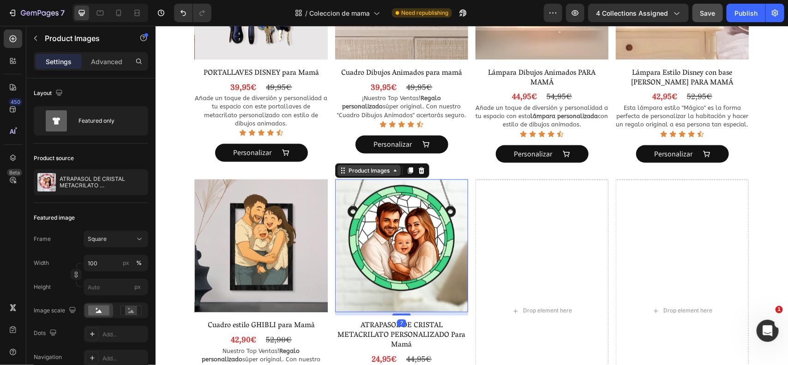
click at [391, 173] on icon at bounding box center [394, 170] width 7 height 7
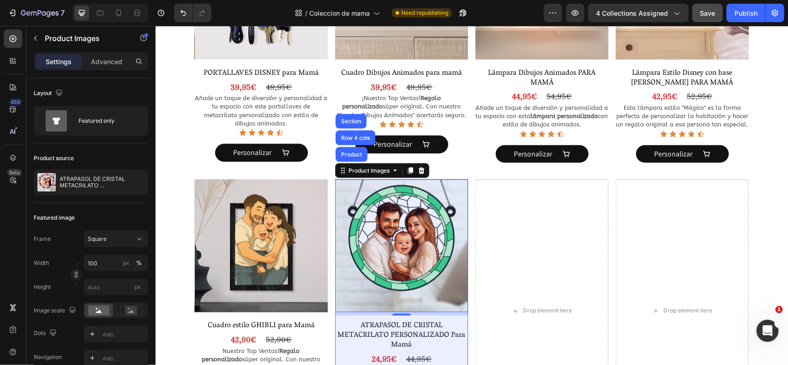
click at [340, 153] on div "Product" at bounding box center [351, 154] width 24 height 6
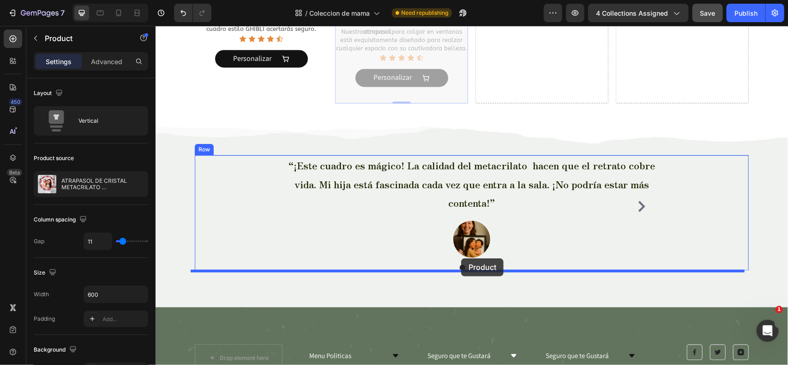
scroll to position [962, 0]
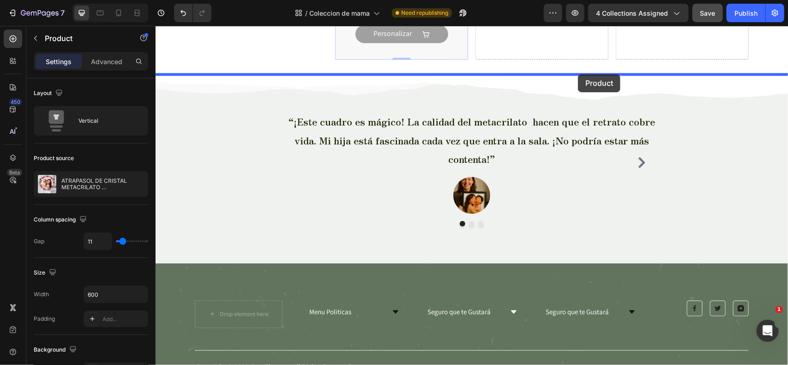
drag, startPoint x: 362, startPoint y: 172, endPoint x: 578, endPoint y: 74, distance: 237.2
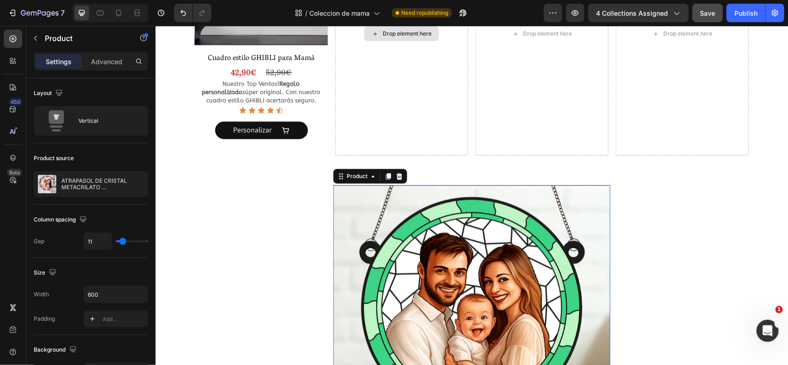
scroll to position [846, 0]
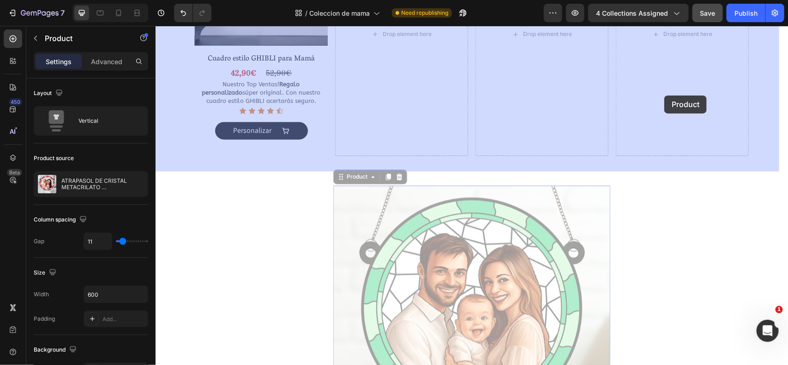
drag, startPoint x: 351, startPoint y: 175, endPoint x: 579, endPoint y: 104, distance: 238.1
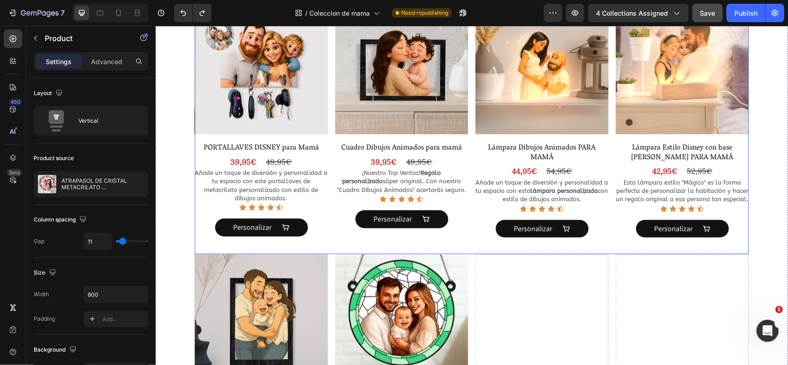
scroll to position [795, 0]
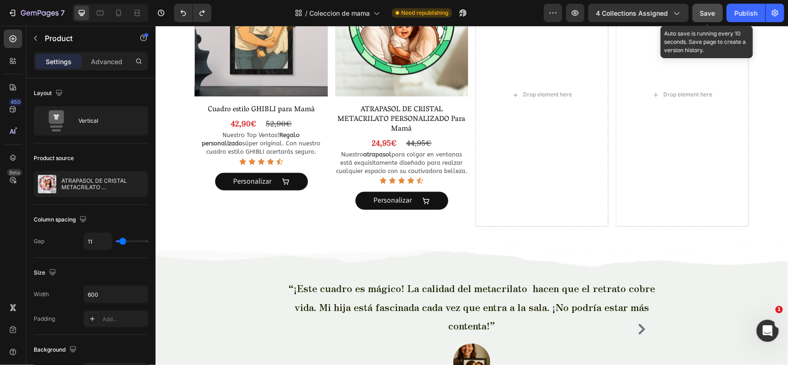
click at [704, 11] on span "Save" at bounding box center [708, 13] width 15 height 8
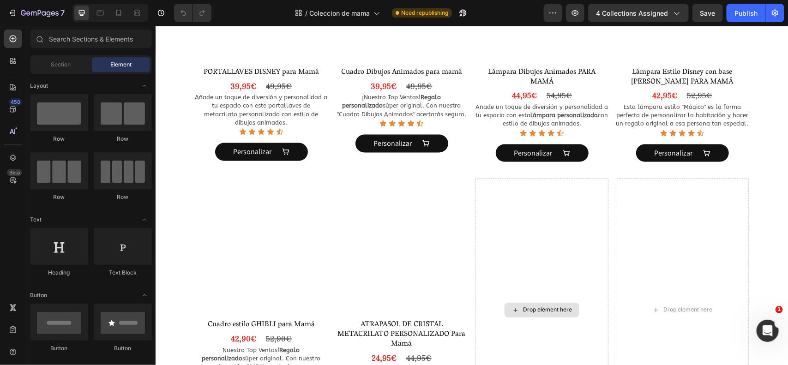
scroll to position [655, 0]
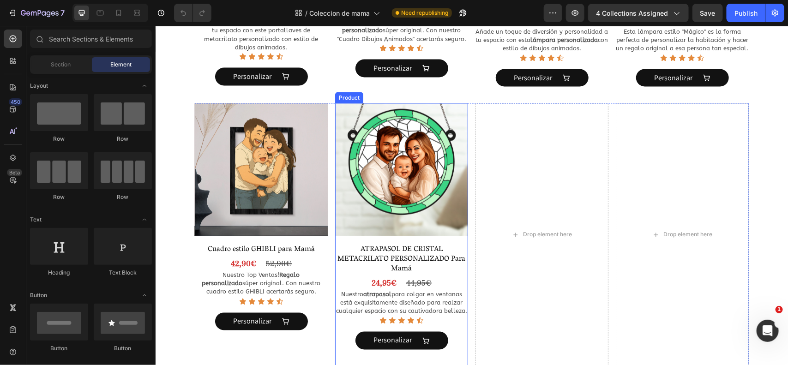
drag, startPoint x: 392, startPoint y: 238, endPoint x: 366, endPoint y: 157, distance: 85.3
click at [392, 238] on div "Product Images" at bounding box center [401, 171] width 133 height 136
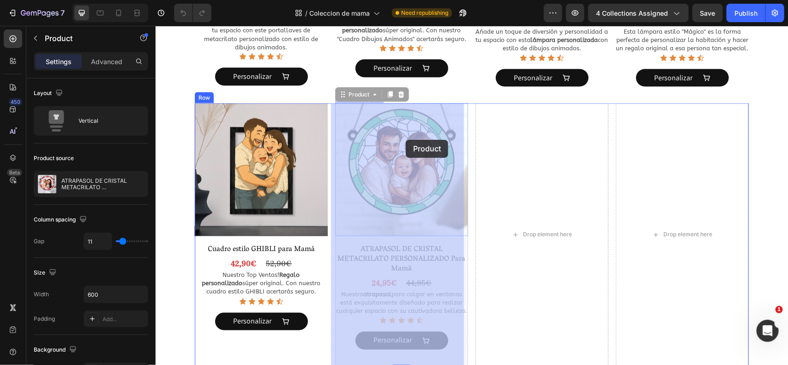
drag, startPoint x: 345, startPoint y: 92, endPoint x: 407, endPoint y: 139, distance: 77.4
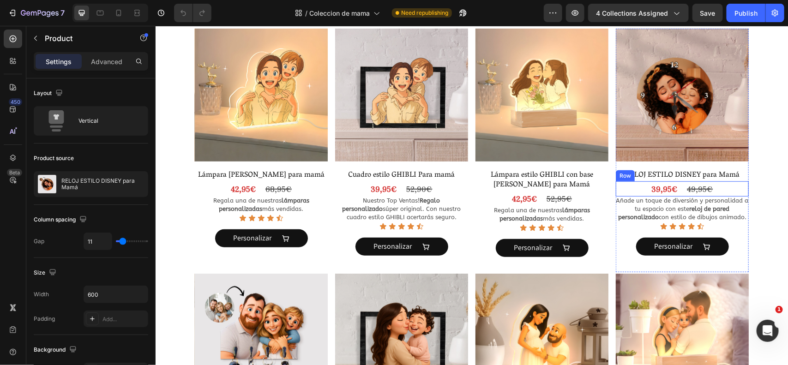
scroll to position [230, 0]
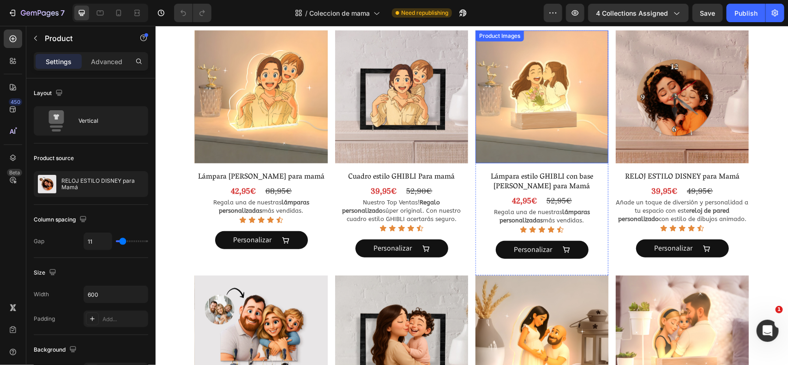
click at [571, 104] on img at bounding box center [541, 96] width 133 height 133
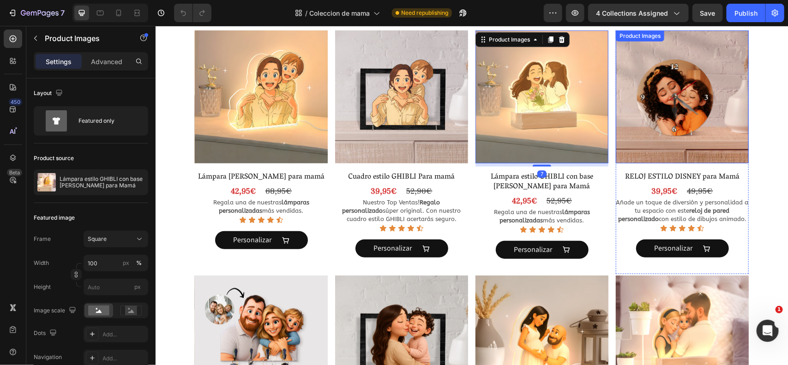
click at [619, 163] on div "Product Images" at bounding box center [682, 98] width 133 height 136
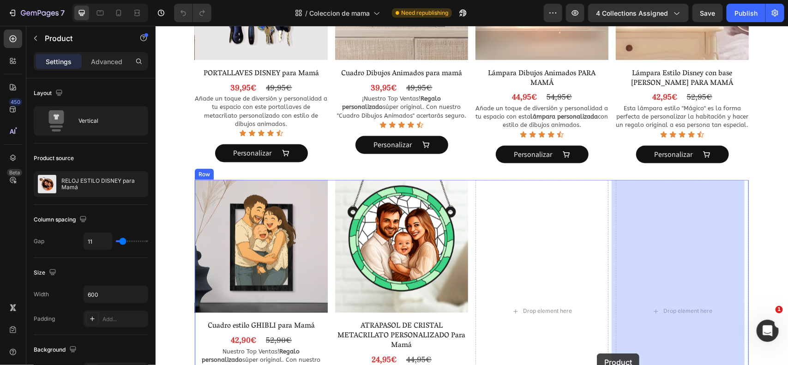
scroll to position [617, 0]
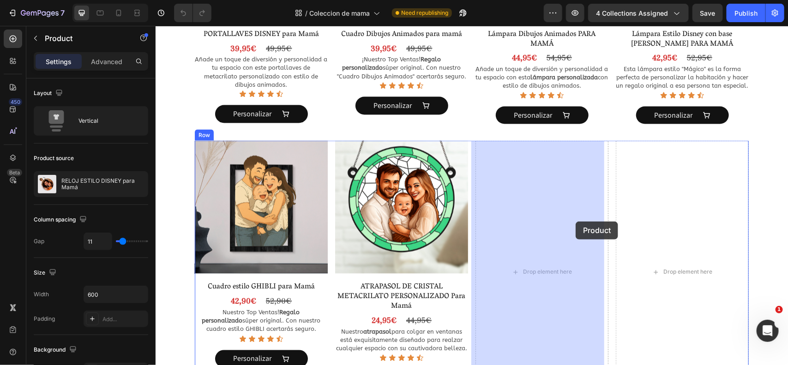
drag, startPoint x: 631, startPoint y: 44, endPoint x: 575, endPoint y: 221, distance: 185.5
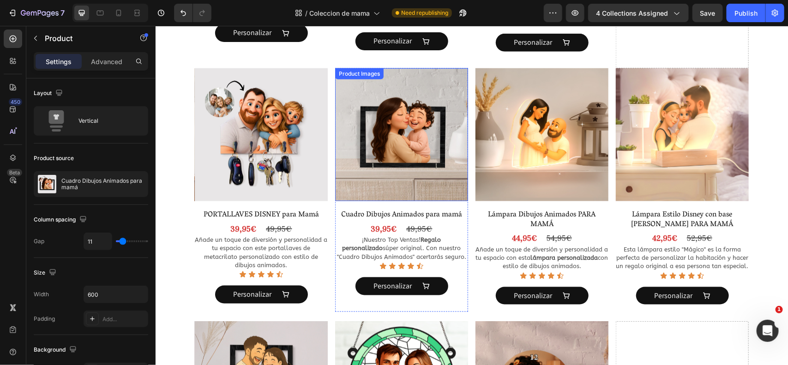
scroll to position [436, 0]
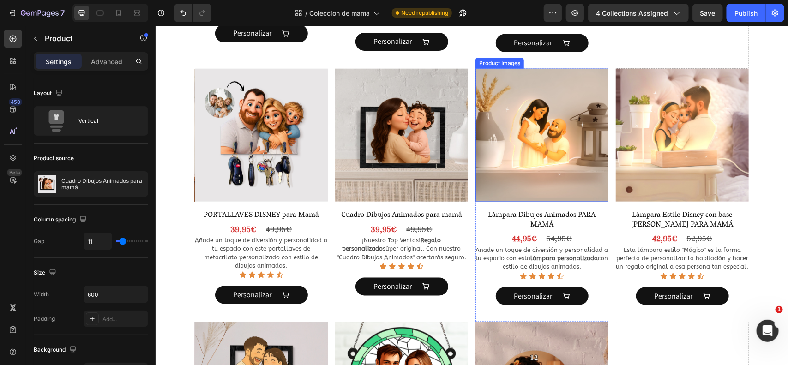
click at [517, 157] on img at bounding box center [541, 134] width 133 height 133
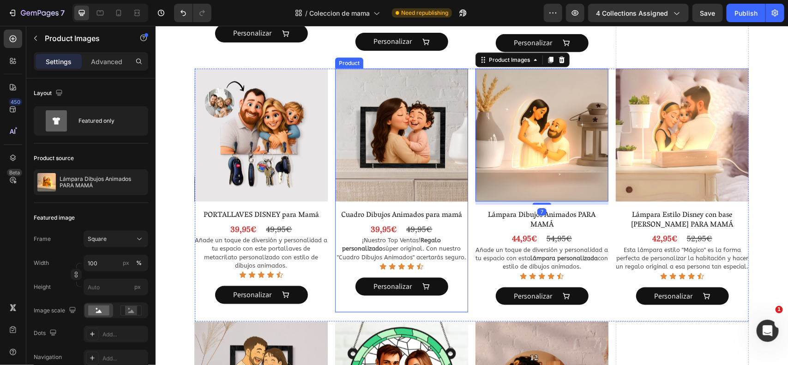
click at [451, 203] on div "Product Images" at bounding box center [401, 136] width 133 height 136
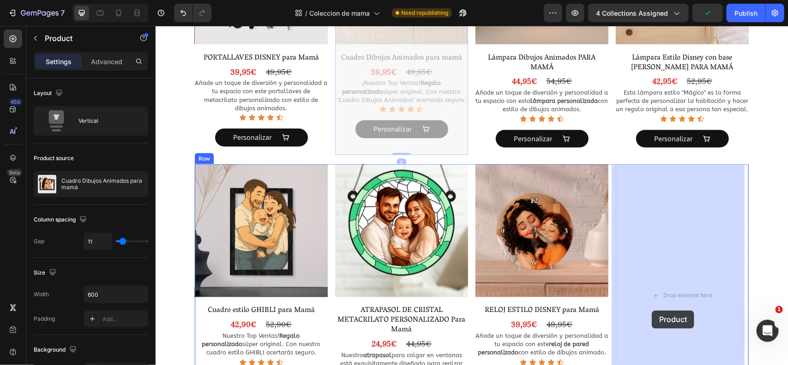
scroll to position [646, 0]
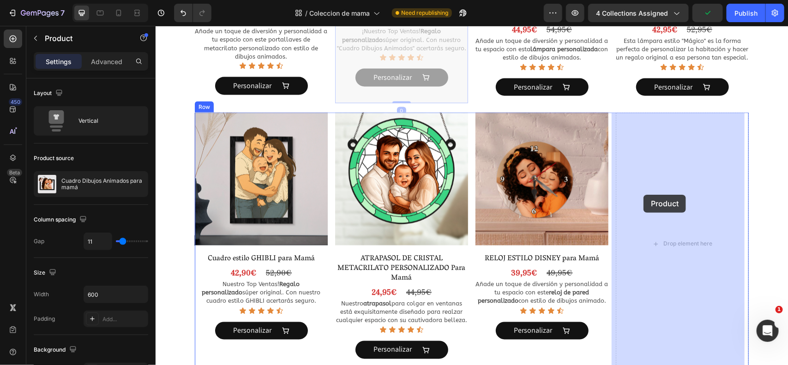
drag, startPoint x: 351, startPoint y: 59, endPoint x: 643, endPoint y: 196, distance: 322.7
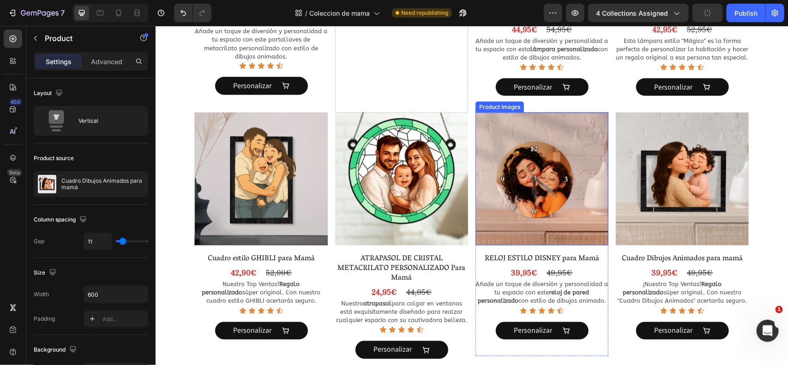
scroll to position [809, 0]
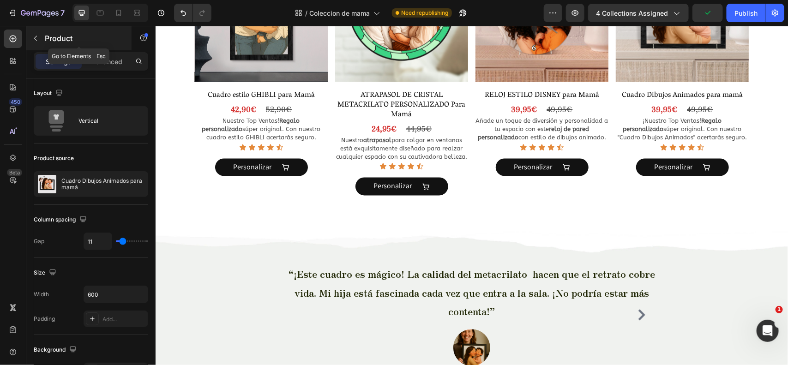
click at [56, 45] on div "Product" at bounding box center [78, 38] width 105 height 24
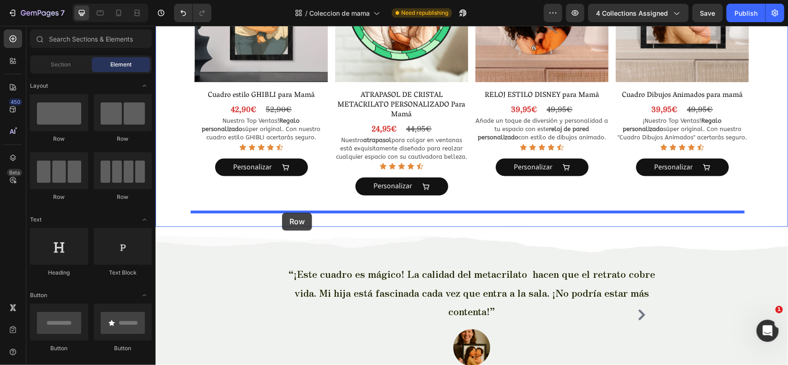
drag, startPoint x: 269, startPoint y: 189, endPoint x: 282, endPoint y: 212, distance: 26.9
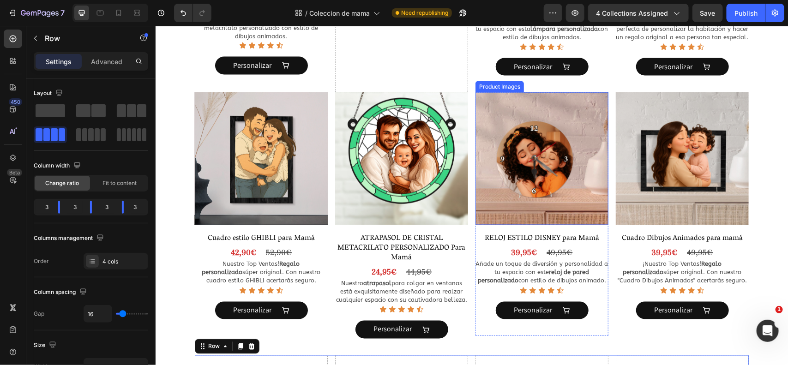
scroll to position [661, 0]
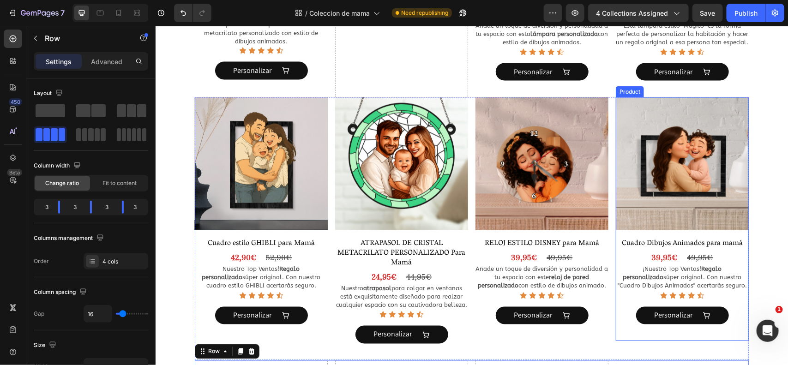
click at [666, 236] on div "Product Images Cuadro Dibujos Animados para mamá Product Title 39,95€ Product P…" at bounding box center [682, 219] width 133 height 244
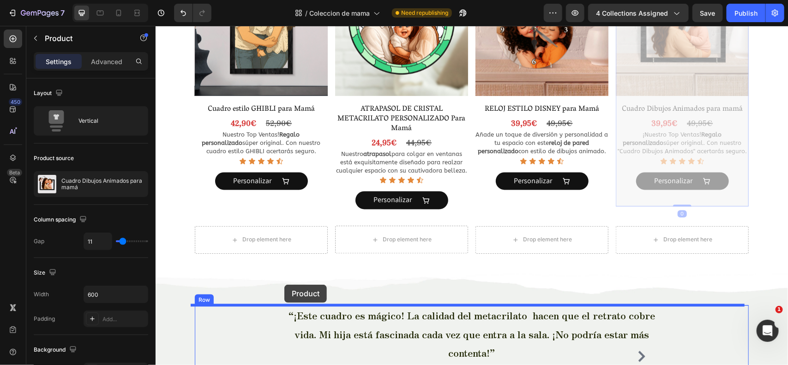
scroll to position [814, 0]
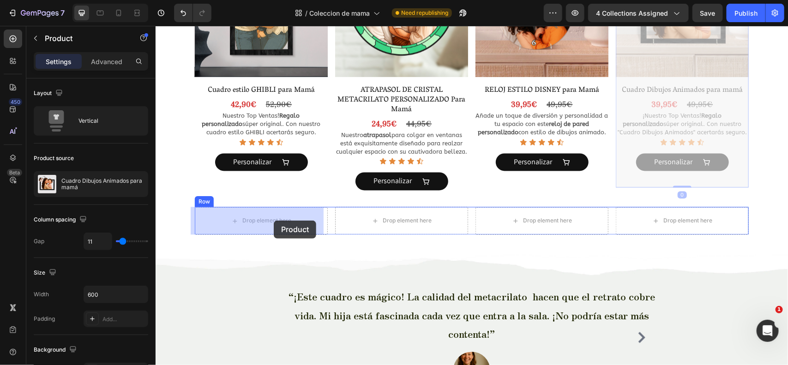
drag, startPoint x: 629, startPoint y: 89, endPoint x: 273, endPoint y: 222, distance: 380.1
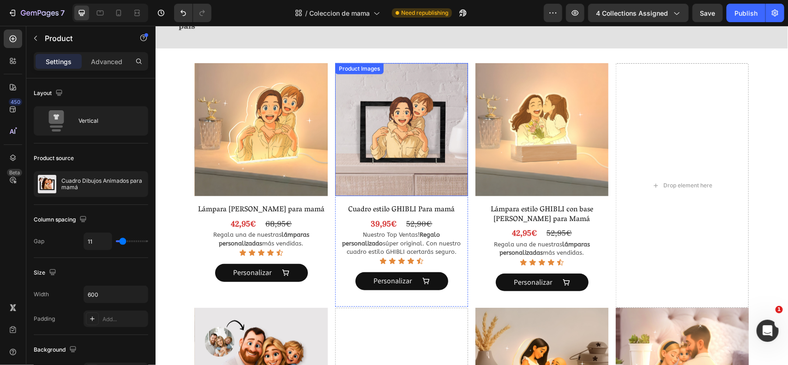
scroll to position [211, 0]
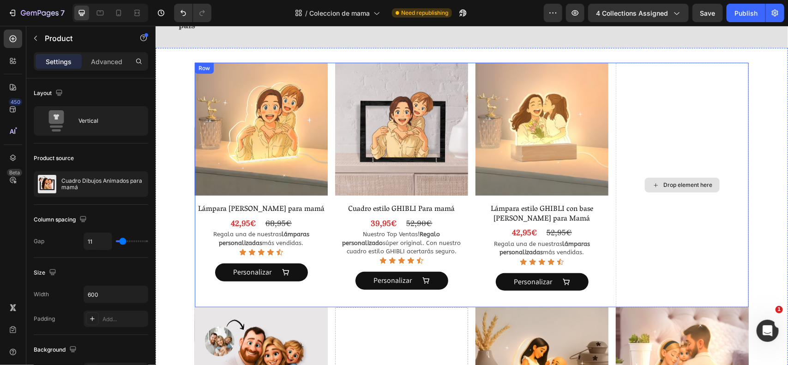
click at [661, 139] on div "Drop element here" at bounding box center [682, 184] width 133 height 245
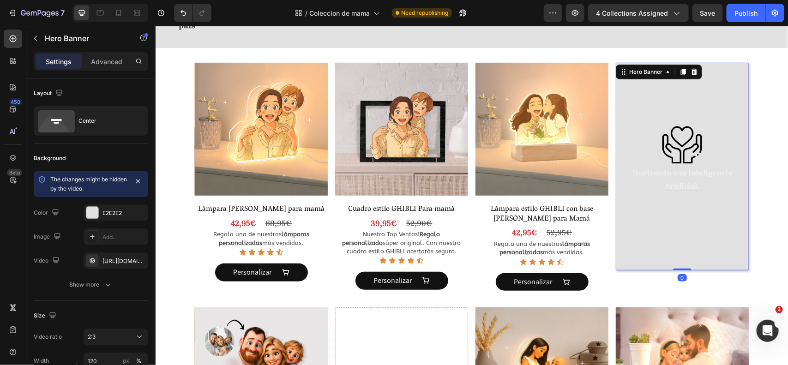
drag, startPoint x: 676, startPoint y: 303, endPoint x: 663, endPoint y: 183, distance: 120.7
click at [663, 183] on div "Image Ilustrando con Inteligencia Artificial. Text Block Row Hero Banner 0" at bounding box center [682, 166] width 133 height 208
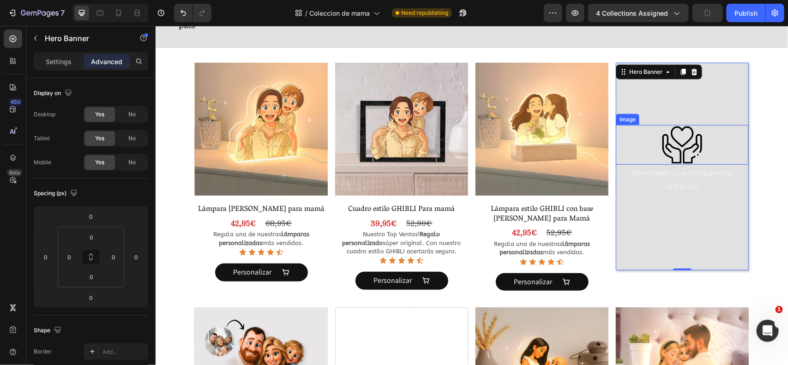
click at [713, 140] on div at bounding box center [682, 145] width 133 height 40
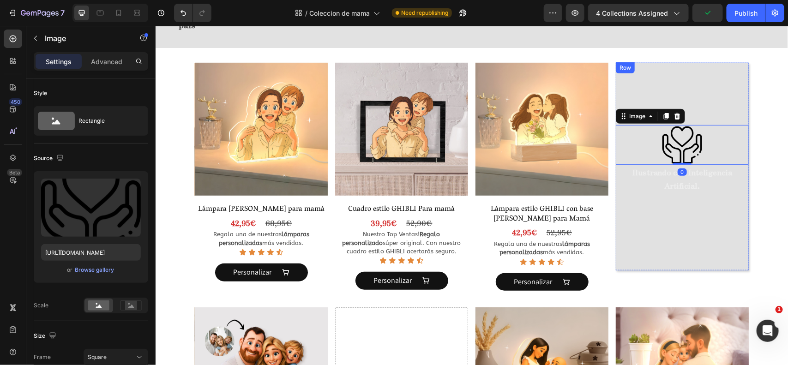
click at [693, 102] on div "Image 0 Ilustrando con Inteligencia Artificial. Text Block Row" at bounding box center [682, 166] width 133 height 209
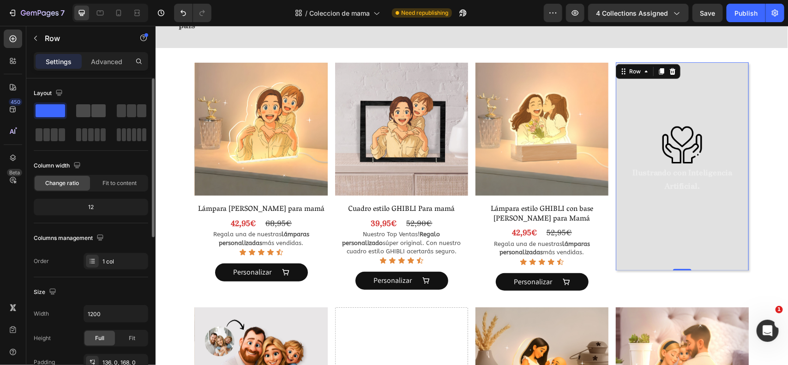
drag, startPoint x: 98, startPoint y: 108, endPoint x: 131, endPoint y: 91, distance: 36.8
click at [98, 108] on span at bounding box center [98, 110] width 14 height 13
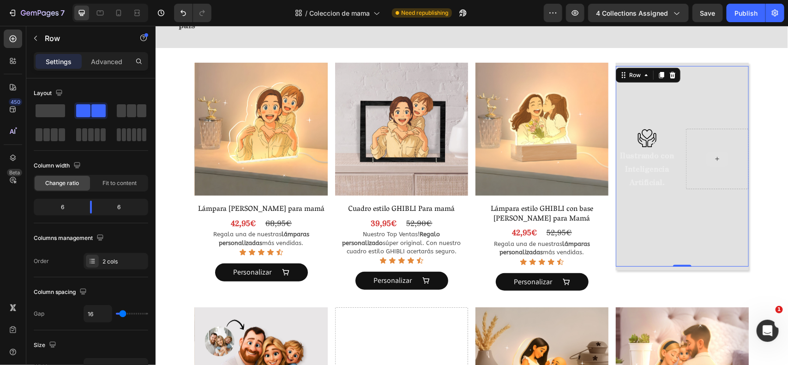
click at [714, 151] on div at bounding box center [717, 158] width 22 height 15
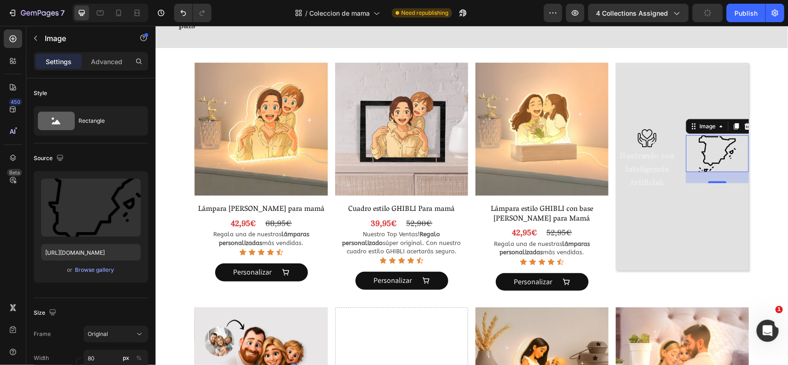
click at [711, 145] on img at bounding box center [717, 153] width 37 height 37
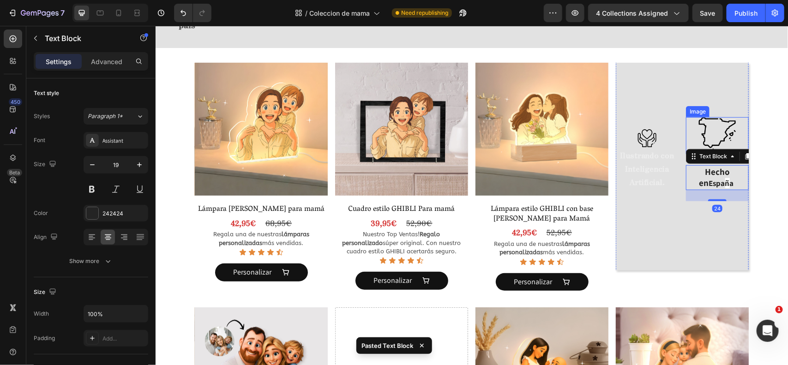
click at [728, 121] on img at bounding box center [717, 135] width 37 height 37
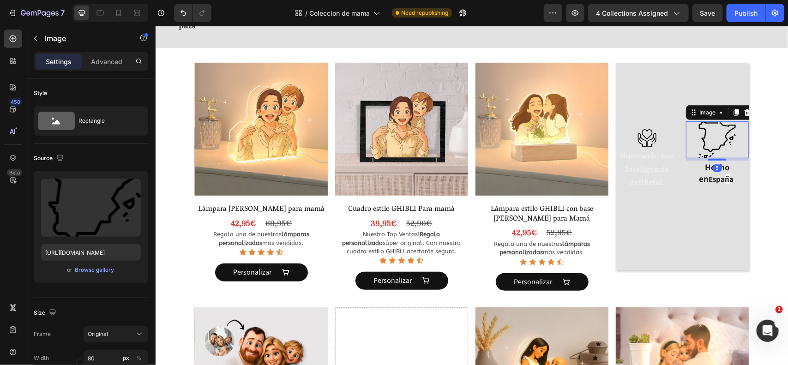
drag, startPoint x: 712, startPoint y: 150, endPoint x: 710, endPoint y: 141, distance: 9.0
click at [710, 141] on div "Image 5" at bounding box center [717, 139] width 63 height 37
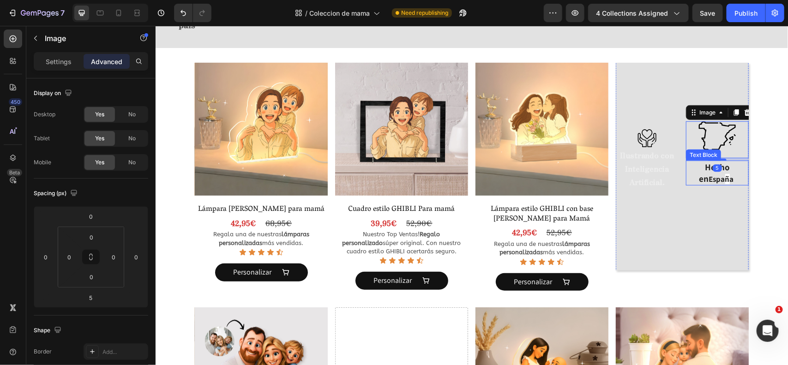
click at [725, 163] on p "Hecho en Espa ñ a" at bounding box center [717, 172] width 61 height 23
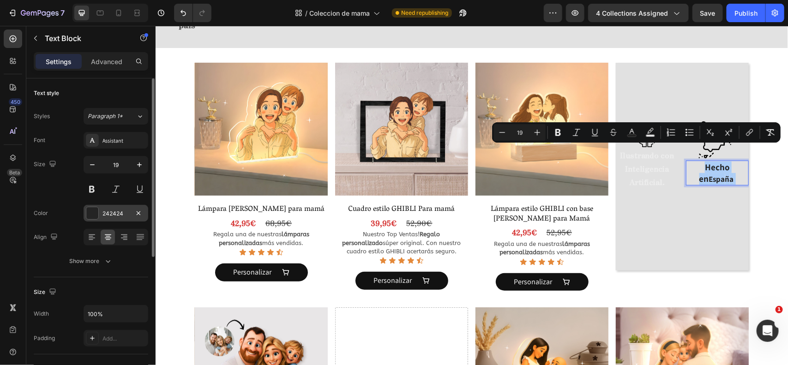
click at [90, 207] on div at bounding box center [92, 213] width 12 height 12
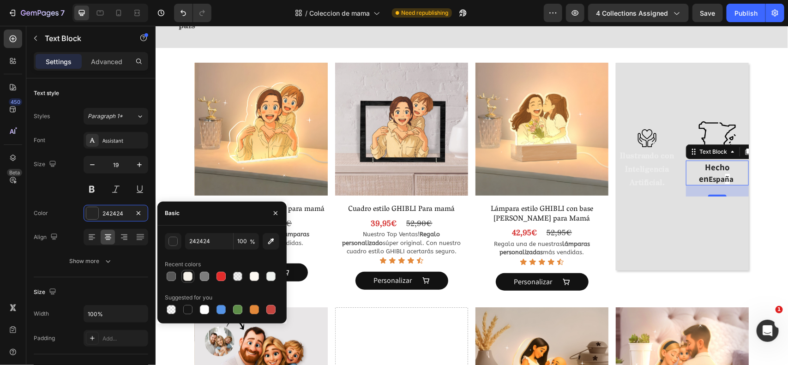
click at [184, 271] on div at bounding box center [187, 276] width 11 height 11
click at [206, 312] on div at bounding box center [204, 309] width 9 height 9
type input "FFFFFF"
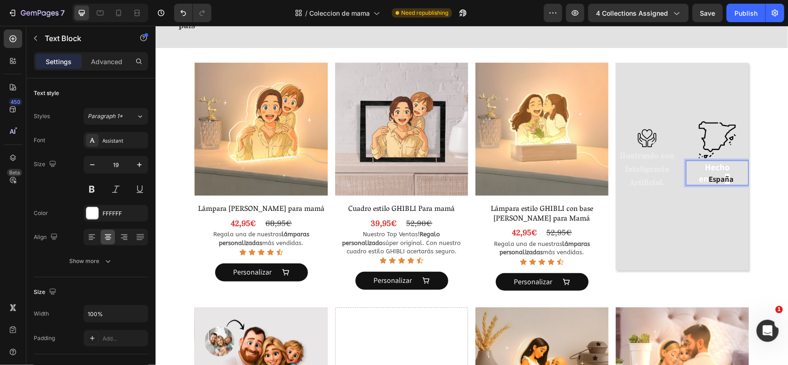
click at [725, 174] on span "ñ" at bounding box center [727, 179] width 5 height 10
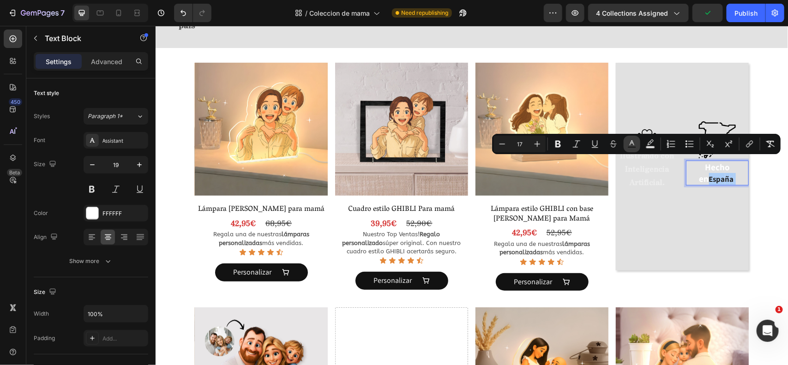
click at [632, 149] on button "color" at bounding box center [632, 144] width 17 height 17
type input "242424"
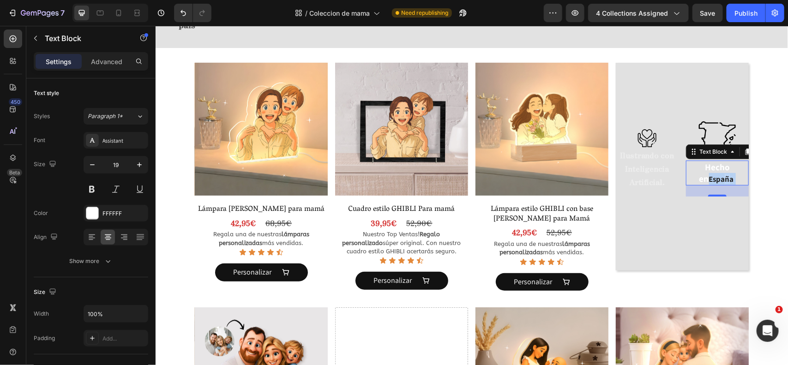
click at [710, 174] on span "Espa" at bounding box center [717, 179] width 16 height 10
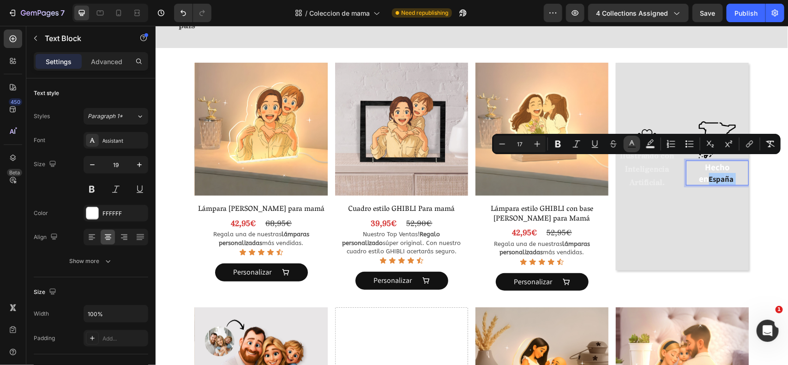
click at [633, 140] on icon "Editor contextual toolbar" at bounding box center [632, 143] width 9 height 9
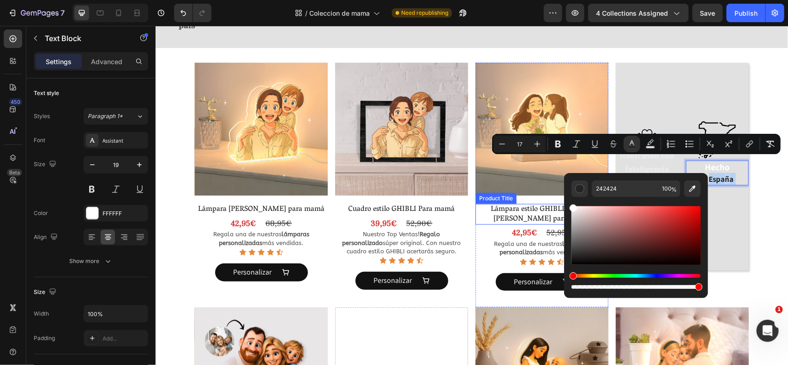
drag, startPoint x: 744, startPoint y: 241, endPoint x: 553, endPoint y: 196, distance: 196.2
type input "FFFFFF"
click at [730, 174] on span "a" at bounding box center [732, 179] width 4 height 10
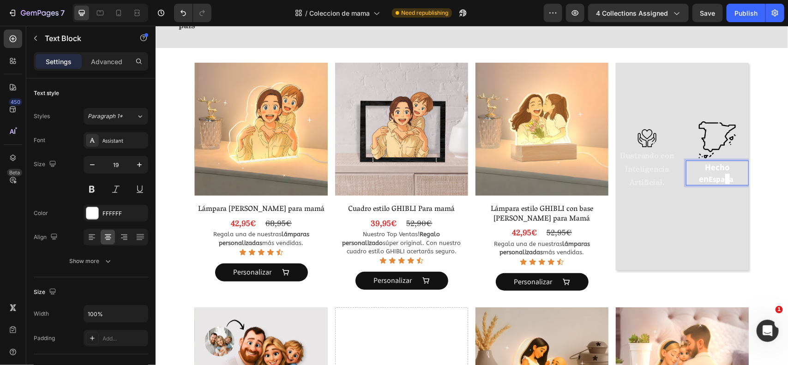
click at [725, 174] on span "ñ" at bounding box center [727, 179] width 5 height 10
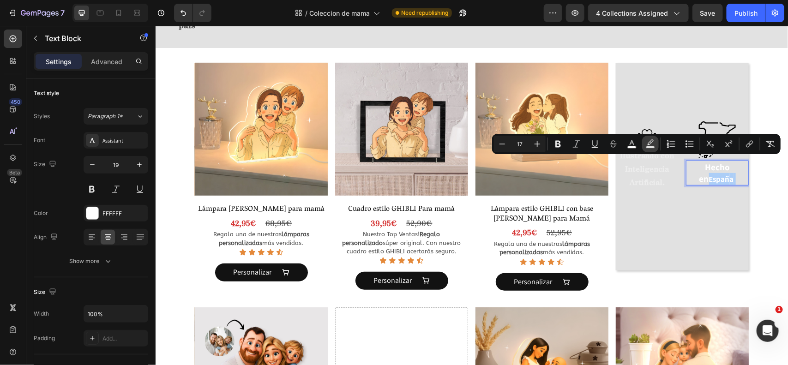
click at [649, 149] on button "color" at bounding box center [650, 144] width 17 height 17
type input "000000"
type input "77"
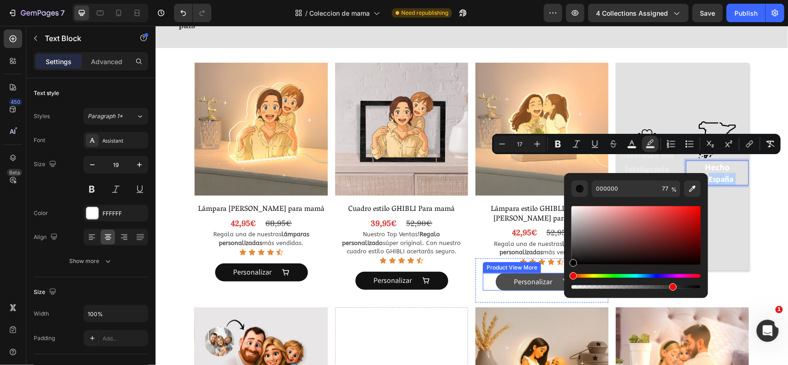
drag, startPoint x: 738, startPoint y: 245, endPoint x: 555, endPoint y: 272, distance: 185.8
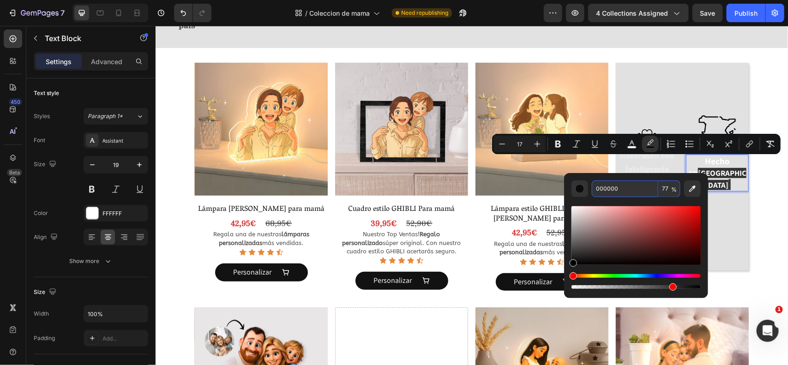
click at [672, 188] on span "%" at bounding box center [674, 190] width 6 height 10
click at [666, 188] on input "77" at bounding box center [669, 189] width 22 height 17
type input "0"
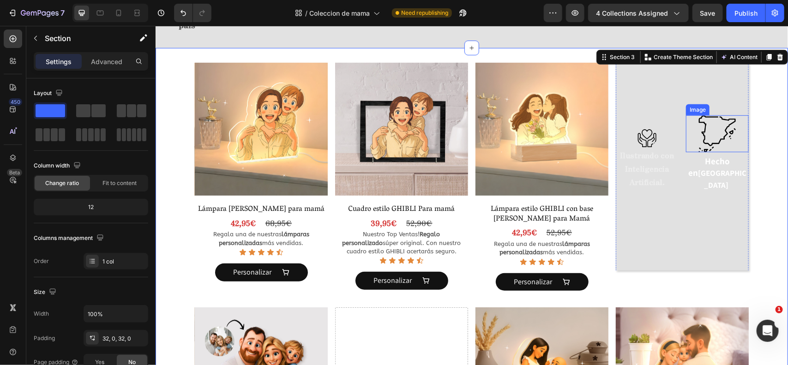
click at [717, 120] on img at bounding box center [717, 133] width 37 height 37
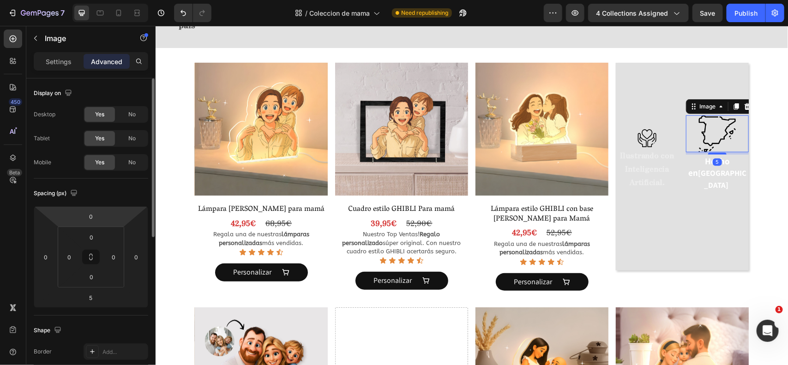
click at [56, 63] on p "Settings" at bounding box center [59, 62] width 26 height 10
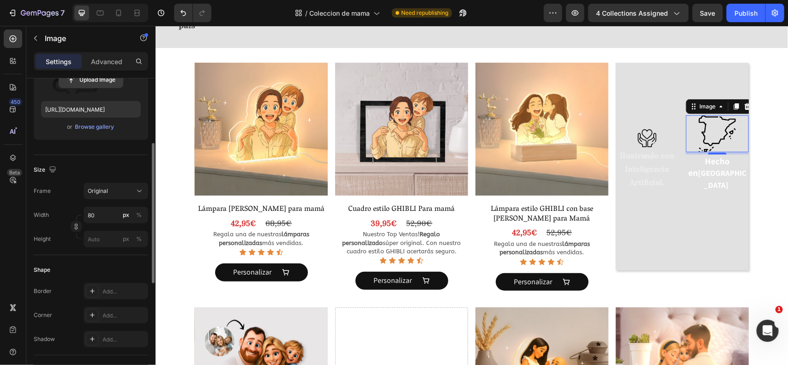
scroll to position [144, 0]
click at [640, 128] on img at bounding box center [647, 137] width 19 height 19
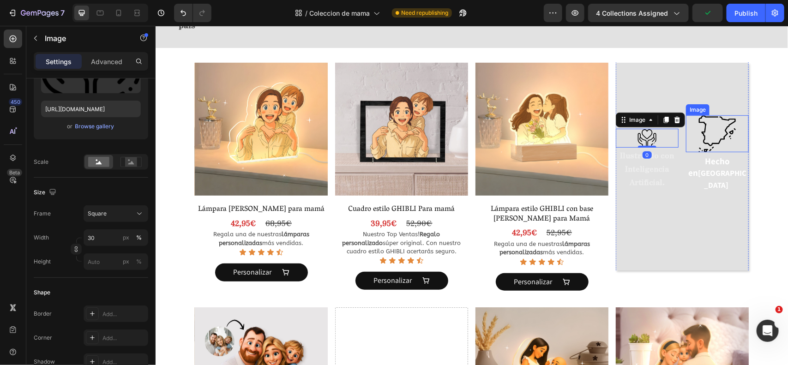
click at [687, 115] on div at bounding box center [717, 133] width 63 height 37
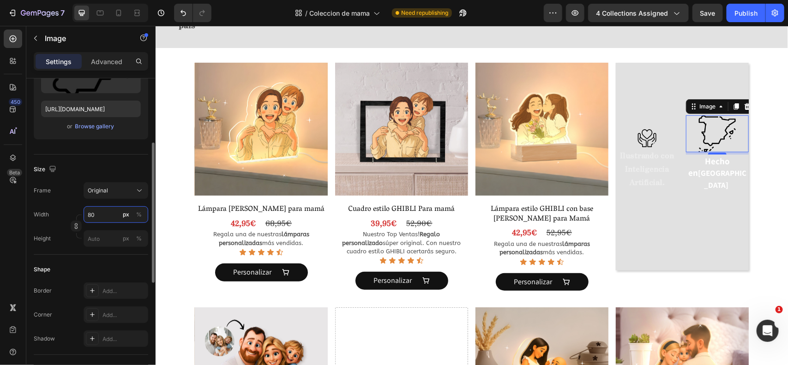
click at [107, 218] on input "80" at bounding box center [116, 214] width 65 height 17
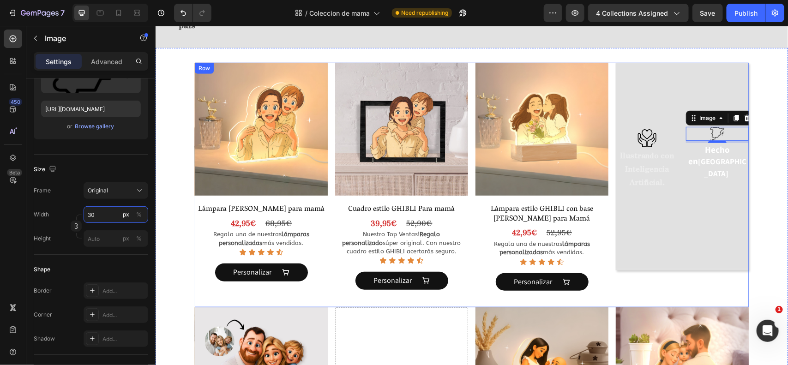
type input "3"
type input "40"
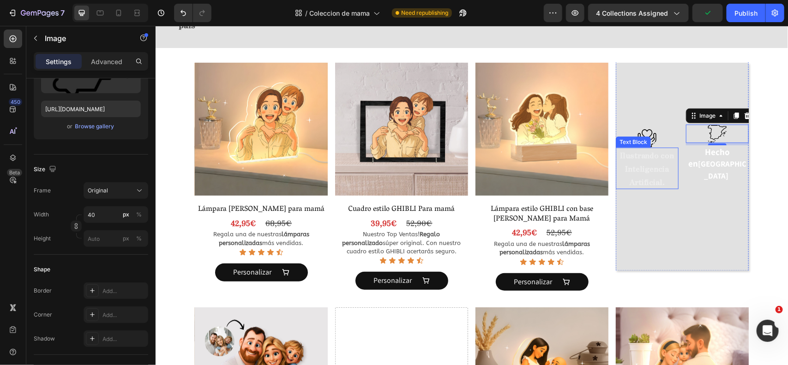
click at [649, 148] on p "Ilustrando con Inteligencia Artificial." at bounding box center [646, 168] width 61 height 40
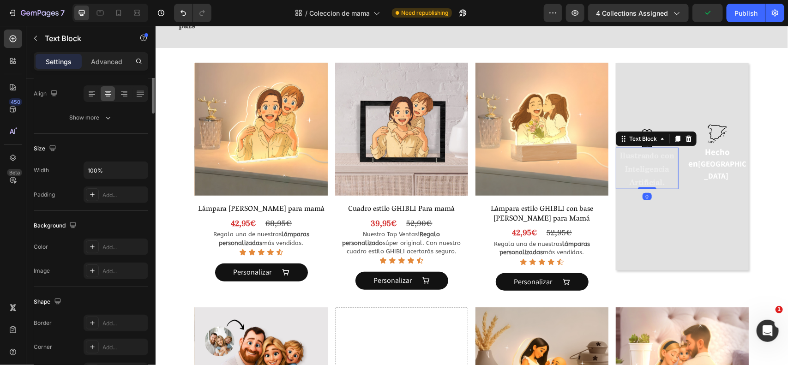
scroll to position [0, 0]
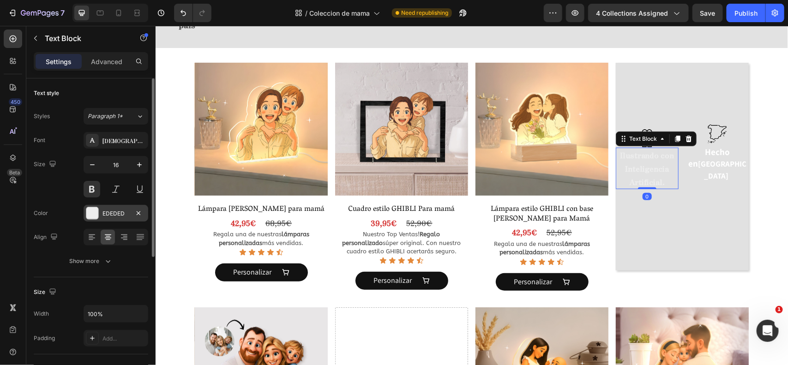
click at [131, 213] on div "EDEDED" at bounding box center [116, 213] width 65 height 17
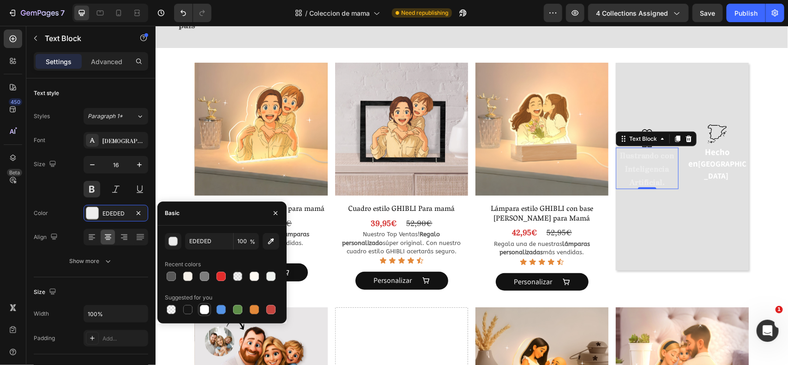
click at [200, 306] on div at bounding box center [204, 309] width 9 height 9
type input "FFFFFF"
click at [707, 148] on p "Hecho en [GEOGRAPHIC_DATA]" at bounding box center [717, 163] width 61 height 35
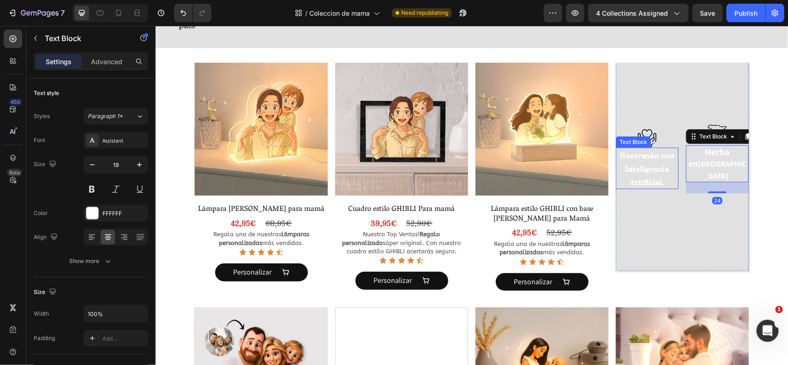
click at [642, 157] on p "Ilustrando con Inteligencia Artificial." at bounding box center [646, 168] width 61 height 40
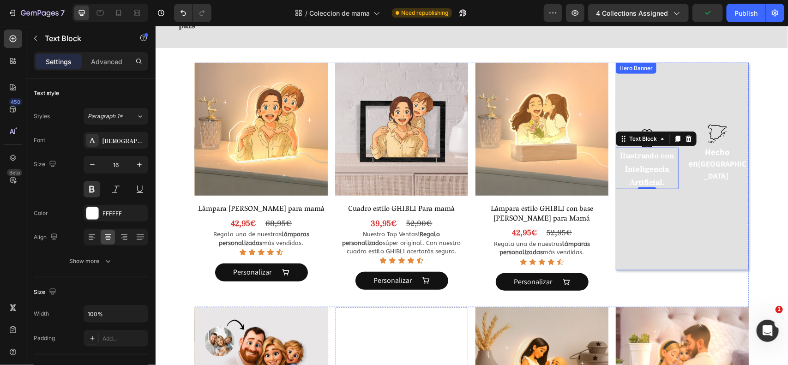
click at [702, 254] on video "Background Image" at bounding box center [682, 161] width 133 height 199
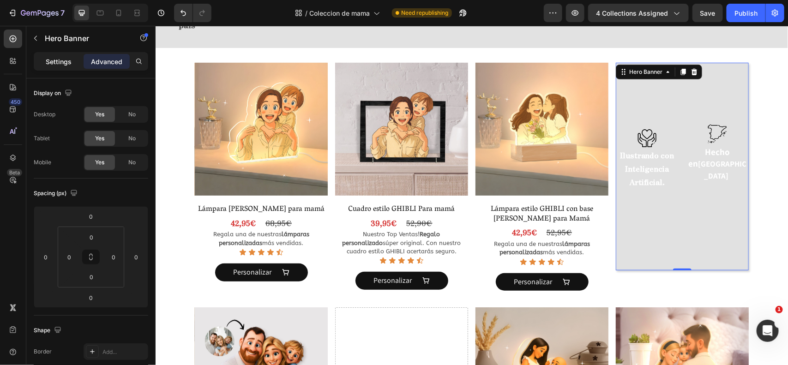
click at [66, 60] on p "Settings" at bounding box center [59, 62] width 26 height 10
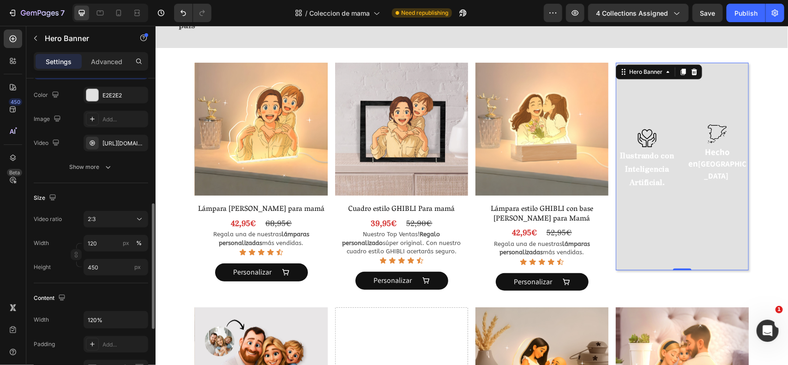
scroll to position [173, 0]
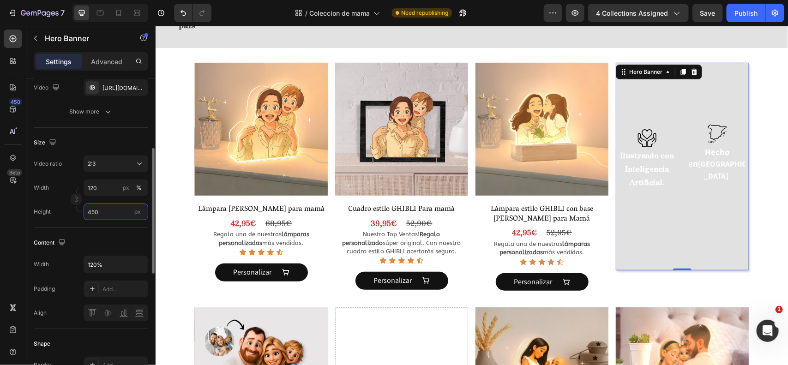
click at [99, 215] on input "450" at bounding box center [116, 212] width 65 height 17
type input "434"
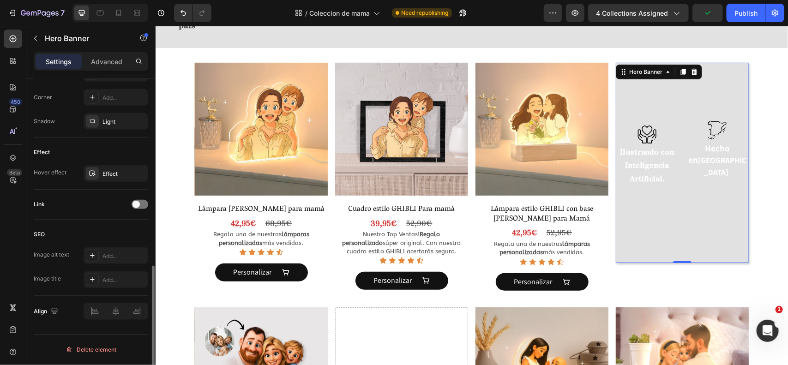
scroll to position [465, 0]
click at [139, 177] on icon "button" at bounding box center [138, 173] width 7 height 7
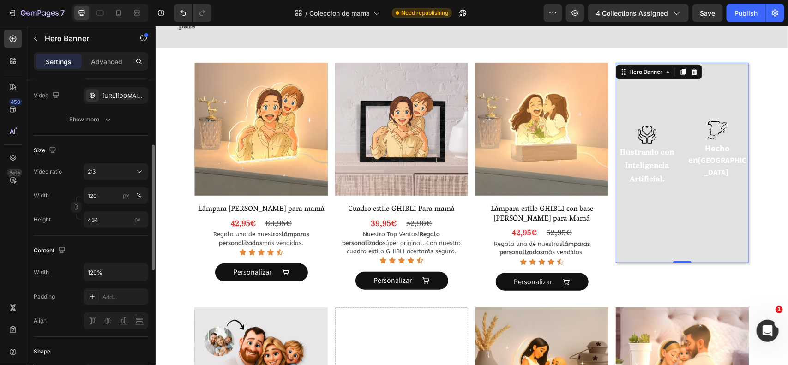
scroll to position [169, 0]
click at [86, 117] on div "Show more" at bounding box center [91, 116] width 43 height 9
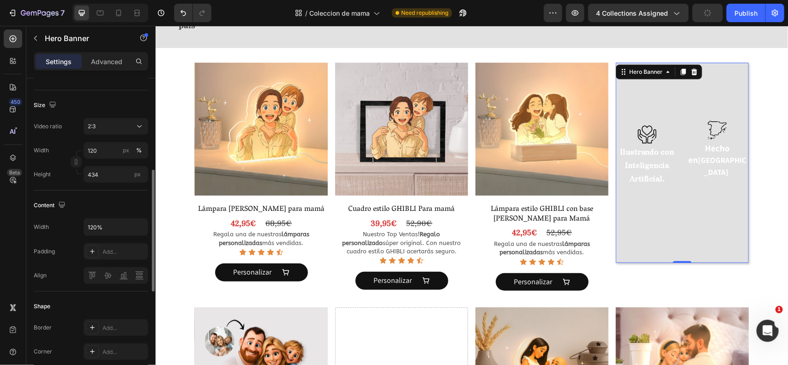
scroll to position [234, 0]
click at [116, 129] on div "2:3" at bounding box center [111, 127] width 47 height 8
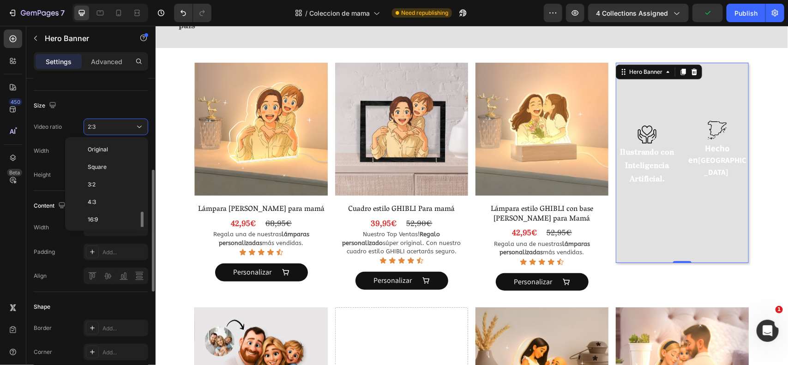
scroll to position [49, 0]
click at [89, 221] on span "3:4" at bounding box center [92, 223] width 8 height 8
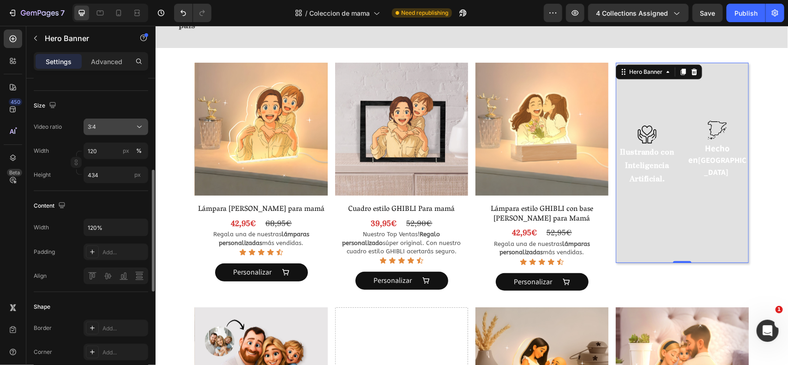
click at [112, 134] on button "3:4" at bounding box center [116, 127] width 65 height 17
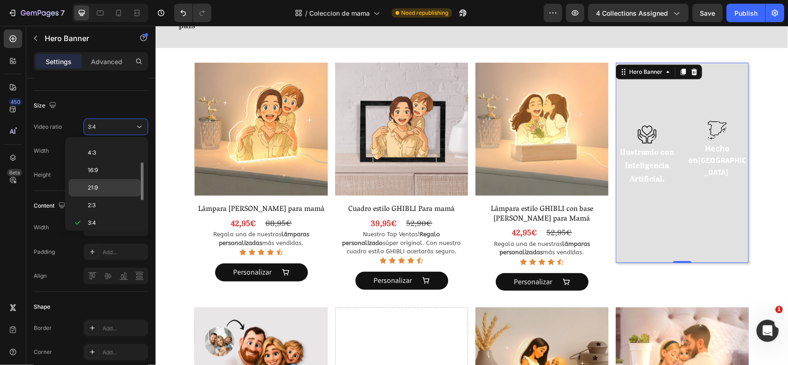
click at [89, 188] on span "21:9" at bounding box center [93, 188] width 10 height 8
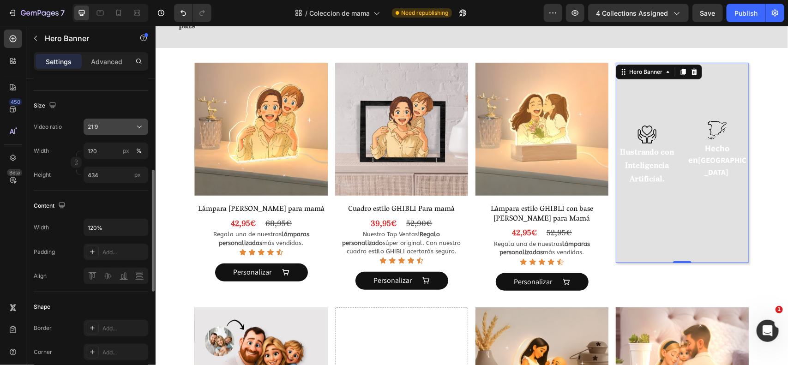
click at [104, 128] on div "21:9" at bounding box center [111, 127] width 47 height 8
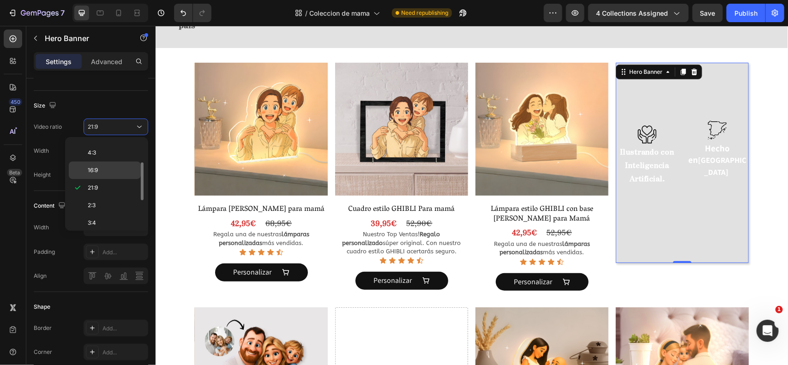
click at [80, 169] on div "16:9" at bounding box center [105, 171] width 72 height 18
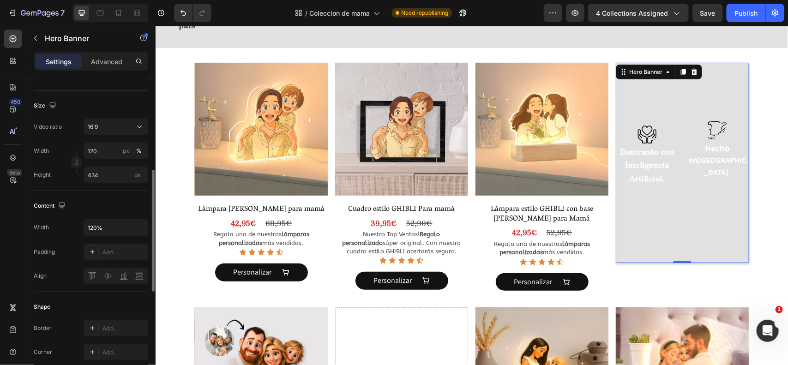
click at [116, 136] on div "Video ratio 16:9 Width 120 px % Height 434 px" at bounding box center [91, 151] width 115 height 65
click at [115, 133] on button "16:9" at bounding box center [116, 127] width 65 height 17
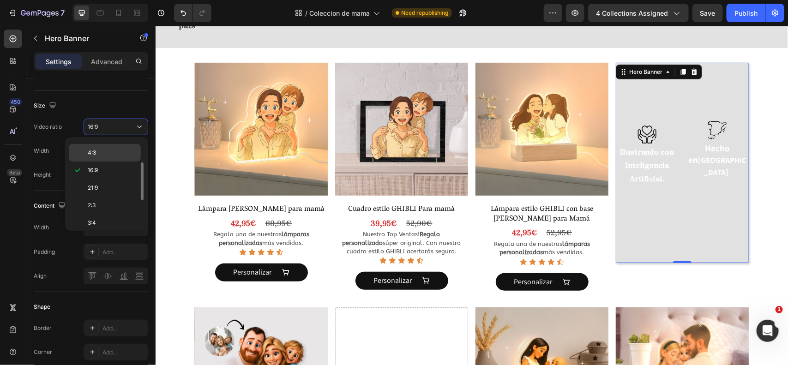
click at [81, 147] on div "4:3" at bounding box center [105, 153] width 72 height 18
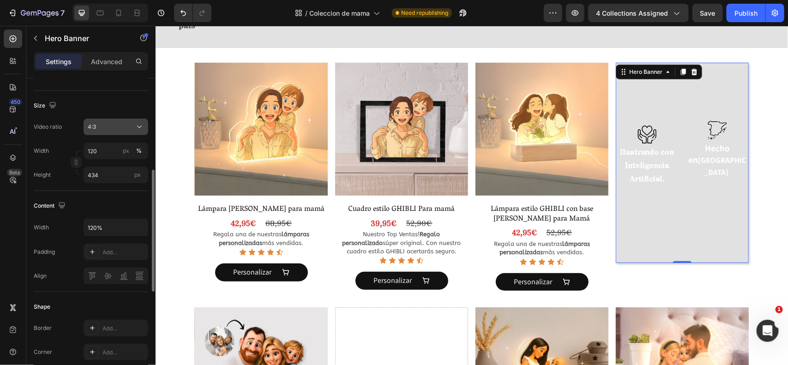
click at [112, 133] on button "4:3" at bounding box center [116, 127] width 65 height 17
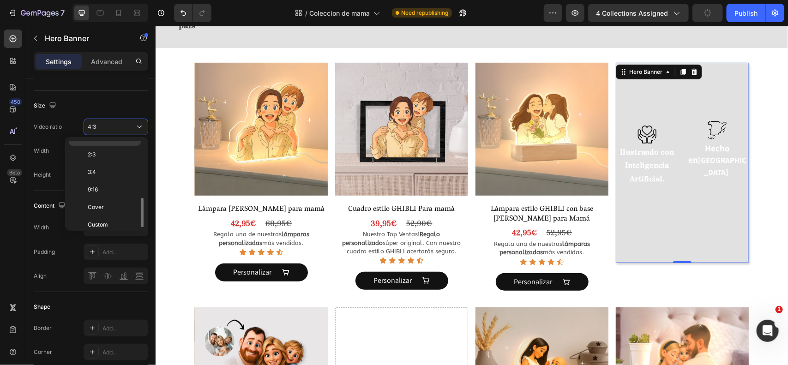
scroll to position [109, 0]
click at [103, 181] on p "9:16" at bounding box center [112, 181] width 49 height 8
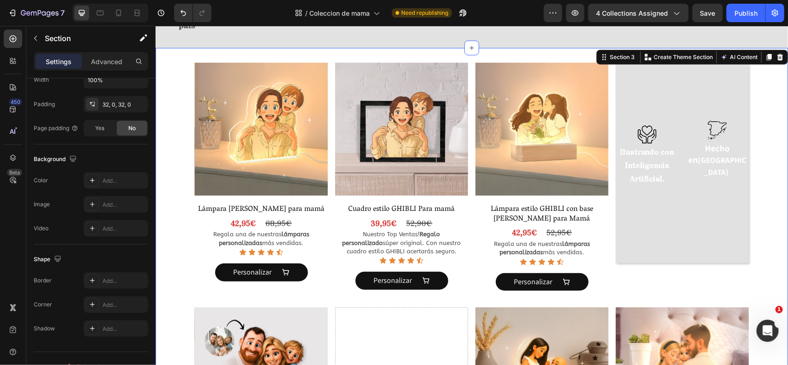
scroll to position [0, 0]
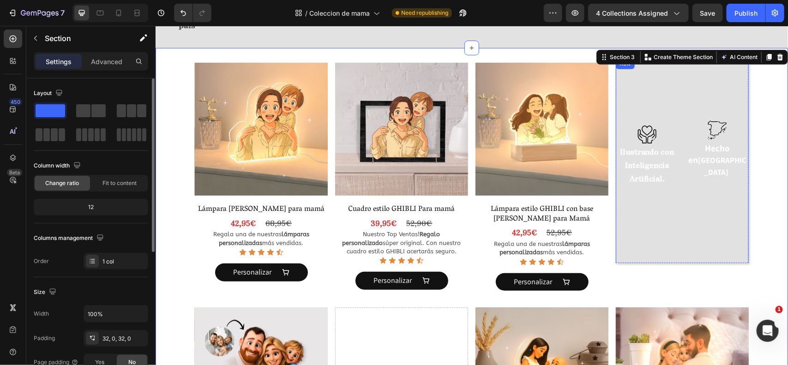
click at [659, 208] on div "Image Ilustrando con Inteligencia Artificial. Text Block Image Hecho en [GEOGRA…" at bounding box center [682, 162] width 133 height 209
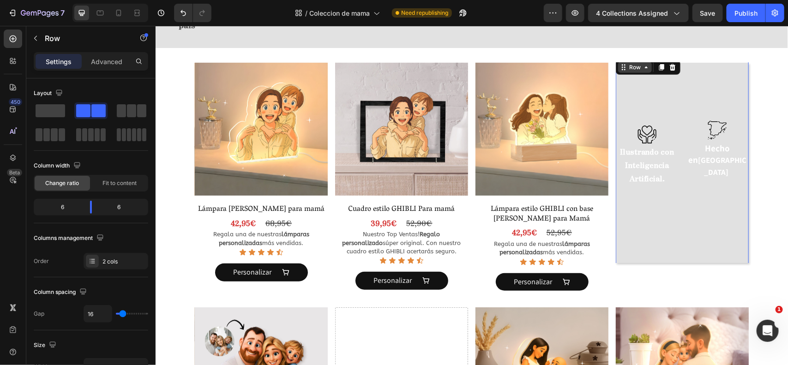
click at [632, 63] on div "Row" at bounding box center [634, 67] width 15 height 8
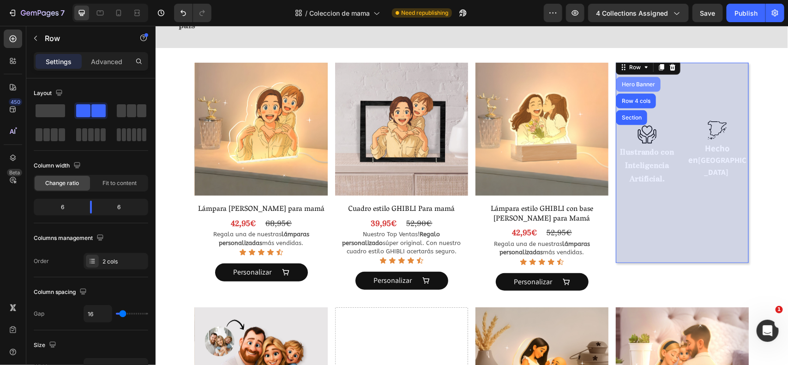
click at [633, 79] on div "Hero Banner" at bounding box center [638, 84] width 44 height 15
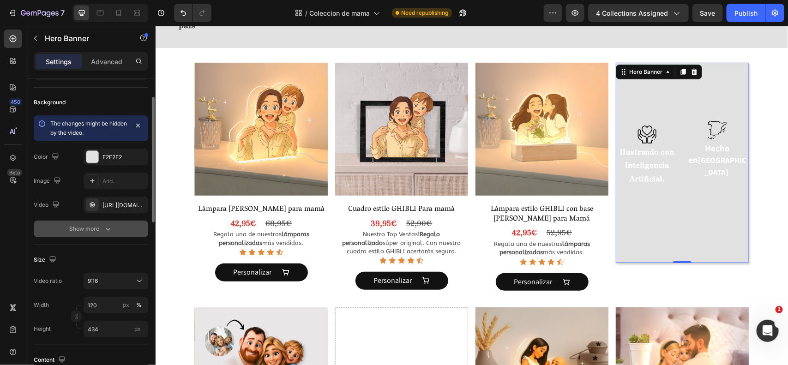
scroll to position [53, 0]
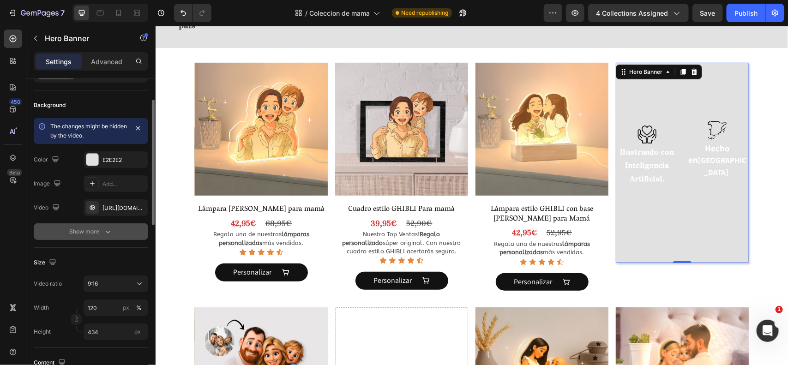
click at [79, 232] on div "Show more" at bounding box center [91, 231] width 43 height 9
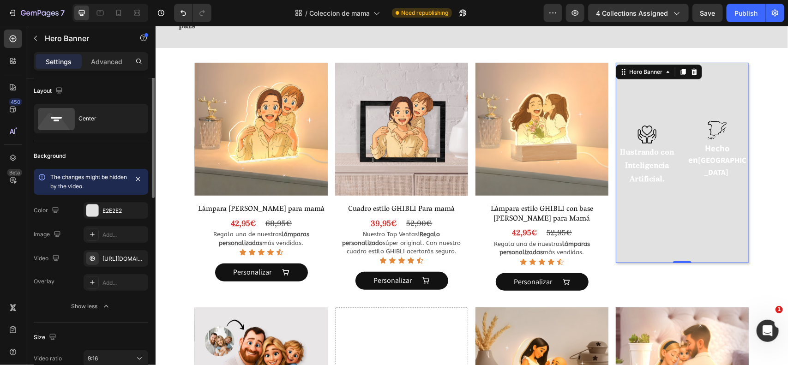
scroll to position [0, 0]
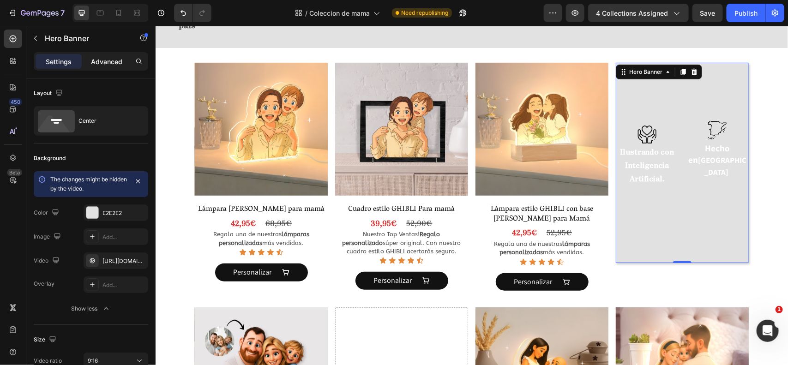
click at [94, 59] on p "Advanced" at bounding box center [106, 62] width 31 height 10
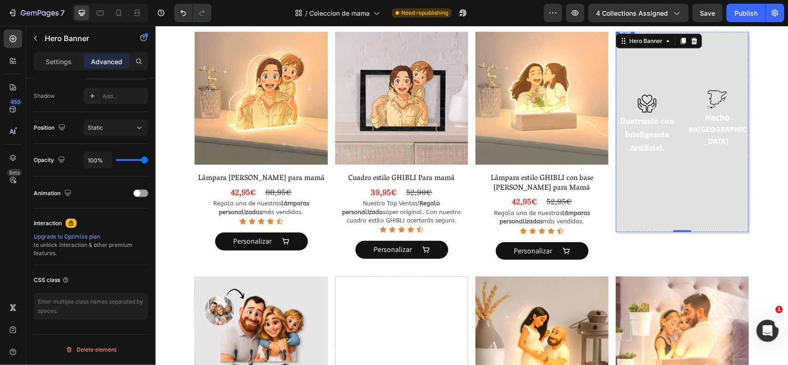
scroll to position [158, 0]
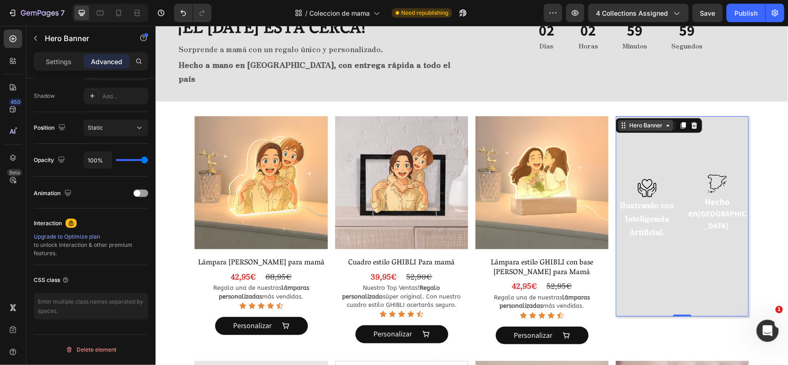
click at [649, 121] on div "Hero Banner" at bounding box center [645, 125] width 37 height 8
click at [707, 145] on div "Image Ilustrando con Inteligencia Artificial. Text Block Image Hecho en [GEOGRA…" at bounding box center [682, 215] width 133 height 209
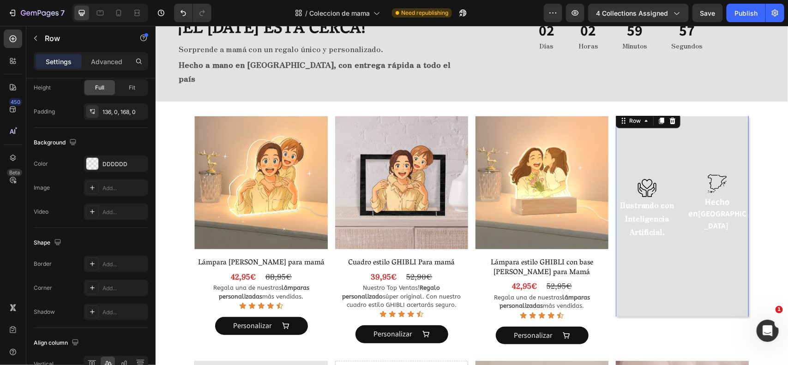
scroll to position [0, 0]
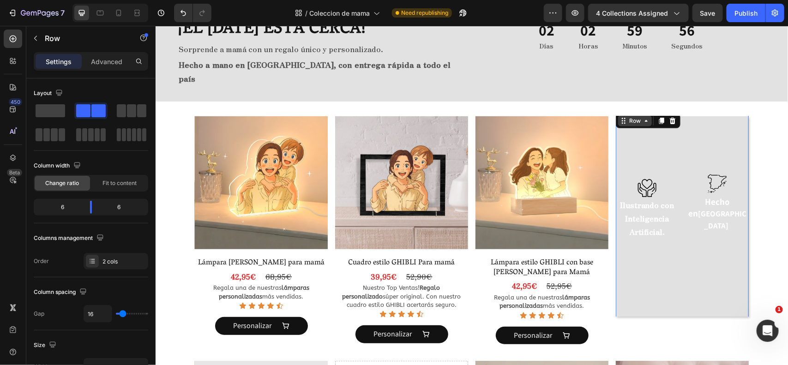
click at [628, 116] on div "Row" at bounding box center [634, 120] width 15 height 8
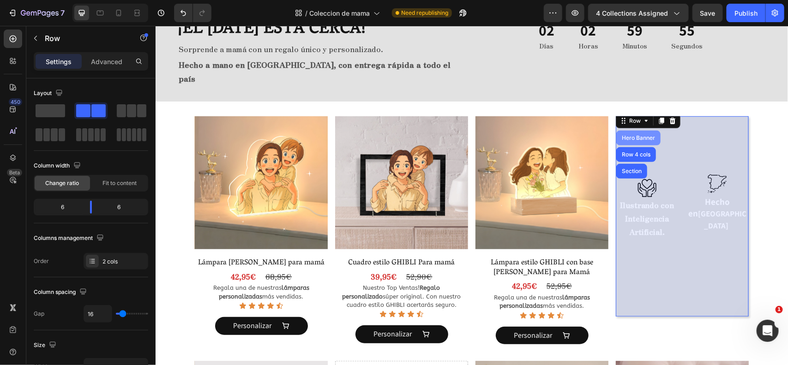
click at [638, 135] on div "Hero Banner" at bounding box center [638, 138] width 37 height 6
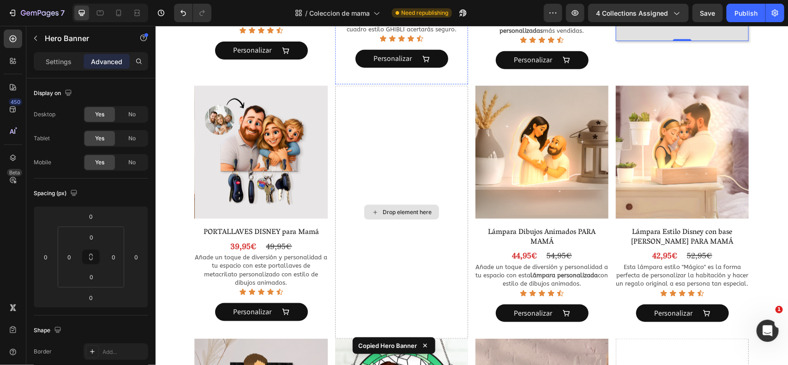
scroll to position [474, 0]
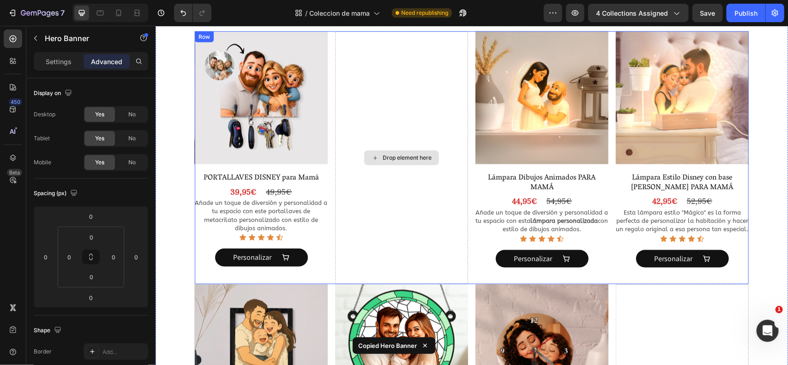
click at [404, 84] on div "Drop element here" at bounding box center [401, 158] width 133 height 254
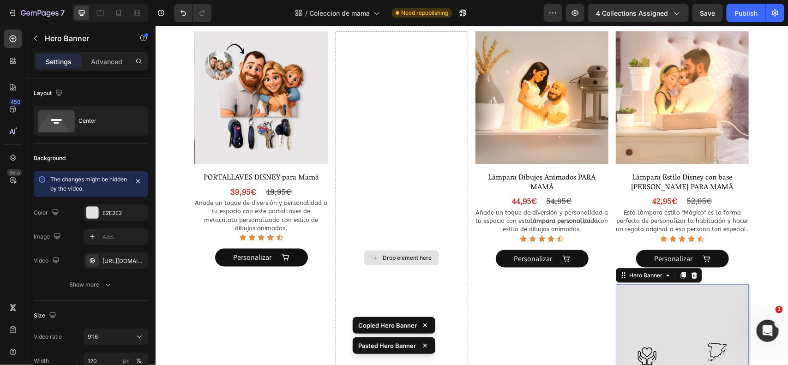
scroll to position [700, 0]
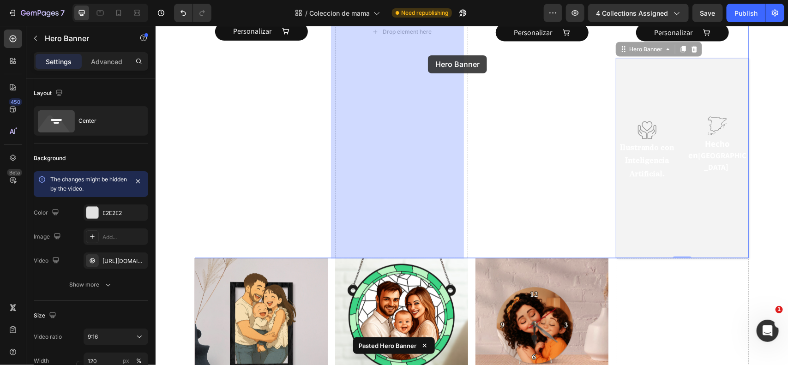
drag, startPoint x: 645, startPoint y: 49, endPoint x: 424, endPoint y: 54, distance: 220.8
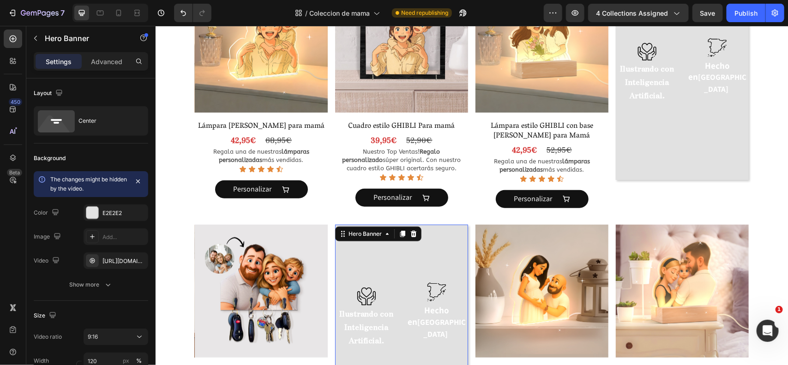
scroll to position [280, 0]
click at [462, 224] on div "Product Images Cuadro estilo GHIBLI Para mamá Product Title 39,95€ Product Pric…" at bounding box center [401, 102] width 133 height 245
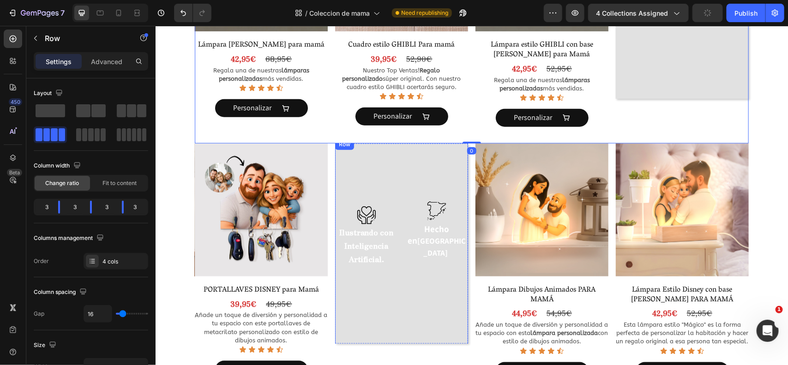
scroll to position [365, 0]
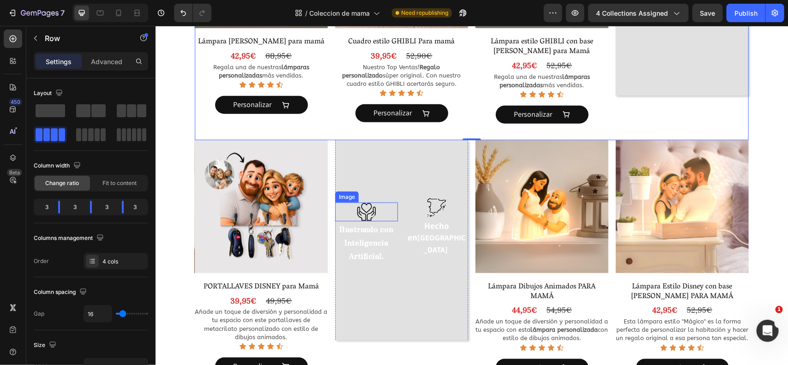
click at [362, 207] on img at bounding box center [366, 211] width 19 height 19
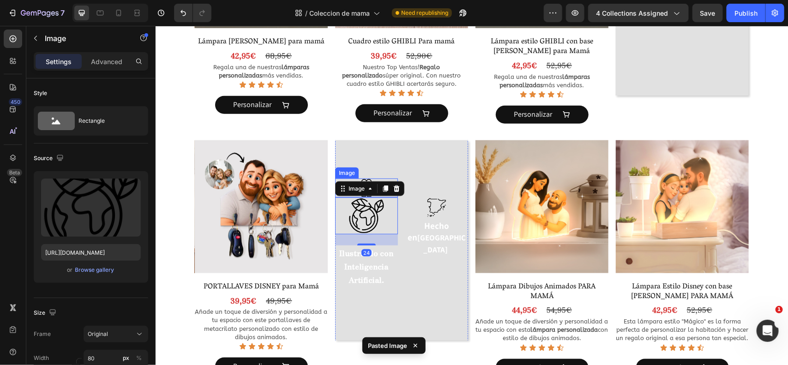
click at [363, 178] on img at bounding box center [366, 187] width 19 height 19
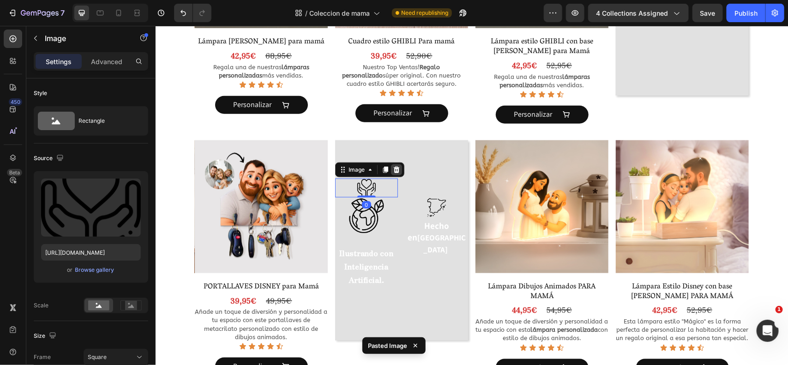
click at [396, 169] on div at bounding box center [396, 169] width 11 height 11
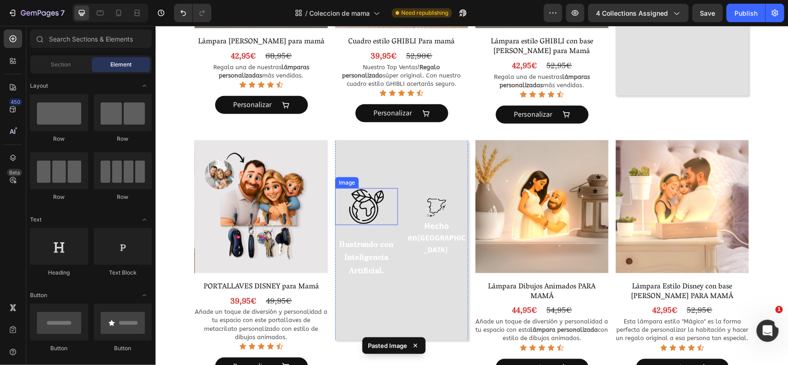
click at [359, 193] on img at bounding box center [366, 206] width 37 height 37
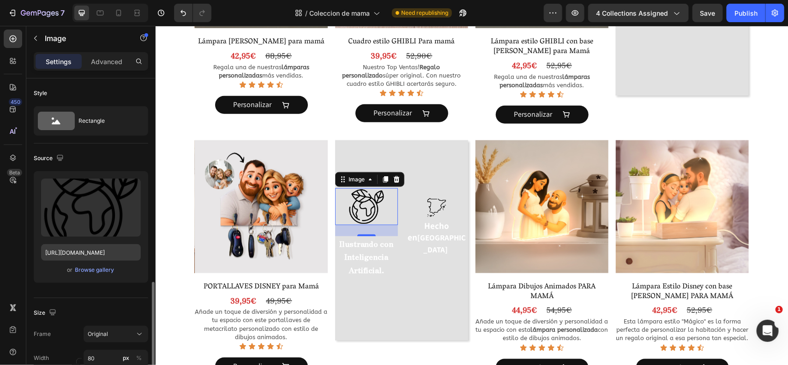
scroll to position [141, 0]
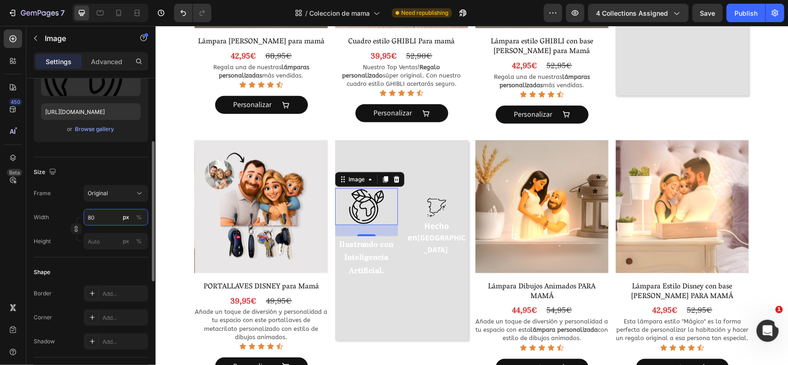
click at [110, 217] on input "80" at bounding box center [116, 217] width 65 height 17
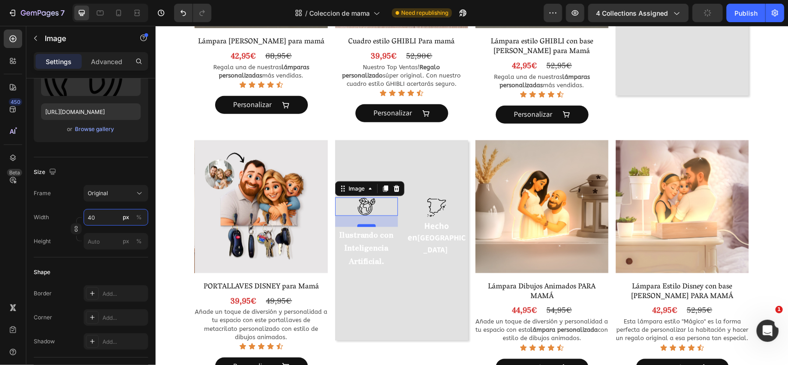
type input "40"
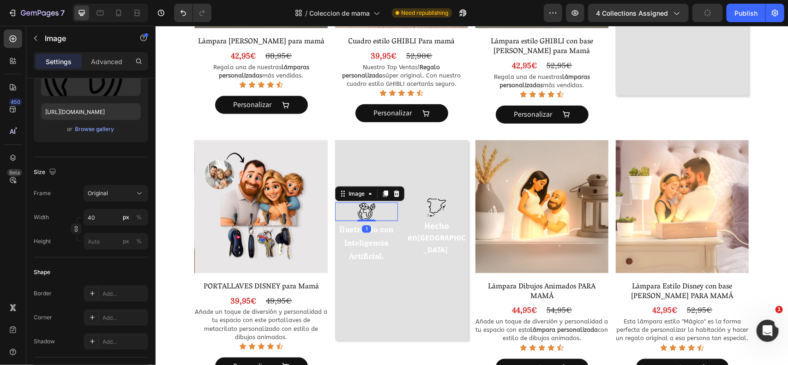
drag, startPoint x: 365, startPoint y: 224, endPoint x: 365, endPoint y: 213, distance: 10.6
click at [365, 213] on div "Image 1" at bounding box center [366, 211] width 63 height 18
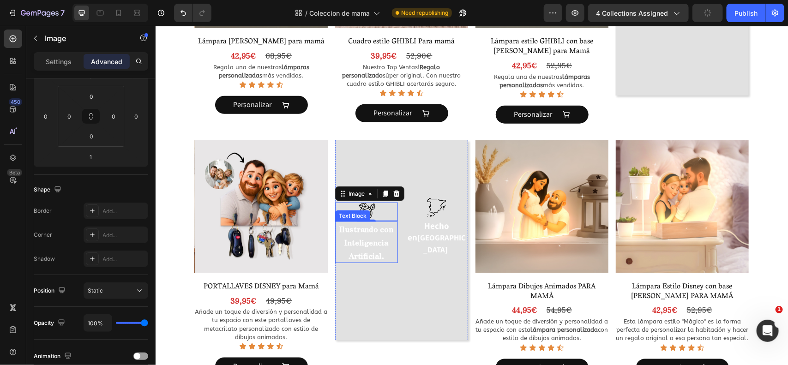
click at [352, 234] on p "Ilustrando con Inteligencia Artificial." at bounding box center [366, 242] width 61 height 40
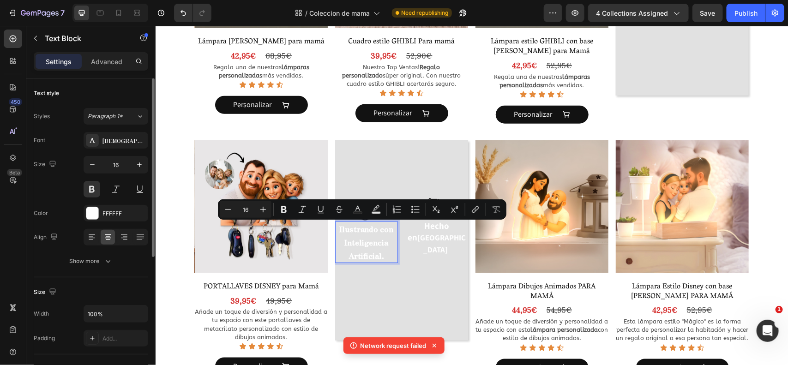
scroll to position [378, 0]
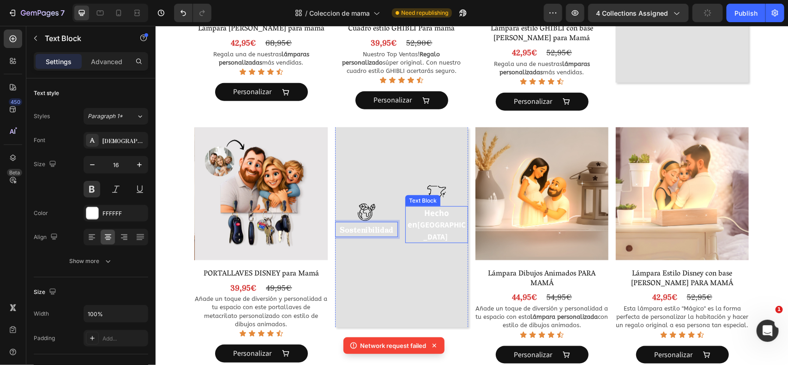
click at [440, 224] on span "[GEOGRAPHIC_DATA]" at bounding box center [441, 230] width 48 height 22
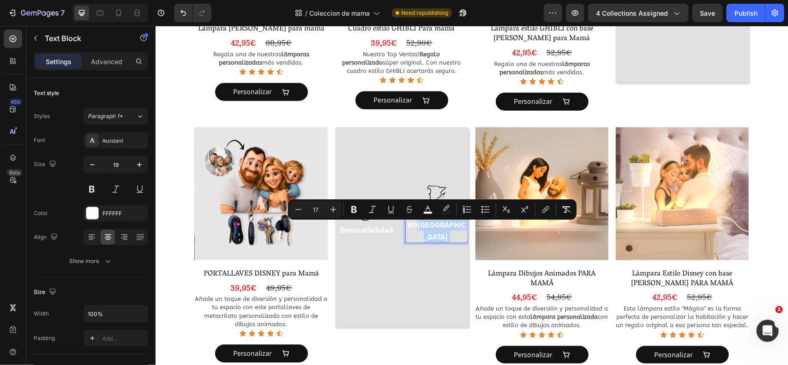
click at [432, 227] on span "[GEOGRAPHIC_DATA]" at bounding box center [441, 230] width 48 height 22
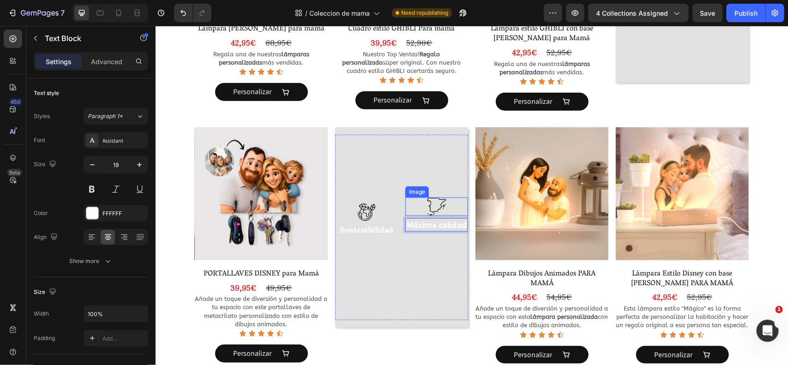
click at [435, 209] on img at bounding box center [436, 206] width 18 height 18
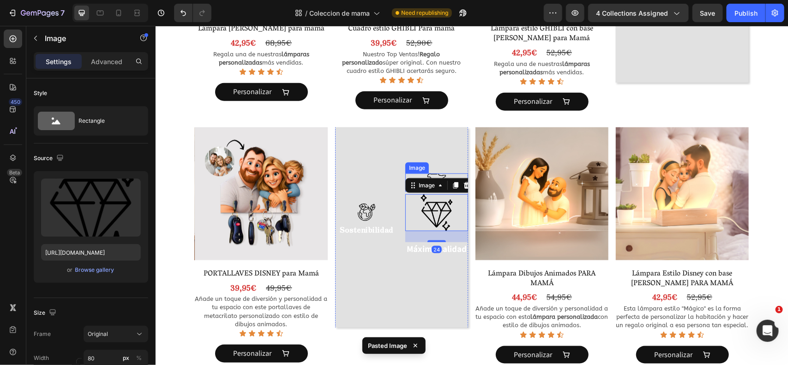
click at [428, 176] on img at bounding box center [436, 182] width 18 height 18
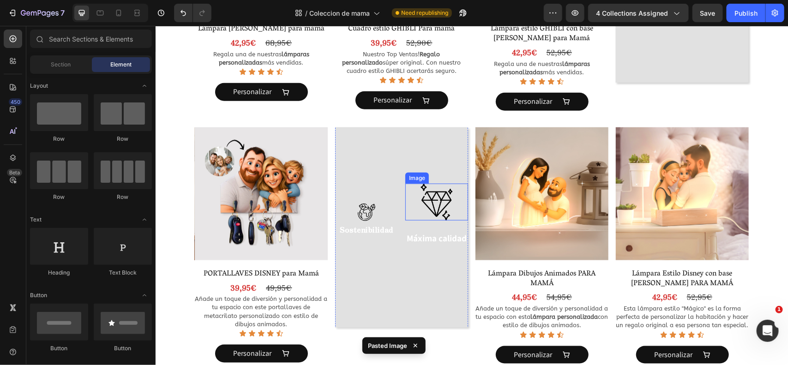
click at [426, 190] on img at bounding box center [436, 201] width 37 height 37
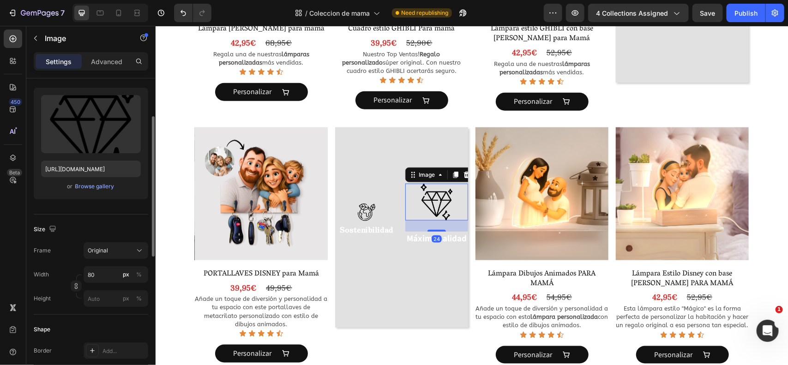
scroll to position [85, 0]
click at [98, 276] on input "80" at bounding box center [116, 274] width 65 height 17
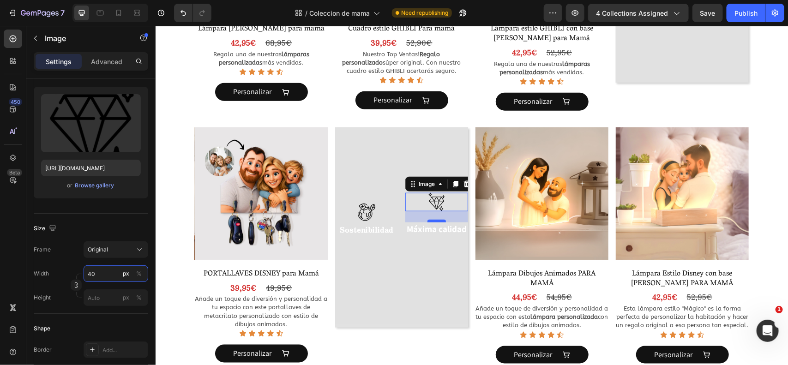
type input "40"
drag, startPoint x: 432, startPoint y: 221, endPoint x: 432, endPoint y: 200, distance: 20.8
click at [432, 200] on div "Image 0" at bounding box center [436, 207] width 63 height 18
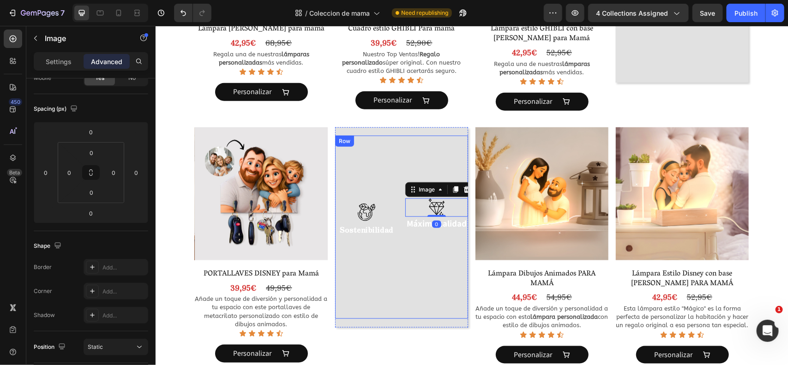
click at [380, 296] on div "Image Sostenibilidad Text Block Image 0 Máxima calidad Text Block Row" at bounding box center [401, 226] width 133 height 183
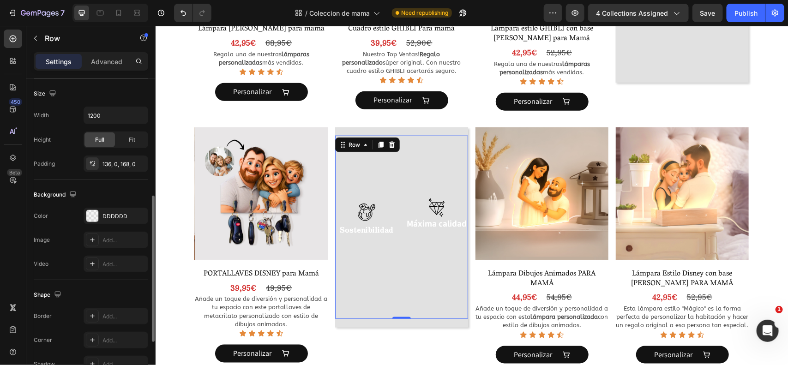
scroll to position [220, 0]
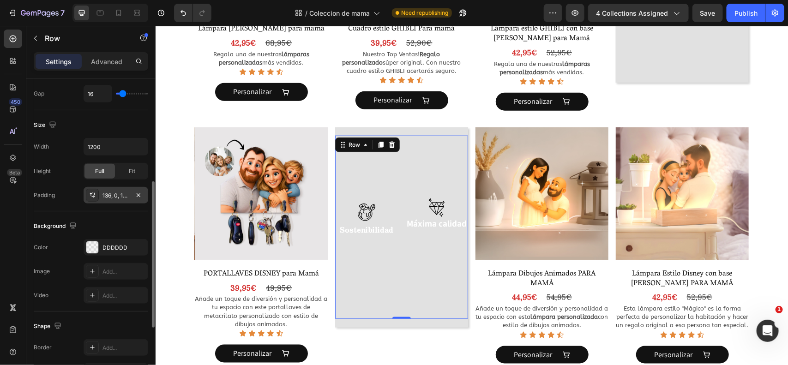
click at [121, 200] on div "136, 0, 168, 0" at bounding box center [116, 196] width 27 height 8
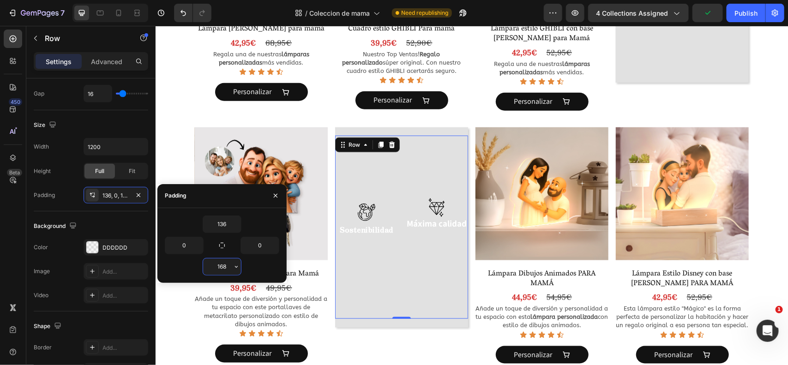
click at [227, 264] on input "168" at bounding box center [222, 267] width 38 height 17
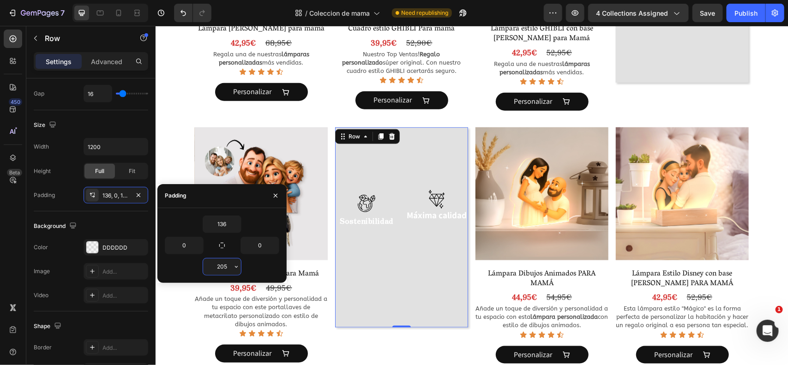
type input "206"
click at [465, 117] on div "Product Images Lámpara Estilo Ghibli para mamá Product Title 42,95€ Product Pri…" at bounding box center [471, 4] width 554 height 245
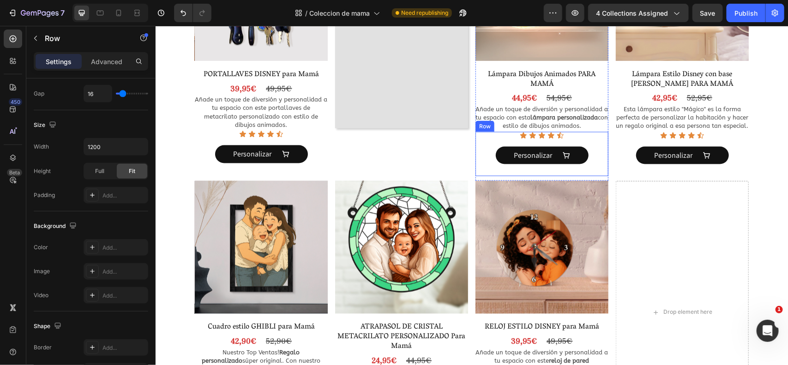
scroll to position [576, 0]
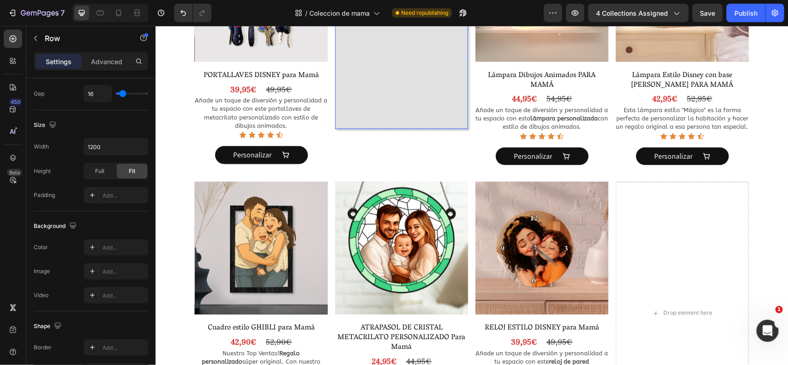
click at [363, 111] on div "Image Sostenibilidad Text Block Image Máxima calidad Text Block Row" at bounding box center [401, 28] width 133 height 201
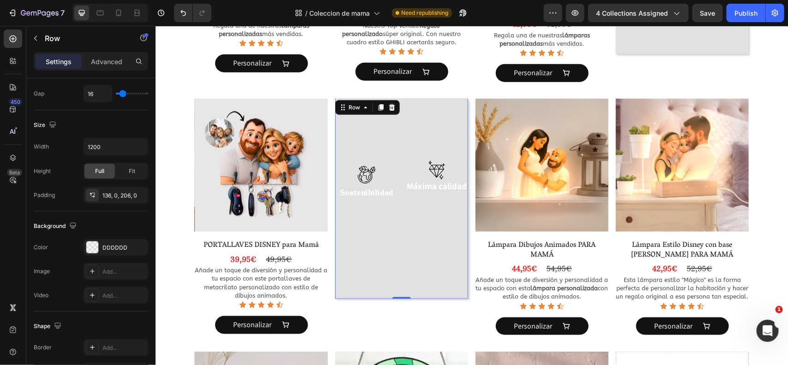
scroll to position [402, 0]
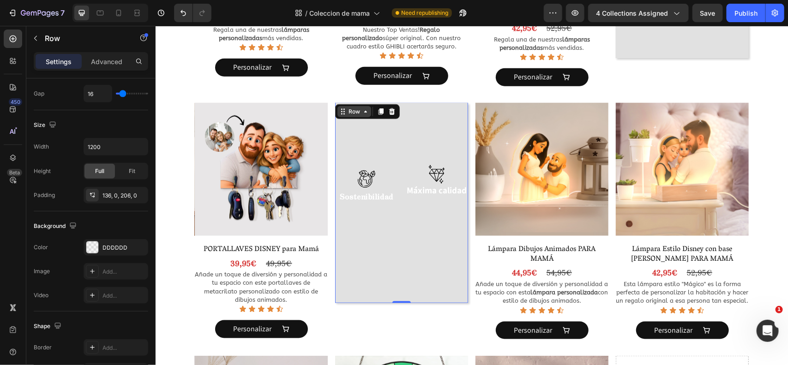
click at [362, 113] on icon at bounding box center [365, 111] width 7 height 7
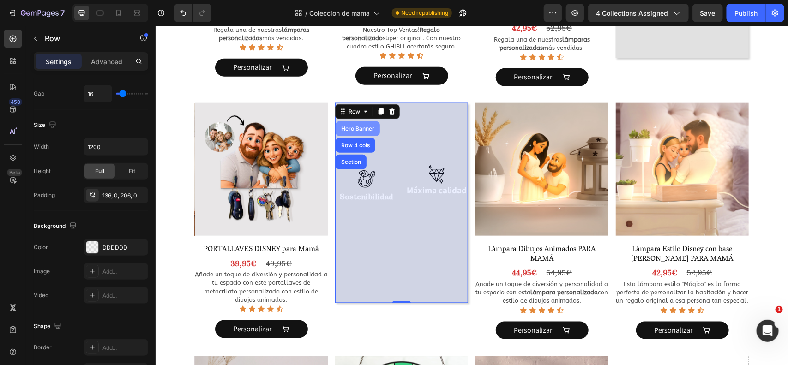
click at [361, 127] on div "Hero Banner" at bounding box center [357, 129] width 37 height 6
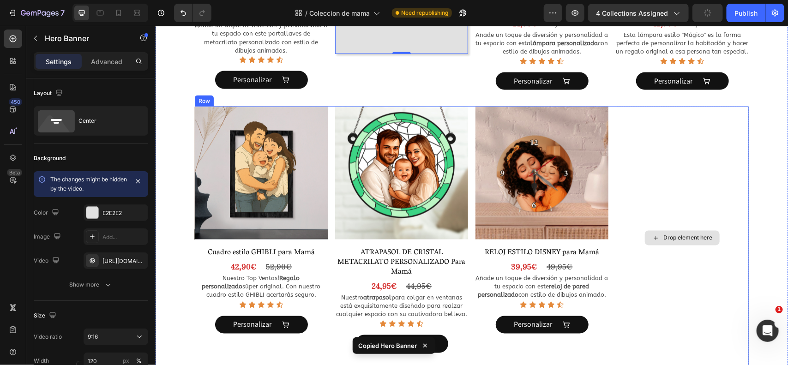
scroll to position [652, 0]
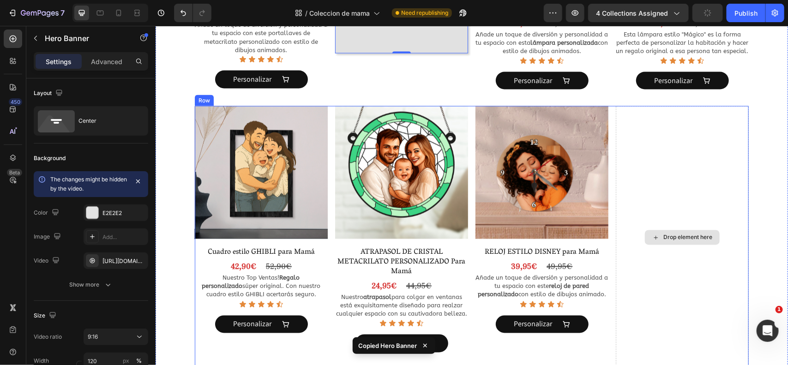
click at [704, 169] on div "Drop element here" at bounding box center [682, 237] width 133 height 263
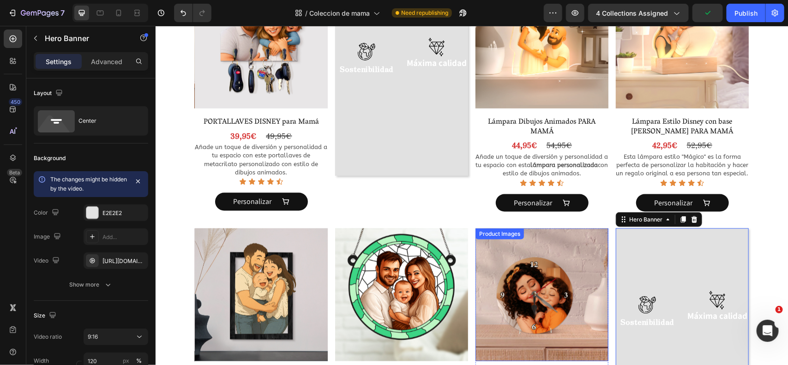
scroll to position [529, 0]
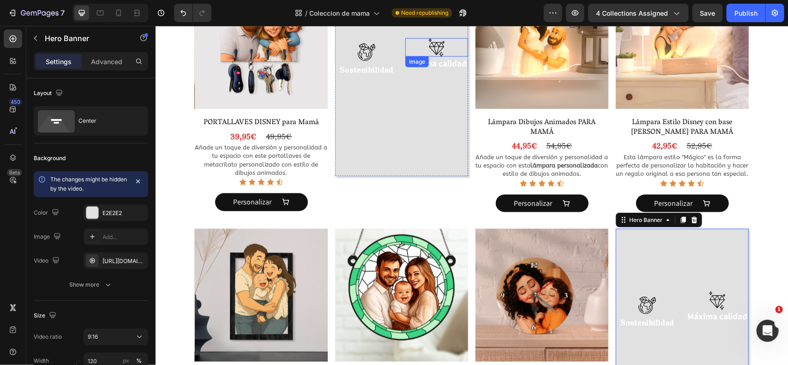
click at [419, 50] on div at bounding box center [436, 47] width 63 height 18
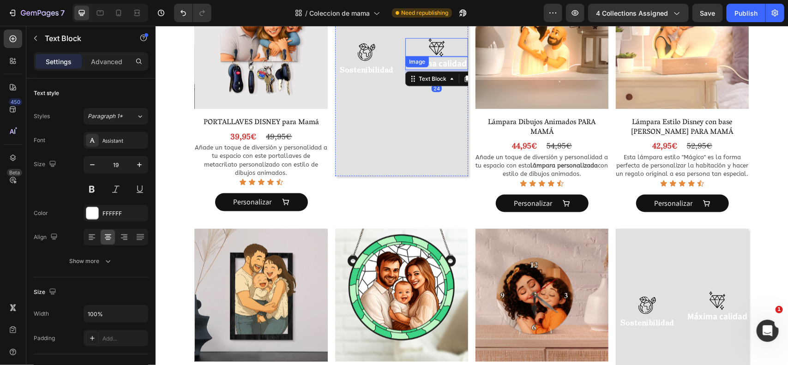
click at [408, 49] on div at bounding box center [436, 47] width 63 height 18
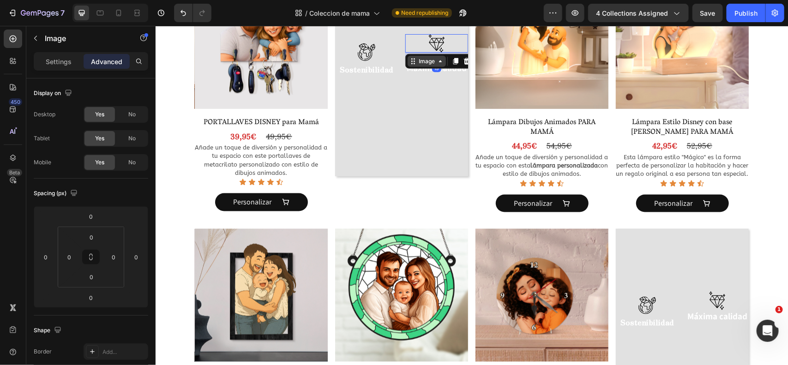
drag, startPoint x: 435, startPoint y: 55, endPoint x: 430, endPoint y: 64, distance: 10.1
click at [430, 52] on div "Image 19" at bounding box center [436, 43] width 63 height 18
type input "19"
click at [397, 44] on div "Image Sostenibilidad Text Block Image 19 Máxima calidad Text Block Row" at bounding box center [401, 76] width 133 height 210
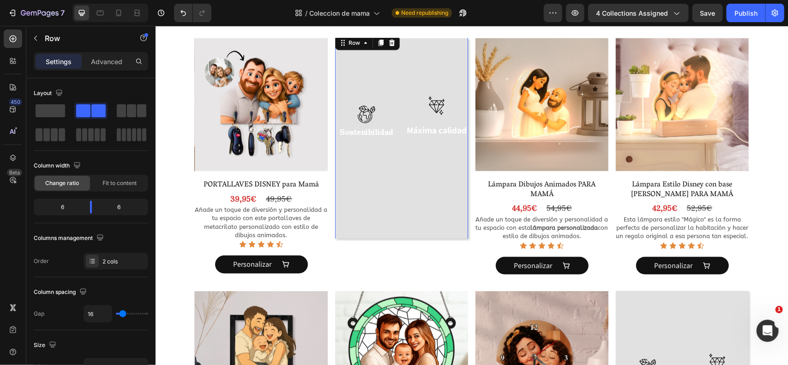
scroll to position [466, 0]
click at [376, 117] on div at bounding box center [366, 114] width 63 height 18
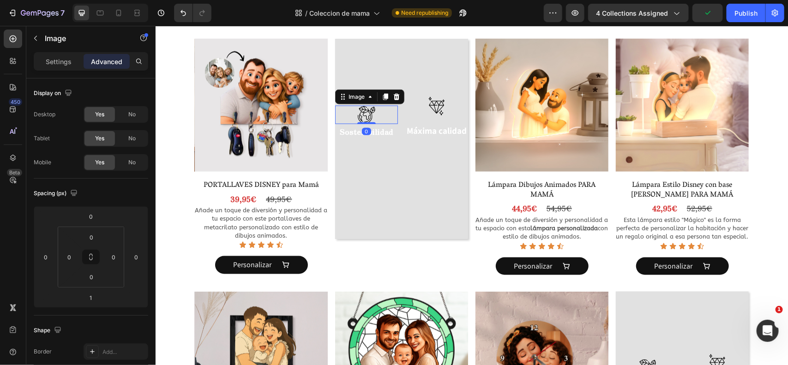
drag, startPoint x: 358, startPoint y: 122, endPoint x: 440, endPoint y: 102, distance: 84.8
click at [365, 112] on div "Image 0" at bounding box center [366, 114] width 63 height 18
type input "0"
click at [440, 107] on img at bounding box center [436, 106] width 18 height 18
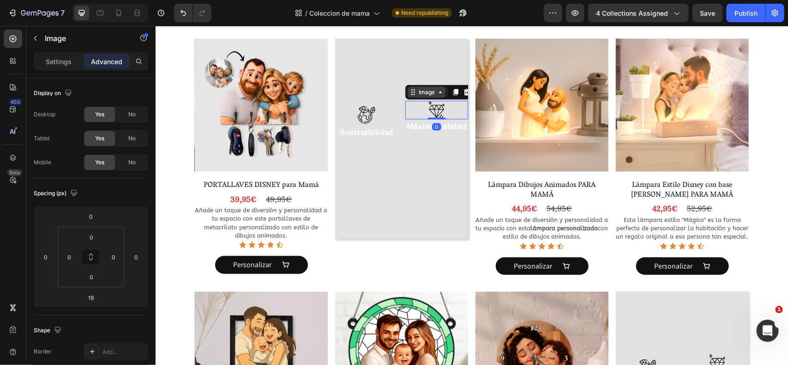
drag, startPoint x: 430, startPoint y: 122, endPoint x: 424, endPoint y: 93, distance: 29.3
click at [423, 101] on div "Image 0" at bounding box center [436, 110] width 63 height 18
type input "0"
click at [379, 116] on div at bounding box center [366, 114] width 63 height 18
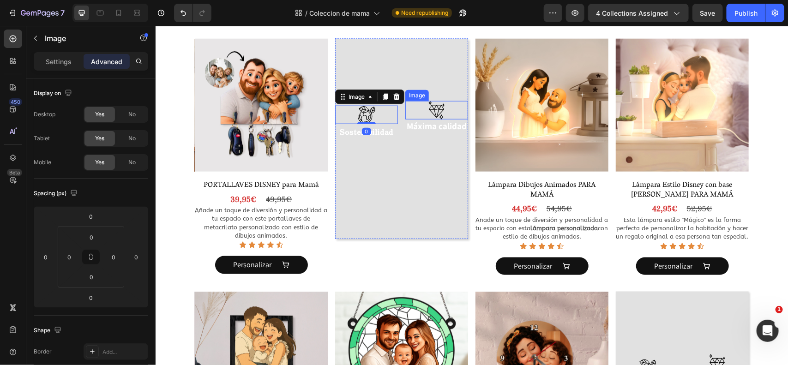
click at [409, 114] on div at bounding box center [436, 110] width 63 height 18
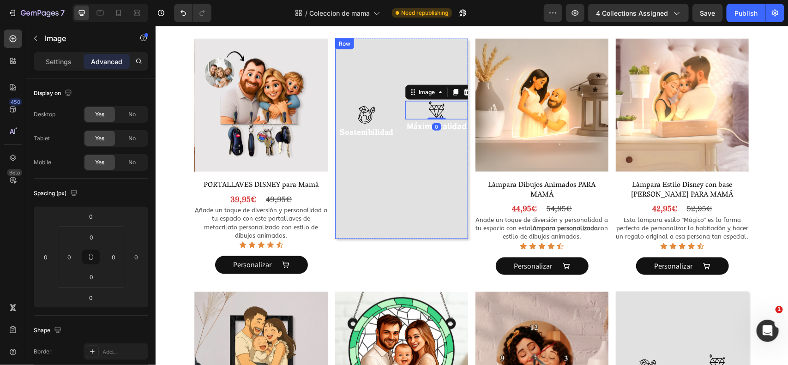
click at [416, 140] on div "Image 0 Máxima calidad Text Block" at bounding box center [436, 122] width 63 height 43
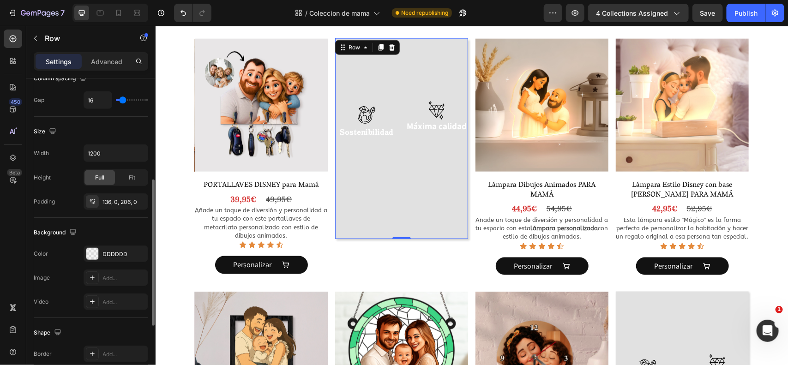
scroll to position [215, 0]
click at [116, 200] on div "136, 0, 206, 0" at bounding box center [116, 201] width 27 height 8
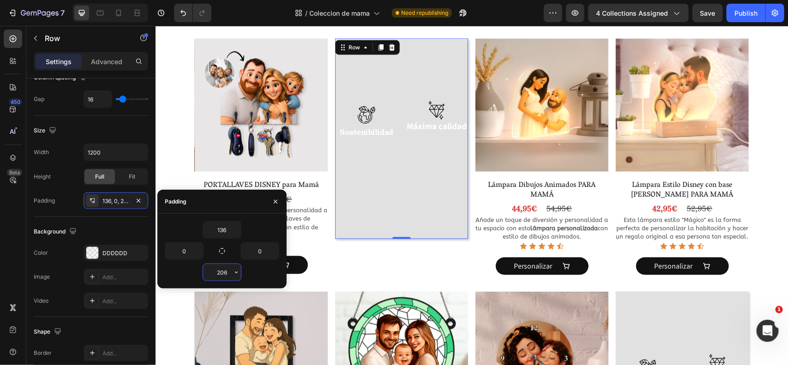
click at [223, 274] on input "206" at bounding box center [222, 272] width 38 height 17
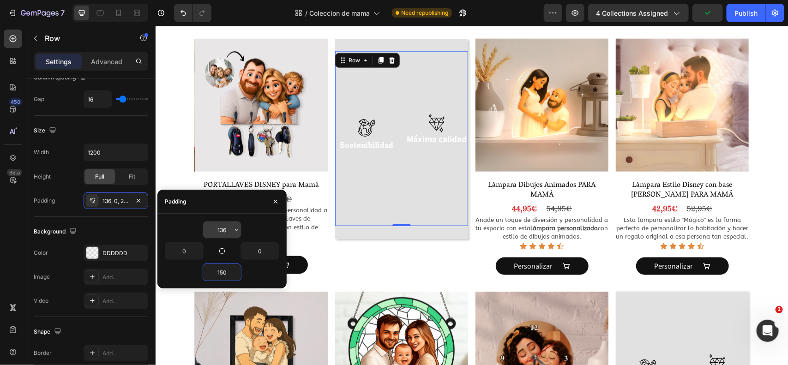
type input "150"
click at [226, 225] on input "136" at bounding box center [222, 230] width 38 height 17
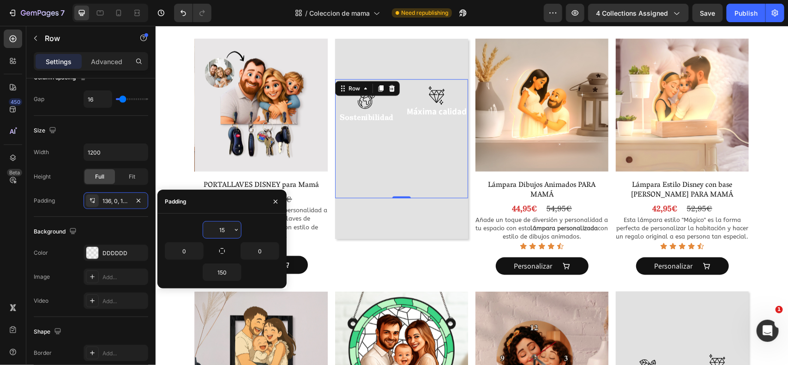
type input "1"
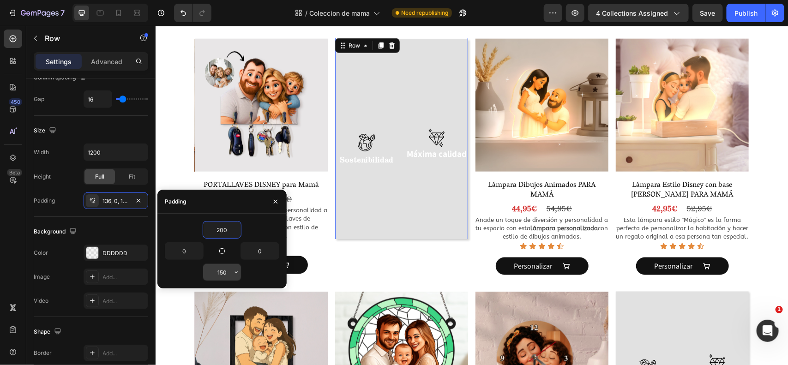
type input "200"
click at [226, 279] on input "150" at bounding box center [222, 272] width 38 height 17
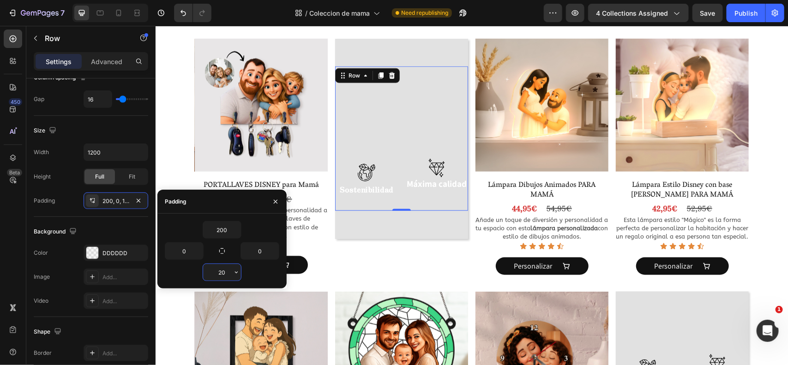
type input "200"
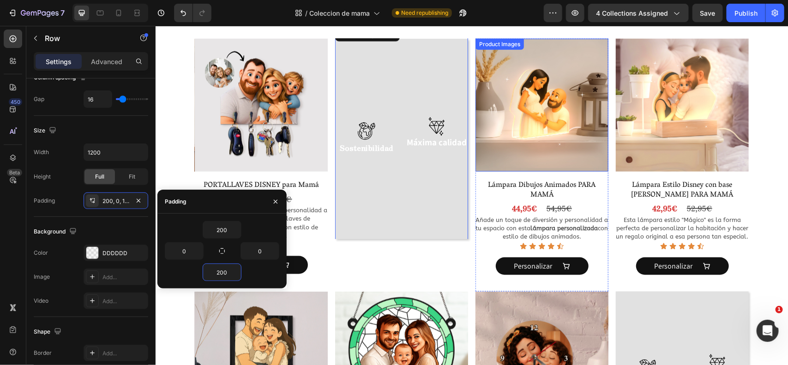
click at [467, 60] on div "Product Images PORTALLAVES DISNEY para Mamá Product Title 39,95€ Product Price …" at bounding box center [471, 165] width 554 height 254
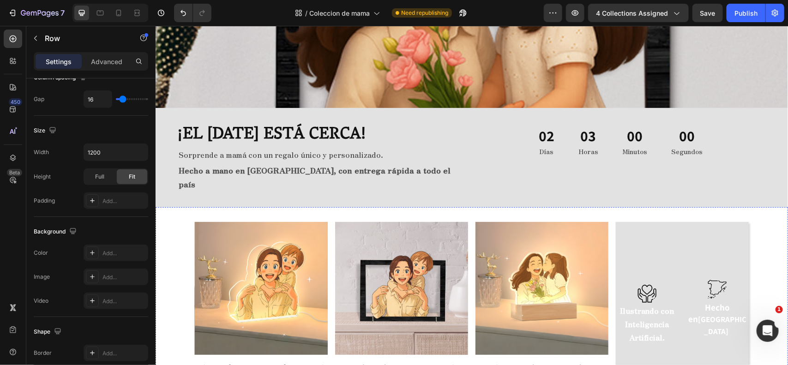
scroll to position [22, 0]
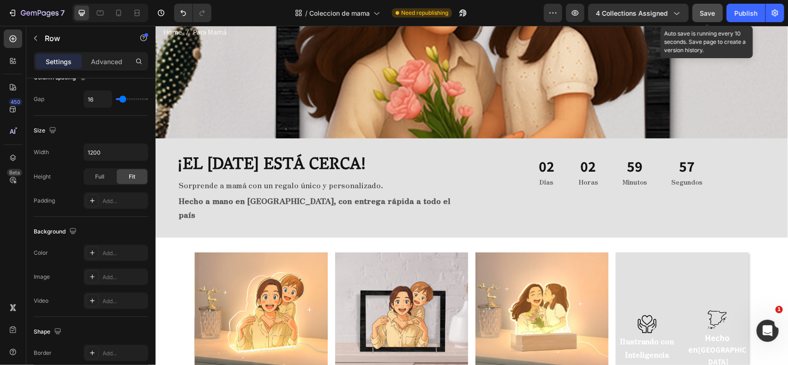
click at [716, 13] on button "Save" at bounding box center [708, 13] width 30 height 18
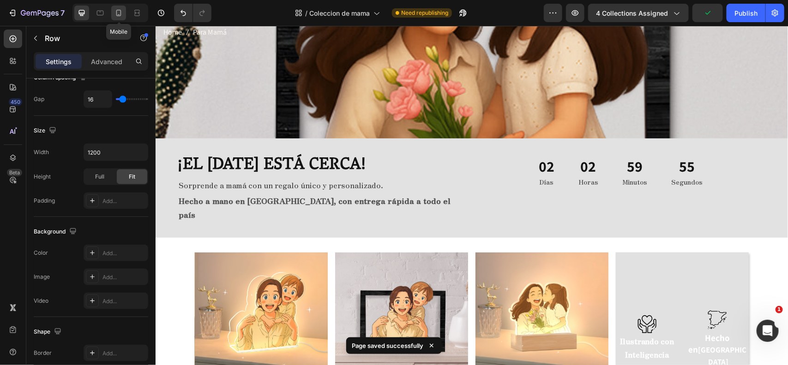
click at [116, 6] on div at bounding box center [118, 13] width 15 height 15
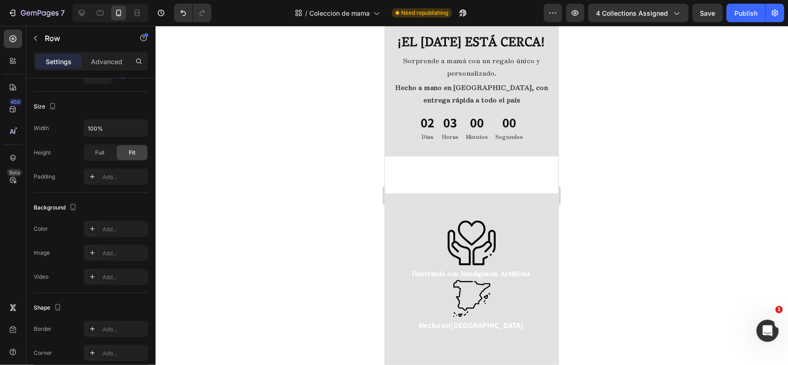
scroll to position [136, 0]
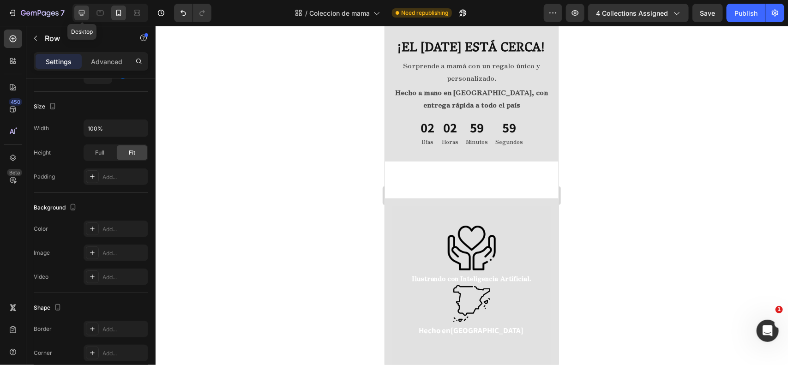
click at [82, 8] on icon at bounding box center [81, 12] width 9 height 9
type input "1200"
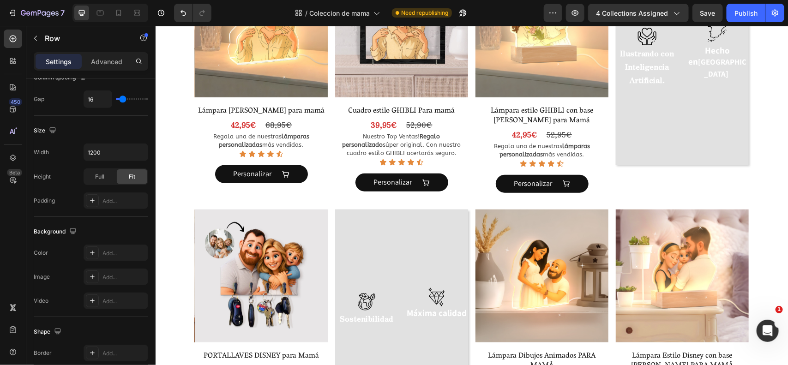
scroll to position [278, 0]
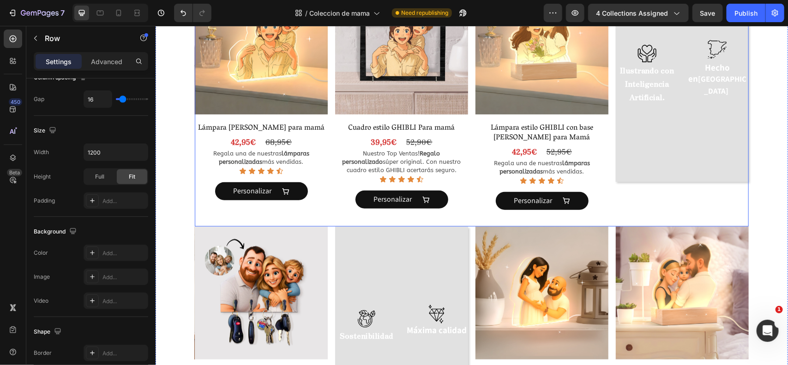
click at [467, 90] on div "Product Images Lámpara Estilo Ghibli para mamá Product Title 42,95€ Product Pri…" at bounding box center [471, 103] width 554 height 245
click at [101, 55] on div "Advanced" at bounding box center [107, 61] width 46 height 15
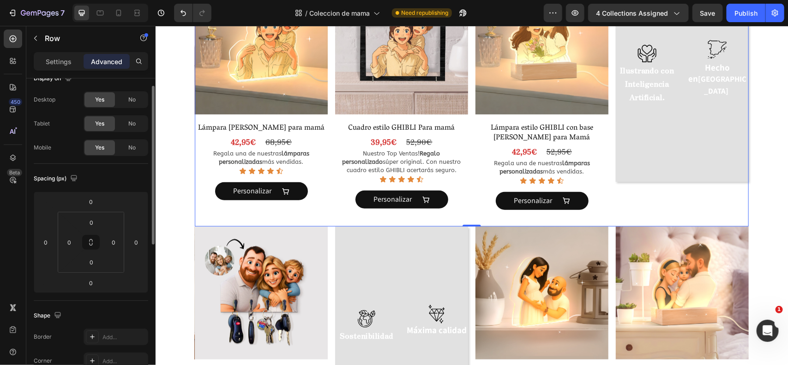
scroll to position [0, 0]
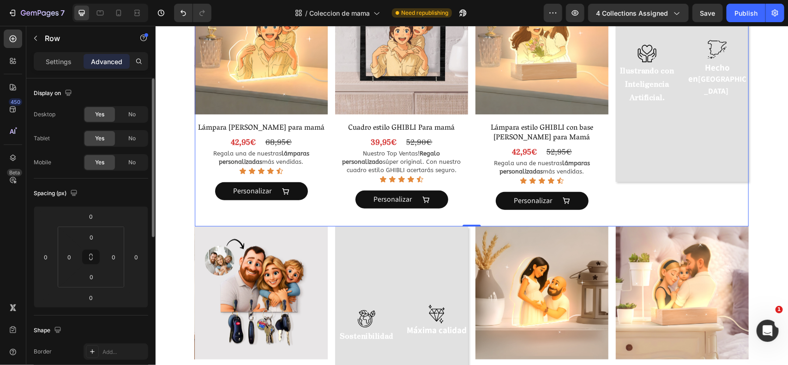
click at [128, 161] on span "No" at bounding box center [131, 162] width 7 height 8
click at [101, 167] on div "Yes" at bounding box center [100, 162] width 30 height 15
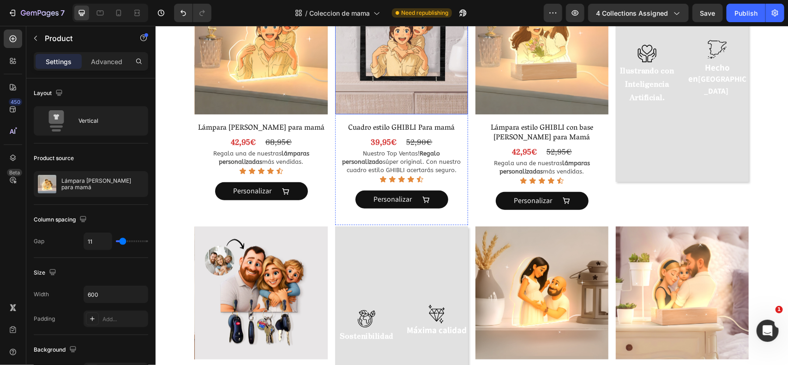
click at [393, 113] on img at bounding box center [401, 47] width 133 height 133
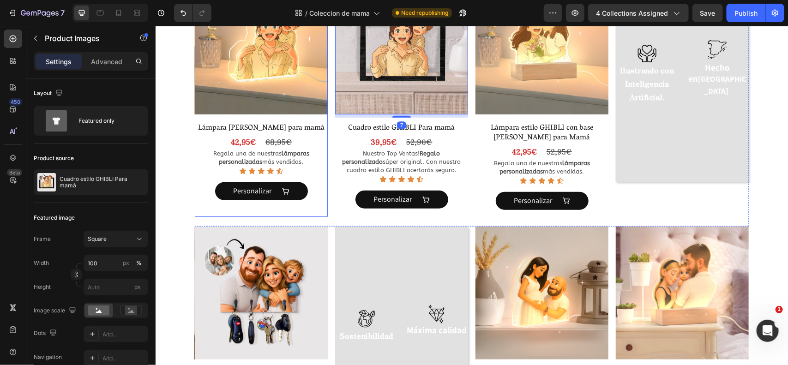
click at [299, 117] on div "Product Images Lámpara Estilo Ghibli para mamá Product Title 42,95€ Product Pri…" at bounding box center [260, 99] width 133 height 236
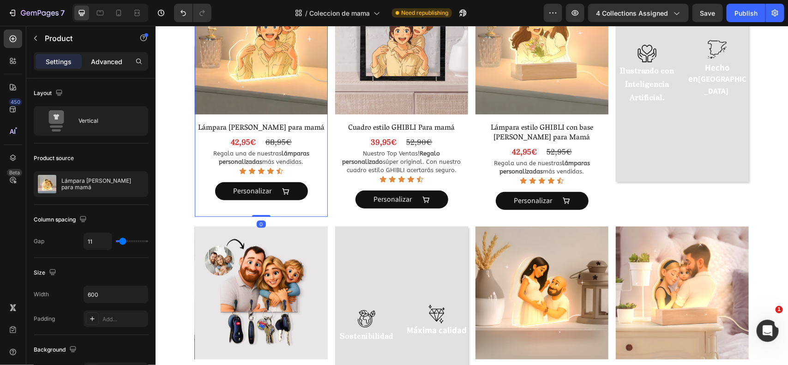
click at [100, 62] on p "Advanced" at bounding box center [106, 62] width 31 height 10
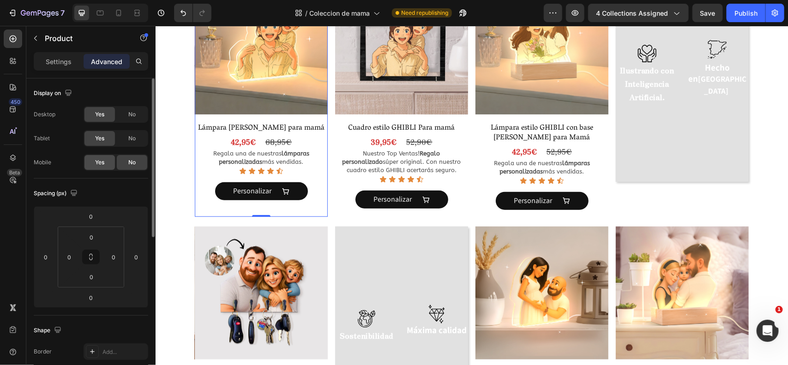
click at [108, 160] on div "Yes" at bounding box center [100, 162] width 30 height 15
click at [455, 119] on div "Product Images Cuadro estilo GHIBLI Para mamá Product Title 39,95€ Product Pric…" at bounding box center [401, 103] width 133 height 244
click at [104, 159] on span "Yes" at bounding box center [99, 162] width 9 height 8
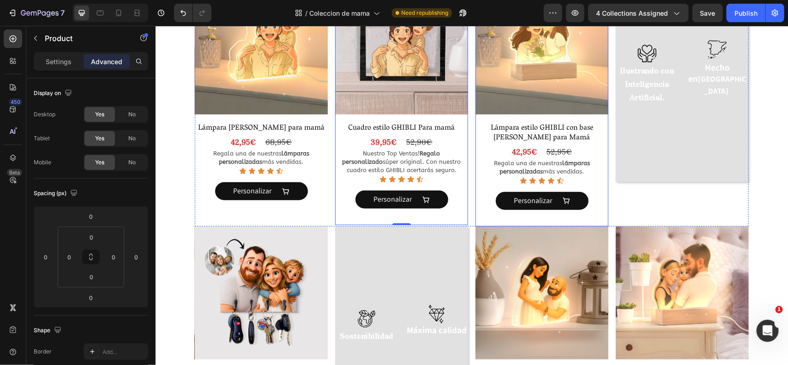
click at [594, 119] on div "Product Images Lámpara estilo GHIBLI con base [PERSON_NAME] para Mamá Product T…" at bounding box center [541, 103] width 133 height 245
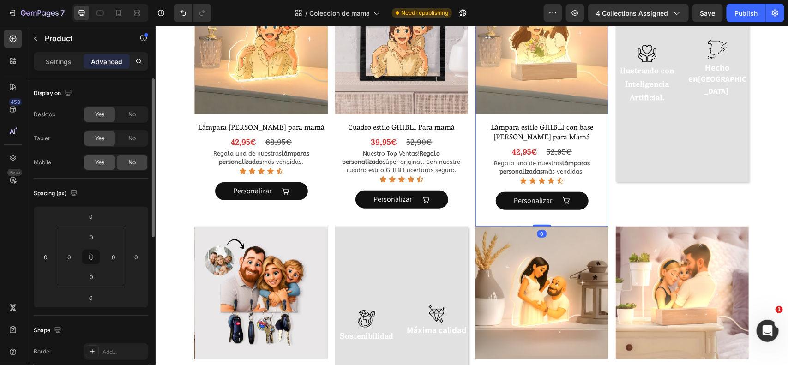
click at [93, 159] on div "Yes" at bounding box center [100, 162] width 30 height 15
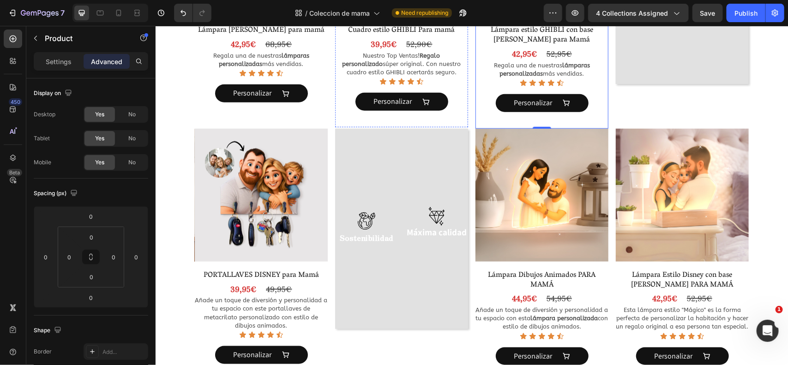
scroll to position [379, 0]
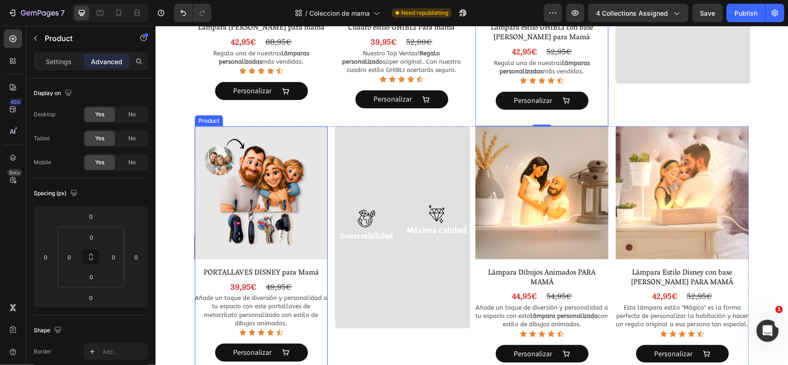
click at [294, 263] on div "Product Images PORTALLAVES DISNEY para Mamá Product Title 39,95€ Product Price …" at bounding box center [260, 252] width 133 height 252
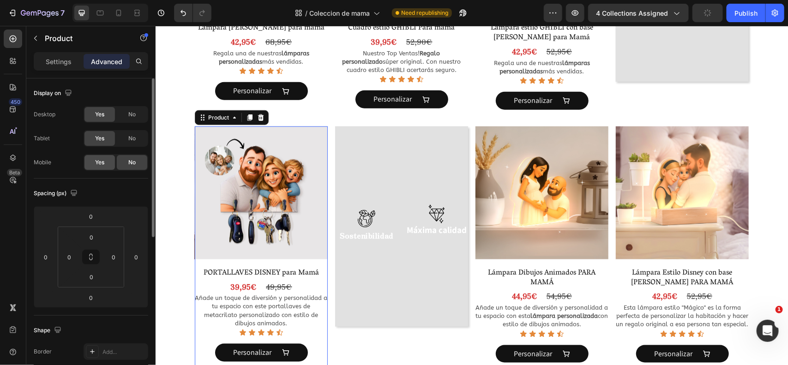
drag, startPoint x: 100, startPoint y: 160, endPoint x: 240, endPoint y: 132, distance: 143.1
click at [100, 160] on span "Yes" at bounding box center [99, 162] width 9 height 8
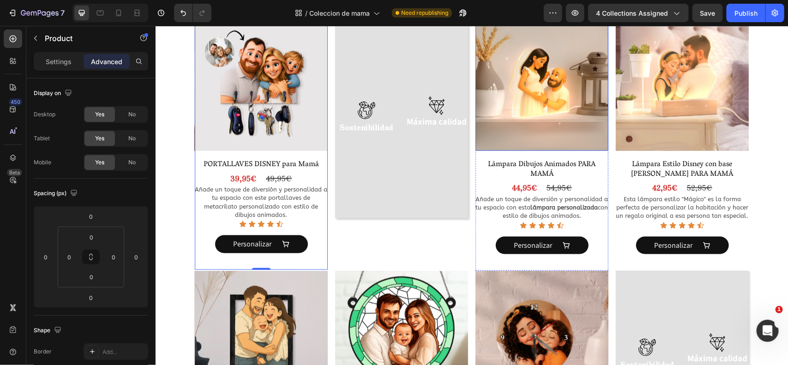
scroll to position [494, 0]
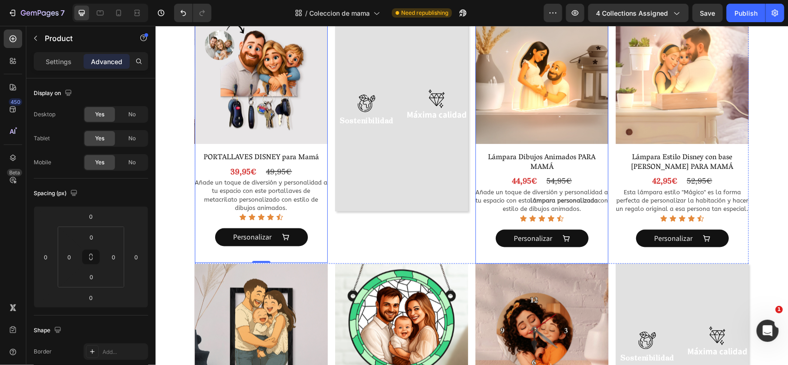
click at [591, 145] on div "Product Images" at bounding box center [541, 79] width 133 height 136
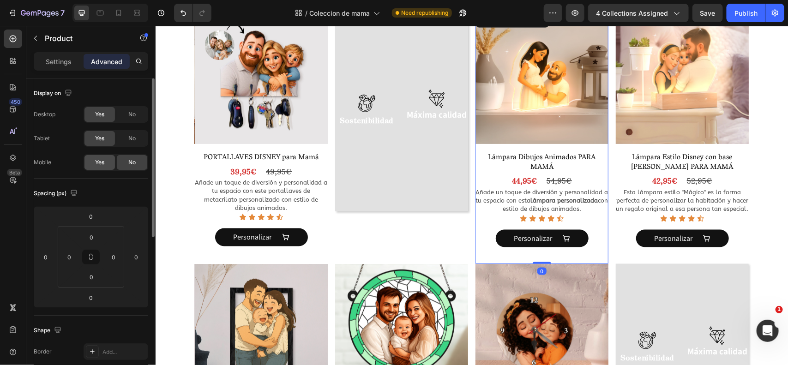
click at [97, 157] on div "Yes" at bounding box center [100, 162] width 30 height 15
click at [630, 148] on div "Product Images Lámpara Estilo Disney con base [PERSON_NAME] PARA MAMÁ Product T…" at bounding box center [682, 138] width 133 height 254
click at [101, 159] on span "Yes" at bounding box center [99, 162] width 9 height 8
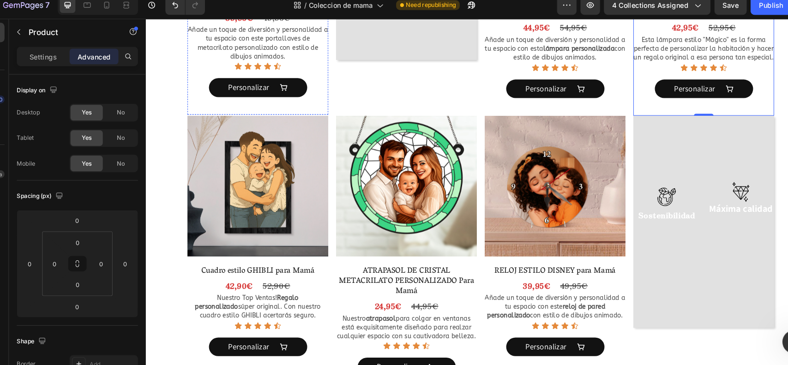
scroll to position [642, 0]
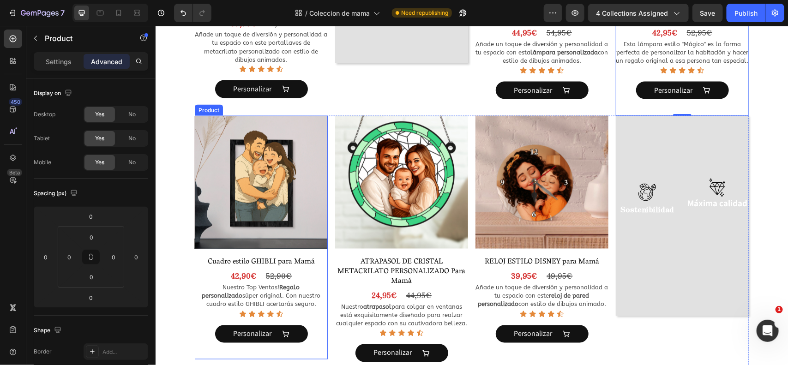
click at [309, 252] on div "Product Images Cuadro estilo GHIBLI para Mamá Product Title 42,90€ Product Pric…" at bounding box center [260, 237] width 133 height 244
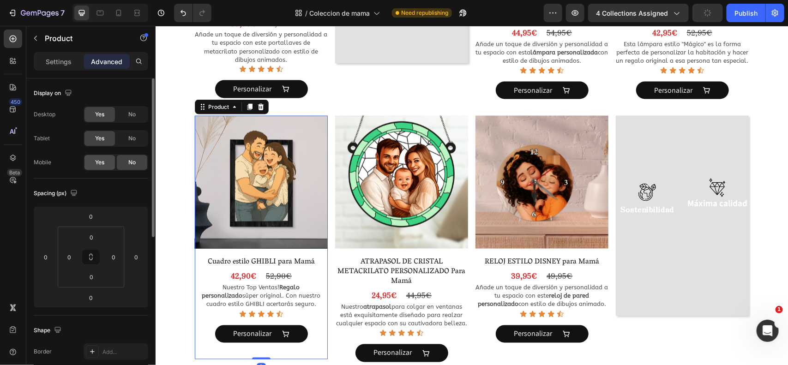
click at [103, 159] on span "Yes" at bounding box center [99, 162] width 9 height 8
click at [446, 252] on div "Product Images ATRAPASOL DE CRISTAL METACRILATO PERSONALIZADO Para Mamá Product…" at bounding box center [401, 246] width 133 height 263
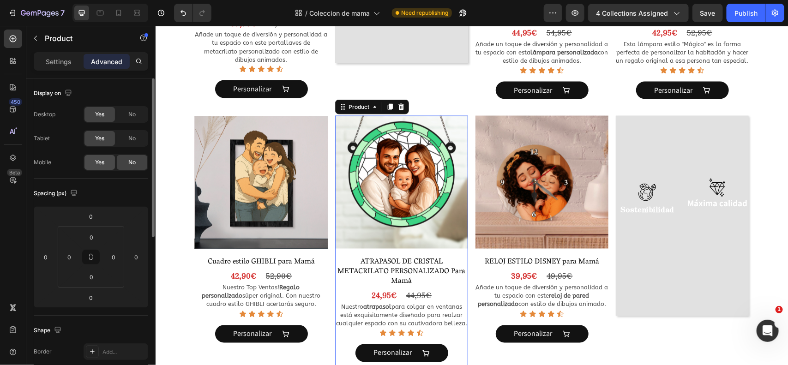
click at [103, 163] on span "Yes" at bounding box center [99, 162] width 9 height 8
click at [583, 252] on div "Product Images RELOJ ESTILO DISNEY para Mamá Product Title 39,95€ Product Price…" at bounding box center [541, 237] width 133 height 244
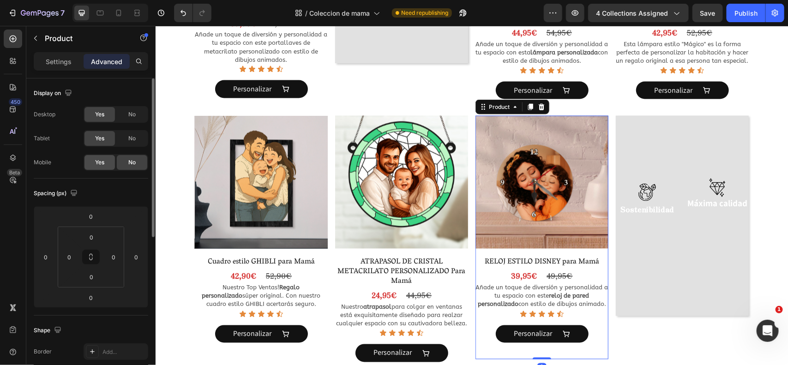
click at [95, 159] on span "Yes" at bounding box center [99, 162] width 9 height 8
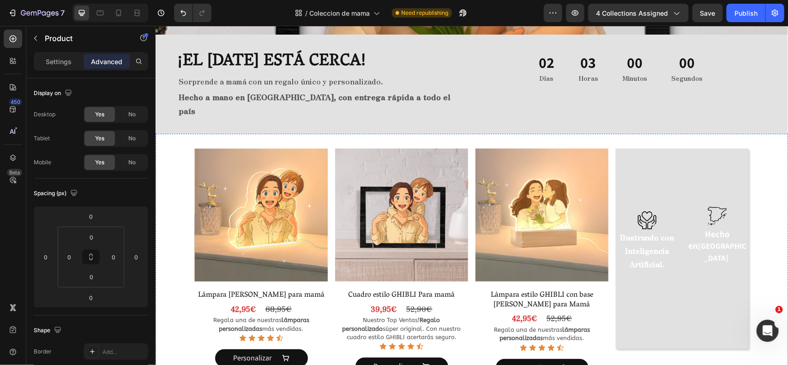
scroll to position [125, 0]
click at [117, 11] on icon at bounding box center [118, 13] width 5 height 6
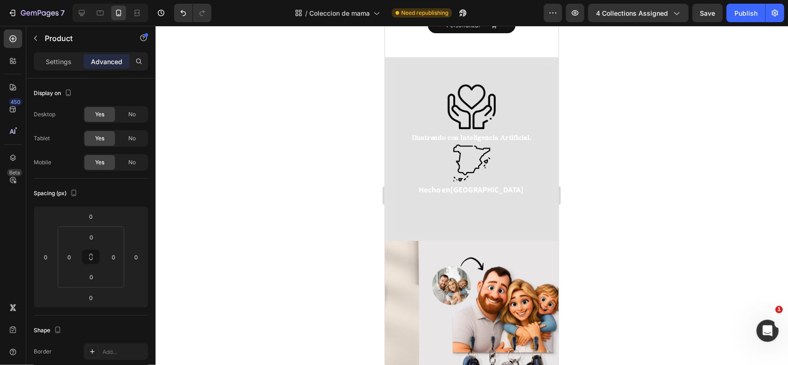
scroll to position [1204, 0]
click at [516, 177] on div "Image Ilustrando con Inteligencia Artificial. Text Block Image Hecho en [GEOGRA…" at bounding box center [471, 148] width 159 height 169
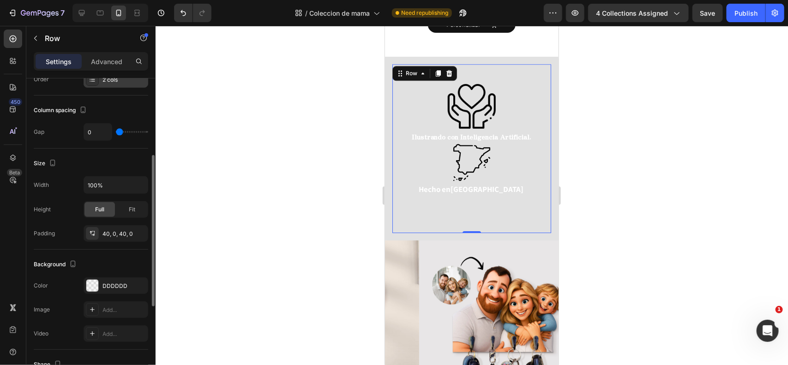
scroll to position [218, 0]
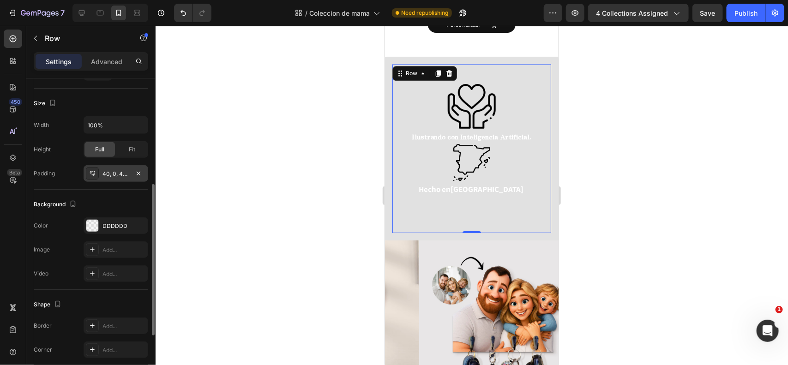
click at [120, 175] on div "40, 0, 40, 0" at bounding box center [116, 174] width 27 height 8
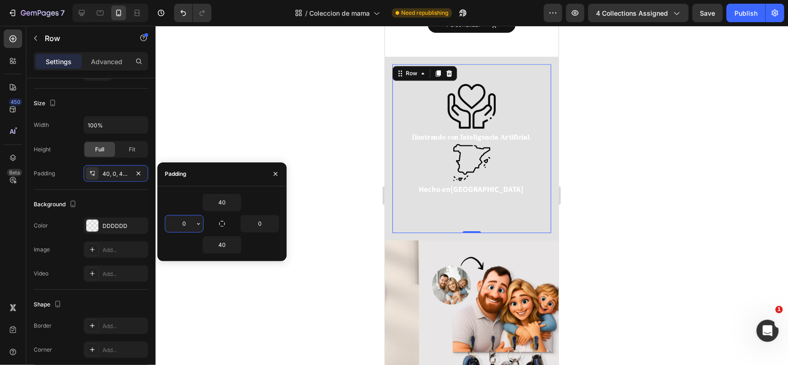
click at [181, 223] on input "0" at bounding box center [184, 224] width 38 height 17
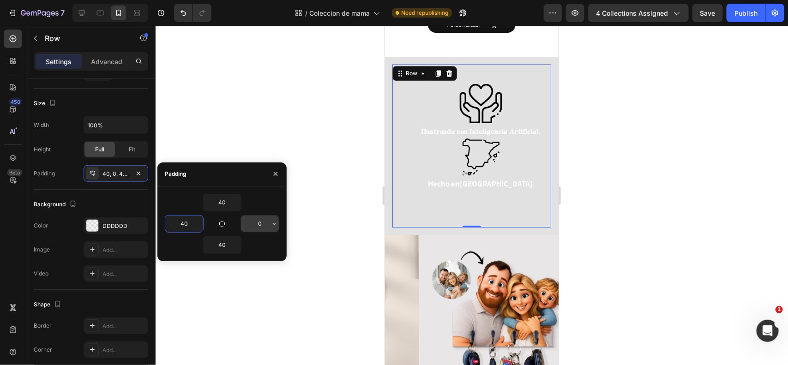
type input "40"
click at [258, 223] on input "0" at bounding box center [260, 224] width 38 height 17
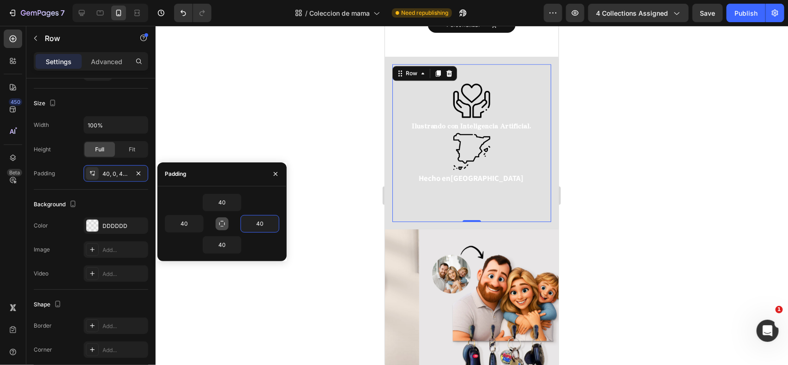
type input "4"
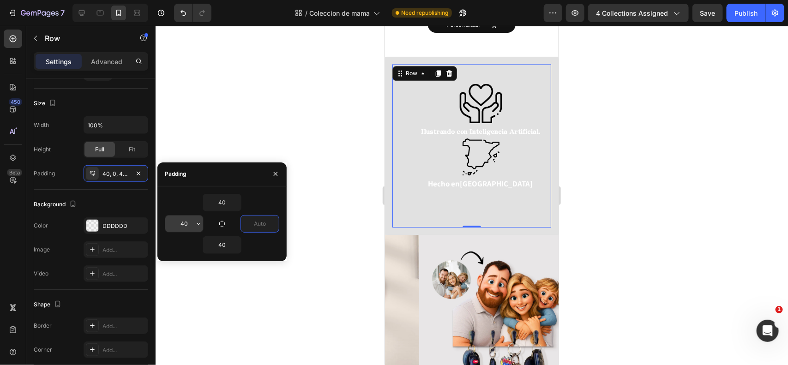
click at [192, 222] on input "40" at bounding box center [184, 224] width 38 height 17
type input "0"
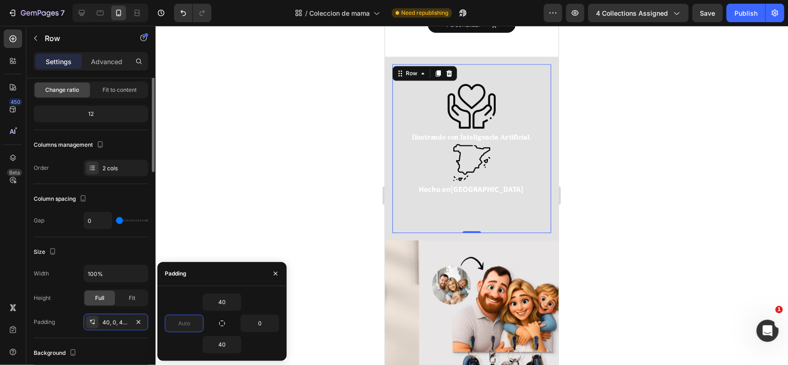
scroll to position [0, 0]
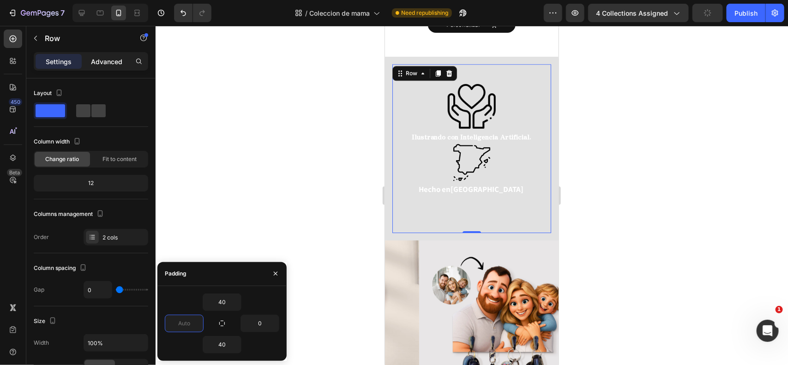
click at [102, 64] on p "Advanced" at bounding box center [106, 62] width 31 height 10
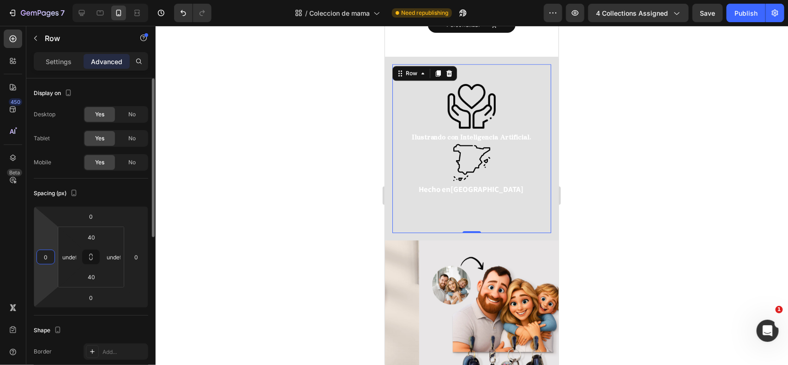
click at [47, 256] on input "0" at bounding box center [46, 257] width 14 height 14
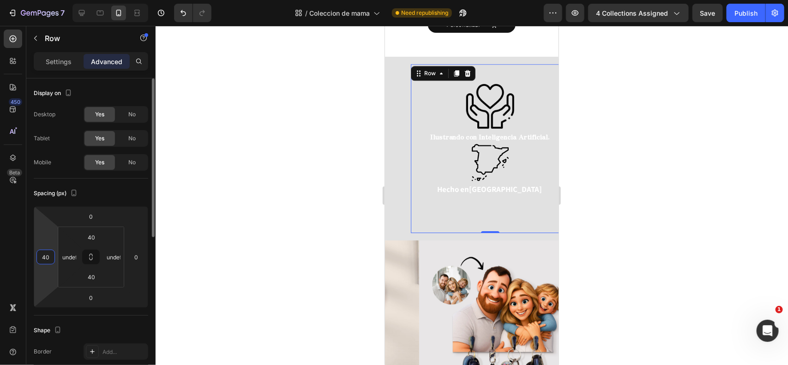
type input "4"
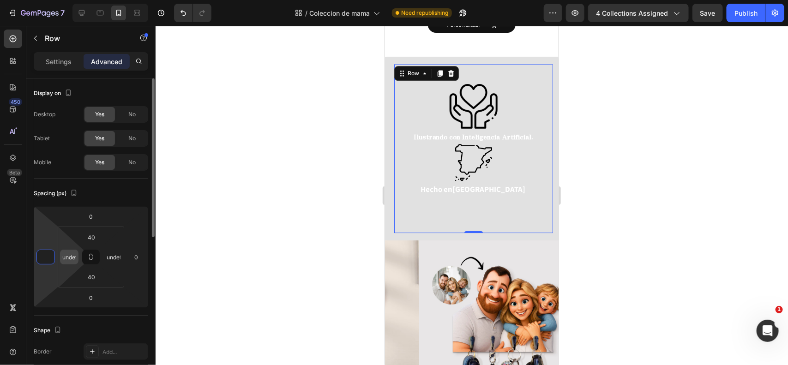
click at [68, 255] on input "undefined" at bounding box center [69, 257] width 14 height 14
type input "0"
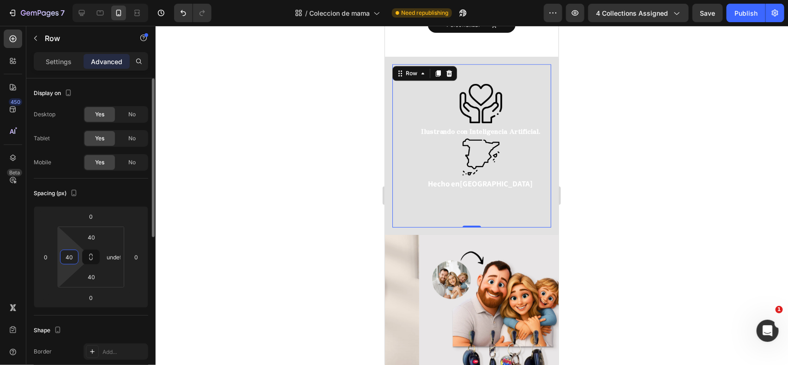
type input "4"
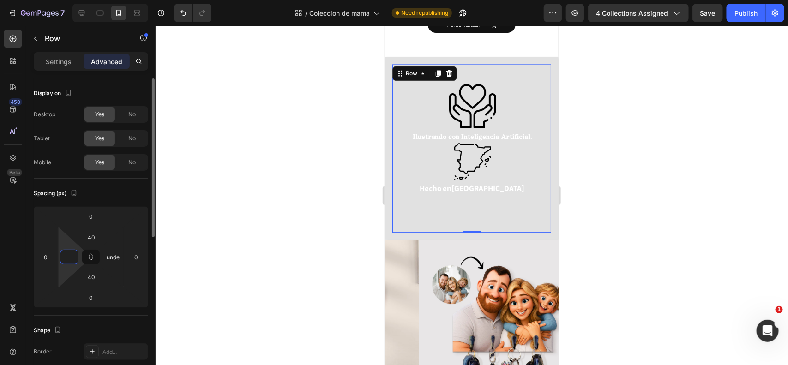
type input "0"
click at [135, 197] on div "Spacing (px)" at bounding box center [91, 193] width 115 height 15
click at [123, 0] on html "7 Version history / Coleccion de mama Need republishing Preview 4 collections a…" at bounding box center [394, 0] width 788 height 0
type input "0"
click at [129, 201] on div "Spacing (px)" at bounding box center [91, 193] width 115 height 15
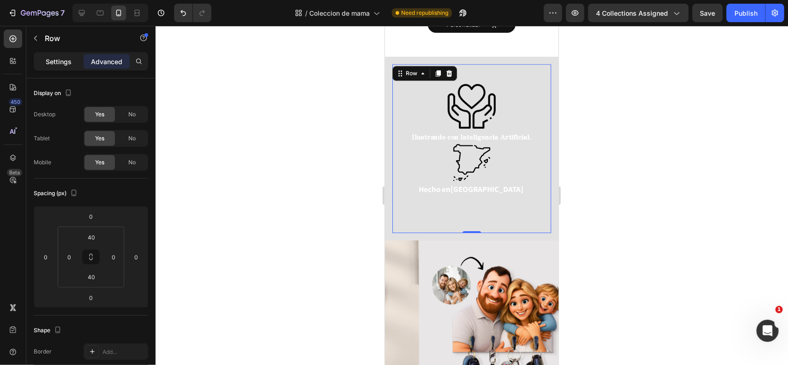
click at [62, 59] on p "Settings" at bounding box center [59, 62] width 26 height 10
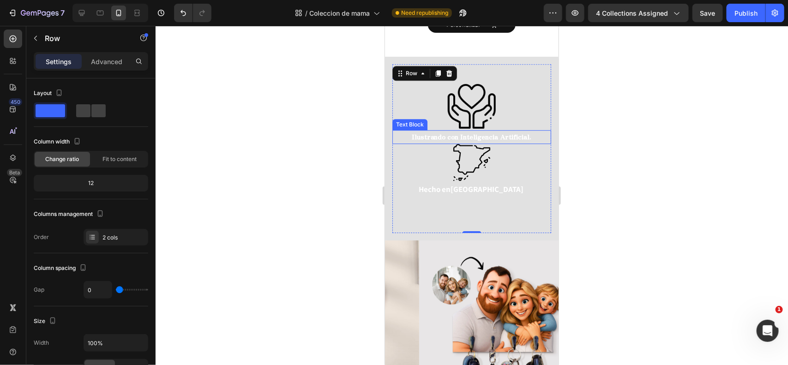
click at [511, 131] on p "Ilustrando con Inteligencia Artificial." at bounding box center [471, 137] width 157 height 12
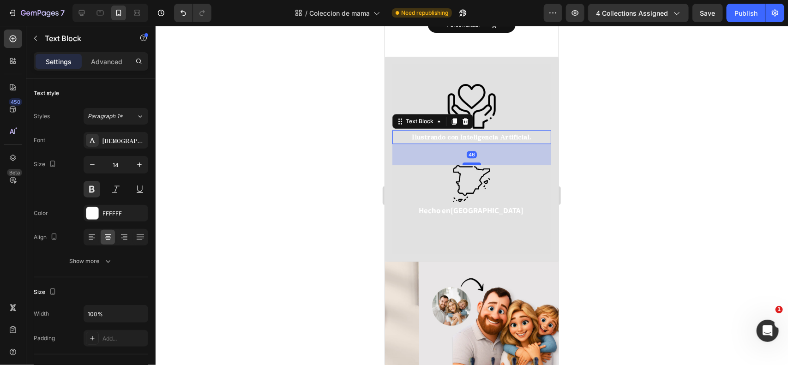
drag, startPoint x: 467, startPoint y: 97, endPoint x: 460, endPoint y: 121, distance: 24.5
click at [462, 162] on div at bounding box center [471, 163] width 18 height 3
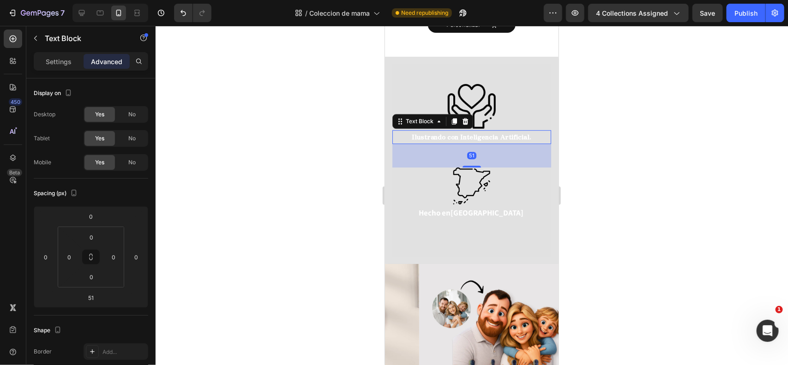
click at [627, 118] on div at bounding box center [472, 195] width 633 height 339
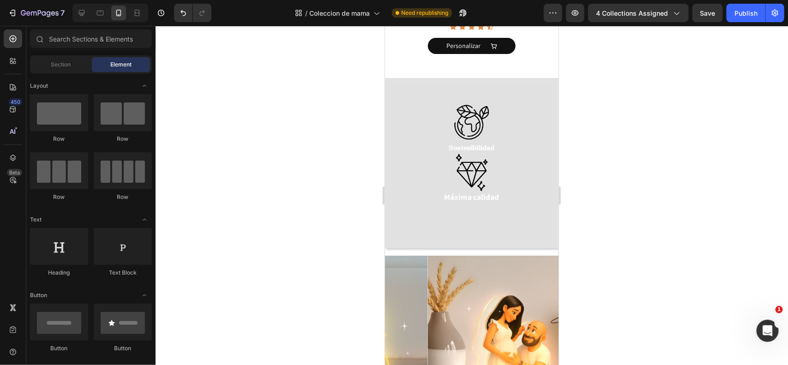
scroll to position [1704, 0]
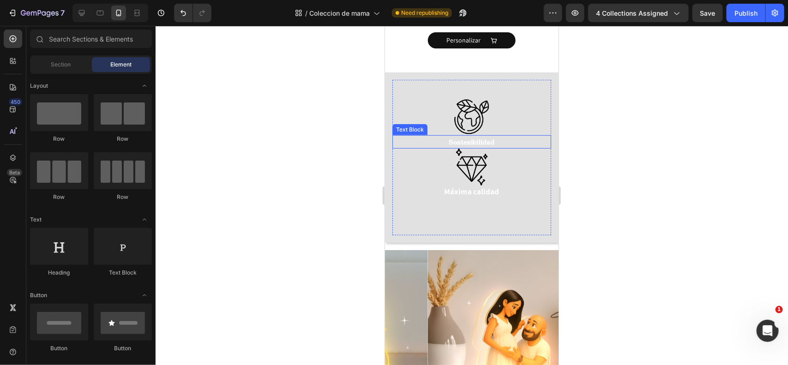
click at [501, 136] on p "Sostenibilidad" at bounding box center [471, 142] width 157 height 12
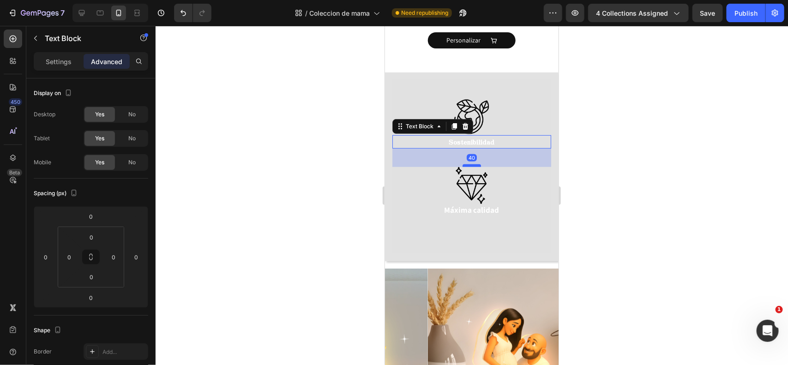
drag, startPoint x: 467, startPoint y: 110, endPoint x: 464, endPoint y: 129, distance: 18.7
click at [464, 164] on div at bounding box center [471, 165] width 18 height 3
type input "40"
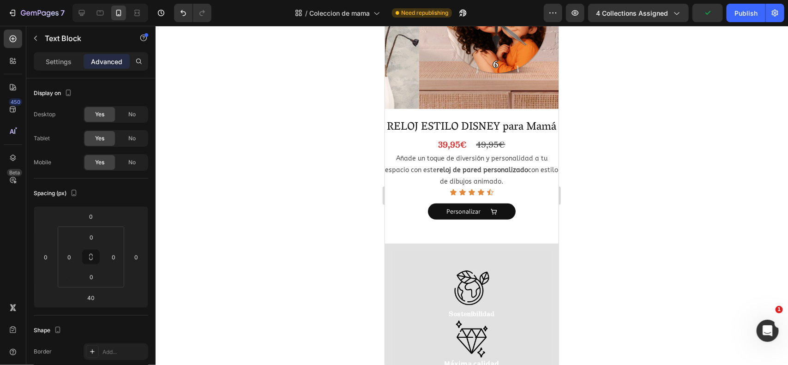
scroll to position [3439, 0]
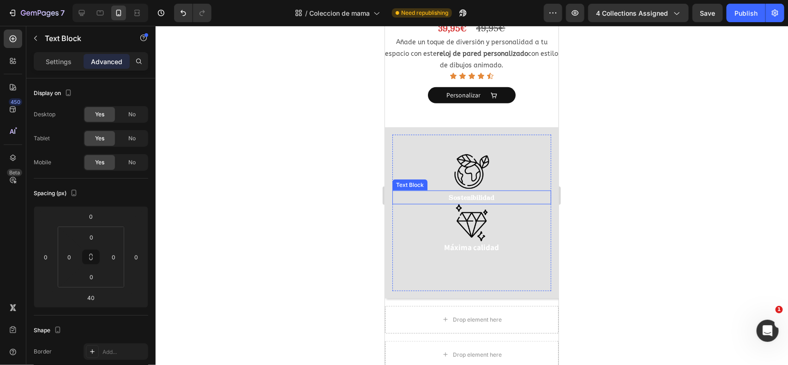
click at [474, 191] on p "Sostenibilidad" at bounding box center [471, 197] width 157 height 12
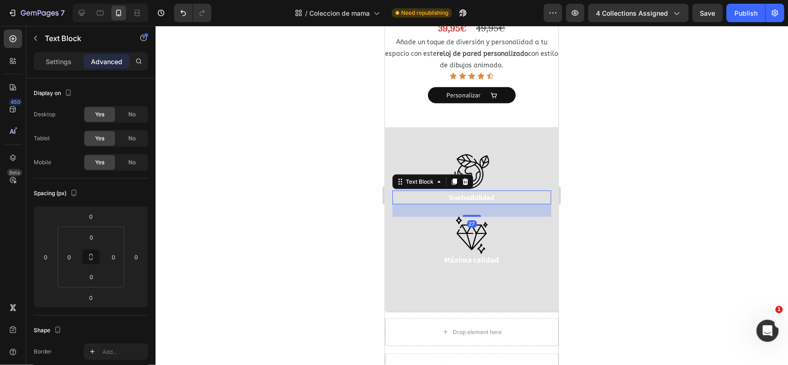
drag, startPoint x: 466, startPoint y: 138, endPoint x: 464, endPoint y: 151, distance: 12.7
click at [464, 151] on div "Image Sostenibilidad Text Block 27 Image Máxima calidad Text Block Row" at bounding box center [471, 218] width 159 height 169
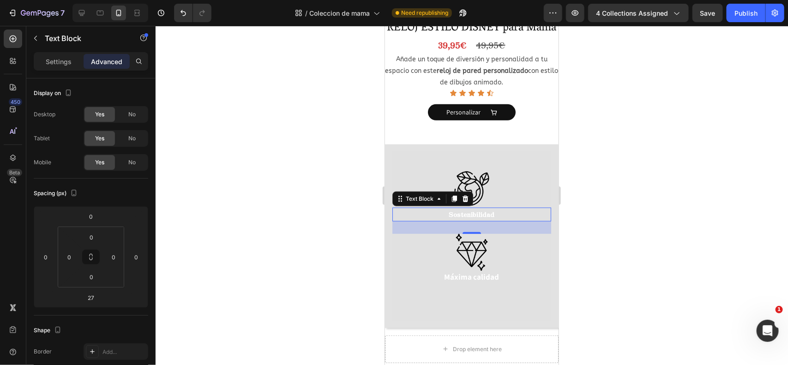
click at [466, 221] on div "27" at bounding box center [471, 227] width 159 height 12
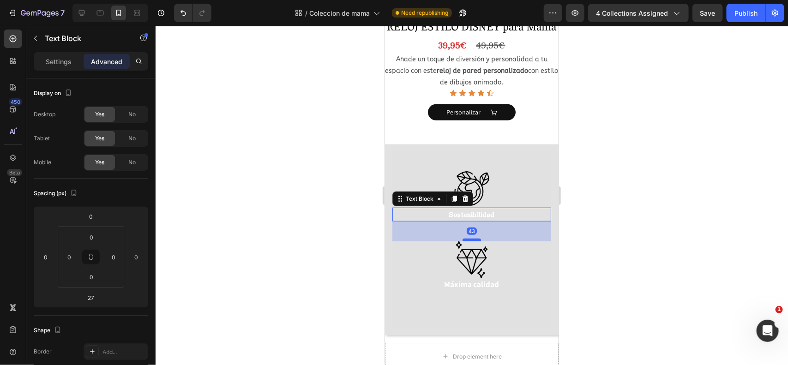
drag, startPoint x: 466, startPoint y: 166, endPoint x: 466, endPoint y: 174, distance: 7.4
click at [466, 238] on div at bounding box center [471, 239] width 18 height 3
type input "43"
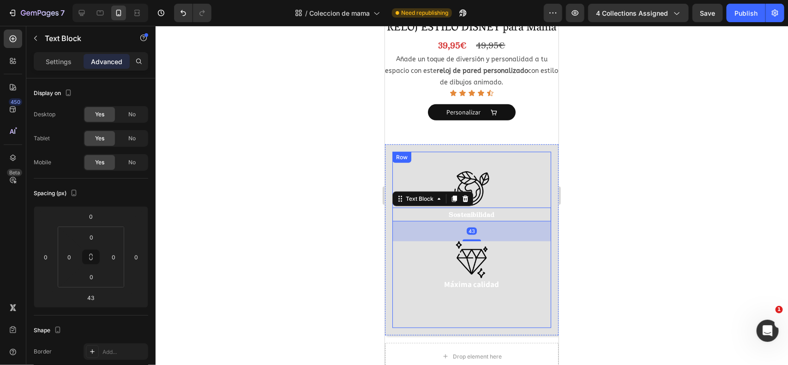
scroll to position [3570, 0]
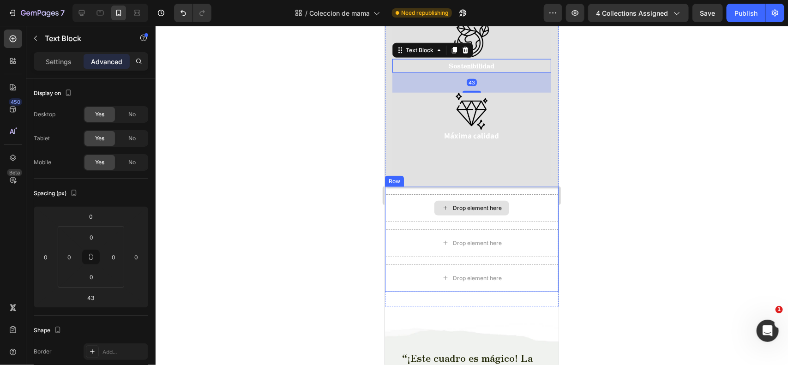
click at [511, 194] on div "Drop element here" at bounding box center [472, 208] width 174 height 28
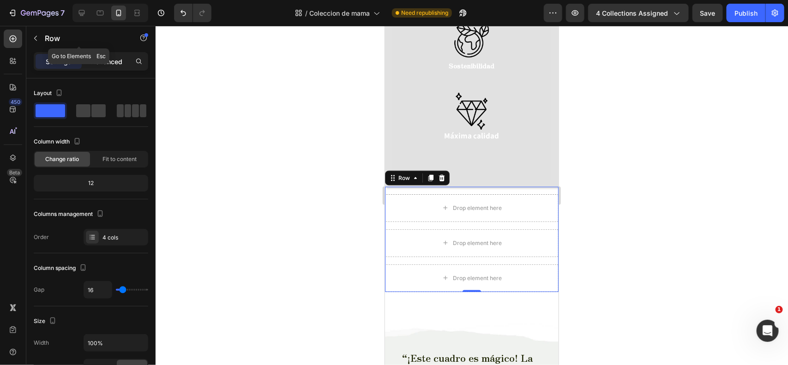
click at [111, 57] on p "Advanced" at bounding box center [106, 62] width 31 height 10
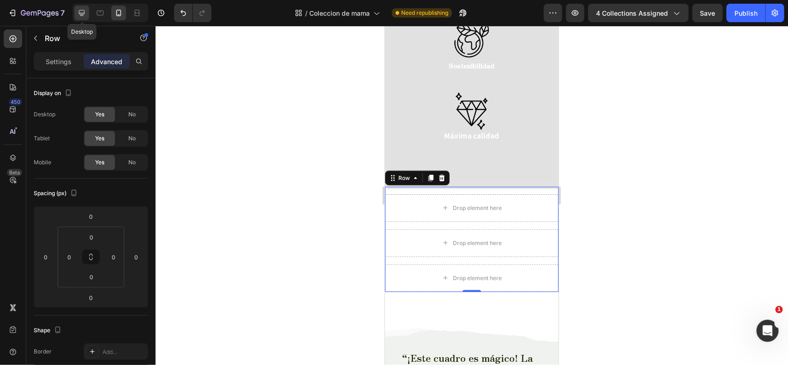
click at [83, 12] on icon at bounding box center [82, 13] width 6 height 6
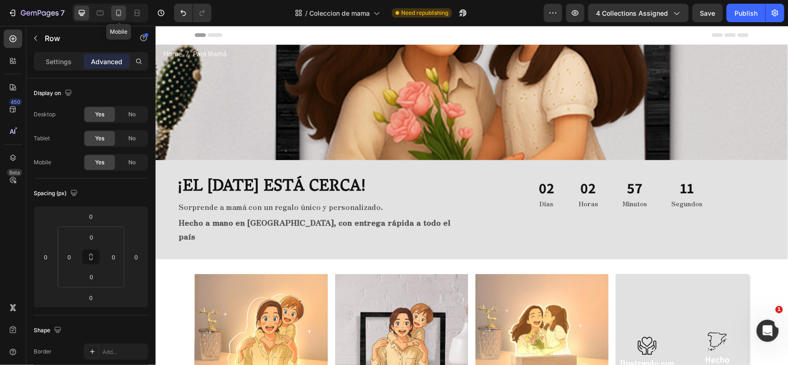
click at [118, 18] on div at bounding box center [118, 13] width 15 height 15
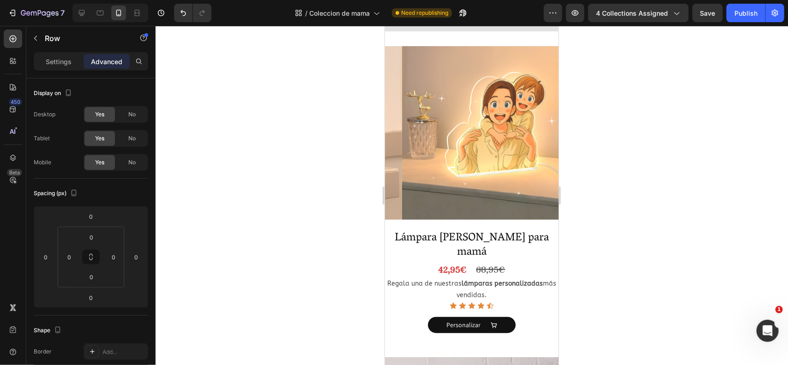
scroll to position [268, 0]
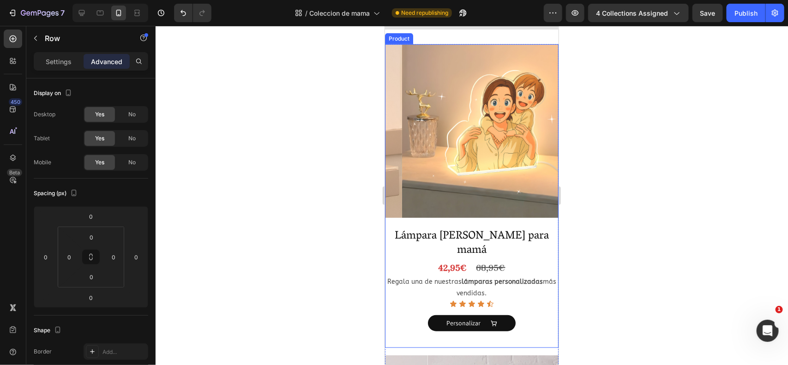
click at [523, 230] on div "Product Images Lámpara Estilo Ghibli para mamá Product Title 42,95€ Product Pri…" at bounding box center [472, 196] width 174 height 304
click at [439, 38] on icon at bounding box center [439, 35] width 5 height 6
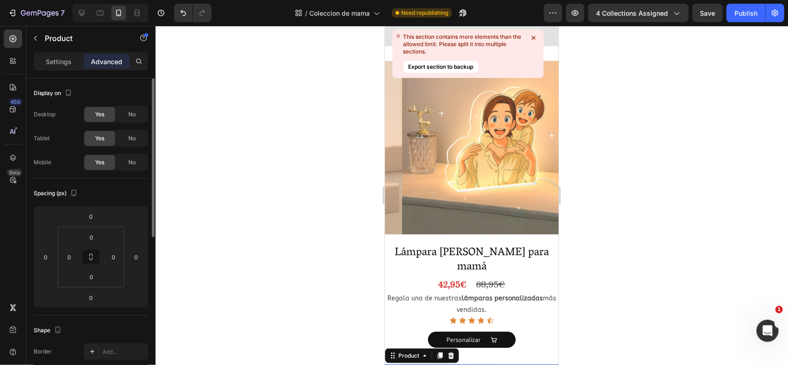
scroll to position [552, 0]
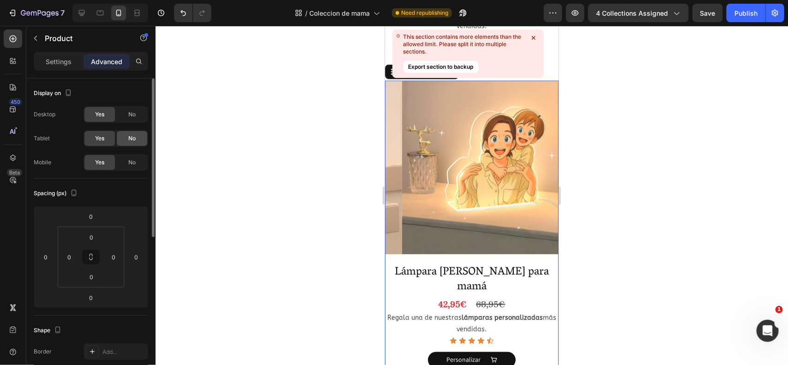
click at [133, 134] on span "No" at bounding box center [131, 138] width 7 height 8
click at [135, 110] on span "No" at bounding box center [131, 114] width 7 height 8
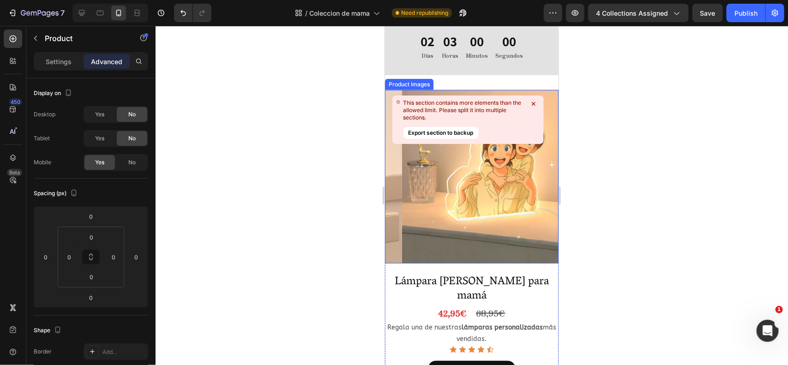
scroll to position [222, 0]
click at [534, 104] on icon at bounding box center [534, 105] width 4 height 4
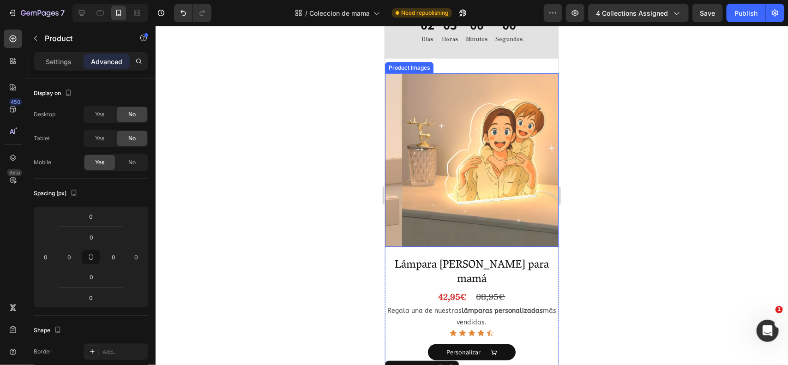
scroll to position [235, 0]
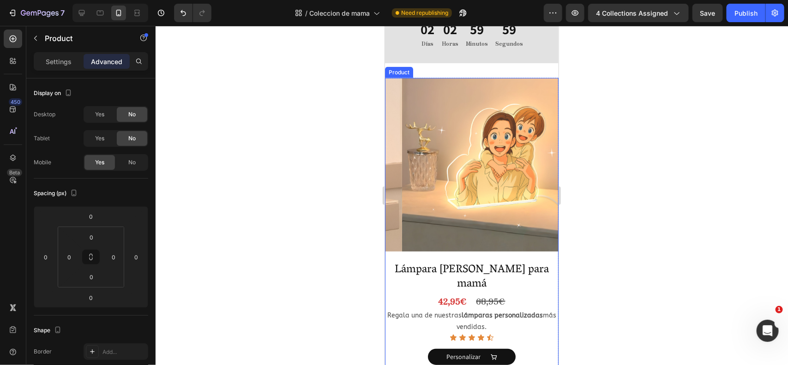
click at [536, 254] on div "Product Images" at bounding box center [472, 166] width 174 height 177
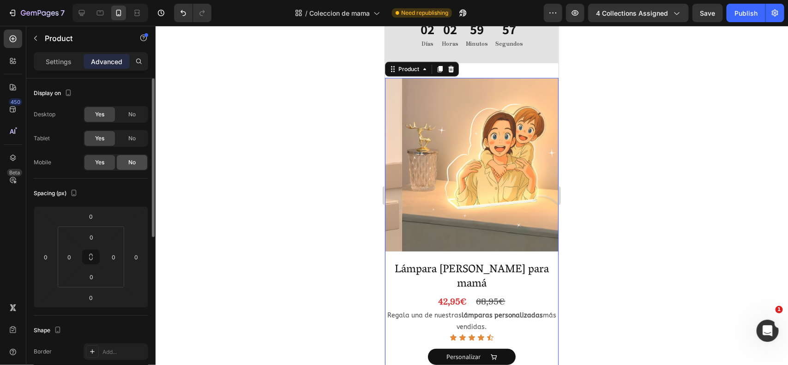
click at [127, 163] on div "No" at bounding box center [132, 162] width 30 height 15
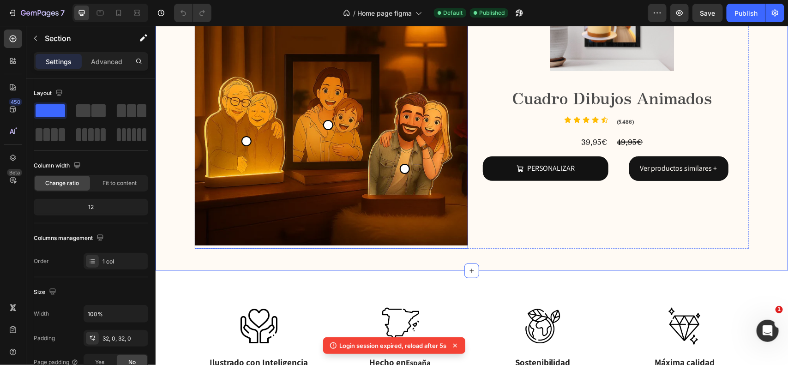
scroll to position [251, 0]
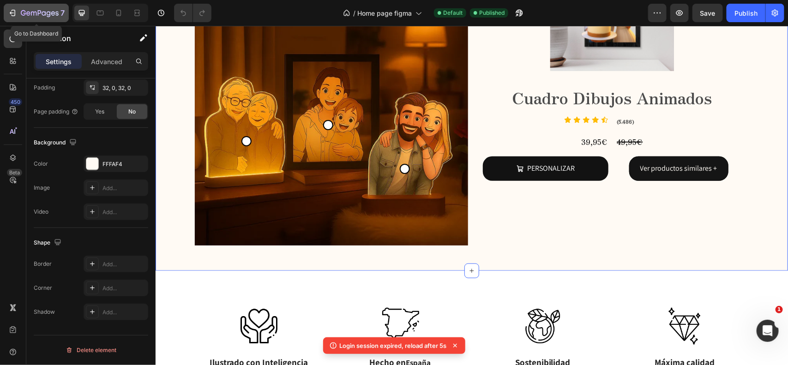
click at [34, 14] on icon "button" at bounding box center [34, 14] width 6 height 4
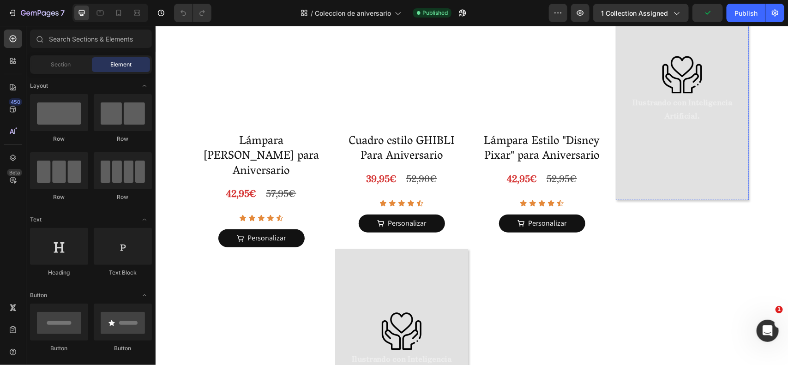
scroll to position [345, 0]
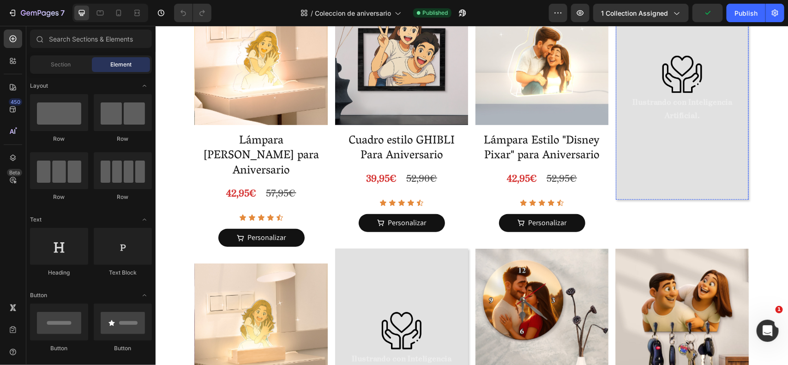
click at [617, 189] on div "Image Ilustrando con Inteligencia Artificial. Text Block Row" at bounding box center [682, 95] width 133 height 209
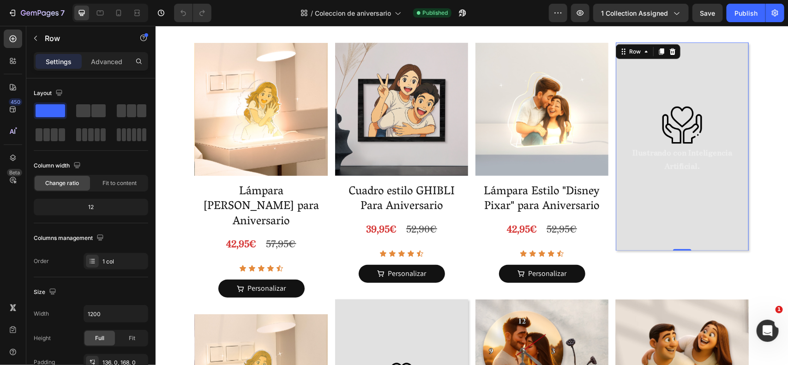
scroll to position [289, 0]
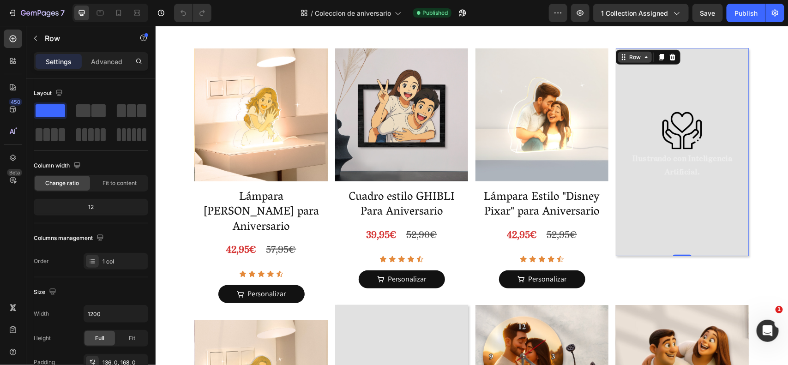
click at [627, 60] on div "Row" at bounding box center [634, 57] width 15 height 8
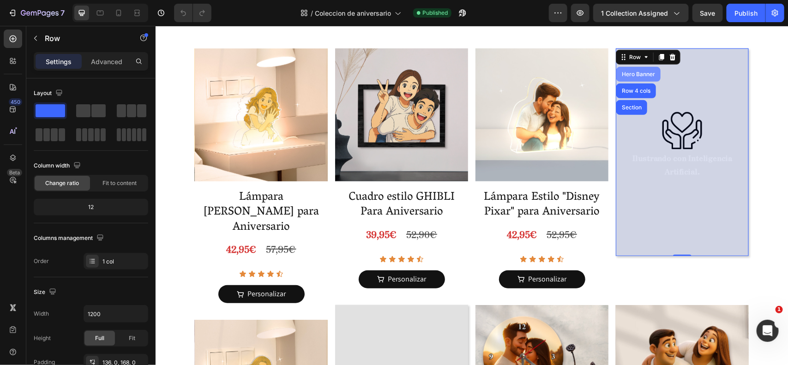
click at [631, 76] on div "Hero Banner" at bounding box center [638, 74] width 37 height 6
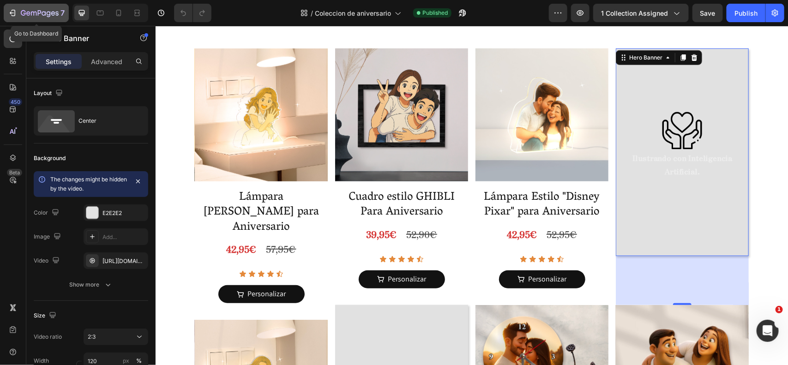
click at [47, 12] on icon "button" at bounding box center [49, 14] width 4 height 6
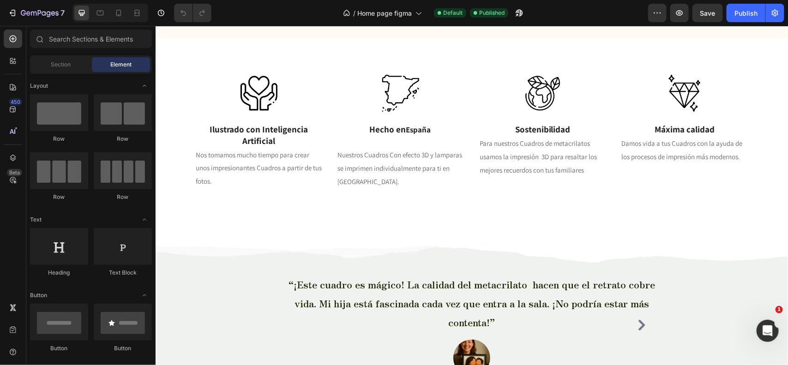
scroll to position [3619, 0]
click at [448, 139] on div "Image Hecho en Espa ñ a Text Block Nuestros Cuadros Con efecto 3D y lamparas se…" at bounding box center [401, 137] width 128 height 126
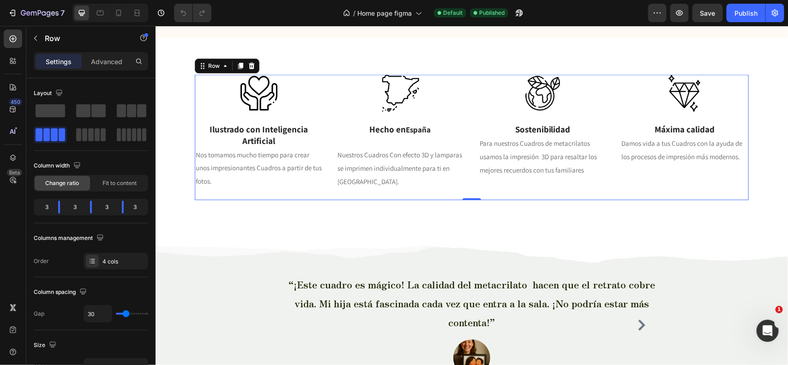
click at [406, 118] on div "Image Hecho en Espa ñ a Text Block Nuestros Cuadros Con efecto 3D y lamparas se…" at bounding box center [401, 137] width 128 height 126
click at [395, 127] on p "Hecho en Espa ñ a" at bounding box center [401, 129] width 127 height 12
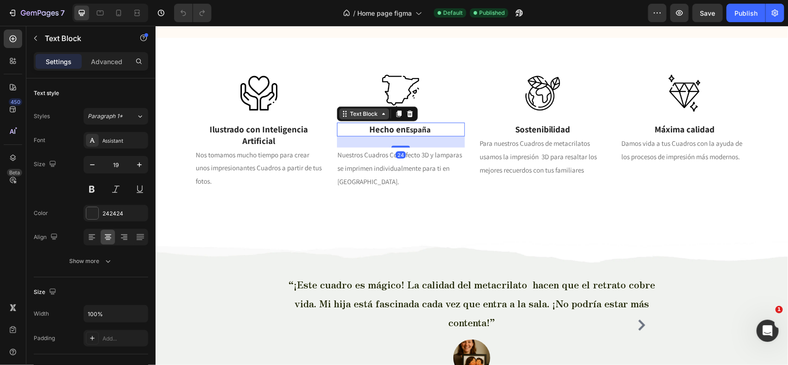
click at [369, 115] on div "Text Block" at bounding box center [363, 113] width 31 height 8
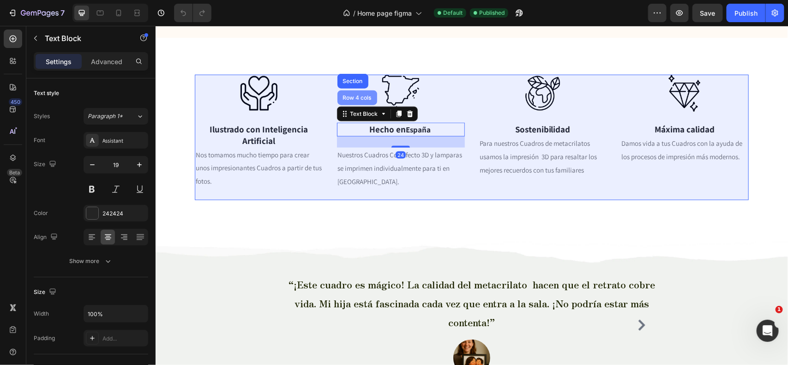
click at [348, 95] on div "Row 4 cols" at bounding box center [357, 98] width 32 height 6
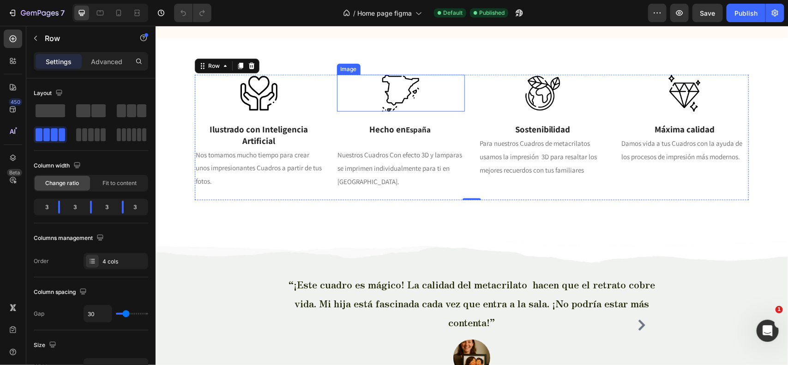
click at [410, 100] on img at bounding box center [400, 92] width 37 height 37
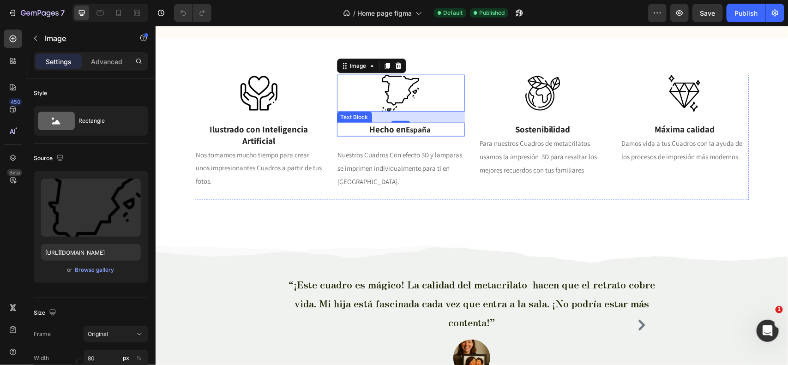
click at [373, 130] on p "Hecho en Espa ñ a" at bounding box center [401, 129] width 127 height 12
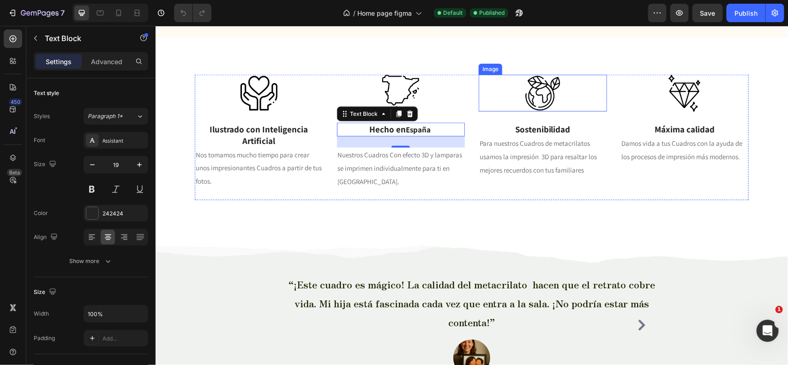
click at [545, 92] on img at bounding box center [542, 92] width 37 height 37
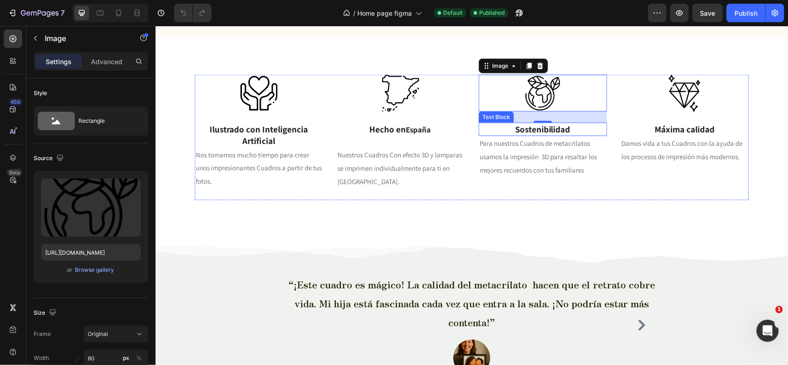
click at [549, 127] on p "Sostenibilidad" at bounding box center [542, 129] width 127 height 12
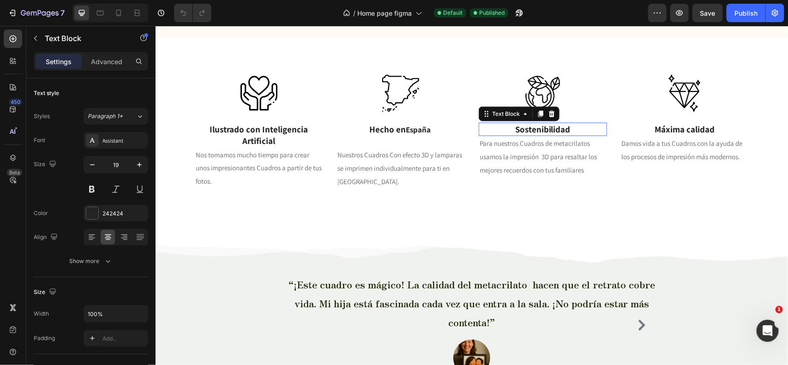
click at [549, 127] on p "Sostenibilidad" at bounding box center [542, 129] width 127 height 12
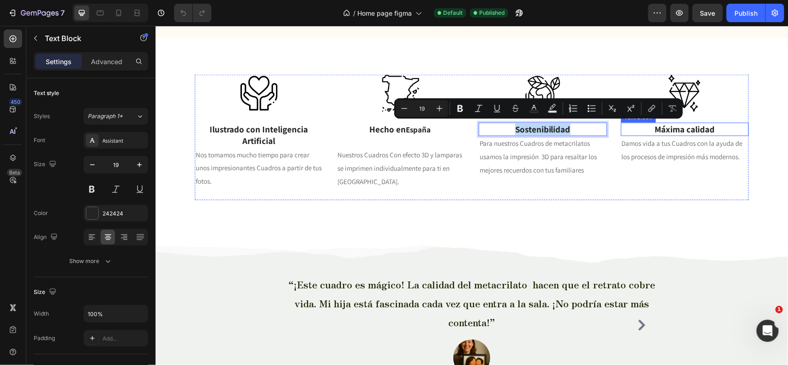
click at [670, 130] on p "Máxima calidad" at bounding box center [685, 129] width 127 height 12
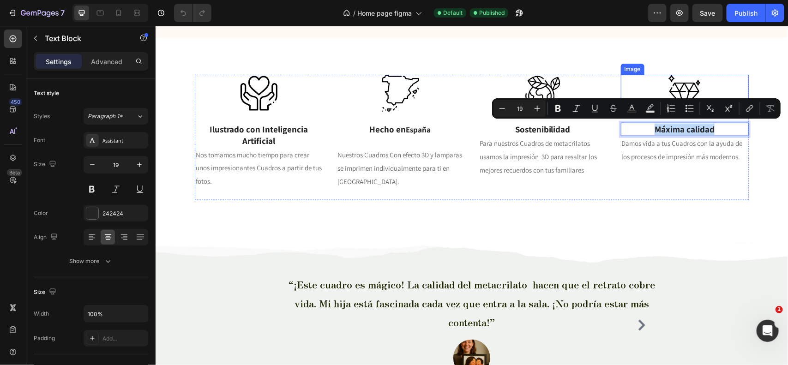
click at [680, 81] on img at bounding box center [684, 92] width 37 height 37
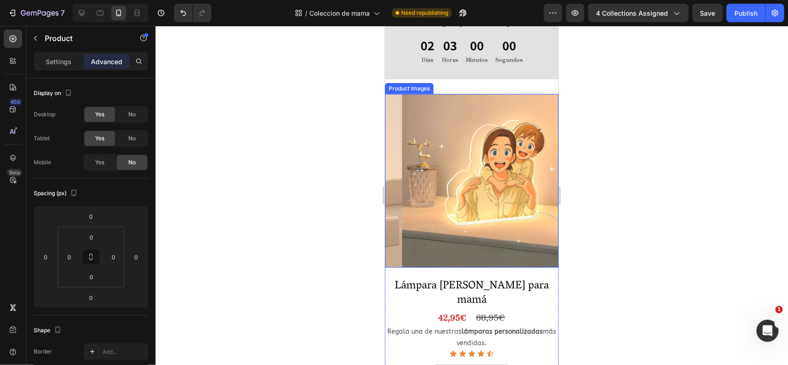
scroll to position [218, 0]
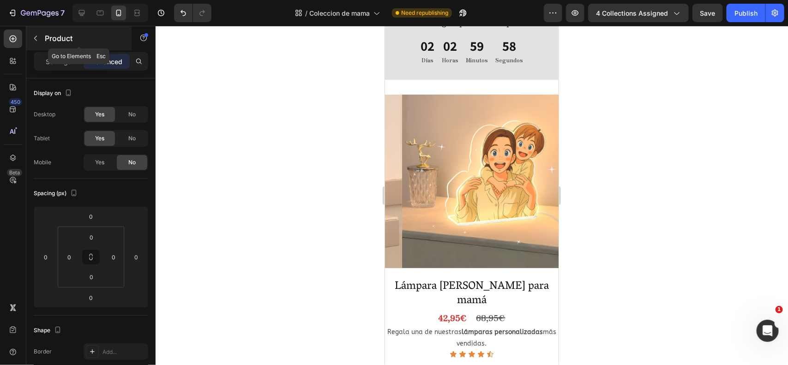
click at [52, 39] on p "Product" at bounding box center [84, 38] width 79 height 11
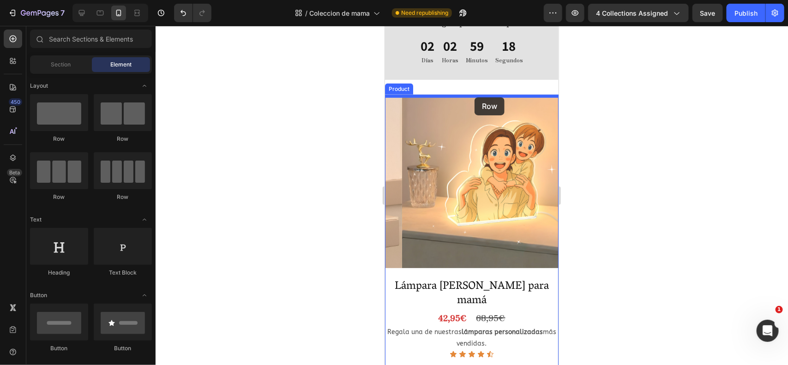
drag, startPoint x: 700, startPoint y: 128, endPoint x: 474, endPoint y: 97, distance: 227.9
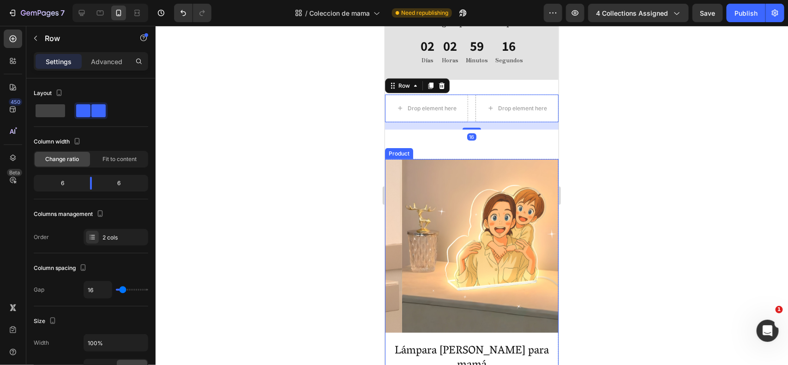
click at [490, 336] on div "Product Images" at bounding box center [472, 247] width 174 height 177
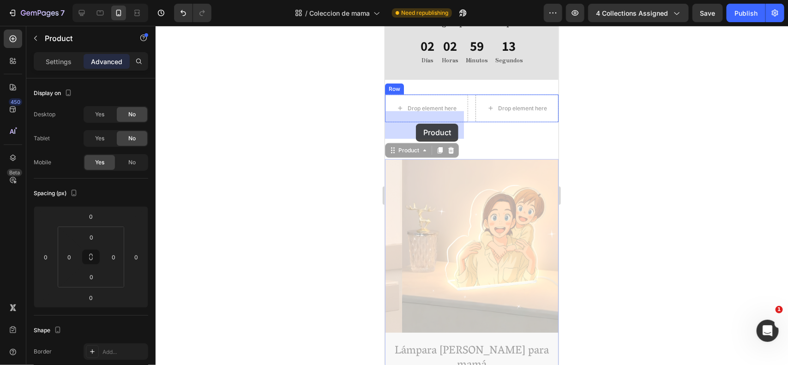
drag, startPoint x: 404, startPoint y: 166, endPoint x: 414, endPoint y: 124, distance: 42.8
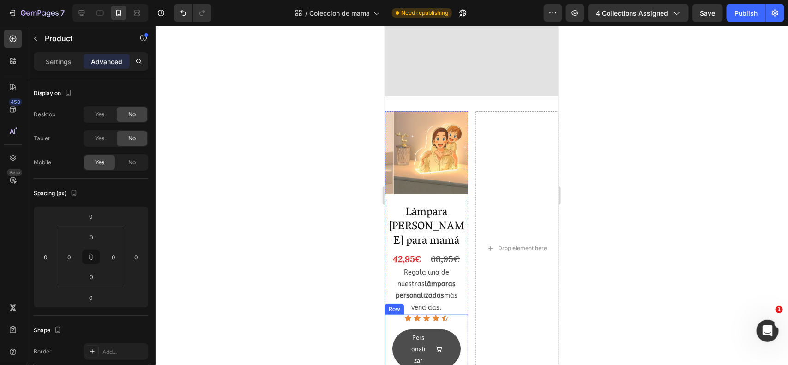
scroll to position [366, 0]
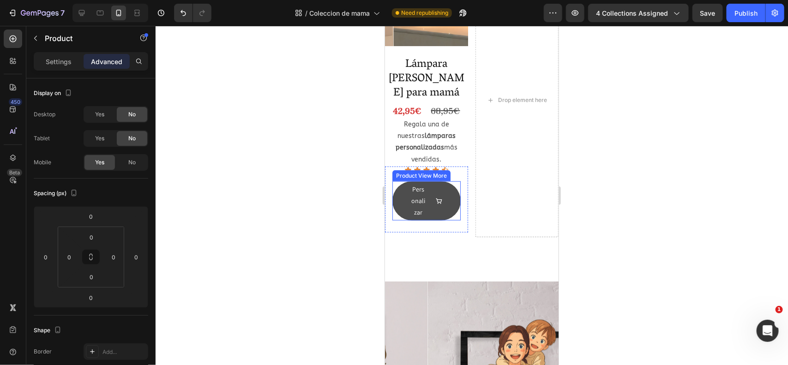
click at [440, 204] on button "Personalizar" at bounding box center [426, 201] width 68 height 40
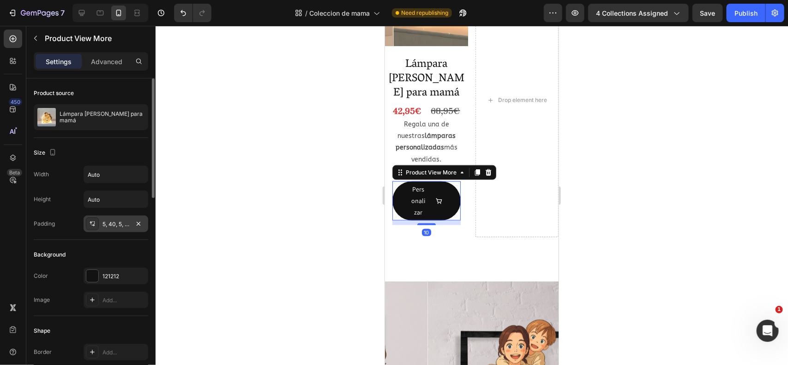
click at [114, 223] on div "5, 40, 5, 40" at bounding box center [116, 224] width 27 height 8
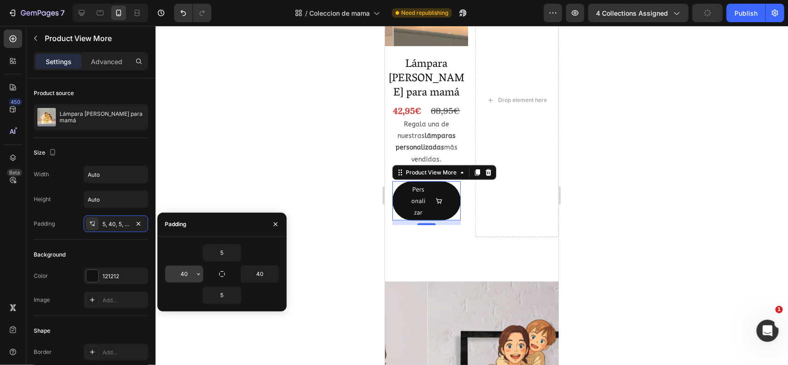
click at [184, 274] on input "40" at bounding box center [184, 274] width 38 height 17
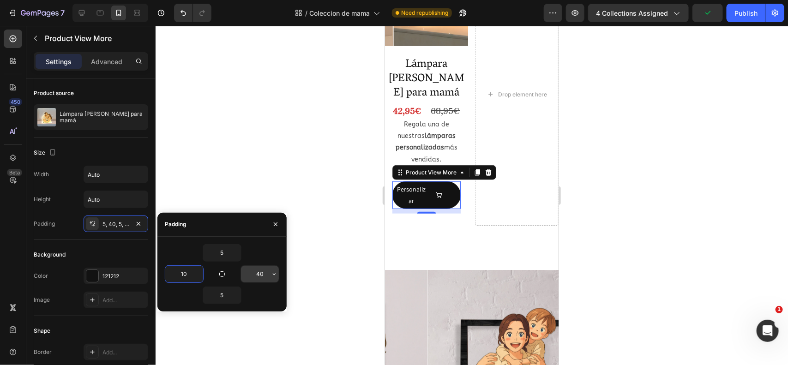
type input "10"
click at [260, 273] on input "40" at bounding box center [260, 274] width 38 height 17
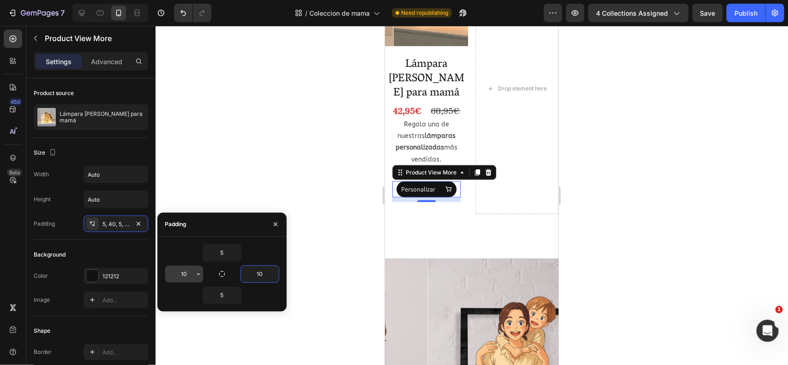
type input "10"
click at [188, 270] on input "10" at bounding box center [184, 274] width 38 height 17
type input "15"
click at [264, 270] on input "10" at bounding box center [260, 274] width 38 height 17
type input "15"
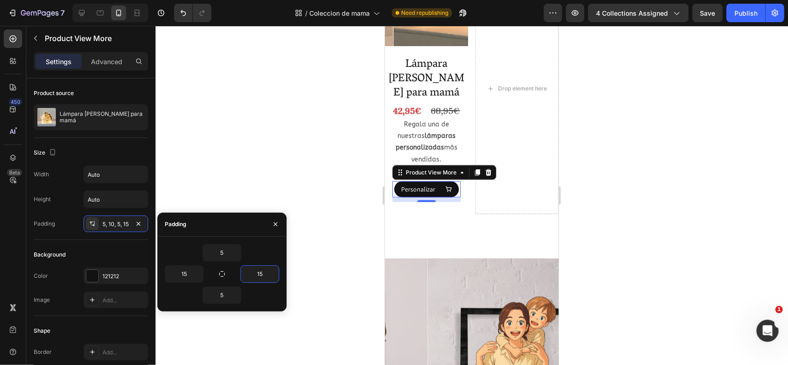
click at [445, 197] on div "10" at bounding box center [426, 199] width 68 height 5
click at [455, 199] on div "Product Images Lámpara Estilo Ghibli para mamá Product Title 42,95€ Product Pri…" at bounding box center [472, 92] width 174 height 259
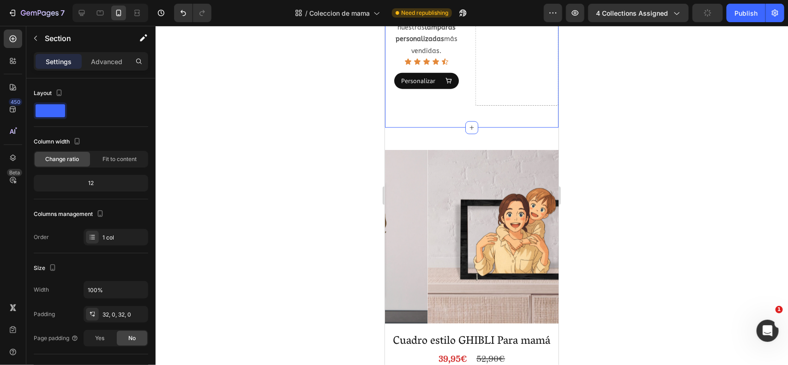
scroll to position [549, 0]
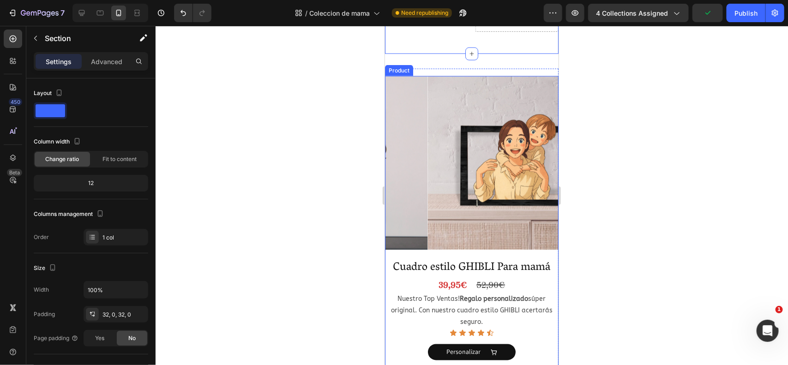
click at [535, 230] on div "Product Images Cuadro estilo GHIBLI Para mamá Product Title 39,95€ Product Pric…" at bounding box center [472, 226] width 174 height 301
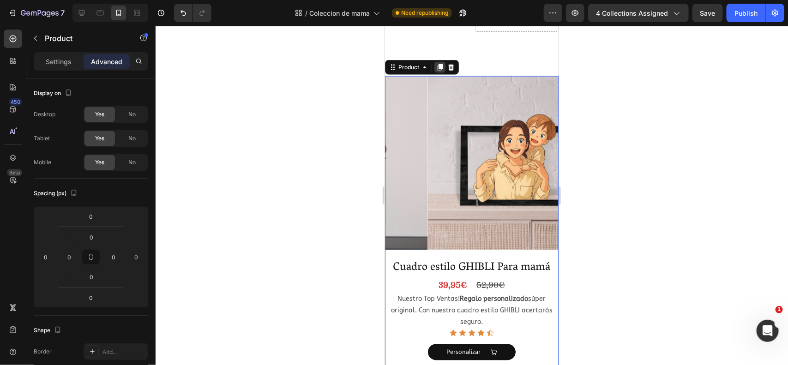
click at [439, 64] on icon at bounding box center [439, 67] width 5 height 6
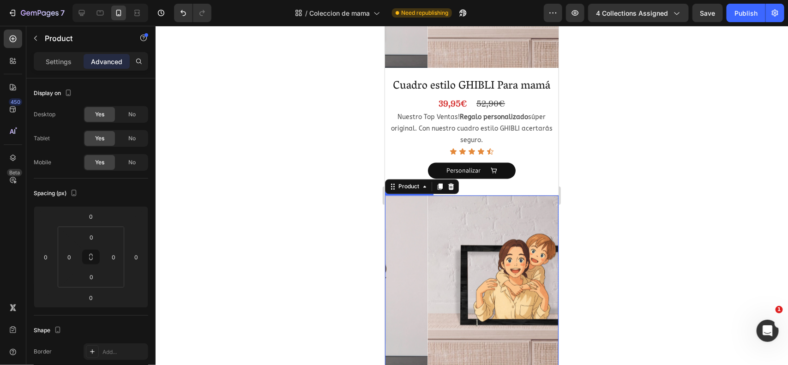
scroll to position [713, 0]
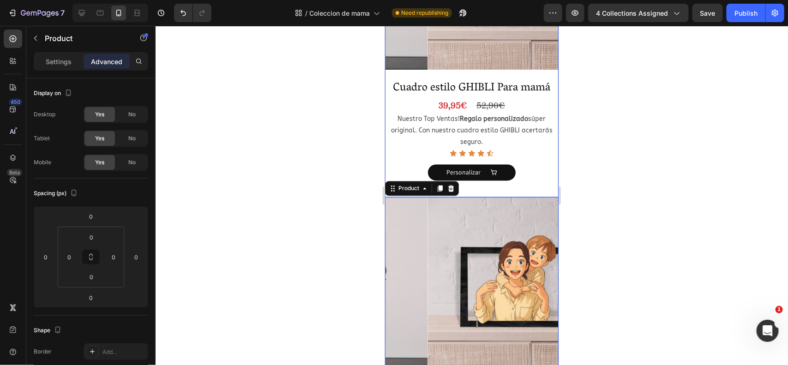
click at [541, 70] on div "Product Images Cuadro estilo GHIBLI Para mamá Product Title 39,95€ Product Pric…" at bounding box center [472, 46] width 174 height 301
click at [123, 156] on div "No" at bounding box center [132, 162] width 30 height 15
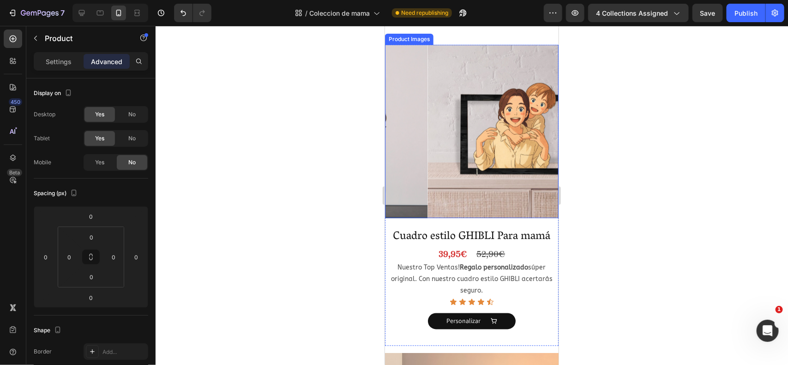
scroll to position [566, 0]
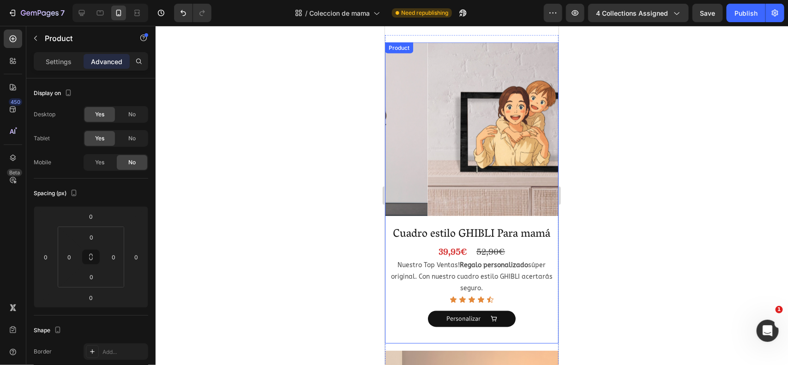
click at [541, 211] on div "Product Images Cuadro estilo GHIBLI Para mamá Product Title 39,95€ Product Pric…" at bounding box center [472, 192] width 174 height 301
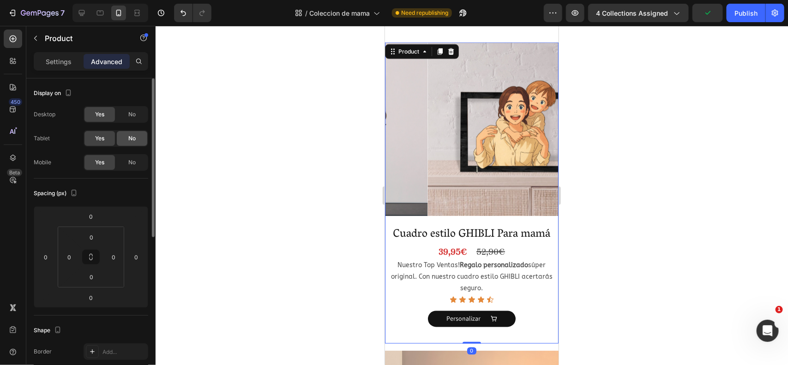
click at [121, 137] on div "No" at bounding box center [132, 138] width 30 height 15
click at [127, 112] on div "No" at bounding box center [132, 114] width 30 height 15
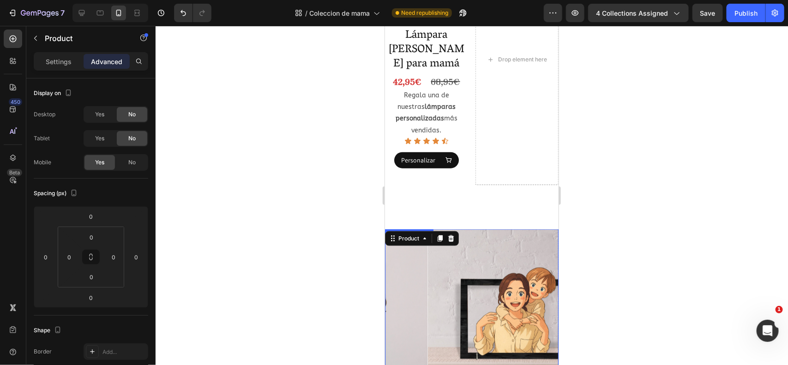
scroll to position [379, 0]
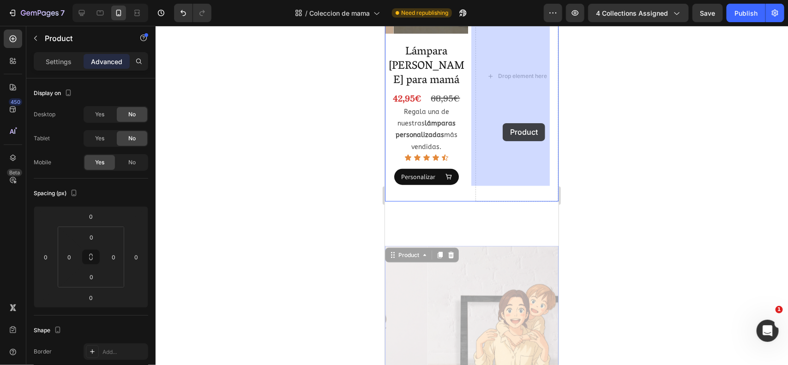
drag, startPoint x: 410, startPoint y: 236, endPoint x: 502, endPoint y: 123, distance: 146.3
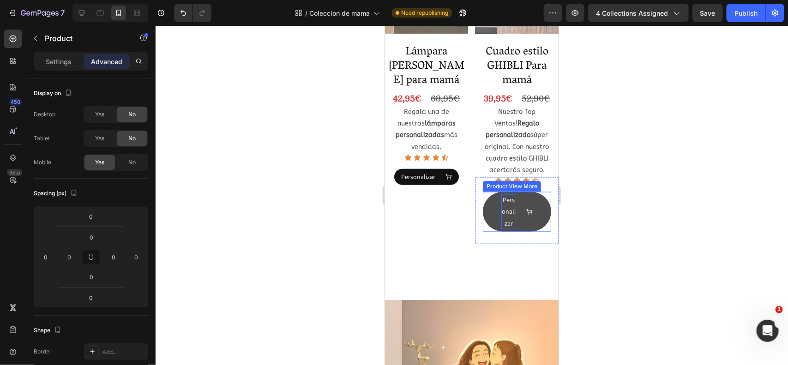
click at [501, 208] on div "Personalizar" at bounding box center [508, 211] width 15 height 35
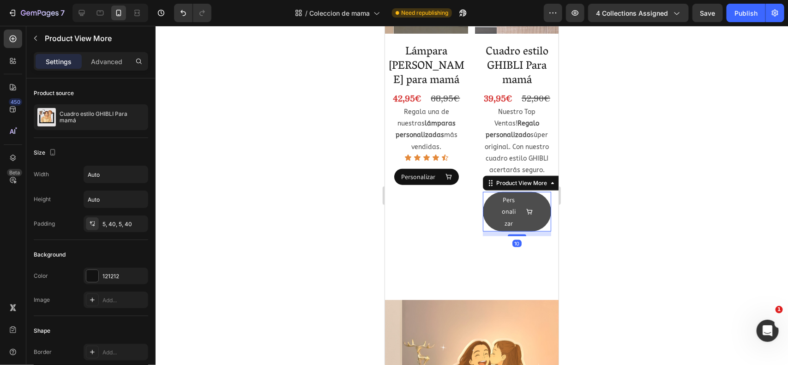
click at [490, 212] on button "Personalizar" at bounding box center [517, 212] width 68 height 40
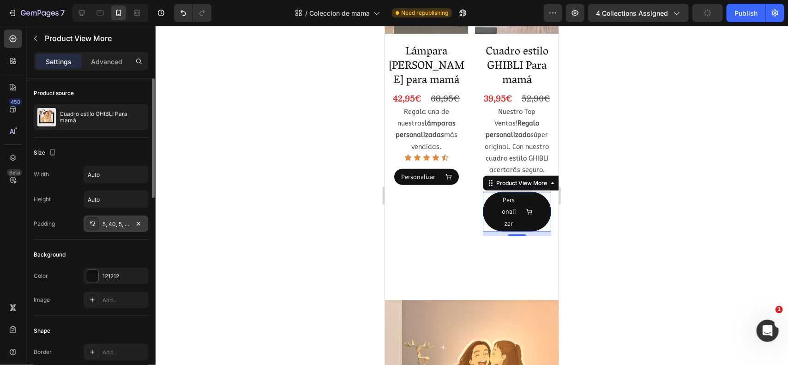
click at [123, 224] on div "5, 40, 5, 40" at bounding box center [116, 224] width 27 height 8
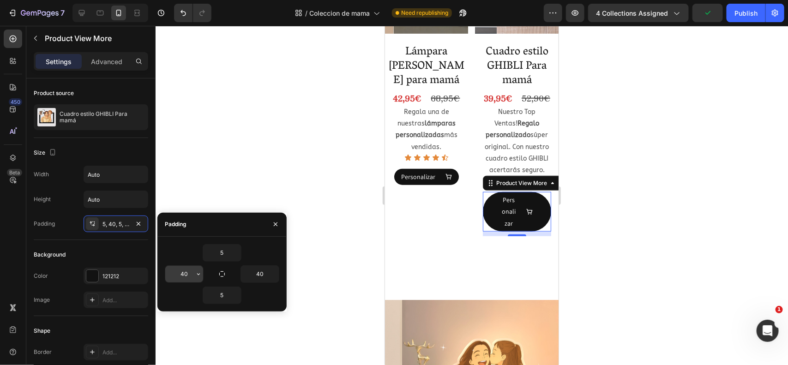
click at [190, 275] on input "40" at bounding box center [184, 274] width 38 height 17
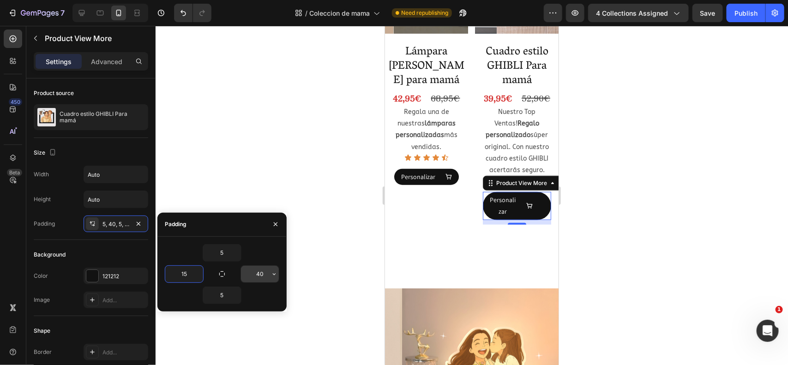
type input "15"
click at [261, 270] on input "40" at bounding box center [260, 274] width 38 height 17
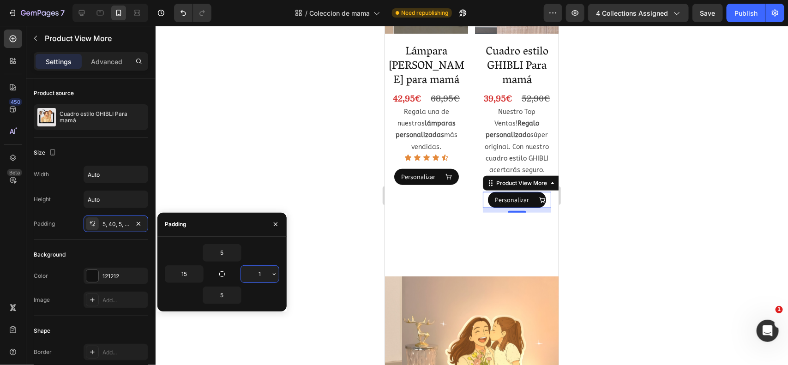
type input "15"
click at [465, 219] on div "Product Images Lámpara Estilo Ghibli para mamá Product Title 42,95€ Product Pri…" at bounding box center [472, 87] width 174 height 274
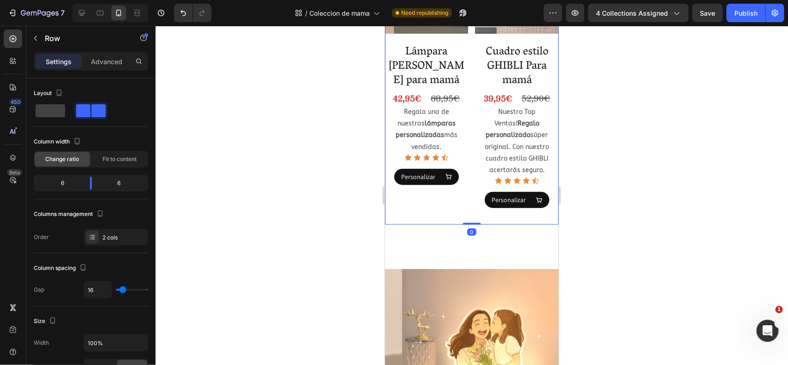
drag, startPoint x: 463, startPoint y: 226, endPoint x: 464, endPoint y: 197, distance: 29.6
click at [465, 196] on div "Product Images Lámpara Estilo Ghibli para mamá Product Title 42,95€ Product Pri…" at bounding box center [472, 87] width 174 height 274
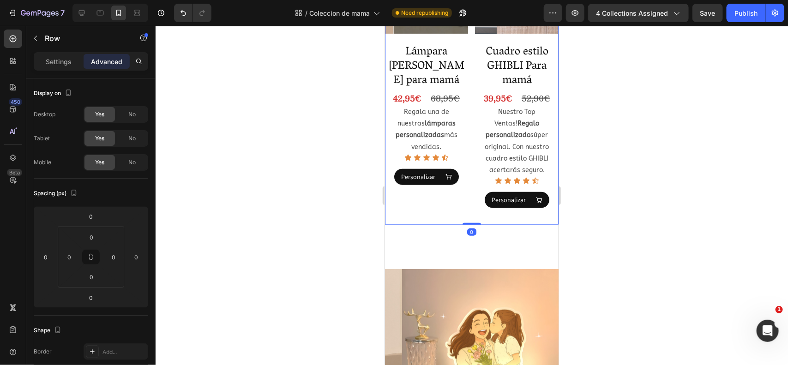
click at [445, 208] on div "Product Images Lámpara Estilo Ghibli para mamá Product Title 42,95€ Product Pri…" at bounding box center [426, 87] width 83 height 274
click at [440, 197] on div "Product Images Lámpara Estilo Ghibli para mamá Product Title 42,95€ Product Pri…" at bounding box center [426, 87] width 83 height 274
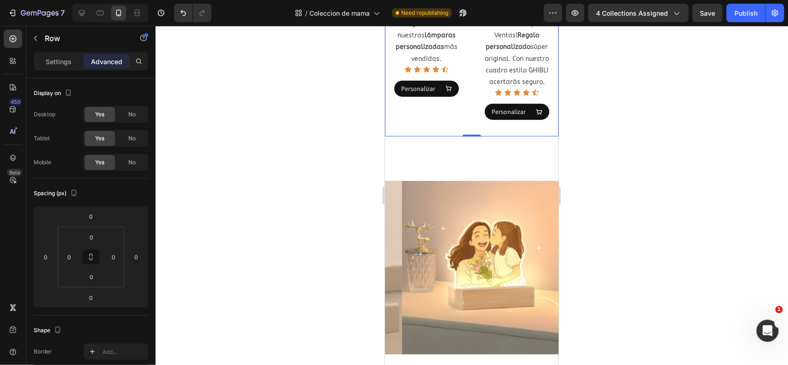
scroll to position [466, 0]
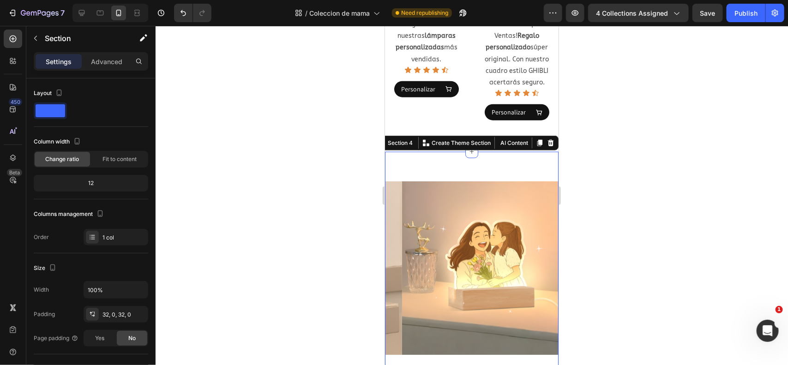
click at [567, 125] on div at bounding box center [472, 195] width 633 height 339
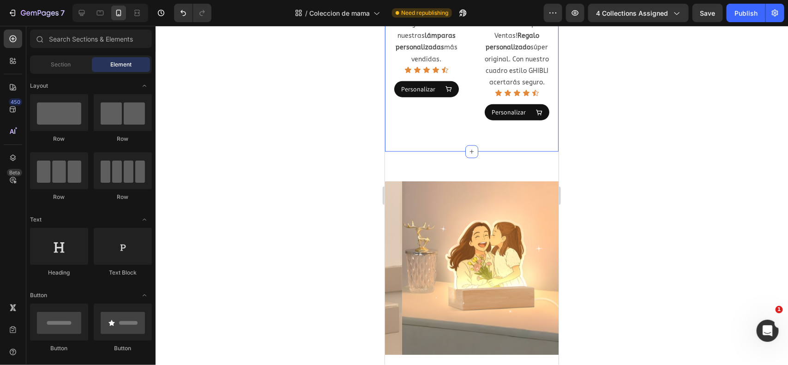
click at [510, 137] on div "Product Images Lámpara Estilo Ghibli para mamá Product Title 42,95€ Product Pri…" at bounding box center [472, 0] width 174 height 304
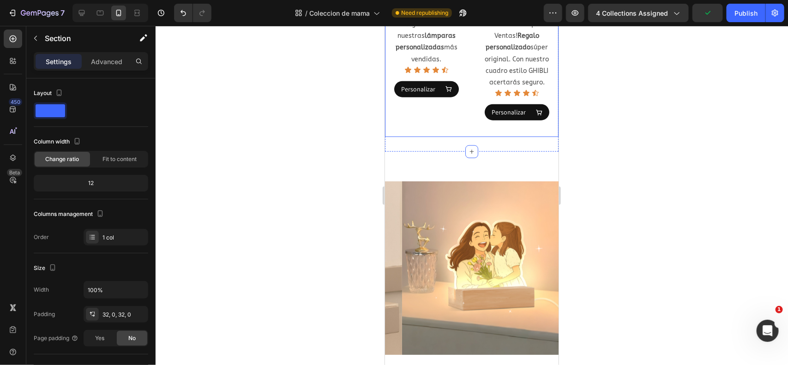
click at [425, 125] on div "Product Images Lámpara Estilo Ghibli para mamá Product Title 42,95€ Product Pri…" at bounding box center [426, -1] width 83 height 274
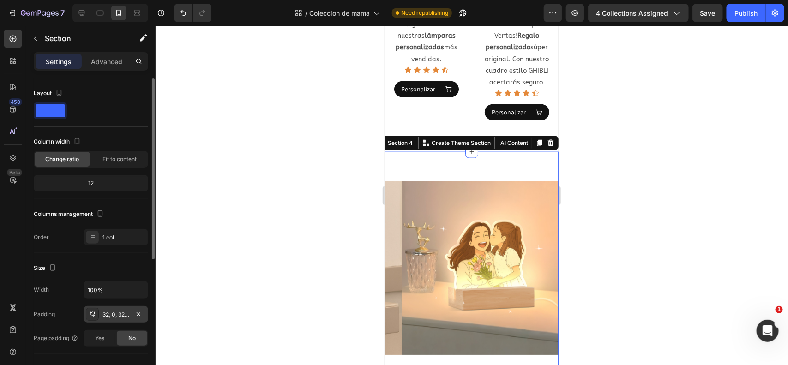
click at [110, 316] on div "32, 0, 32, 0" at bounding box center [116, 315] width 27 height 8
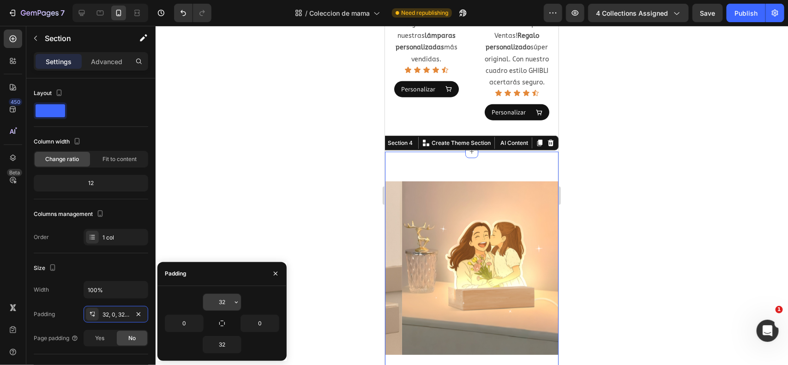
click at [225, 301] on input "32" at bounding box center [222, 302] width 38 height 17
type input "0"
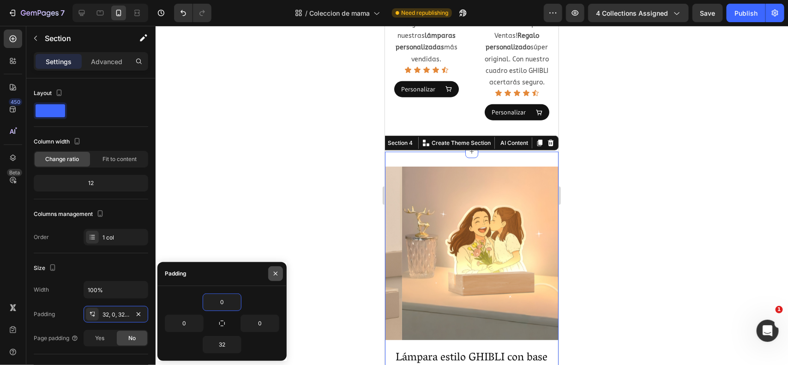
click at [274, 273] on icon "button" at bounding box center [275, 273] width 7 height 7
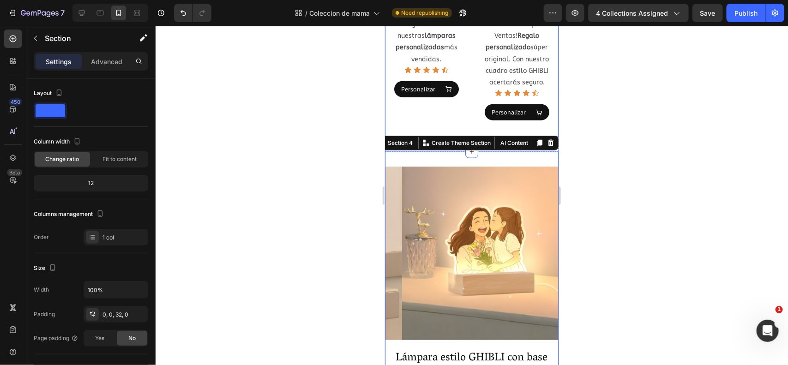
click at [419, 119] on div "Product Images Lámpara Estilo Ghibli para mamá Product Title 42,95€ Product Pri…" at bounding box center [426, -1] width 83 height 274
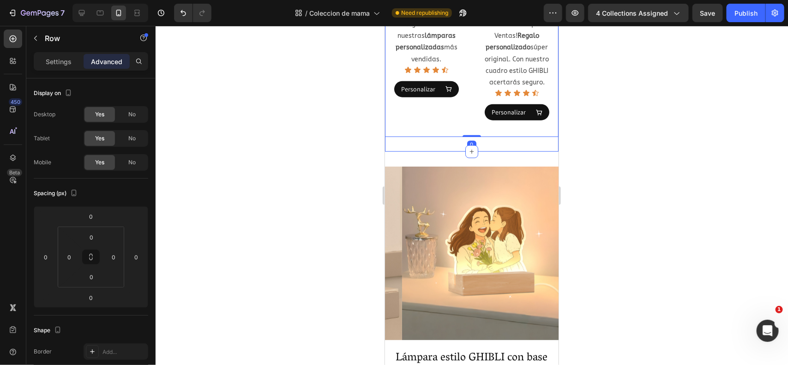
click at [410, 141] on div "Product Images Lámpara Estilo Ghibli para mamá Product Title 42,95€ Product Pri…" at bounding box center [472, 0] width 174 height 304
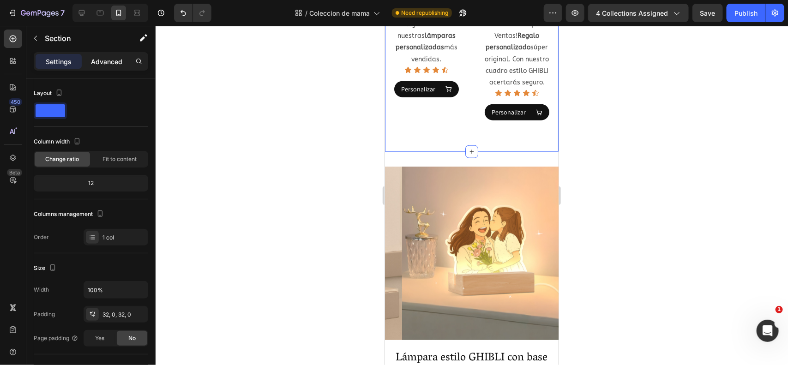
click at [104, 56] on div "Advanced" at bounding box center [107, 61] width 46 height 15
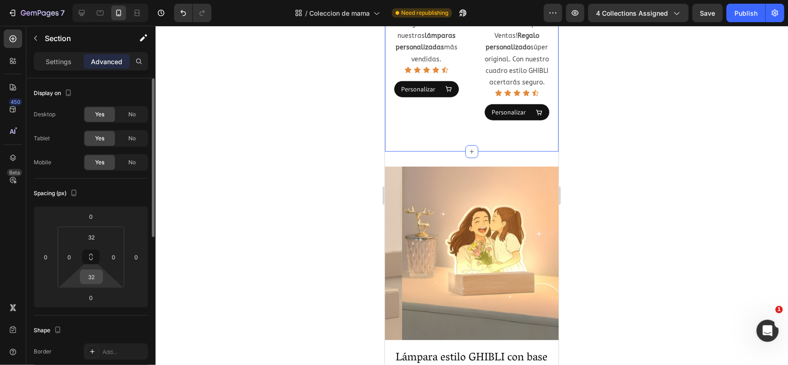
click at [91, 280] on input "32" at bounding box center [91, 277] width 18 height 14
type input "0"
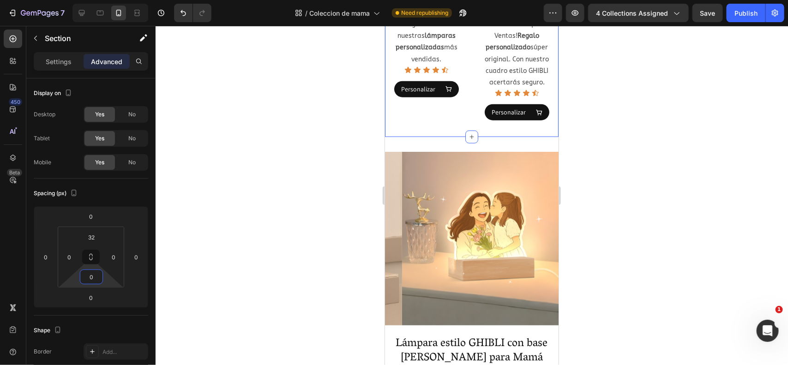
click at [316, 153] on div at bounding box center [472, 195] width 633 height 339
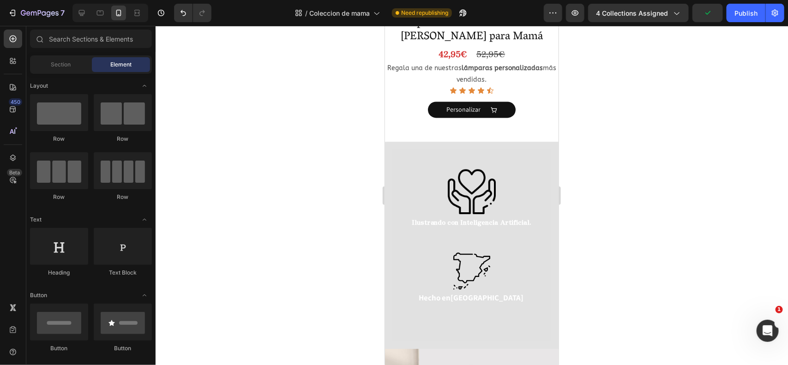
scroll to position [852, 0]
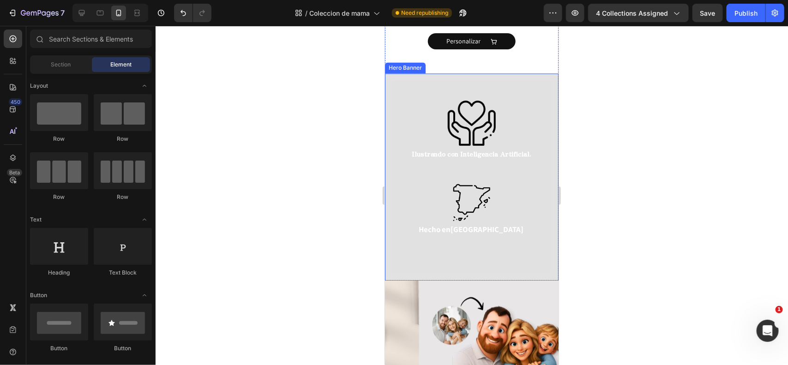
click at [545, 73] on div "Image Ilustrando con Inteligencia Artificial. Text Block Image Hecho en [GEOGRA…" at bounding box center [472, 176] width 174 height 207
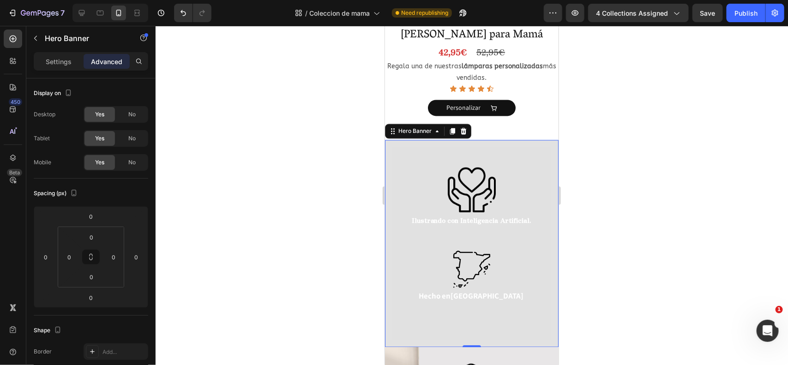
scroll to position [926, 0]
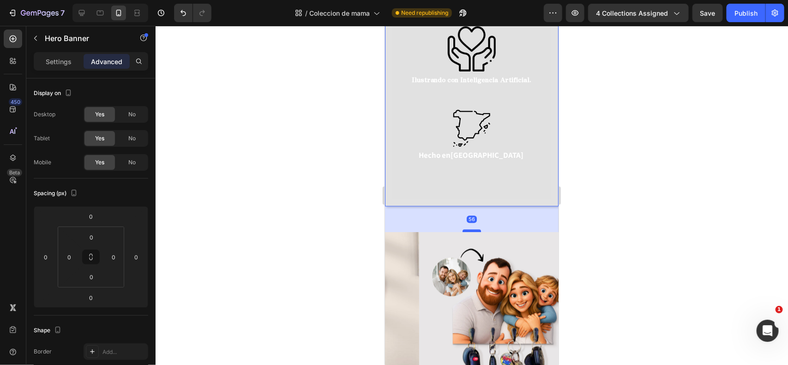
drag, startPoint x: 469, startPoint y: 193, endPoint x: 473, endPoint y: 219, distance: 26.3
click at [473, 229] on div at bounding box center [471, 230] width 18 height 3
type input "56"
click at [246, 186] on div at bounding box center [472, 195] width 633 height 339
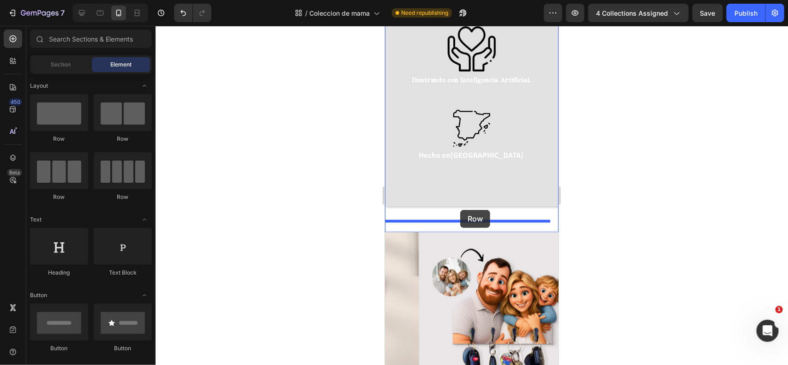
drag, startPoint x: 512, startPoint y: 145, endPoint x: 459, endPoint y: 214, distance: 87.4
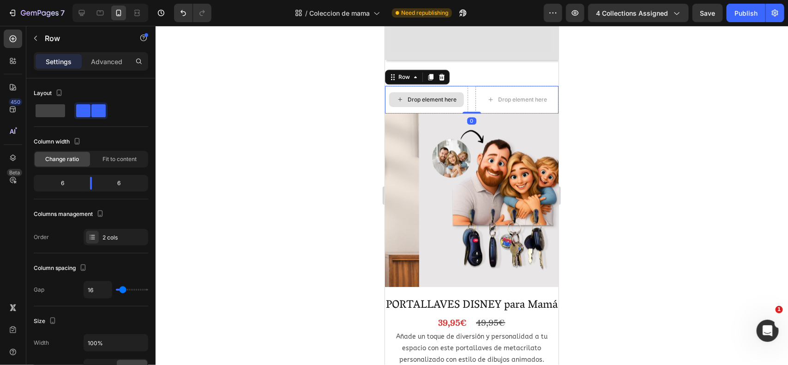
scroll to position [1075, 0]
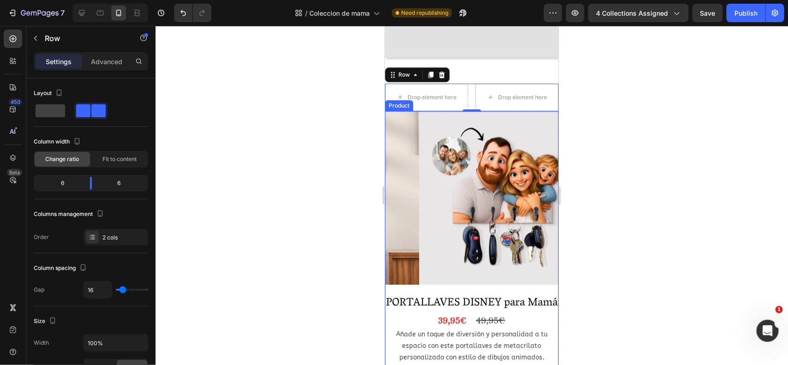
click at [529, 272] on div "Product Images PORTALLAVES DISNEY para Mamá Product Title 39,95€ Product Price …" at bounding box center [472, 261] width 174 height 301
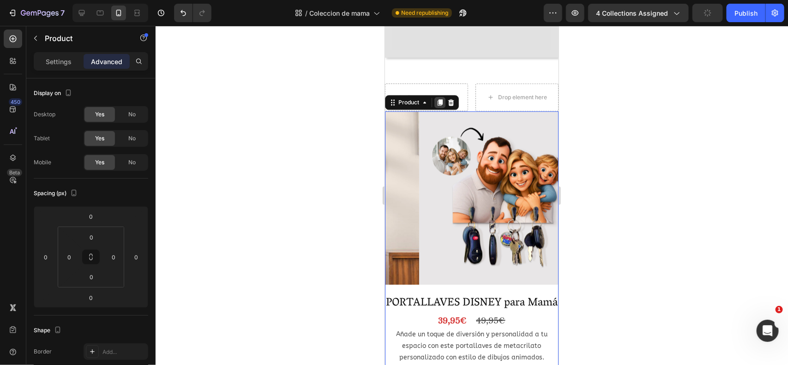
click at [437, 98] on icon at bounding box center [439, 101] width 7 height 7
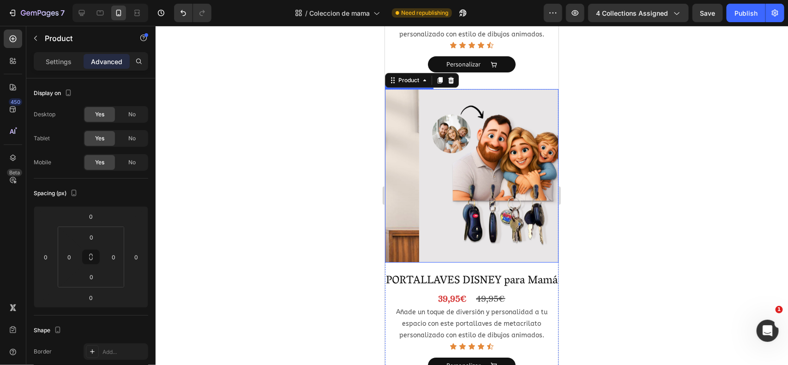
scroll to position [1424, 0]
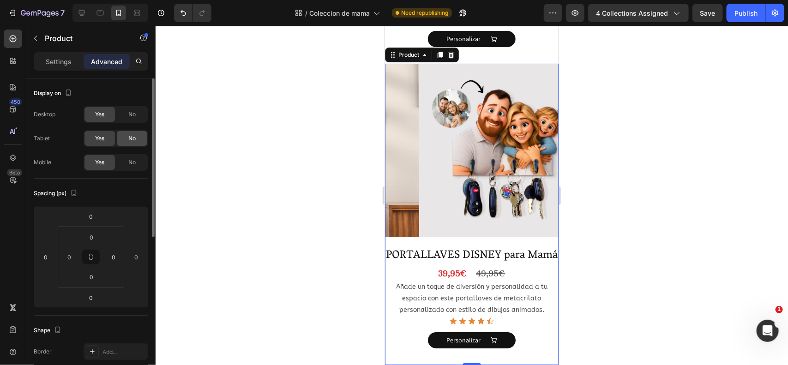
click at [138, 139] on div "No" at bounding box center [132, 138] width 30 height 15
click at [133, 118] on span "No" at bounding box center [131, 114] width 7 height 8
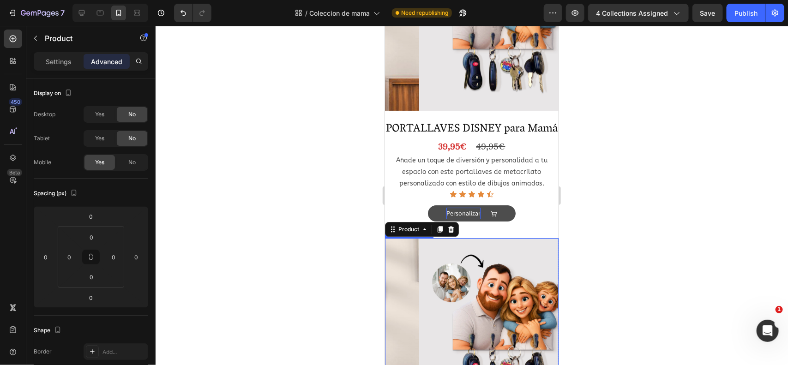
scroll to position [1248, 0]
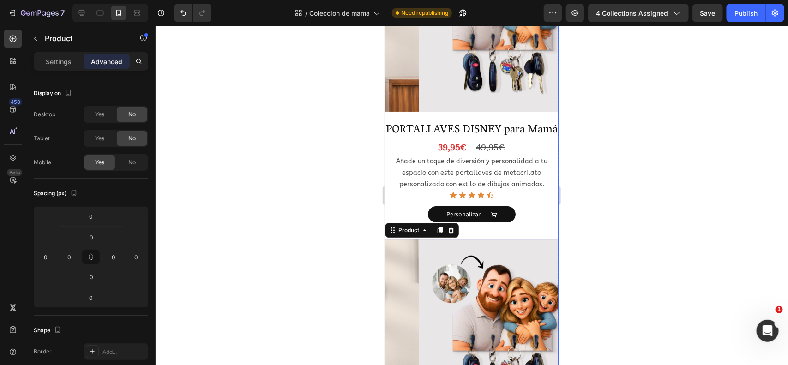
click at [513, 99] on div "Product Images PORTALLAVES DISNEY para Mamá Product Title 39,95€ Product Price …" at bounding box center [472, 88] width 174 height 301
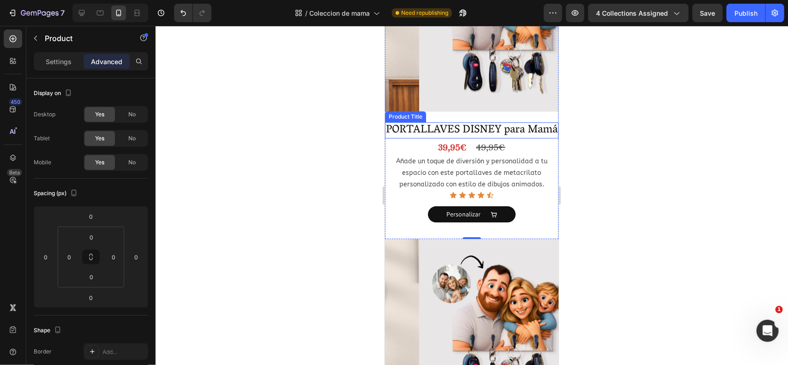
scroll to position [1069, 0]
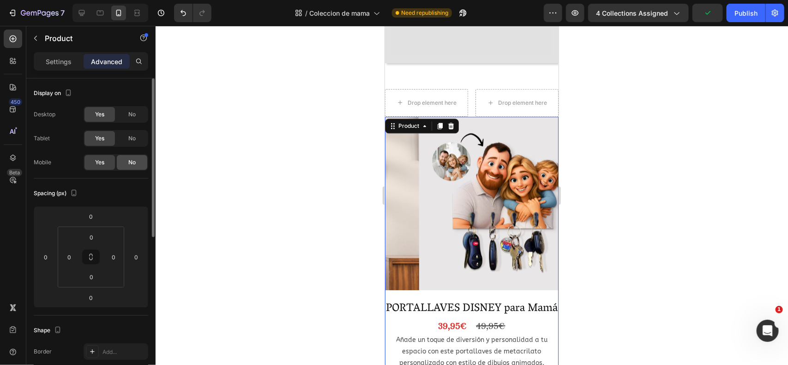
click at [123, 158] on div "No" at bounding box center [132, 162] width 30 height 15
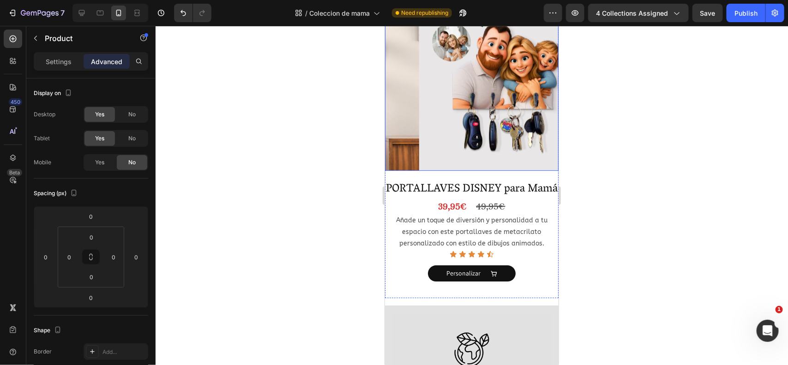
scroll to position [1188, 0]
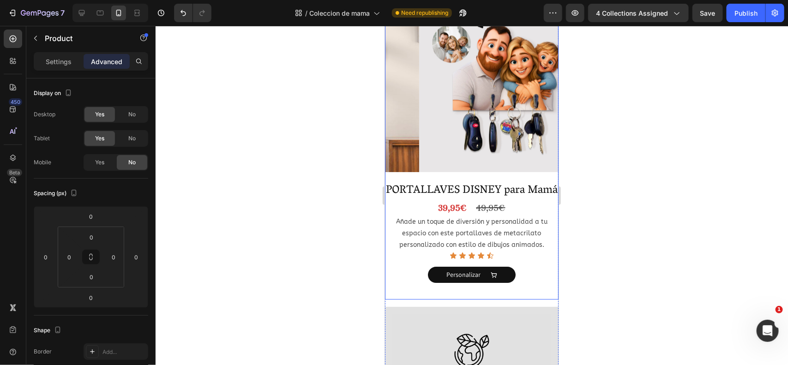
click at [536, 157] on div "Product Images PORTALLAVES DISNEY para Mamá Product Title 39,95€ Product Price …" at bounding box center [472, 148] width 174 height 301
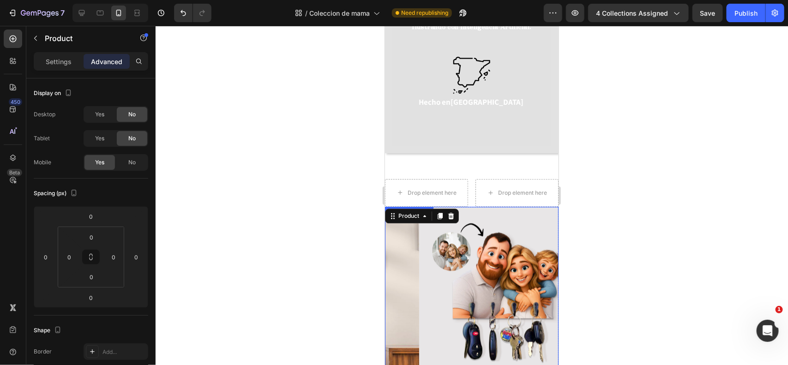
scroll to position [978, 0]
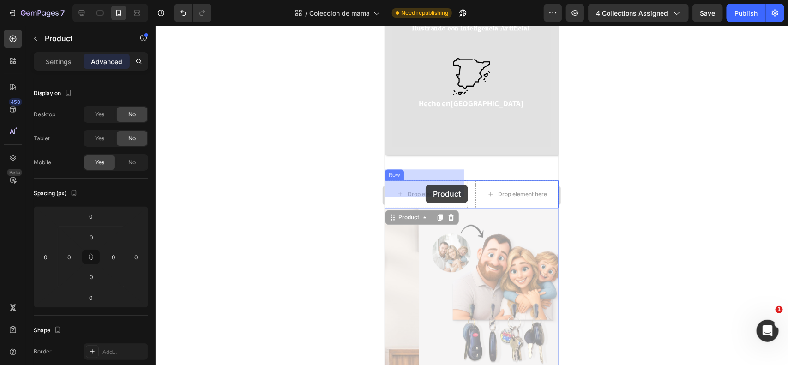
drag, startPoint x: 405, startPoint y: 208, endPoint x: 425, endPoint y: 186, distance: 29.8
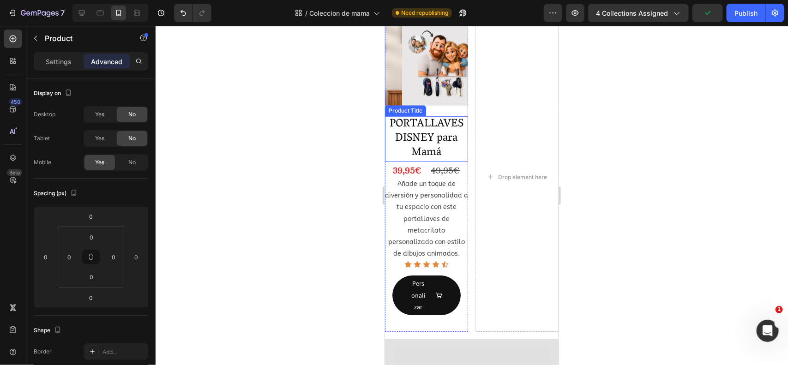
scroll to position [1136, 0]
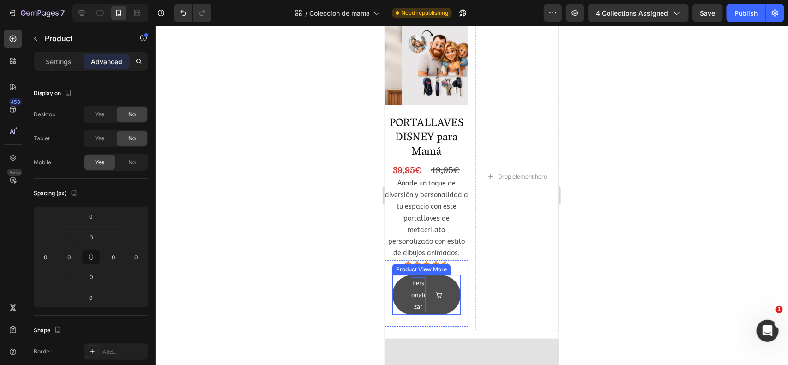
click at [411, 279] on div "Personalizar" at bounding box center [418, 294] width 15 height 35
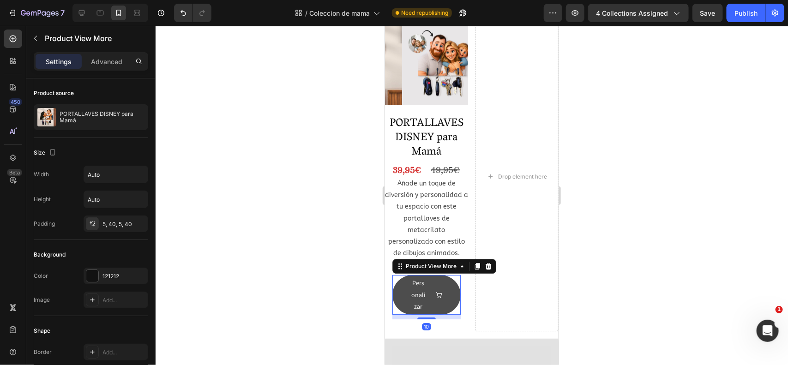
click at [407, 280] on button "Personalizar" at bounding box center [426, 295] width 68 height 40
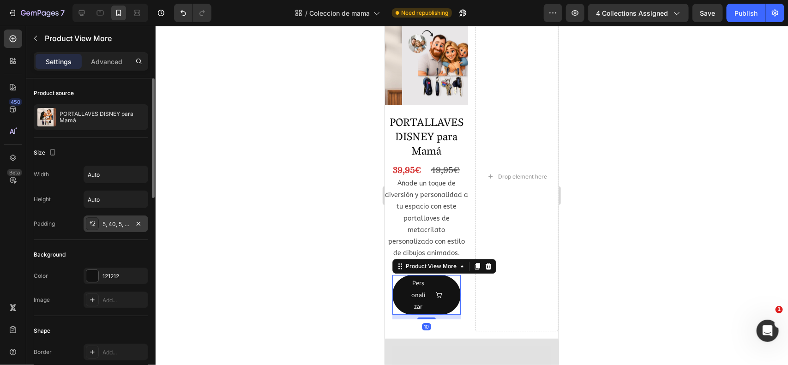
click at [120, 225] on div "5, 40, 5, 40" at bounding box center [116, 224] width 27 height 8
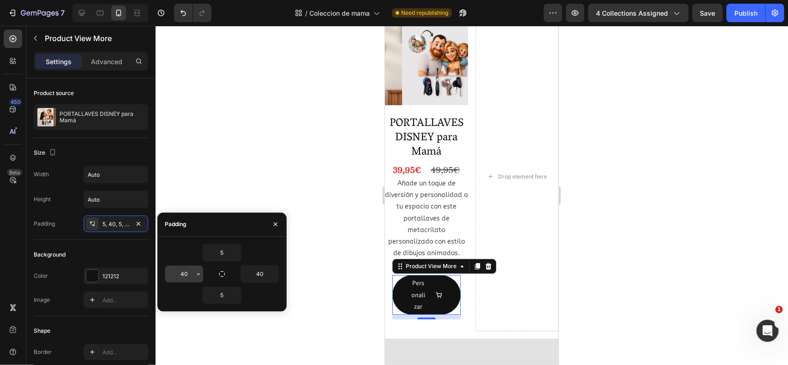
click at [183, 272] on input "40" at bounding box center [184, 274] width 38 height 17
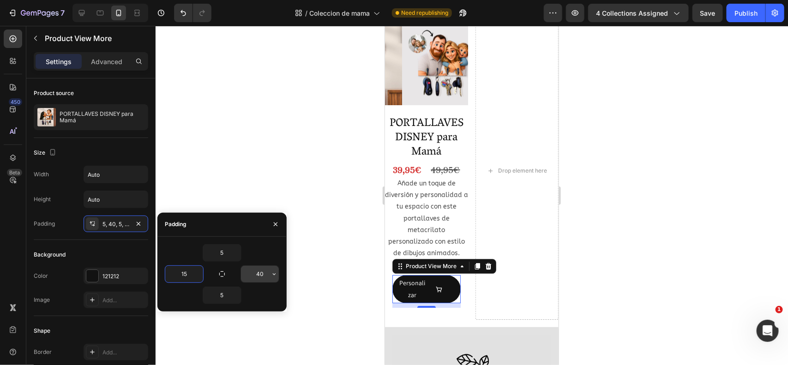
type input "15"
click at [262, 272] on input "40" at bounding box center [260, 274] width 38 height 17
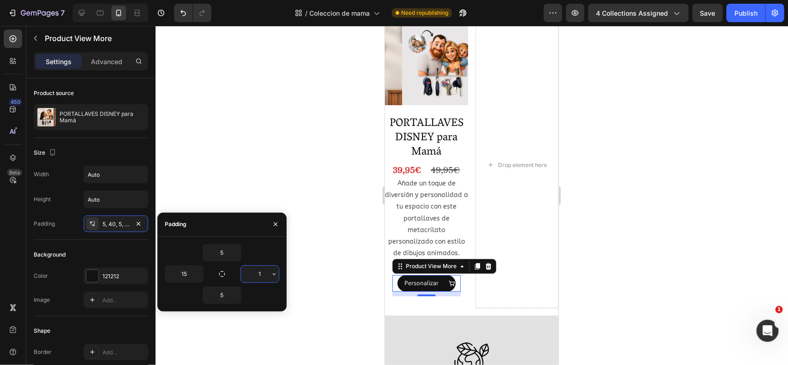
type input "15"
click at [350, 185] on div at bounding box center [472, 195] width 633 height 339
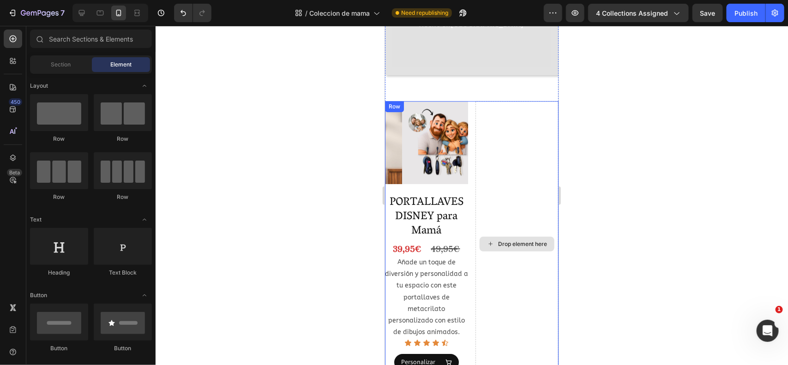
scroll to position [1057, 0]
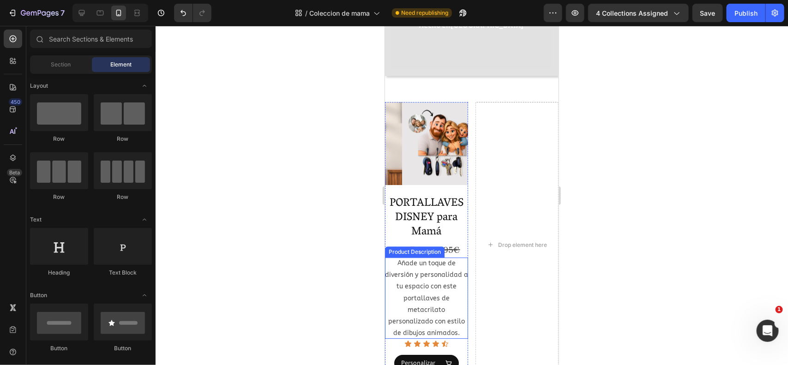
click at [429, 275] on div "Añade un toque de diversión y personalidad a tu espacio con este portallaves de…" at bounding box center [426, 297] width 83 height 81
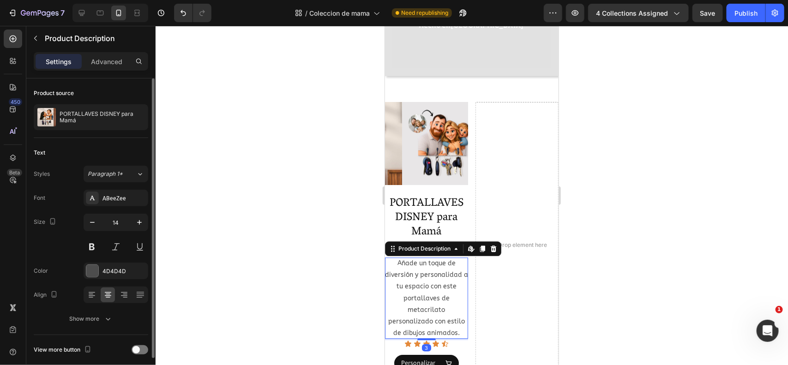
scroll to position [37, 0]
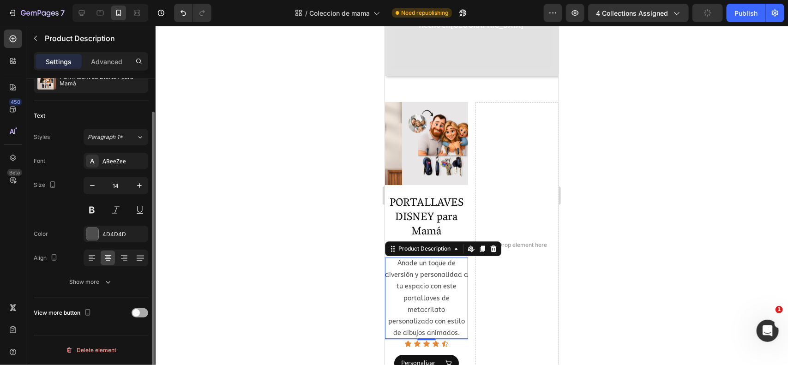
click at [137, 313] on span at bounding box center [136, 312] width 7 height 7
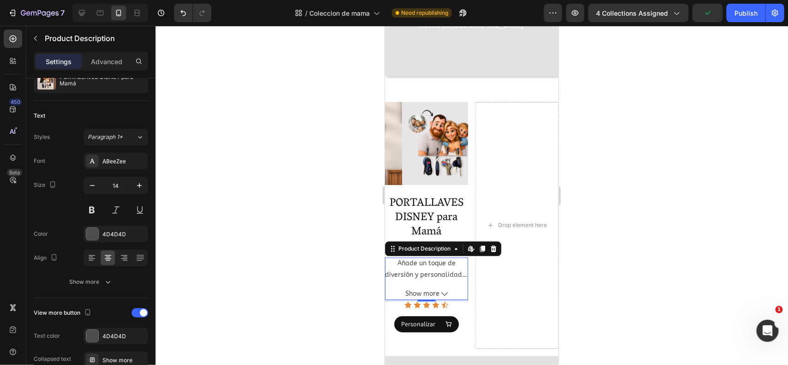
click at [322, 260] on div at bounding box center [472, 195] width 633 height 339
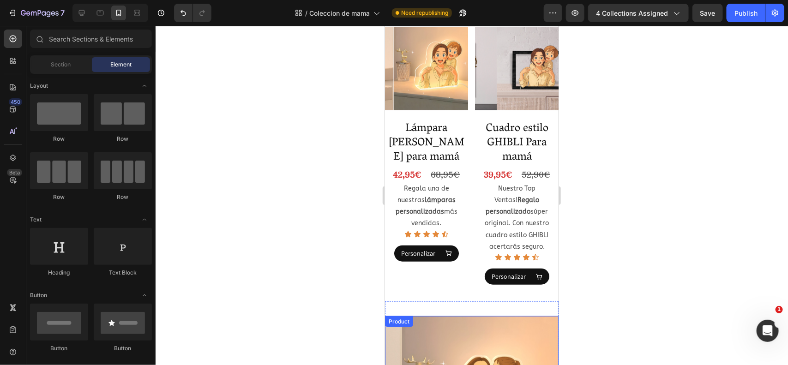
scroll to position [289, 0]
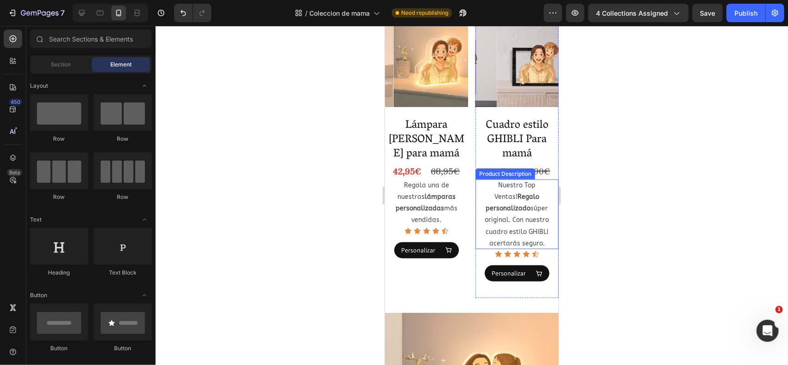
click at [497, 209] on p "Nuestro Top Ventas! Regalo personalizado súper original. Con nuestro cuadro est…" at bounding box center [517, 214] width 64 height 66
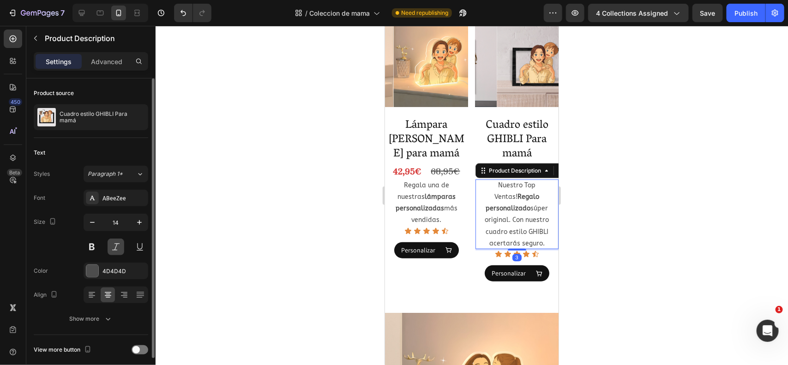
scroll to position [37, 0]
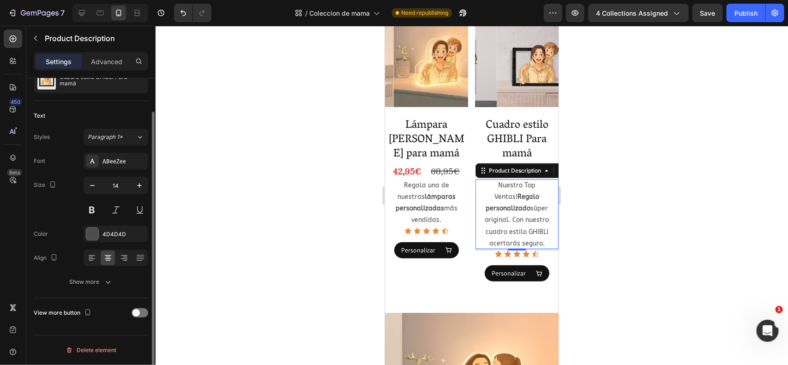
click at [133, 300] on div "View more button" at bounding box center [91, 313] width 115 height 30
click at [133, 308] on div "View more button" at bounding box center [91, 313] width 115 height 15
click at [139, 312] on span at bounding box center [136, 312] width 7 height 7
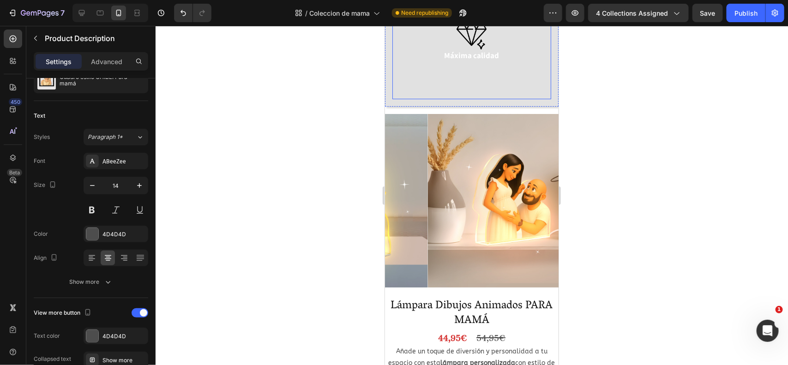
scroll to position [1468, 0]
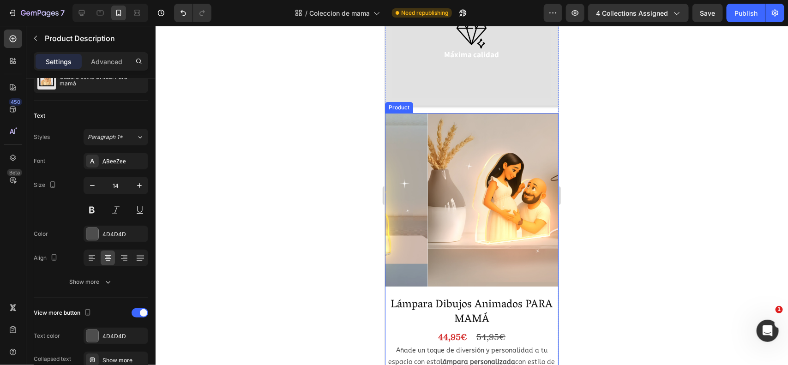
click at [523, 264] on div "Product Images" at bounding box center [472, 201] width 174 height 177
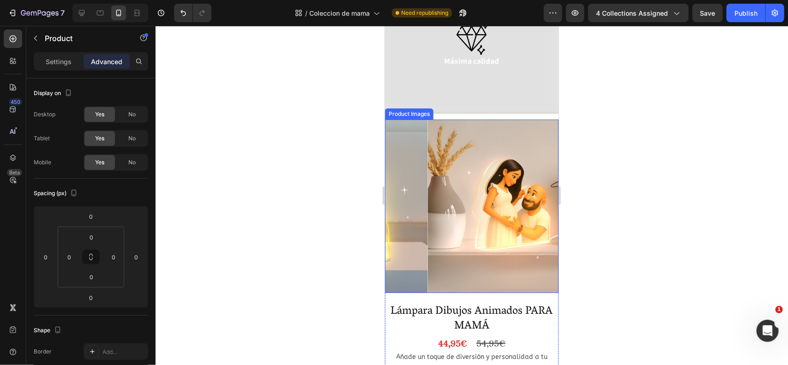
scroll to position [1601, 0]
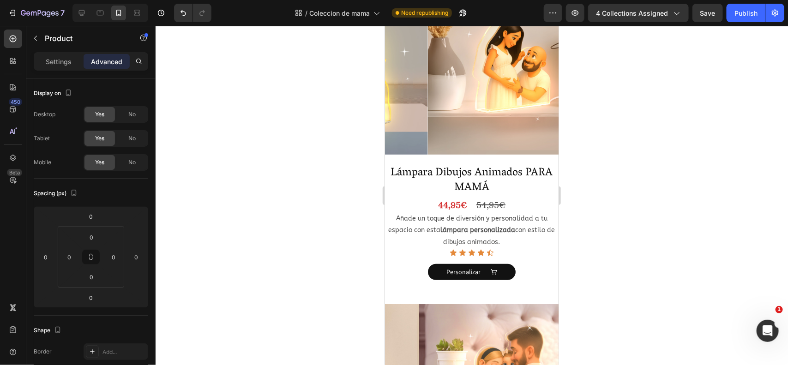
click at [520, 136] on div "Product Images Lámpara Dibujos Animados PARA MAMÁ Product Title 44,95€ Product …" at bounding box center [472, 139] width 174 height 316
drag, startPoint x: 321, startPoint y: 127, endPoint x: 358, endPoint y: 130, distance: 37.5
click at [321, 127] on div at bounding box center [472, 195] width 633 height 339
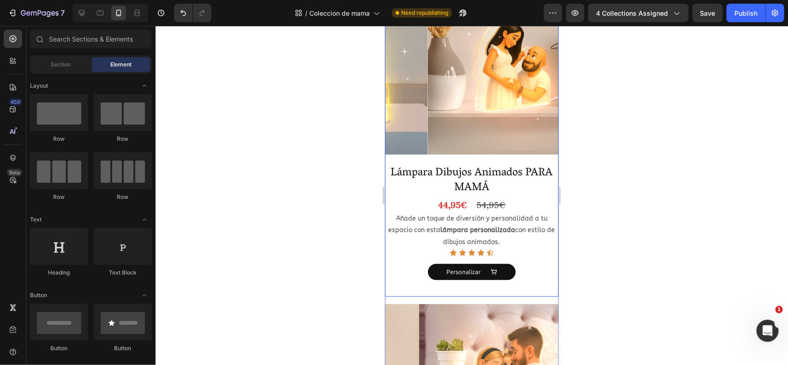
click at [499, 123] on img at bounding box center [515, 68] width 174 height 174
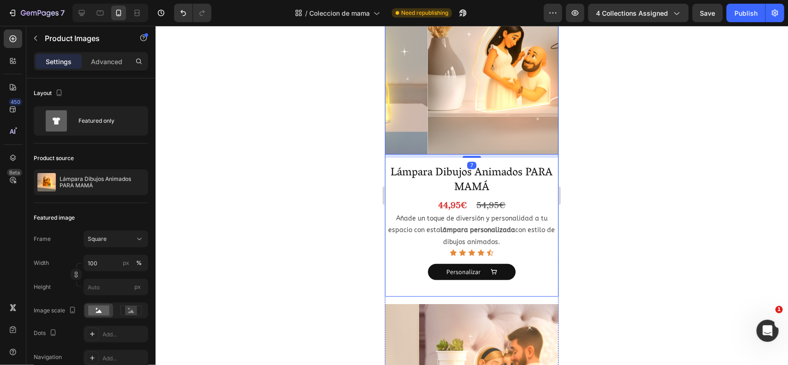
click at [536, 138] on div "Product Images 7 Lámpara Dibujos Animados PARA MAMÁ Product Title 44,95€ Produc…" at bounding box center [472, 139] width 174 height 316
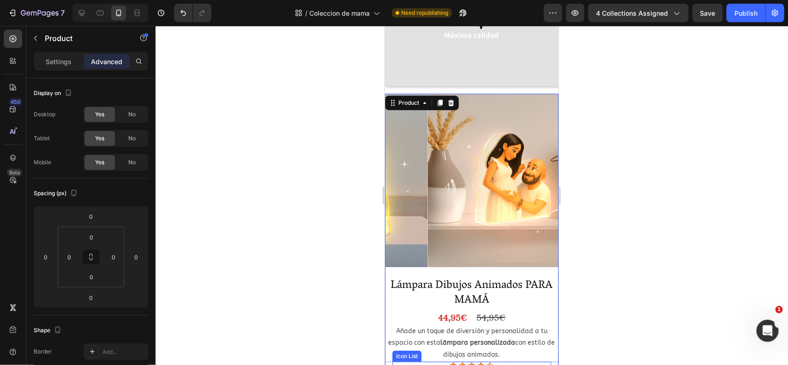
scroll to position [1476, 0]
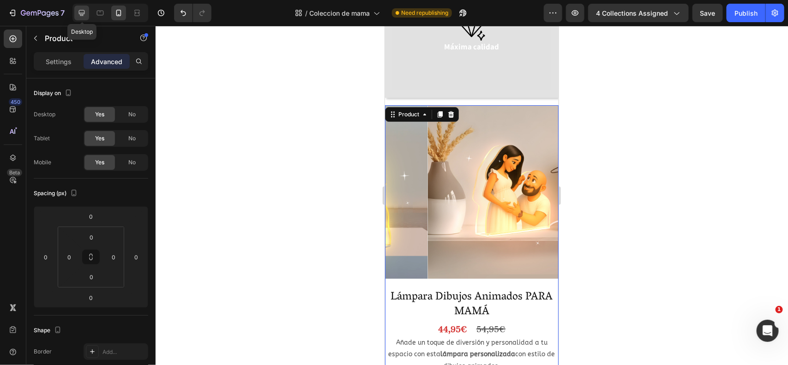
click at [79, 12] on icon at bounding box center [81, 12] width 9 height 9
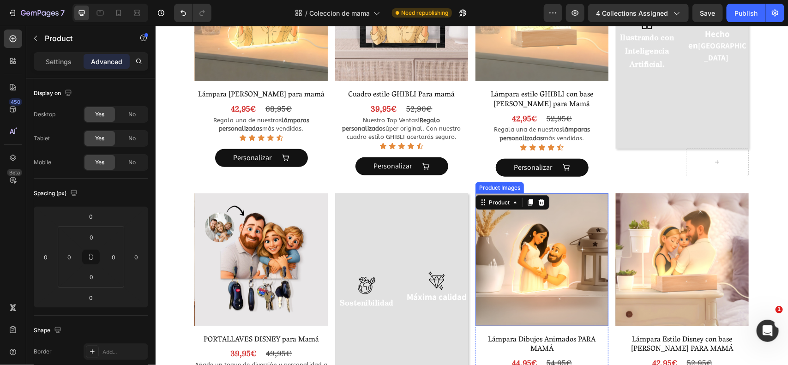
scroll to position [508, 0]
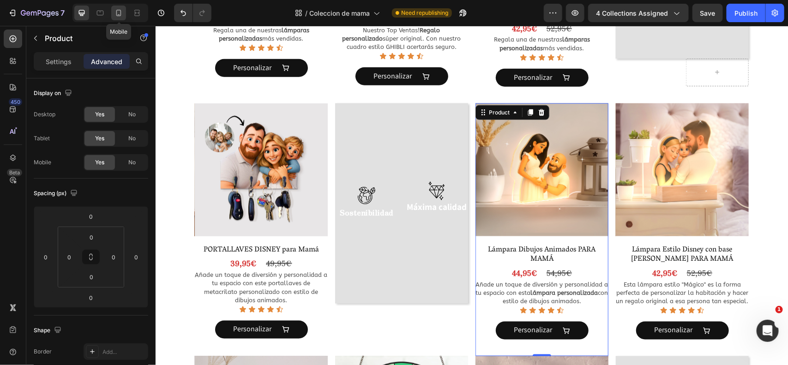
click at [120, 14] on icon at bounding box center [118, 12] width 9 height 9
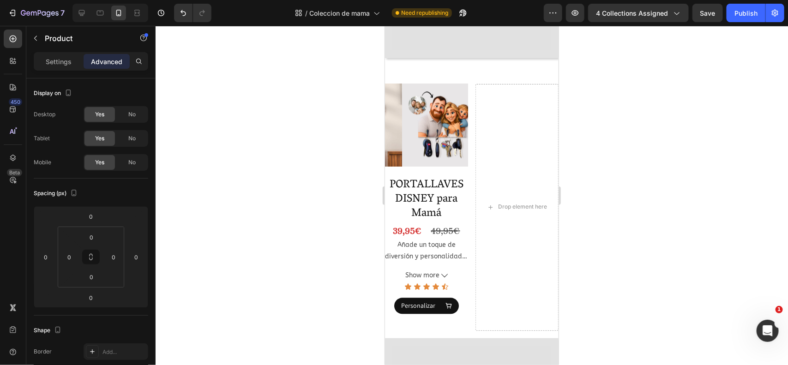
scroll to position [1254, 0]
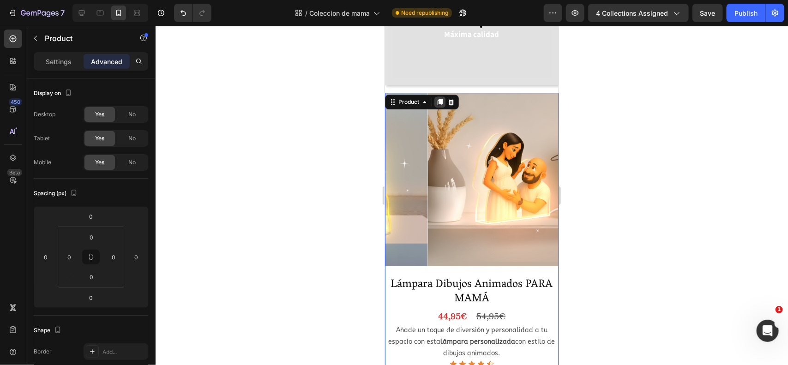
click at [438, 98] on icon at bounding box center [439, 101] width 5 height 6
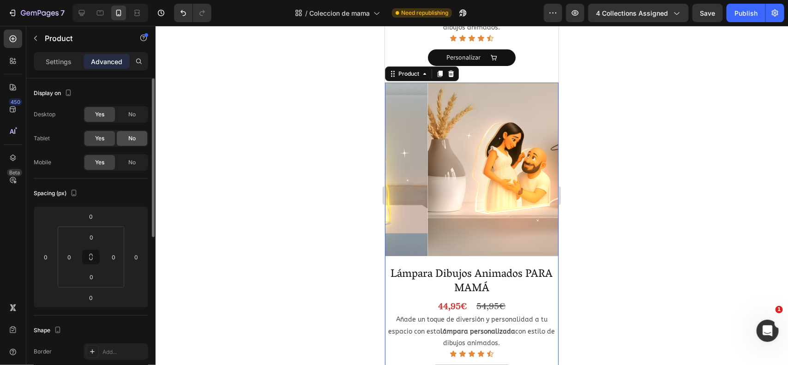
click at [131, 137] on span "No" at bounding box center [131, 138] width 7 height 8
click at [132, 110] on span "No" at bounding box center [131, 114] width 7 height 8
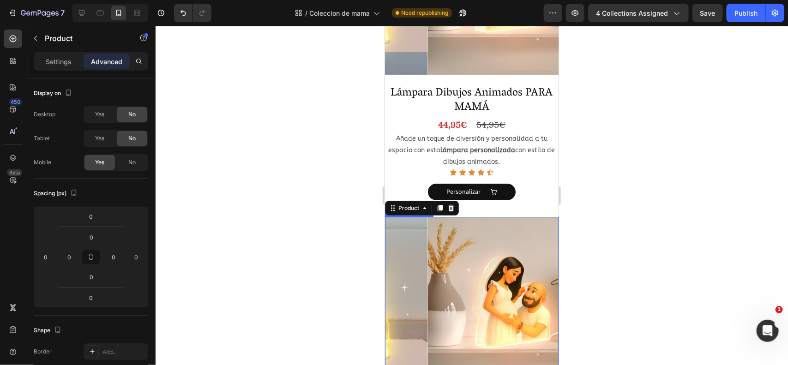
scroll to position [1443, 0]
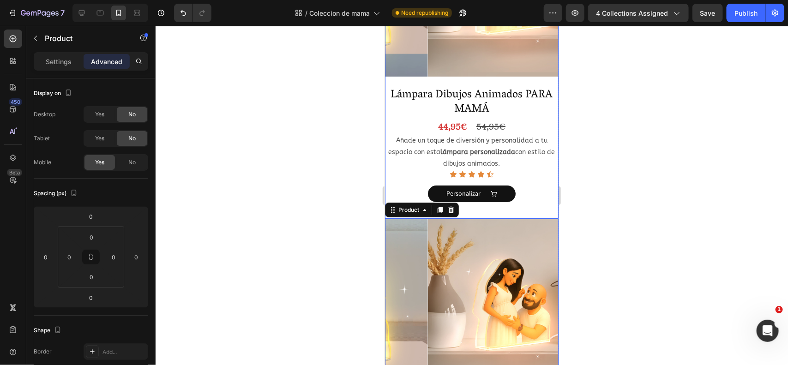
click at [517, 56] on div "Product Images Lámpara Dibujos Animados PARA MAMÁ Product Title 44,95€ Product …" at bounding box center [472, 61] width 174 height 316
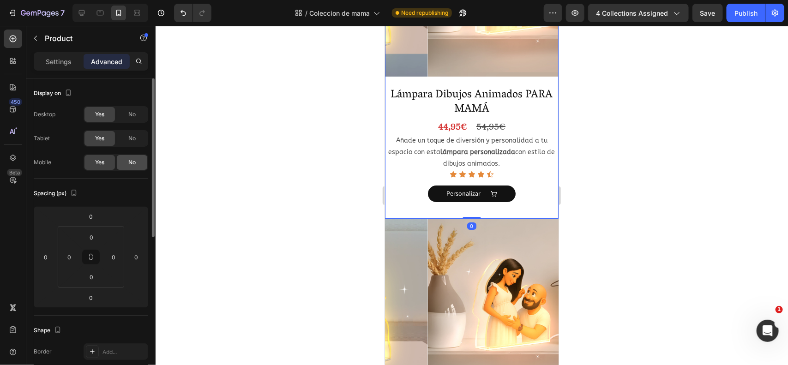
click at [132, 165] on span "No" at bounding box center [131, 162] width 7 height 8
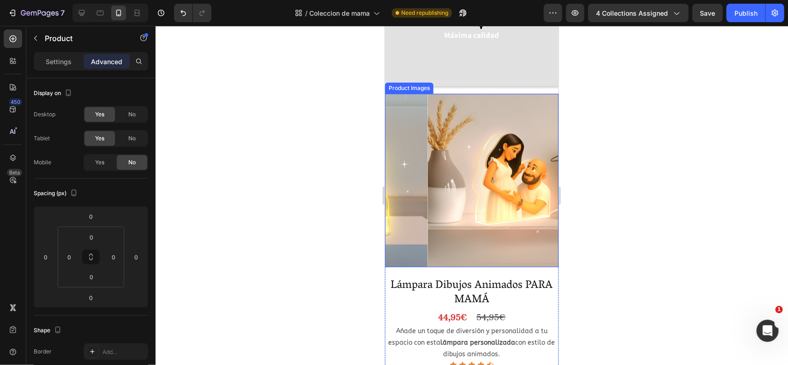
scroll to position [1254, 0]
click at [527, 248] on div "Product Images Lámpara Dibujos Animados PARA MAMÁ Product Title 44,95€ Product …" at bounding box center [472, 250] width 174 height 316
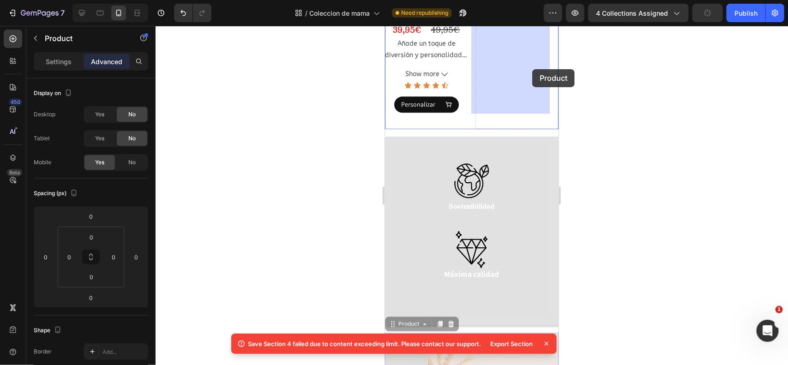
scroll to position [984, 0]
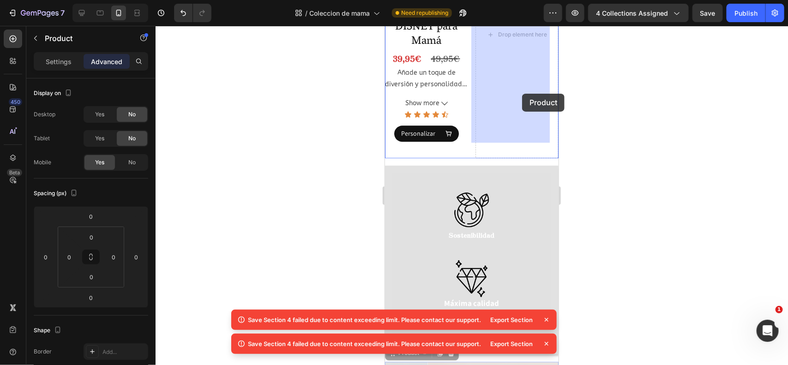
drag, startPoint x: 412, startPoint y: 213, endPoint x: 522, endPoint y: 93, distance: 162.4
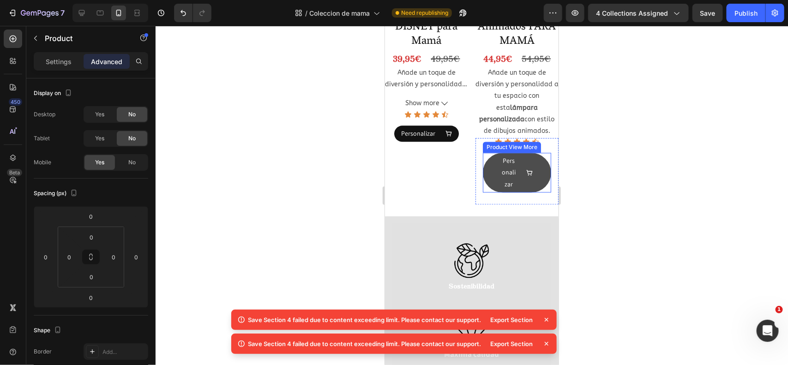
click at [490, 165] on button "Personalizar" at bounding box center [517, 172] width 68 height 40
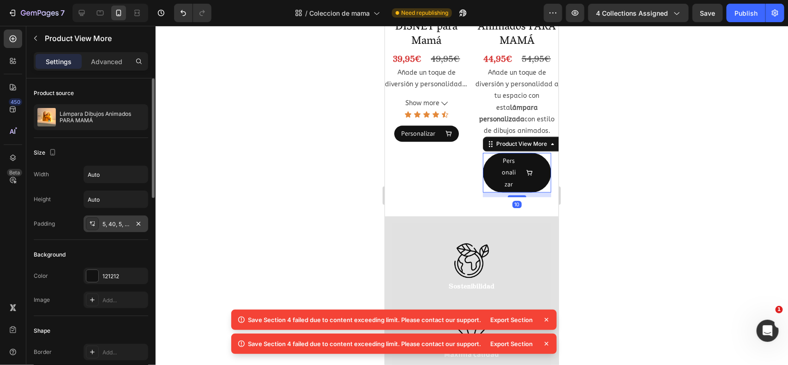
click at [123, 228] on div "5, 40, 5, 40" at bounding box center [116, 224] width 27 height 8
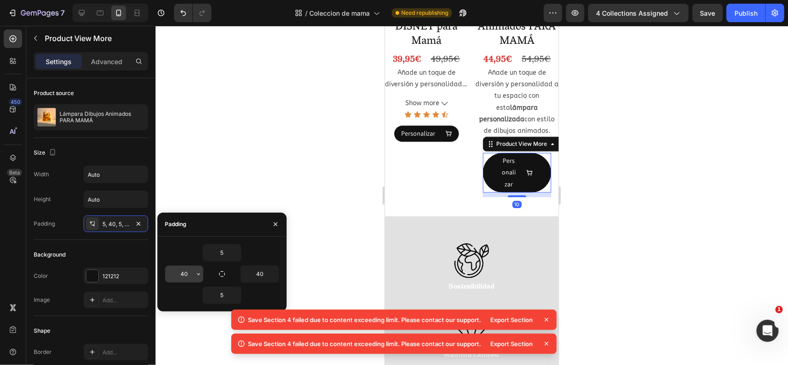
click at [192, 276] on input "40" at bounding box center [184, 274] width 38 height 17
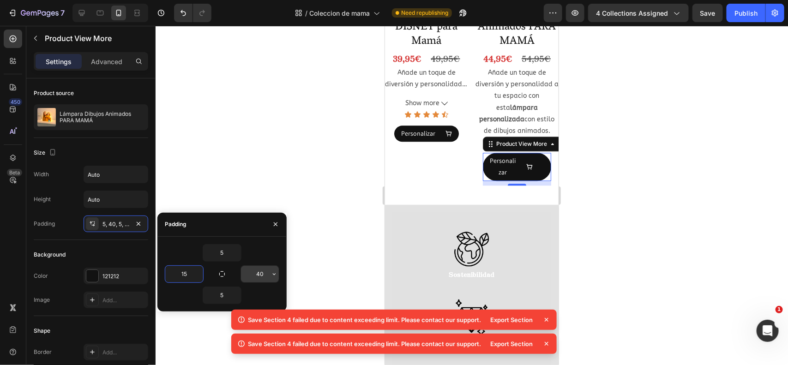
type input "15"
click at [259, 277] on input "40" at bounding box center [260, 274] width 38 height 17
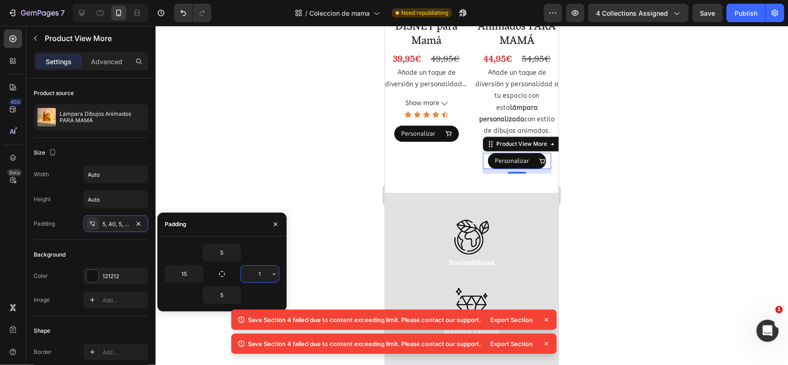
type input "15"
click at [368, 171] on div at bounding box center [472, 195] width 633 height 339
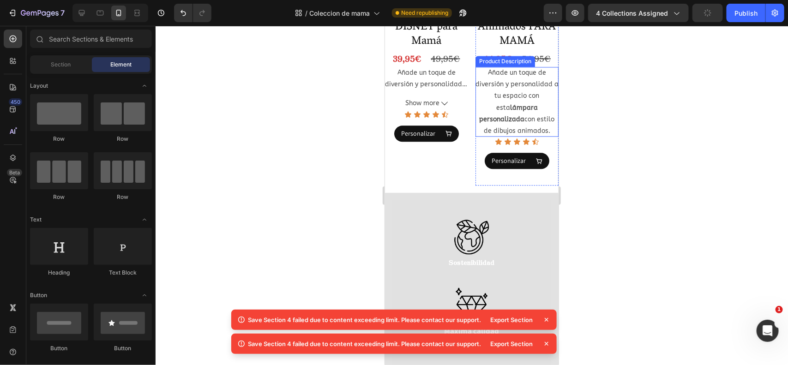
click at [506, 97] on p "Añade un toque de diversión y personalidad a tu espacio con esta lámpara person…" at bounding box center [516, 101] width 83 height 66
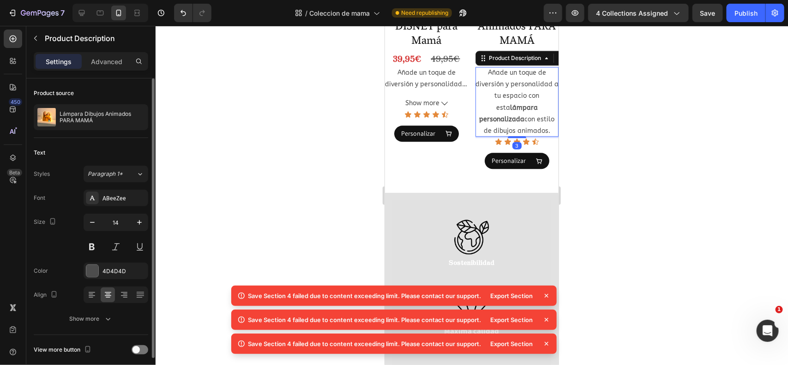
scroll to position [37, 0]
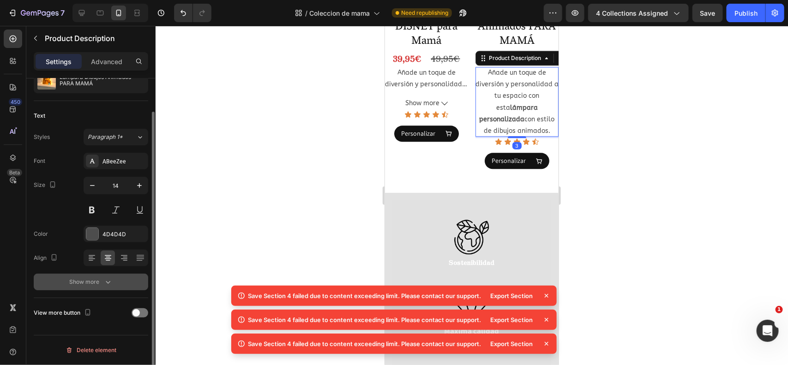
click at [89, 282] on div "Show more" at bounding box center [91, 282] width 43 height 9
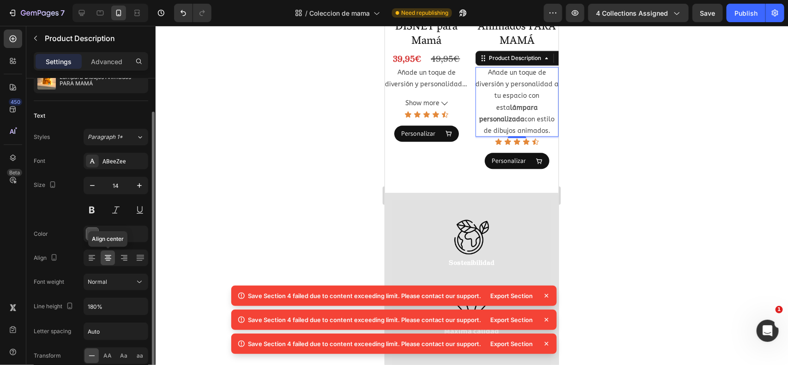
scroll to position [159, 0]
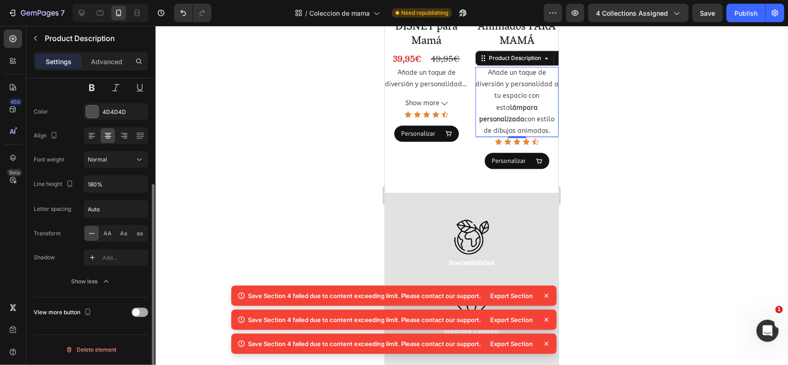
click at [134, 309] on div at bounding box center [140, 312] width 17 height 9
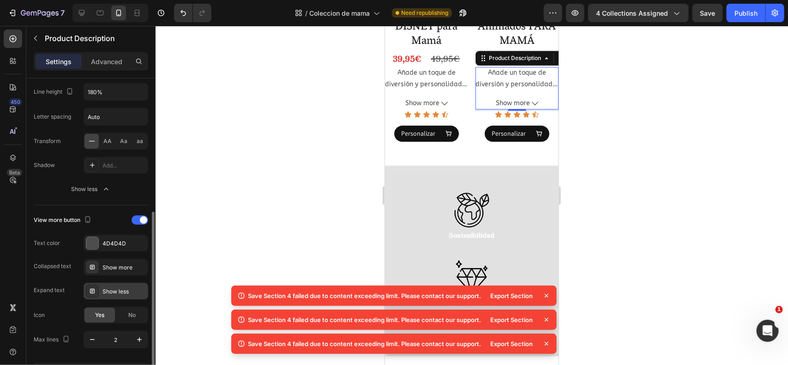
scroll to position [252, 0]
click at [114, 269] on div "Show more" at bounding box center [124, 267] width 43 height 8
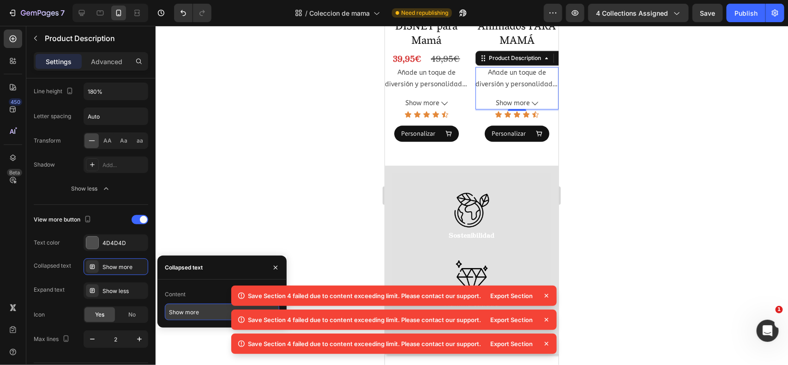
click at [196, 313] on input "Show more" at bounding box center [222, 312] width 115 height 17
type input "Ver más"
click at [108, 292] on div "Show less" at bounding box center [124, 291] width 43 height 8
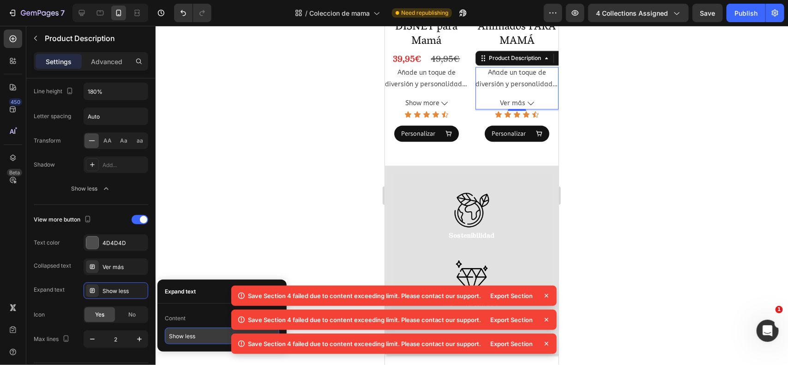
click at [201, 339] on input "Show less" at bounding box center [222, 336] width 115 height 17
type input "Ver menos"
click at [440, 97] on button "Show more" at bounding box center [426, 103] width 83 height 12
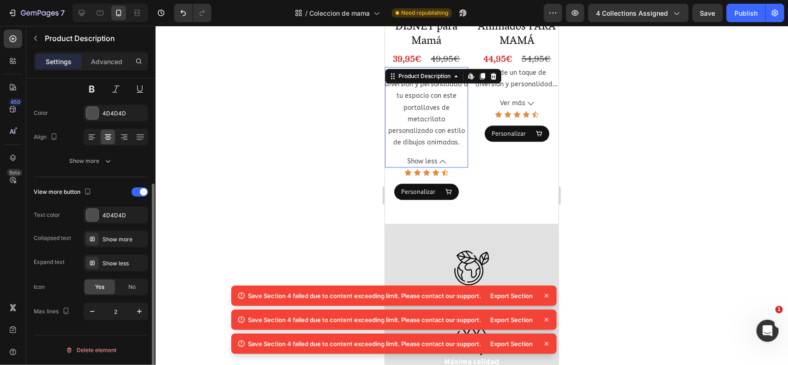
scroll to position [158, 0]
click at [124, 243] on div "Show more" at bounding box center [124, 240] width 43 height 8
click at [230, 286] on div "Save Section 4 failed due to content exceeding limit. Please contact our suppor…" at bounding box center [394, 321] width 329 height 79
click at [118, 240] on div "Show more" at bounding box center [124, 240] width 43 height 8
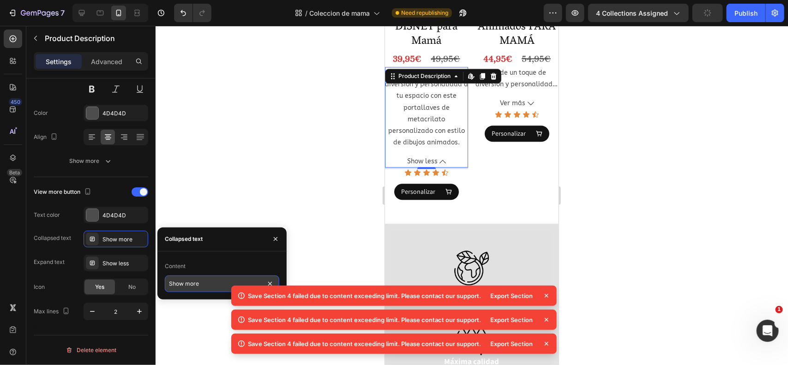
click at [224, 283] on input "Show more" at bounding box center [222, 284] width 115 height 17
type input "Ver más"
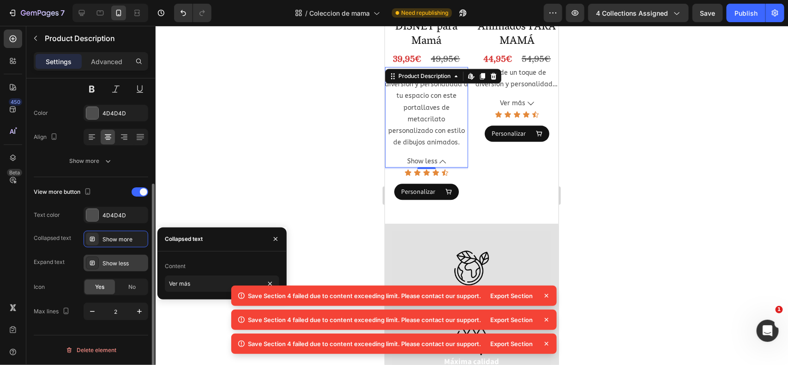
drag, startPoint x: 121, startPoint y: 258, endPoint x: 127, endPoint y: 260, distance: 6.7
click at [121, 258] on div "Show less" at bounding box center [116, 263] width 65 height 17
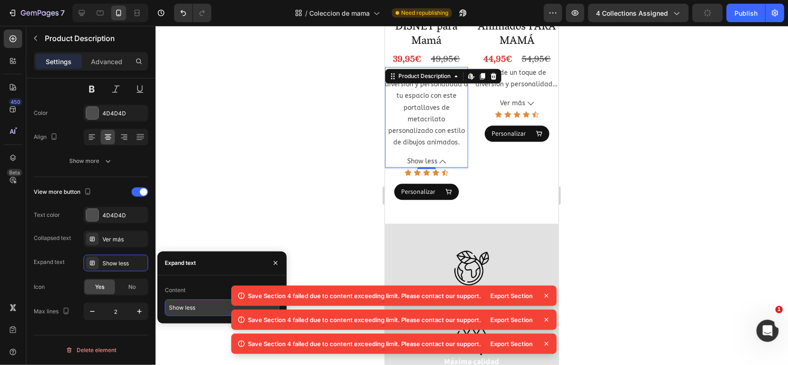
click at [202, 302] on input "Show less" at bounding box center [222, 308] width 115 height 17
click at [201, 308] on input "Show less" at bounding box center [222, 308] width 115 height 17
type input "Ver menos"
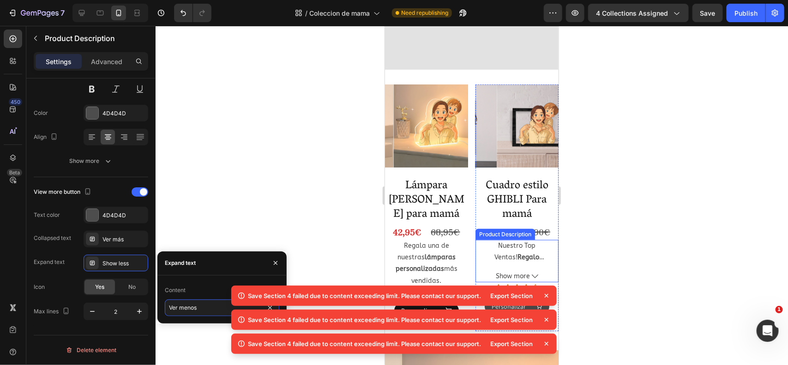
scroll to position [305, 0]
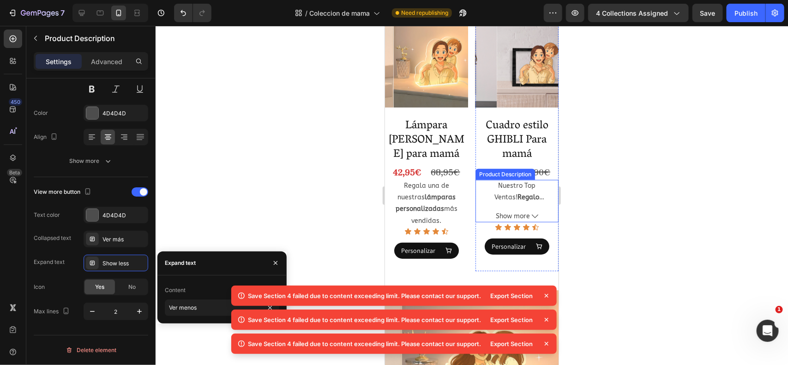
click at [499, 187] on div "Nuestro Top Ventas! Regalo personalizado súper original. Con nuestro cuadro est…" at bounding box center [516, 191] width 83 height 23
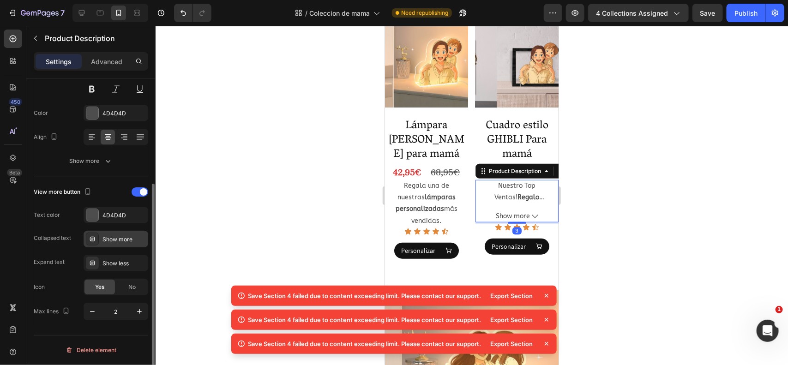
click at [118, 236] on div "Show more" at bounding box center [124, 240] width 43 height 8
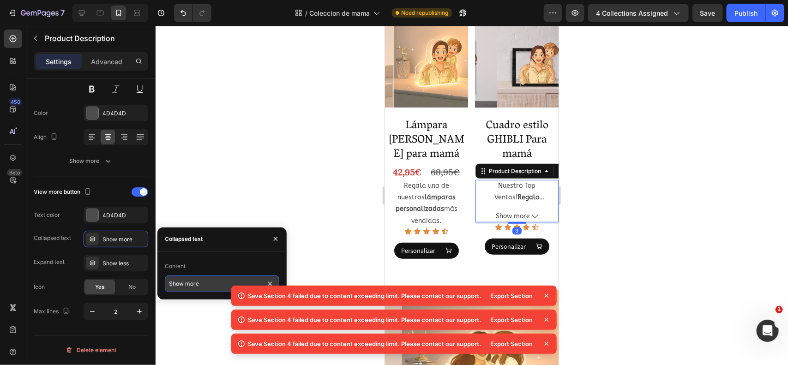
click at [196, 283] on input "Show more" at bounding box center [222, 284] width 115 height 17
type input "Ver más"
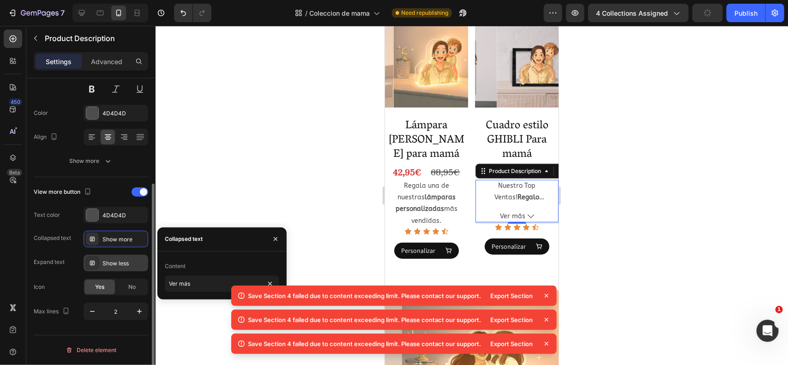
click at [118, 255] on div "Show less" at bounding box center [116, 263] width 65 height 17
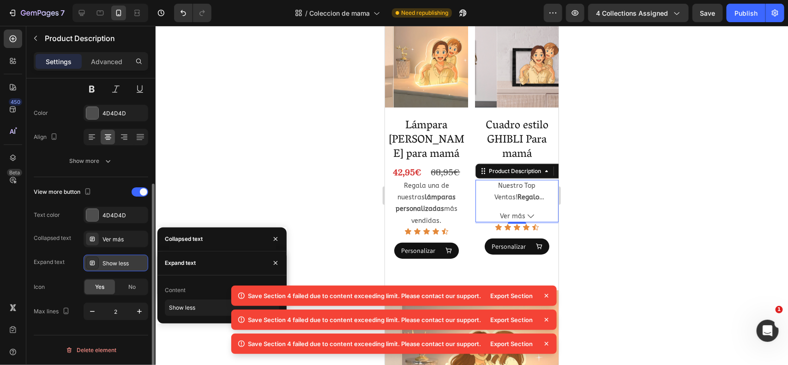
click at [119, 267] on div "Show less" at bounding box center [124, 264] width 43 height 8
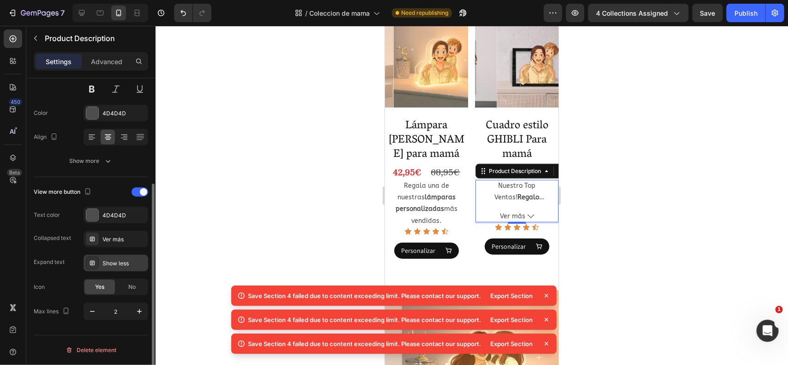
click at [125, 261] on div "Show less" at bounding box center [124, 264] width 43 height 8
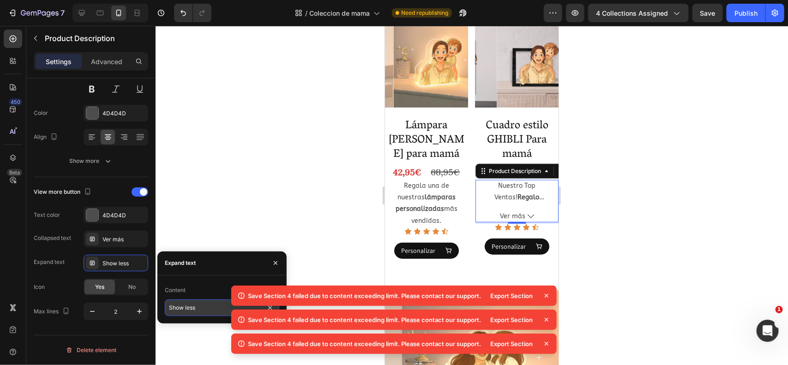
click at [205, 310] on input "Show less" at bounding box center [222, 308] width 115 height 17
type input "Ver menos"
click at [716, 18] on button "Save" at bounding box center [708, 13] width 30 height 18
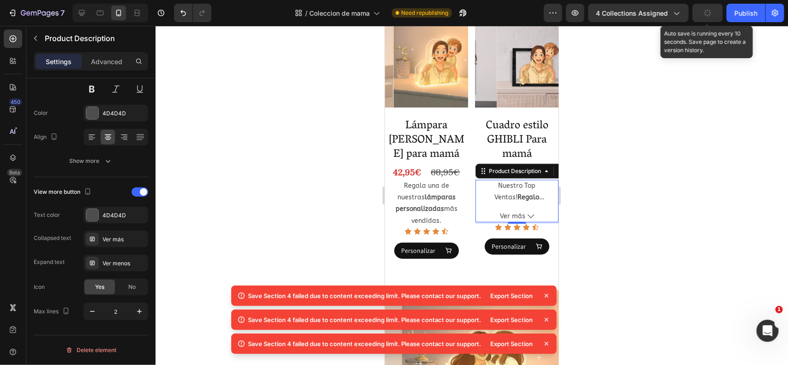
click at [717, 14] on button "button" at bounding box center [708, 13] width 30 height 18
click at [709, 14] on span "Save" at bounding box center [708, 13] width 15 height 8
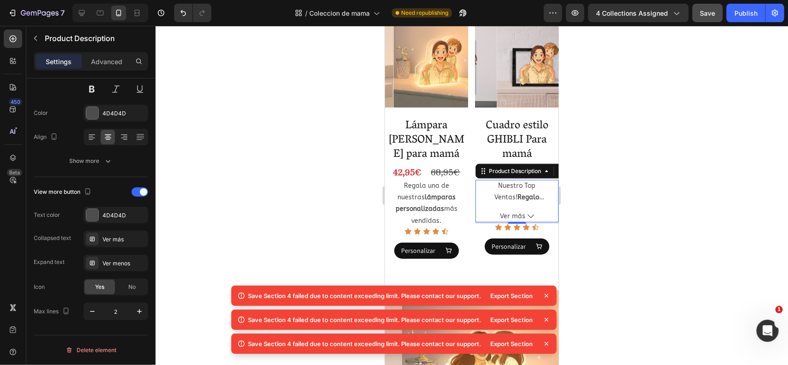
click at [547, 295] on icon at bounding box center [546, 295] width 9 height 9
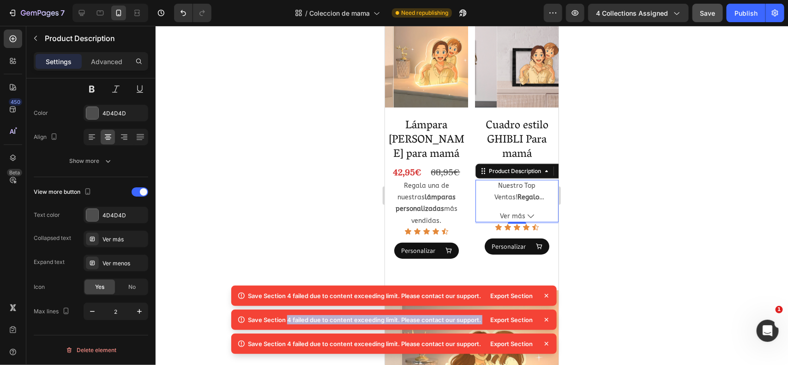
click at [547, 295] on icon at bounding box center [546, 295] width 9 height 9
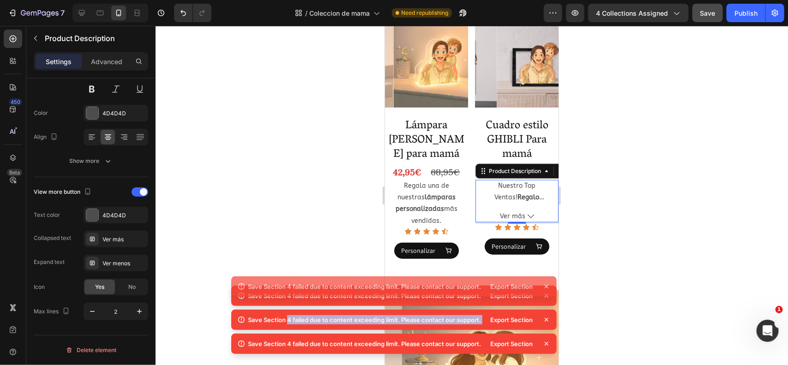
click at [547, 295] on icon at bounding box center [546, 295] width 9 height 9
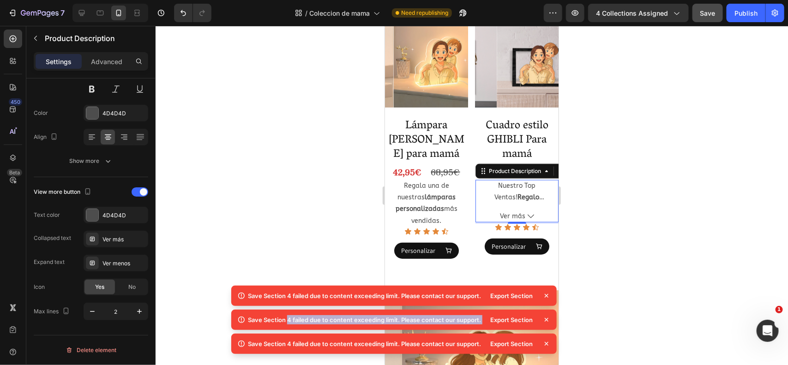
click at [547, 295] on icon at bounding box center [546, 295] width 9 height 9
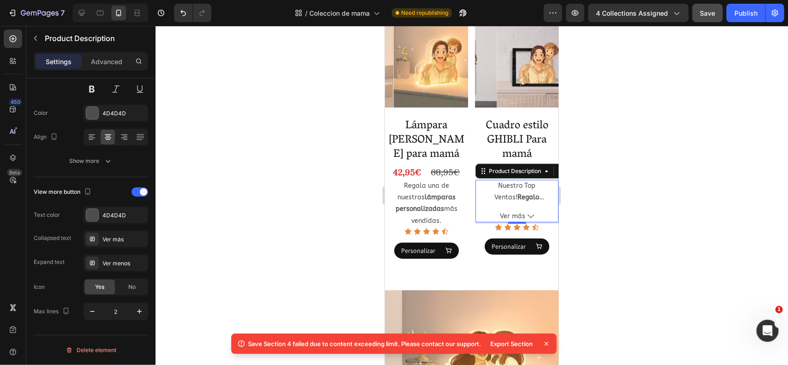
click at [545, 345] on icon at bounding box center [547, 344] width 4 height 4
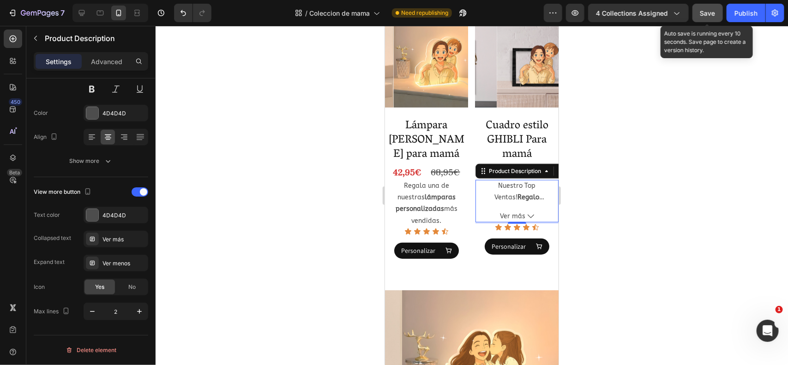
click at [709, 19] on button "Save" at bounding box center [708, 13] width 30 height 18
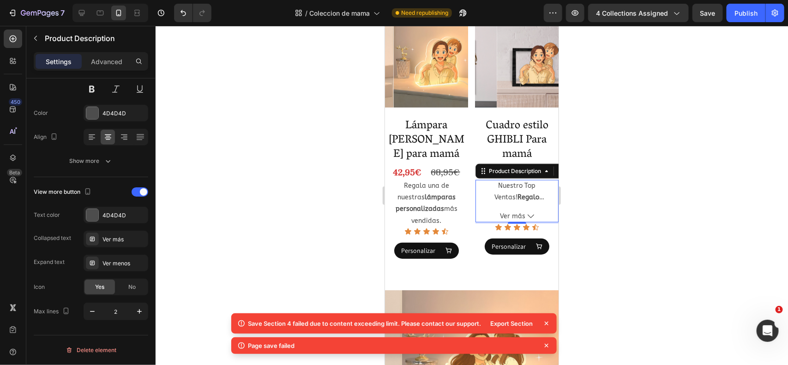
click at [548, 323] on icon at bounding box center [546, 323] width 9 height 9
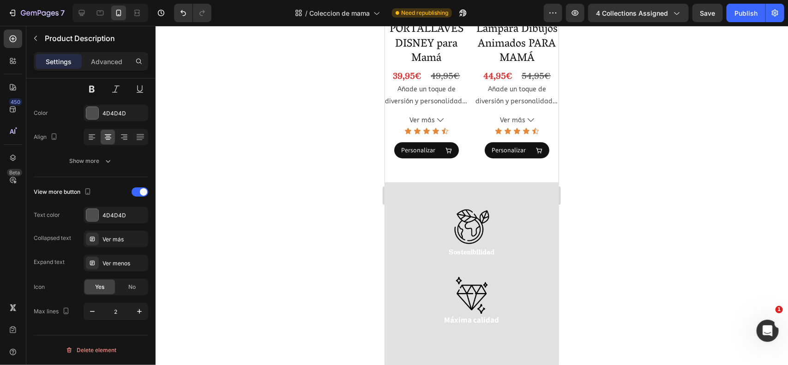
scroll to position [1203, 0]
click at [556, 15] on icon "button" at bounding box center [553, 12] width 9 height 9
click at [724, 121] on div at bounding box center [472, 195] width 633 height 339
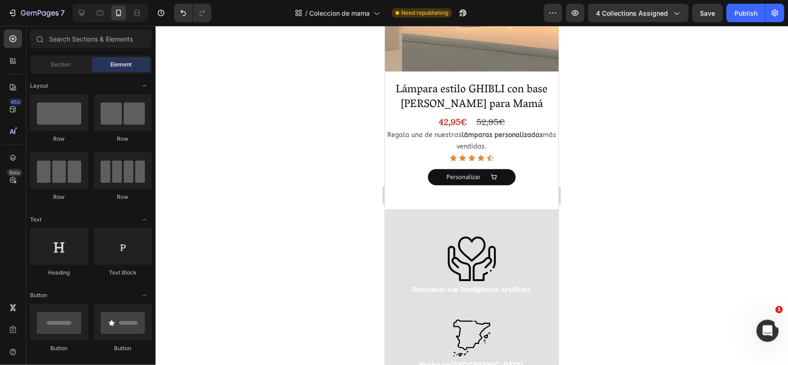
scroll to position [689, 0]
click at [389, 209] on div "Image Ilustrando con Inteligencia Artificial. Text Block Image Hecho en [GEOGRA…" at bounding box center [472, 312] width 174 height 207
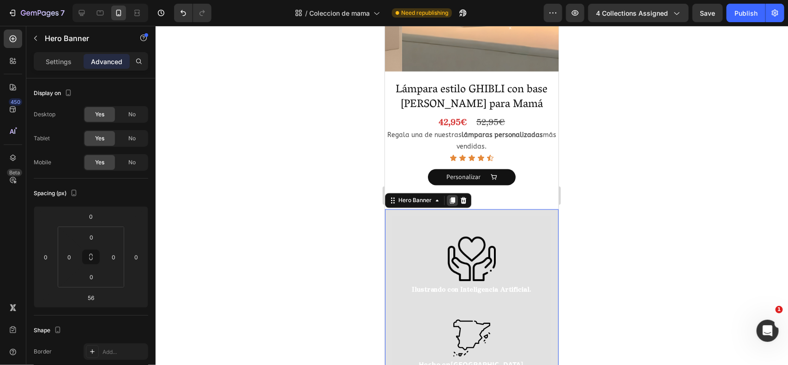
click at [452, 197] on icon at bounding box center [451, 200] width 7 height 7
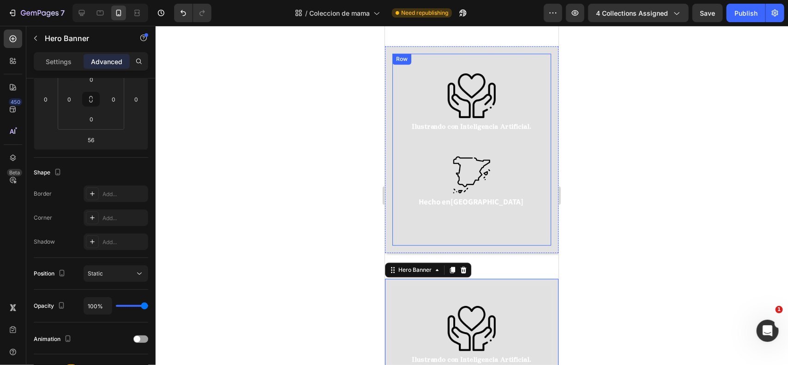
scroll to position [851, 0]
click at [388, 118] on div "Image Ilustrando con Inteligencia Artificial. Text Block Image Hecho en [GEOGRA…" at bounding box center [472, 150] width 174 height 207
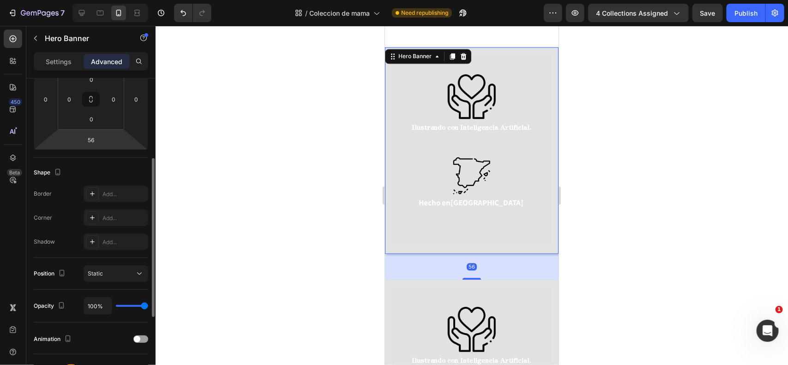
scroll to position [0, 0]
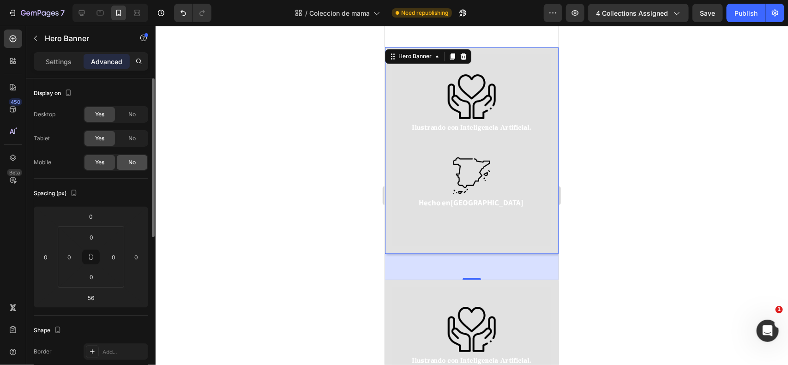
click at [126, 157] on div "No" at bounding box center [132, 162] width 30 height 15
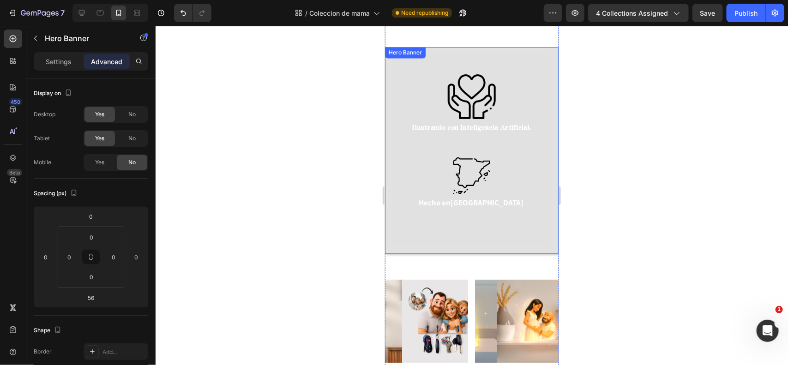
click at [387, 220] on div "Image Ilustrando con Inteligencia Artificial. Text Block Image Hecho en [GEOGRA…" at bounding box center [472, 150] width 174 height 207
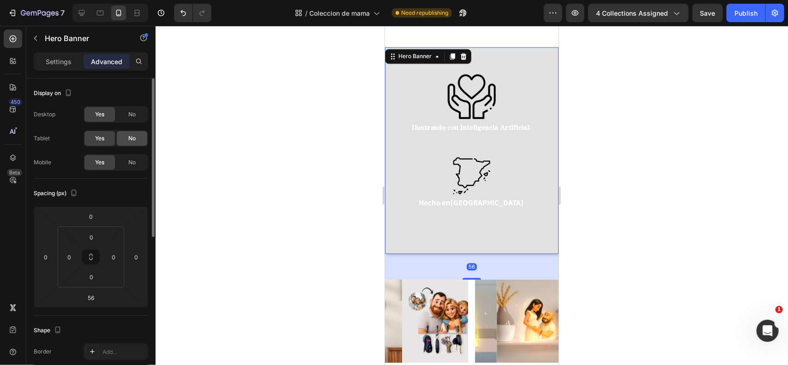
click at [132, 139] on span "No" at bounding box center [131, 138] width 7 height 8
click at [130, 119] on div "No" at bounding box center [132, 114] width 30 height 15
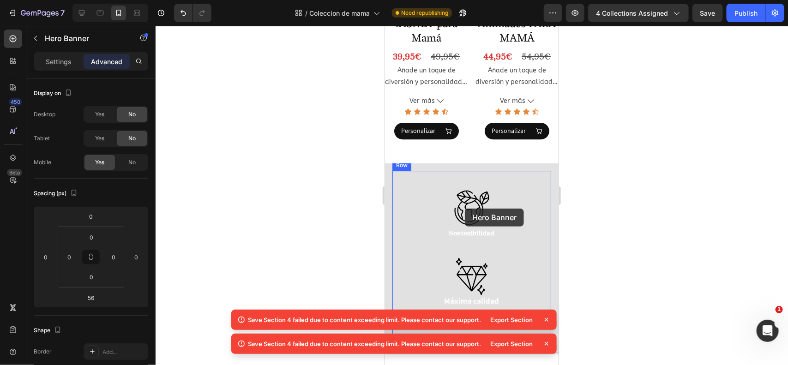
scroll to position [1249, 0]
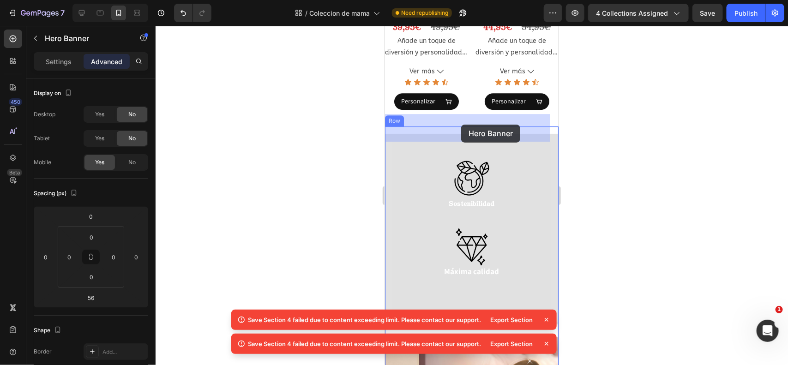
drag, startPoint x: 406, startPoint y: 49, endPoint x: 461, endPoint y: 124, distance: 92.5
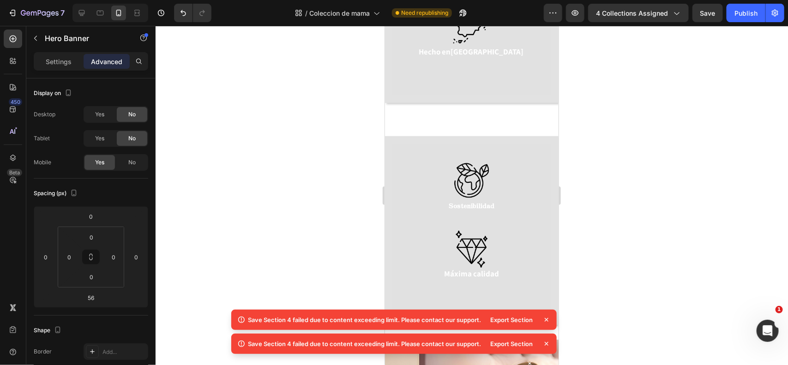
scroll to position [1019, 0]
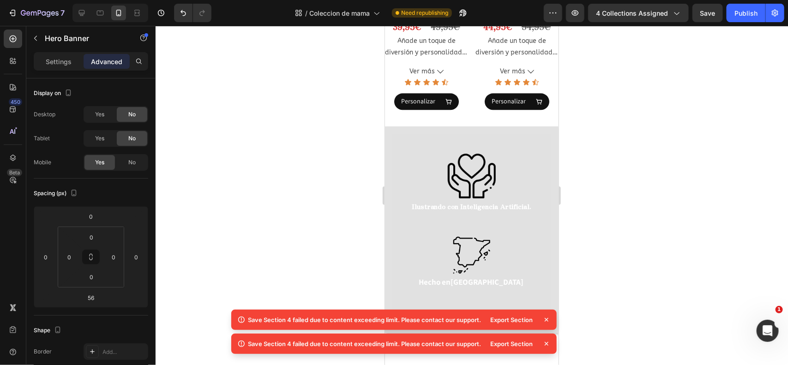
click at [345, 158] on div at bounding box center [472, 195] width 633 height 339
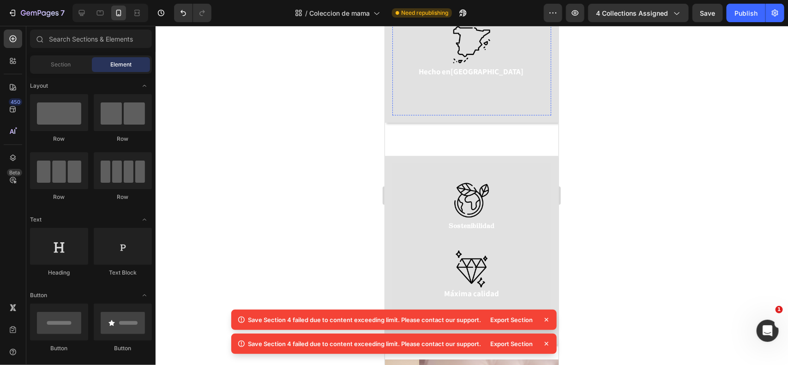
scroll to position [1270, 0]
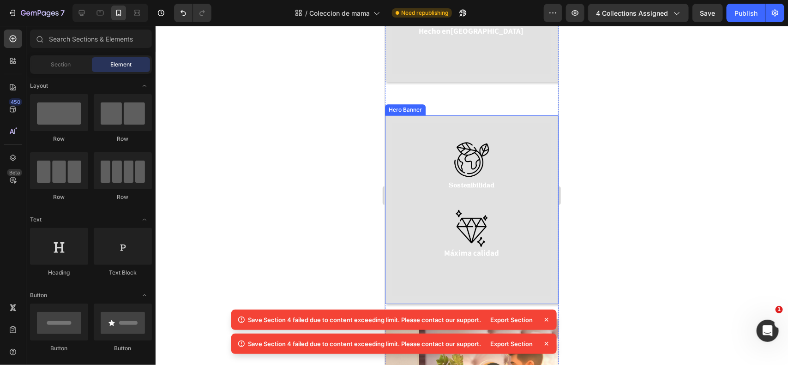
click at [392, 120] on div "Image Sostenibilidad Text Block Image Máxima calidad Text Block Row" at bounding box center [472, 209] width 174 height 189
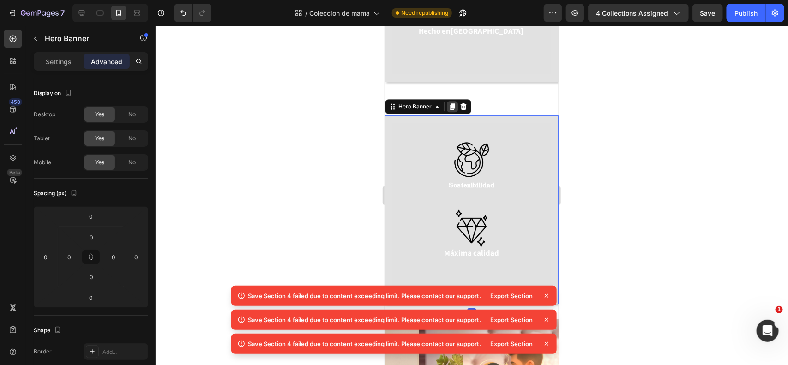
click at [451, 107] on icon at bounding box center [451, 106] width 7 height 7
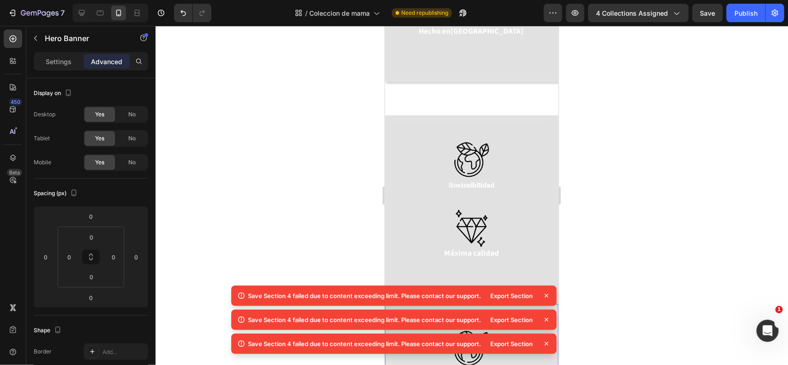
scroll to position [1515, 0]
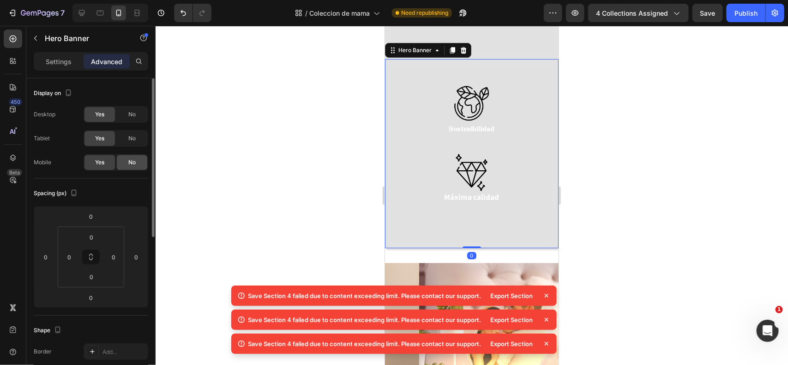
click at [125, 163] on div "No" at bounding box center [132, 162] width 30 height 15
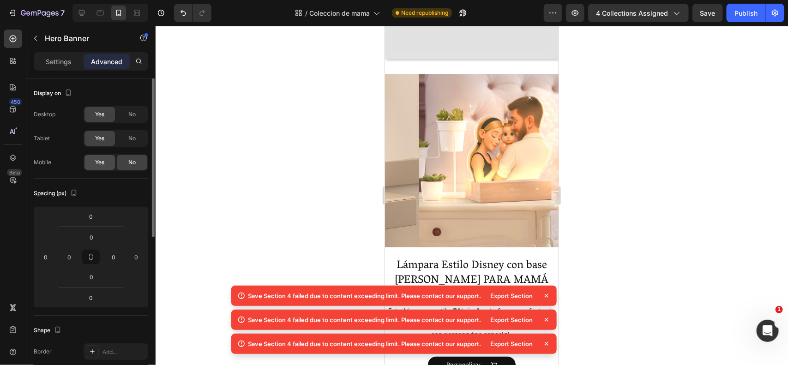
click at [98, 158] on span "Yes" at bounding box center [99, 162] width 9 height 8
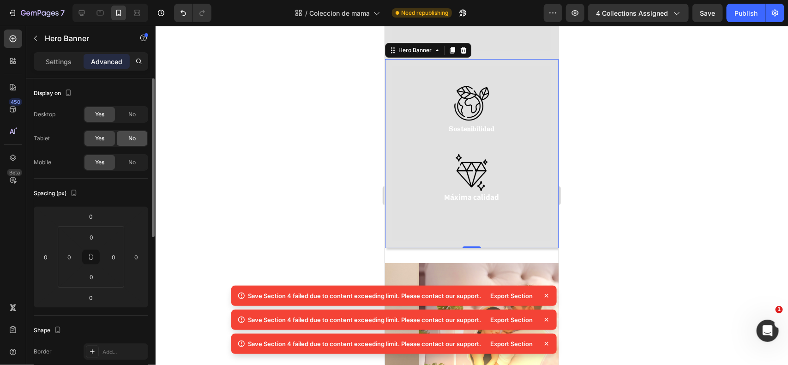
click at [129, 135] on span "No" at bounding box center [131, 138] width 7 height 8
click at [139, 118] on div "No" at bounding box center [132, 114] width 30 height 15
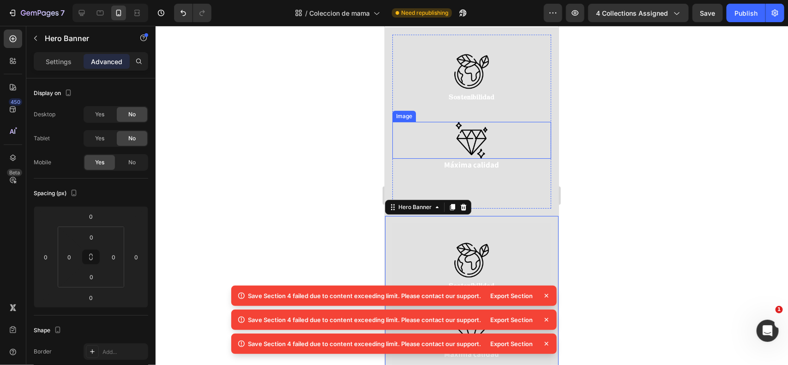
scroll to position [1358, 0]
click at [386, 147] on div "Image Sostenibilidad Text Block Image Máxima calidad Text Block Row" at bounding box center [472, 121] width 174 height 189
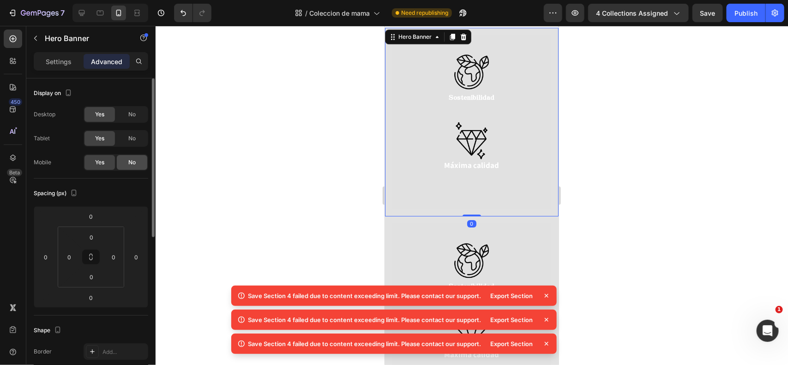
click at [127, 162] on div "No" at bounding box center [132, 162] width 30 height 15
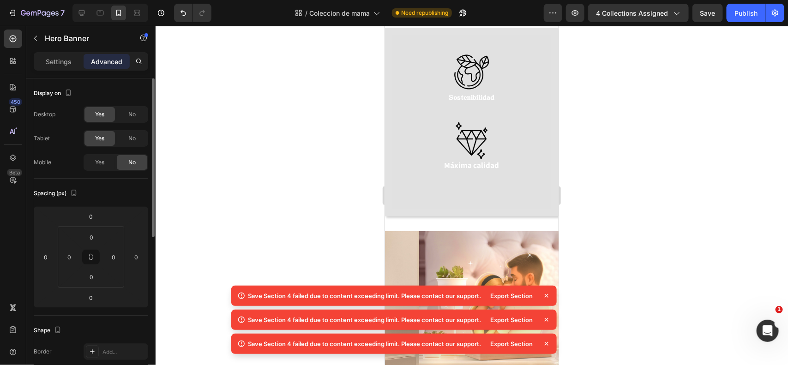
scroll to position [1169, 0]
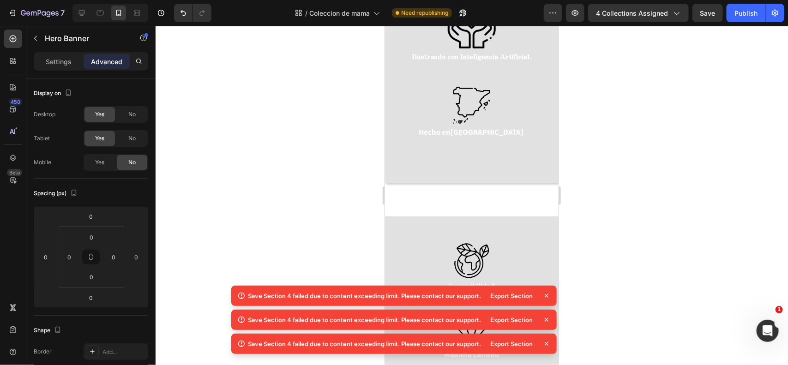
click at [337, 187] on div at bounding box center [472, 195] width 633 height 339
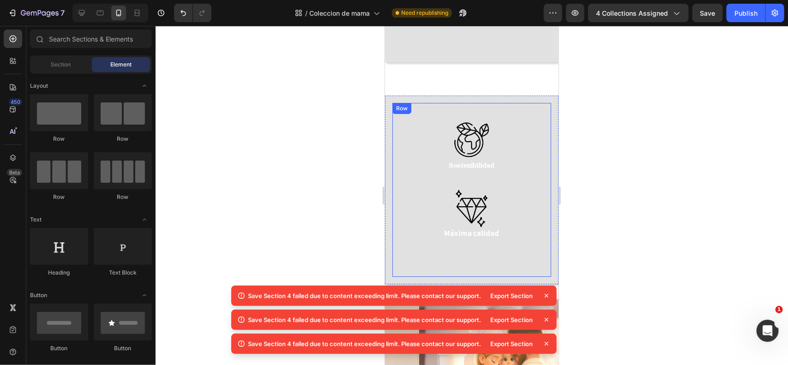
scroll to position [1291, 0]
click at [388, 110] on div "Image Sostenibilidad Text Block Image Máxima calidad Text Block Row" at bounding box center [472, 188] width 174 height 189
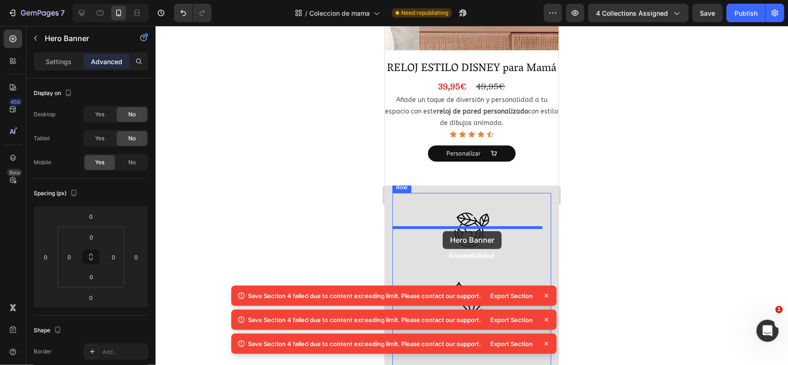
scroll to position [2697, 0]
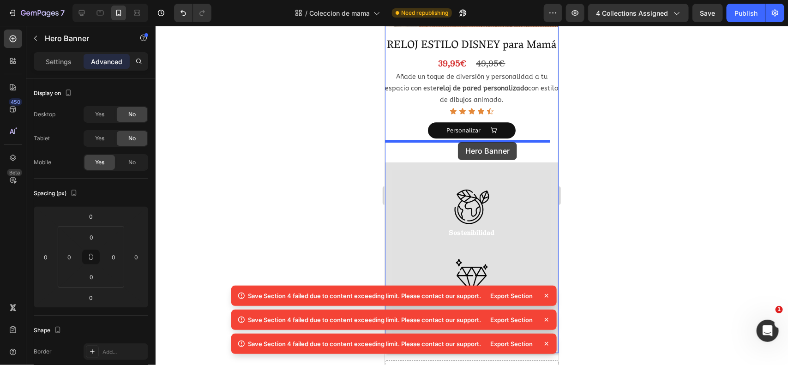
drag, startPoint x: 399, startPoint y: 86, endPoint x: 458, endPoint y: 142, distance: 80.7
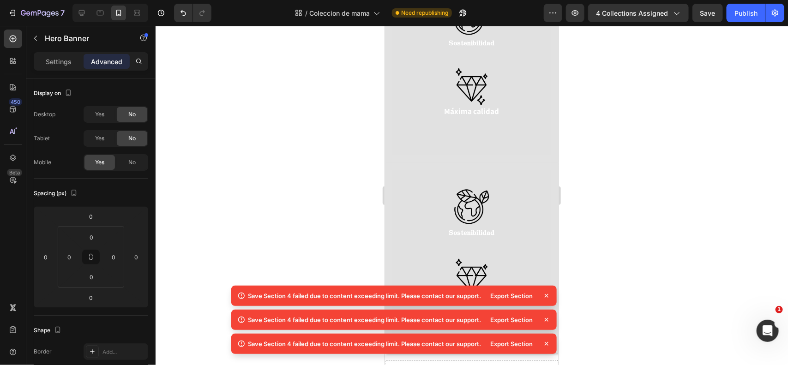
scroll to position [2508, 0]
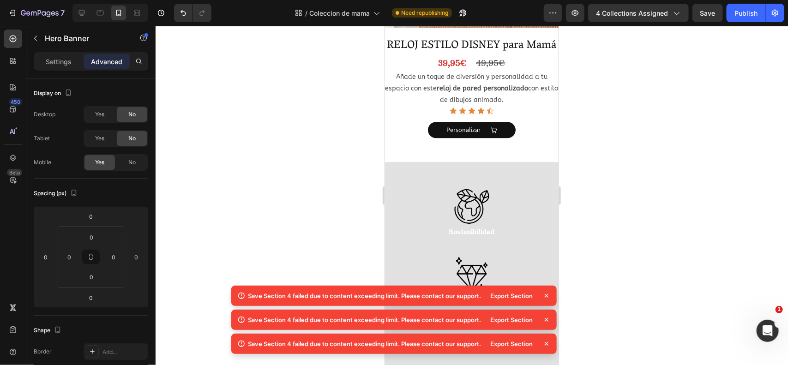
click at [646, 139] on div at bounding box center [472, 195] width 633 height 339
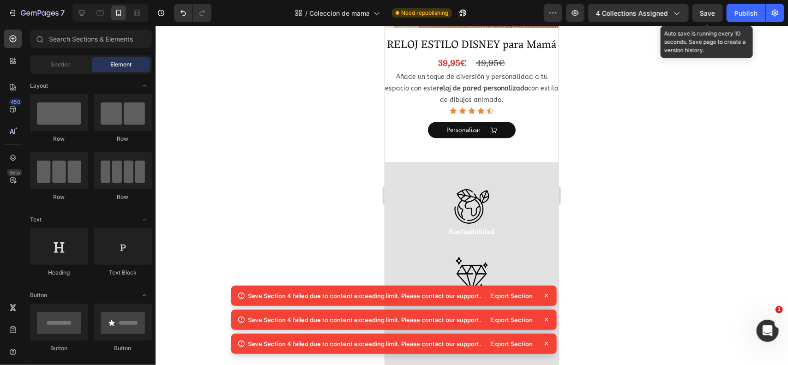
click at [706, 15] on span "Save" at bounding box center [708, 13] width 15 height 8
click at [523, 297] on div "Export Section" at bounding box center [512, 296] width 54 height 13
click at [550, 299] on icon at bounding box center [546, 295] width 9 height 9
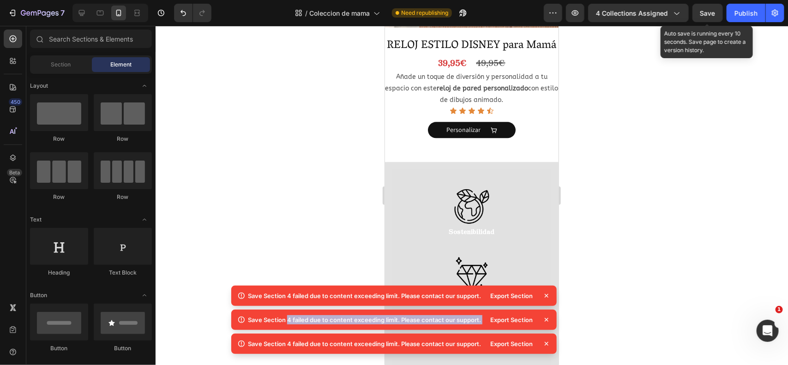
click at [550, 299] on icon at bounding box center [546, 295] width 9 height 9
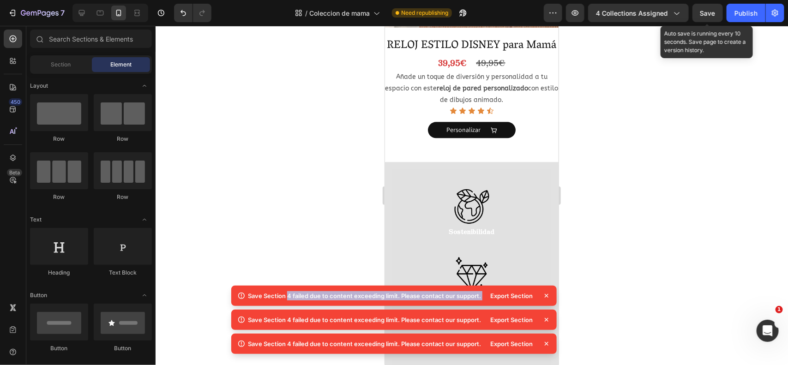
click at [550, 299] on icon at bounding box center [546, 295] width 9 height 9
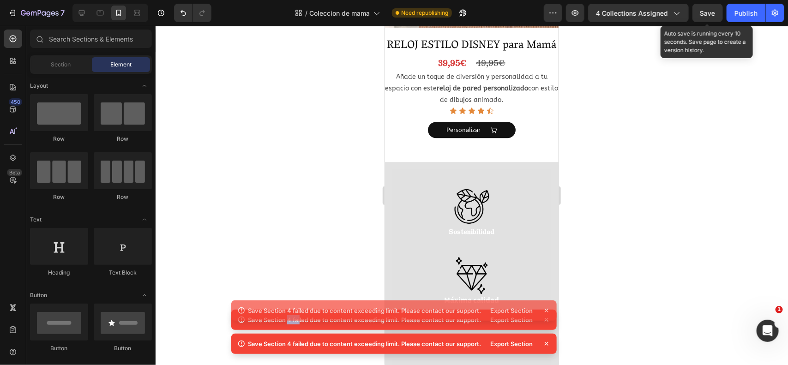
click at [550, 306] on icon at bounding box center [546, 310] width 9 height 9
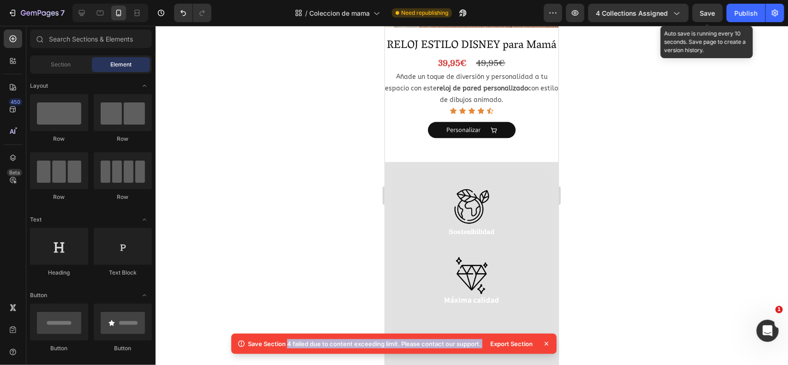
scroll to position [2805, 0]
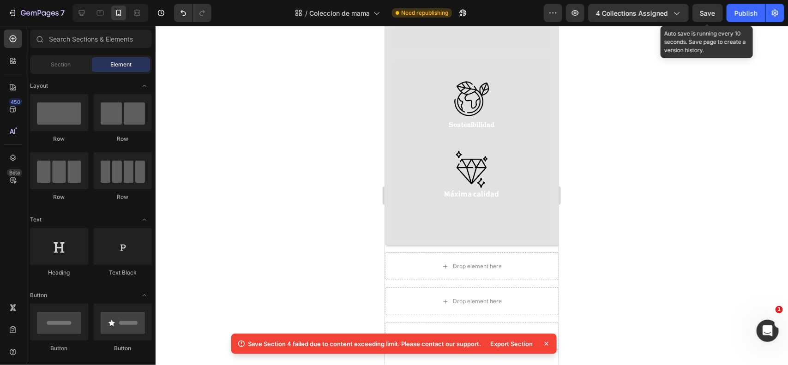
click at [549, 340] on icon at bounding box center [546, 343] width 9 height 9
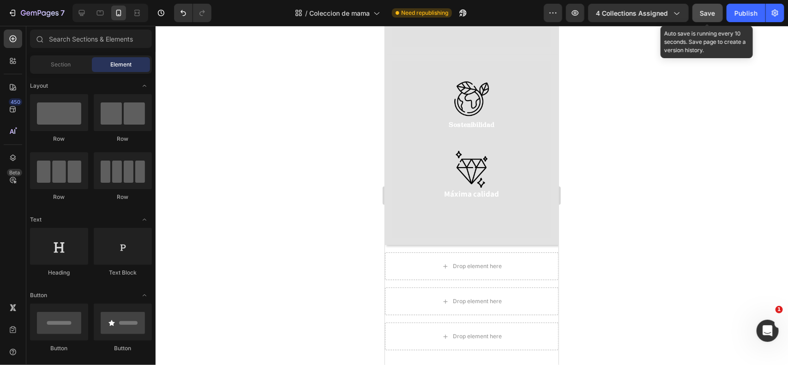
click at [699, 9] on button "Save" at bounding box center [708, 13] width 30 height 18
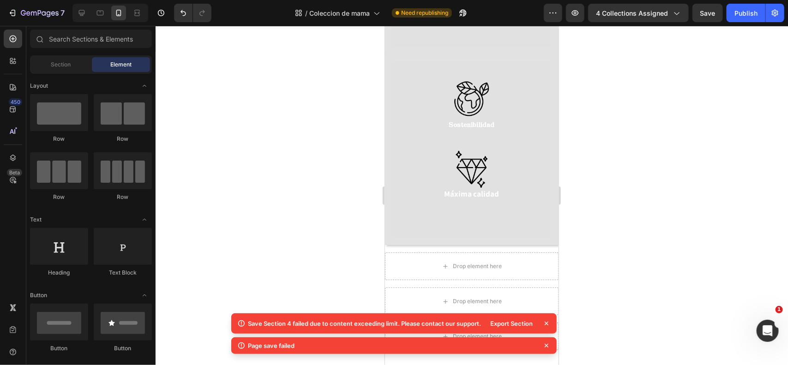
click at [547, 324] on icon at bounding box center [547, 324] width 4 height 4
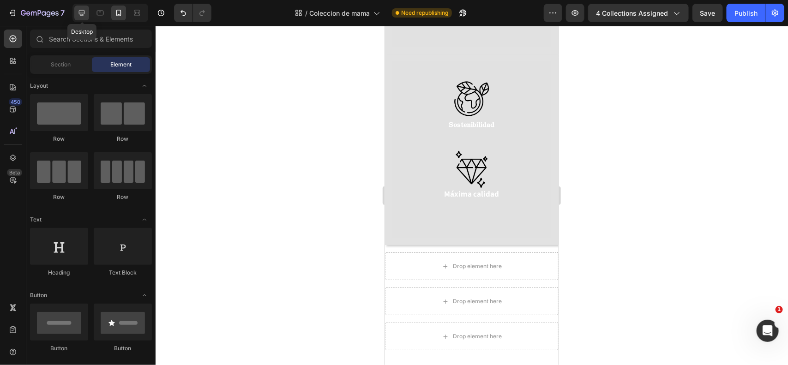
click at [85, 12] on icon at bounding box center [81, 12] width 9 height 9
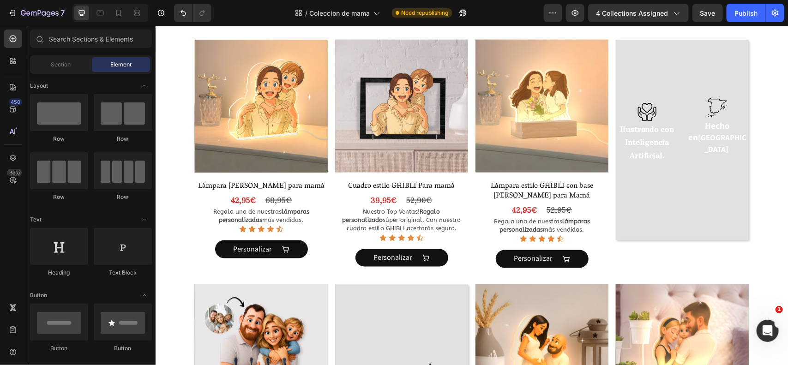
scroll to position [561, 0]
drag, startPoint x: 666, startPoint y: 207, endPoint x: 649, endPoint y: 204, distance: 17.8
click at [666, 207] on div "Image Ilustrando con Inteligencia Artificial. Text Block Image Hecho en [GEOGRA…" at bounding box center [682, 140] width 133 height 209
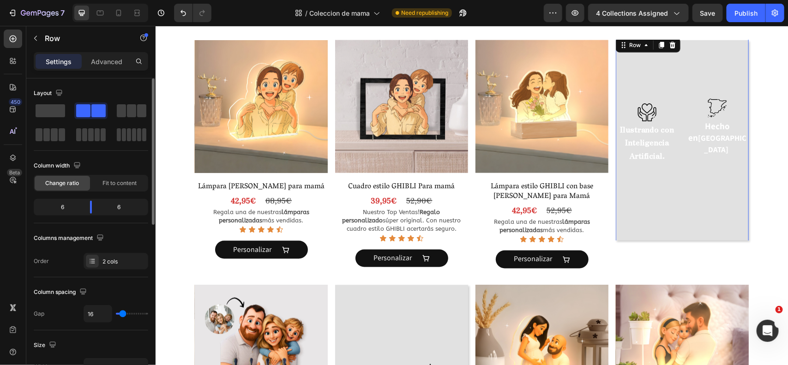
type input "0"
type input "13"
type input "27"
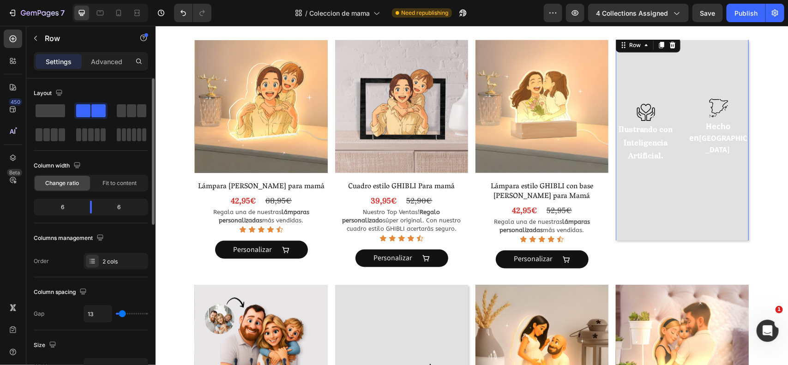
type input "27"
type input "30"
type input "22"
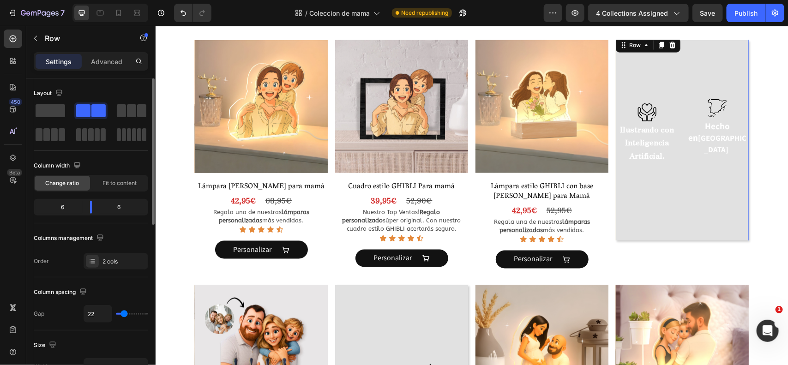
type input "16"
type input "13"
type input "11"
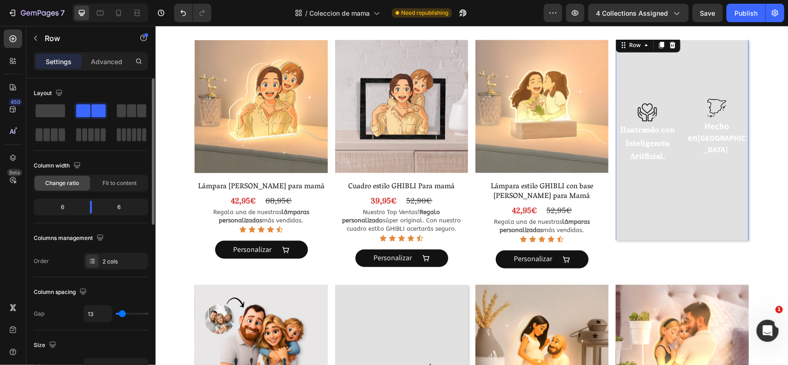
type input "11"
type input "2"
type input "0"
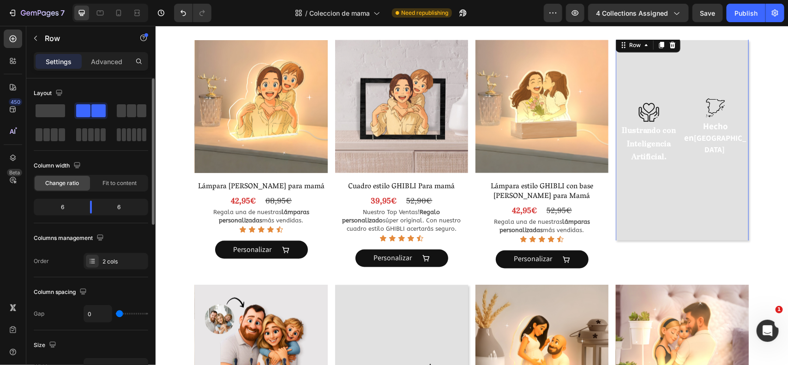
type input "2"
type input "8"
type input "5"
click at [121, 313] on input "range" at bounding box center [132, 314] width 32 height 2
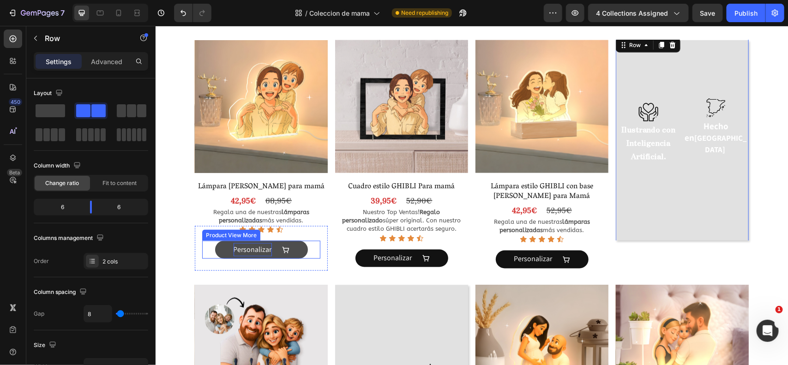
type input "5"
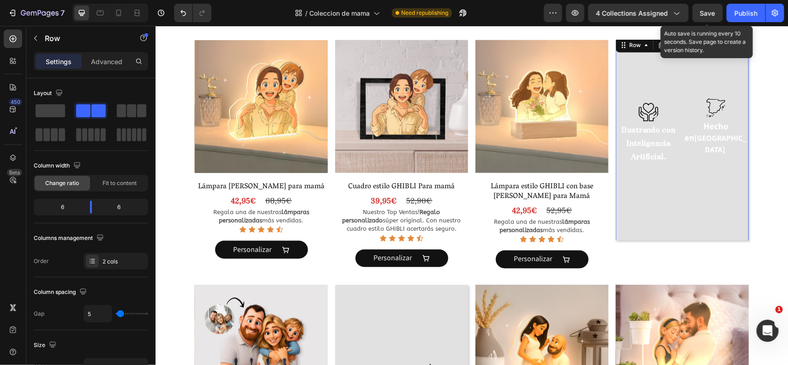
click at [707, 14] on span "Save" at bounding box center [708, 13] width 15 height 8
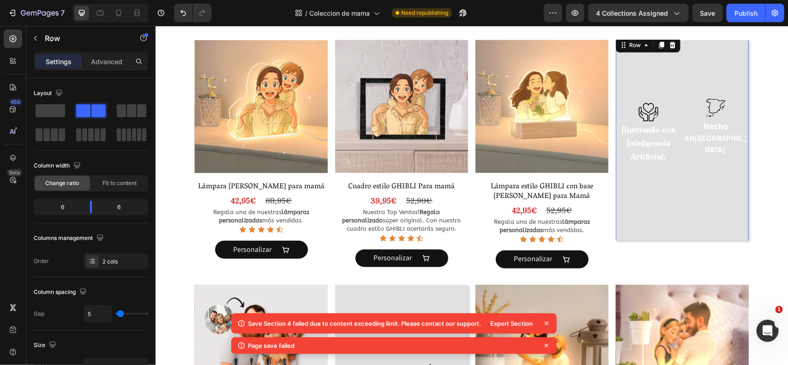
click at [548, 324] on icon at bounding box center [547, 324] width 4 height 4
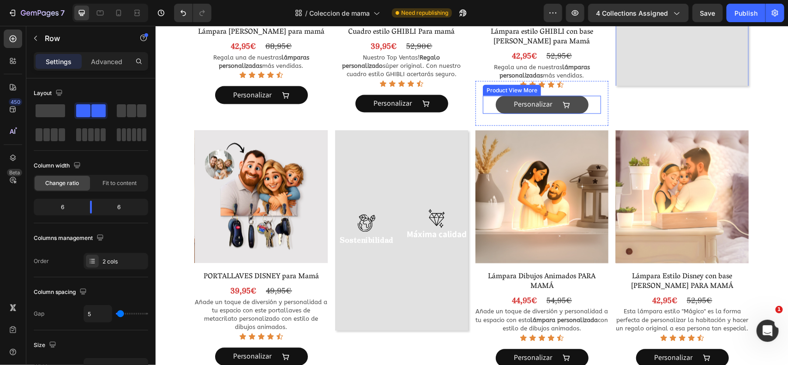
scroll to position [715, 0]
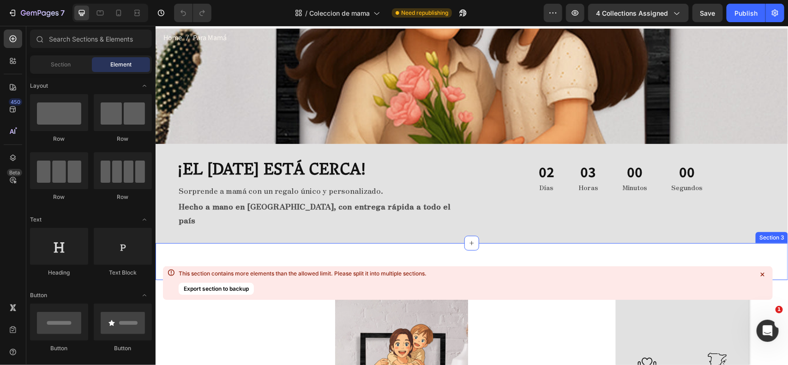
scroll to position [15, 0]
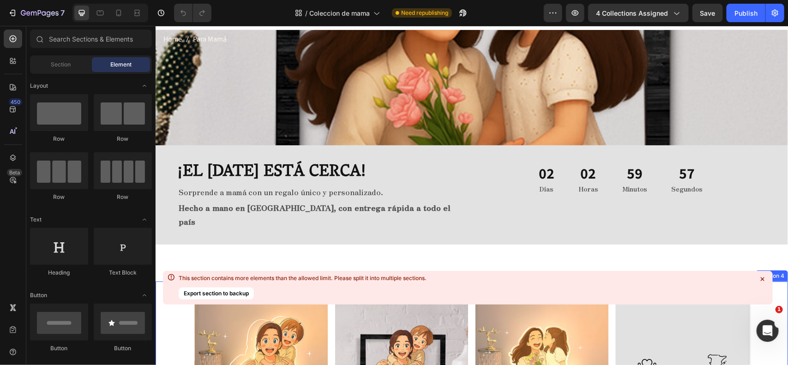
click at [238, 291] on button "Export section to backup" at bounding box center [216, 294] width 75 height 12
click at [116, 17] on icon at bounding box center [118, 12] width 9 height 9
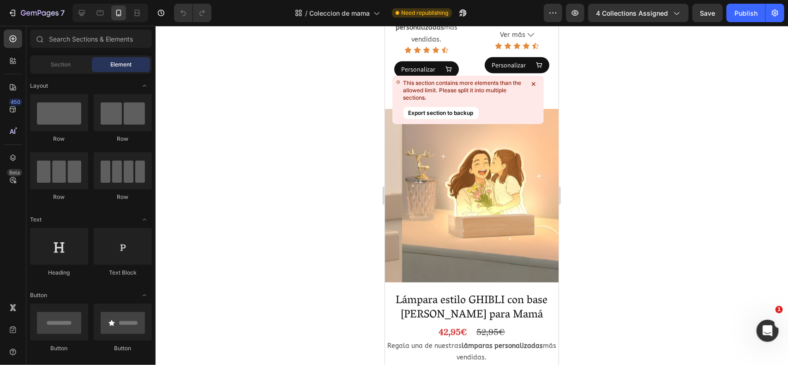
scroll to position [500, 0]
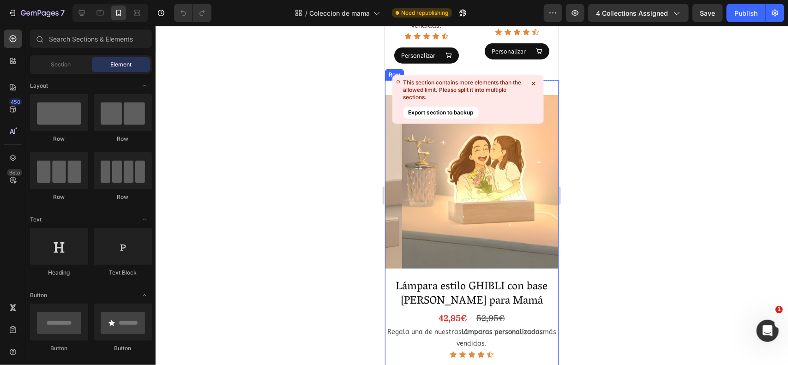
click at [536, 84] on icon at bounding box center [533, 83] width 9 height 9
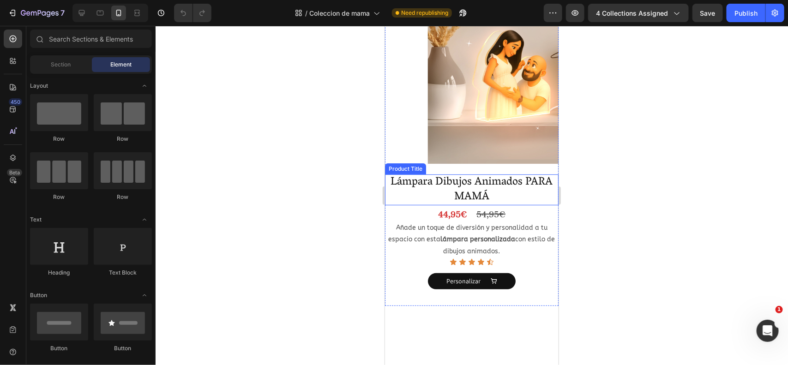
scroll to position [1596, 0]
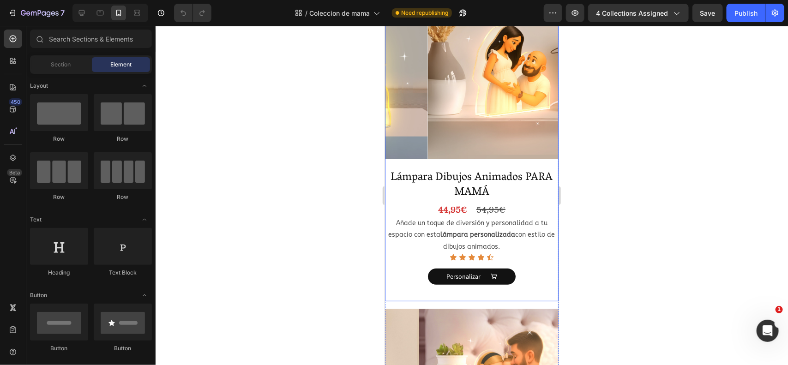
click at [524, 141] on div "Product Images Lámpara Dibujos Animados PARA MAMÁ Product Title 44,95€ Product …" at bounding box center [472, 143] width 174 height 316
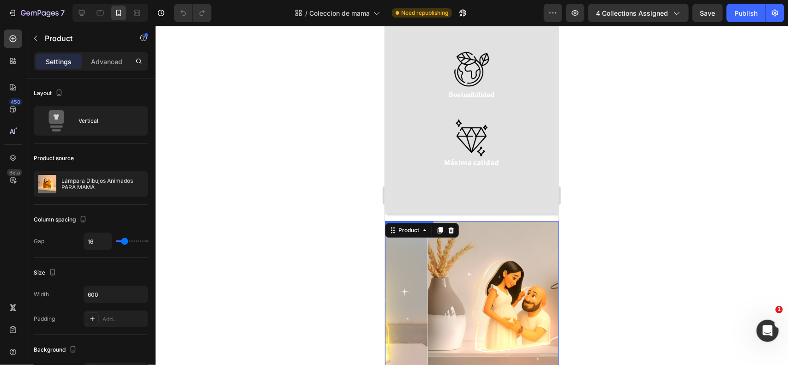
scroll to position [1353, 0]
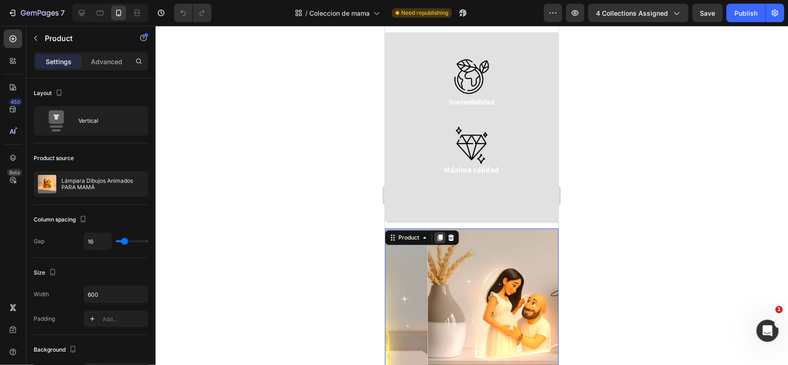
click at [441, 235] on icon at bounding box center [439, 238] width 5 height 6
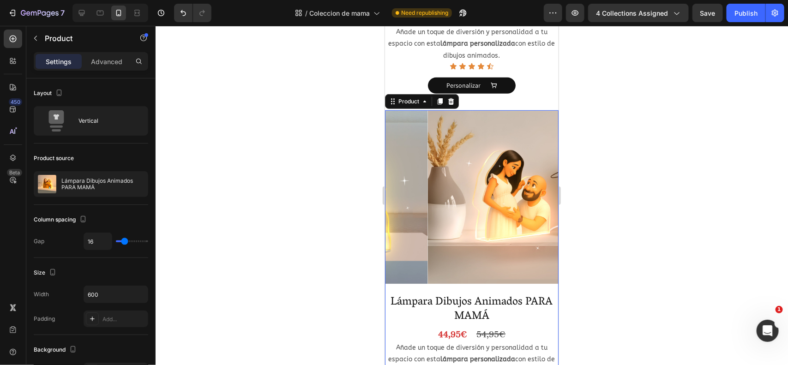
scroll to position [1815, 0]
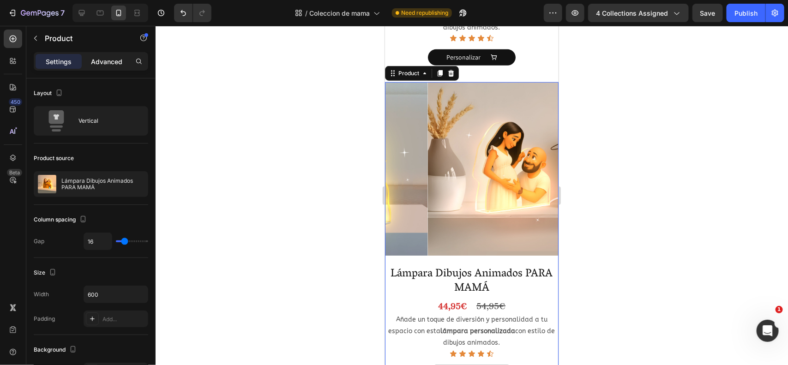
click at [114, 65] on p "Advanced" at bounding box center [106, 62] width 31 height 10
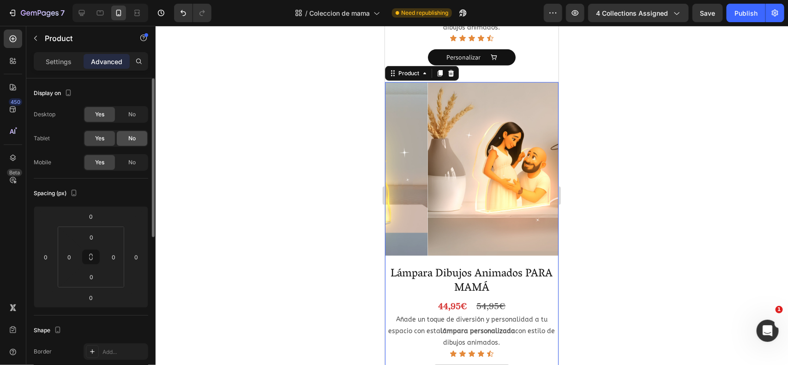
click at [126, 142] on div "No" at bounding box center [132, 138] width 30 height 15
click at [131, 121] on div "No" at bounding box center [132, 114] width 30 height 15
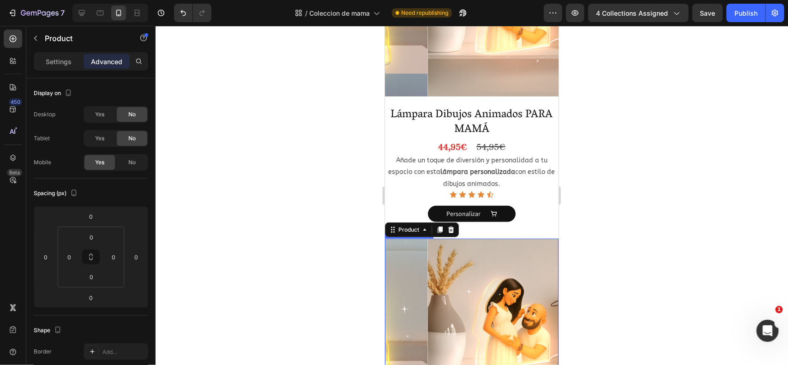
scroll to position [1656, 0]
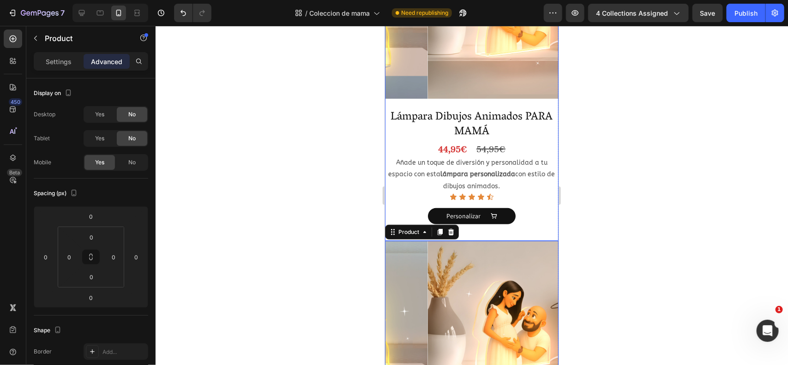
click at [525, 79] on div "Product Images Lámpara Dibujos Animados PARA MAMÁ Product Title 44,95€ Product …" at bounding box center [472, 83] width 174 height 316
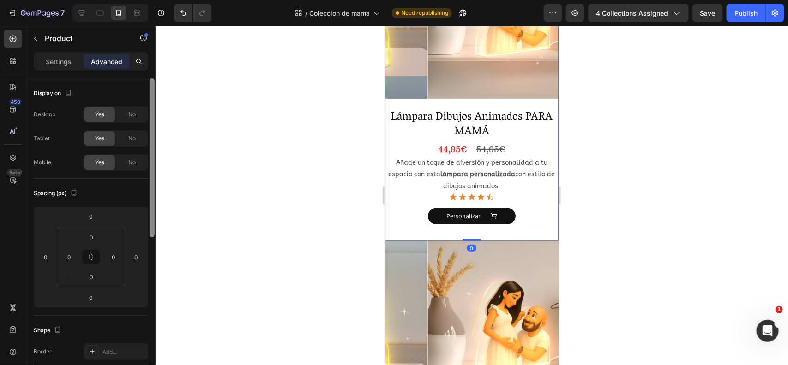
click at [130, 163] on span "No" at bounding box center [131, 162] width 7 height 8
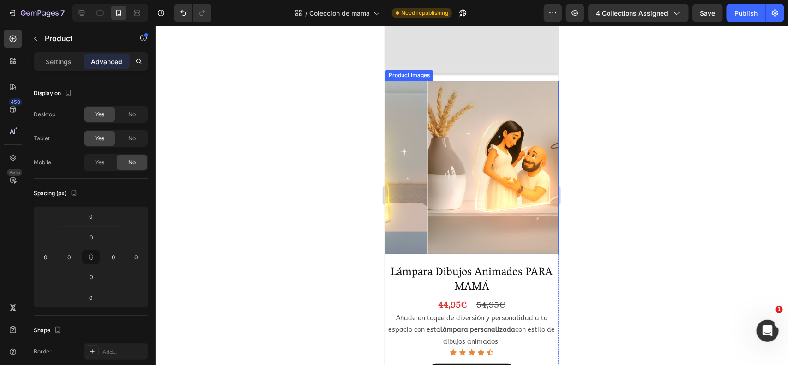
scroll to position [1511, 0]
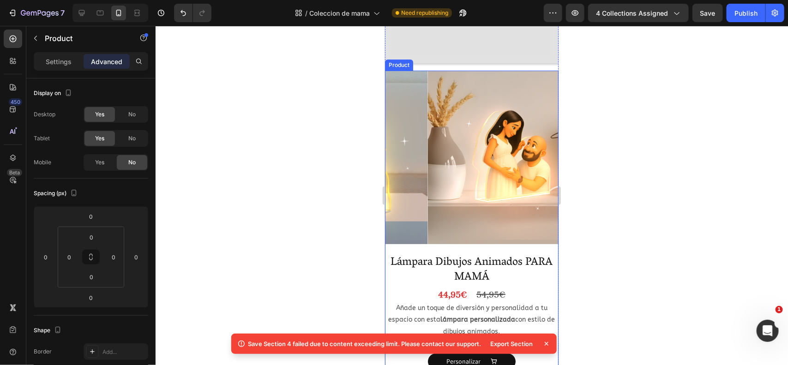
click at [507, 226] on div "Product Images Lámpara Dibujos Animados PARA MAMÁ Product Title 44,95€ Product …" at bounding box center [472, 228] width 174 height 316
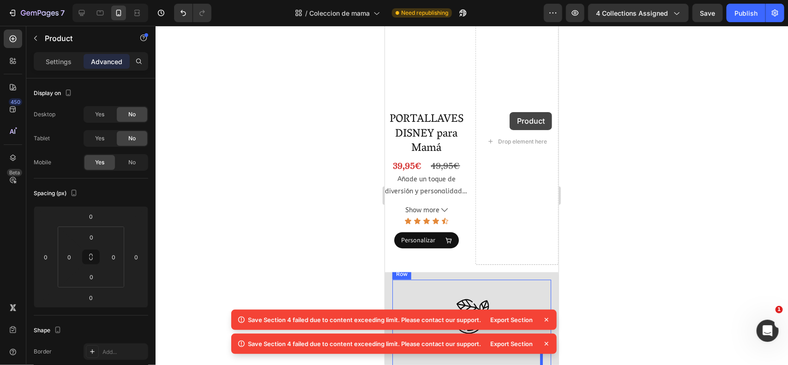
scroll to position [1099, 0]
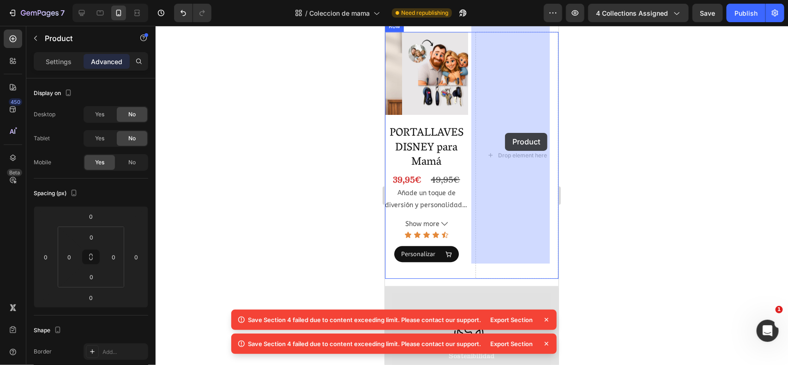
drag, startPoint x: 409, startPoint y: 69, endPoint x: 505, endPoint y: 133, distance: 115.3
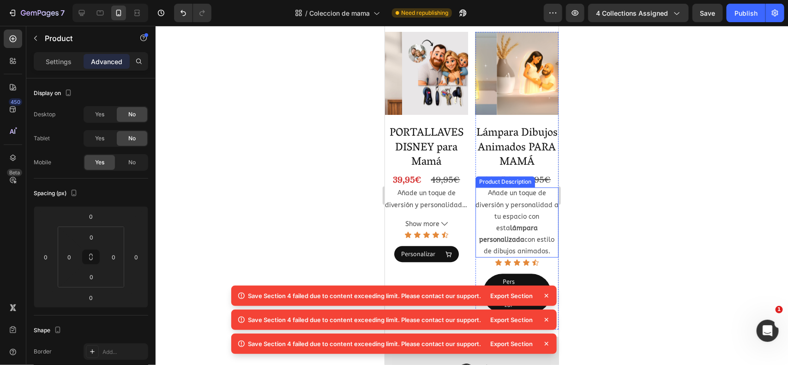
click at [502, 225] on strong "lámpara personalizada" at bounding box center [508, 233] width 59 height 19
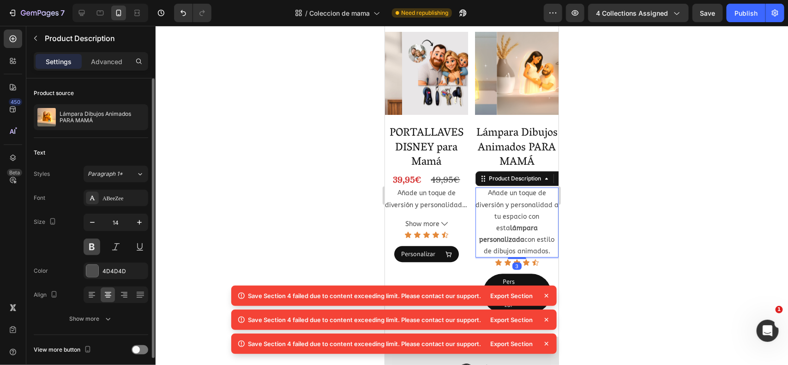
scroll to position [37, 0]
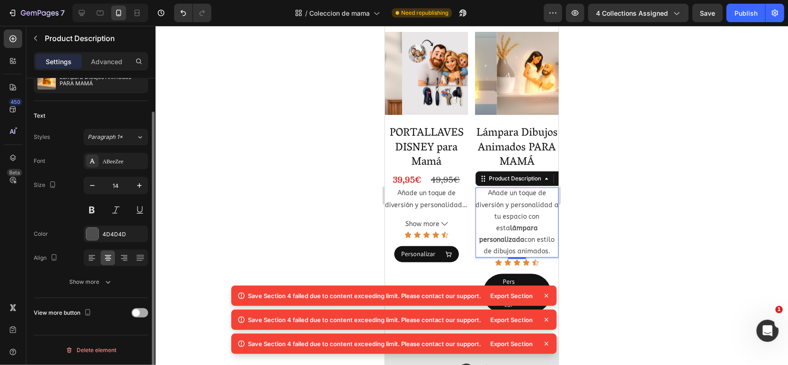
click at [145, 311] on div at bounding box center [140, 312] width 17 height 9
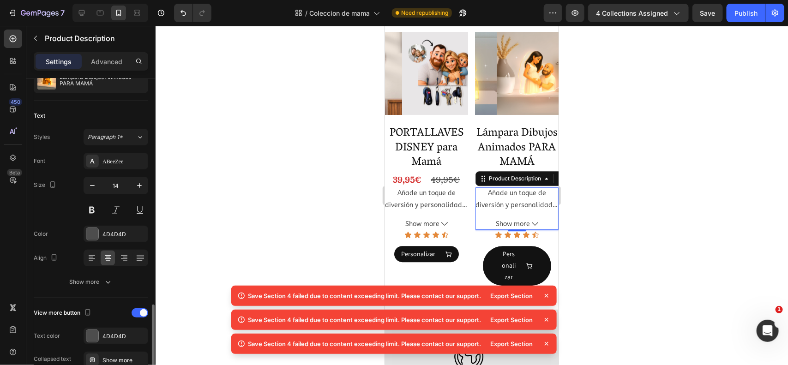
scroll to position [158, 0]
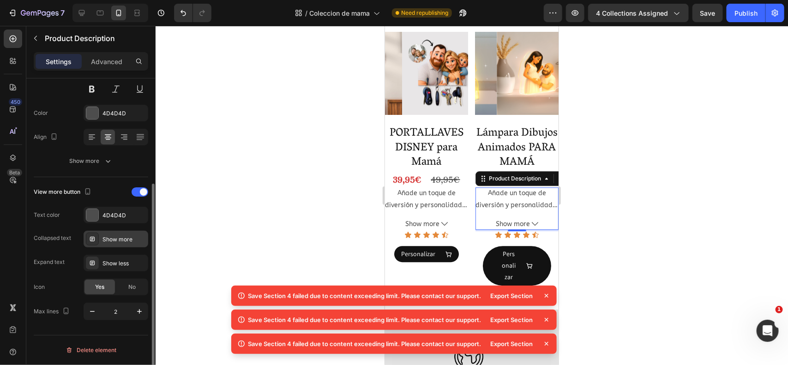
click at [117, 238] on div "Show more" at bounding box center [124, 240] width 43 height 8
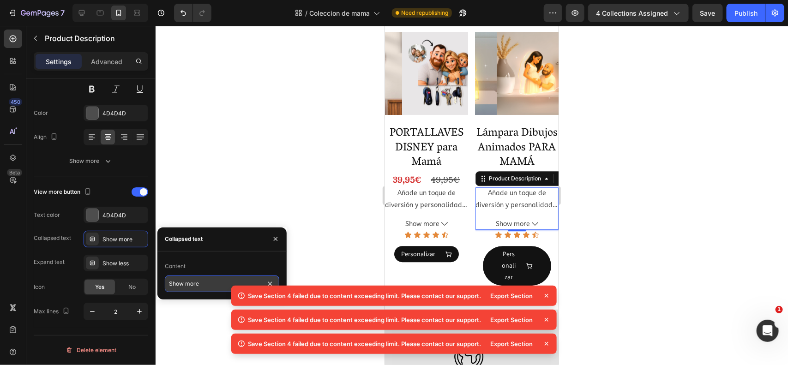
click at [198, 290] on input "Show more" at bounding box center [222, 284] width 115 height 17
type input "Ver más"
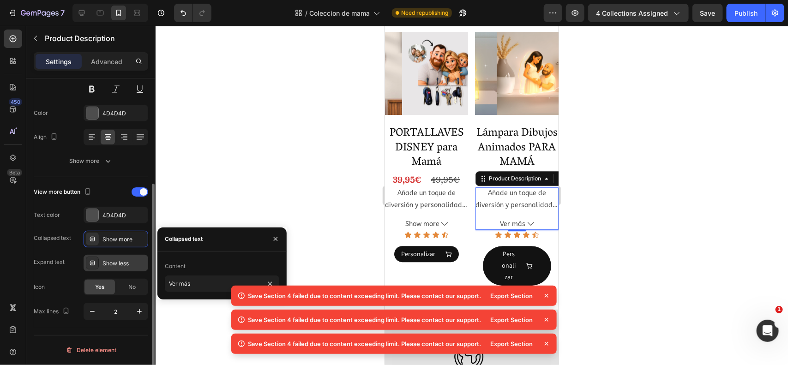
click at [133, 265] on div "Show less" at bounding box center [124, 264] width 43 height 8
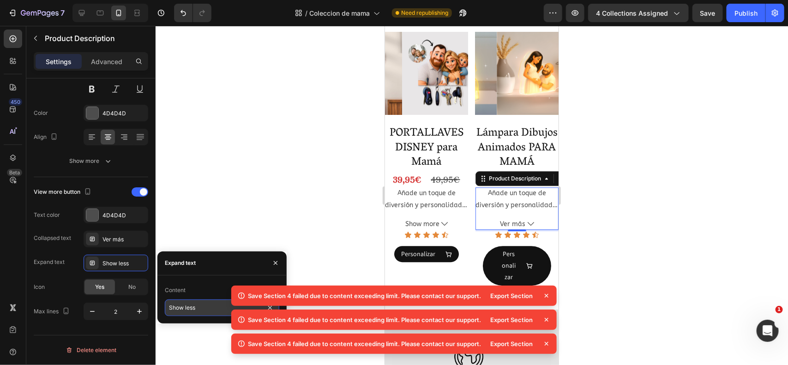
click at [197, 305] on input "Show less" at bounding box center [222, 308] width 115 height 17
type input "Ver menos"
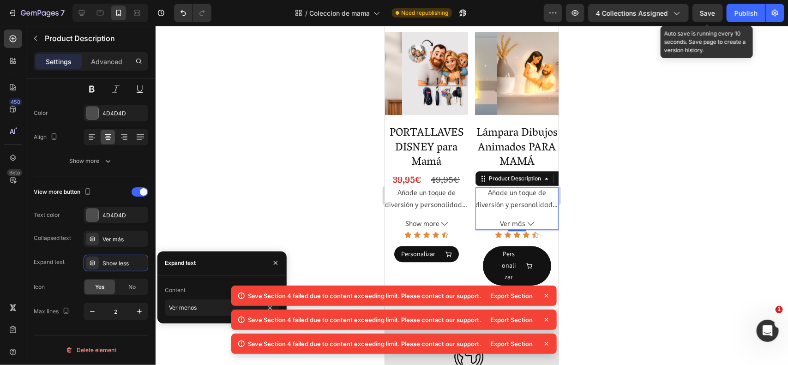
click at [713, 12] on span "Save" at bounding box center [708, 13] width 15 height 8
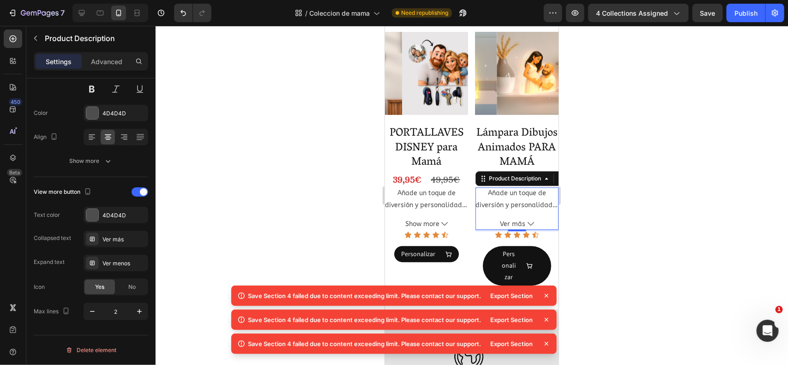
click at [546, 298] on icon at bounding box center [546, 295] width 9 height 9
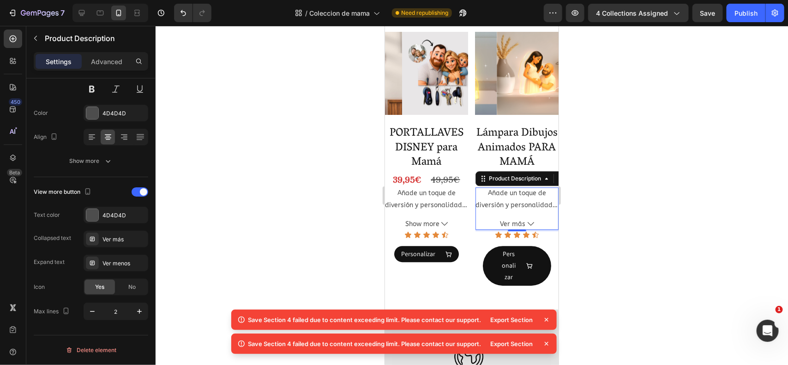
click at [546, 320] on icon at bounding box center [547, 320] width 4 height 4
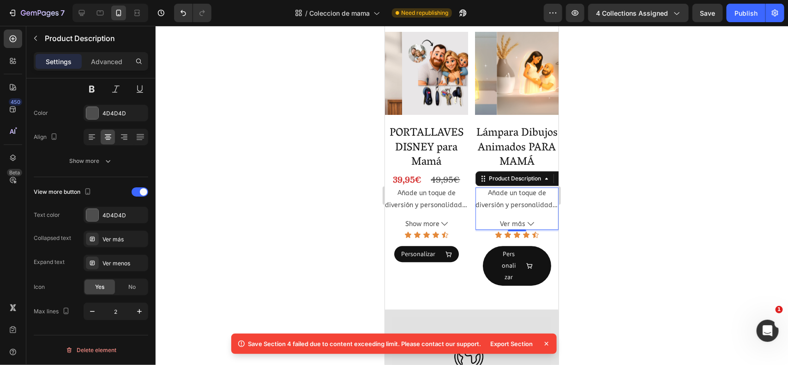
click at [548, 344] on icon at bounding box center [547, 344] width 4 height 4
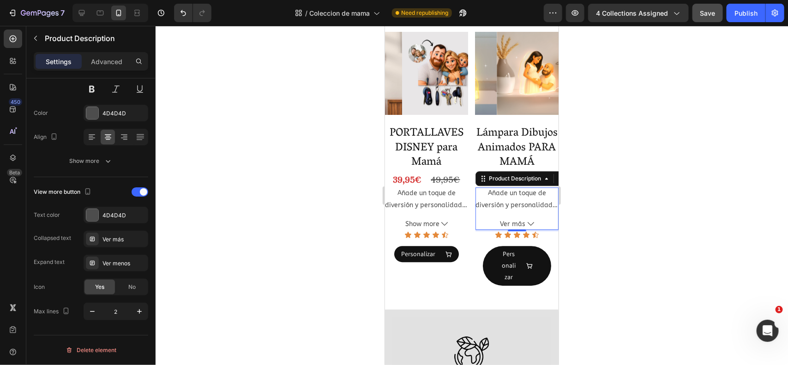
click at [706, 22] on div "7 Version history / Coleccion de mama Need republishing Preview 4 collections a…" at bounding box center [394, 13] width 788 height 26
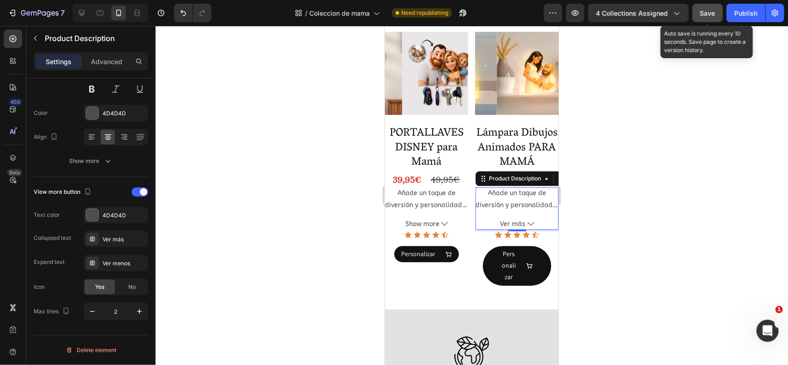
click at [707, 19] on button "Save" at bounding box center [708, 13] width 30 height 18
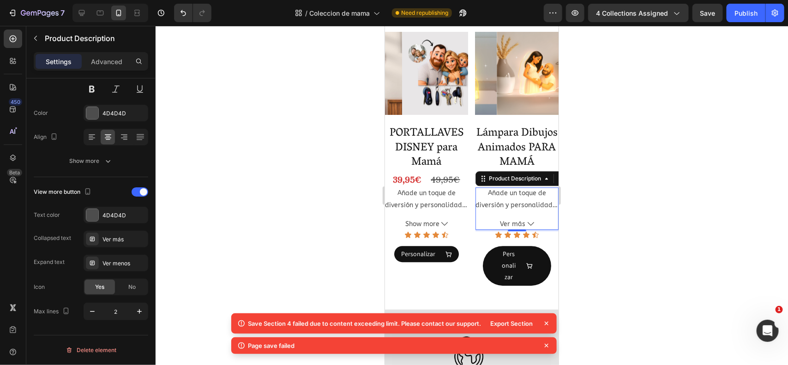
click at [543, 326] on icon at bounding box center [546, 323] width 9 height 9
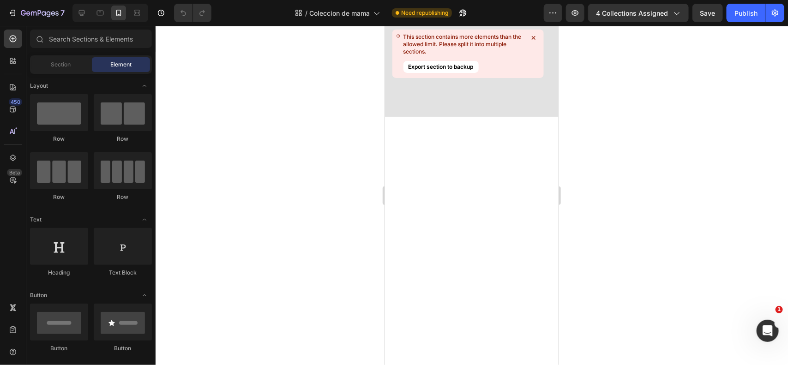
scroll to position [609, 0]
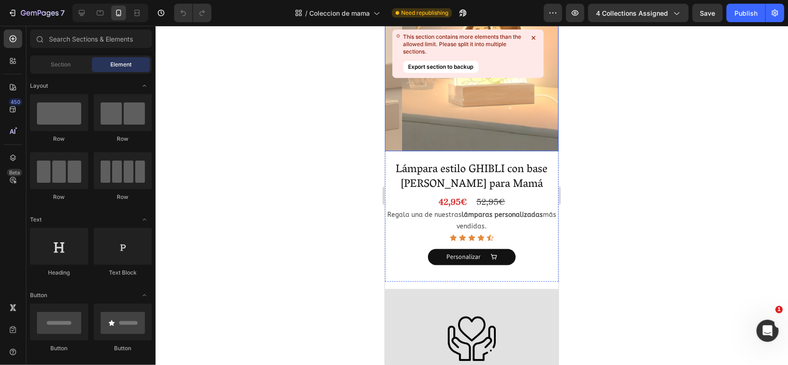
click at [535, 37] on icon at bounding box center [533, 37] width 9 height 9
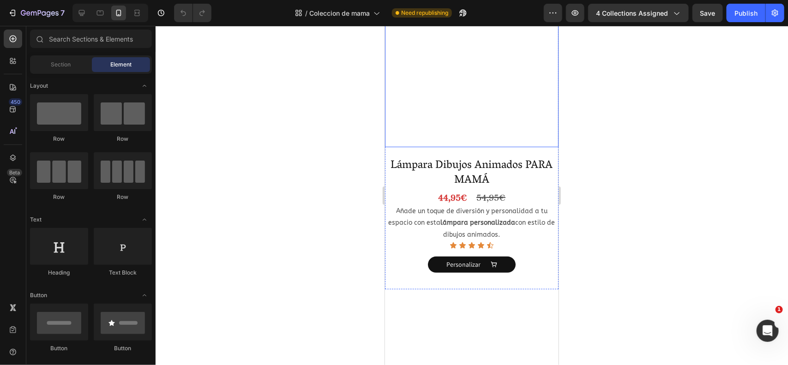
scroll to position [1608, 0]
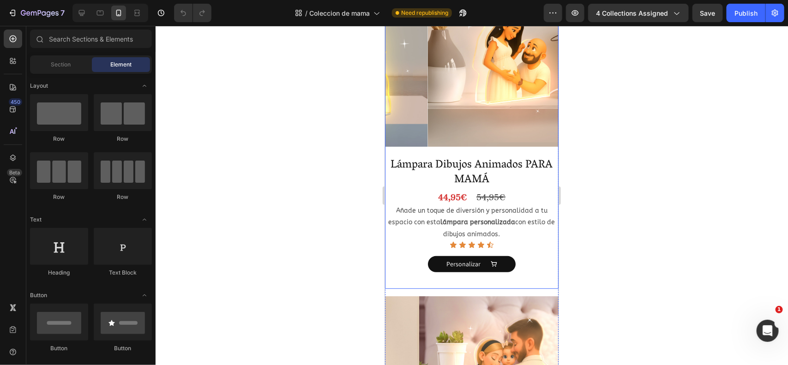
click at [519, 129] on div "Product Images Lámpara Dibujos Animados PARA MAMÁ Product Title 44,95€ Product …" at bounding box center [472, 131] width 174 height 316
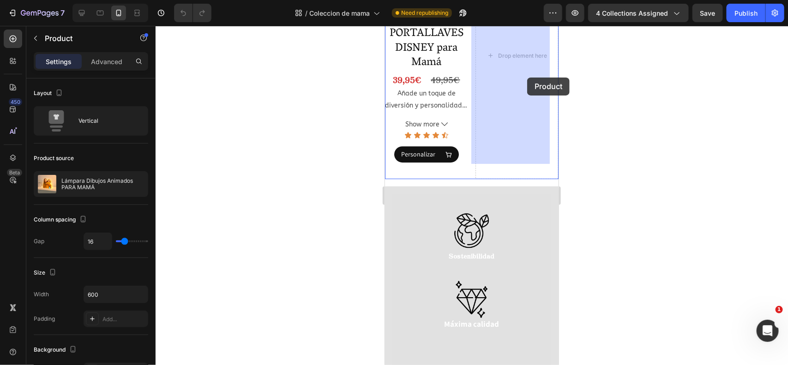
scroll to position [1164, 0]
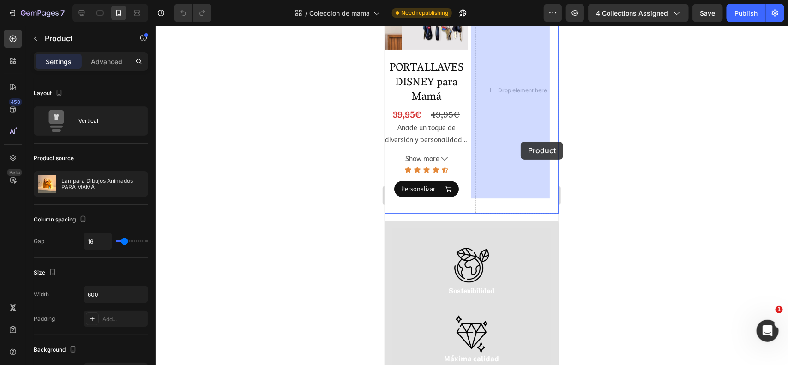
drag, startPoint x: 408, startPoint y: 214, endPoint x: 519, endPoint y: 139, distance: 135.0
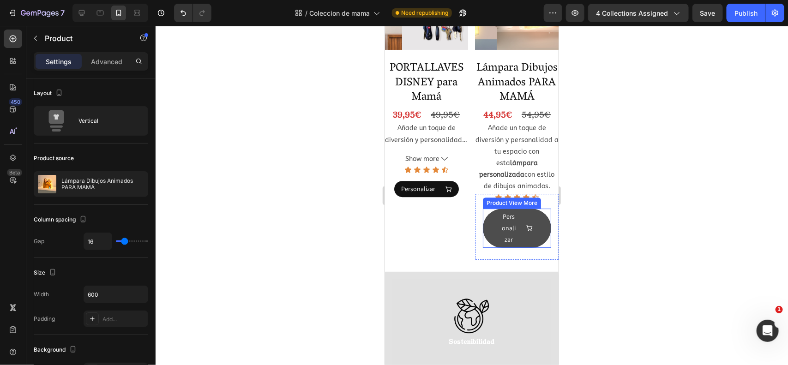
click at [484, 223] on button "Personalizar" at bounding box center [517, 228] width 68 height 40
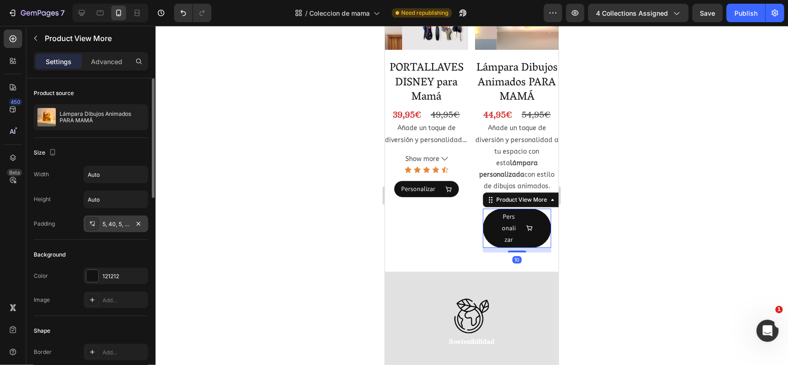
click at [118, 221] on div "5, 40, 5, 40" at bounding box center [116, 224] width 27 height 8
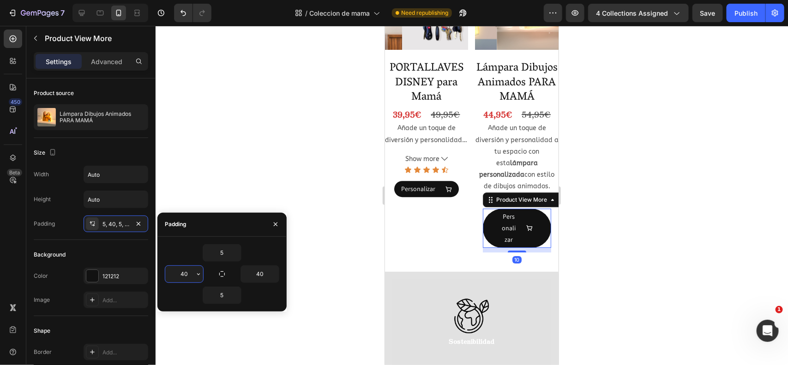
click at [187, 276] on input "40" at bounding box center [184, 274] width 38 height 17
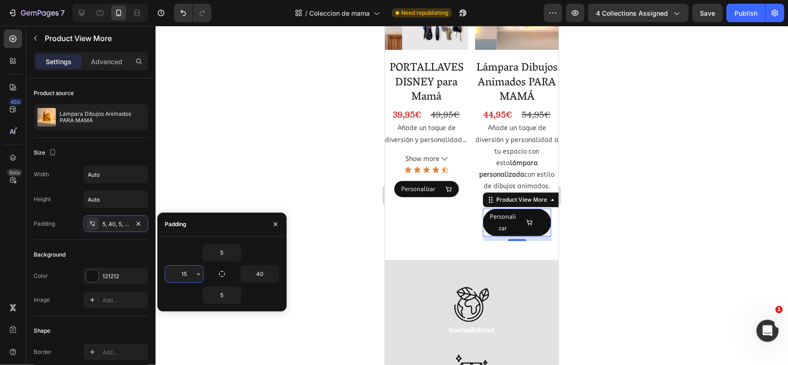
type input "15"
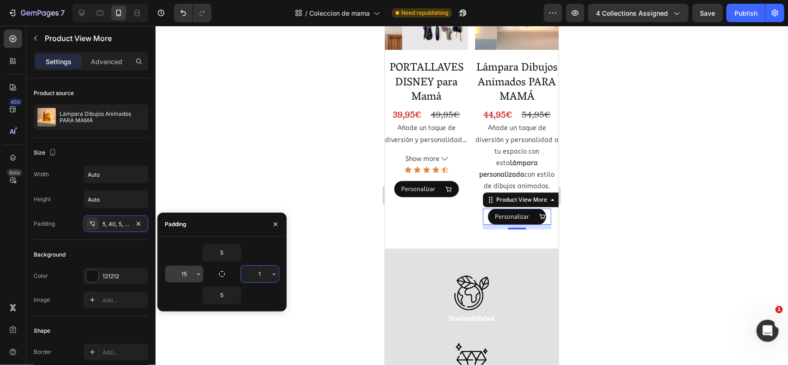
type input "15"
click at [366, 217] on div at bounding box center [472, 195] width 633 height 339
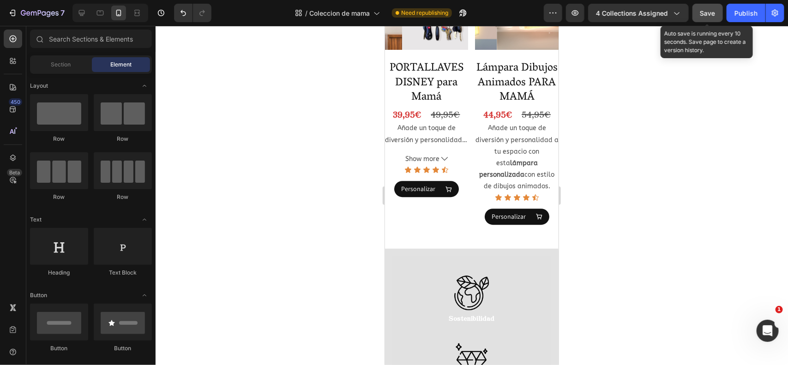
click at [700, 15] on button "Save" at bounding box center [708, 13] width 30 height 18
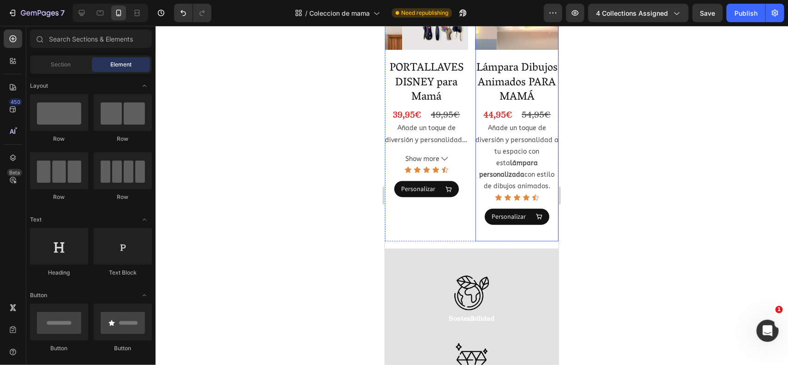
click at [537, 236] on div "Lámpara Dibujos Animados PARA MAMÁ Product Title 44,95€ Product Price Product P…" at bounding box center [516, 150] width 83 height 181
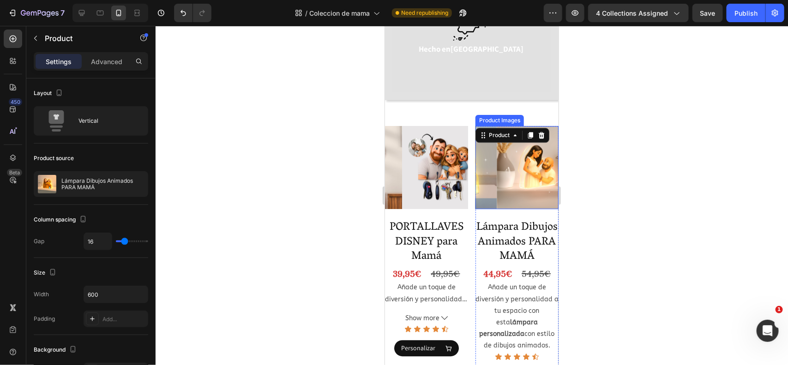
scroll to position [1004, 0]
drag, startPoint x: 528, startPoint y: 127, endPoint x: 499, endPoint y: 225, distance: 102.0
click at [528, 132] on icon at bounding box center [529, 135] width 7 height 7
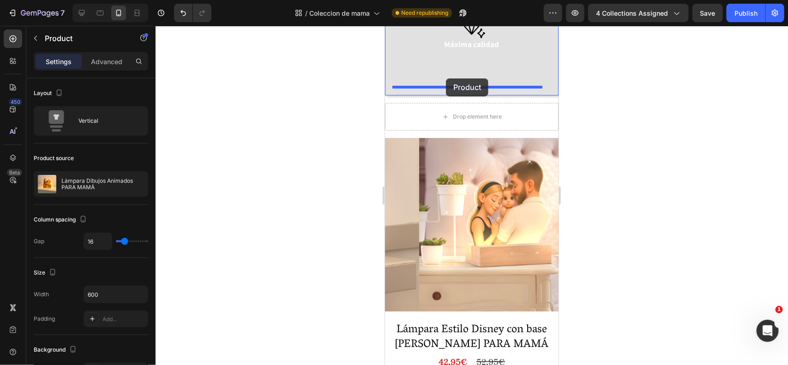
scroll to position [1779, 0]
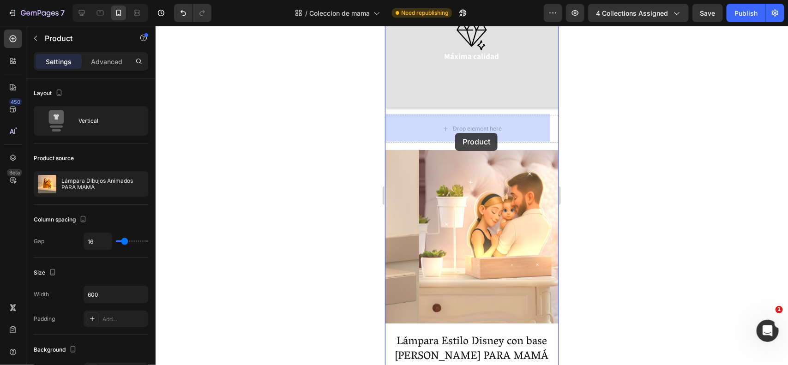
drag, startPoint x: 488, startPoint y: 136, endPoint x: 455, endPoint y: 133, distance: 32.9
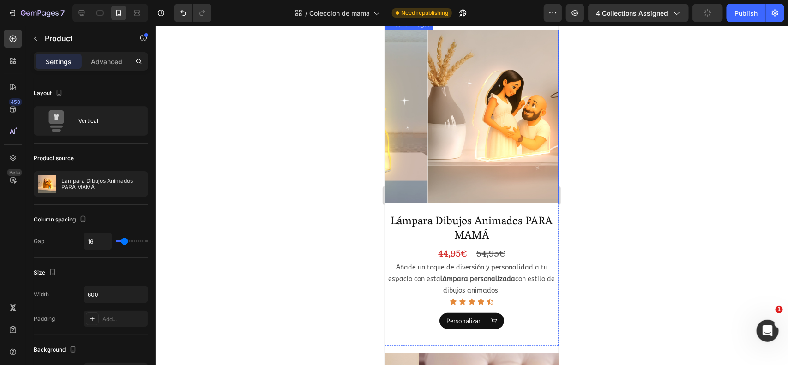
scroll to position [1582, 0]
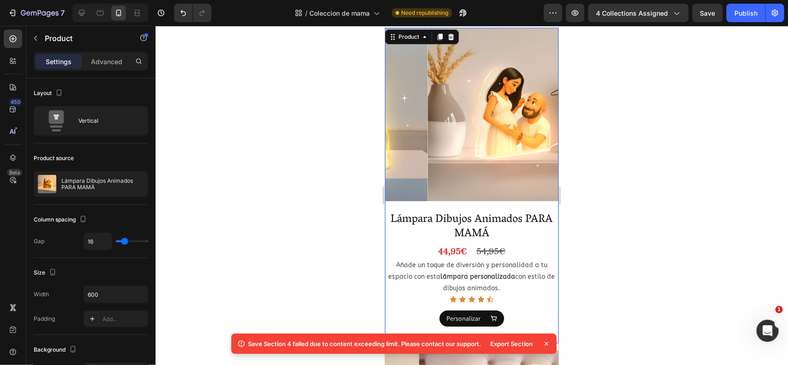
click at [519, 197] on div "Product Images Lámpara Dibujos Animados PARA MAMÁ Product Title 44,95€ Product …" at bounding box center [472, 185] width 174 height 316
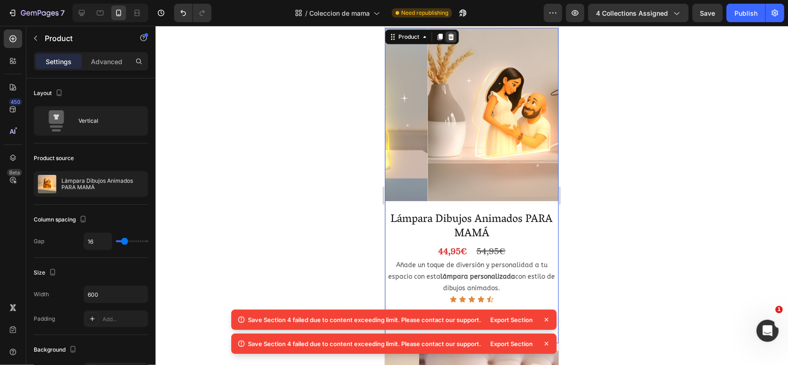
click at [452, 37] on icon at bounding box center [451, 36] width 6 height 6
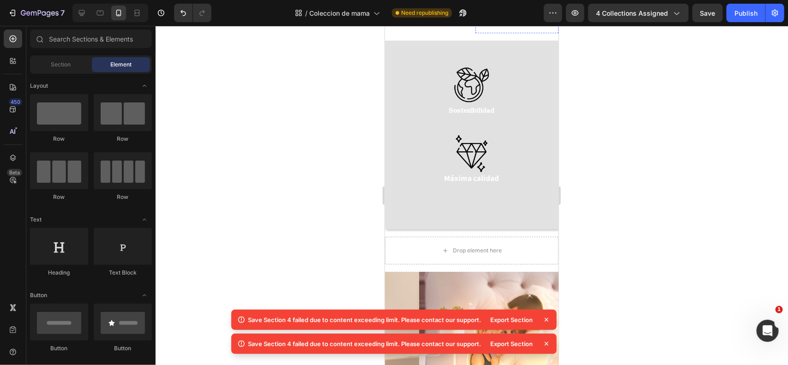
scroll to position [1373, 0]
click at [544, 321] on icon at bounding box center [546, 319] width 9 height 9
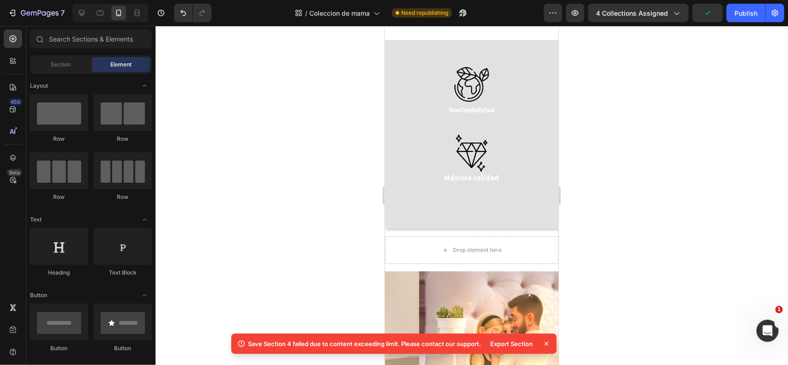
click at [546, 342] on icon at bounding box center [546, 343] width 9 height 9
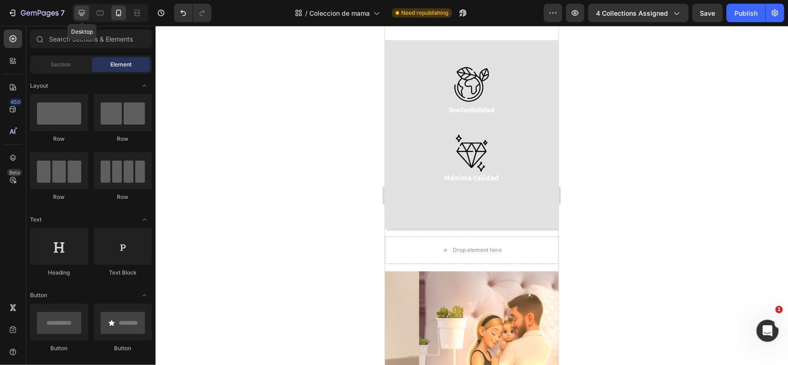
click at [84, 18] on div at bounding box center [81, 13] width 15 height 15
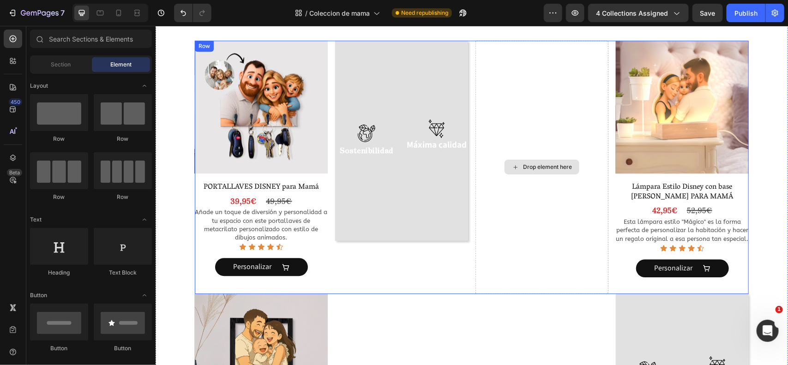
scroll to position [1128, 0]
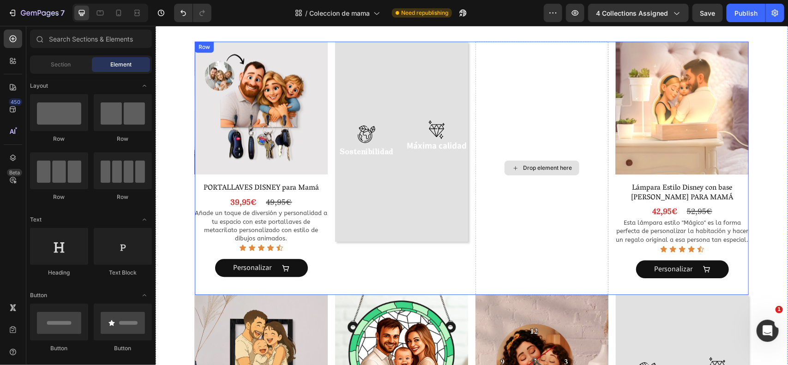
click at [520, 118] on div "Drop element here" at bounding box center [541, 168] width 133 height 254
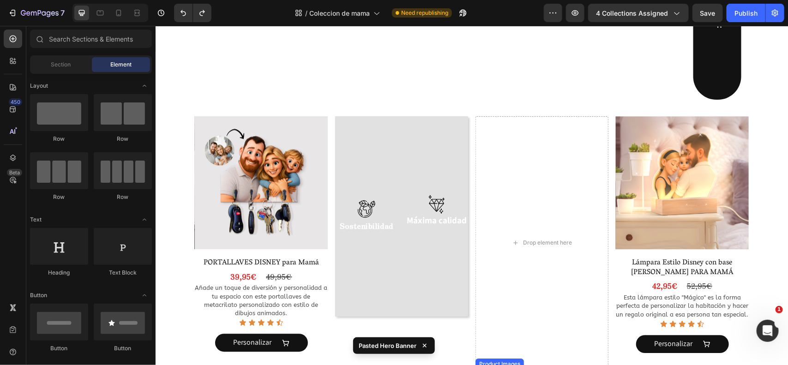
scroll to position [1053, 0]
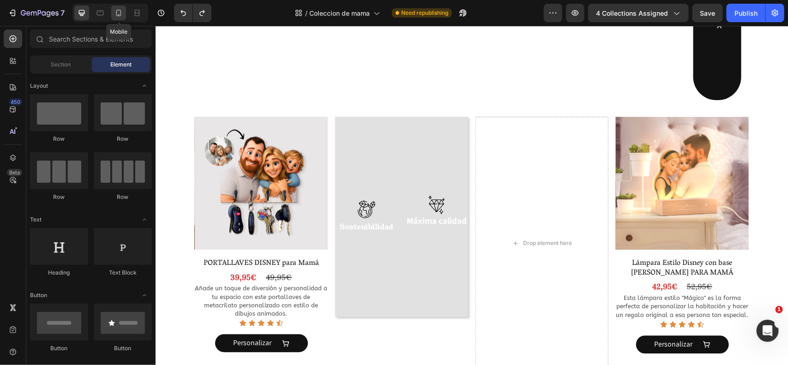
click at [116, 10] on icon at bounding box center [118, 12] width 9 height 9
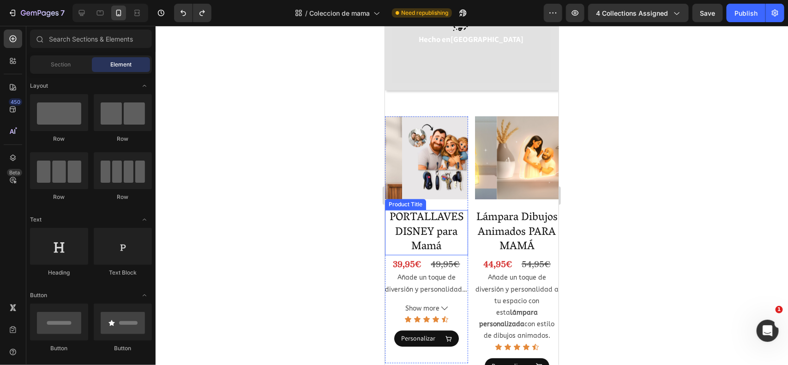
scroll to position [1016, 0]
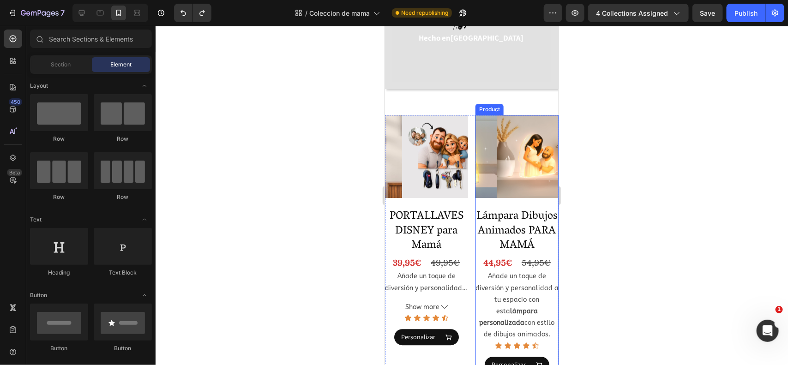
click at [485, 188] on div "Product Images Lámpara Dibujos Animados PARA MAMÁ Product Title 44,95€ Product …" at bounding box center [516, 252] width 83 height 274
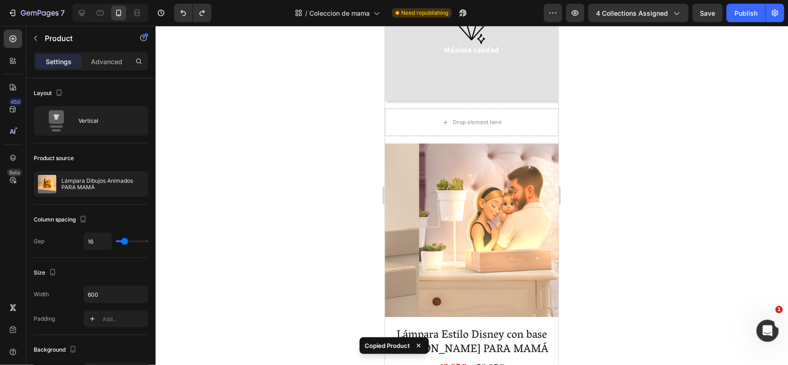
scroll to position [1534, 0]
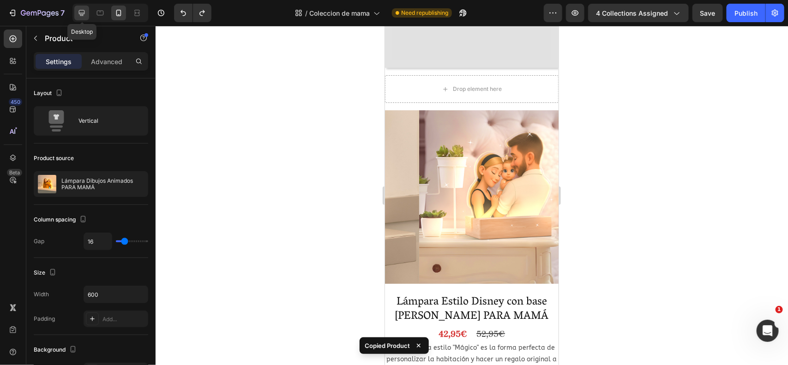
drag, startPoint x: 82, startPoint y: 7, endPoint x: 75, endPoint y: 87, distance: 80.1
click at [82, 7] on div at bounding box center [81, 13] width 15 height 15
type input "11"
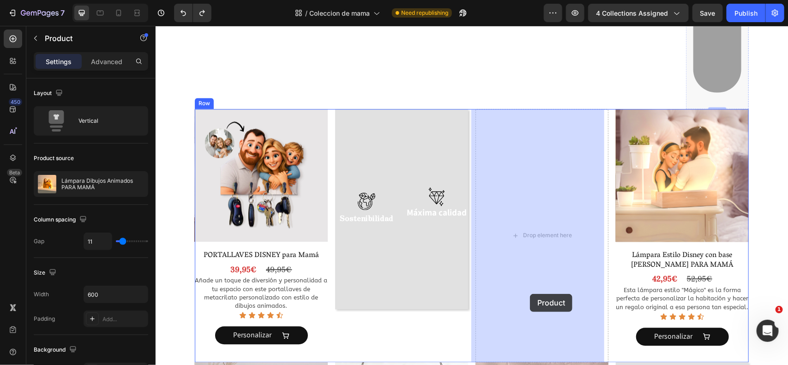
scroll to position [832, 0]
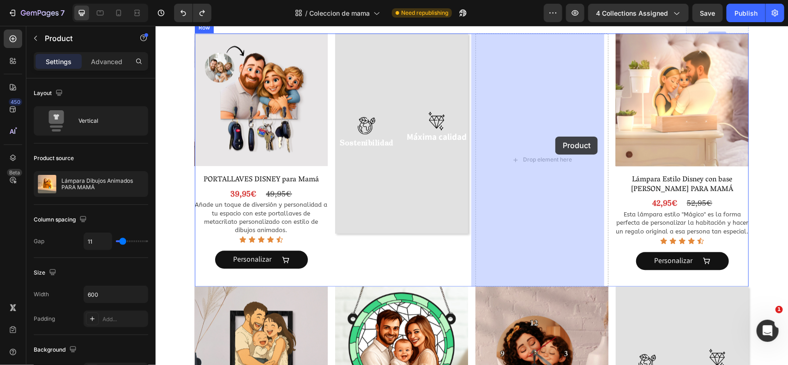
drag, startPoint x: 700, startPoint y: 79, endPoint x: 555, endPoint y: 139, distance: 157.2
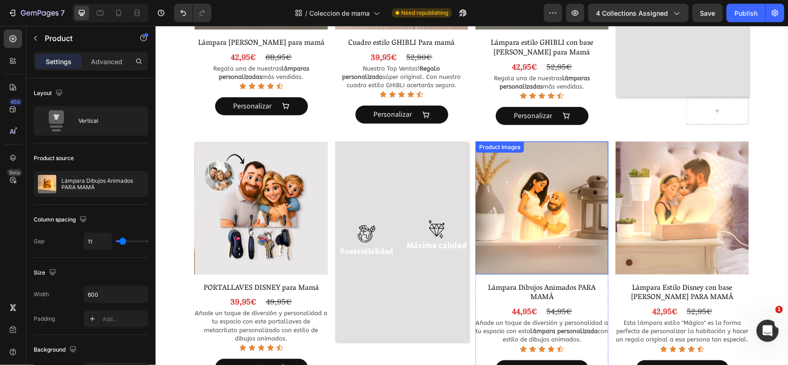
scroll to position [405, 0]
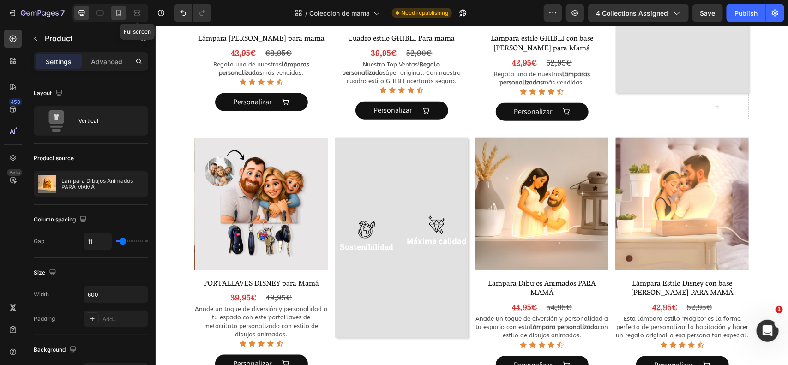
click at [120, 12] on icon at bounding box center [118, 12] width 9 height 9
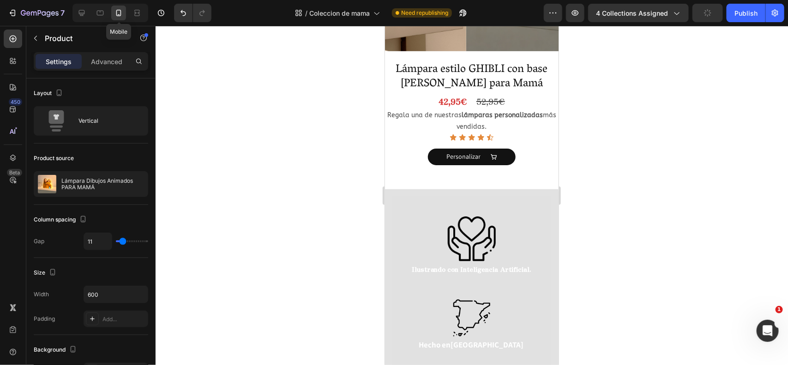
type input "16"
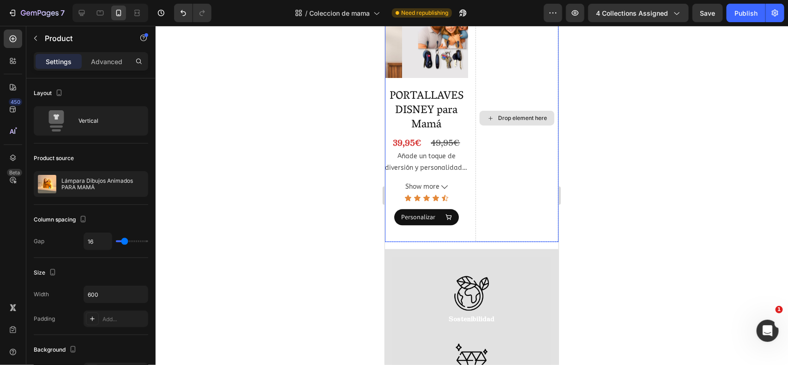
scroll to position [832, 0]
click at [496, 203] on div "Drop element here" at bounding box center [516, 117] width 83 height 247
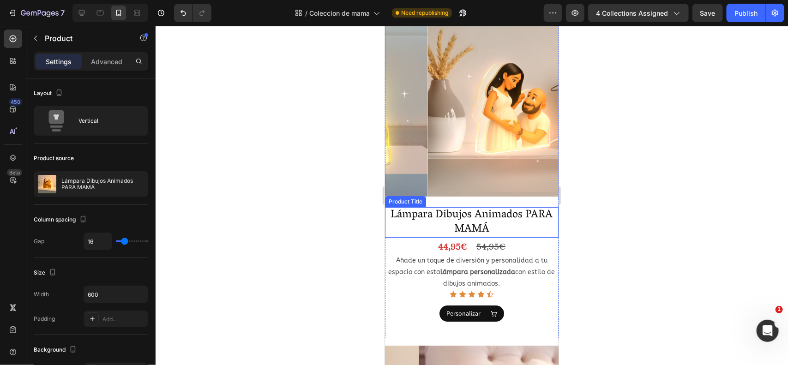
scroll to position [1283, 0]
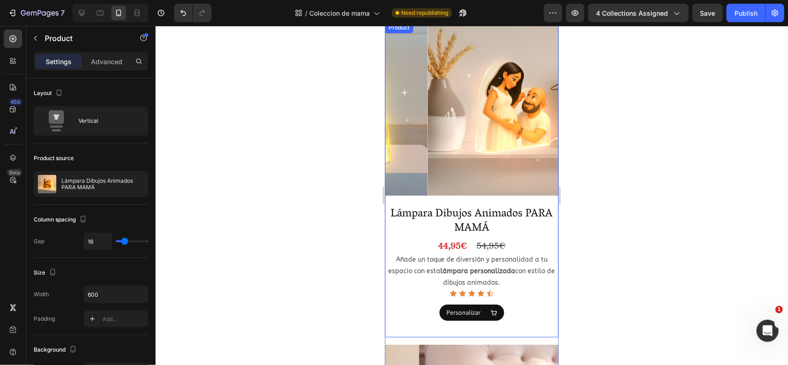
click at [512, 187] on div "Product Images" at bounding box center [472, 110] width 174 height 177
click at [115, 64] on p "Advanced" at bounding box center [106, 62] width 31 height 10
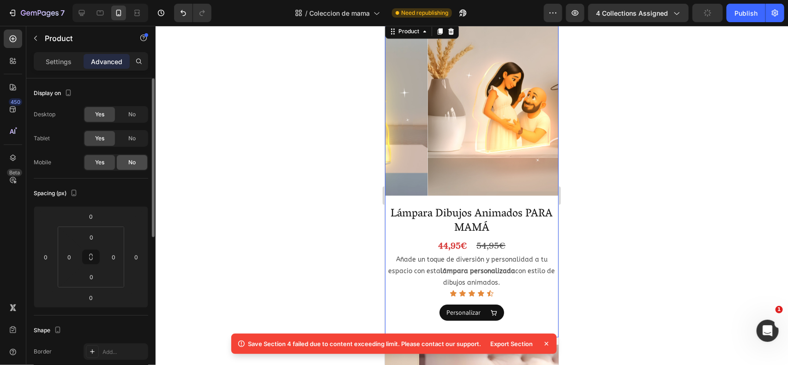
click at [127, 162] on div "No" at bounding box center [132, 162] width 30 height 15
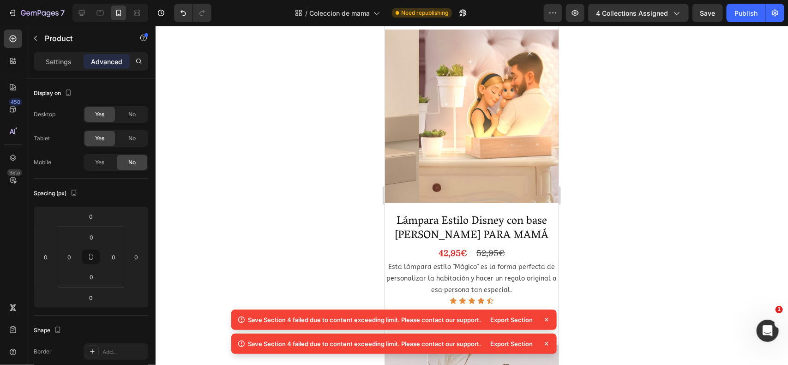
click at [347, 145] on div at bounding box center [472, 195] width 633 height 339
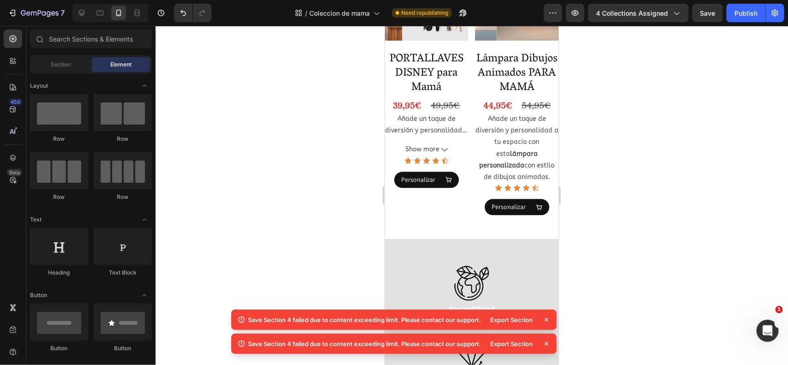
scroll to position [861, 0]
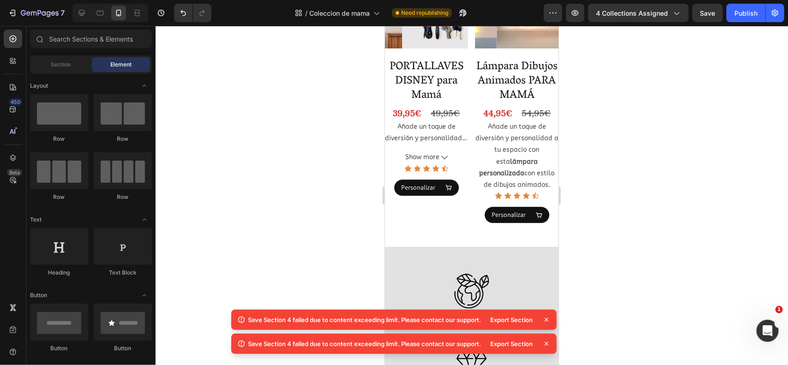
click at [547, 319] on icon at bounding box center [546, 319] width 9 height 9
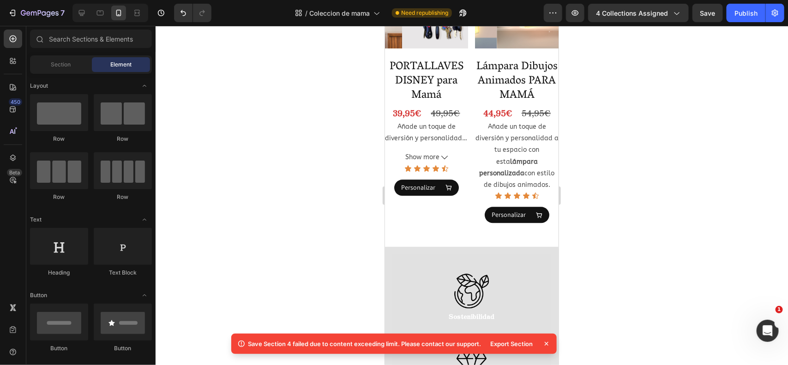
click at [547, 342] on icon at bounding box center [546, 343] width 9 height 9
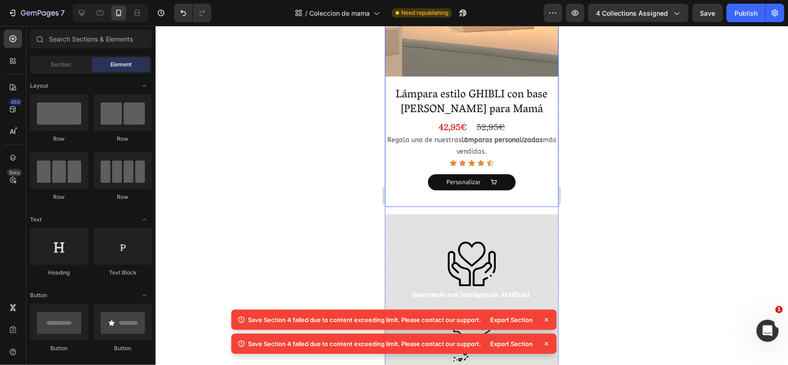
scroll to position [684, 0]
click at [392, 214] on div "Image Ilustrando con Inteligencia Artificial. Text Block Image Hecho en [GEOGRA…" at bounding box center [472, 317] width 174 height 207
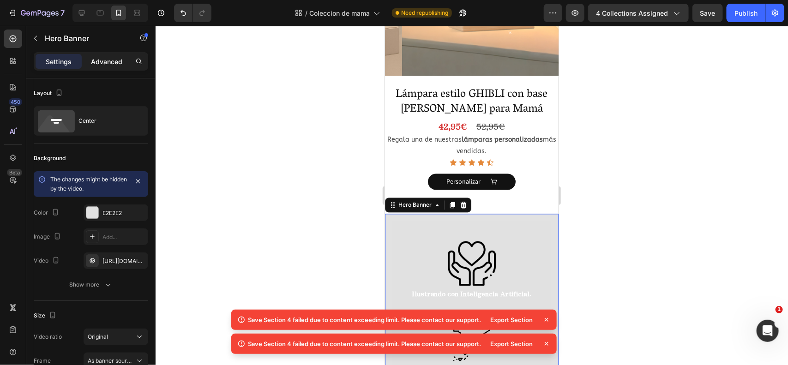
click at [96, 54] on div "Advanced" at bounding box center [107, 61] width 46 height 15
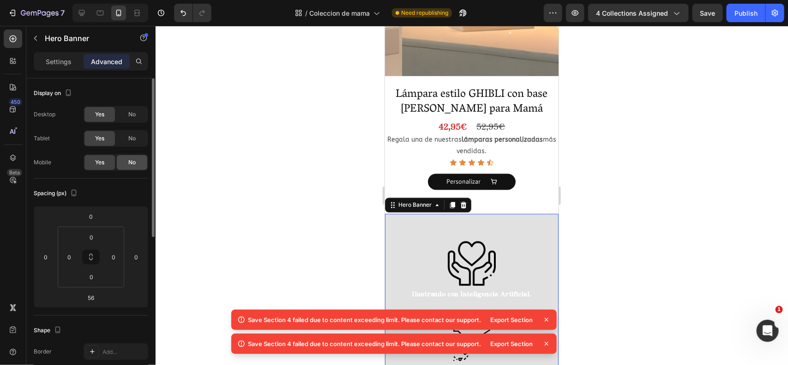
click at [130, 158] on span "No" at bounding box center [131, 162] width 7 height 8
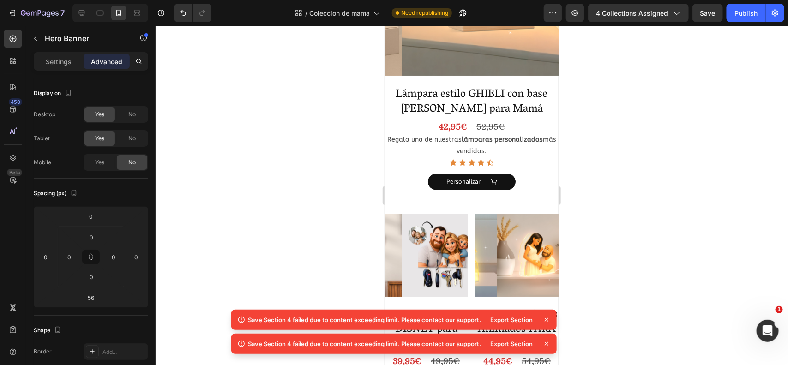
click at [348, 218] on div at bounding box center [472, 195] width 633 height 339
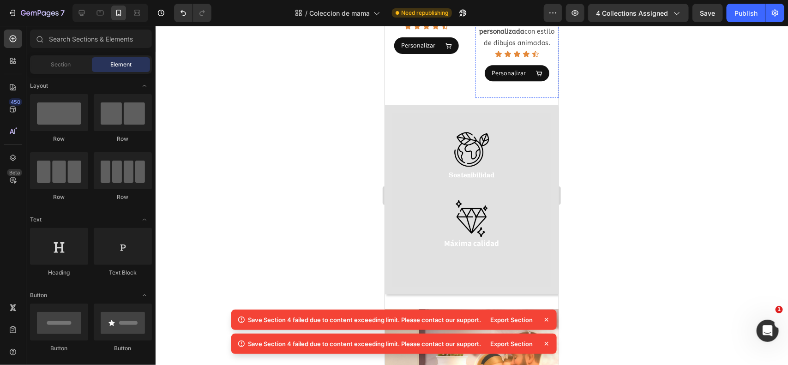
scroll to position [1074, 0]
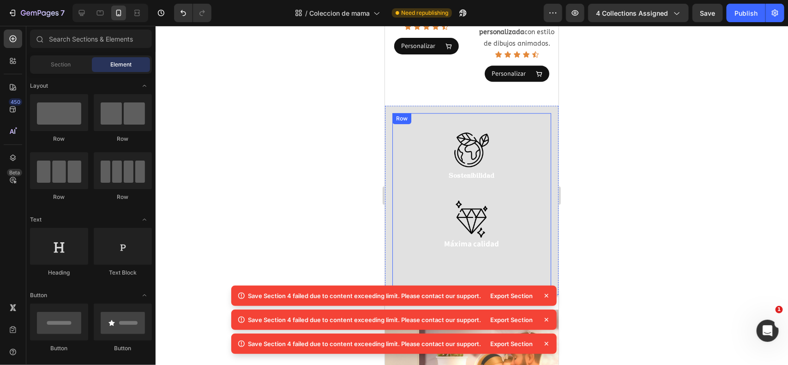
click at [529, 184] on div "Image Sostenibilidad Text Block" at bounding box center [471, 165] width 159 height 69
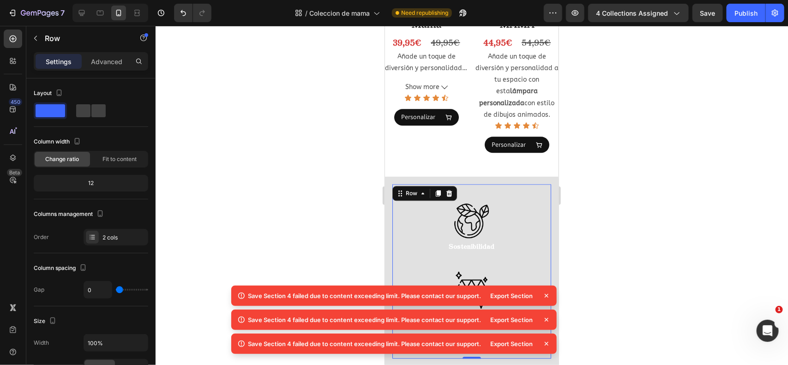
scroll to position [1003, 0]
click at [494, 85] on div "Añade un toque de diversión y personalidad a tu espacio con esta lámpara person…" at bounding box center [516, 85] width 83 height 70
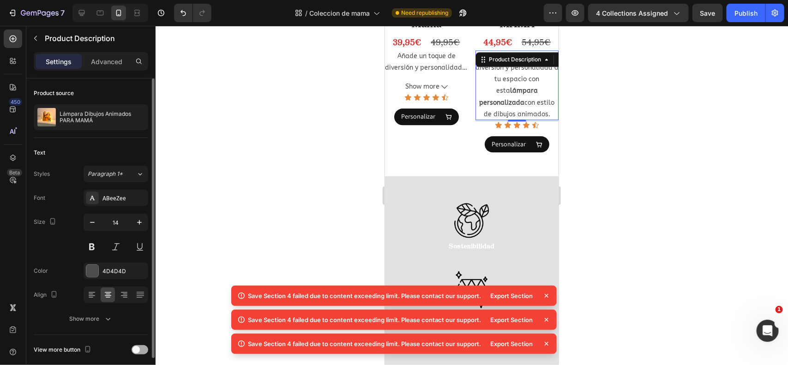
click at [135, 347] on span at bounding box center [136, 349] width 7 height 7
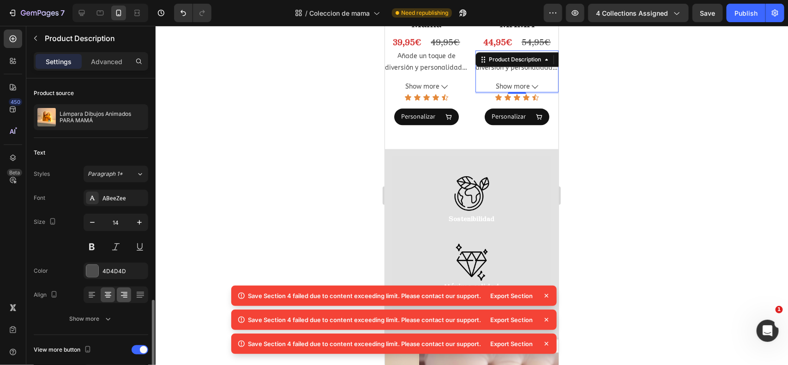
scroll to position [158, 0]
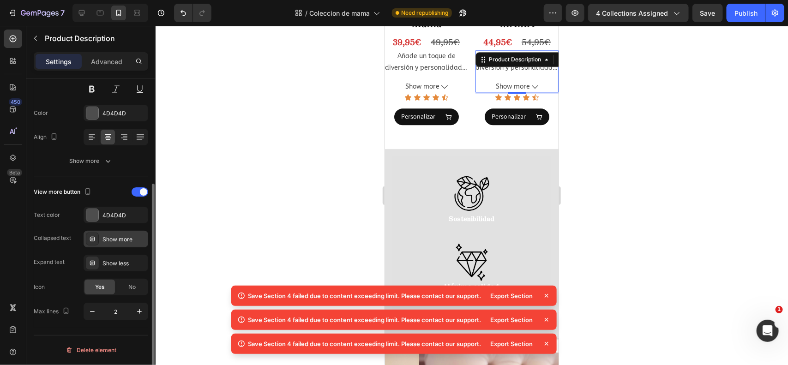
click at [120, 239] on div "Show more" at bounding box center [124, 240] width 43 height 8
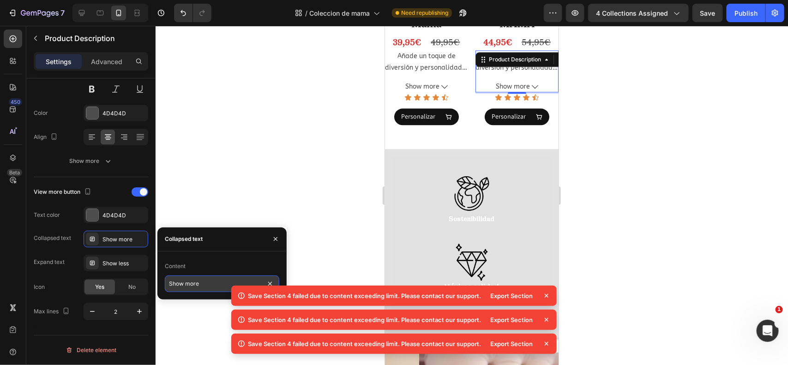
click at [202, 282] on input "Show more" at bounding box center [222, 284] width 115 height 17
type input "Ver más"
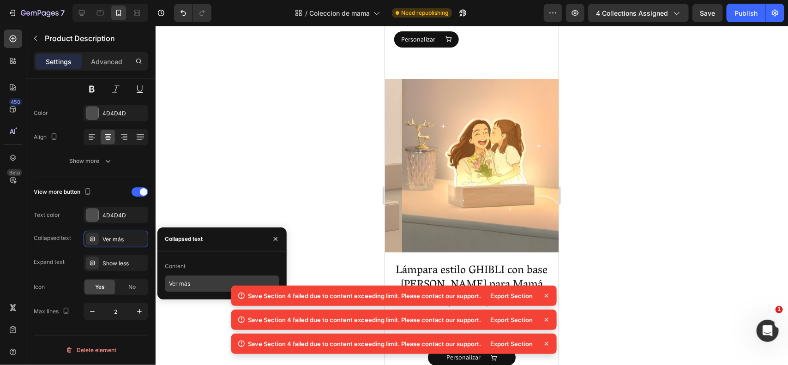
scroll to position [474, 0]
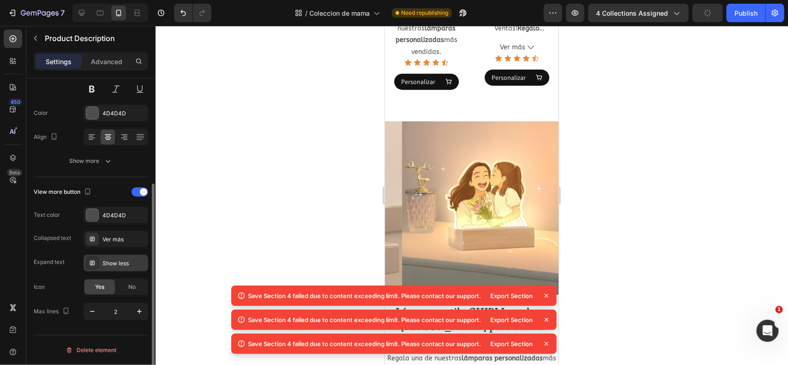
click at [127, 265] on div "Show less" at bounding box center [124, 264] width 43 height 8
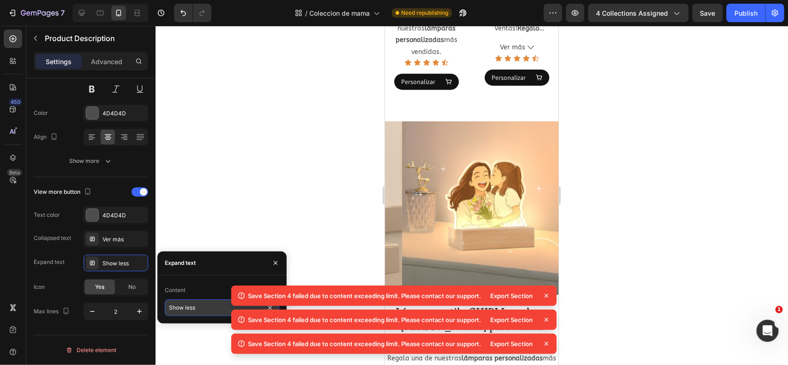
click at [200, 302] on input "Show less" at bounding box center [222, 308] width 115 height 17
type input "Ver menos"
click at [308, 209] on div at bounding box center [472, 195] width 633 height 339
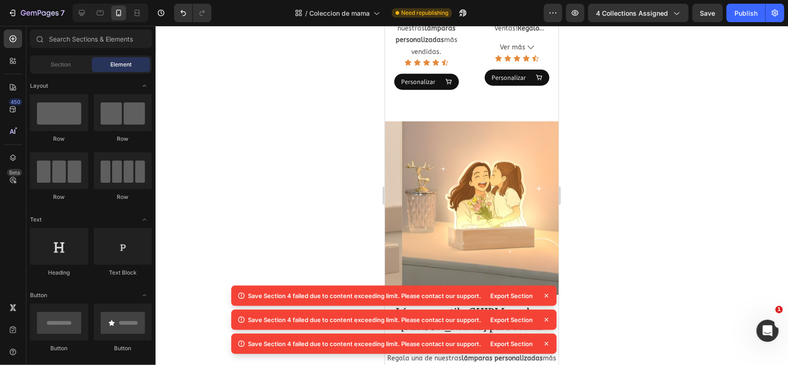
click at [545, 298] on icon at bounding box center [547, 296] width 4 height 4
click at [546, 296] on icon at bounding box center [547, 296] width 4 height 4
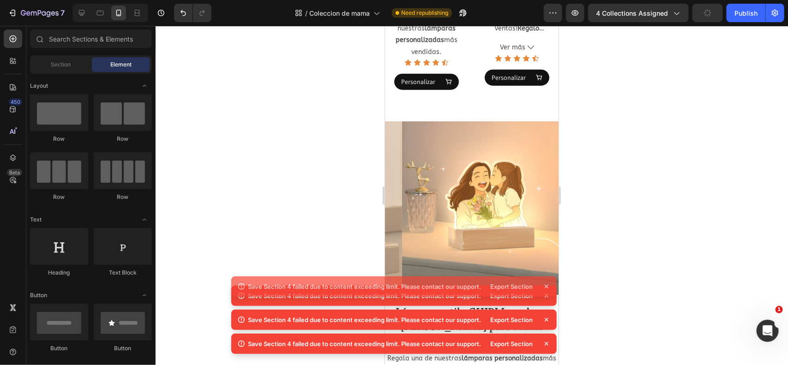
click at [0, 0] on div "Save Section 4 failed due to content exceeding limit. Please contact our suppor…" at bounding box center [0, 0] width 0 height 0
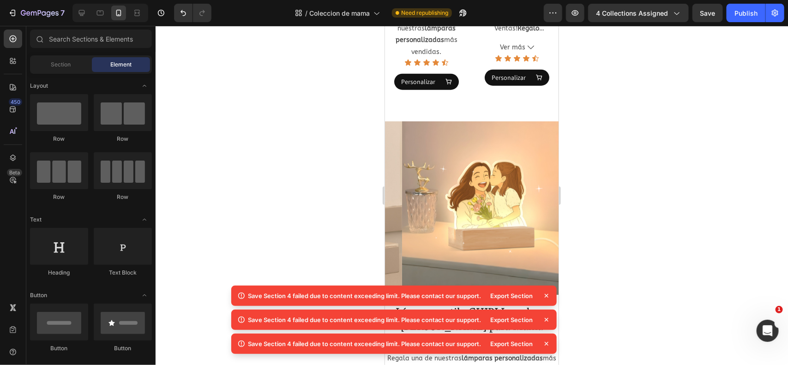
click at [548, 296] on icon at bounding box center [546, 295] width 9 height 9
click at [546, 294] on icon at bounding box center [546, 295] width 9 height 9
click at [546, 296] on icon at bounding box center [546, 295] width 9 height 9
click at [545, 298] on icon at bounding box center [547, 296] width 4 height 4
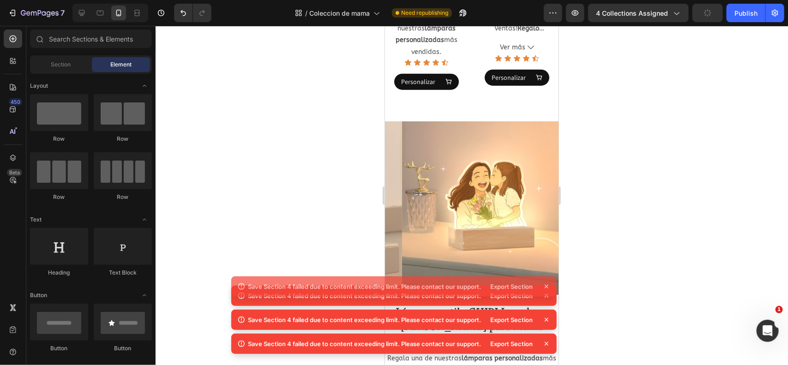
click at [546, 296] on icon at bounding box center [546, 295] width 9 height 9
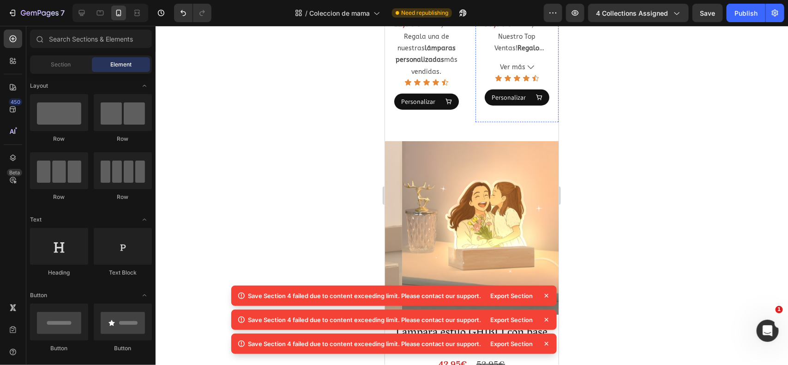
scroll to position [471, 0]
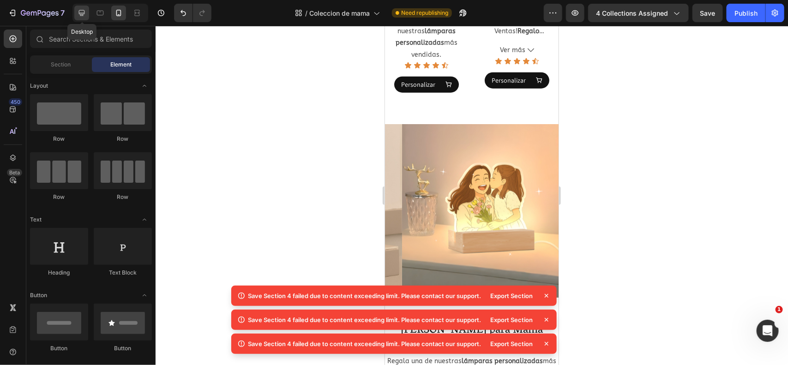
drag, startPoint x: 82, startPoint y: 17, endPoint x: 19, endPoint y: 35, distance: 65.0
click at [82, 17] on icon at bounding box center [81, 12] width 9 height 9
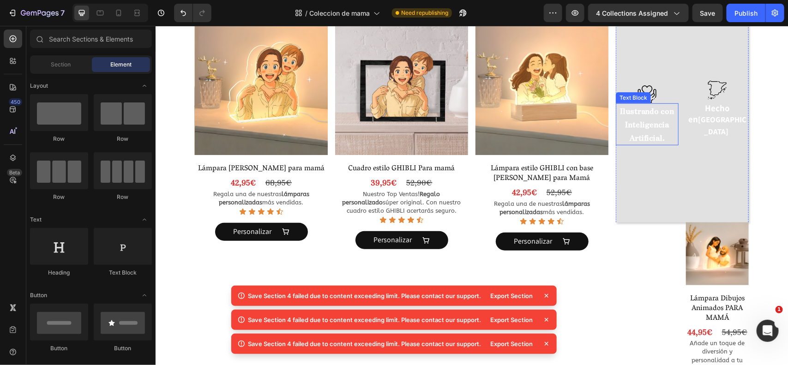
scroll to position [425, 0]
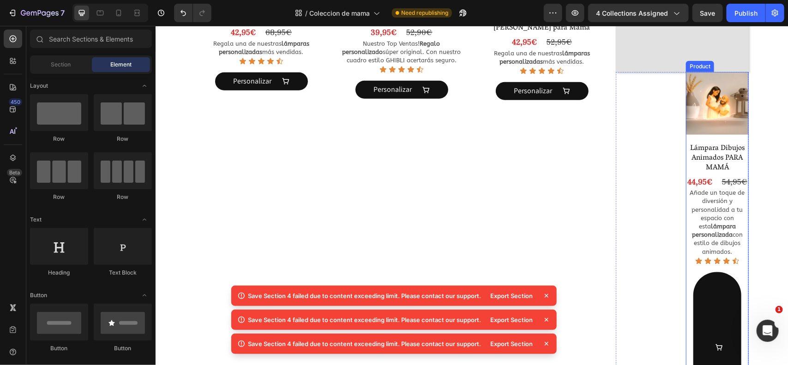
drag, startPoint x: 732, startPoint y: 137, endPoint x: 388, endPoint y: 187, distance: 347.7
click at [732, 137] on div "Product Images" at bounding box center [717, 105] width 63 height 66
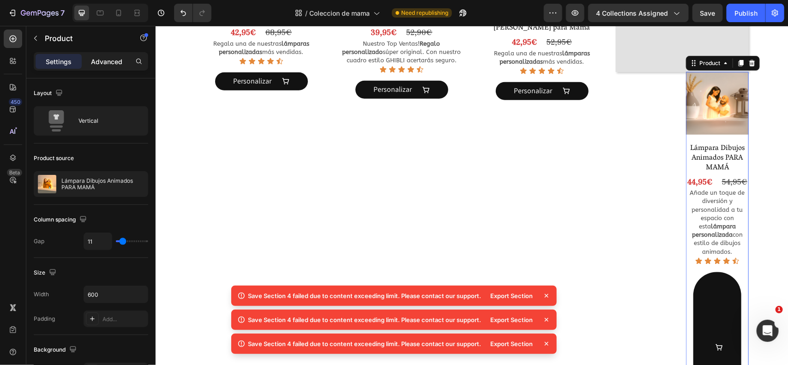
click at [102, 63] on p "Advanced" at bounding box center [106, 62] width 31 height 10
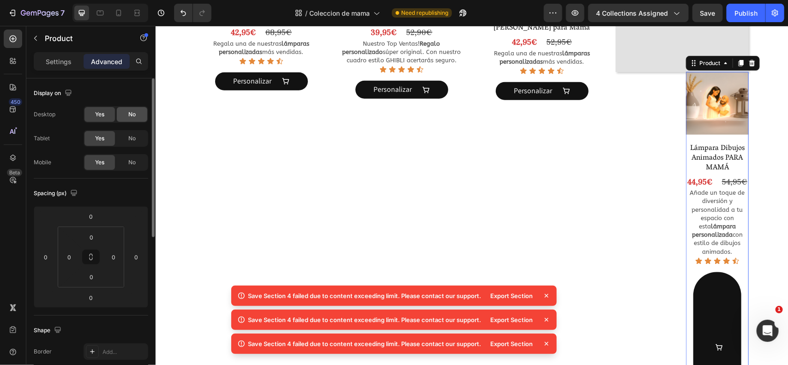
click at [131, 121] on div "Yes No" at bounding box center [116, 114] width 65 height 17
click at [130, 114] on span "No" at bounding box center [131, 114] width 7 height 8
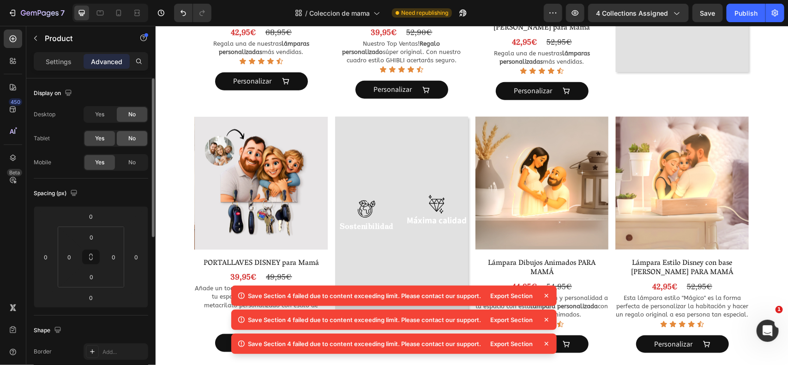
click at [128, 134] on div "No" at bounding box center [132, 138] width 30 height 15
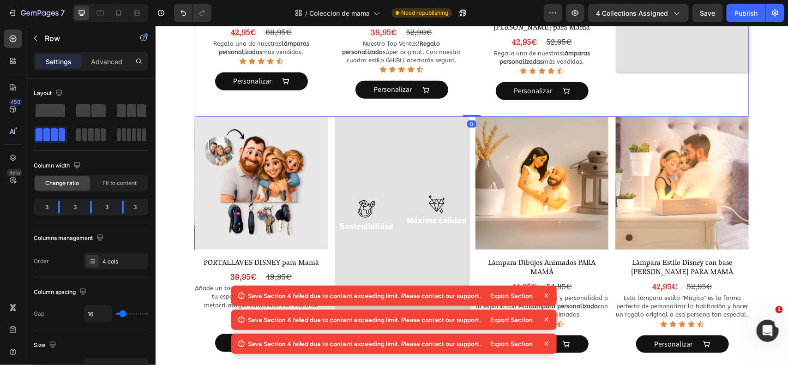
click at [545, 319] on icon at bounding box center [546, 319] width 9 height 9
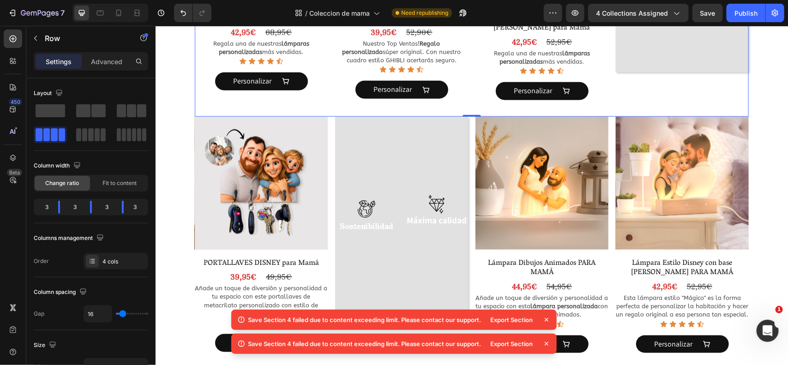
click at [545, 319] on icon at bounding box center [546, 319] width 9 height 9
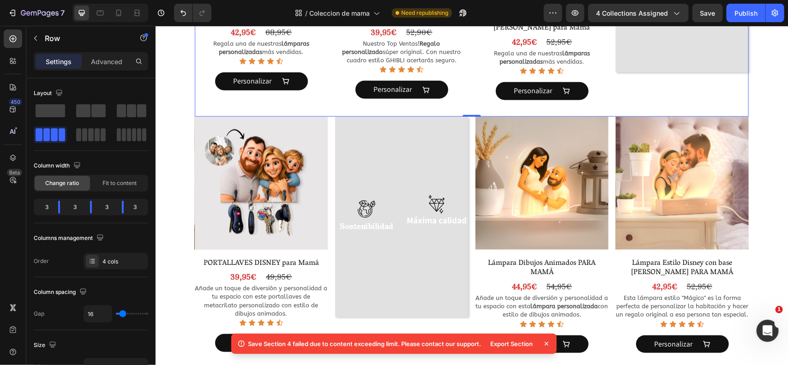
click at [545, 345] on icon at bounding box center [547, 344] width 4 height 4
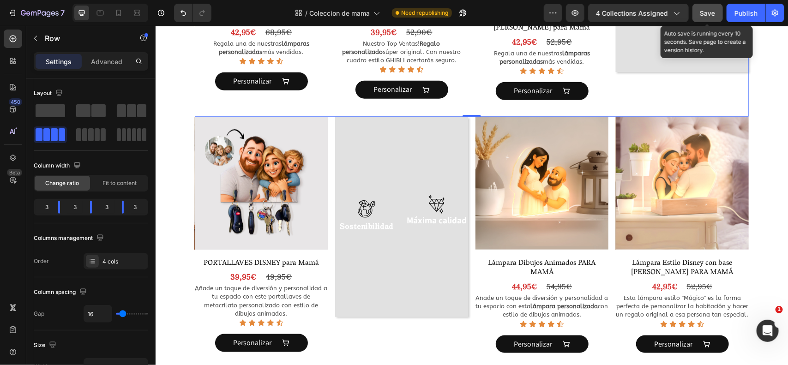
click at [717, 14] on button "Save" at bounding box center [708, 13] width 30 height 18
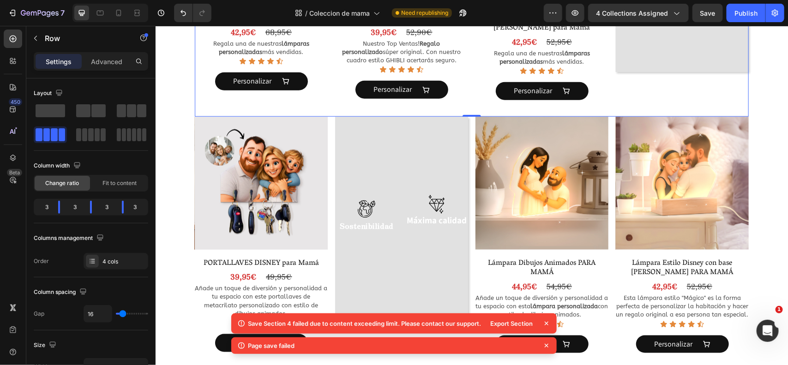
click at [547, 324] on icon at bounding box center [546, 323] width 9 height 9
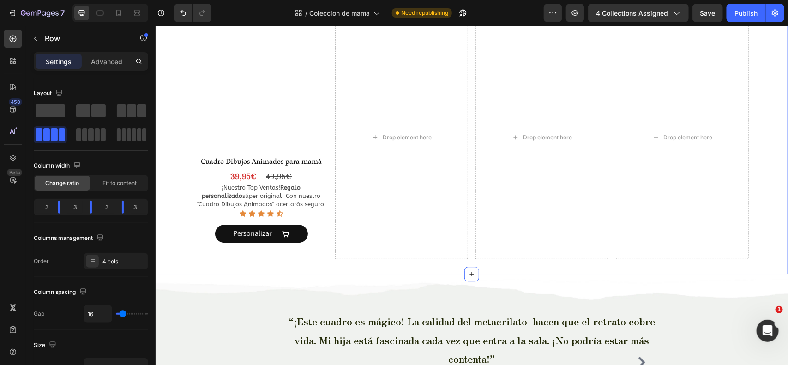
scroll to position [1044, 0]
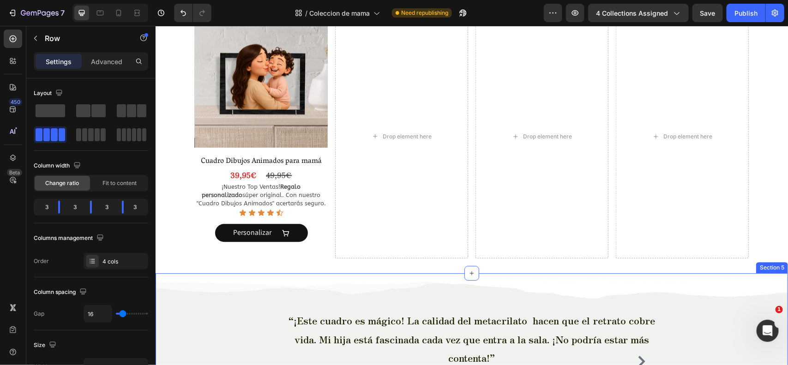
click at [187, 276] on div "“¡Este cuadro es mágico! La calidad del metacrilato hacen que el retrato cobre …" at bounding box center [471, 367] width 633 height 189
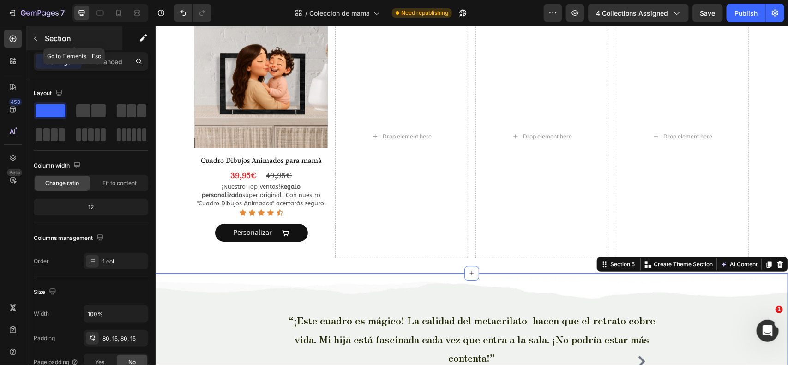
click at [53, 36] on p "Section" at bounding box center [83, 38] width 76 height 11
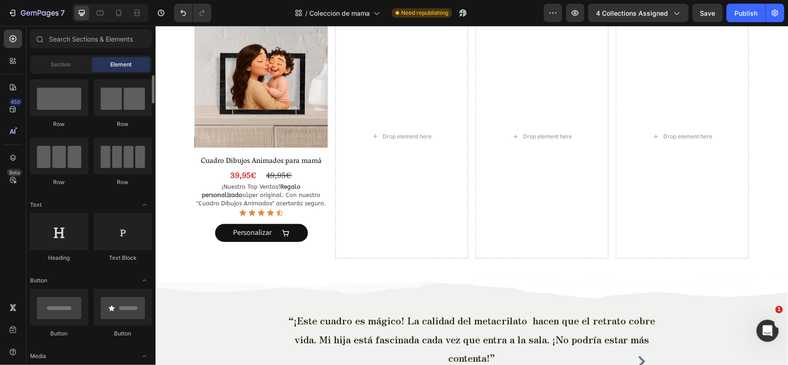
scroll to position [14, 0]
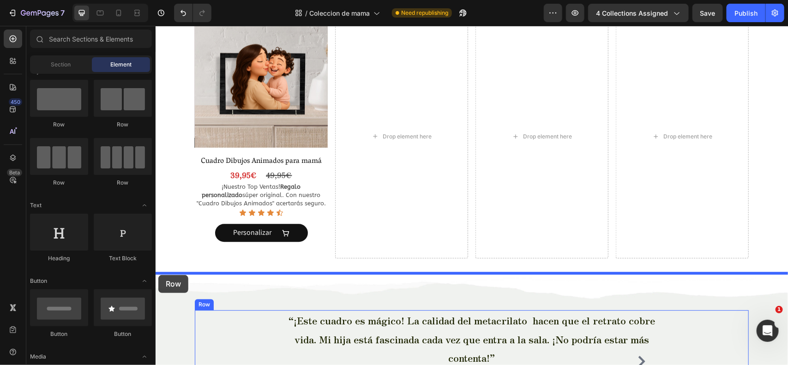
drag, startPoint x: 195, startPoint y: 260, endPoint x: 158, endPoint y: 275, distance: 40.4
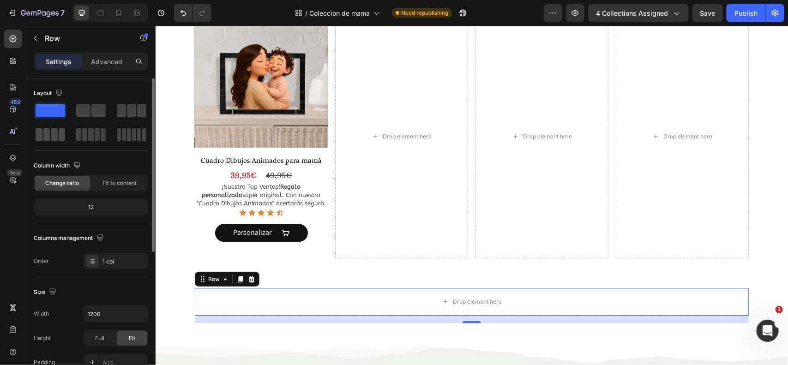
click at [60, 129] on span at bounding box center [62, 134] width 7 height 13
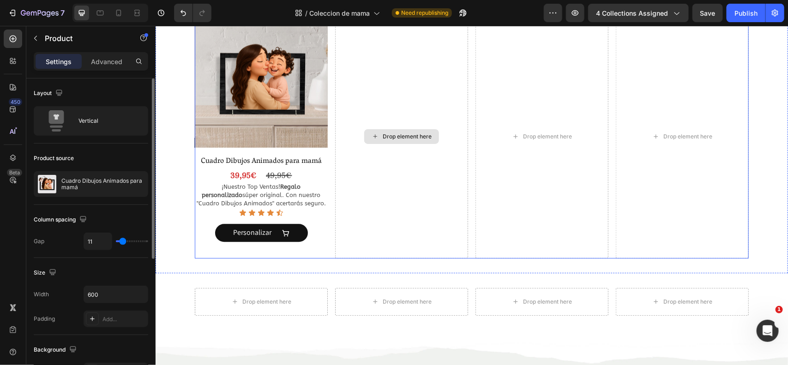
click at [409, 127] on div "Drop element here" at bounding box center [401, 136] width 133 height 244
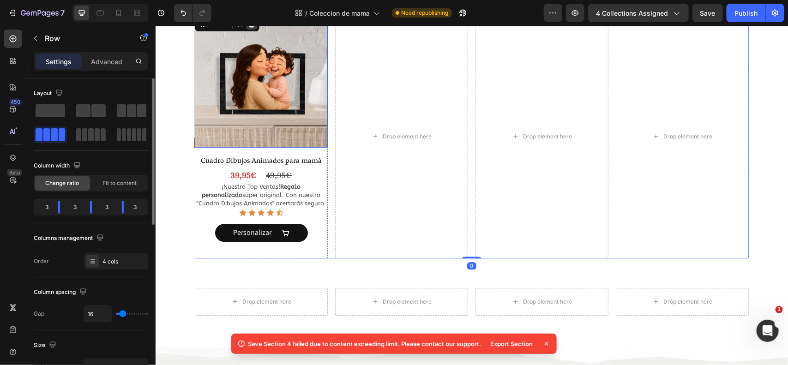
scroll to position [988, 0]
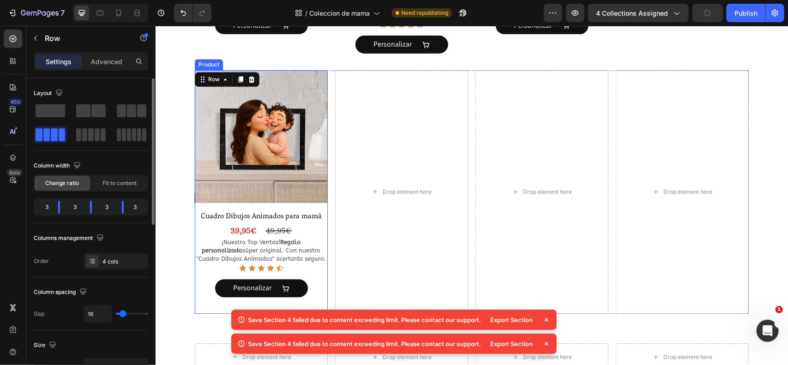
click at [303, 206] on div "Product Images Cuadro Dibujos Animados para mamá Product Title 39,95€ Product P…" at bounding box center [260, 192] width 133 height 244
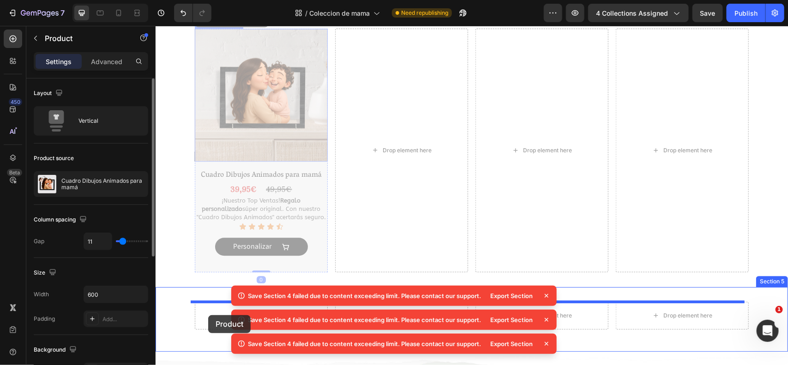
scroll to position [1047, 0]
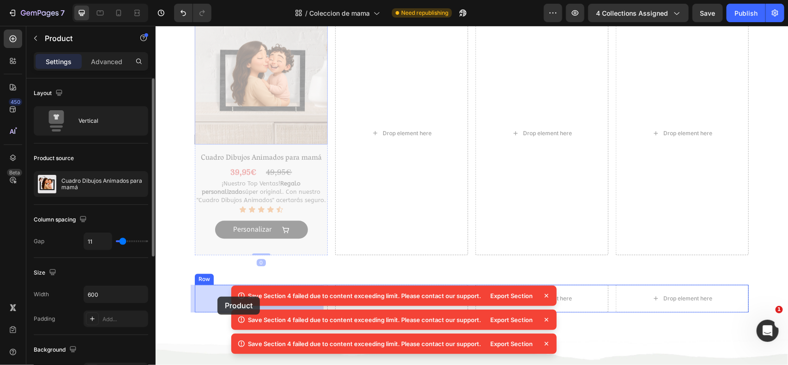
drag, startPoint x: 209, startPoint y: 63, endPoint x: 214, endPoint y: 297, distance: 234.6
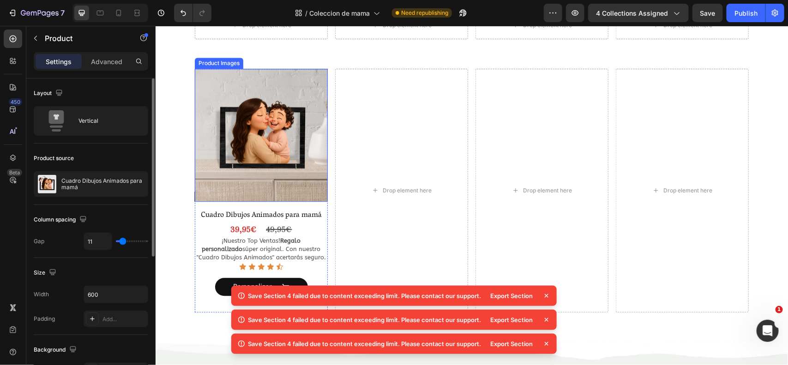
scroll to position [870, 0]
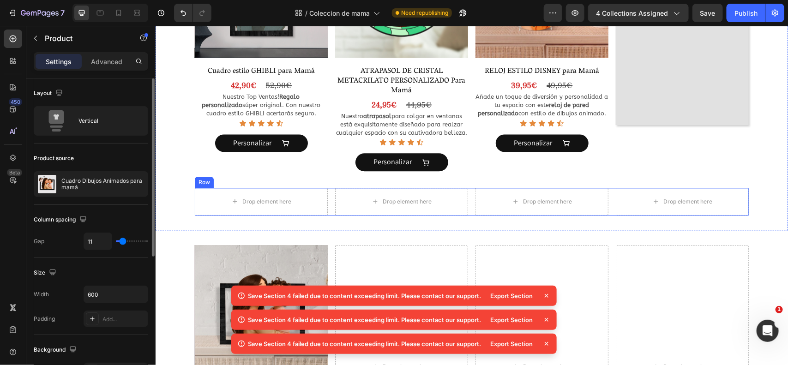
click at [324, 192] on div "Drop element here Drop element here Drop element here Drop element here Row" at bounding box center [471, 201] width 554 height 28
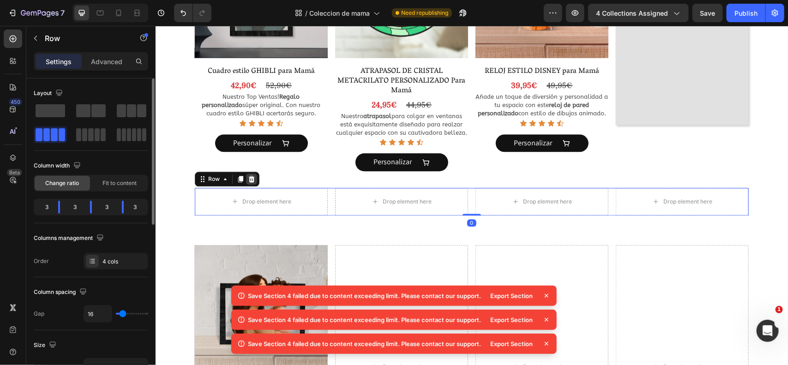
click at [248, 176] on icon at bounding box center [251, 178] width 7 height 7
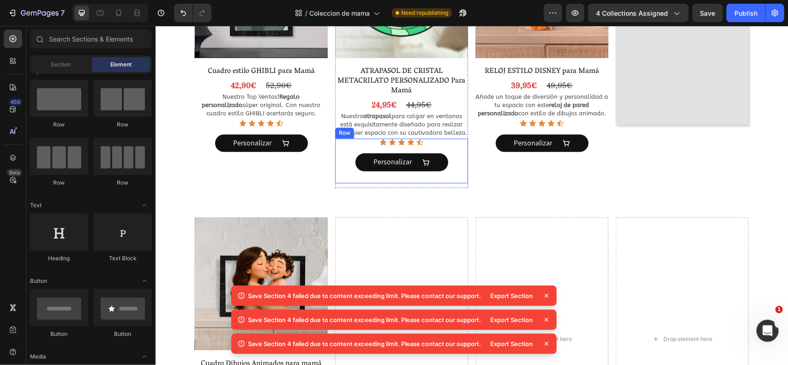
click at [338, 179] on div "Icon Icon Icon Icon Icon Icon List Personalizar Product View More Row" at bounding box center [401, 160] width 133 height 45
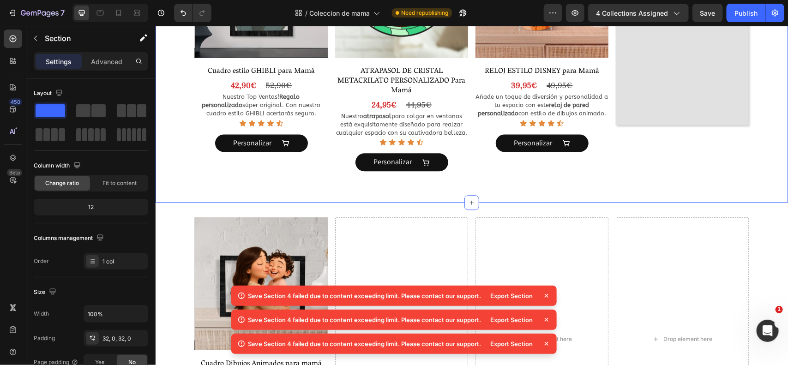
click at [112, 67] on div "Advanced" at bounding box center [107, 61] width 46 height 15
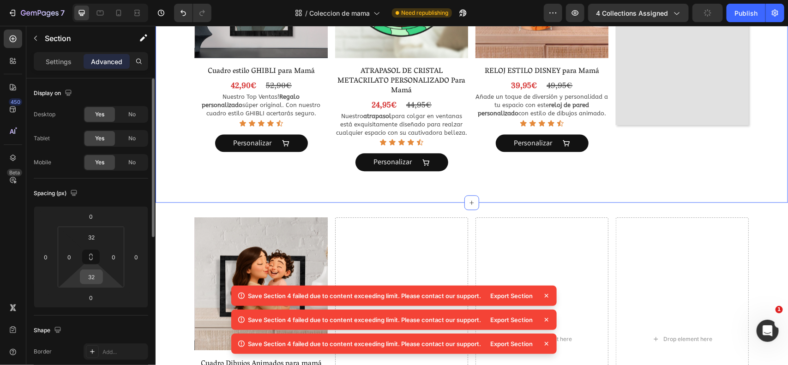
click at [96, 280] on input "32" at bounding box center [91, 277] width 18 height 14
type input "0"
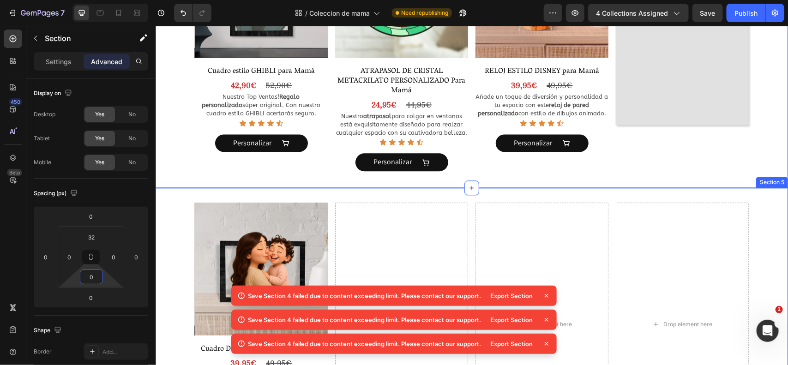
drag, startPoint x: 168, startPoint y: 201, endPoint x: 160, endPoint y: 205, distance: 8.7
click at [168, 201] on div "Product Images Cuadro Dibujos Animados para mamá Product Title 39,95€ Product P…" at bounding box center [471, 327] width 633 height 281
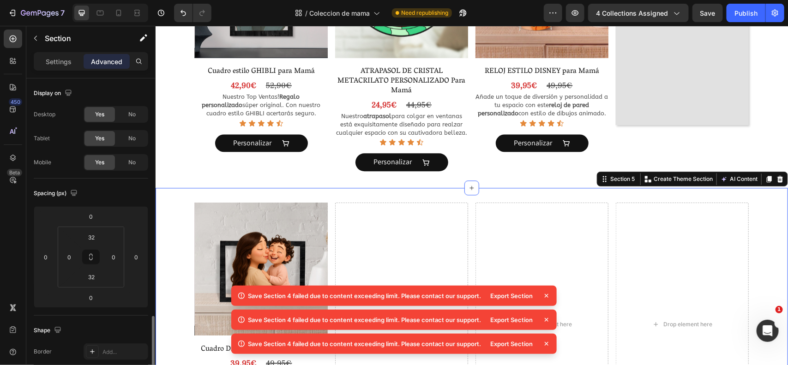
scroll to position [158, 0]
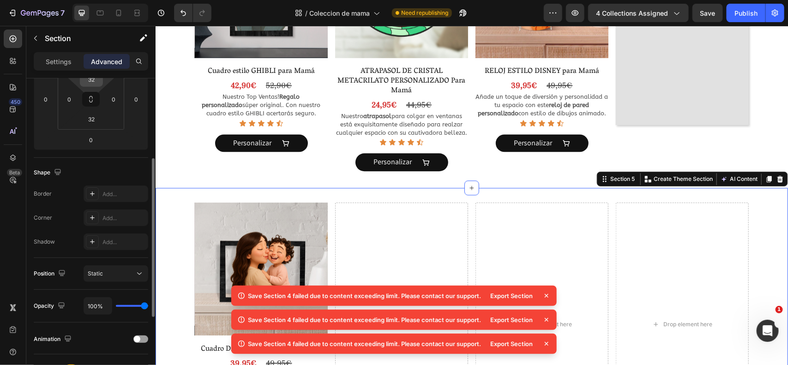
click at [93, 84] on input "32" at bounding box center [91, 79] width 18 height 14
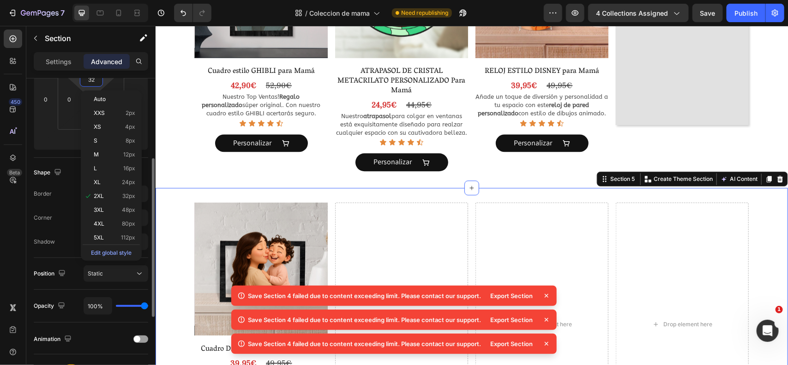
type input "0"
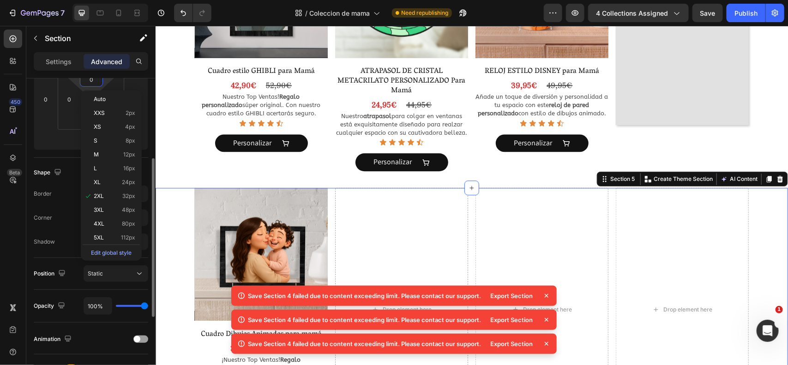
scroll to position [156, 0]
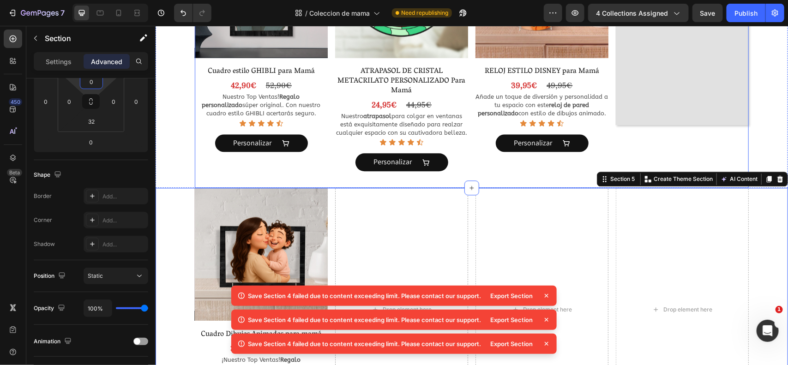
drag, startPoint x: 326, startPoint y: 167, endPoint x: 441, endPoint y: 254, distance: 144.4
click at [326, 167] on div "Product Images Cuadro estilo GHIBLI para Mamá Product Title 42,90€ Product Pric…" at bounding box center [471, 55] width 554 height 263
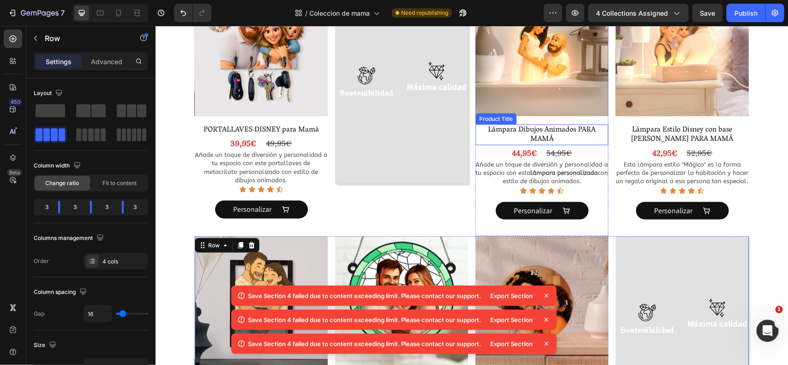
scroll to position [556, 0]
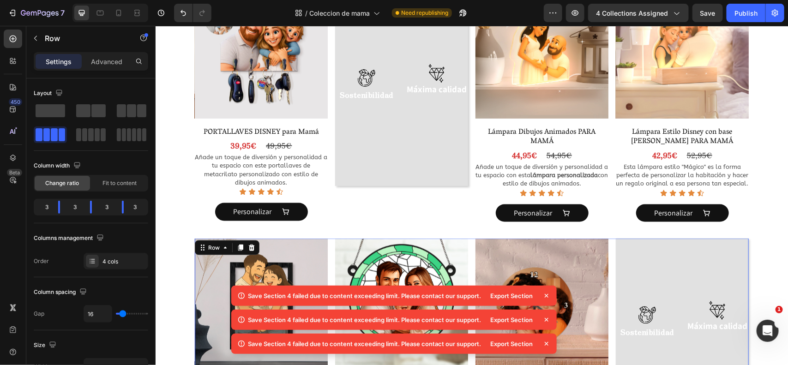
click at [546, 297] on icon at bounding box center [547, 296] width 4 height 4
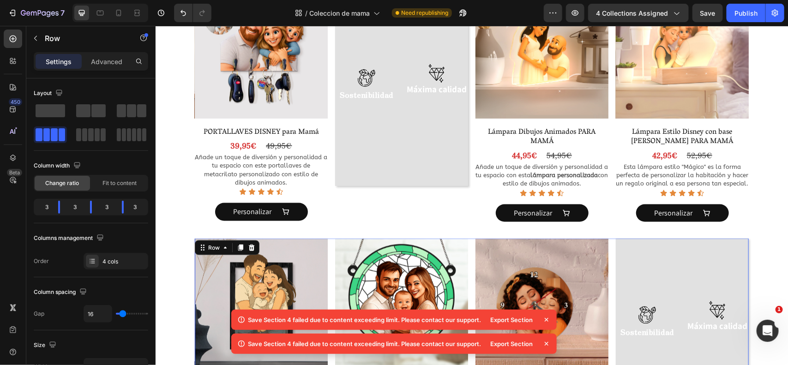
click at [546, 320] on icon at bounding box center [547, 320] width 4 height 4
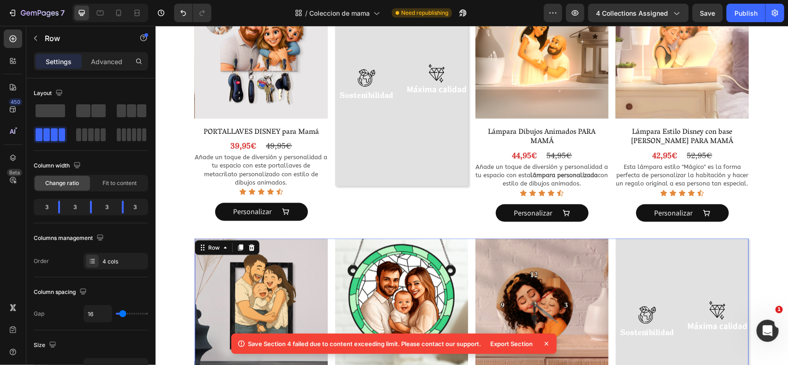
click at [544, 344] on icon at bounding box center [546, 343] width 9 height 9
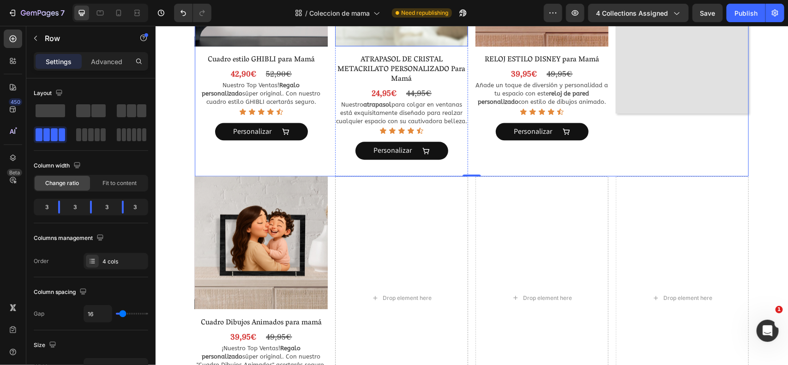
scroll to position [887, 0]
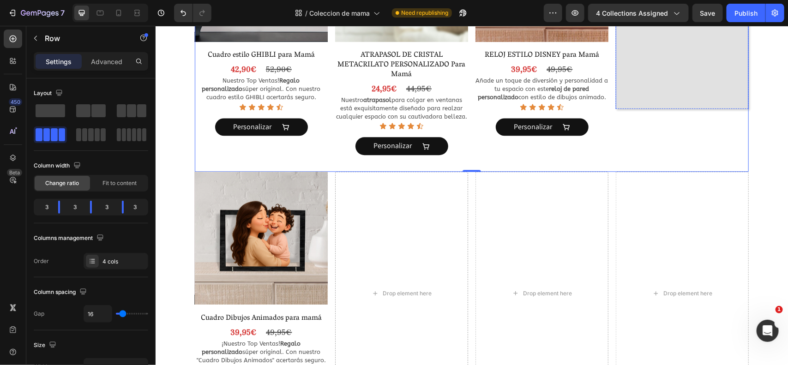
click at [639, 75] on div "Image Sostenibilidad Text Block Image Máxima calidad Text Block Row" at bounding box center [682, 8] width 133 height 201
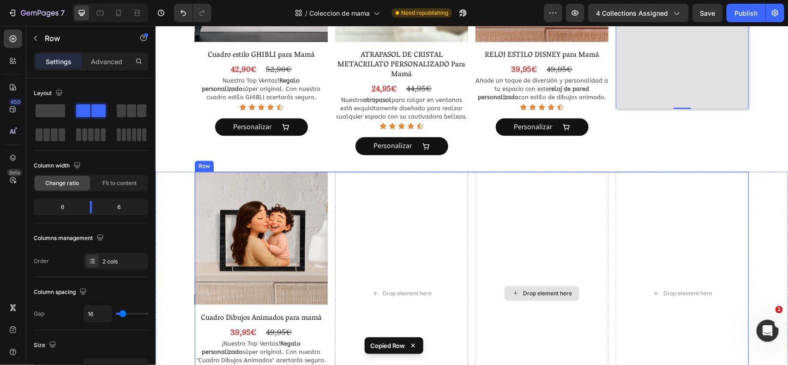
click at [407, 223] on div "Drop element here" at bounding box center [401, 293] width 133 height 244
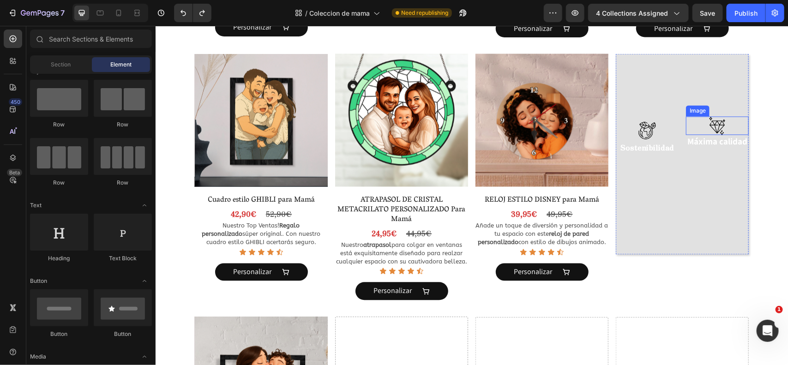
scroll to position [696, 0]
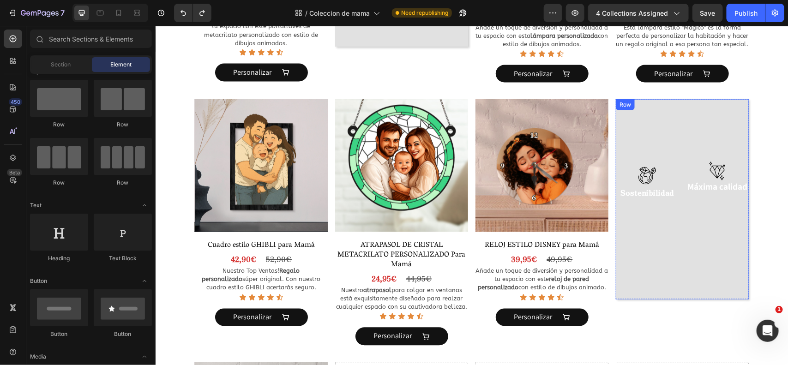
click at [652, 124] on div "Image Sostenibilidad Text Block Image Máxima calidad Text Block Row" at bounding box center [682, 199] width 133 height 201
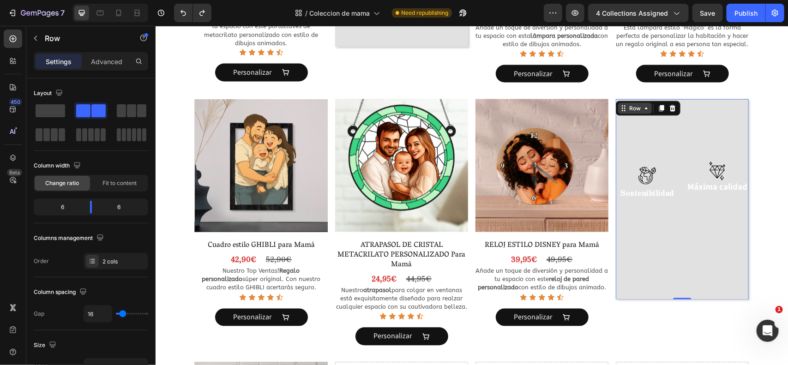
click at [628, 113] on div "Row" at bounding box center [635, 108] width 34 height 11
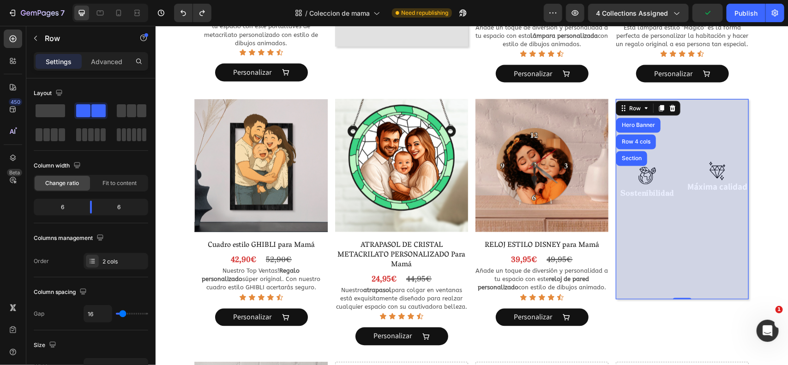
drag, startPoint x: 628, startPoint y: 126, endPoint x: 634, endPoint y: 129, distance: 6.4
click at [628, 125] on div "Hero Banner" at bounding box center [638, 125] width 37 height 6
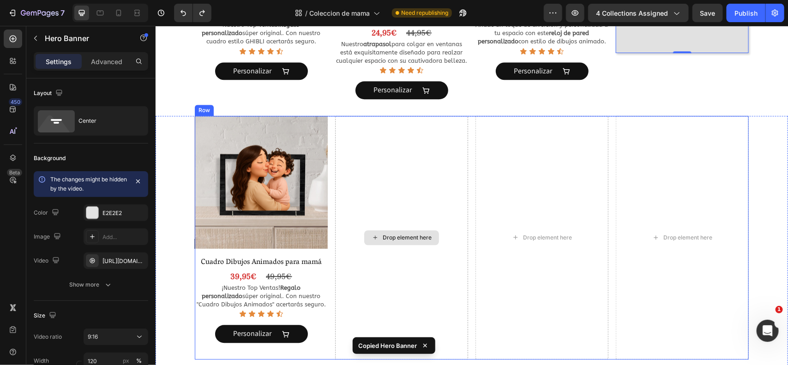
scroll to position [948, 0]
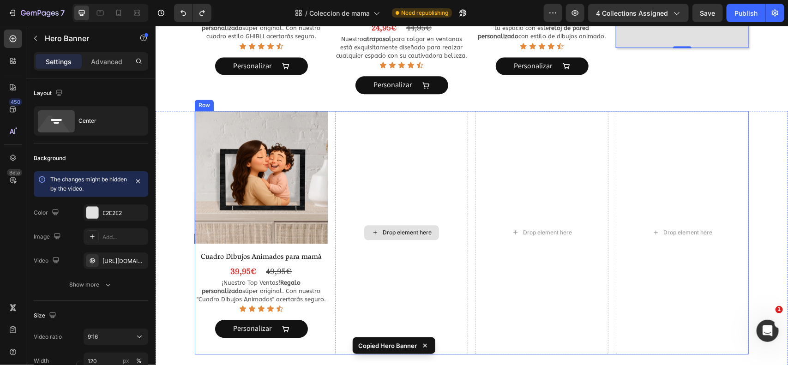
click at [387, 192] on div "Drop element here" at bounding box center [401, 232] width 133 height 244
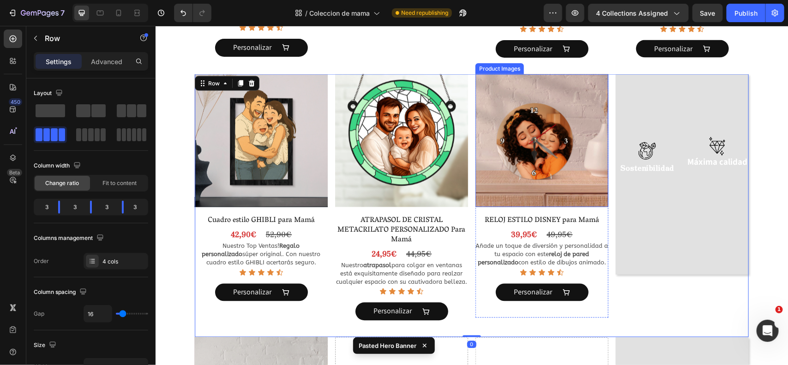
scroll to position [720, 0]
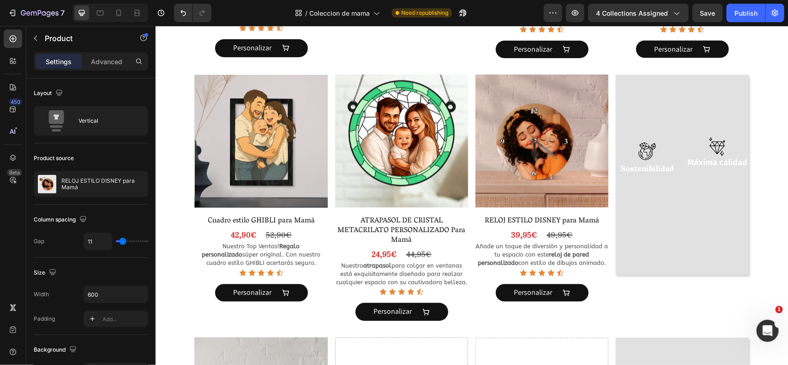
click at [508, 213] on div "Product Images RELOJ ESTILO DISNEY para Mamá Product Title 39,95€ Product Price…" at bounding box center [541, 196] width 133 height 244
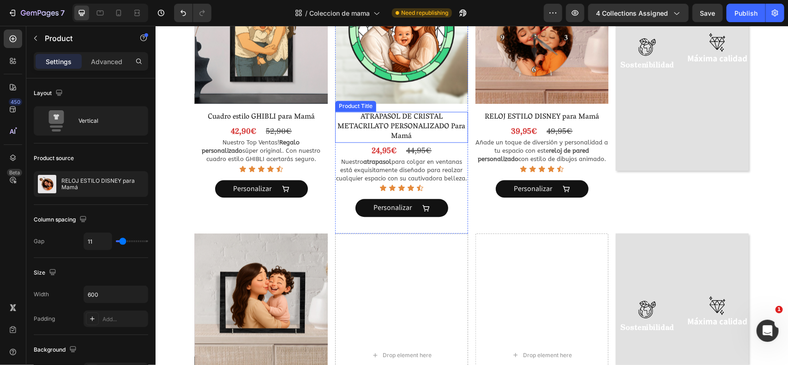
scroll to position [827, 0]
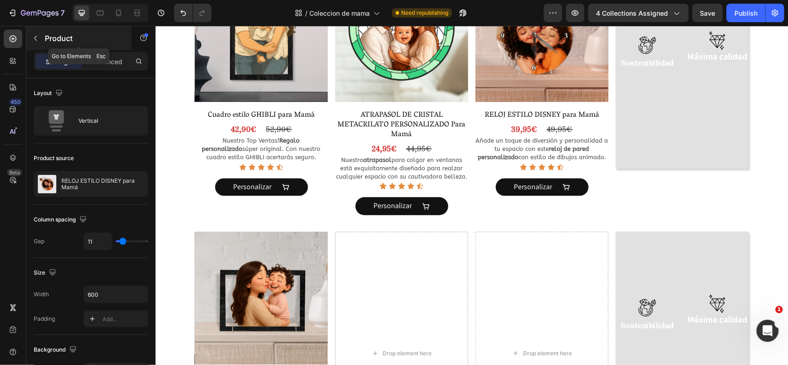
click at [67, 44] on div "Product" at bounding box center [78, 38] width 105 height 24
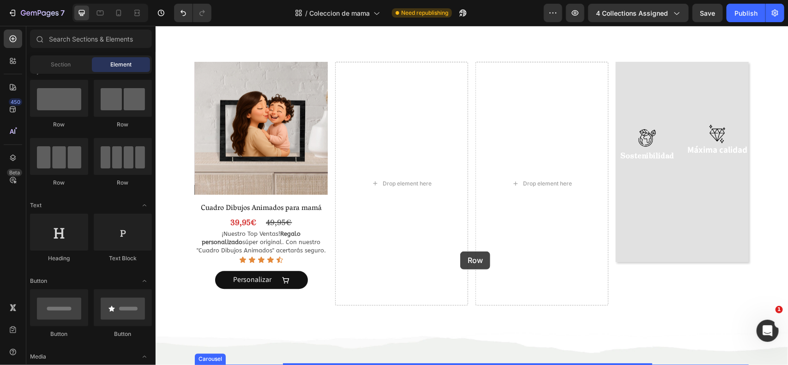
scroll to position [1044, 0]
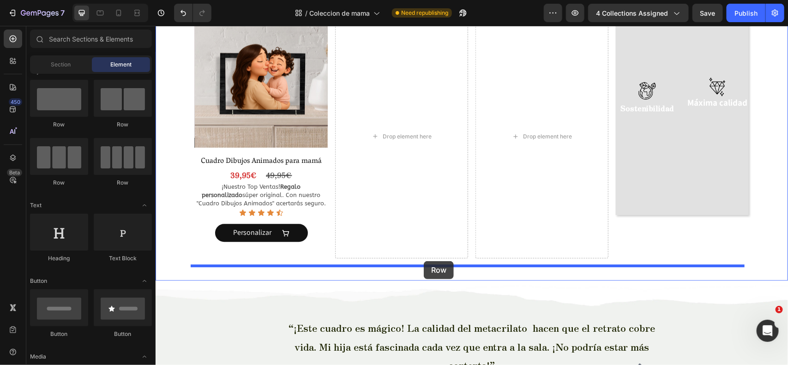
drag, startPoint x: 271, startPoint y: 199, endPoint x: 423, endPoint y: 261, distance: 165.1
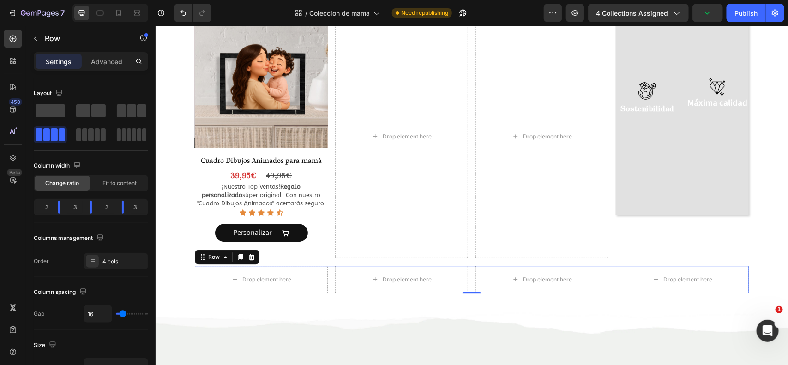
scroll to position [758, 0]
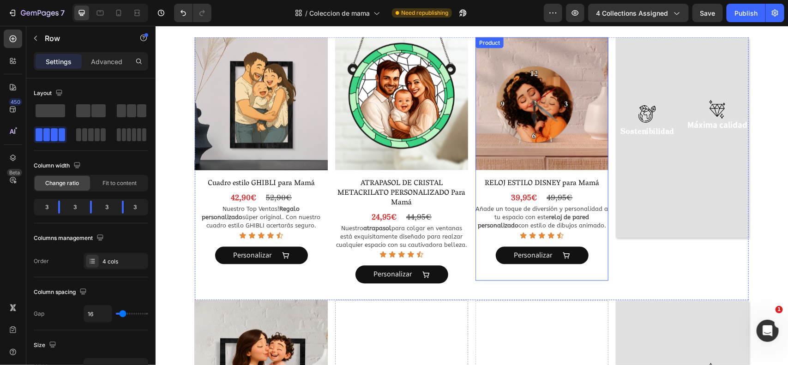
click at [578, 173] on div "Product Images" at bounding box center [541, 105] width 133 height 136
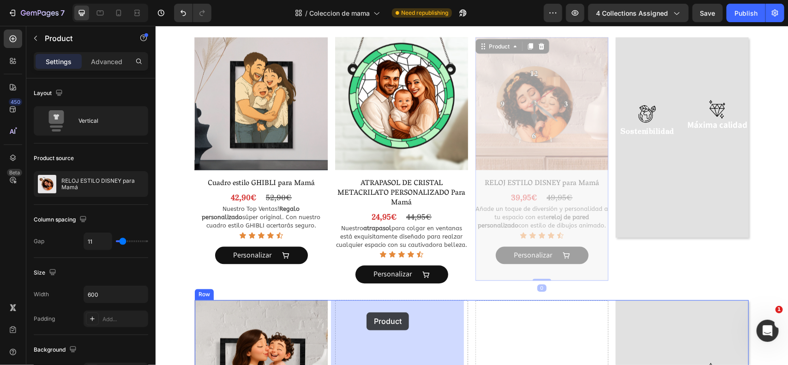
drag, startPoint x: 490, startPoint y: 43, endPoint x: 386, endPoint y: 236, distance: 219.6
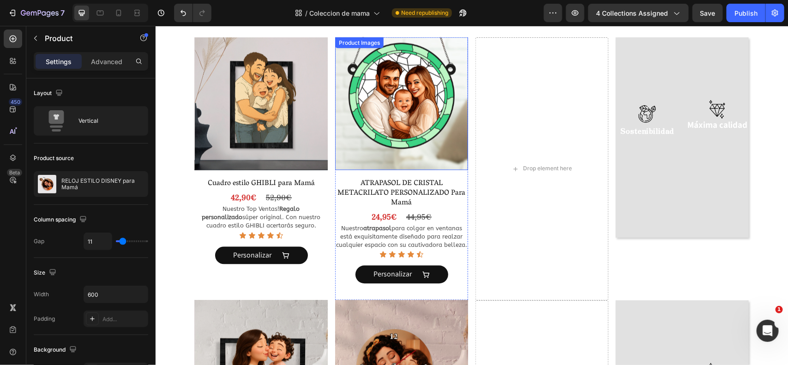
click at [447, 169] on img at bounding box center [401, 103] width 133 height 133
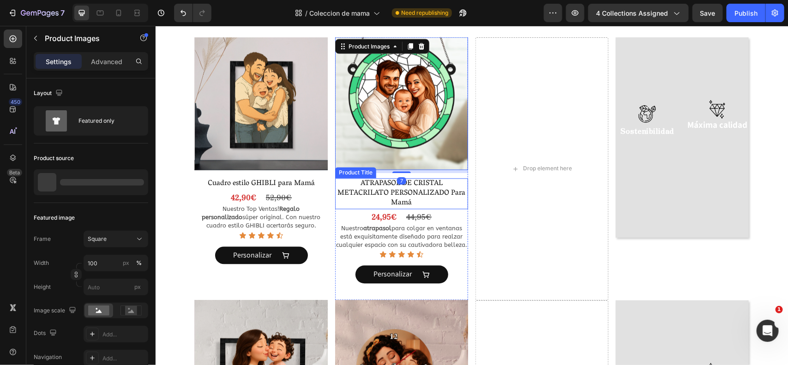
click at [446, 178] on h2 "ATRAPASOL DE CRISTAL METACRILATO PERSONALIZADO Para Mamá" at bounding box center [401, 193] width 133 height 30
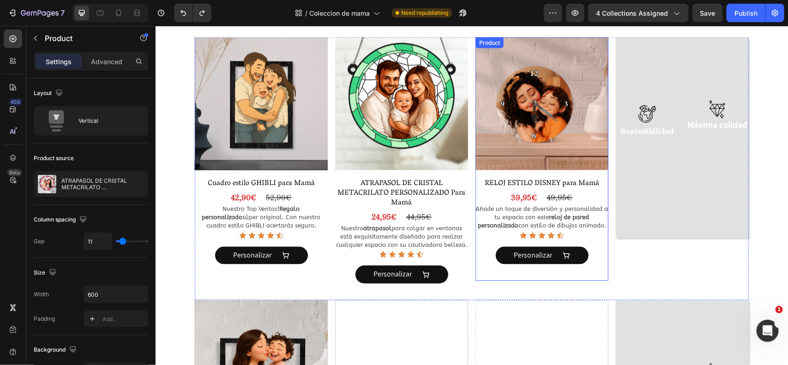
click at [573, 174] on div "Product Images RELOJ ESTILO DISNEY para Mamá Product Title 39,95€ Product Price…" at bounding box center [541, 159] width 133 height 244
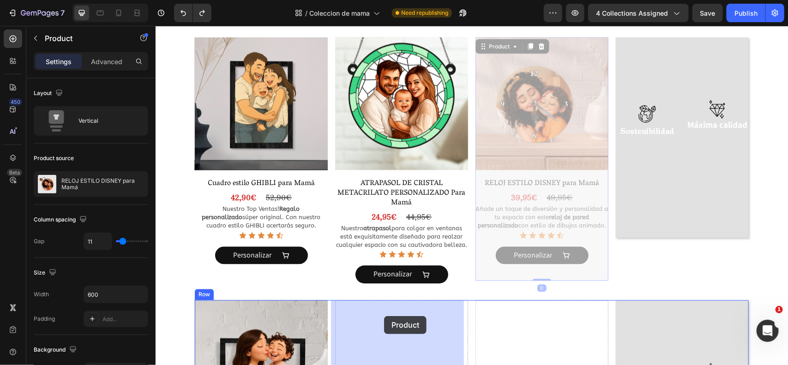
drag, startPoint x: 490, startPoint y: 48, endPoint x: 383, endPoint y: 316, distance: 288.5
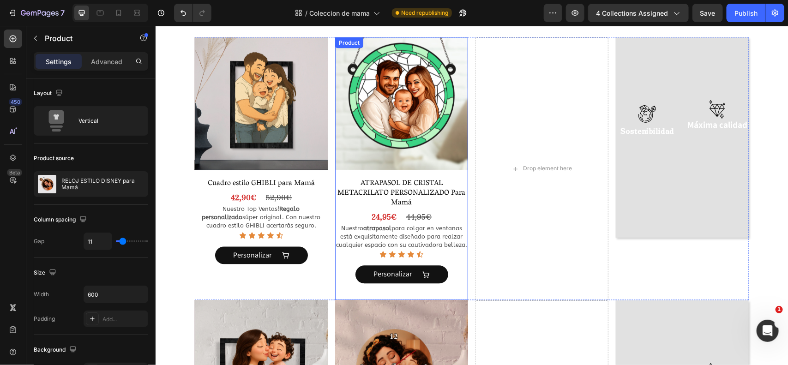
click at [440, 177] on div "Product Images ATRAPASOL DE CRISTAL METACRILATO PERSONALIZADO Para Mamá Product…" at bounding box center [401, 168] width 133 height 263
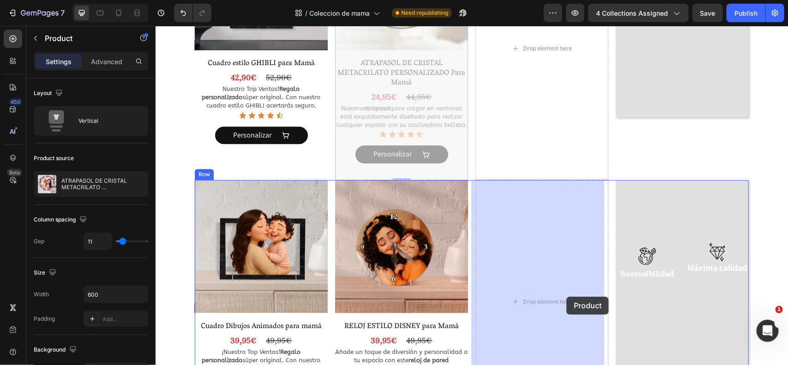
scroll to position [951, 0]
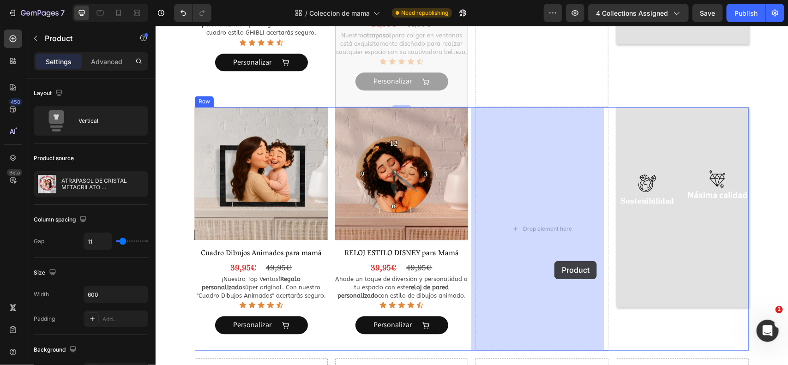
drag, startPoint x: 343, startPoint y: 44, endPoint x: 554, endPoint y: 261, distance: 302.7
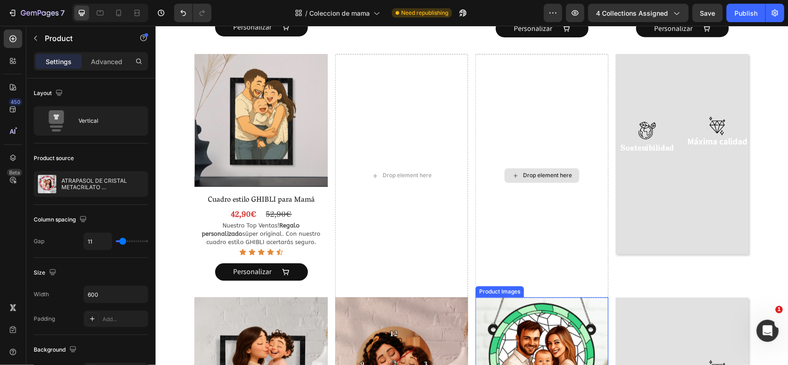
scroll to position [685, 0]
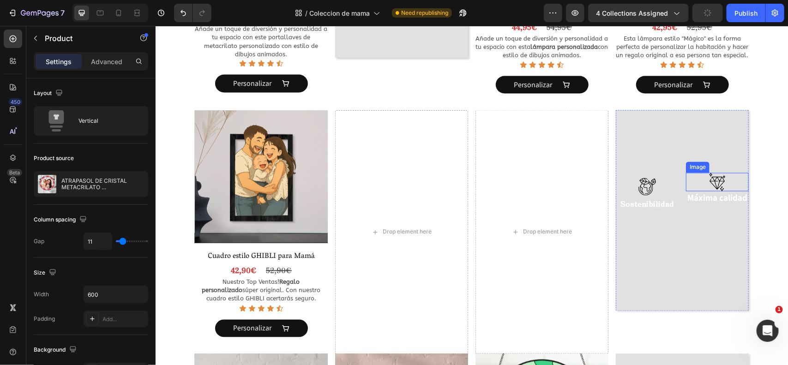
click at [686, 181] on div at bounding box center [717, 182] width 63 height 18
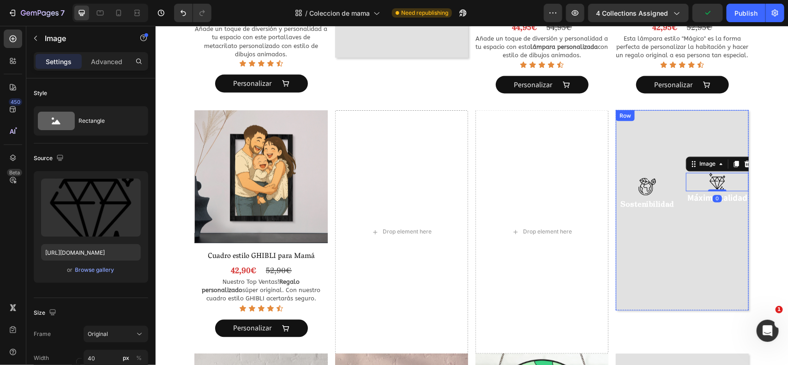
drag, startPoint x: 675, startPoint y: 144, endPoint x: 583, endPoint y: 73, distance: 115.5
click at [674, 144] on div "Image Sostenibilidad Text Block Image 0 Máxima calidad Text Block Row" at bounding box center [682, 210] width 133 height 201
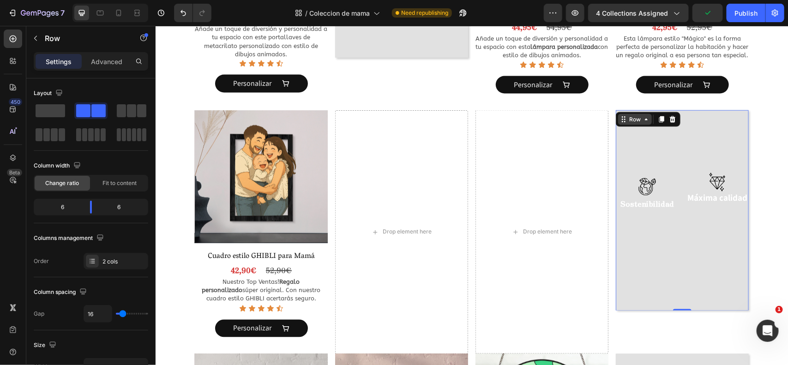
click at [629, 120] on div "Row" at bounding box center [634, 119] width 15 height 8
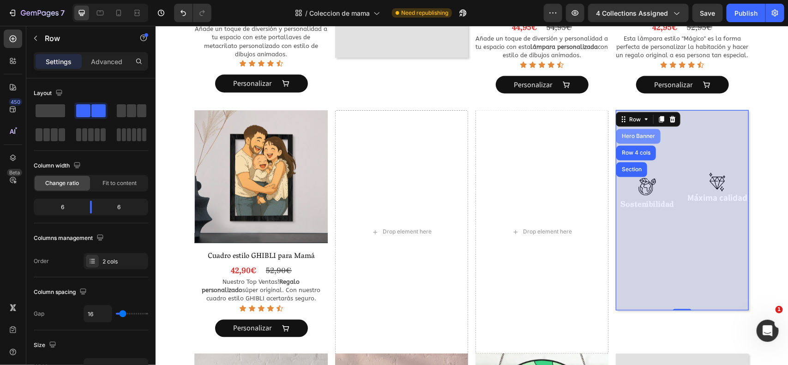
click at [630, 138] on div "Hero Banner" at bounding box center [638, 136] width 37 height 6
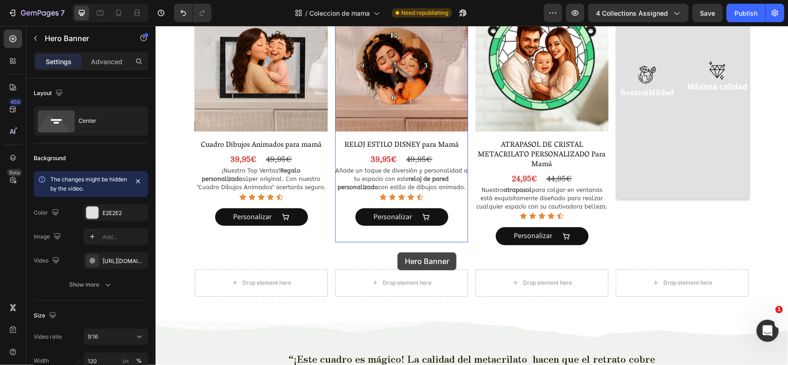
scroll to position [1056, 0]
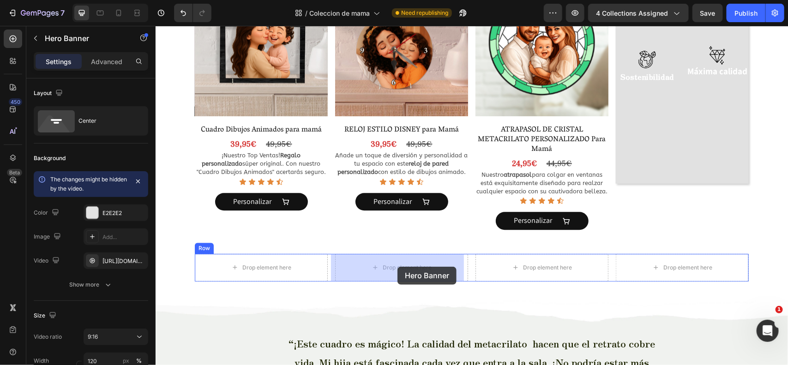
drag, startPoint x: 631, startPoint y: 100, endPoint x: 397, endPoint y: 266, distance: 287.0
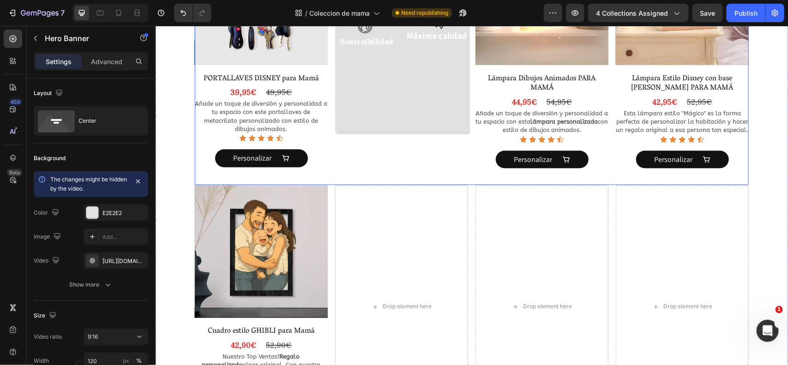
scroll to position [610, 0]
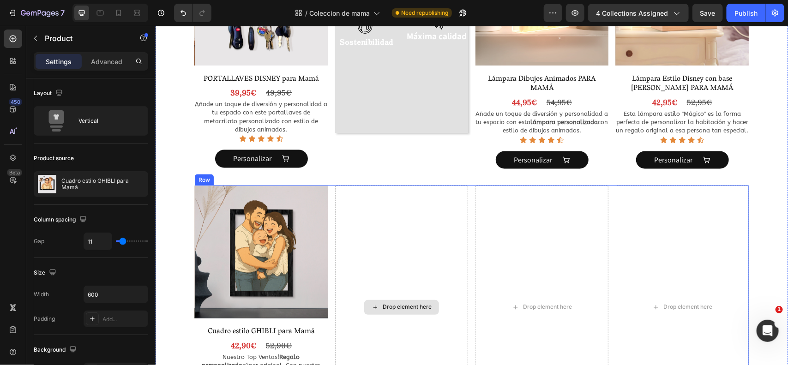
click at [378, 243] on div "Drop element here" at bounding box center [401, 307] width 133 height 244
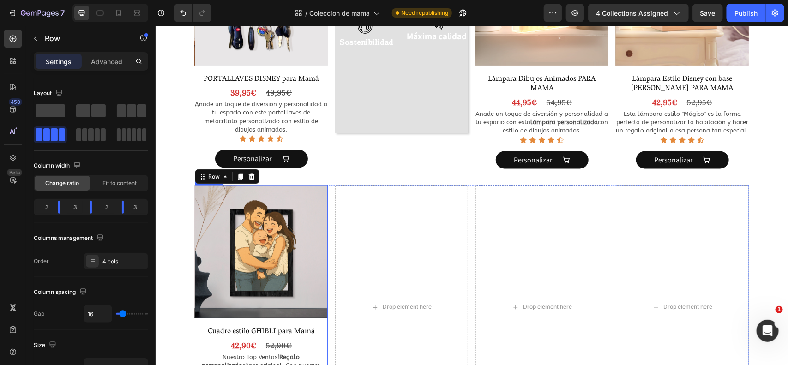
click at [312, 324] on div "Product Images Cuadro estilo GHIBLI para Mamá Product Title 42,90€ Product Pric…" at bounding box center [260, 307] width 133 height 244
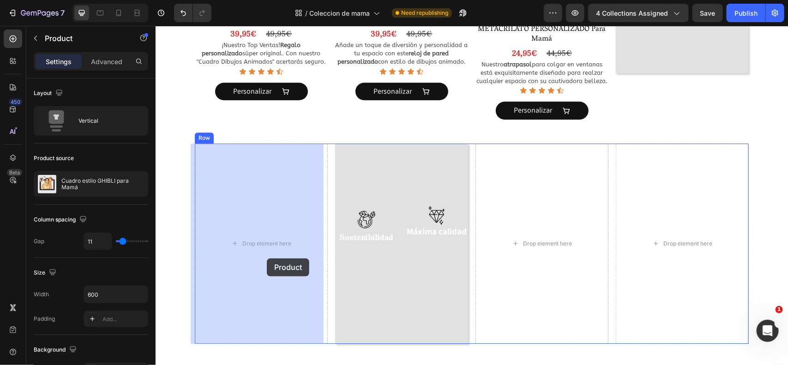
scroll to position [1176, 0]
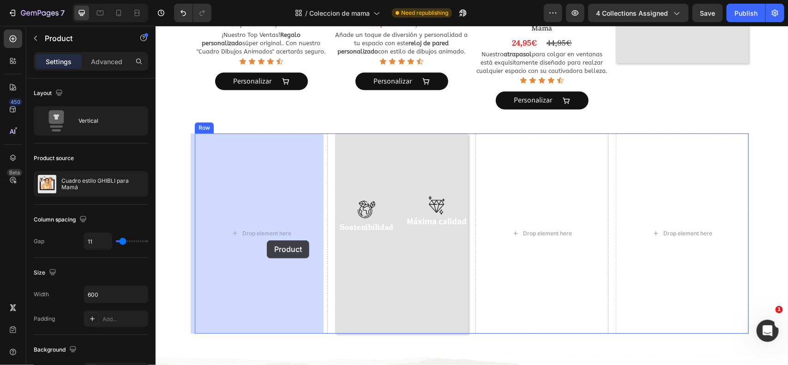
drag, startPoint x: 215, startPoint y: 180, endPoint x: 265, endPoint y: 235, distance: 73.9
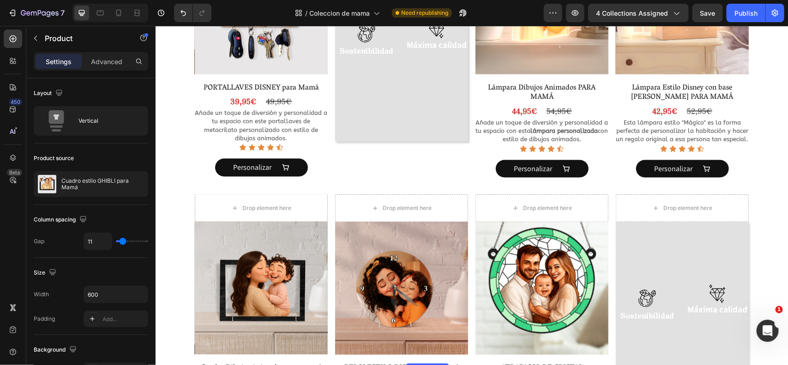
scroll to position [600, 0]
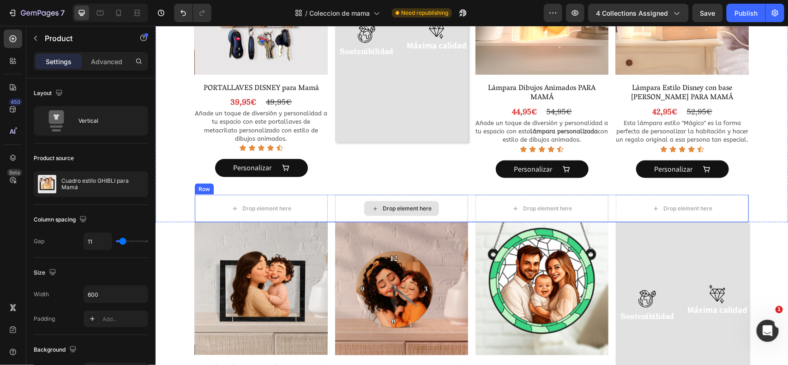
click at [458, 202] on div "Drop element here" at bounding box center [401, 208] width 133 height 28
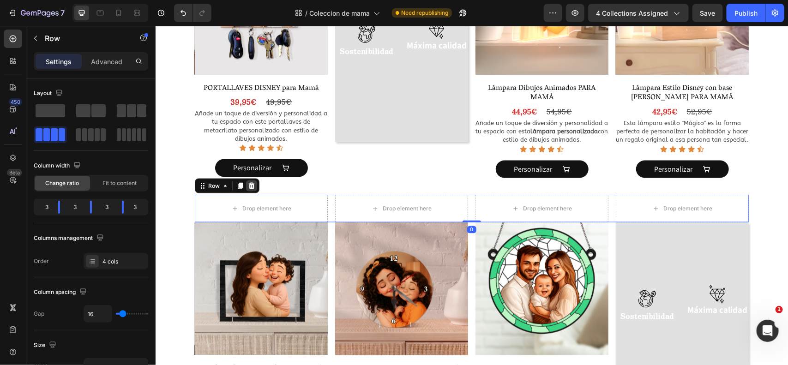
click at [248, 182] on icon at bounding box center [251, 185] width 7 height 7
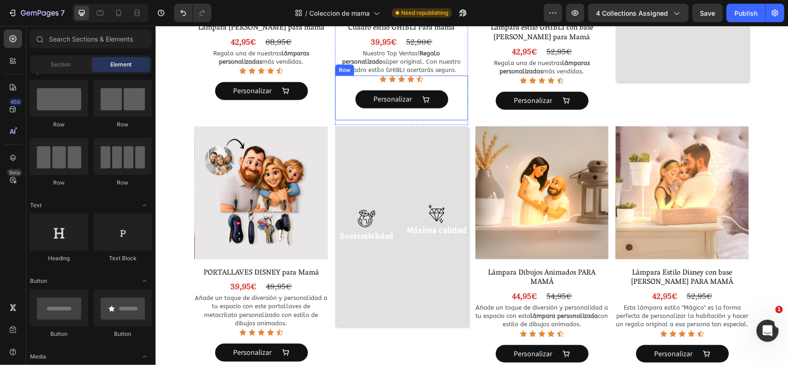
scroll to position [415, 0]
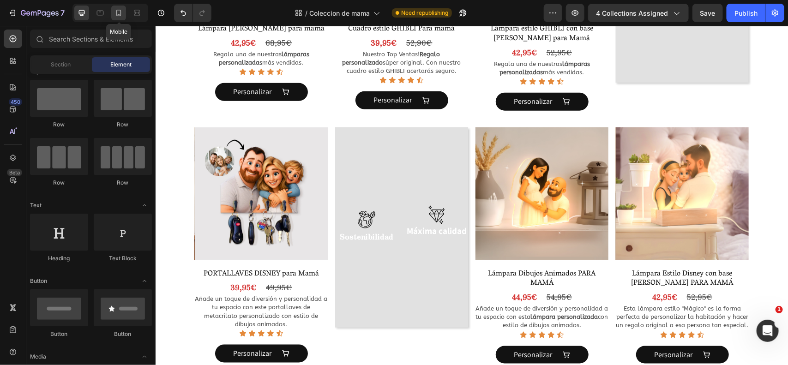
click at [116, 12] on icon at bounding box center [118, 13] width 5 height 6
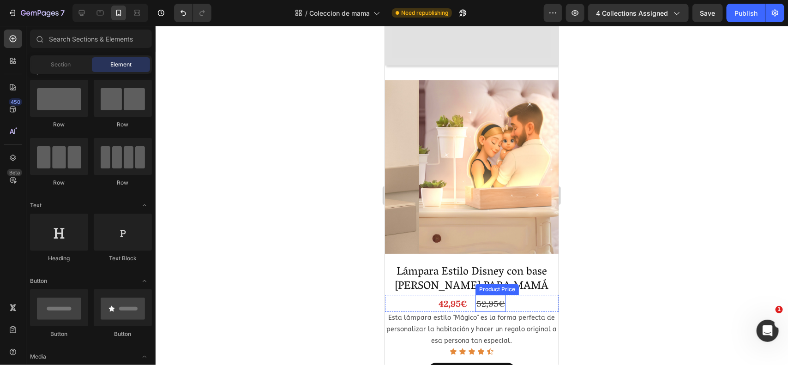
scroll to position [1271, 0]
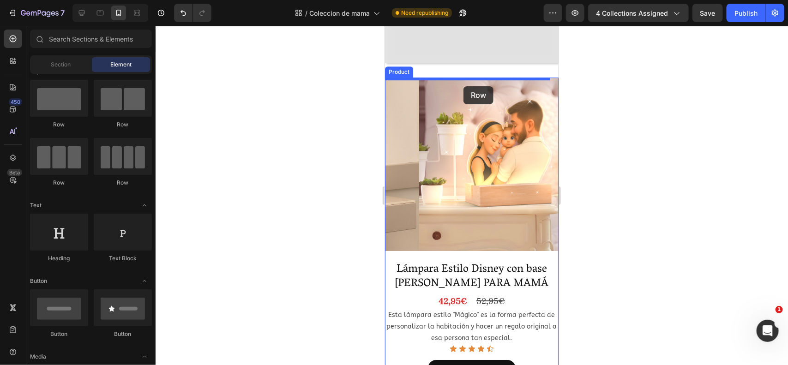
drag, startPoint x: 536, startPoint y: 137, endPoint x: 463, endPoint y: 86, distance: 89.2
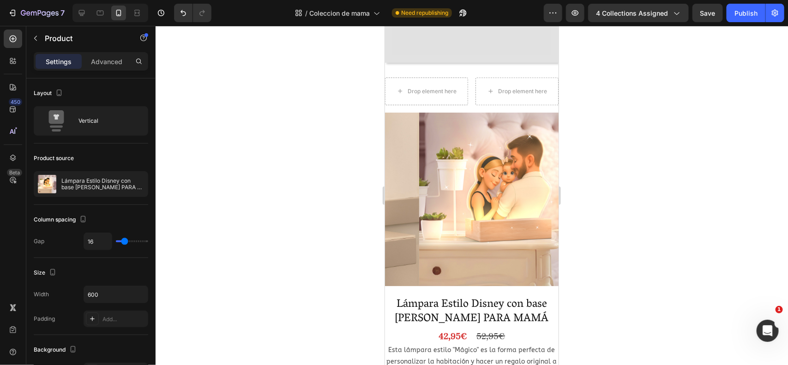
click at [309, 216] on div at bounding box center [472, 195] width 633 height 339
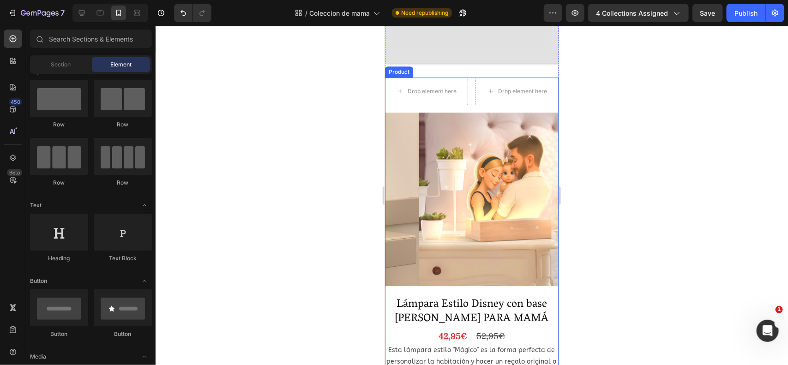
click at [495, 282] on div "Drop element here Drop element here Row Product Images Lámpara Estilo Disney co…" at bounding box center [472, 252] width 174 height 351
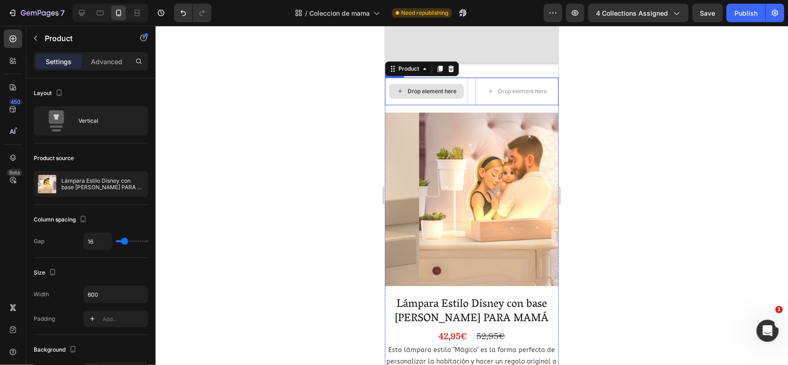
click at [483, 101] on div "Drop element here" at bounding box center [516, 91] width 83 height 28
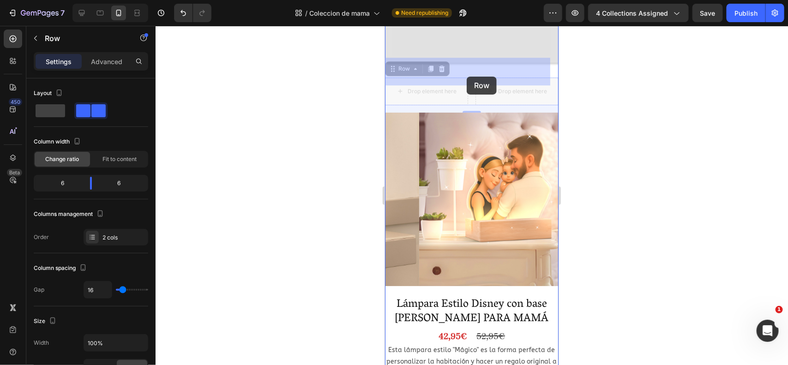
drag, startPoint x: 466, startPoint y: 98, endPoint x: 466, endPoint y: 76, distance: 21.7
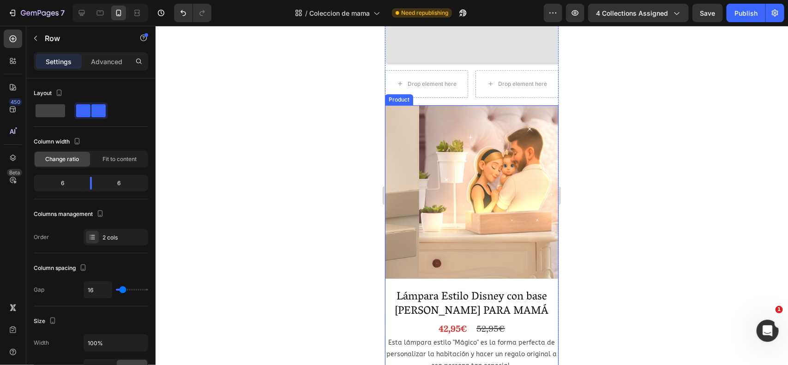
click at [493, 273] on div "Product Images" at bounding box center [472, 193] width 174 height 177
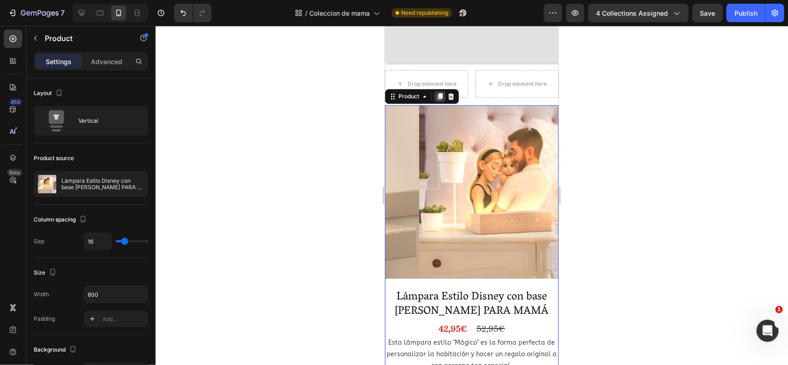
click at [440, 94] on icon at bounding box center [439, 96] width 5 height 6
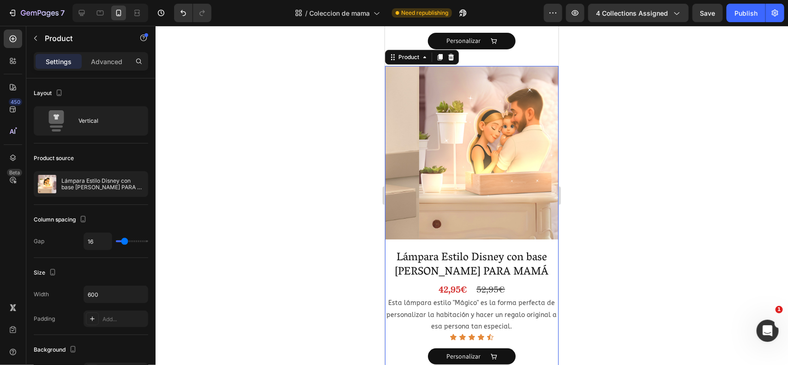
scroll to position [1627, 0]
click at [106, 63] on p "Advanced" at bounding box center [106, 62] width 31 height 10
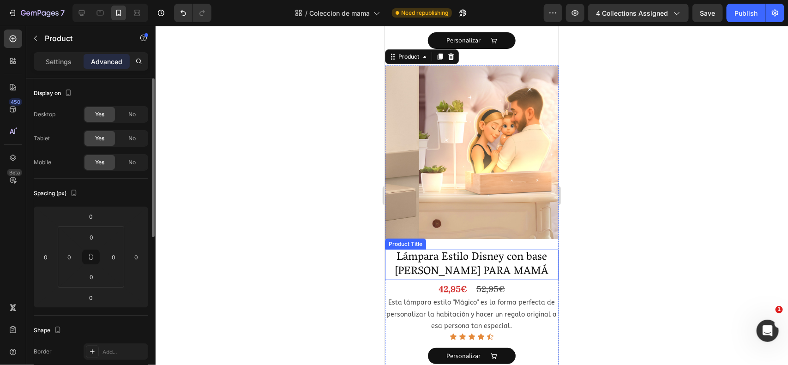
click at [127, 137] on div "No" at bounding box center [132, 138] width 30 height 15
click at [129, 114] on span "No" at bounding box center [131, 114] width 7 height 8
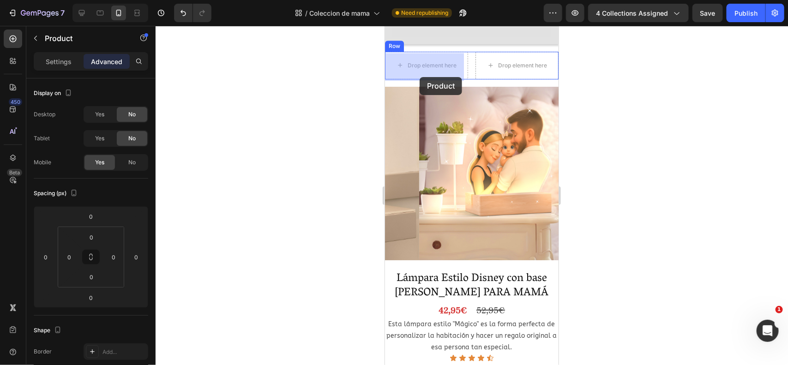
scroll to position [1283, 0]
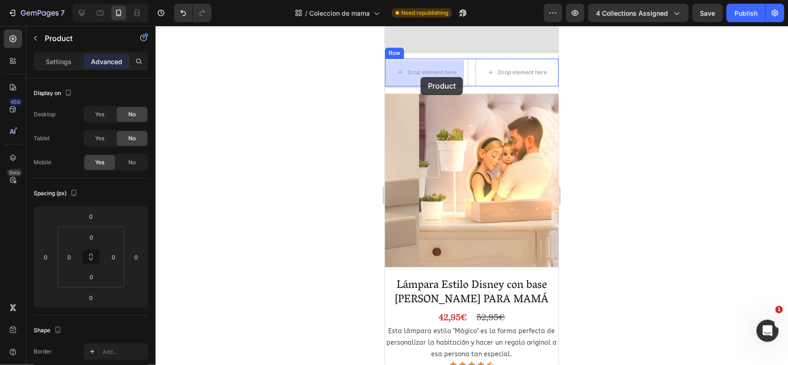
drag, startPoint x: 403, startPoint y: 54, endPoint x: 421, endPoint y: 77, distance: 29.0
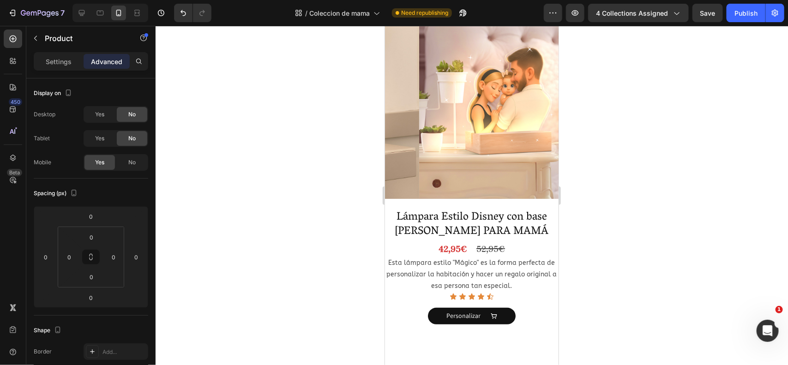
scroll to position [1571, 0]
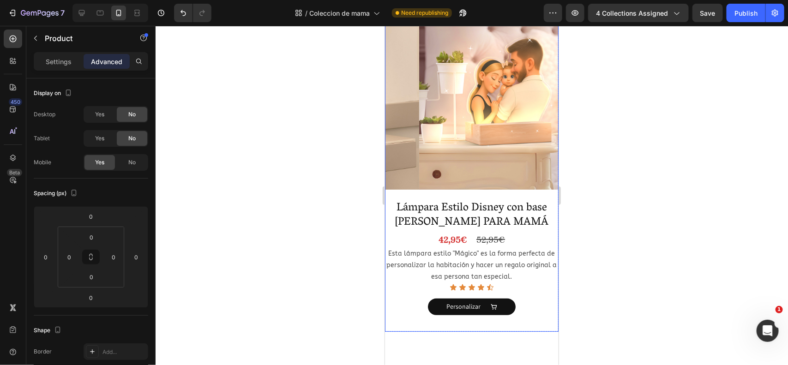
click at [519, 267] on div "Product Images Lámpara Estilo Disney con base [PERSON_NAME] PARA MAMÁ Product T…" at bounding box center [472, 174] width 174 height 316
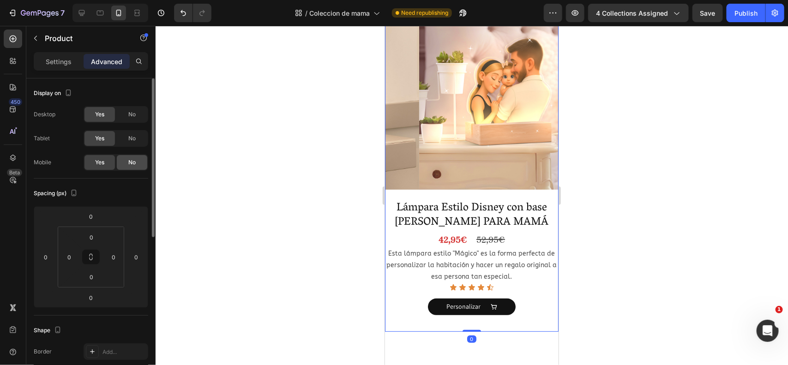
click at [125, 164] on div "No" at bounding box center [132, 162] width 30 height 15
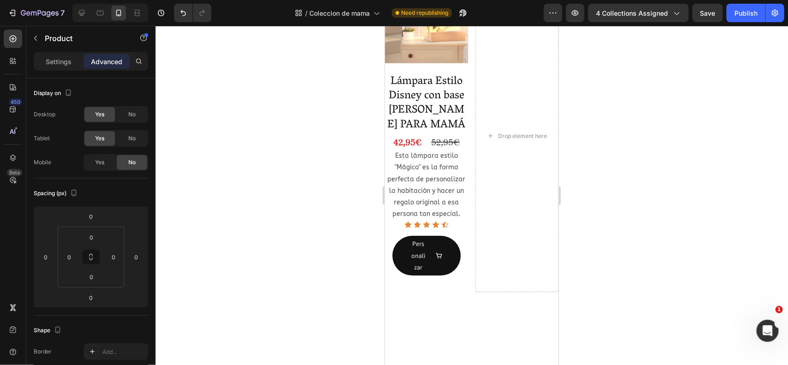
scroll to position [1340, 0]
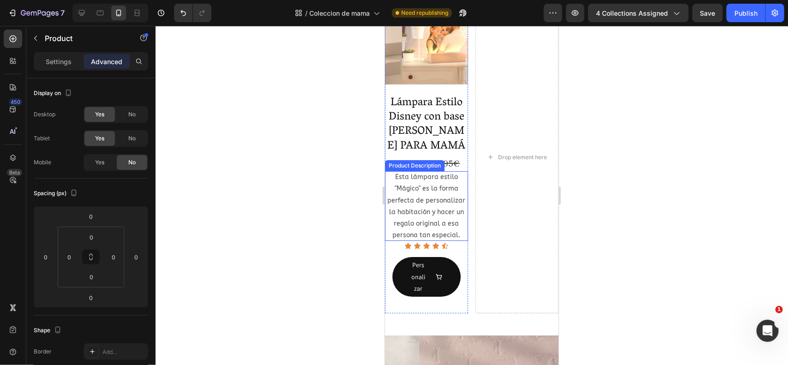
click at [430, 189] on div "Esta lámpara estilo "Mágico" es la forma perfecta de personalizar la habitación…" at bounding box center [426, 206] width 83 height 70
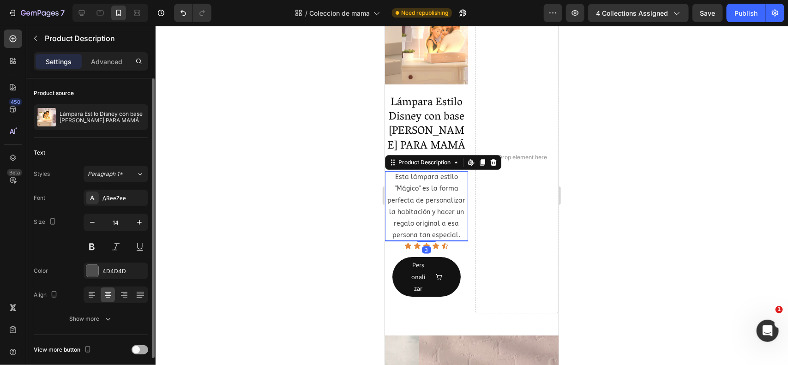
click at [135, 347] on span at bounding box center [136, 349] width 7 height 7
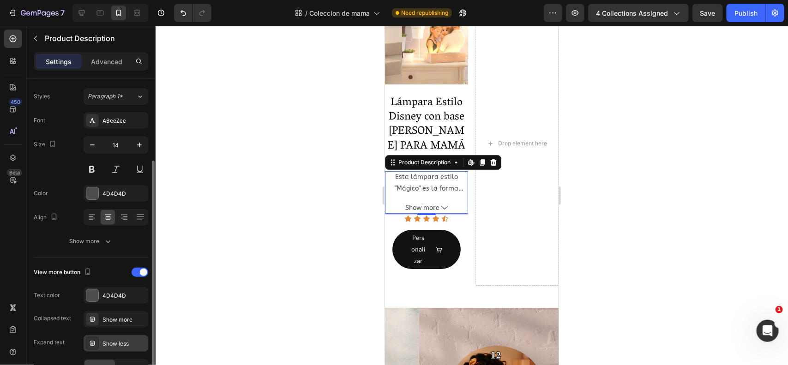
scroll to position [137, 0]
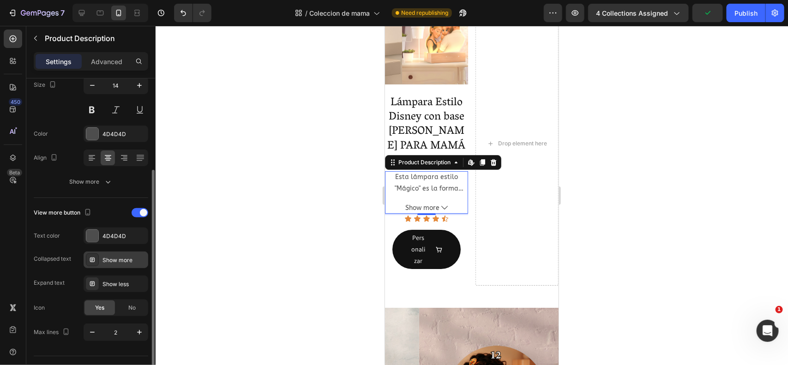
click at [112, 260] on div "Show more" at bounding box center [124, 260] width 43 height 8
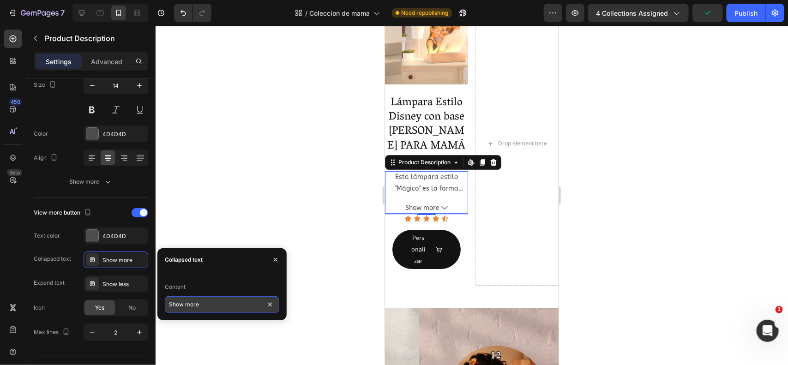
click at [207, 308] on input "Show more" at bounding box center [222, 304] width 115 height 17
type input "Ver más"
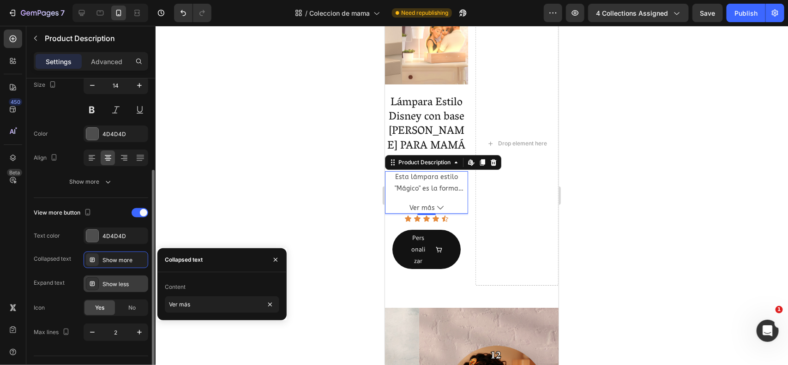
click at [120, 285] on div "Show less" at bounding box center [124, 284] width 43 height 8
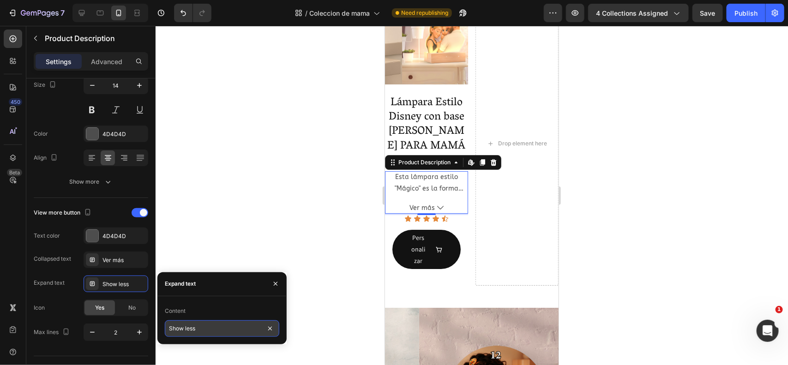
click at [192, 329] on input "Show less" at bounding box center [222, 328] width 115 height 17
type input "Ver menos"
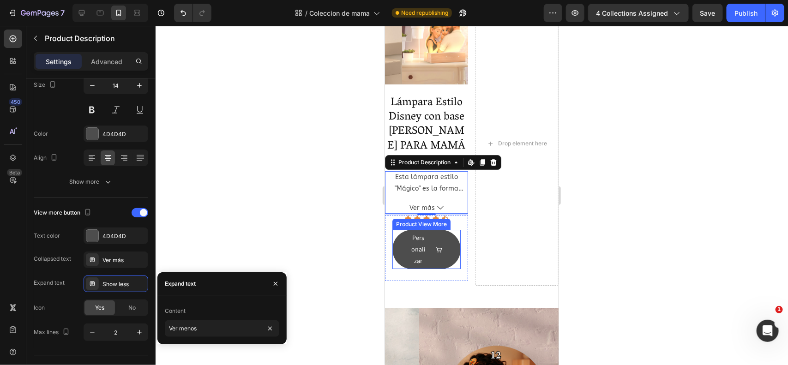
click at [398, 247] on button "Personalizar" at bounding box center [426, 250] width 68 height 40
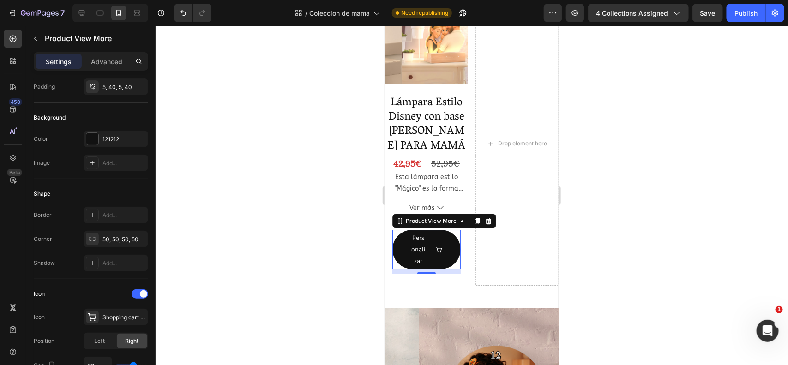
scroll to position [0, 0]
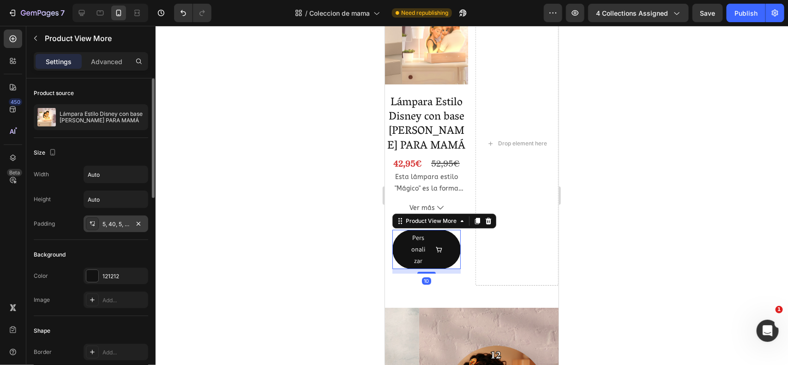
click at [114, 224] on div "5, 40, 5, 40" at bounding box center [116, 224] width 27 height 8
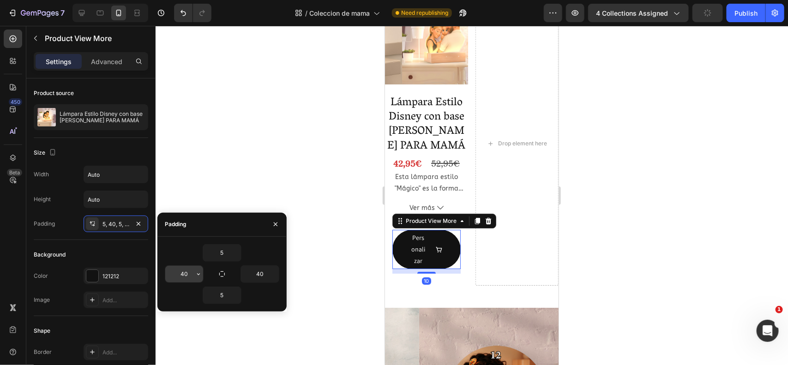
click at [186, 271] on input "40" at bounding box center [184, 274] width 38 height 17
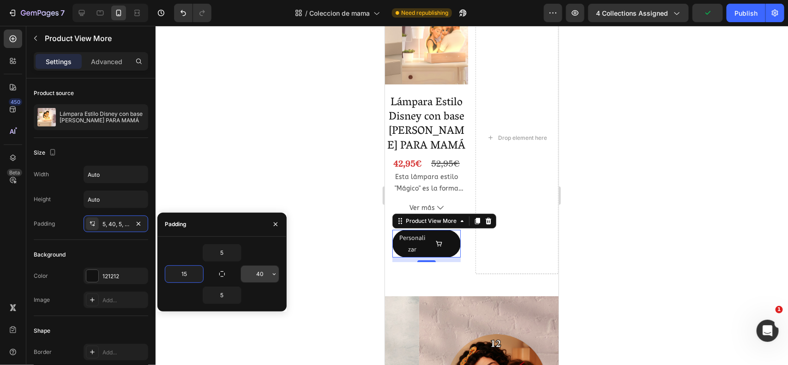
type input "15"
click at [264, 271] on input "40" at bounding box center [260, 274] width 38 height 17
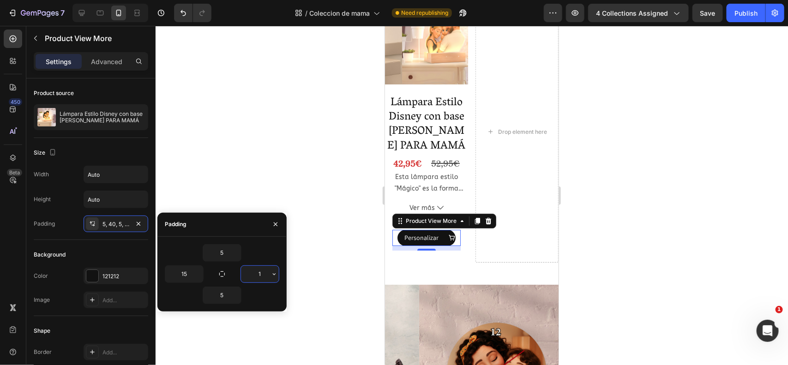
type input "15"
click at [361, 230] on div at bounding box center [472, 195] width 633 height 339
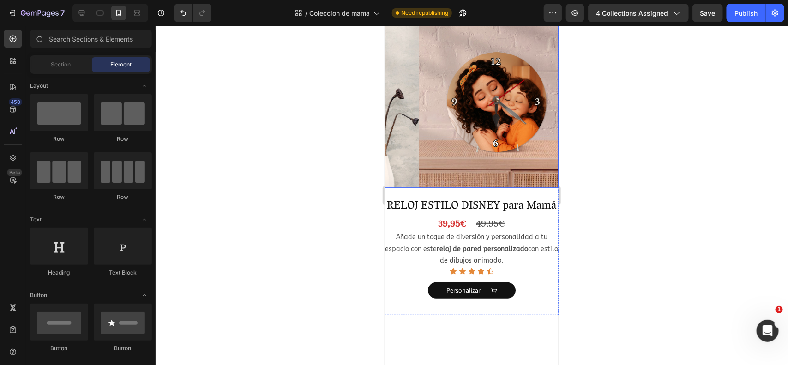
scroll to position [1608, 0]
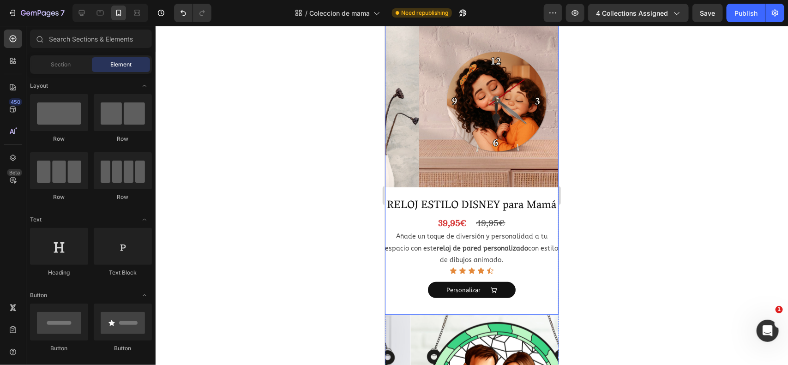
click at [535, 187] on div "Product Images RELOJ ESTILO DISNEY para Mamá Product Title 39,95€ Product Price…" at bounding box center [472, 163] width 174 height 301
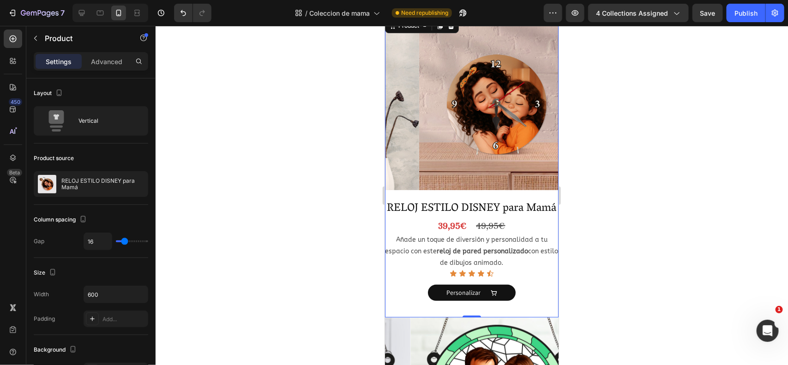
scroll to position [1536, 0]
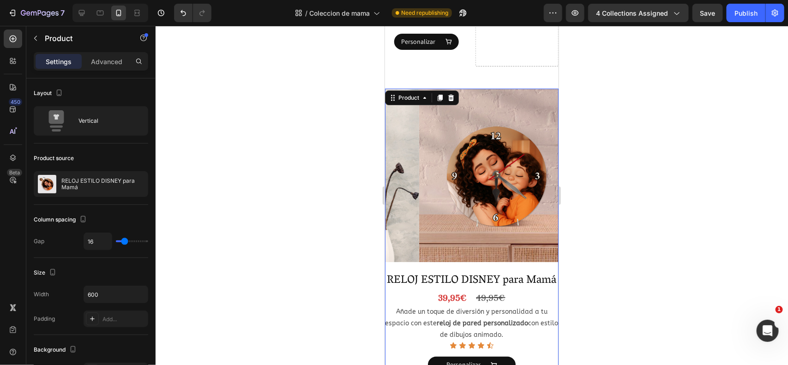
click at [439, 102] on div "Product Images RELOJ ESTILO DISNEY para Mamá Product Title 39,95€ Product Price…" at bounding box center [472, 238] width 174 height 301
click at [437, 95] on icon at bounding box center [439, 97] width 5 height 6
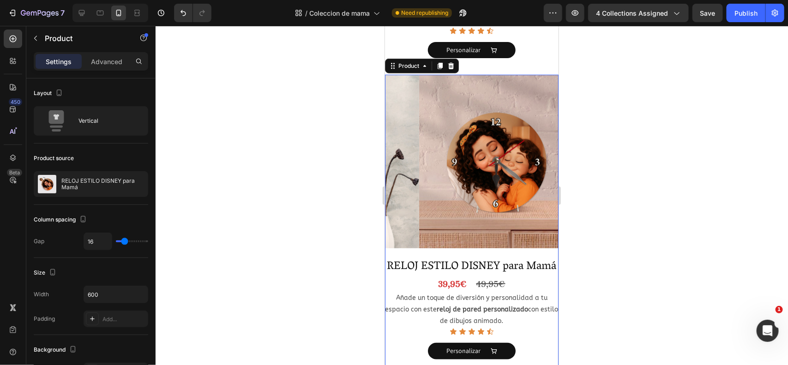
scroll to position [1871, 0]
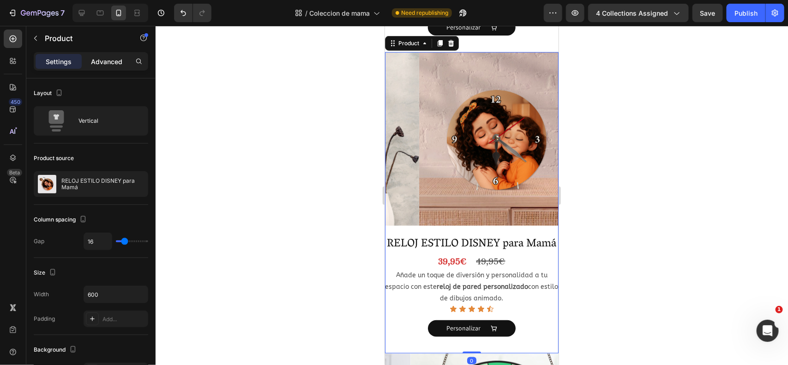
click at [96, 64] on p "Advanced" at bounding box center [106, 62] width 31 height 10
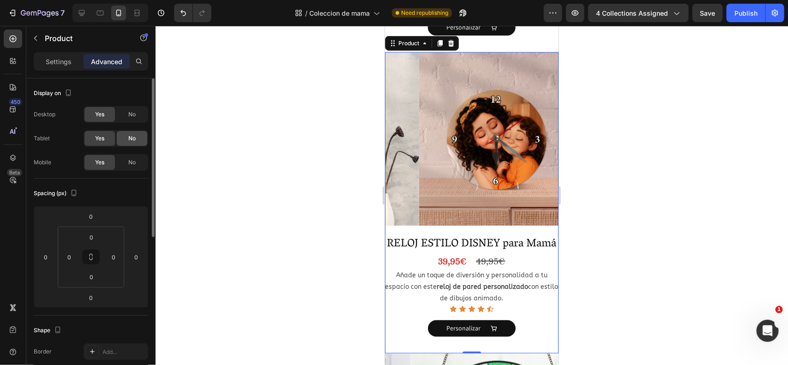
click at [128, 134] on div "No" at bounding box center [132, 138] width 30 height 15
click at [128, 111] on span "No" at bounding box center [131, 114] width 7 height 8
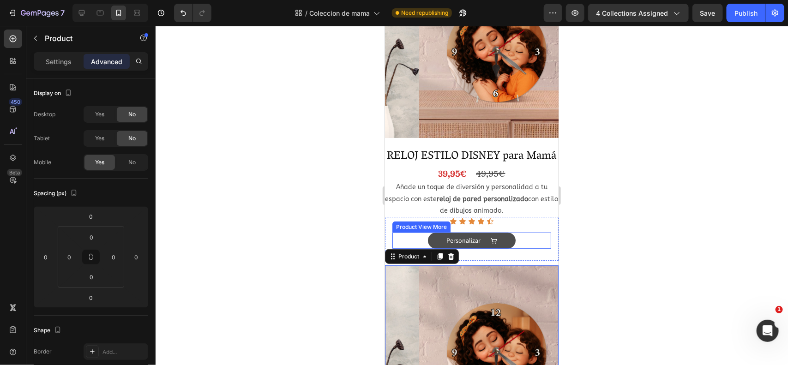
scroll to position [1654, 0]
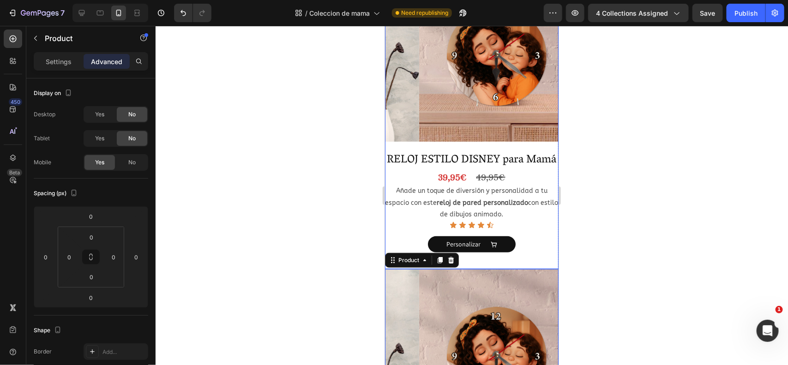
click at [527, 139] on div "Product Images RELOJ ESTILO DISNEY para Mamá Product Title 39,95€ Product Price…" at bounding box center [472, 118] width 174 height 301
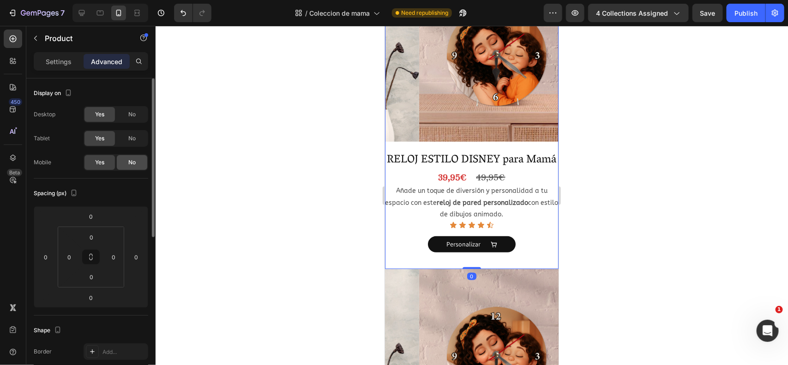
click at [136, 163] on div "No" at bounding box center [132, 162] width 30 height 15
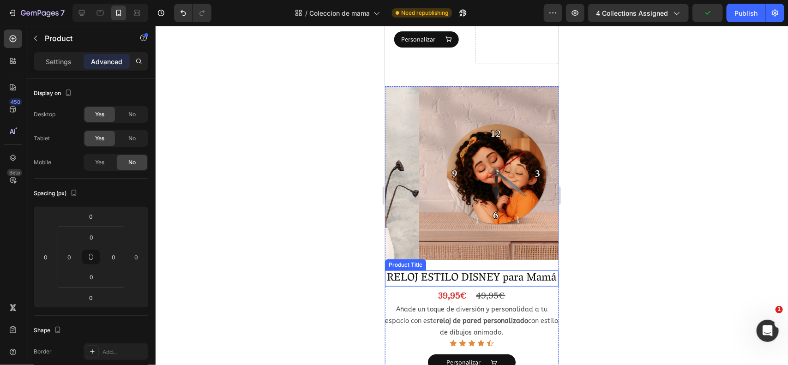
scroll to position [1539, 0]
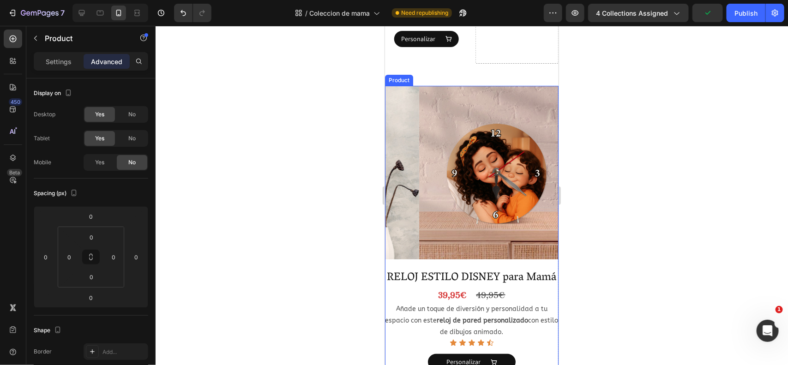
click at [513, 254] on div "Product Images RELOJ ESTILO DISNEY para Mamá Product Title 39,95€ Product Price…" at bounding box center [472, 235] width 174 height 301
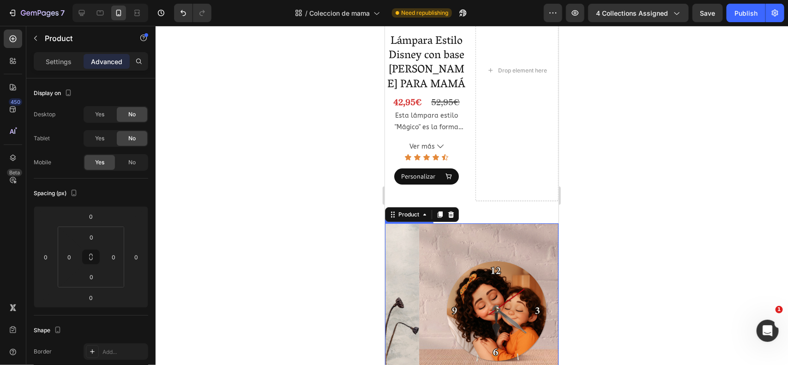
scroll to position [1401, 0]
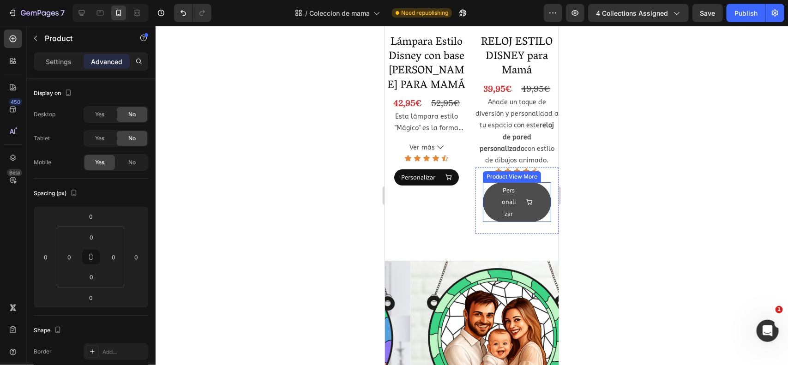
click at [492, 194] on button "Personalizar" at bounding box center [517, 202] width 68 height 40
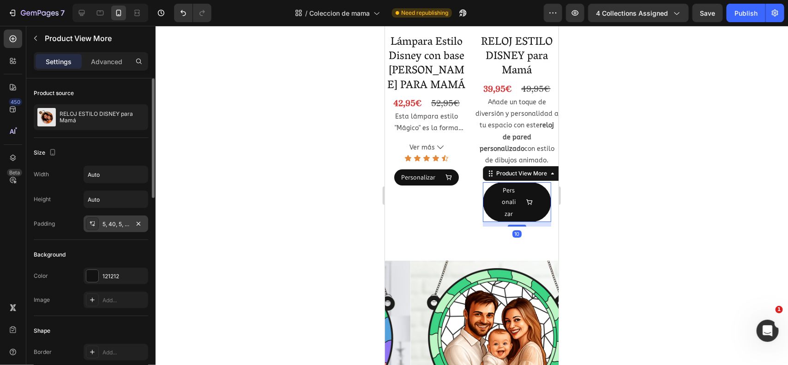
click at [118, 226] on div "5, 40, 5, 40" at bounding box center [116, 224] width 27 height 8
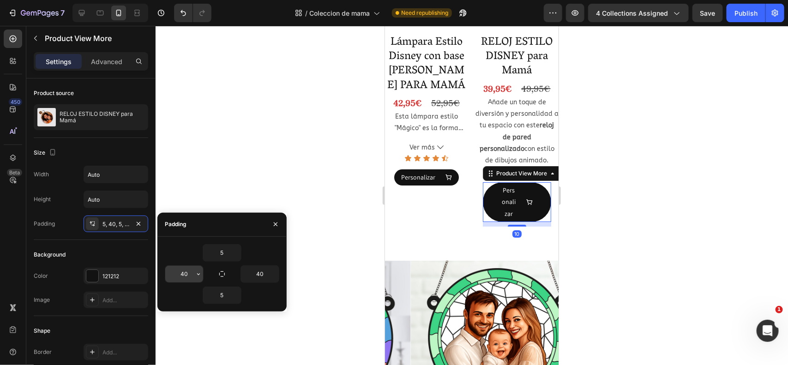
click at [186, 271] on input "40" at bounding box center [184, 274] width 38 height 17
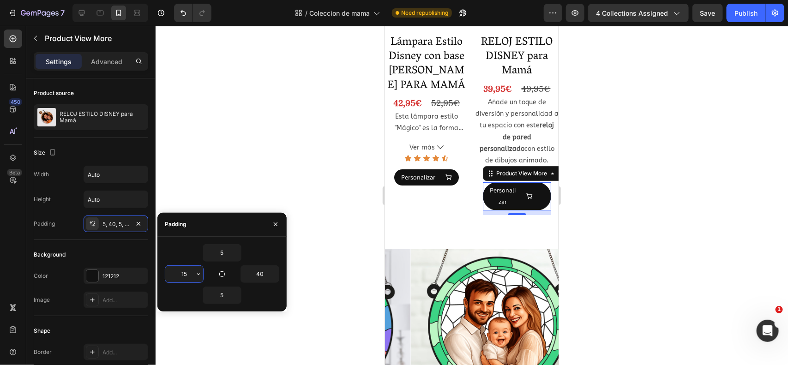
type input "15"
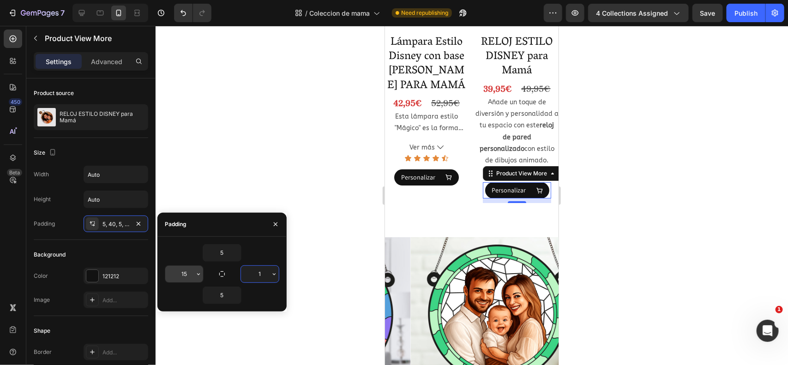
type input "15"
click at [368, 204] on div at bounding box center [472, 195] width 633 height 339
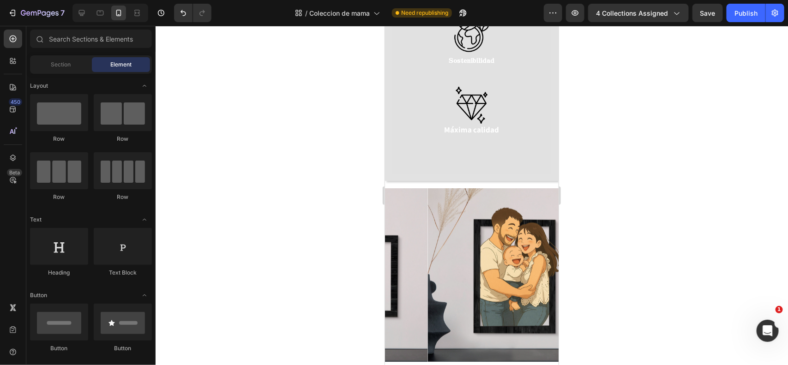
scroll to position [1989, 0]
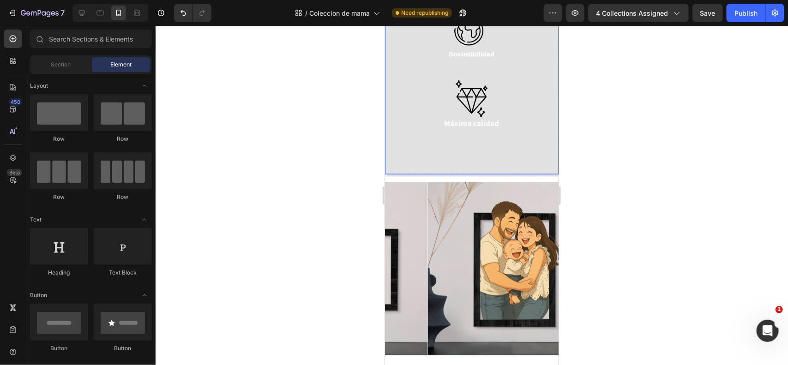
click at [387, 97] on div "Image Sostenibilidad Text Block Image Máxima calidad Text Block Row" at bounding box center [472, 78] width 174 height 191
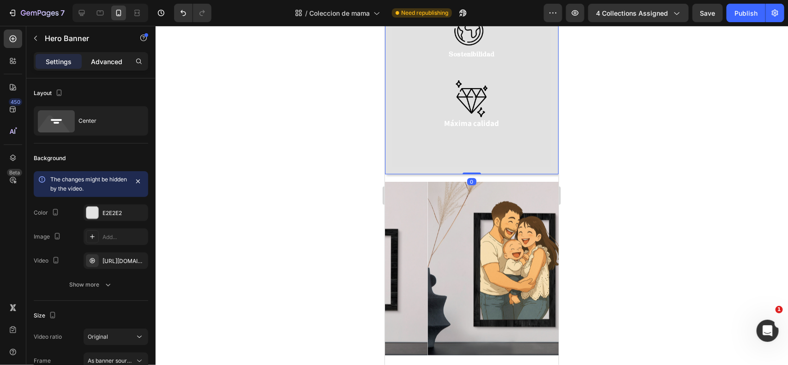
drag, startPoint x: 93, startPoint y: 57, endPoint x: 99, endPoint y: 59, distance: 6.3
click at [94, 57] on p "Advanced" at bounding box center [106, 62] width 31 height 10
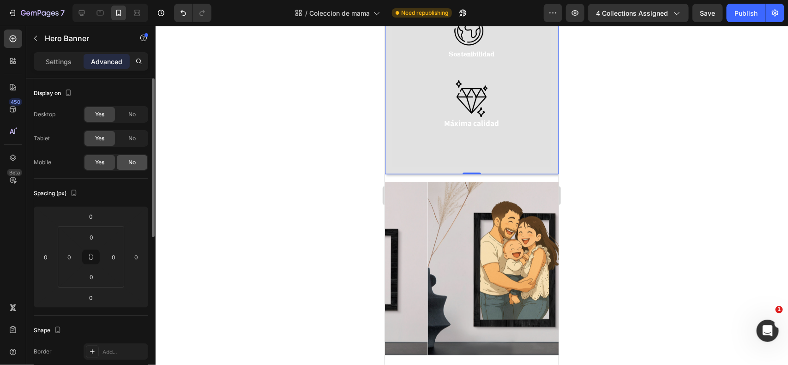
click at [133, 160] on span "No" at bounding box center [131, 162] width 7 height 8
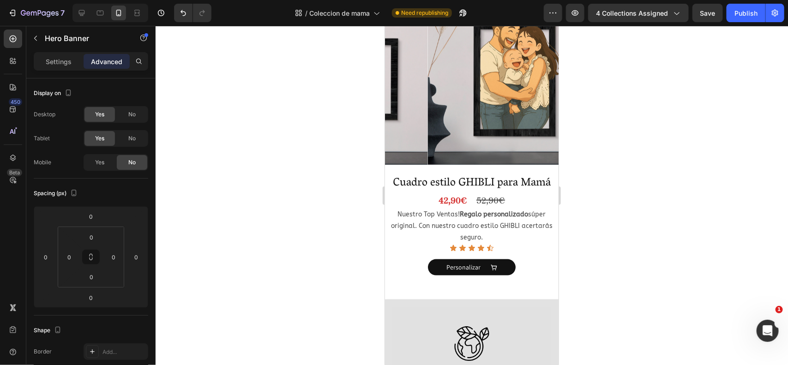
click at [364, 151] on div at bounding box center [472, 195] width 633 height 339
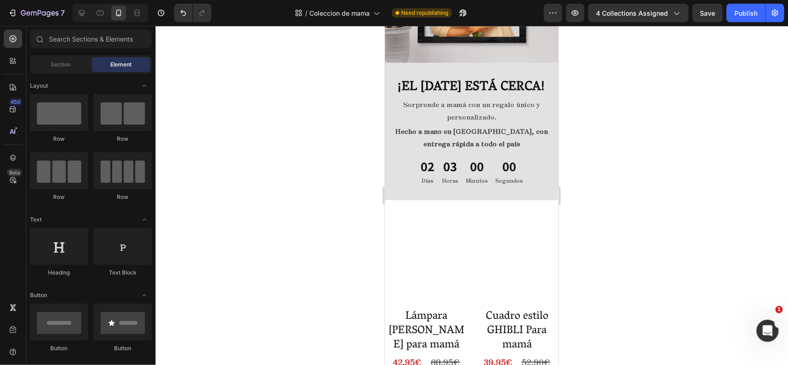
scroll to position [0, 0]
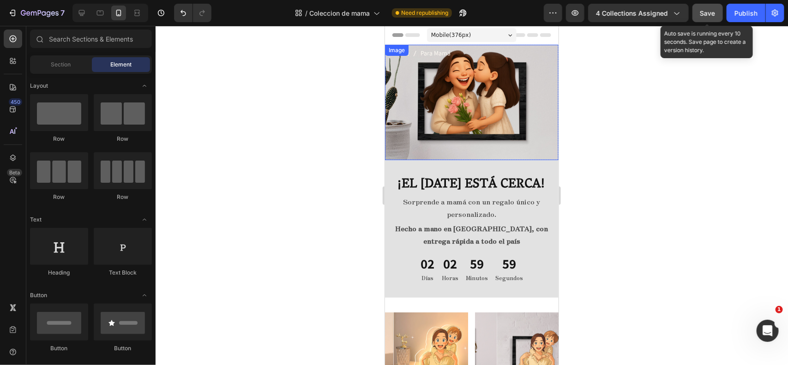
click at [710, 10] on span "Save" at bounding box center [708, 13] width 15 height 8
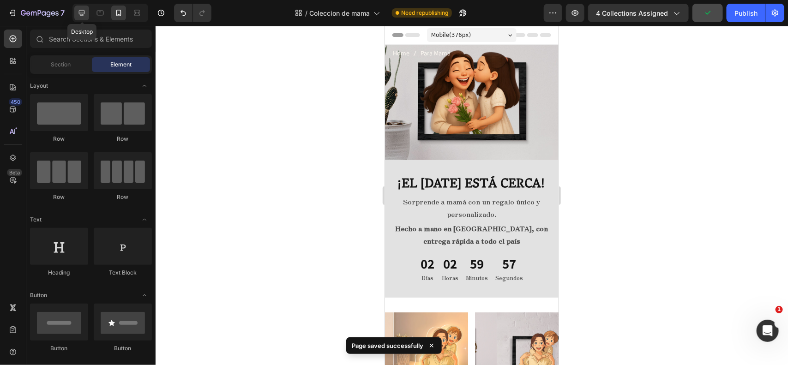
click at [82, 10] on icon at bounding box center [82, 13] width 6 height 6
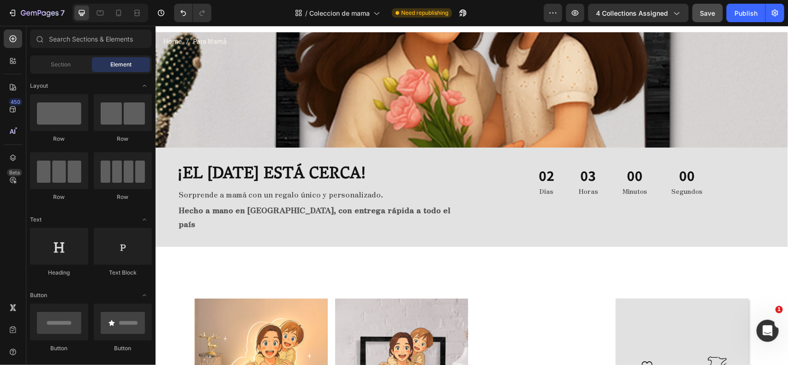
scroll to position [6, 0]
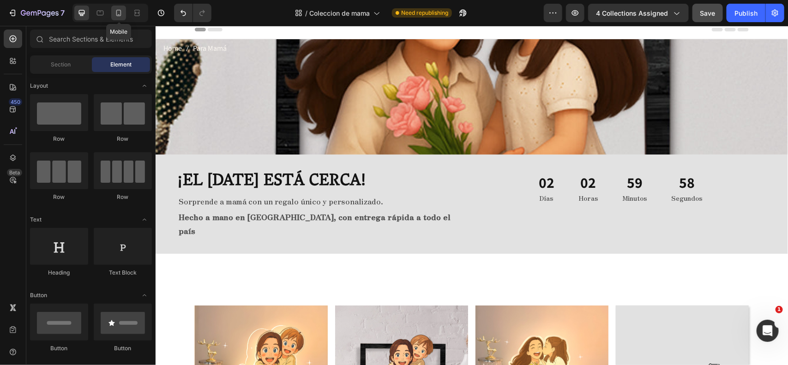
click at [119, 17] on icon at bounding box center [118, 12] width 9 height 9
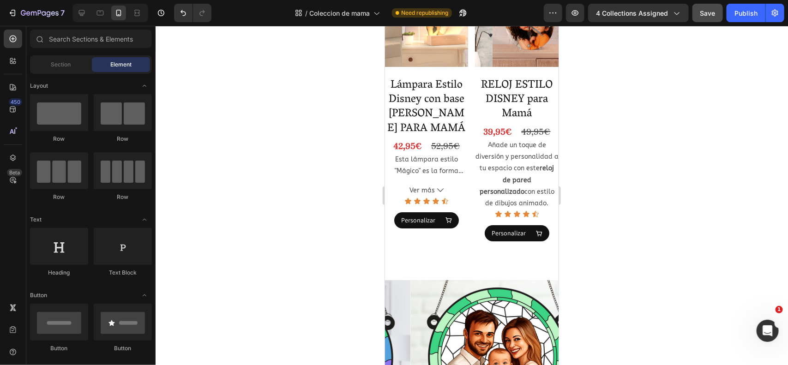
scroll to position [1365, 0]
click at [499, 162] on p "Añade un toque de diversión y personalidad a tu espacio con este reloj de pared…" at bounding box center [516, 174] width 83 height 66
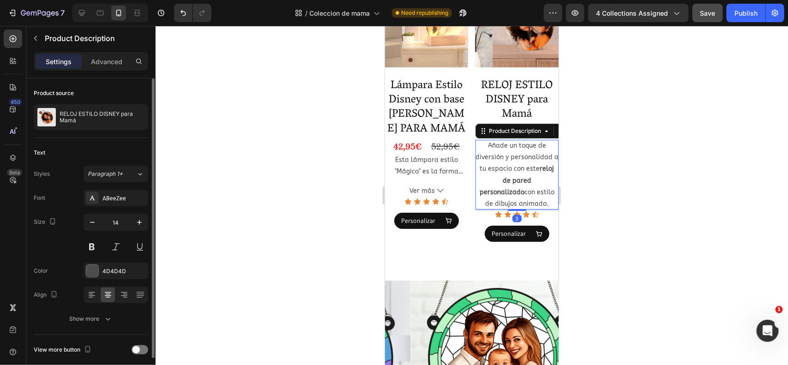
drag, startPoint x: 134, startPoint y: 347, endPoint x: 112, endPoint y: 302, distance: 49.6
click at [135, 347] on span at bounding box center [136, 349] width 7 height 7
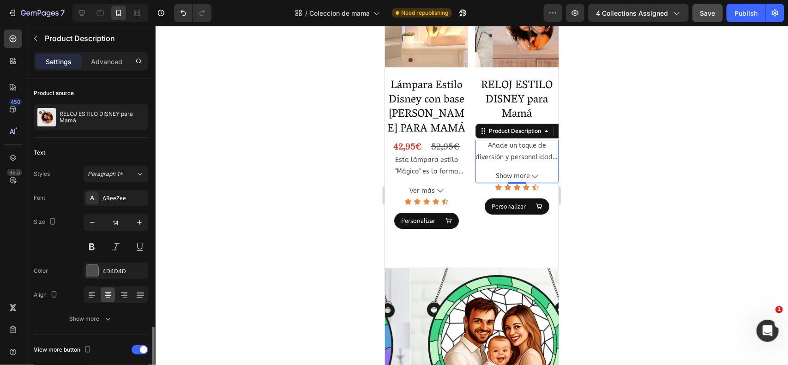
scroll to position [158, 0]
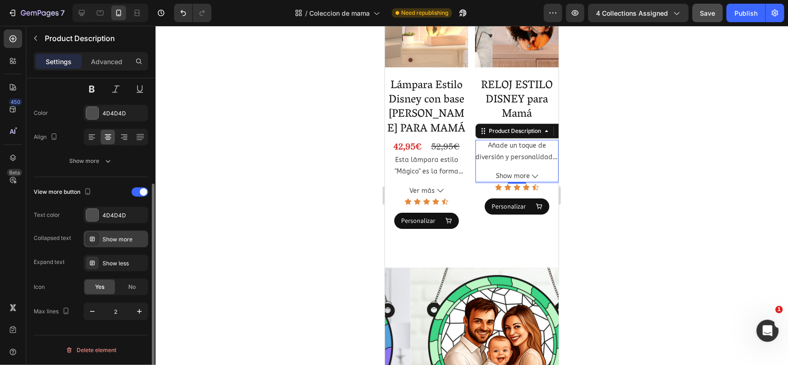
click at [118, 245] on div "Show more" at bounding box center [116, 239] width 65 height 17
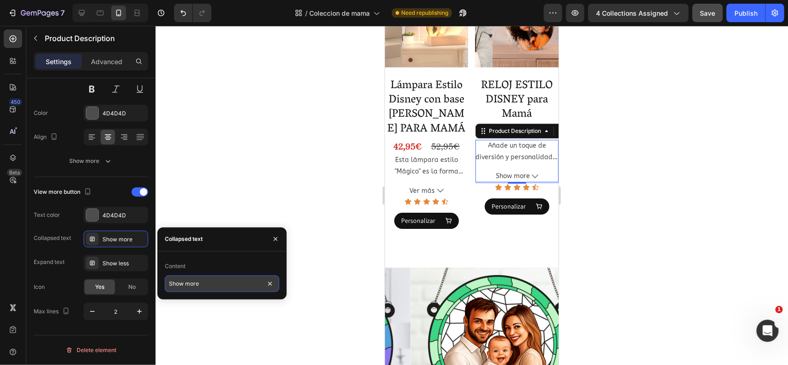
click at [199, 287] on input "Show more" at bounding box center [222, 284] width 115 height 17
type input "Ver más"
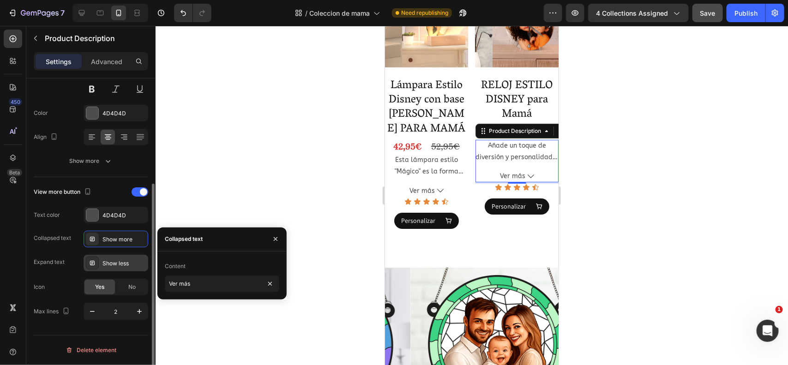
click at [132, 263] on div "Show less" at bounding box center [124, 264] width 43 height 8
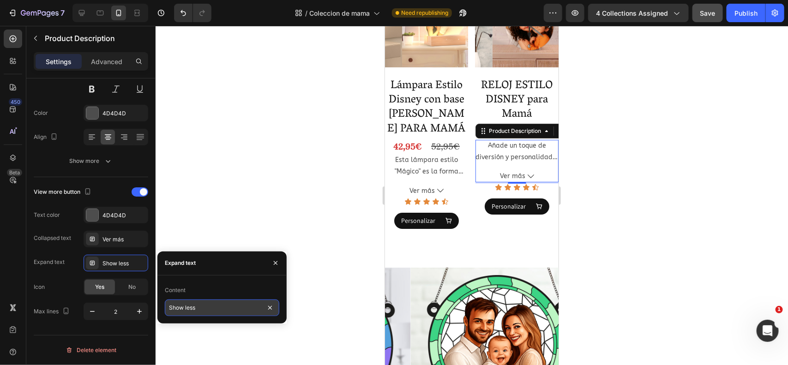
click at [206, 306] on input "Show less" at bounding box center [222, 308] width 115 height 17
type input "Ver menos"
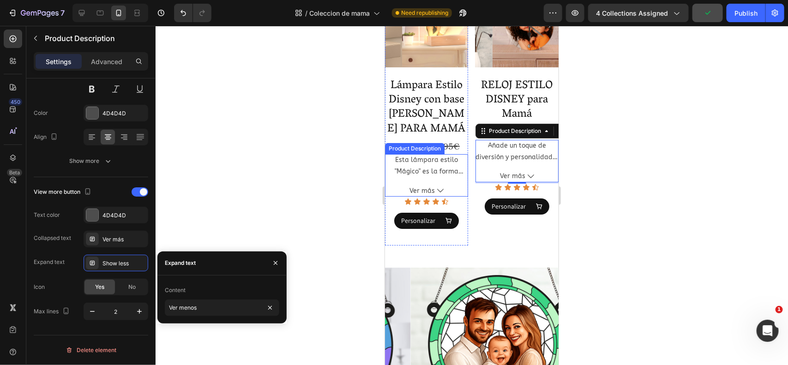
click at [288, 171] on div at bounding box center [472, 195] width 633 height 339
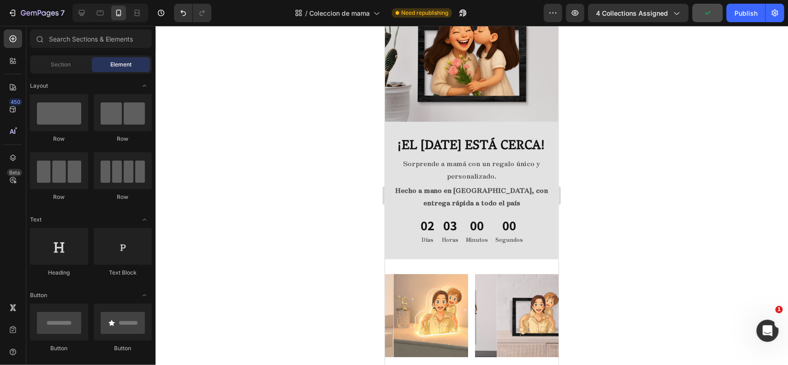
scroll to position [0, 0]
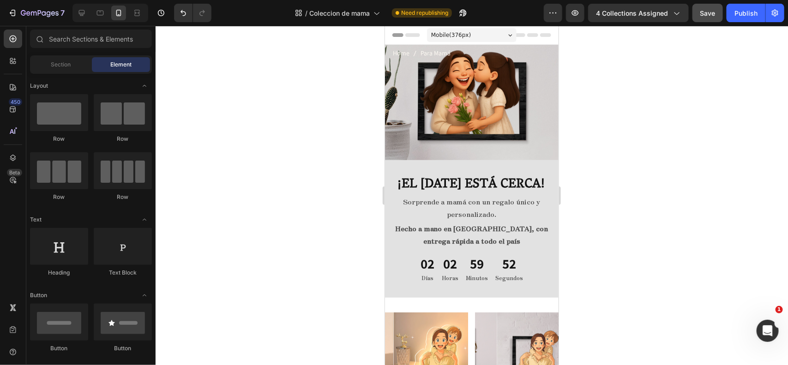
click at [287, 150] on div at bounding box center [472, 195] width 633 height 339
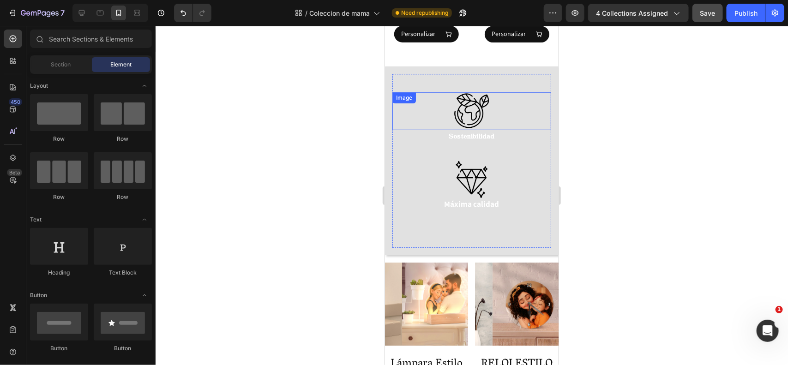
scroll to position [1087, 0]
click at [508, 149] on div "Image Sostenibilidad Text Block" at bounding box center [471, 125] width 159 height 69
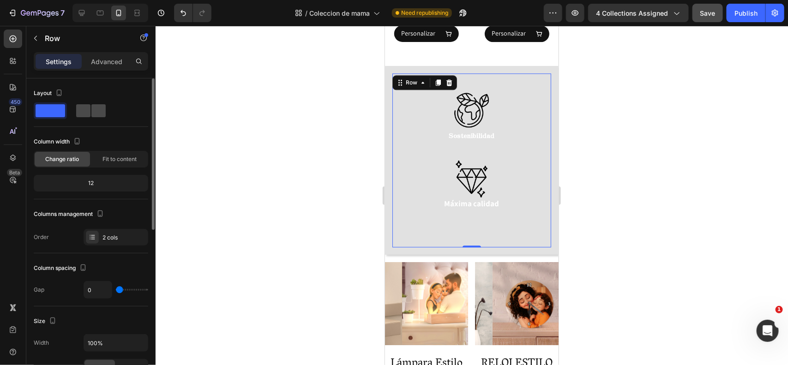
click at [95, 106] on span at bounding box center [98, 110] width 14 height 13
type input "16"
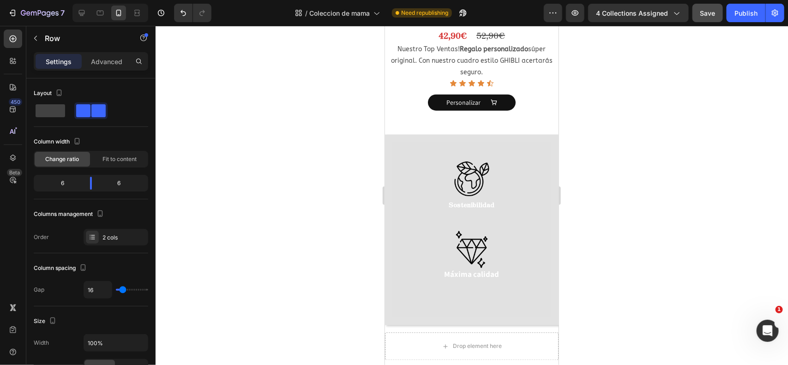
scroll to position [2073, 0]
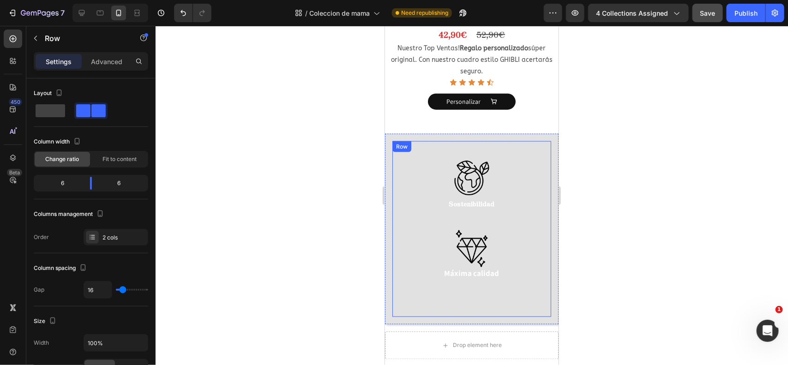
click at [532, 200] on div "Image Sostenibilidad Text Block" at bounding box center [471, 194] width 159 height 71
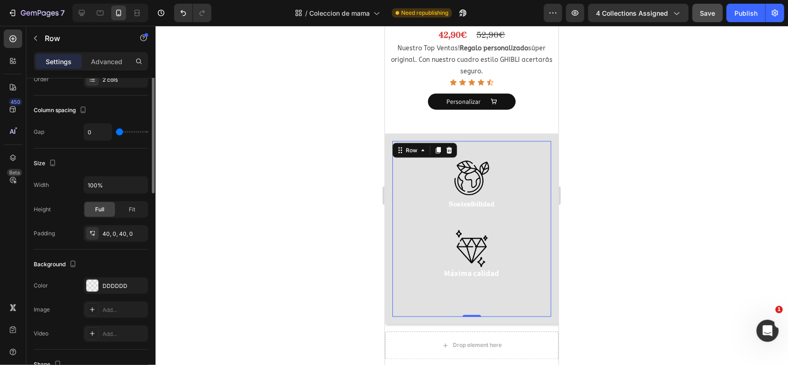
scroll to position [0, 0]
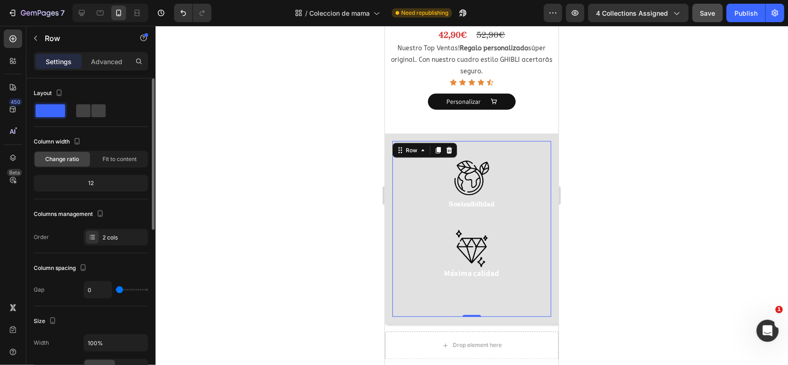
click at [81, 102] on div "Layout" at bounding box center [91, 102] width 115 height 33
click at [91, 106] on span at bounding box center [98, 110] width 14 height 13
type input "16"
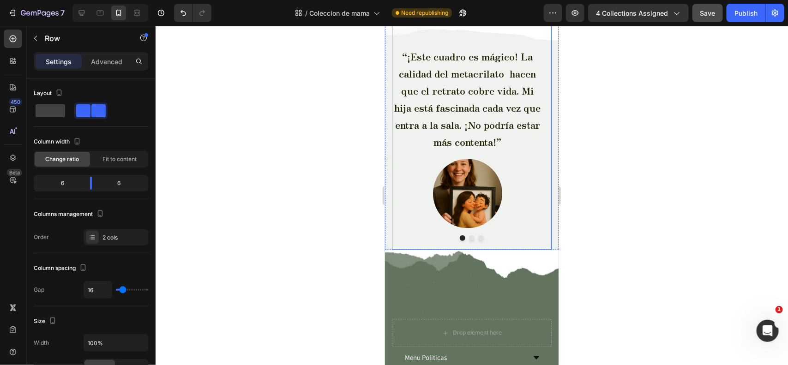
scroll to position [2257, 0]
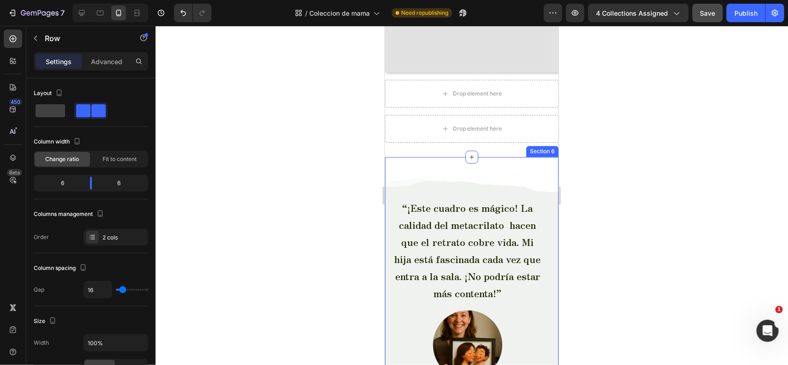
click at [387, 175] on div "“¡Este cuadro es mágico! La calidad del metacrilato hacen que el retrato cobre …" at bounding box center [472, 279] width 174 height 244
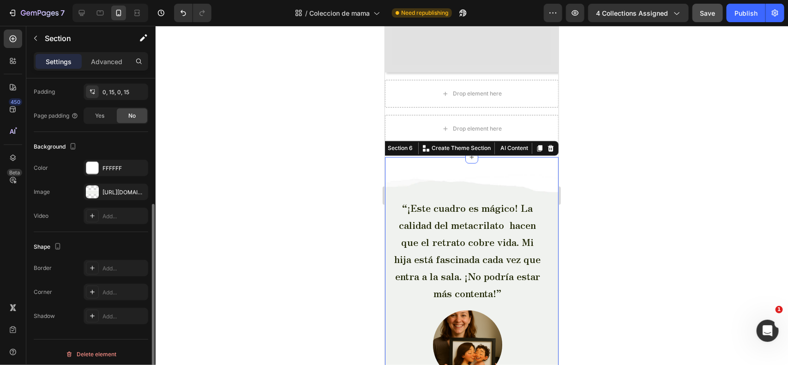
scroll to position [223, 0]
click at [105, 190] on div "[URL][DOMAIN_NAME]" at bounding box center [116, 192] width 27 height 8
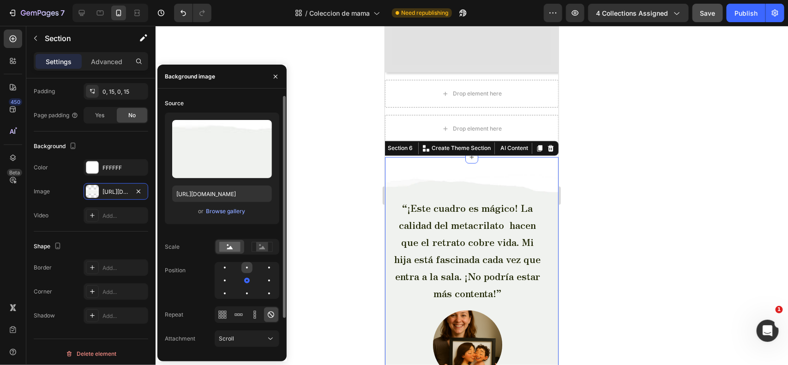
click at [264, 263] on div at bounding box center [269, 267] width 11 height 11
click at [356, 194] on div at bounding box center [472, 195] width 633 height 339
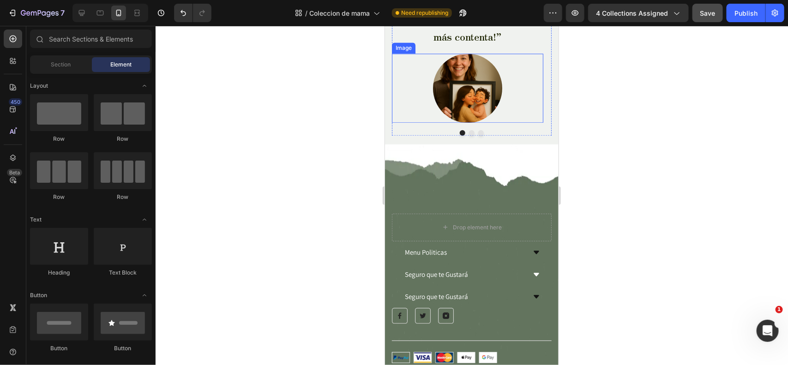
scroll to position [2498, 0]
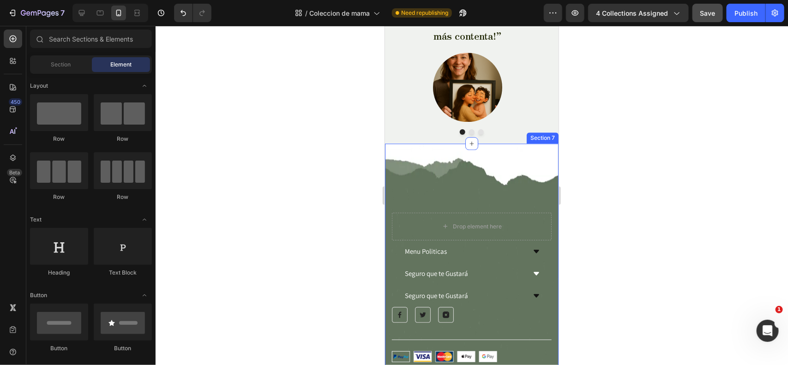
click at [389, 169] on div "Drop element here Menu Politicas Accordion Seguro que te Gustará Accordion Segu…" at bounding box center [472, 282] width 174 height 278
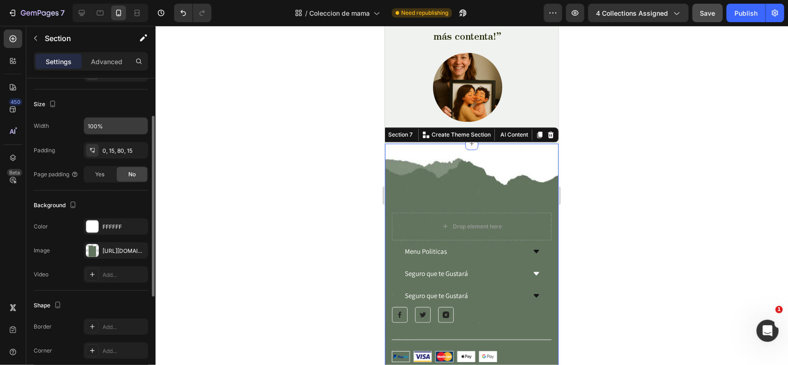
scroll to position [165, 0]
click at [118, 254] on div "[URL][DOMAIN_NAME]" at bounding box center [116, 249] width 65 height 17
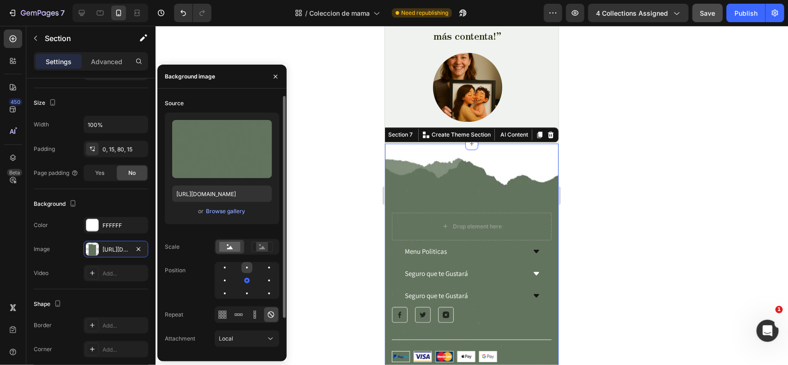
click at [264, 265] on div at bounding box center [269, 267] width 11 height 11
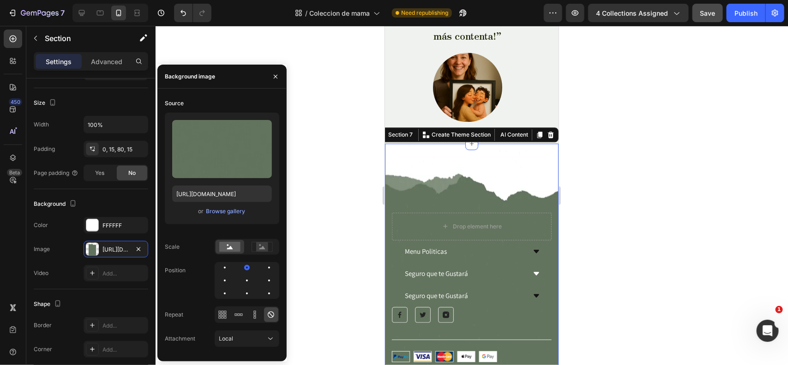
click at [323, 182] on div at bounding box center [472, 195] width 633 height 339
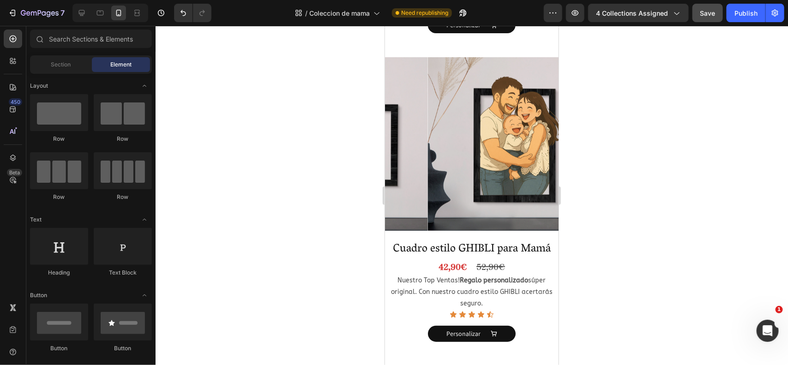
scroll to position [1807, 0]
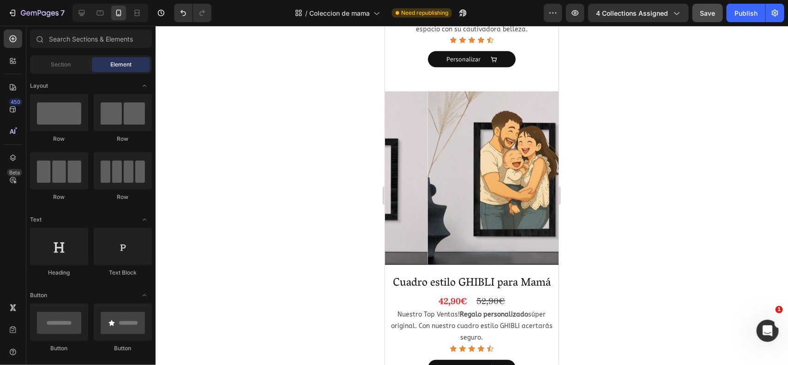
click at [351, 118] on div at bounding box center [472, 195] width 633 height 339
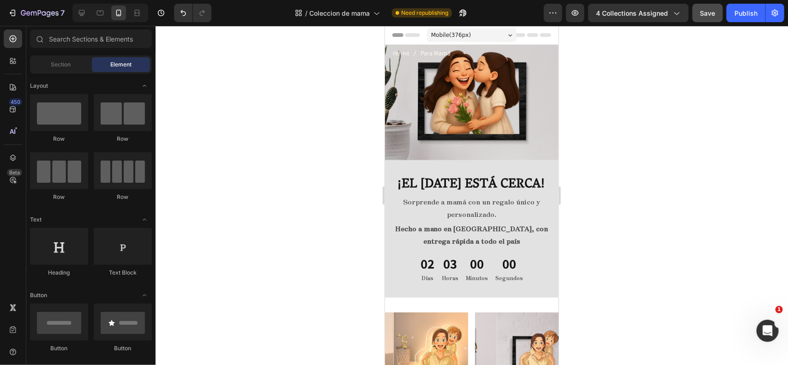
scroll to position [135, 0]
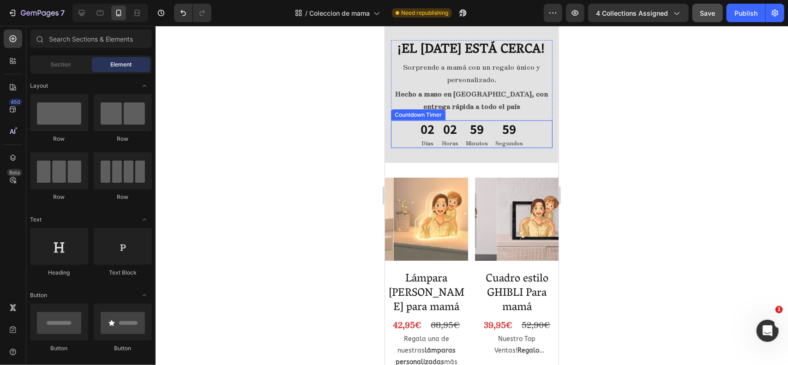
click at [465, 138] on div "59" at bounding box center [476, 129] width 22 height 18
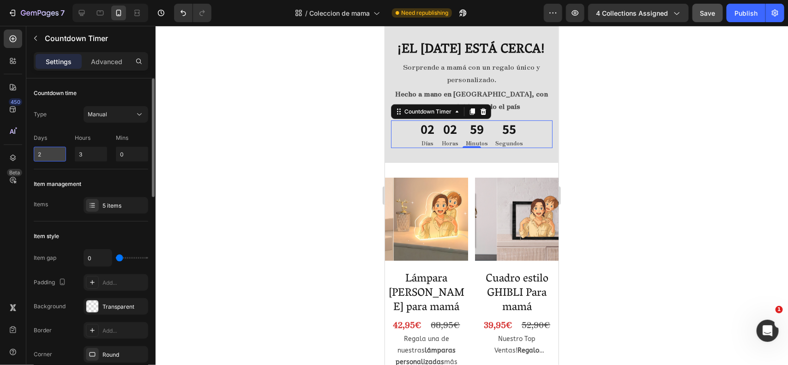
click at [52, 156] on input "2" at bounding box center [50, 154] width 32 height 15
type input "3"
click at [85, 156] on input "3" at bounding box center [91, 154] width 32 height 15
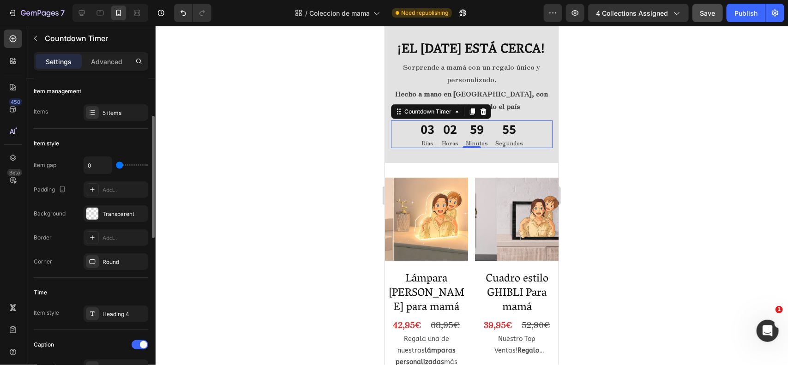
scroll to position [94, 0]
type input "8"
click at [103, 236] on div "Add..." at bounding box center [124, 237] width 43 height 8
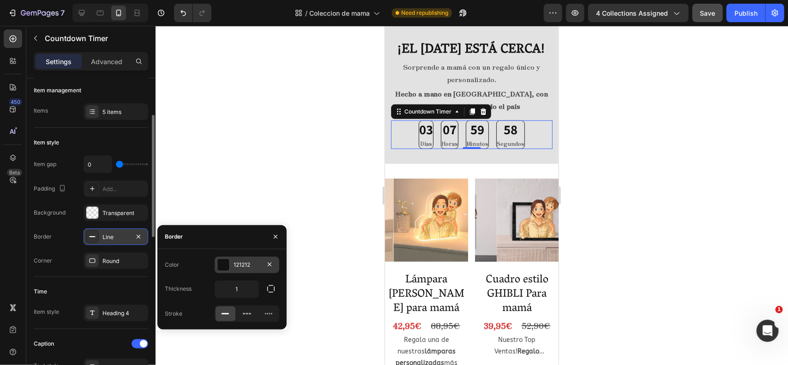
click at [240, 264] on div "121212" at bounding box center [247, 265] width 27 height 8
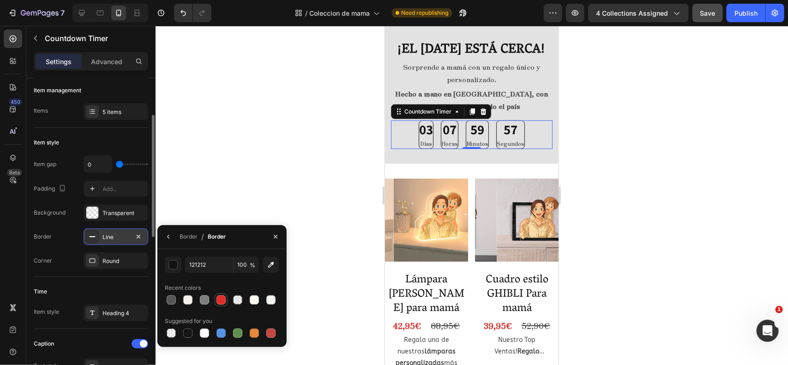
click at [217, 298] on div at bounding box center [221, 300] width 9 height 9
type input "E32C2B"
click at [175, 236] on button "button" at bounding box center [168, 237] width 15 height 15
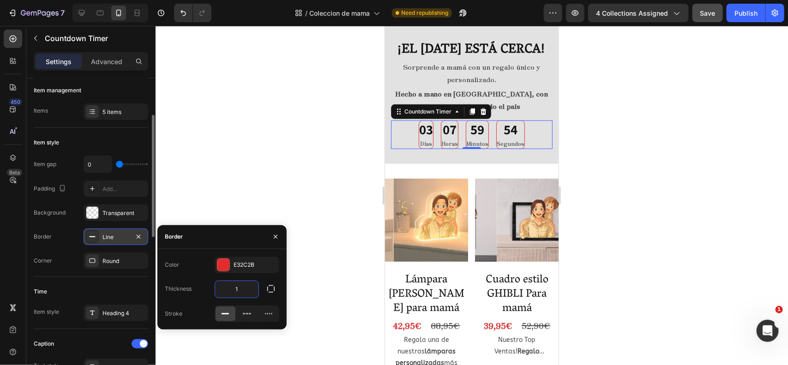
click at [248, 294] on input "1" at bounding box center [236, 289] width 43 height 17
type input "3"
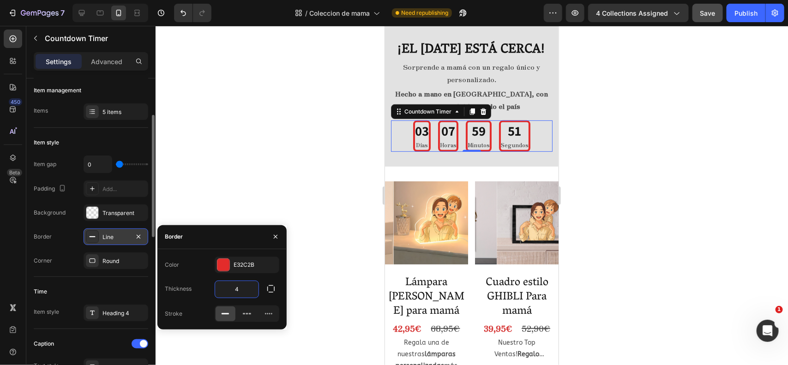
type input "4"
type input "1"
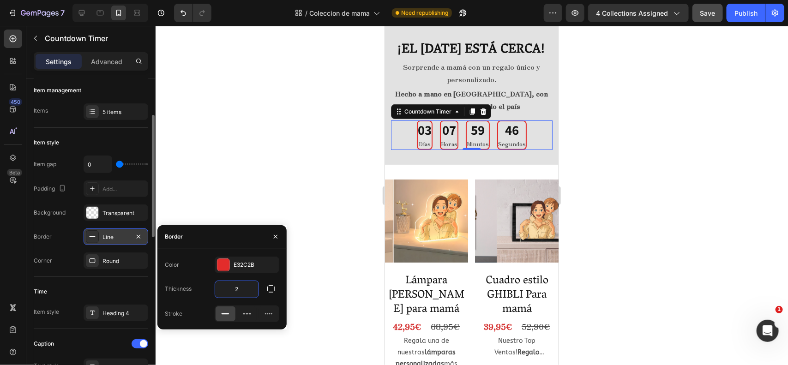
type input "2"
click at [55, 251] on div "Item gap 0 Padding Add... Background Transparent Border Line Corner Round" at bounding box center [91, 213] width 115 height 114
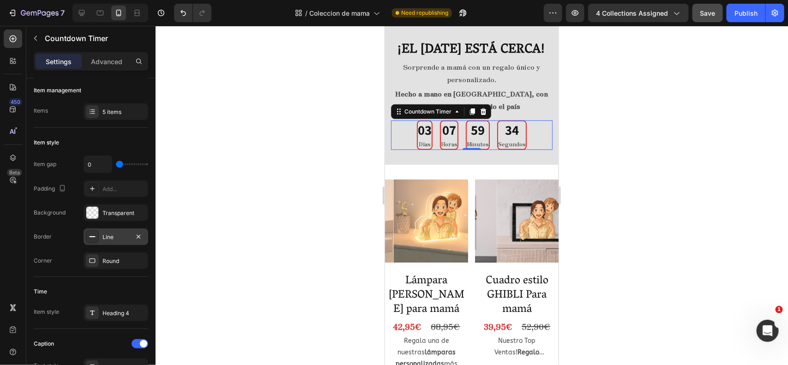
click at [302, 172] on div at bounding box center [472, 195] width 633 height 339
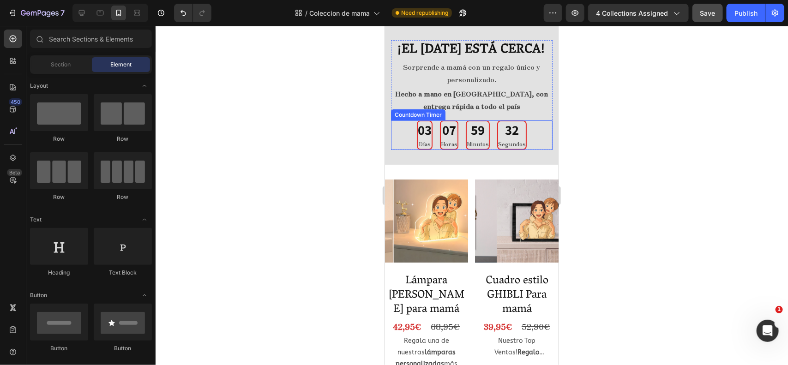
click at [486, 149] on div "03 Días 07 Horas 59 Minutos 32 Segundos" at bounding box center [472, 134] width 110 height 29
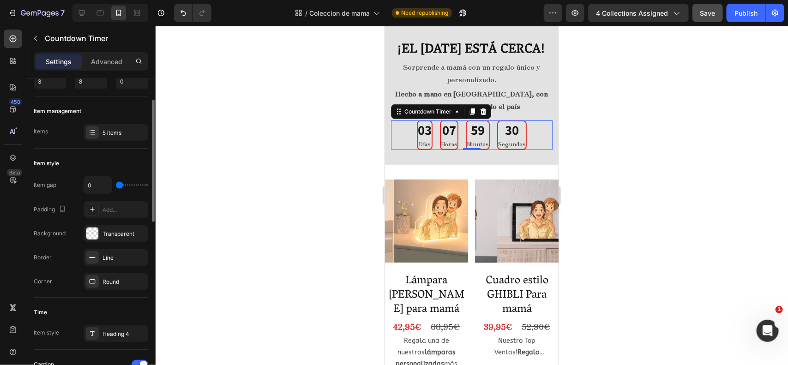
scroll to position [74, 0]
click at [98, 211] on div "Add..." at bounding box center [116, 208] width 65 height 17
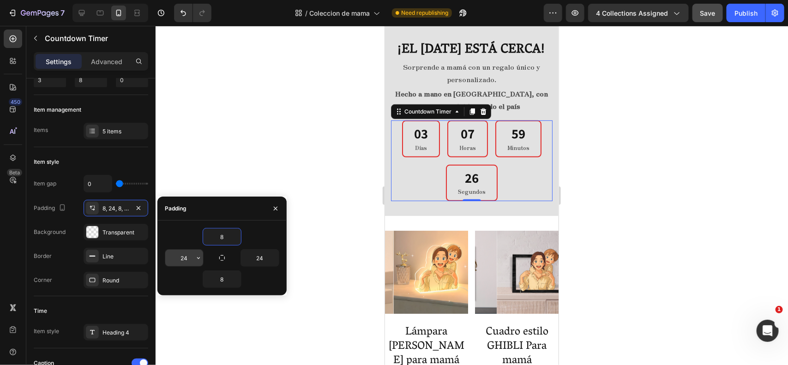
click at [183, 256] on input "24" at bounding box center [184, 258] width 38 height 17
type input "10"
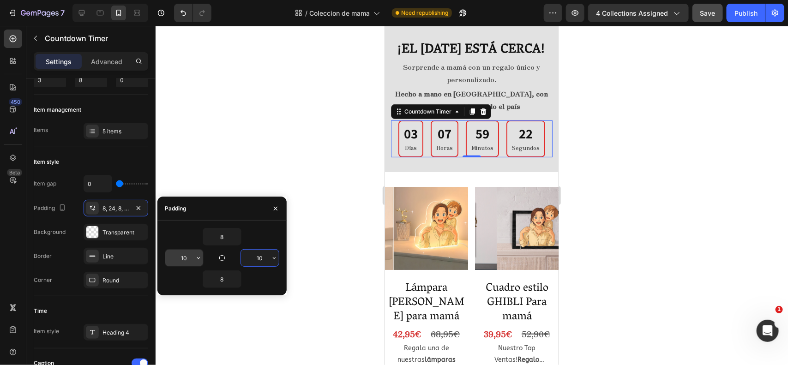
type input "10"
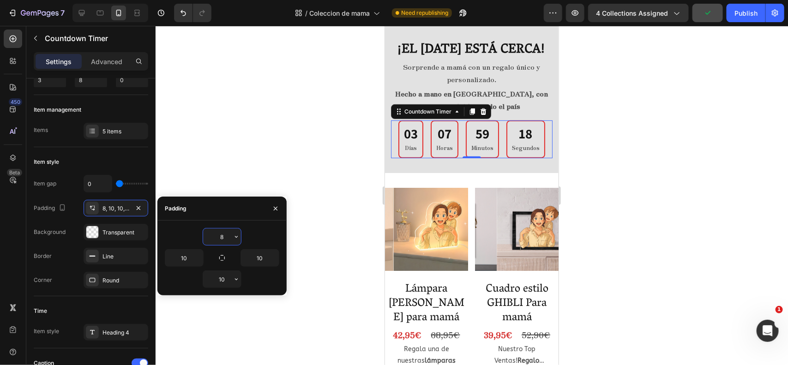
click at [216, 234] on input "8" at bounding box center [222, 237] width 38 height 17
type input "10"
click at [333, 148] on div at bounding box center [472, 195] width 633 height 339
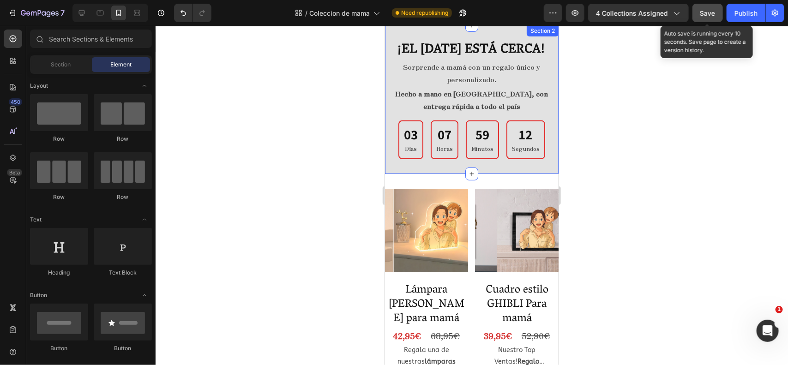
click at [707, 15] on span "Save" at bounding box center [708, 13] width 15 height 8
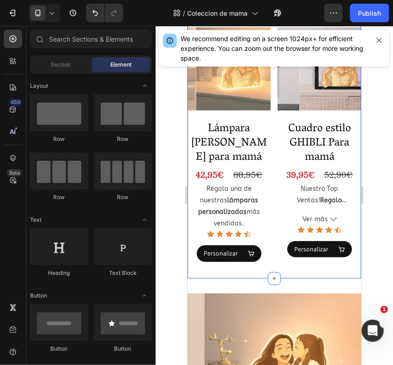
scroll to position [340, 0]
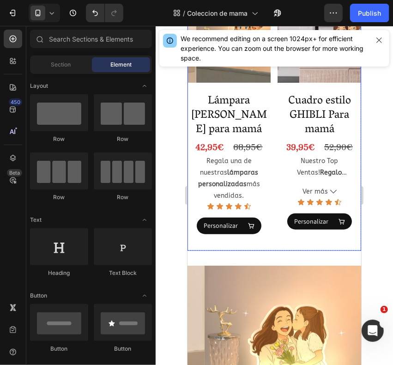
click at [270, 94] on div "Product Images Lámpara Estilo Ghibli para mamá Product Title 42,95€ Product Pri…" at bounding box center [274, 124] width 174 height 251
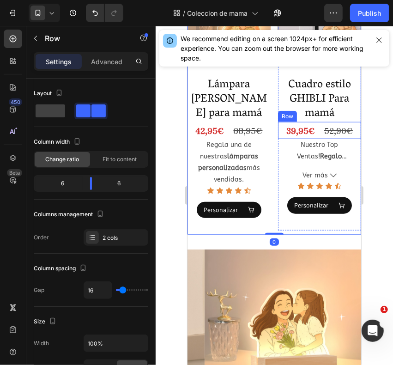
scroll to position [266, 0]
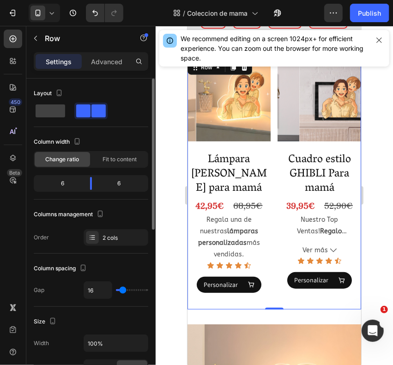
type input "5"
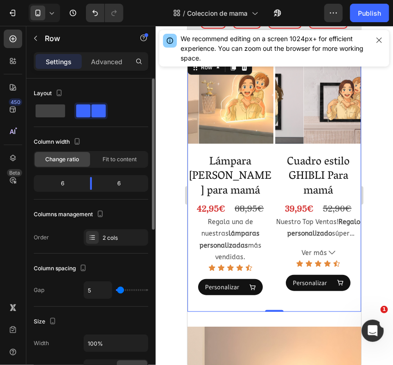
type input "0"
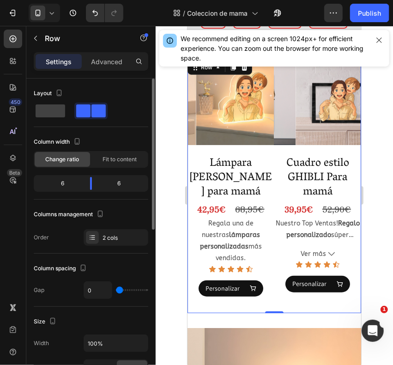
type input "13"
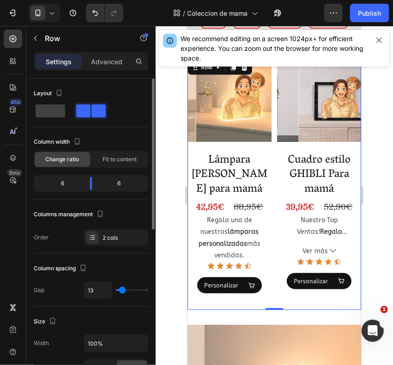
type input "8"
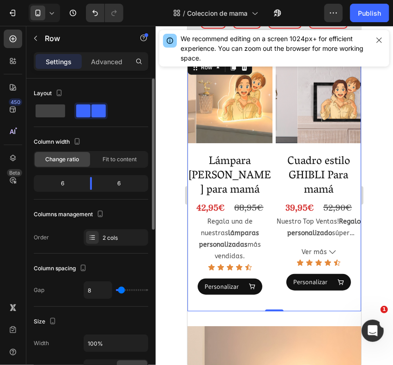
type input "0"
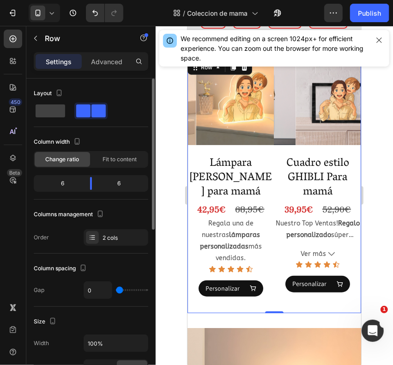
type input "2"
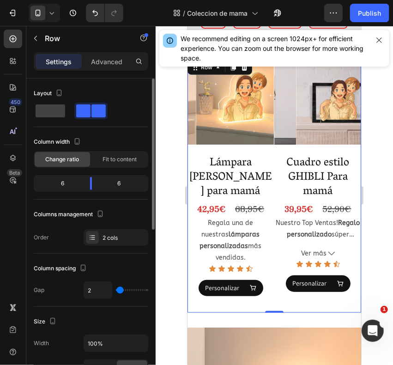
type input "2"
click at [120, 291] on input "range" at bounding box center [132, 290] width 32 height 2
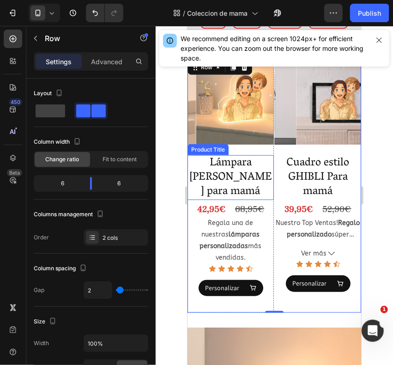
click at [173, 179] on div at bounding box center [274, 195] width 237 height 339
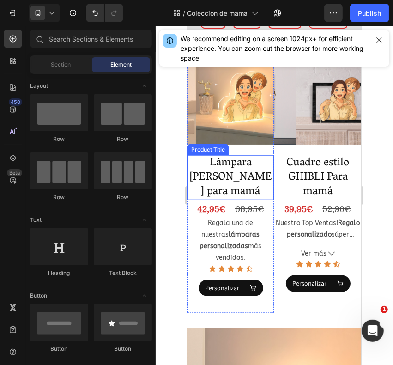
click at [247, 193] on h2 "Lámpara [PERSON_NAME] para mamá" at bounding box center [230, 177] width 86 height 45
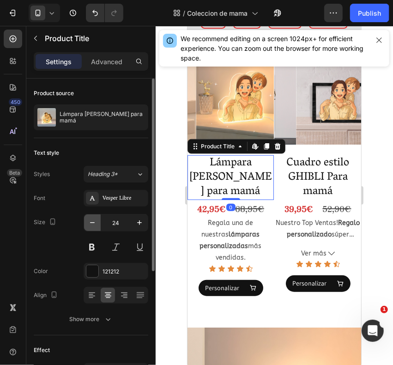
click at [91, 222] on icon "button" at bounding box center [92, 222] width 9 height 9
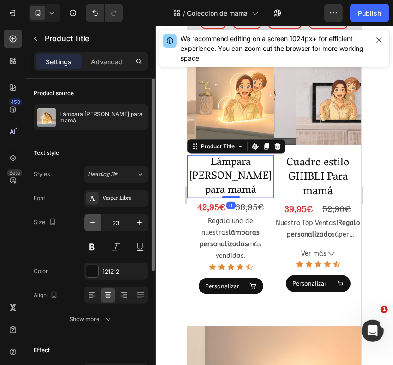
click at [91, 222] on icon "button" at bounding box center [92, 222] width 9 height 9
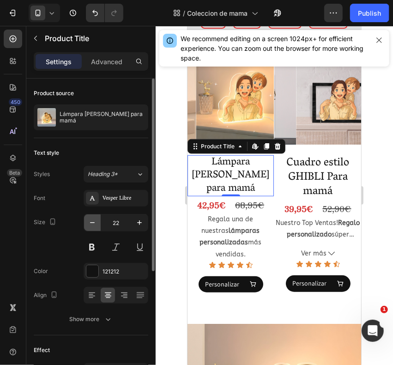
click at [91, 222] on icon "button" at bounding box center [92, 222] width 9 height 9
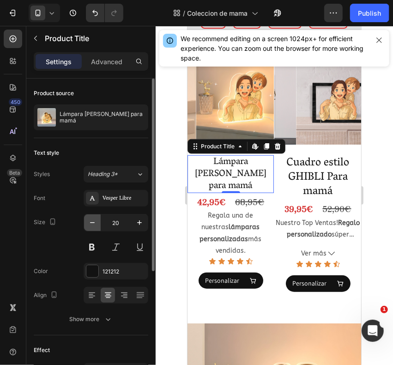
click at [91, 222] on icon "button" at bounding box center [92, 222] width 9 height 9
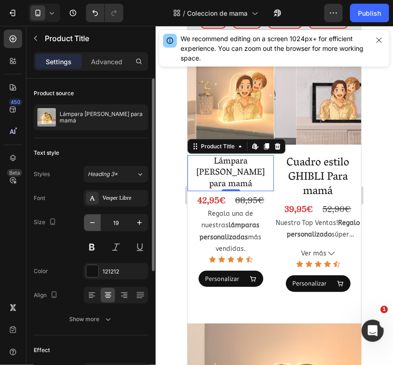
click at [91, 222] on icon "button" at bounding box center [92, 222] width 9 height 9
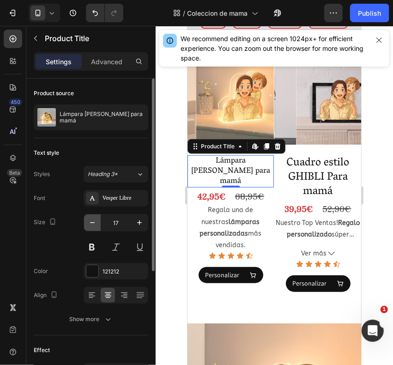
click at [91, 222] on icon "button" at bounding box center [92, 222] width 9 height 9
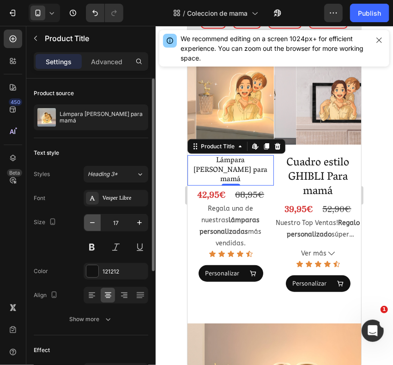
type input "16"
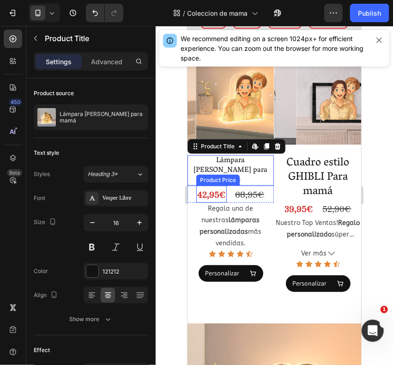
click at [210, 195] on div "42,95€" at bounding box center [211, 193] width 30 height 17
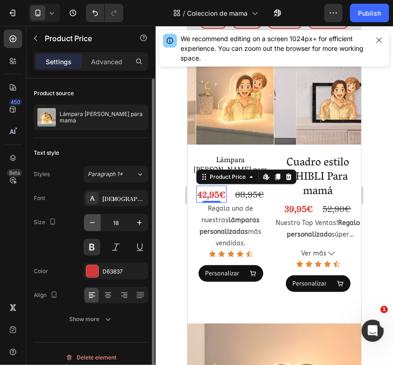
click at [95, 225] on icon "button" at bounding box center [92, 222] width 9 height 9
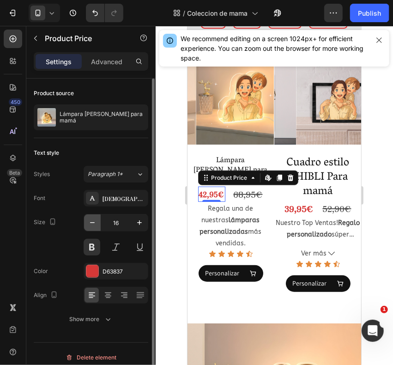
click at [88, 227] on icon "button" at bounding box center [92, 222] width 9 height 9
type input "15"
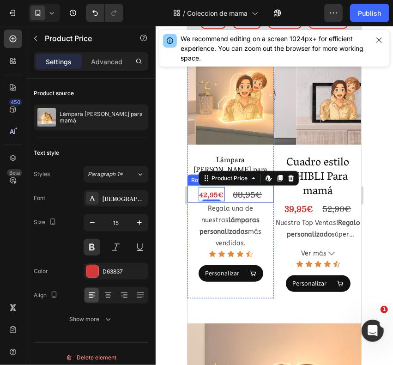
click at [237, 192] on div "68,95€" at bounding box center [247, 193] width 31 height 17
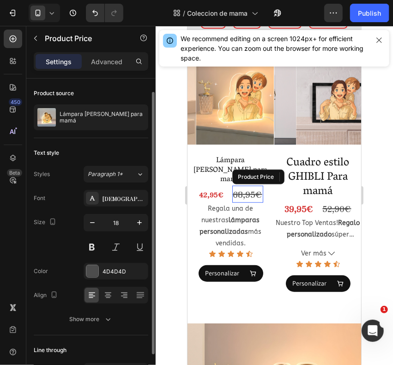
scroll to position [7, 0]
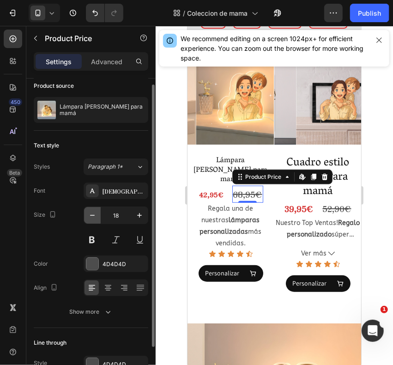
click at [97, 222] on button "button" at bounding box center [92, 215] width 17 height 17
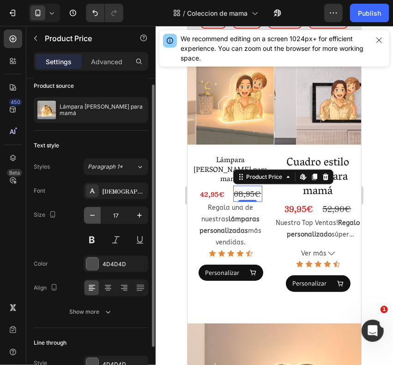
click at [97, 222] on button "button" at bounding box center [92, 215] width 17 height 17
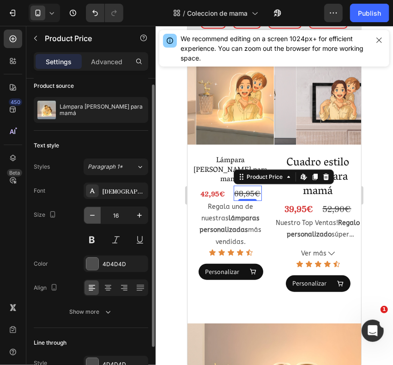
type input "15"
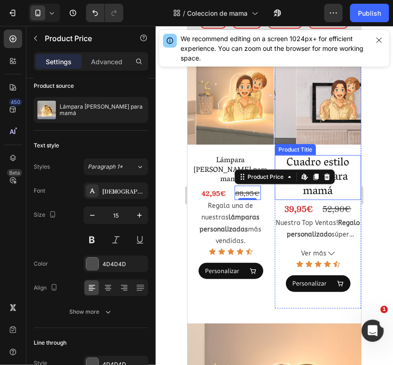
click at [335, 173] on h2 "Cuadro estilo GHIBLI Para mamá" at bounding box center [317, 177] width 86 height 45
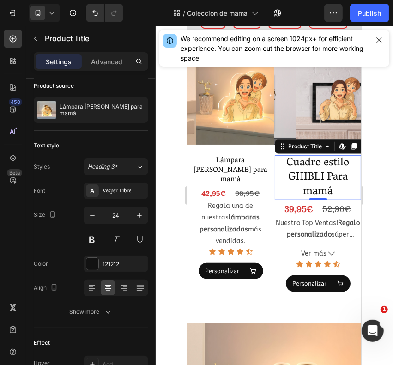
scroll to position [0, 0]
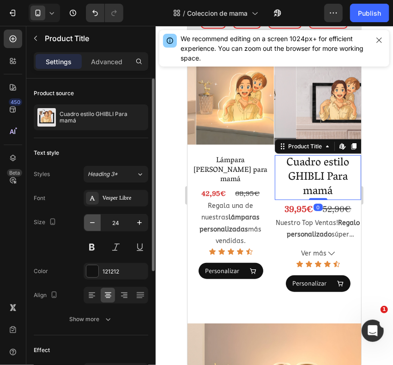
click at [96, 219] on icon "button" at bounding box center [92, 222] width 9 height 9
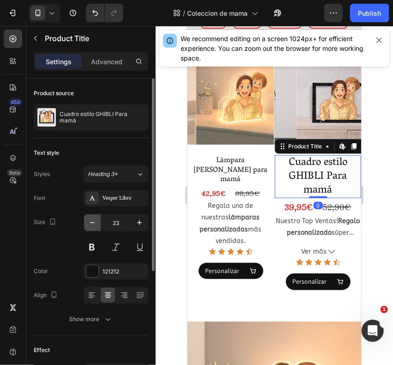
click at [96, 219] on icon "button" at bounding box center [92, 222] width 9 height 9
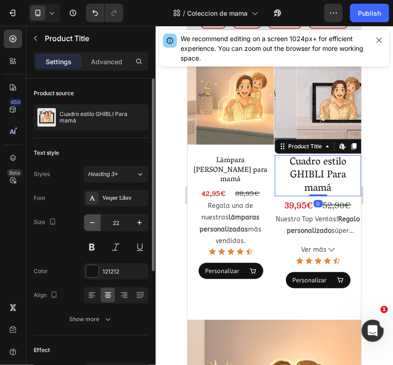
click at [96, 219] on icon "button" at bounding box center [92, 222] width 9 height 9
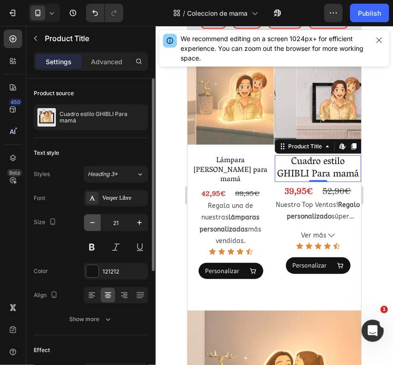
click at [96, 219] on icon "button" at bounding box center [92, 222] width 9 height 9
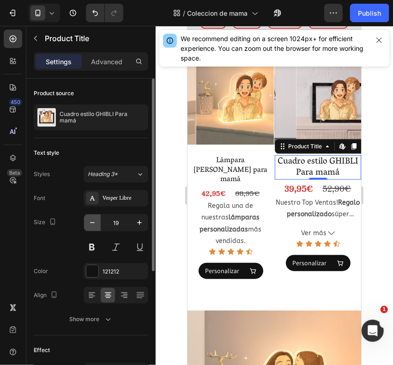
click at [96, 219] on icon "button" at bounding box center [92, 222] width 9 height 9
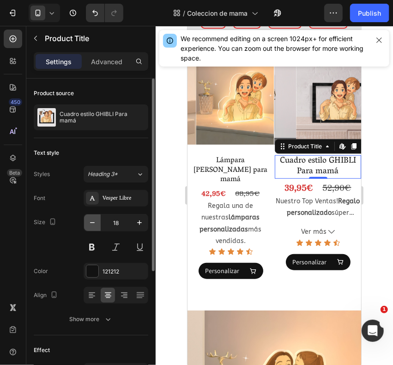
click at [96, 219] on icon "button" at bounding box center [92, 222] width 9 height 9
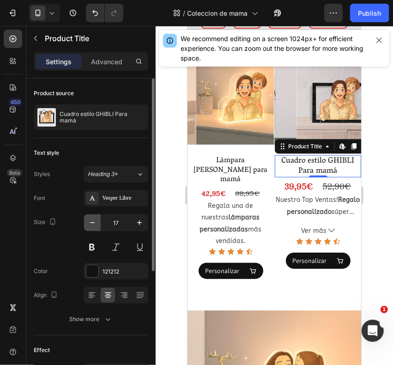
type input "16"
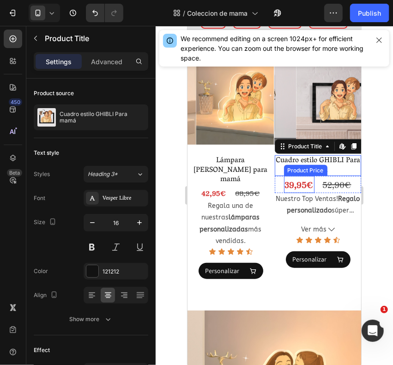
click at [293, 192] on div "39,95€" at bounding box center [299, 183] width 30 height 17
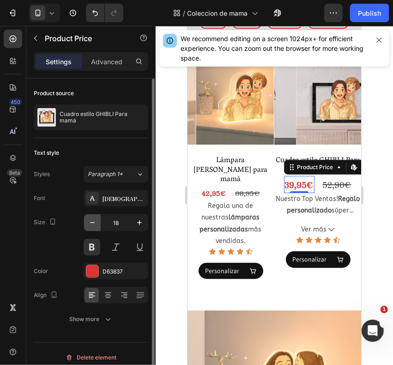
click at [95, 224] on icon "button" at bounding box center [92, 222] width 9 height 9
type input "15"
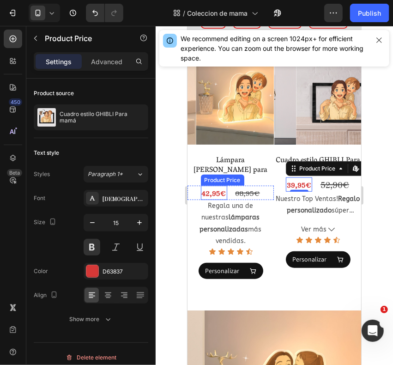
click at [210, 196] on div "42,95€" at bounding box center [213, 192] width 26 height 14
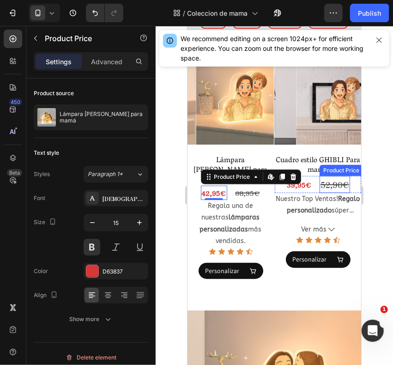
click at [329, 192] on div "52,90€" at bounding box center [334, 183] width 30 height 17
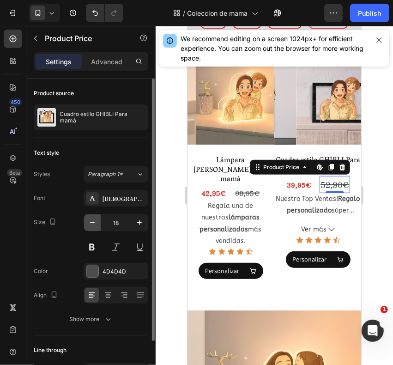
click at [97, 219] on button "button" at bounding box center [92, 222] width 17 height 17
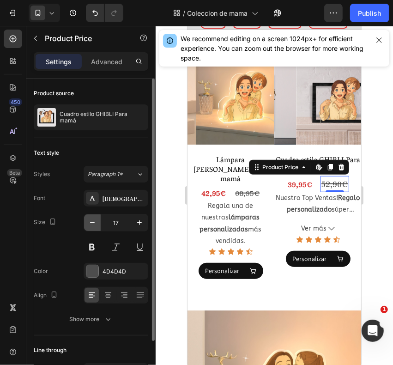
type input "16"
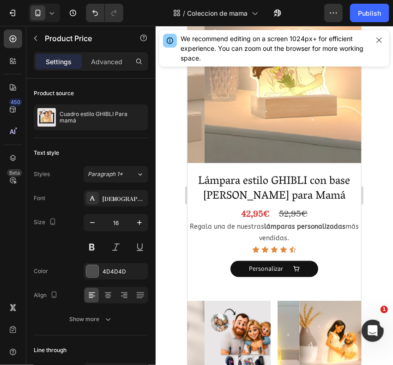
scroll to position [586, 0]
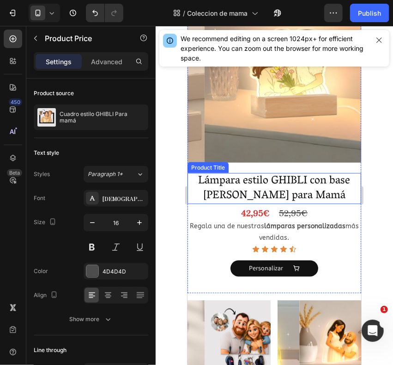
click at [284, 176] on h2 "Lámpara estilo GHIBLI con base [PERSON_NAME] para Mamá" at bounding box center [274, 188] width 174 height 30
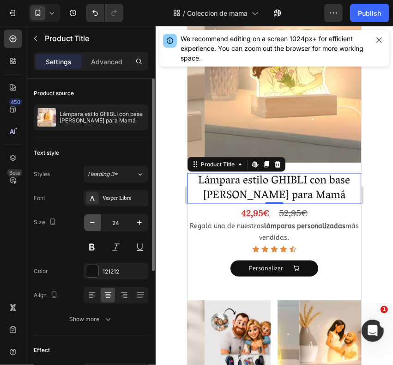
click at [97, 222] on icon "button" at bounding box center [92, 222] width 9 height 9
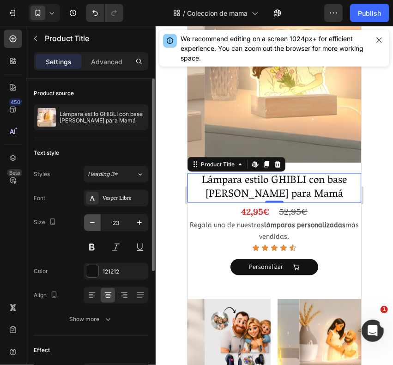
click at [97, 222] on icon "button" at bounding box center [92, 222] width 9 height 9
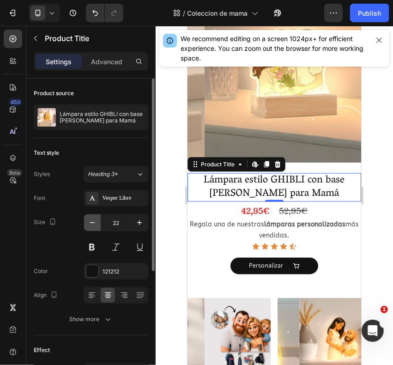
click at [97, 222] on icon "button" at bounding box center [92, 222] width 9 height 9
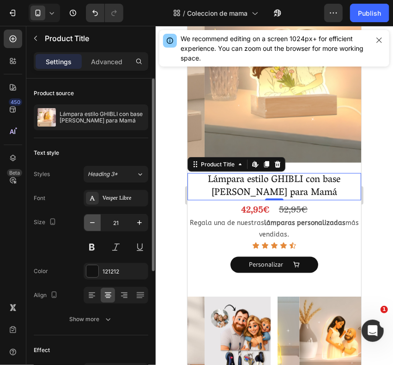
click at [97, 222] on icon "button" at bounding box center [92, 222] width 9 height 9
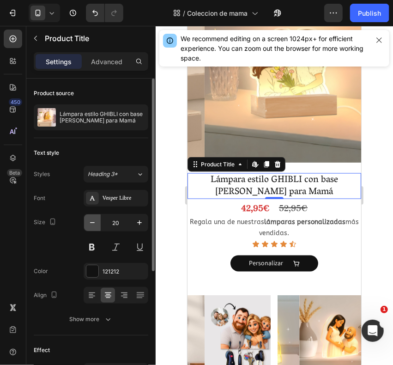
click at [97, 222] on icon "button" at bounding box center [92, 222] width 9 height 9
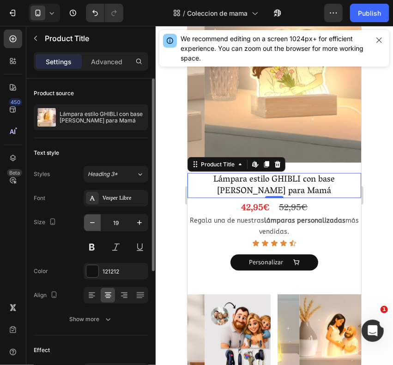
click at [97, 222] on icon "button" at bounding box center [92, 222] width 9 height 9
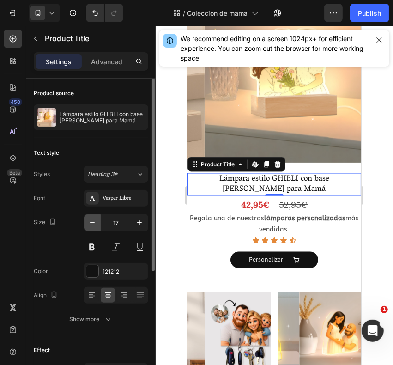
click at [97, 222] on icon "button" at bounding box center [92, 222] width 9 height 9
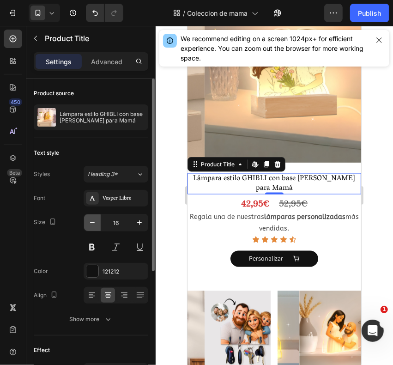
click at [97, 222] on icon "button" at bounding box center [92, 222] width 9 height 9
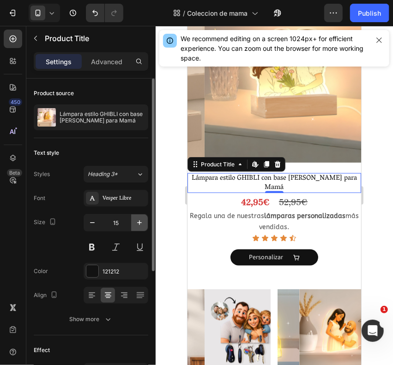
click at [137, 223] on icon "button" at bounding box center [139, 222] width 5 height 5
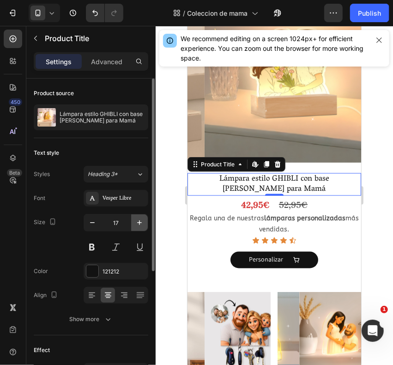
click at [137, 223] on icon "button" at bounding box center [139, 222] width 5 height 5
type input "18"
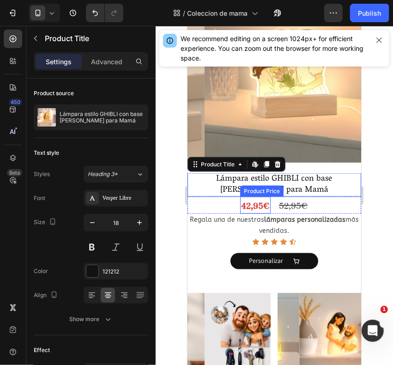
click at [248, 196] on div "42,95€" at bounding box center [255, 204] width 30 height 17
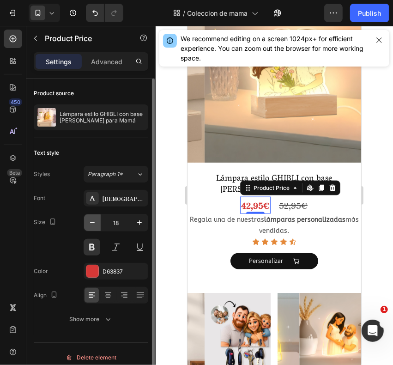
click at [88, 223] on icon "button" at bounding box center [92, 222] width 9 height 9
click at [85, 227] on button "button" at bounding box center [92, 222] width 17 height 17
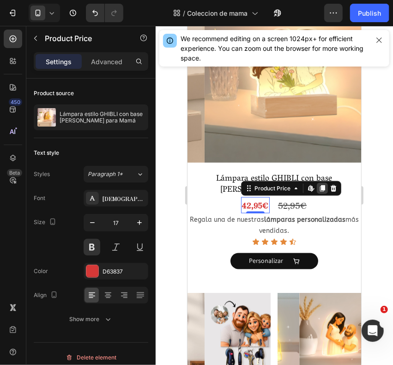
type input "16"
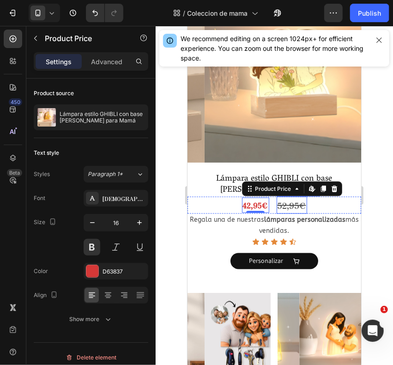
click at [279, 196] on div "52,95€" at bounding box center [291, 204] width 30 height 17
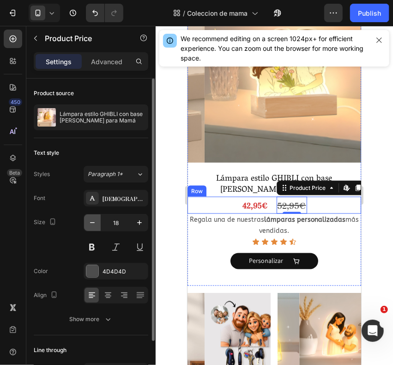
click at [94, 222] on icon "button" at bounding box center [92, 222] width 9 height 9
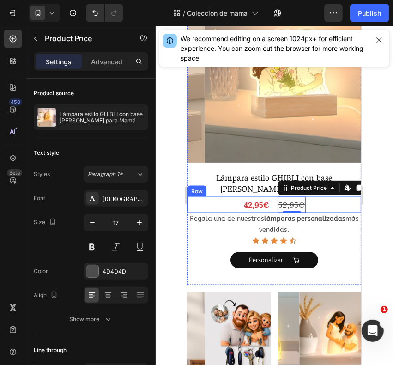
type input "16"
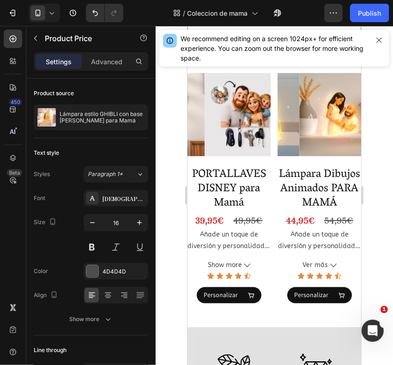
scroll to position [808, 0]
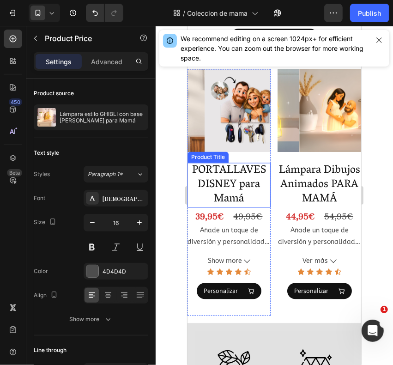
click at [228, 166] on h2 "PORTALLAVES DISNEY para Mamá" at bounding box center [228, 185] width 83 height 45
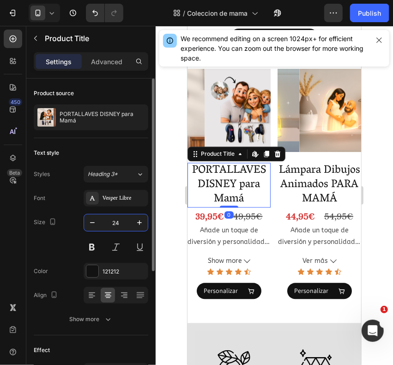
click at [114, 224] on input "24" at bounding box center [116, 222] width 30 height 17
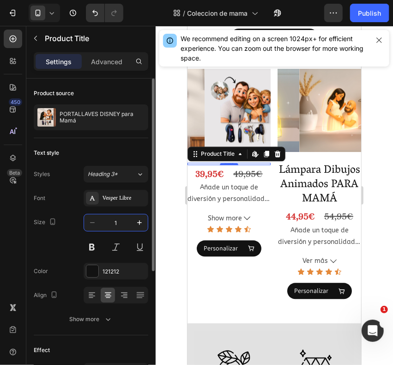
type input "16"
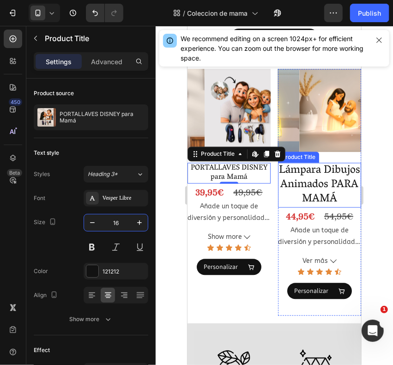
click at [302, 176] on h2 "Lámpara Dibujos Animados PARA MAMÁ" at bounding box center [319, 185] width 83 height 45
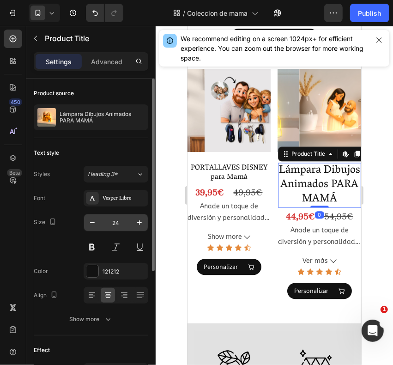
click at [114, 220] on input "24" at bounding box center [116, 222] width 30 height 17
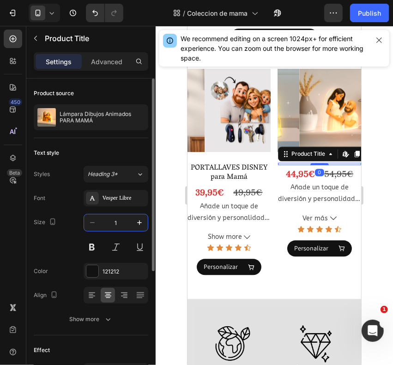
type input "16"
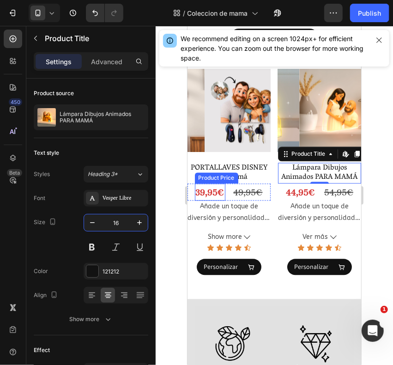
click at [205, 183] on div "39,95€" at bounding box center [209, 191] width 30 height 17
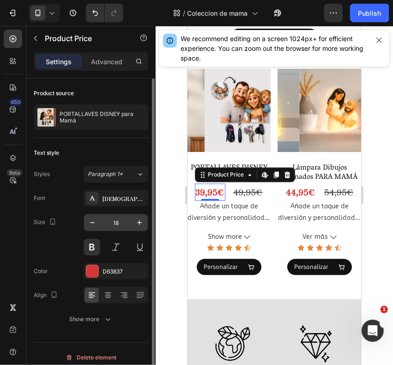
click at [121, 222] on input "18" at bounding box center [116, 222] width 30 height 17
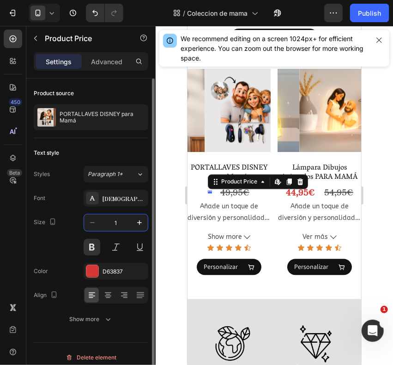
type input "15"
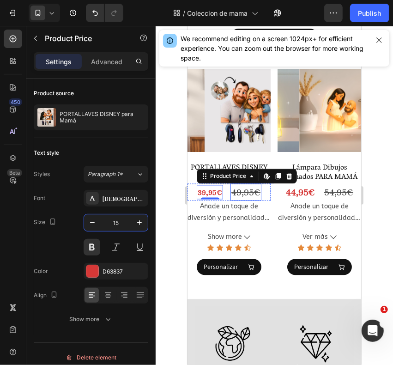
click at [231, 183] on div "49,95€" at bounding box center [245, 191] width 31 height 17
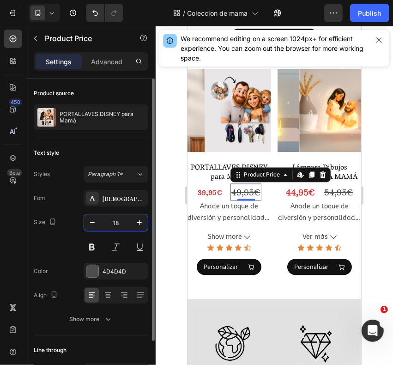
click at [114, 227] on input "18" at bounding box center [116, 222] width 30 height 17
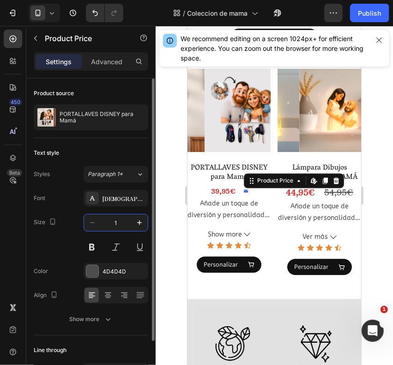
type input "15"
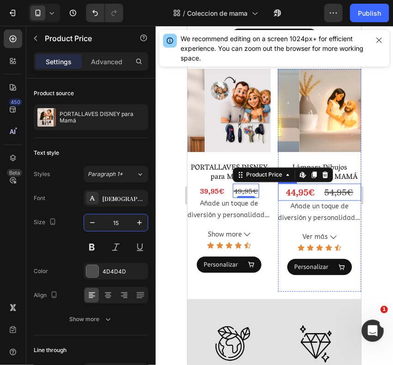
click at [284, 185] on div "44,95€" at bounding box center [299, 191] width 31 height 17
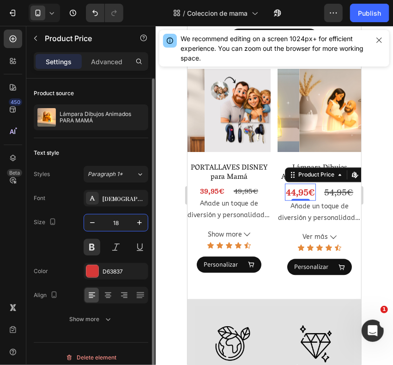
click at [114, 219] on input "18" at bounding box center [116, 222] width 30 height 17
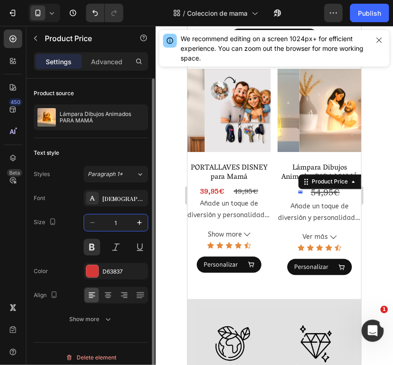
type input "15"
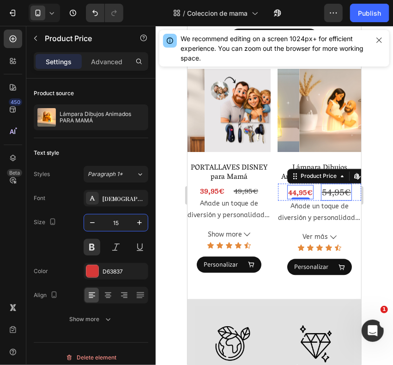
click at [321, 185] on div "54,95€" at bounding box center [335, 191] width 31 height 17
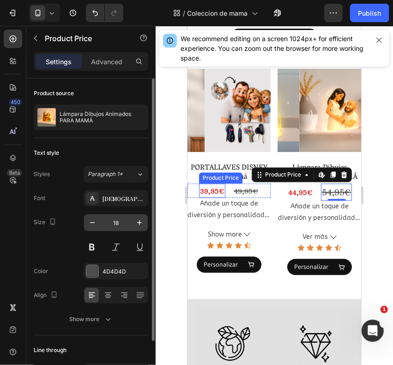
click at [115, 216] on input "18" at bounding box center [116, 222] width 30 height 17
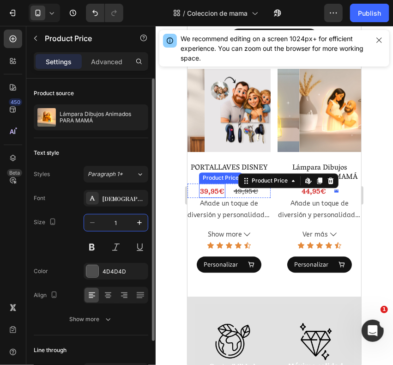
type input "15"
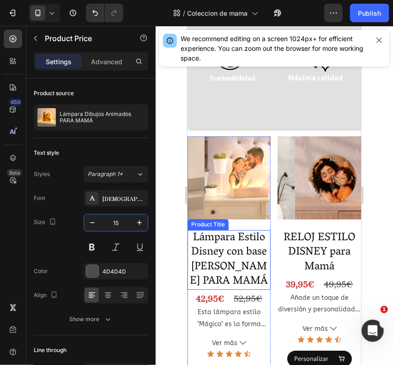
scroll to position [1165, 0]
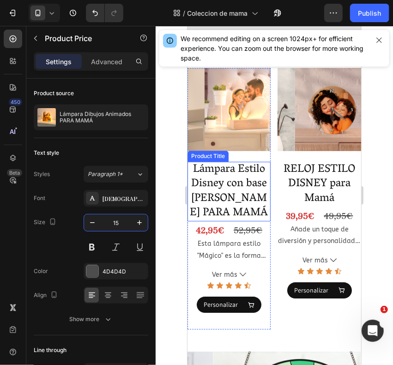
click at [222, 185] on h2 "Lámpara Estilo Disney con base [PERSON_NAME] PARA MAMÁ" at bounding box center [228, 191] width 83 height 60
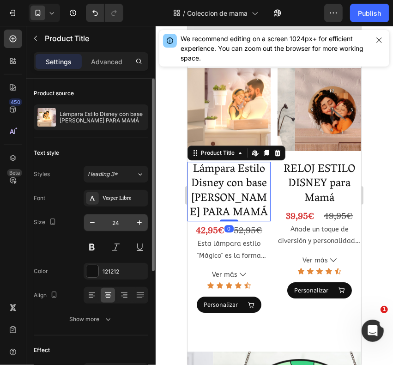
click at [114, 221] on input "24" at bounding box center [116, 222] width 30 height 17
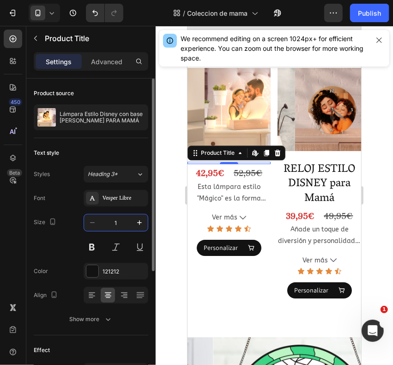
type input "16"
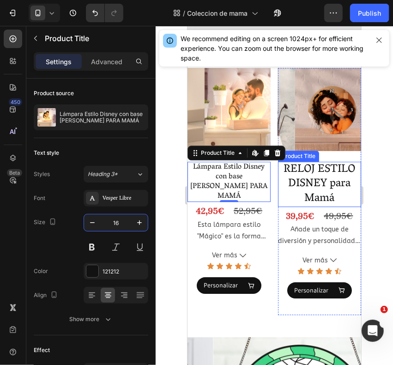
click at [324, 161] on h2 "RELOJ ESTILO DISNEY para Mamá" at bounding box center [319, 183] width 83 height 45
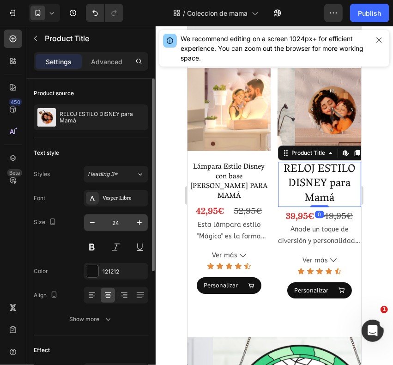
click at [118, 216] on input "24" at bounding box center [116, 222] width 30 height 17
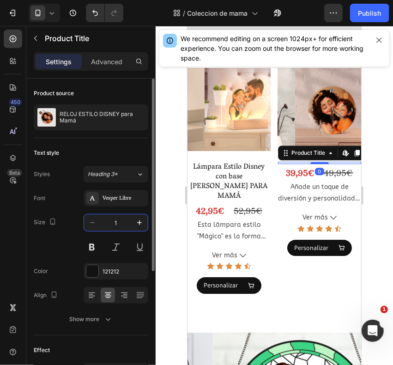
type input "16"
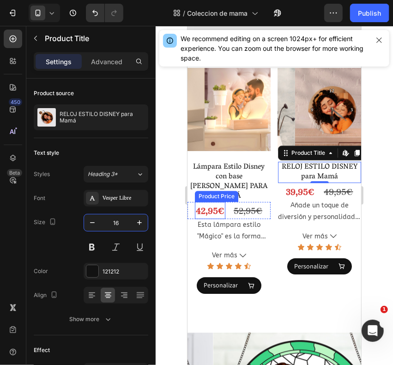
click at [211, 201] on div "42,95€" at bounding box center [209, 209] width 30 height 17
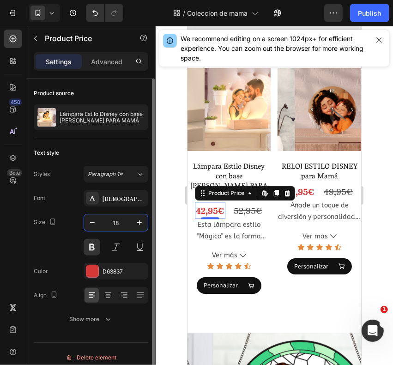
click at [116, 218] on input "18" at bounding box center [116, 222] width 30 height 17
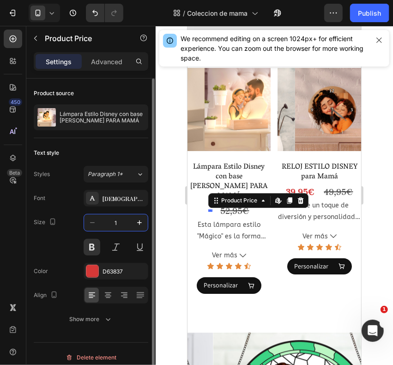
type input "15"
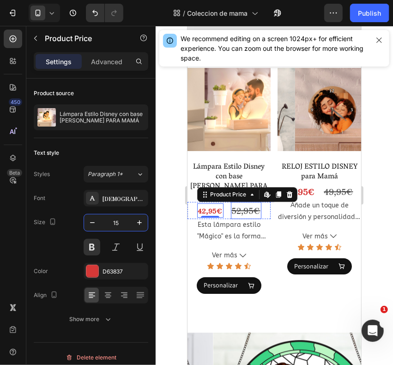
click at [243, 201] on div "52,95€" at bounding box center [245, 209] width 30 height 17
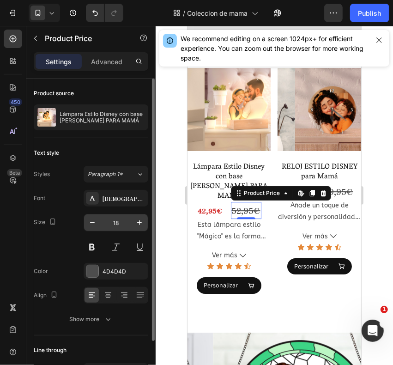
click at [119, 228] on input "18" at bounding box center [116, 222] width 30 height 17
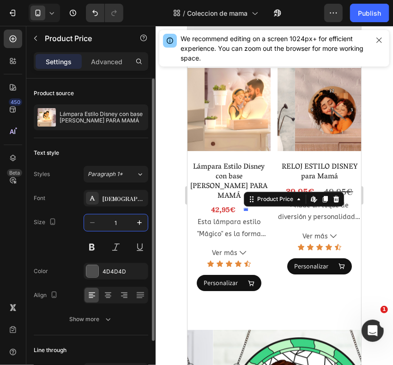
type input "15"
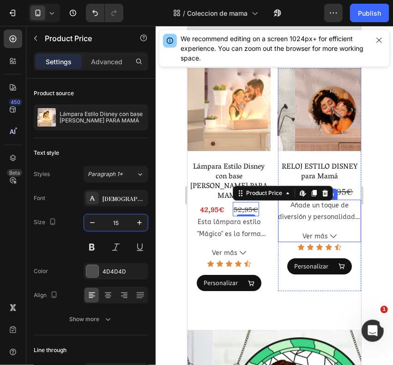
click at [285, 189] on div "Product Description" at bounding box center [307, 193] width 56 height 8
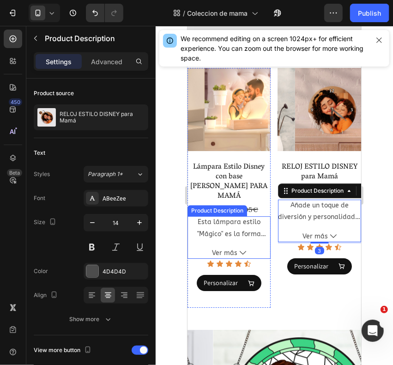
click at [261, 216] on div "Esta lámpara estilo "Mágico" es la forma perfecta de personalizar la habitación…" at bounding box center [228, 227] width 83 height 23
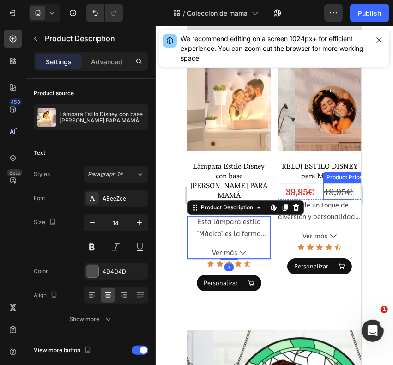
click at [333, 183] on div "49,95€" at bounding box center [338, 190] width 31 height 17
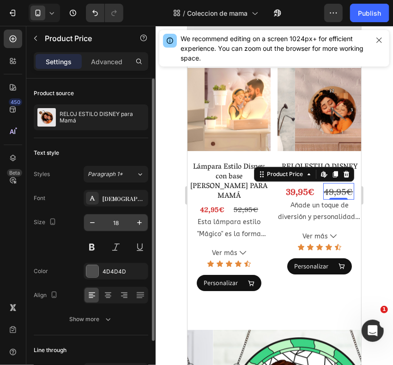
click at [118, 225] on input "18" at bounding box center [116, 222] width 30 height 17
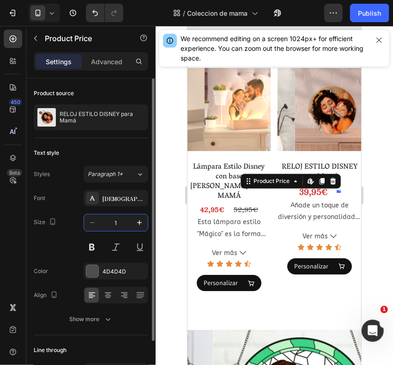
type input "15"
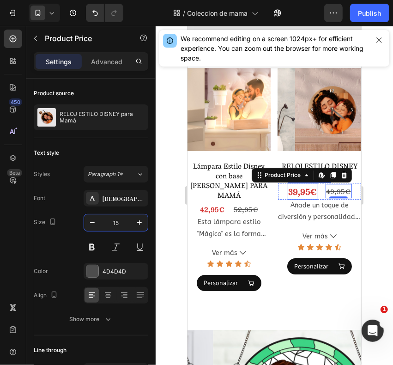
click at [292, 182] on div "39,95€" at bounding box center [302, 190] width 30 height 17
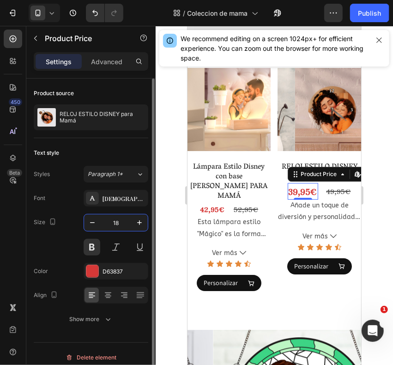
click at [115, 223] on input "18" at bounding box center [116, 222] width 30 height 17
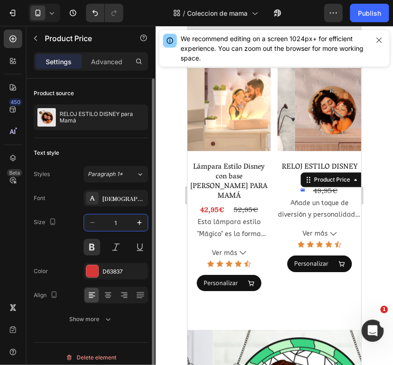
type input "15"
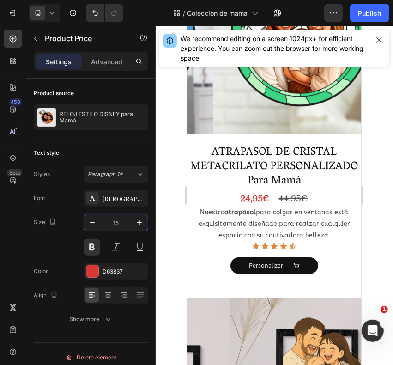
scroll to position [1518, 0]
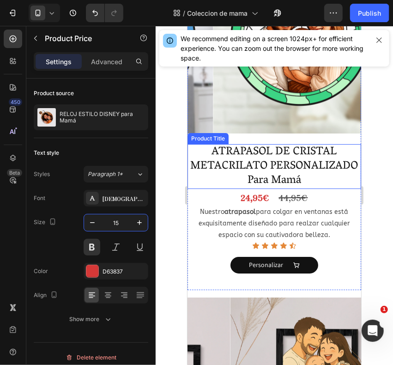
click at [290, 144] on h2 "ATRAPASOL DE CRISTAL METACRILATO PERSONALIZADO Para Mamá" at bounding box center [274, 166] width 174 height 45
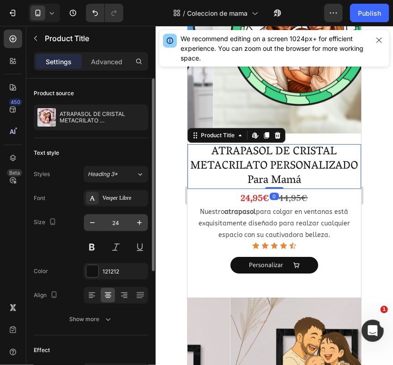
click at [112, 223] on input "24" at bounding box center [116, 222] width 30 height 17
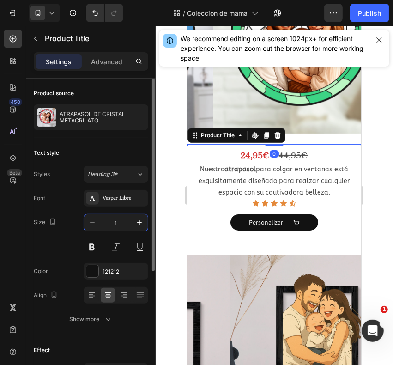
type input "16"
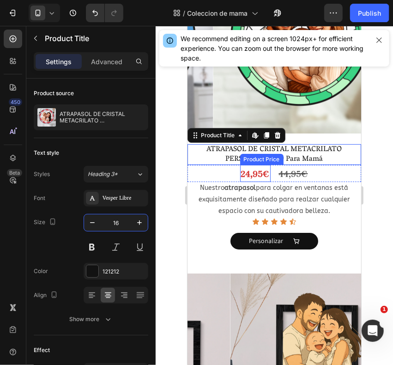
click at [261, 164] on div "24,95€" at bounding box center [255, 172] width 30 height 17
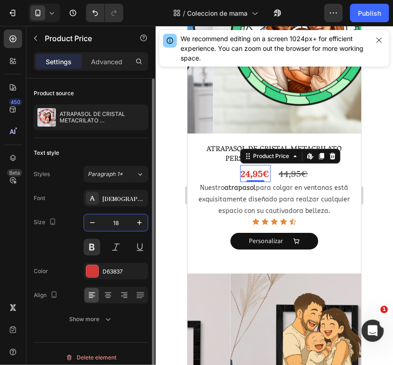
click at [118, 224] on input "18" at bounding box center [116, 222] width 30 height 17
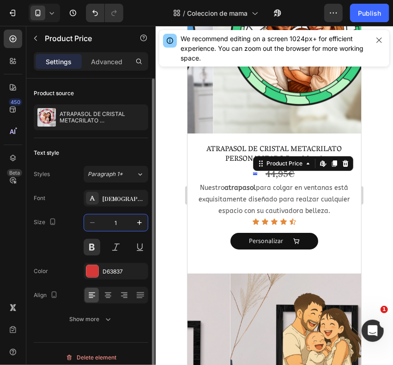
type input "15"
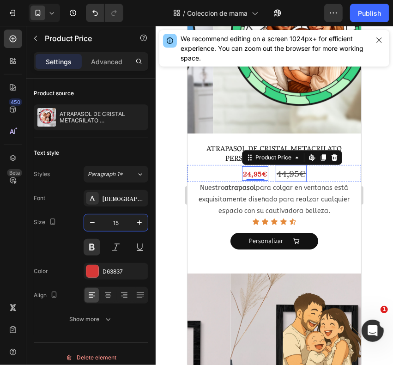
click at [283, 164] on div "44,95€" at bounding box center [290, 172] width 31 height 17
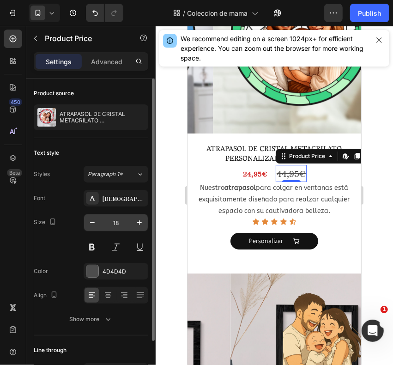
click at [115, 223] on input "18" at bounding box center [116, 222] width 30 height 17
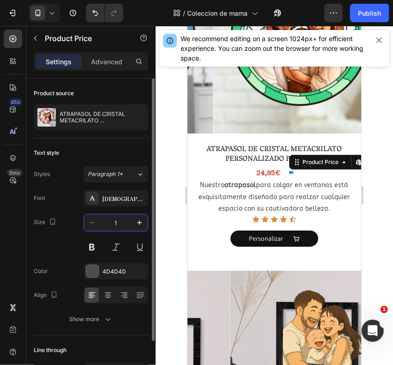
type input "15"
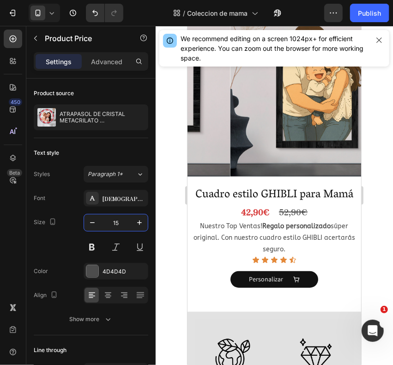
scroll to position [1816, 0]
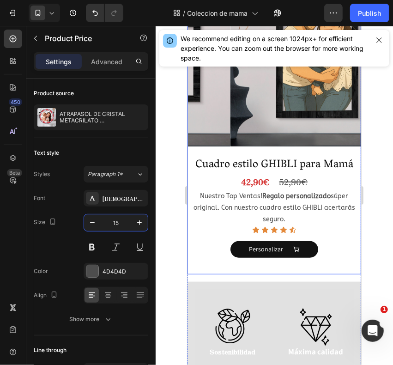
drag, startPoint x: 283, startPoint y: 139, endPoint x: 275, endPoint y: 146, distance: 10.8
click at [283, 139] on div "Product Images Cuadro estilo GHIBLI para Mamá Product Title 42,90€ Product Pric…" at bounding box center [274, 122] width 174 height 301
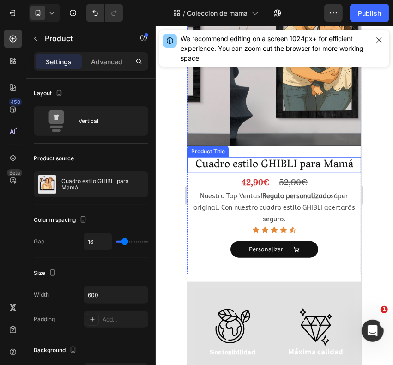
click at [269, 157] on h2 "Cuadro estilo GHIBLI para Mamá" at bounding box center [274, 165] width 174 height 16
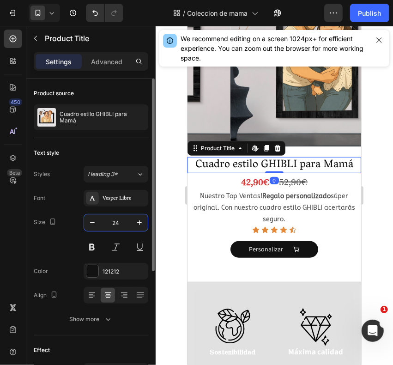
click at [119, 225] on input "24" at bounding box center [116, 222] width 30 height 17
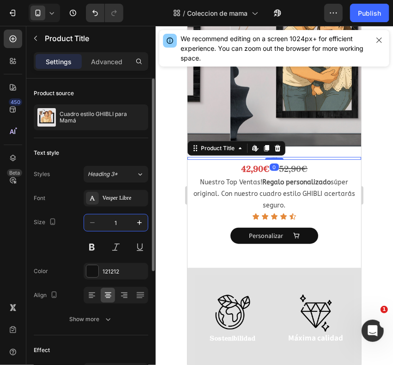
type input "16"
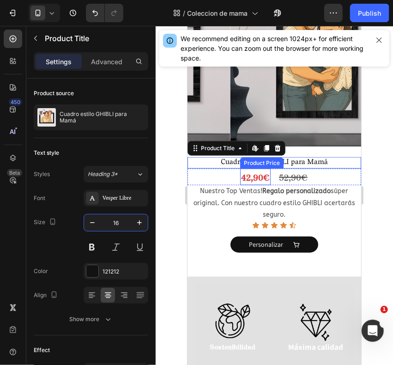
click at [255, 168] on div "42,90€" at bounding box center [255, 176] width 30 height 17
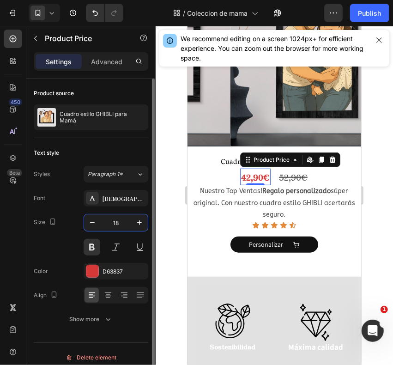
click at [121, 220] on input "18" at bounding box center [116, 222] width 30 height 17
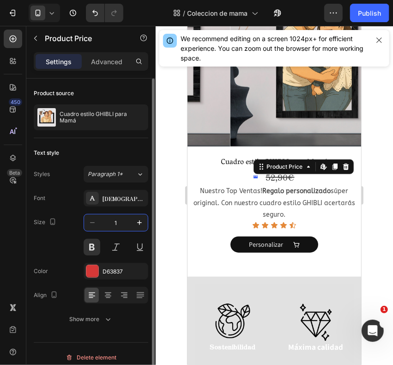
type input "15"
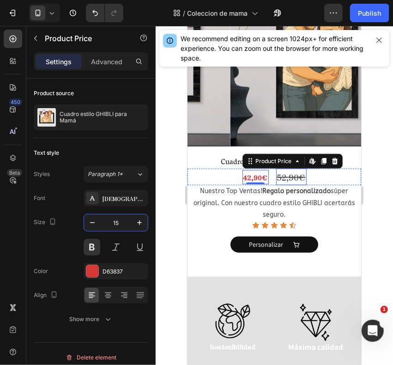
click at [279, 168] on div "52,90€" at bounding box center [291, 176] width 30 height 17
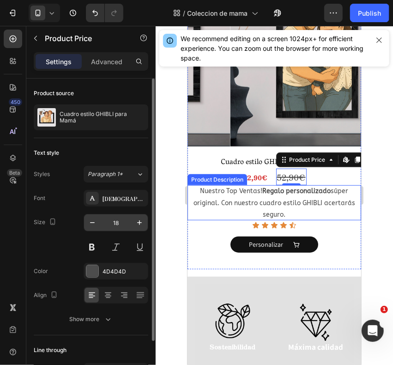
click at [117, 219] on input "18" at bounding box center [116, 222] width 30 height 17
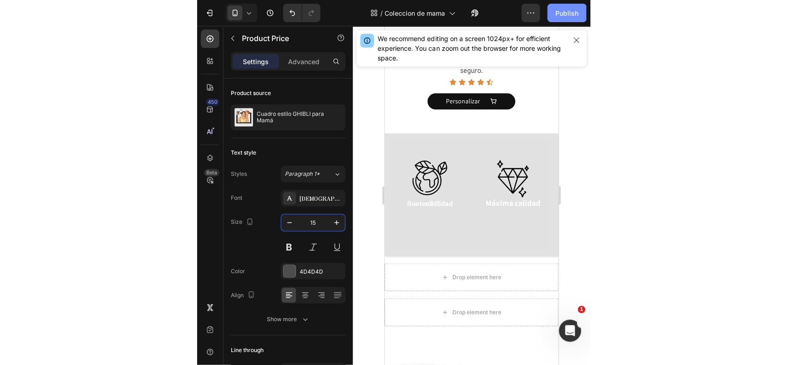
scroll to position [1946, 0]
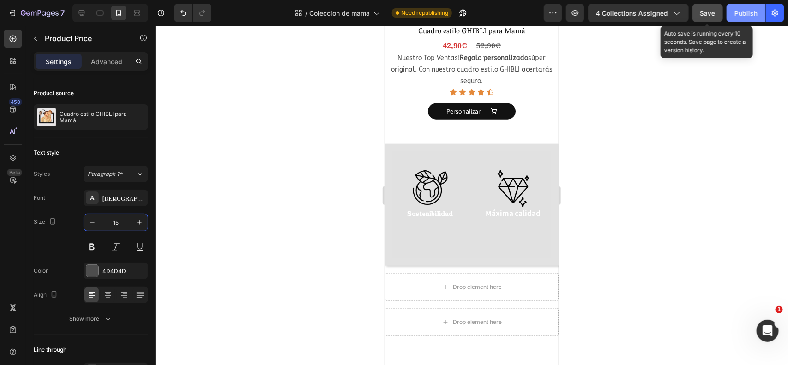
type input "15"
click at [696, 7] on button "Save" at bounding box center [708, 13] width 30 height 18
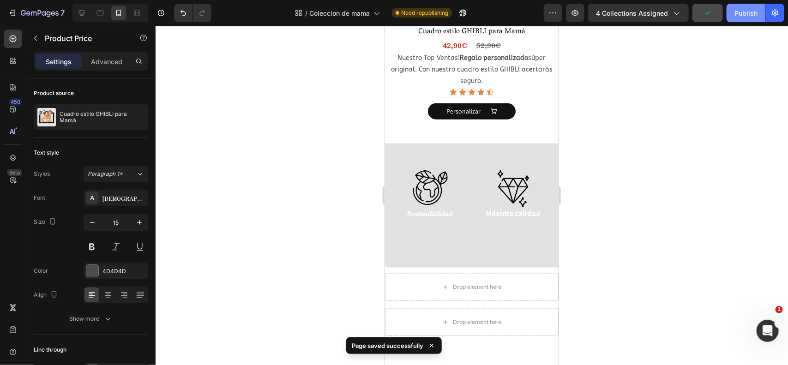
click at [734, 13] on button "Publish" at bounding box center [746, 13] width 39 height 18
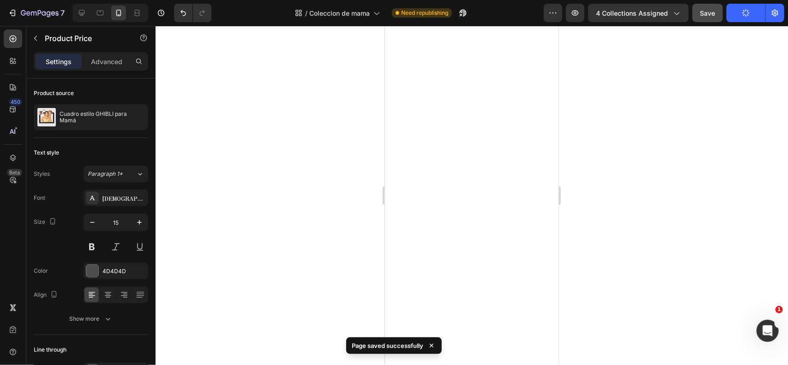
scroll to position [0, 0]
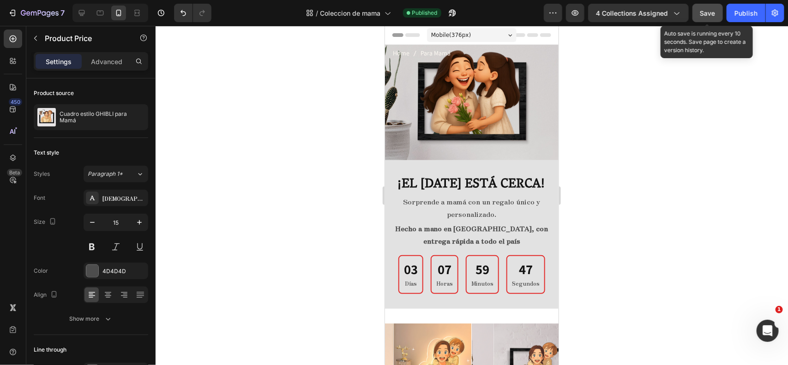
click at [710, 8] on div "Save" at bounding box center [708, 13] width 15 height 10
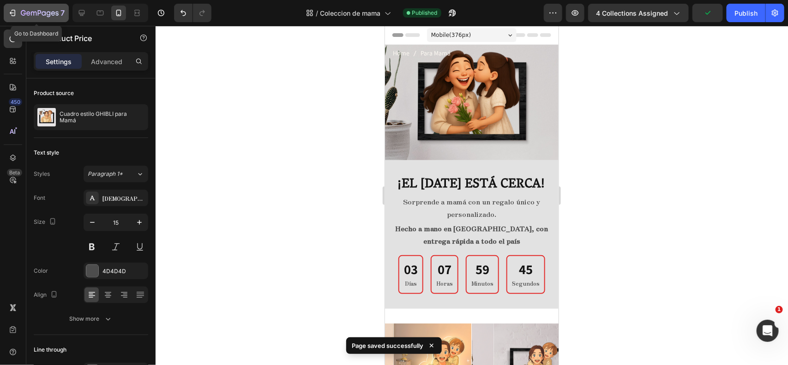
click at [42, 10] on icon "button" at bounding box center [40, 14] width 38 height 8
